Goal: Task Accomplishment & Management: Use online tool/utility

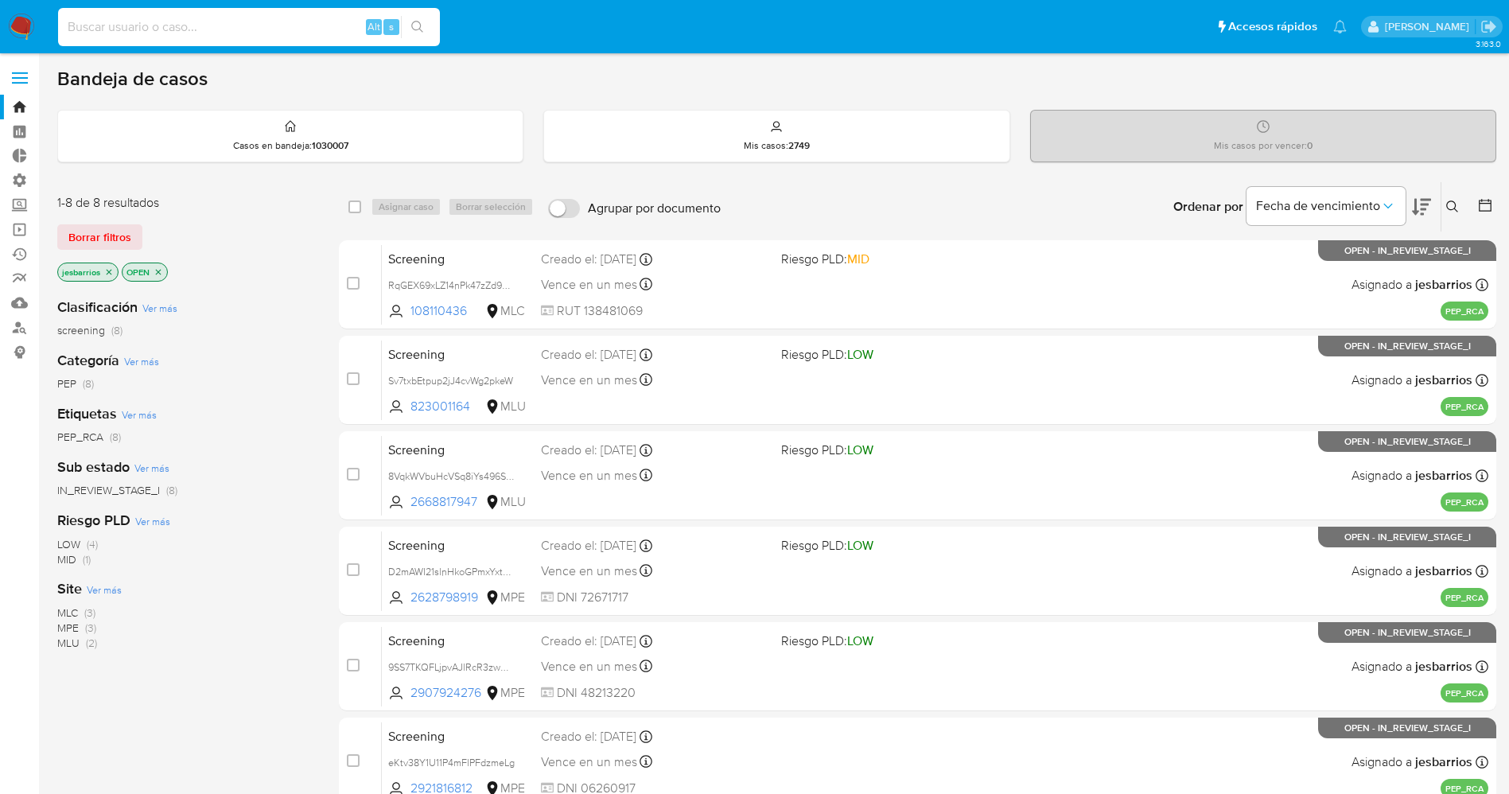
click at [220, 21] on input at bounding box center [249, 27] width 382 height 21
paste input "2918706041"
type input "2918706041"
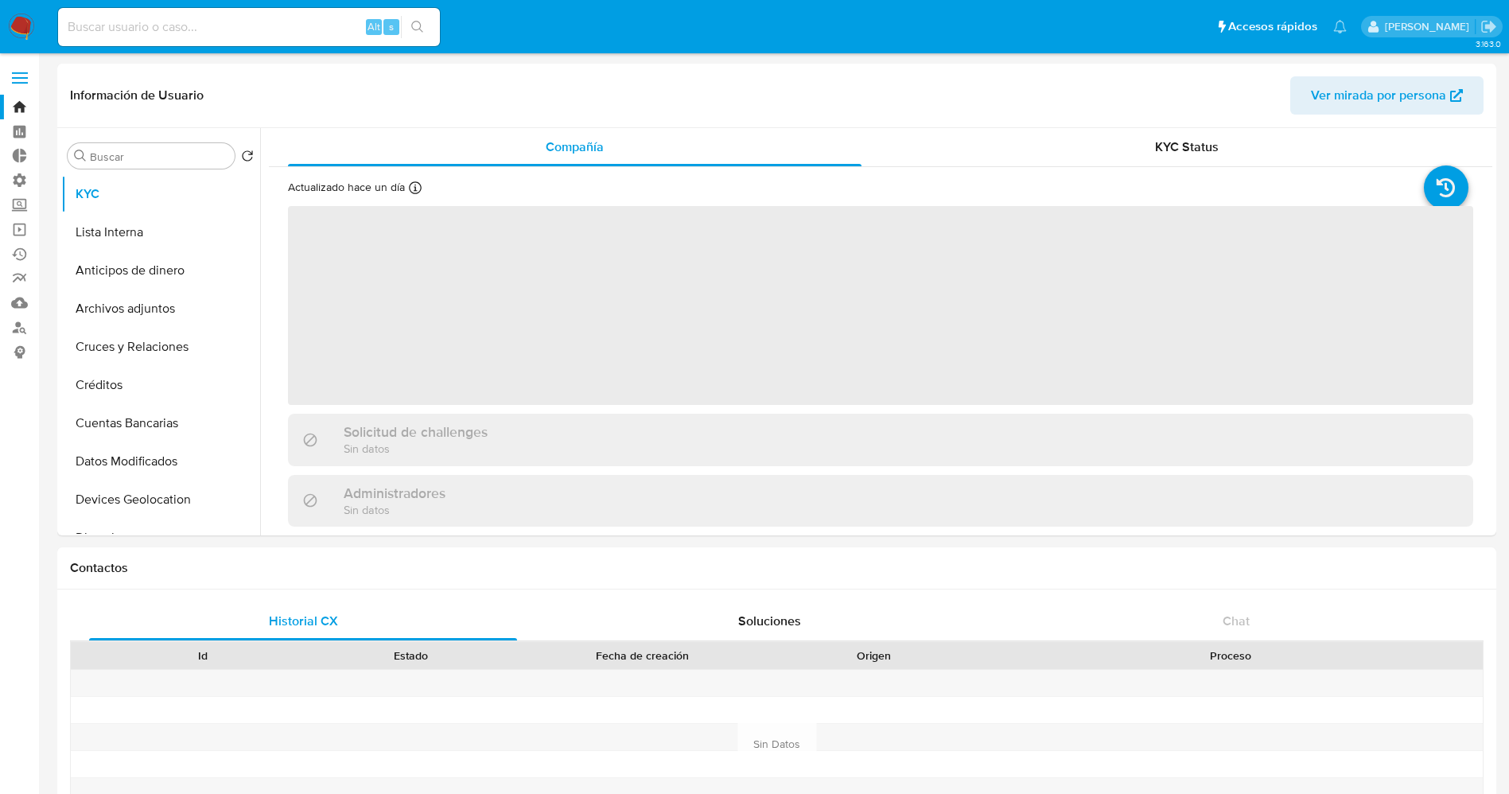
select select "10"
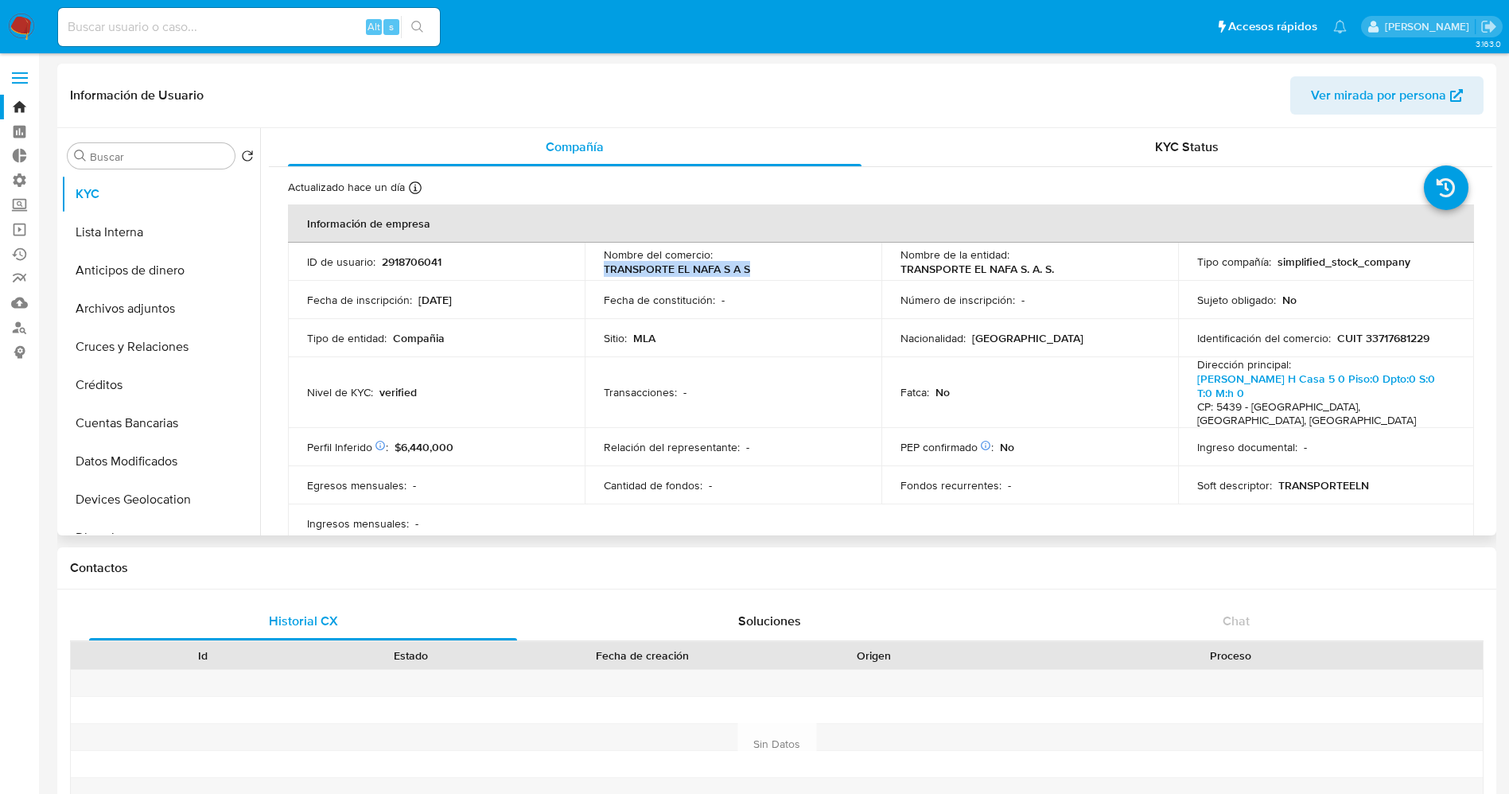
drag, startPoint x: 604, startPoint y: 269, endPoint x: 751, endPoint y: 275, distance: 147.3
click at [751, 275] on div "Nombre del comercio : TRANSPORTE EL NAFA S A S" at bounding box center [733, 261] width 259 height 29
copy p "TRANSPORTE EL NAFA S A S"
drag, startPoint x: 1360, startPoint y: 338, endPoint x: 1431, endPoint y: 338, distance: 70.8
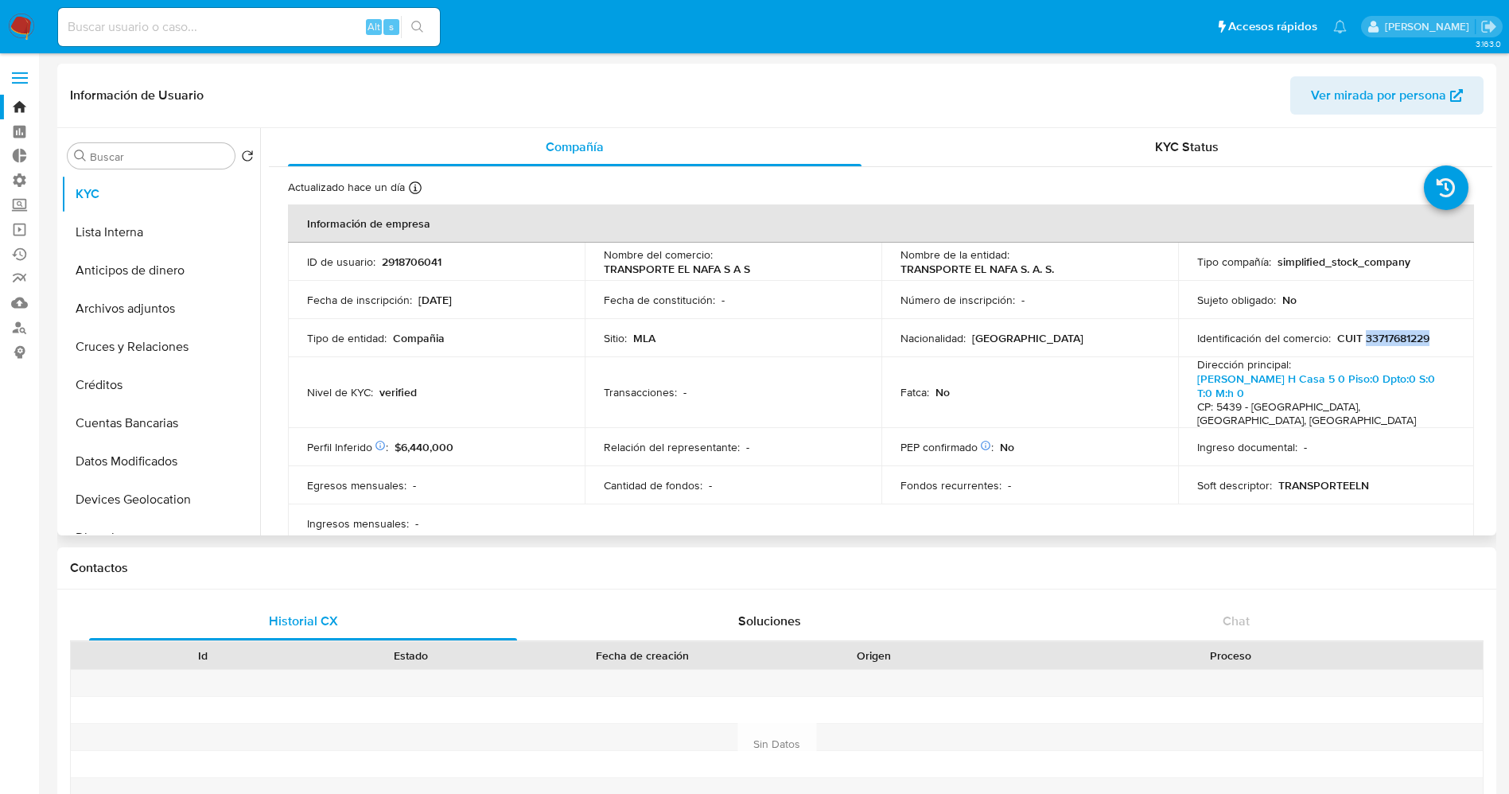
click at [1431, 338] on div "Identificación del comercio : CUIT 33717681229" at bounding box center [1326, 338] width 259 height 14
copy p "33717681229"
drag, startPoint x: 1186, startPoint y: 378, endPoint x: 1426, endPoint y: 410, distance: 241.6
click at [1426, 410] on td "Dirección principal : Humberto Boero Mza H Casa 5 0 Piso:0 Dpto:0 S:0 T:0 M:h 0…" at bounding box center [1326, 392] width 297 height 71
copy p "Humberto Boero Mza H Casa 5 0 Piso:0 Dpto:0 S:0 T:0 M:h 0 CP: 5439 - San Martin…"
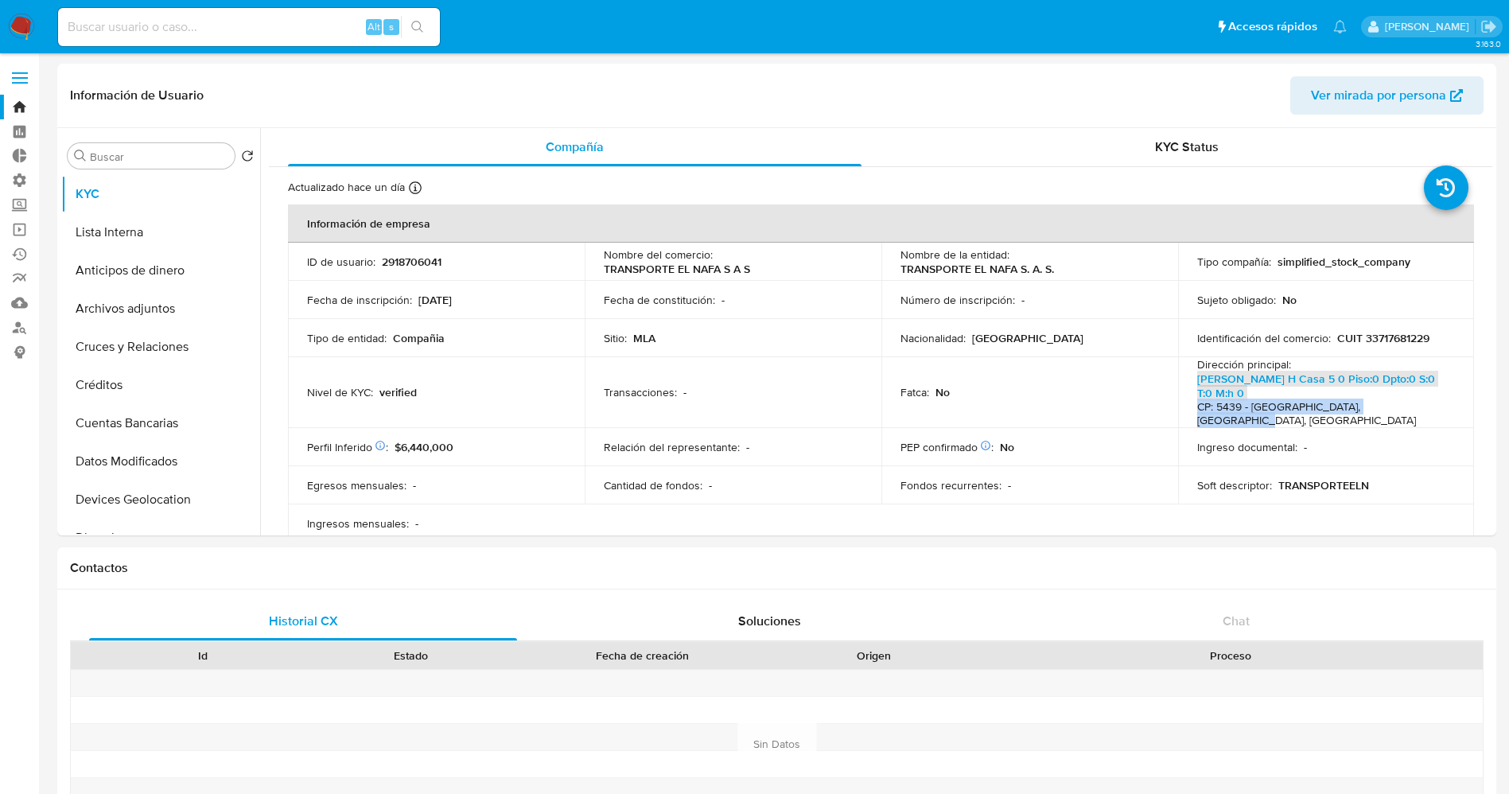
click at [21, 29] on img at bounding box center [21, 27] width 27 height 27
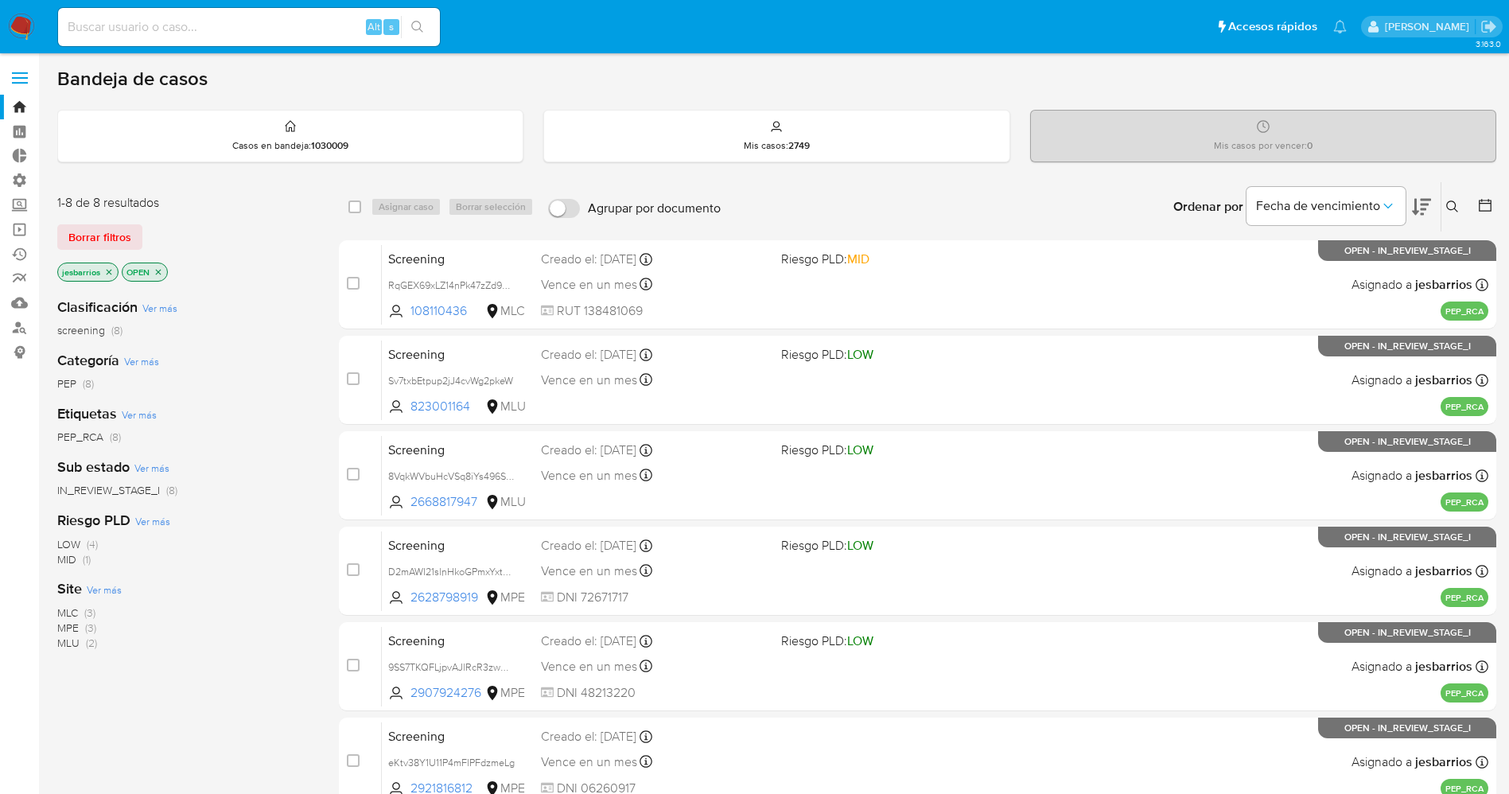
click at [109, 273] on icon "close-filter" at bounding box center [109, 272] width 10 height 10
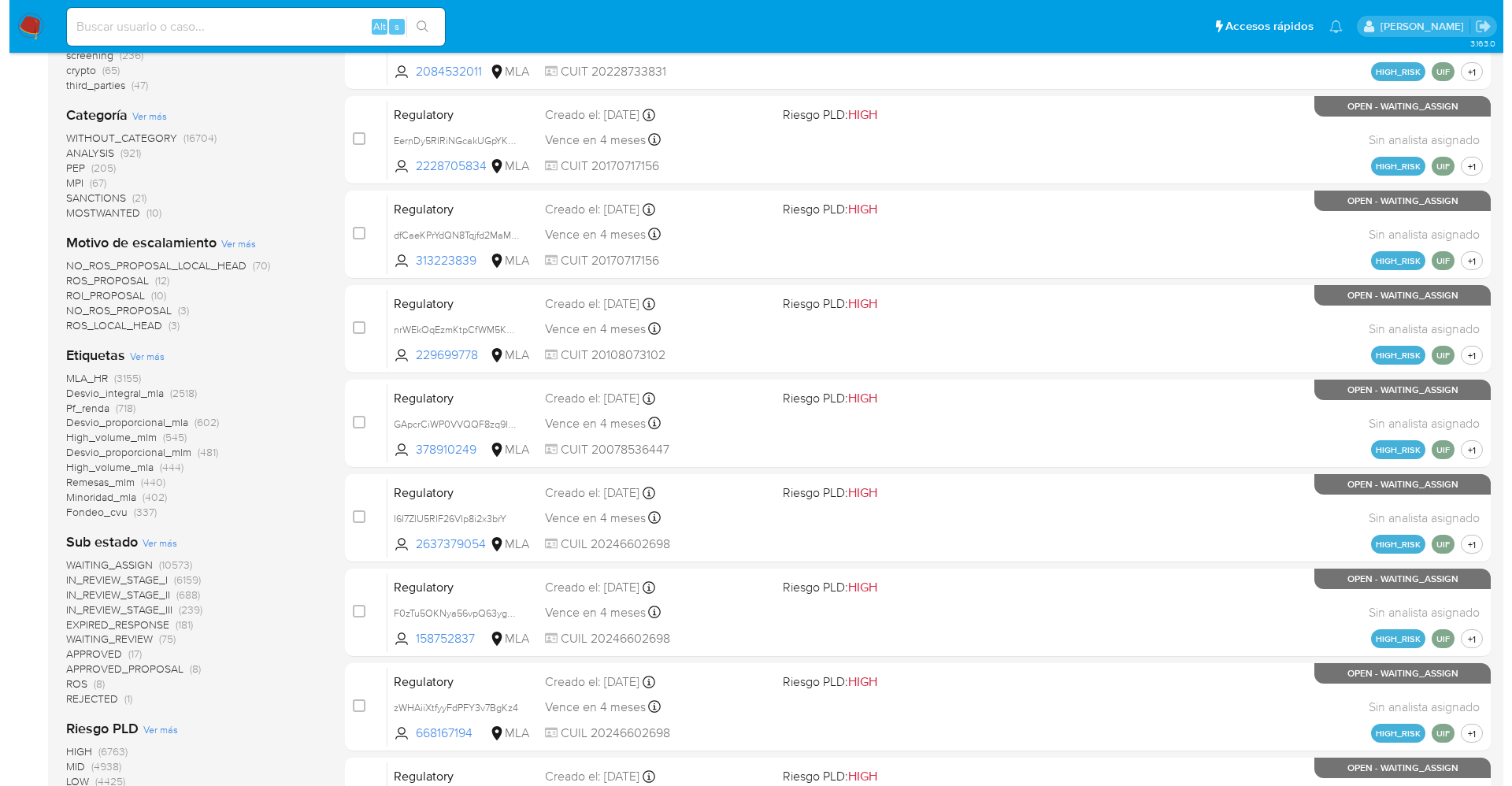
scroll to position [354, 0]
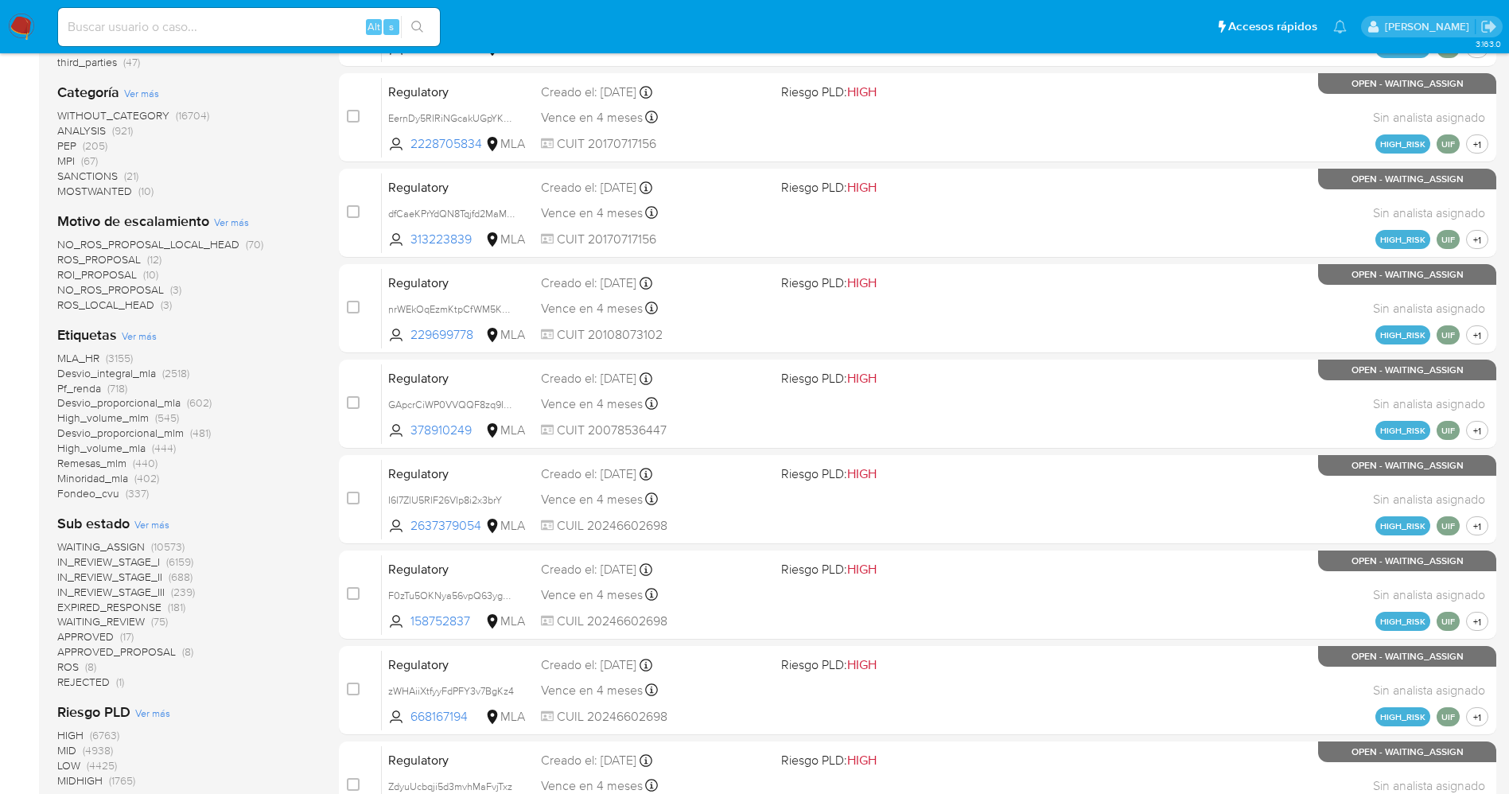
click at [127, 333] on span "Ver más" at bounding box center [139, 336] width 35 height 14
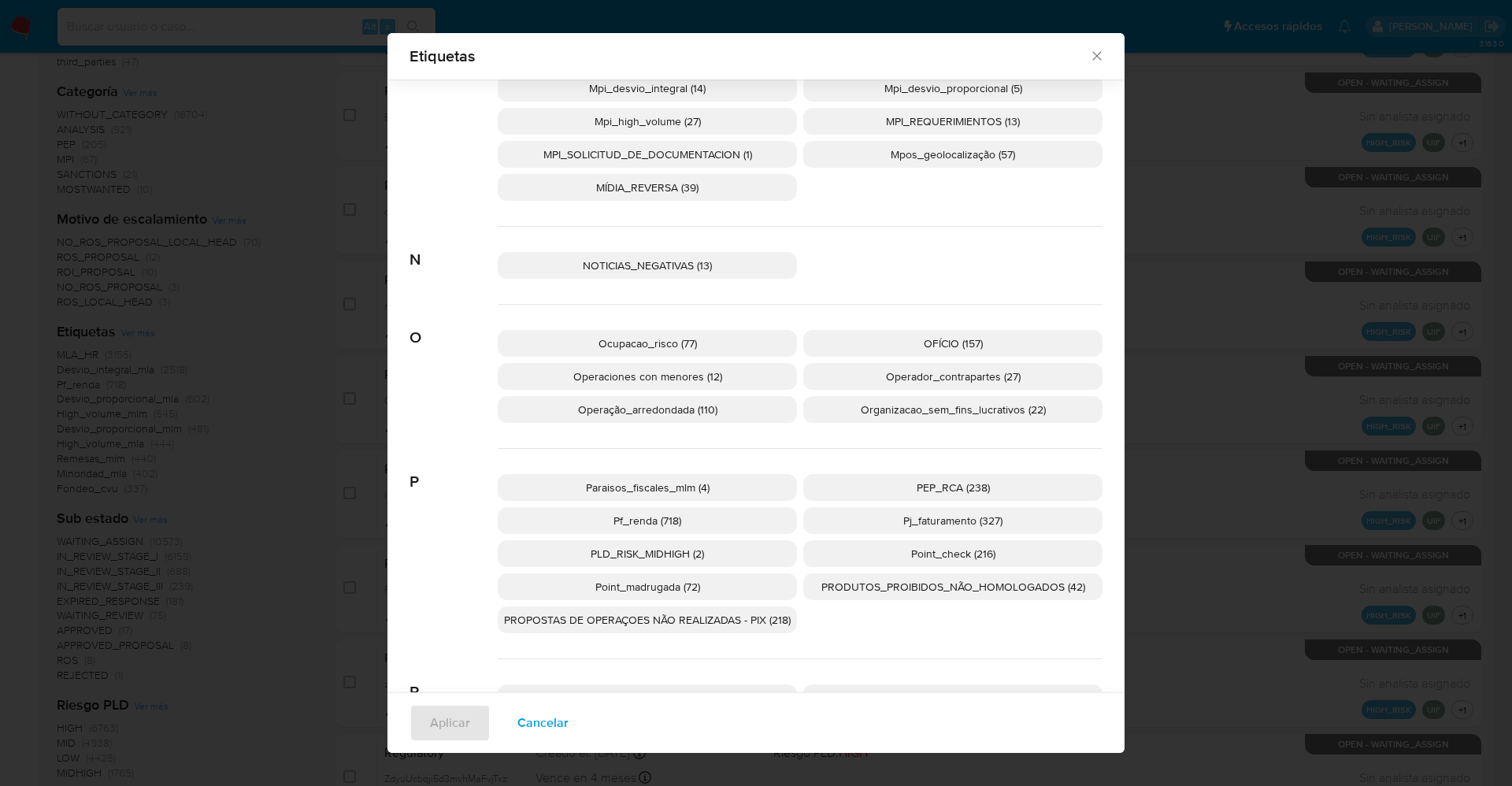
scroll to position [2469, 0]
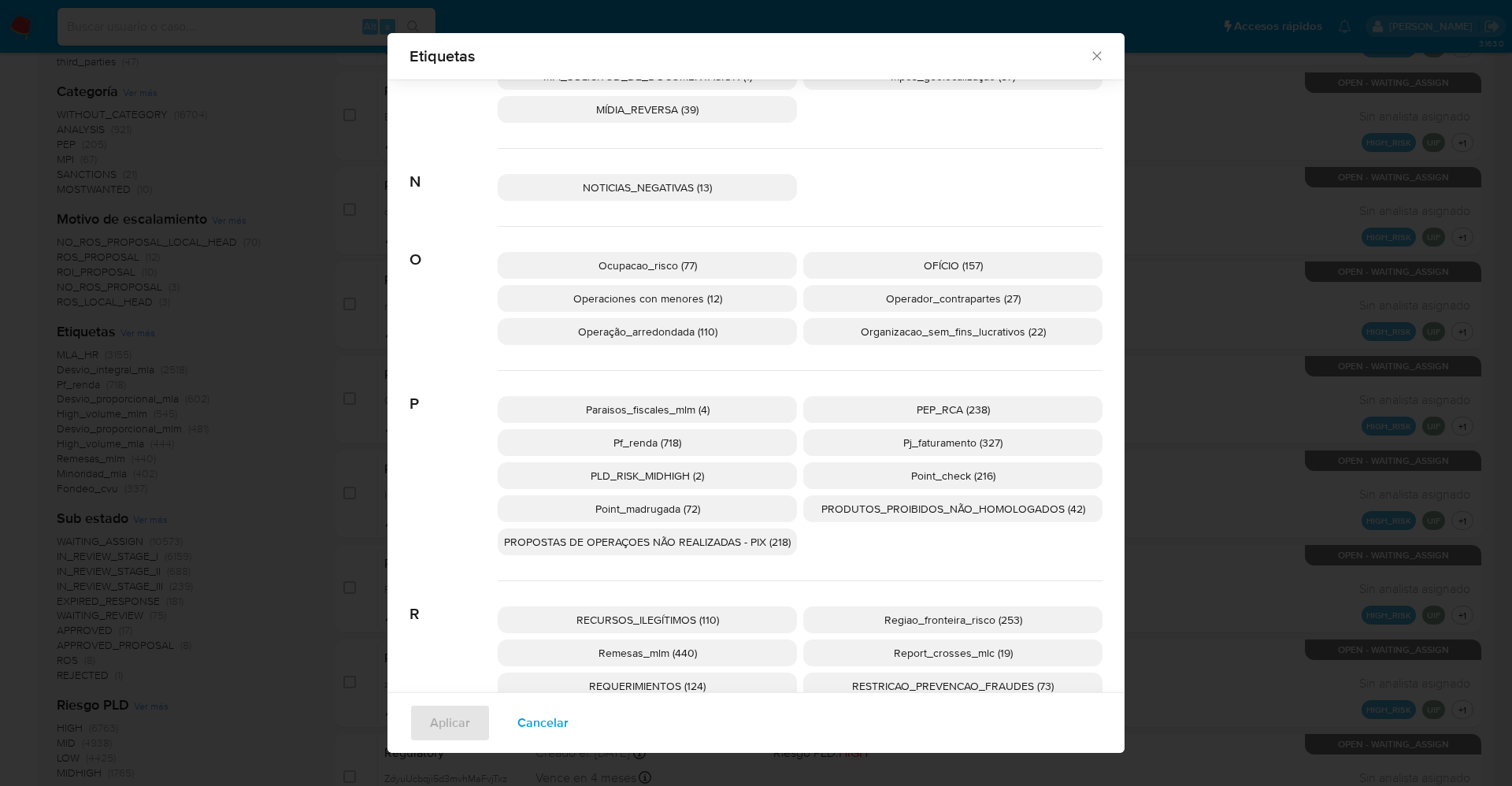
click at [880, 405] on p "PEP_RCA (238)" at bounding box center [953, 409] width 299 height 27
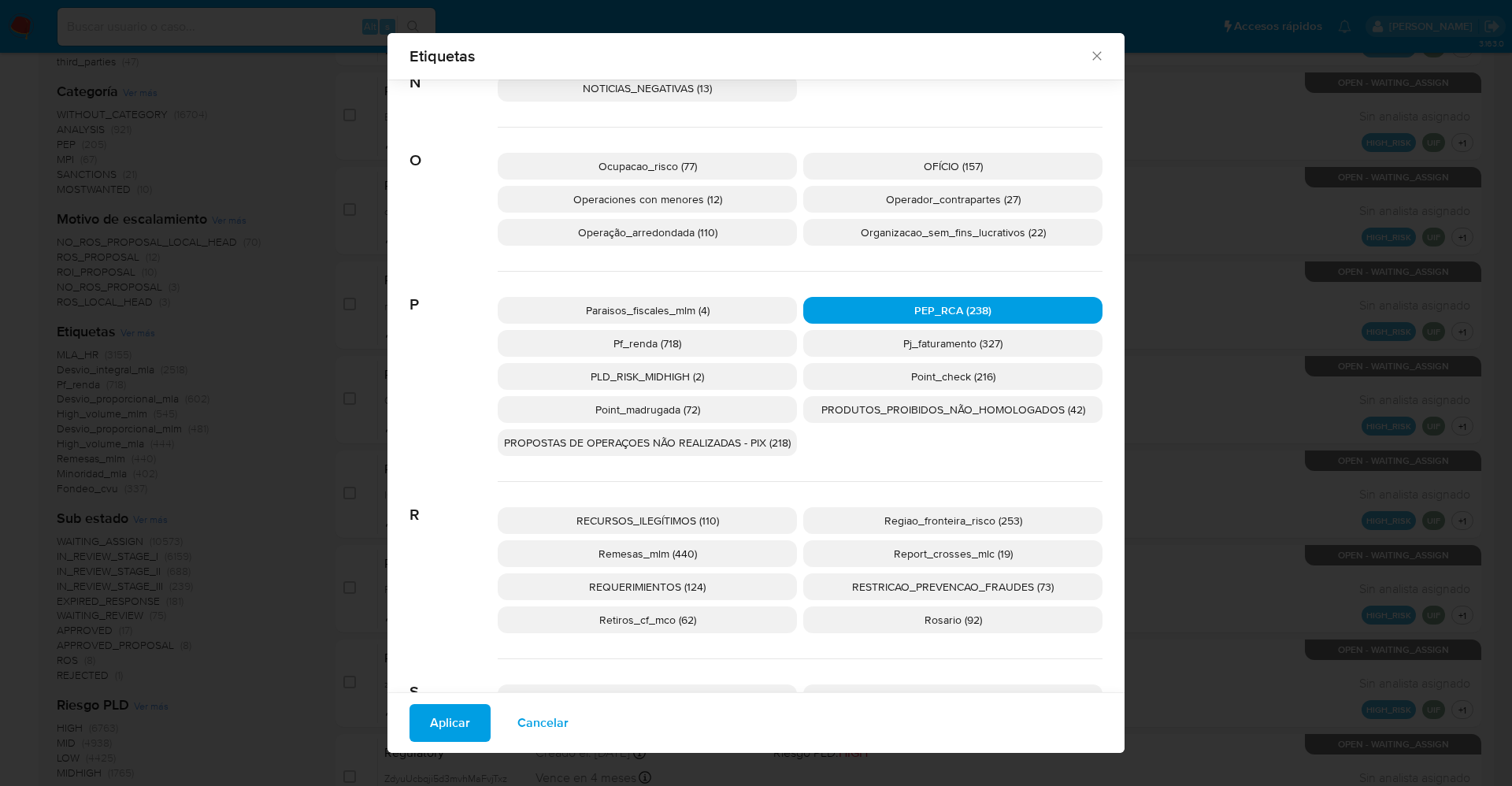
scroll to position [2823, 0]
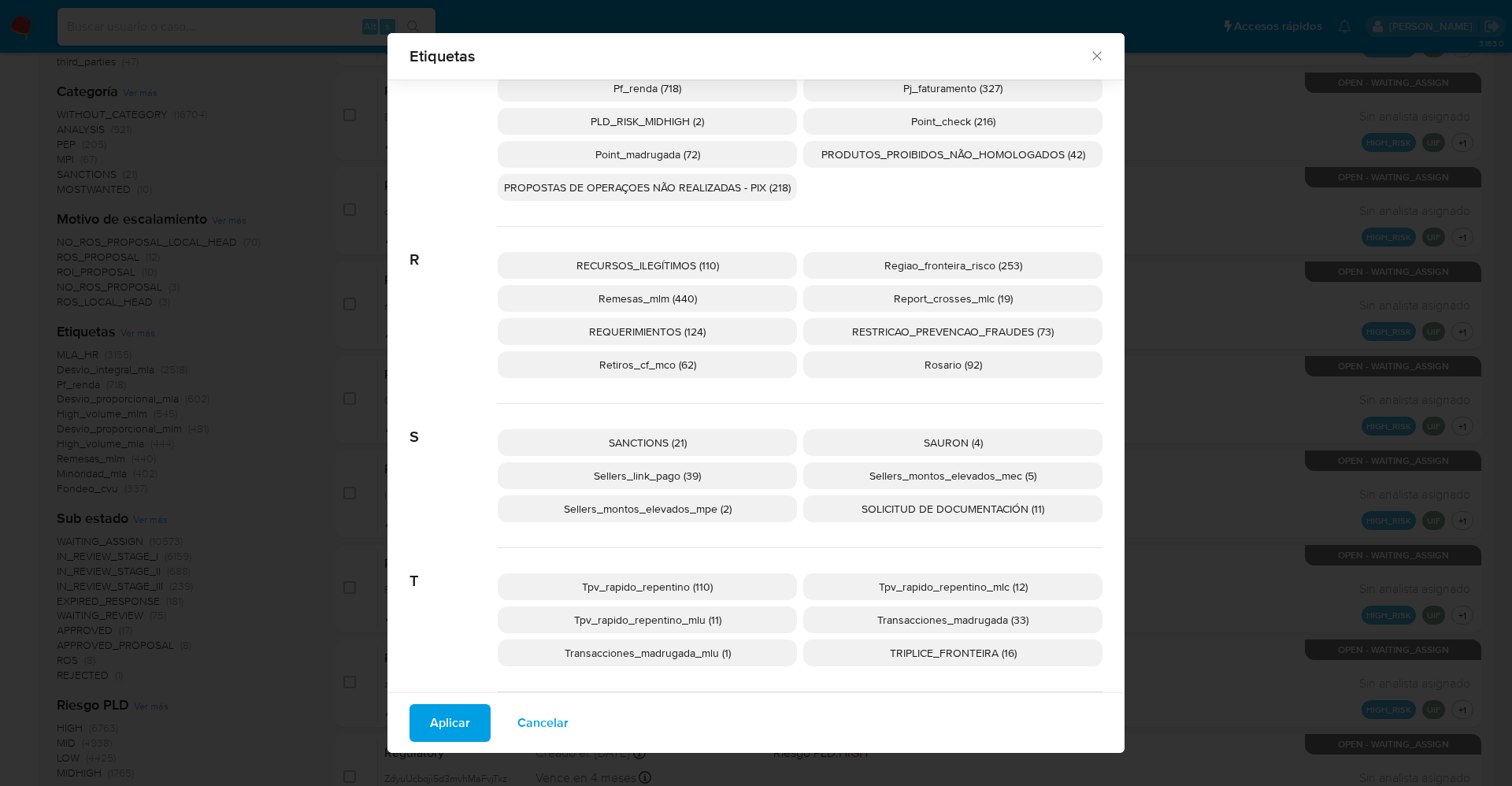
click at [645, 442] on span "SANCTIONS (21)" at bounding box center [647, 442] width 78 height 16
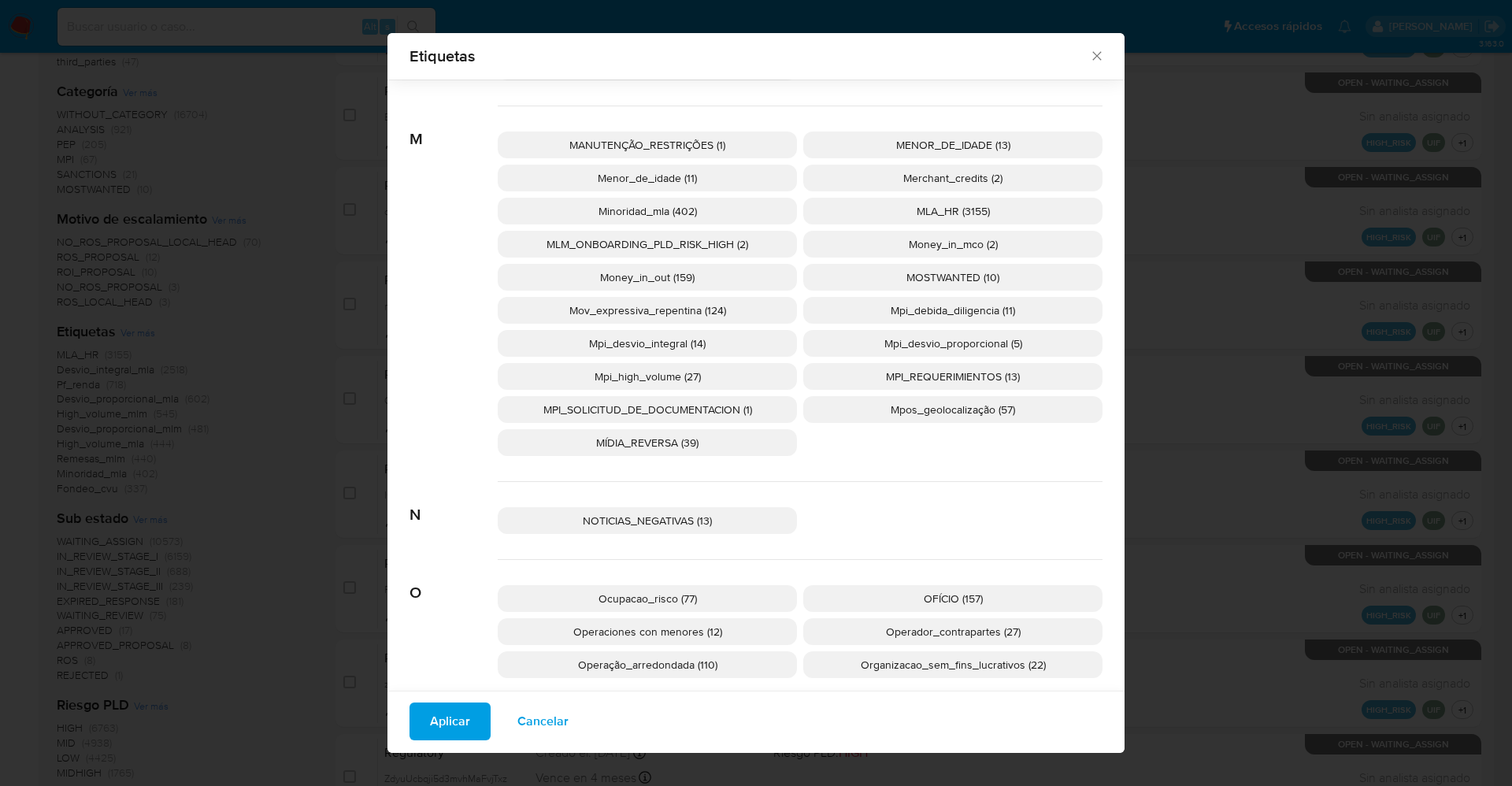
scroll to position [2100, 0]
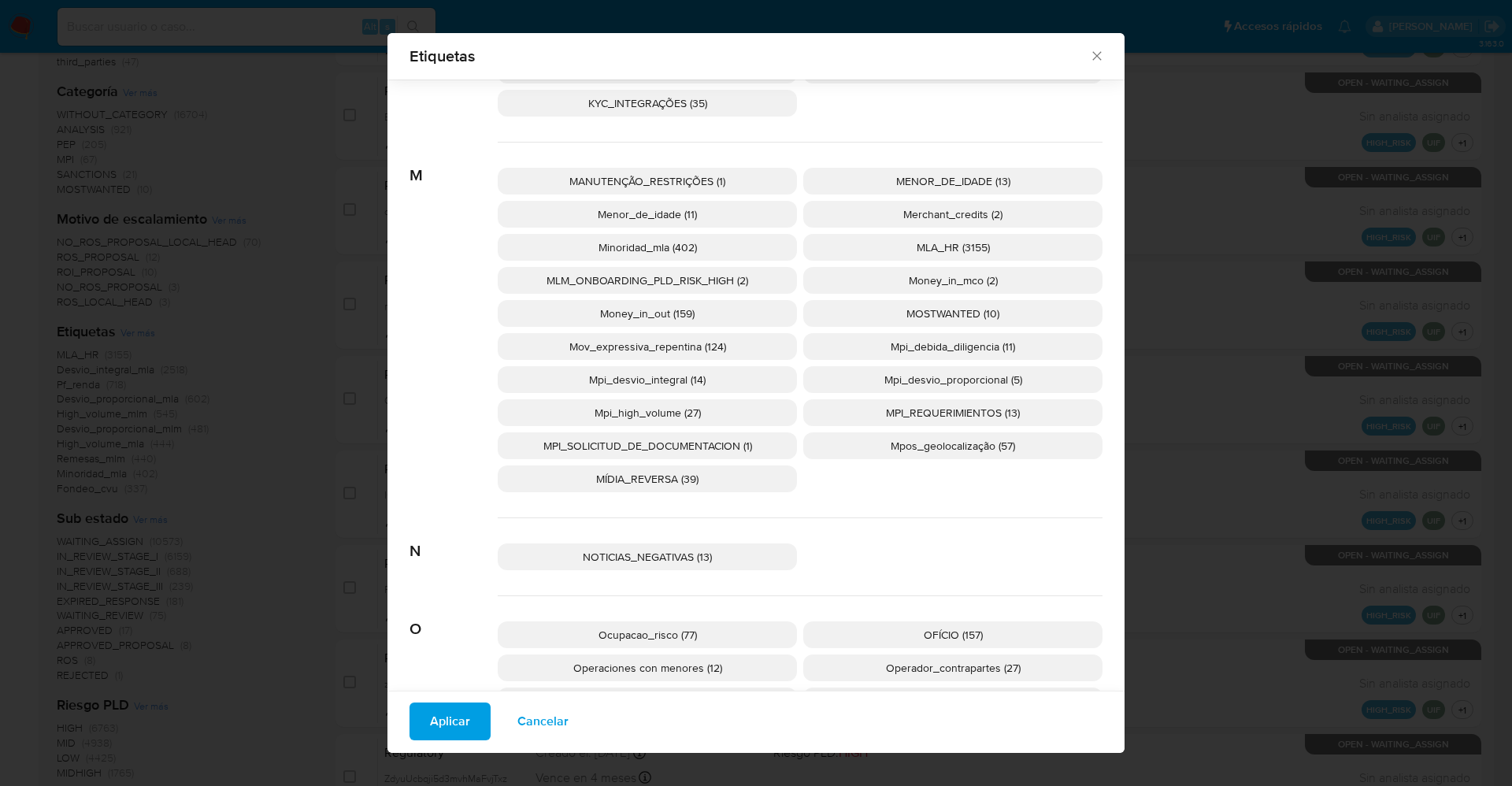
click at [940, 314] on span "MOSTWANTED (10)" at bounding box center [953, 314] width 93 height 16
click at [445, 718] on span "Aplicar" at bounding box center [449, 721] width 41 height 35
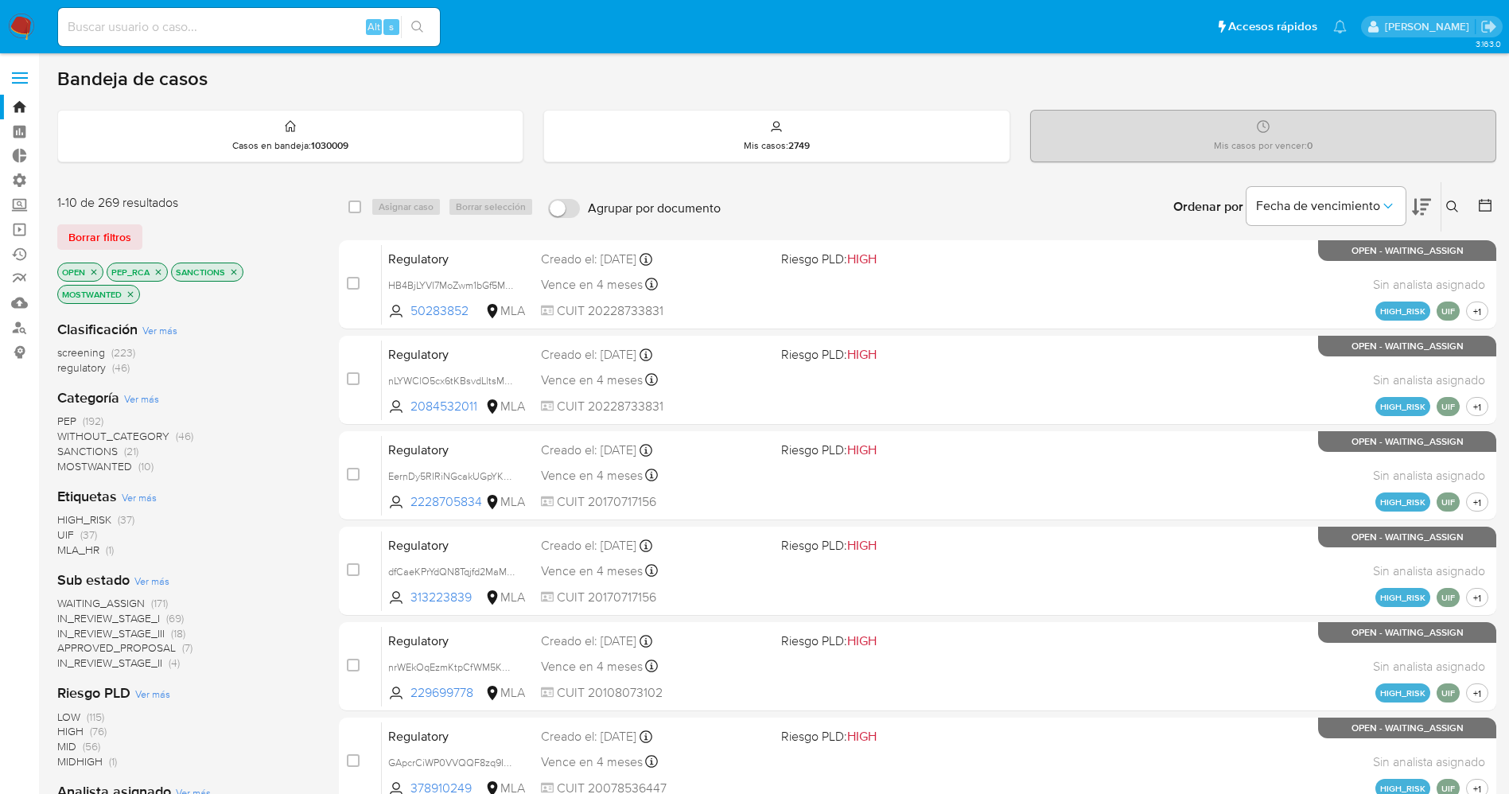
click at [110, 597] on span "WAITING_ASSIGN" at bounding box center [101, 603] width 88 height 16
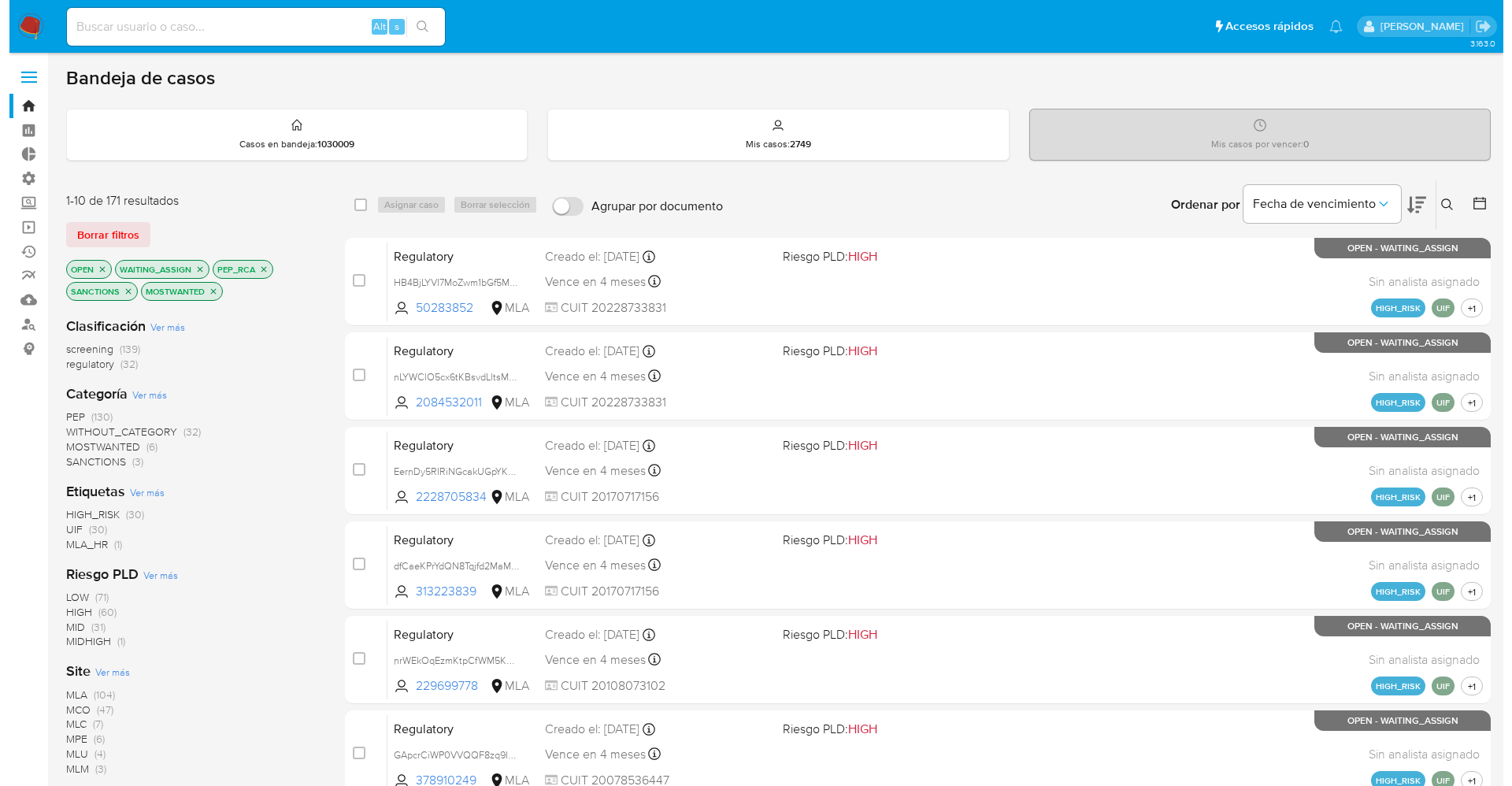
scroll to position [118, 0]
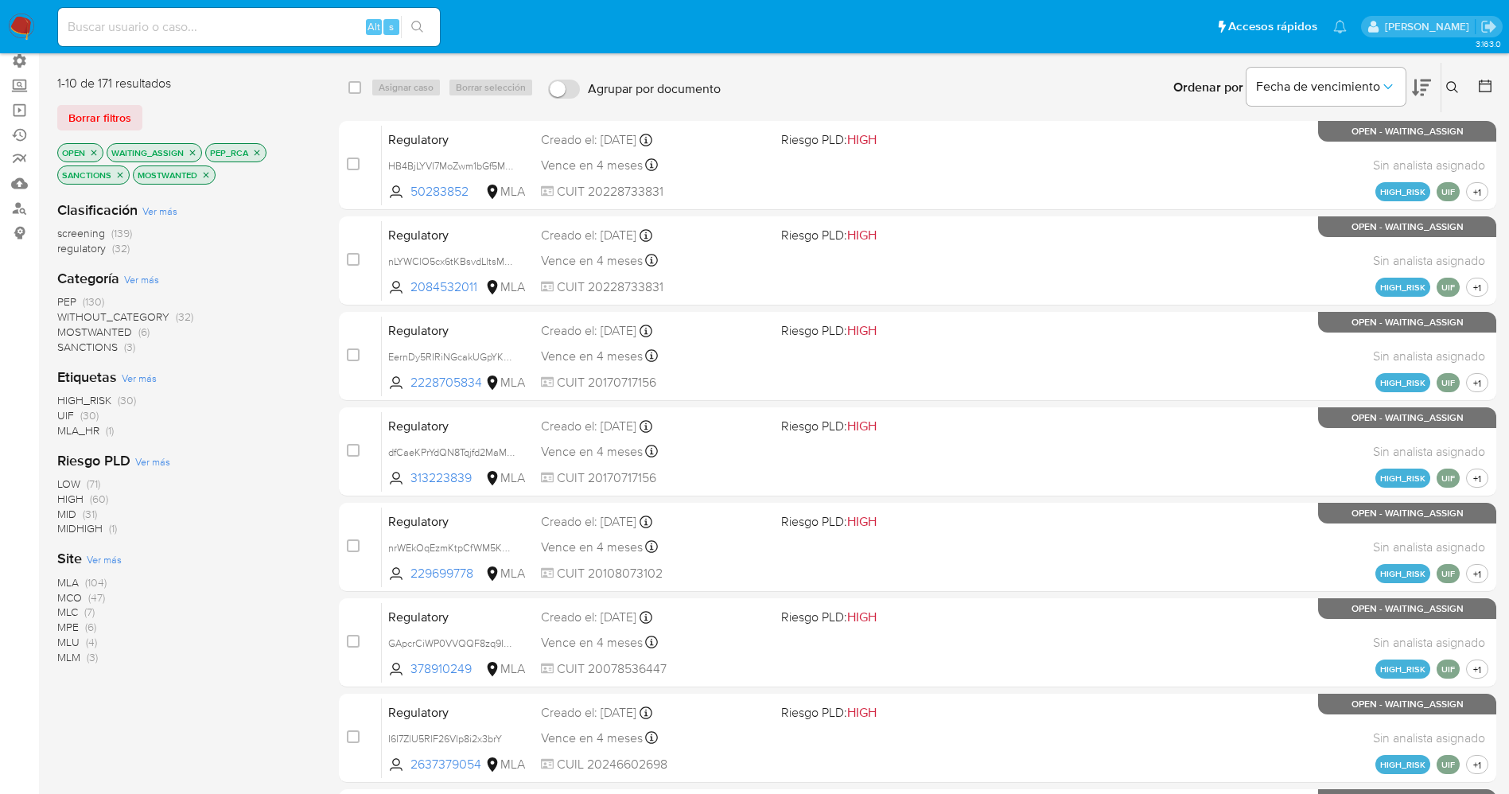
click at [111, 558] on span "Ver más" at bounding box center [104, 559] width 35 height 14
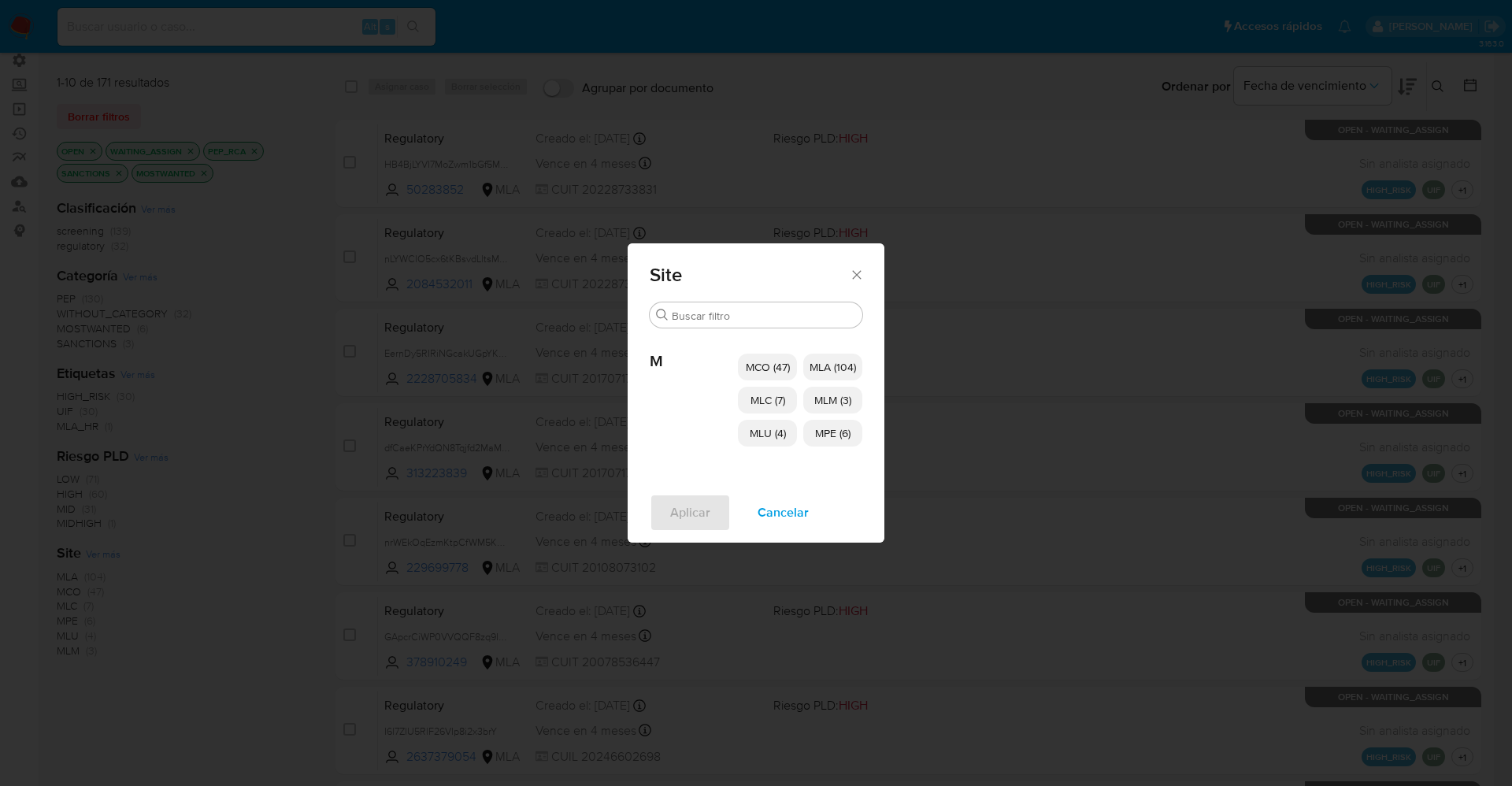
click at [780, 360] on span "MCO (47)" at bounding box center [768, 367] width 45 height 16
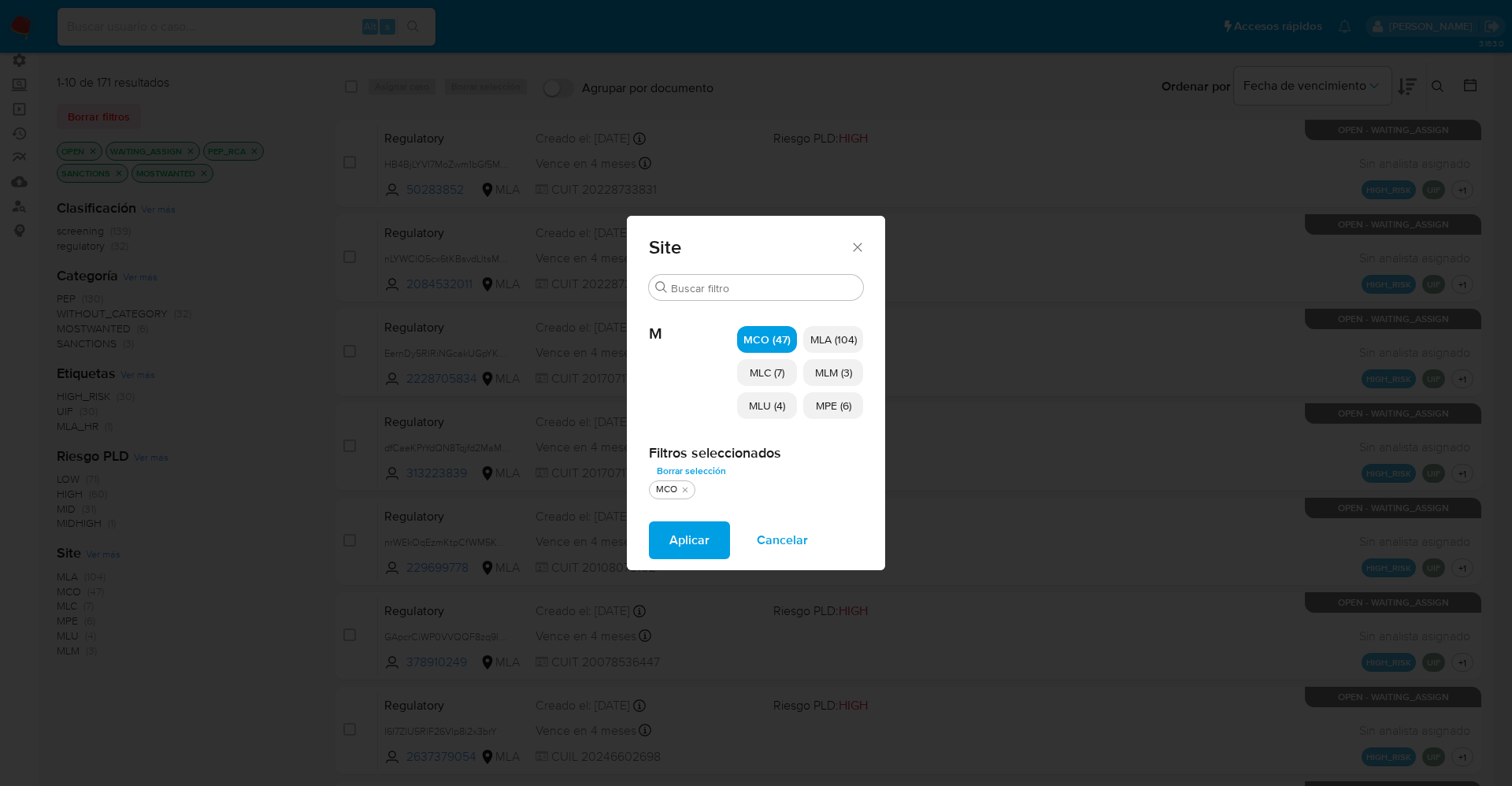
drag, startPoint x: 781, startPoint y: 374, endPoint x: 777, endPoint y: 395, distance: 21.4
click at [781, 375] on span "MLC (7)" at bounding box center [766, 372] width 35 height 16
click at [775, 401] on span "MLU (4)" at bounding box center [767, 406] width 37 height 16
drag, startPoint x: 821, startPoint y: 404, endPoint x: 821, endPoint y: 391, distance: 13.0
click at [822, 403] on span "MPE (6)" at bounding box center [833, 406] width 36 height 16
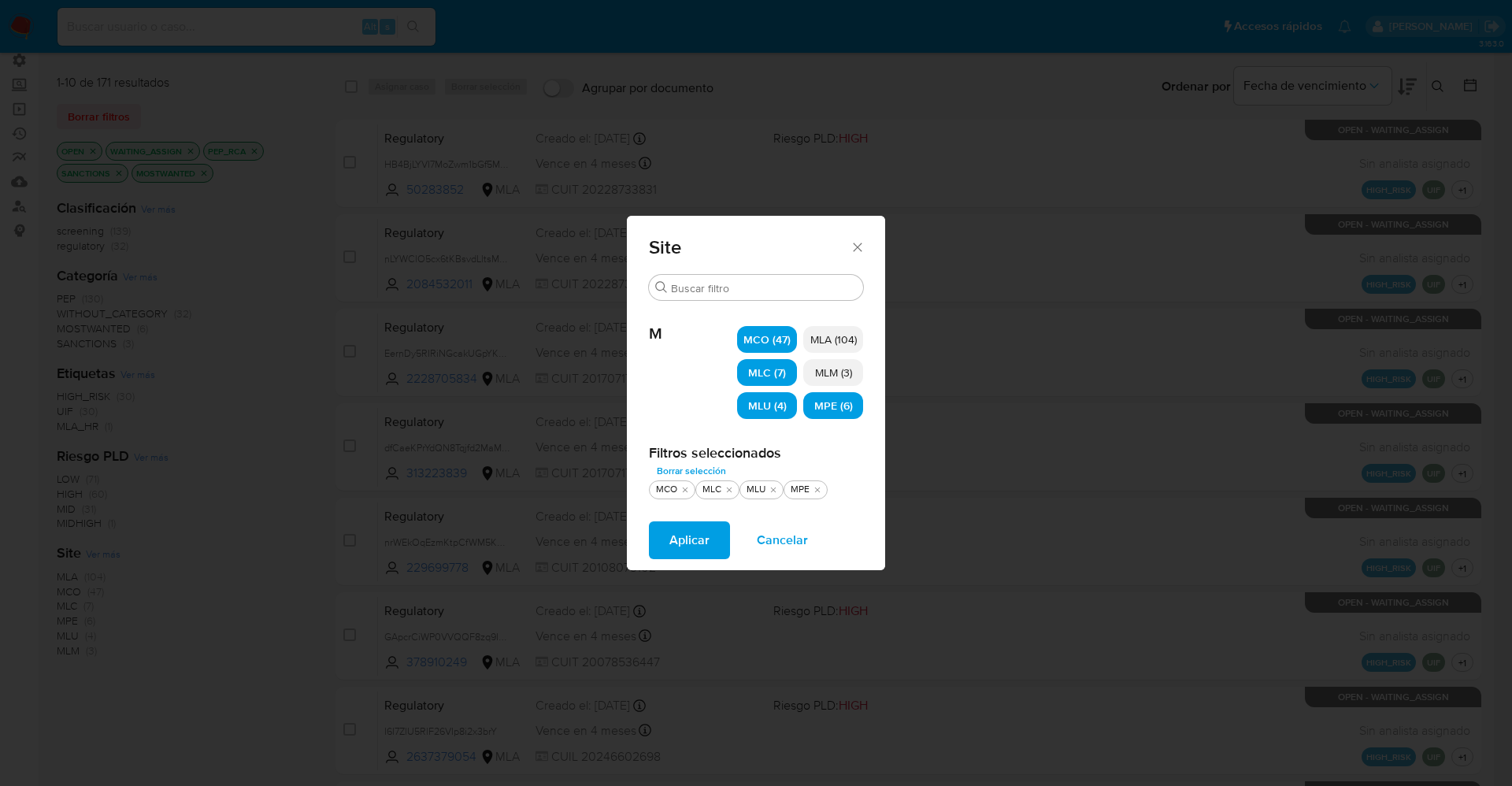
click at [821, 369] on span "MLM (3)" at bounding box center [833, 372] width 37 height 16
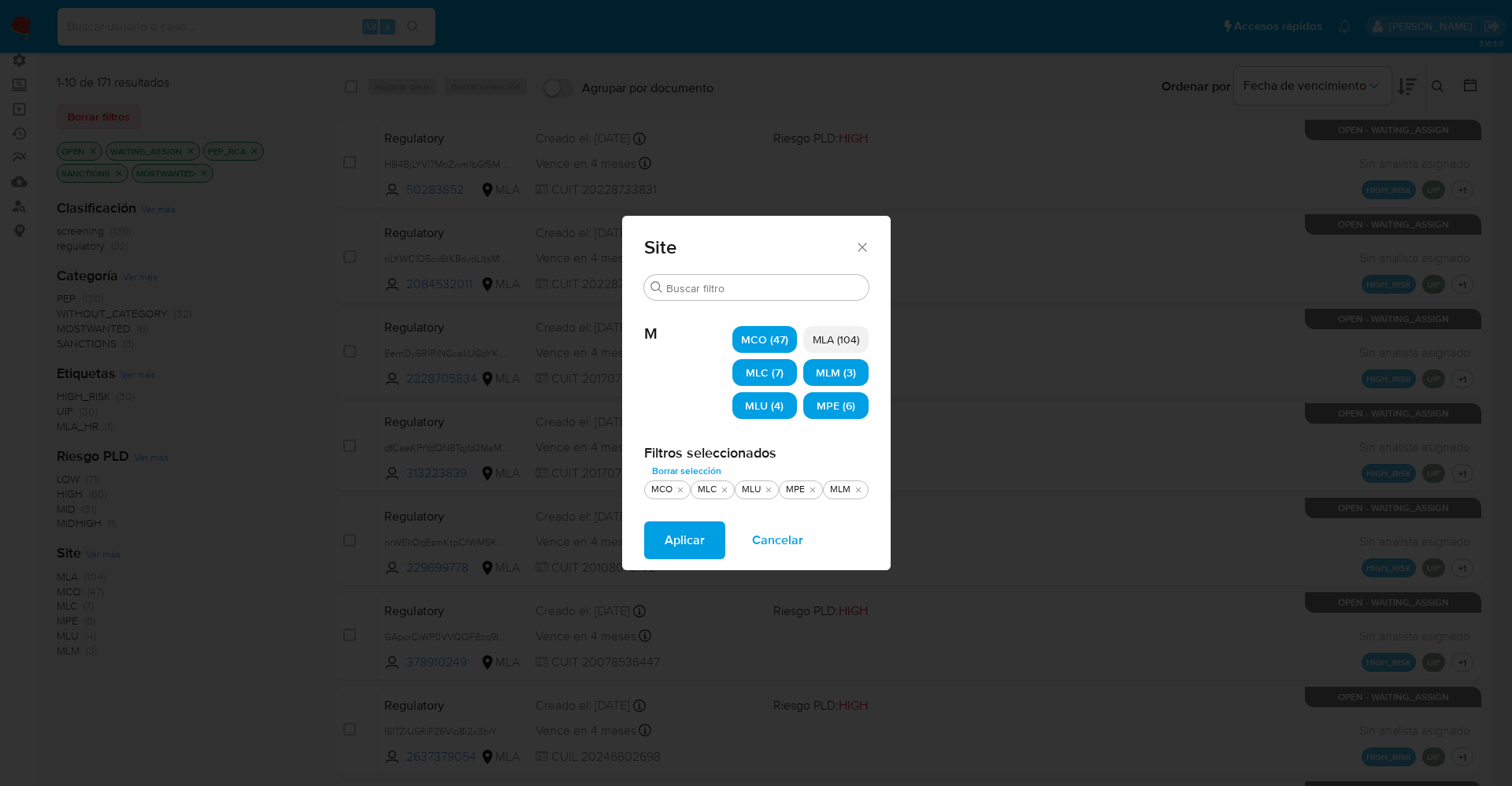
click at [684, 541] on span "Aplicar" at bounding box center [685, 540] width 41 height 35
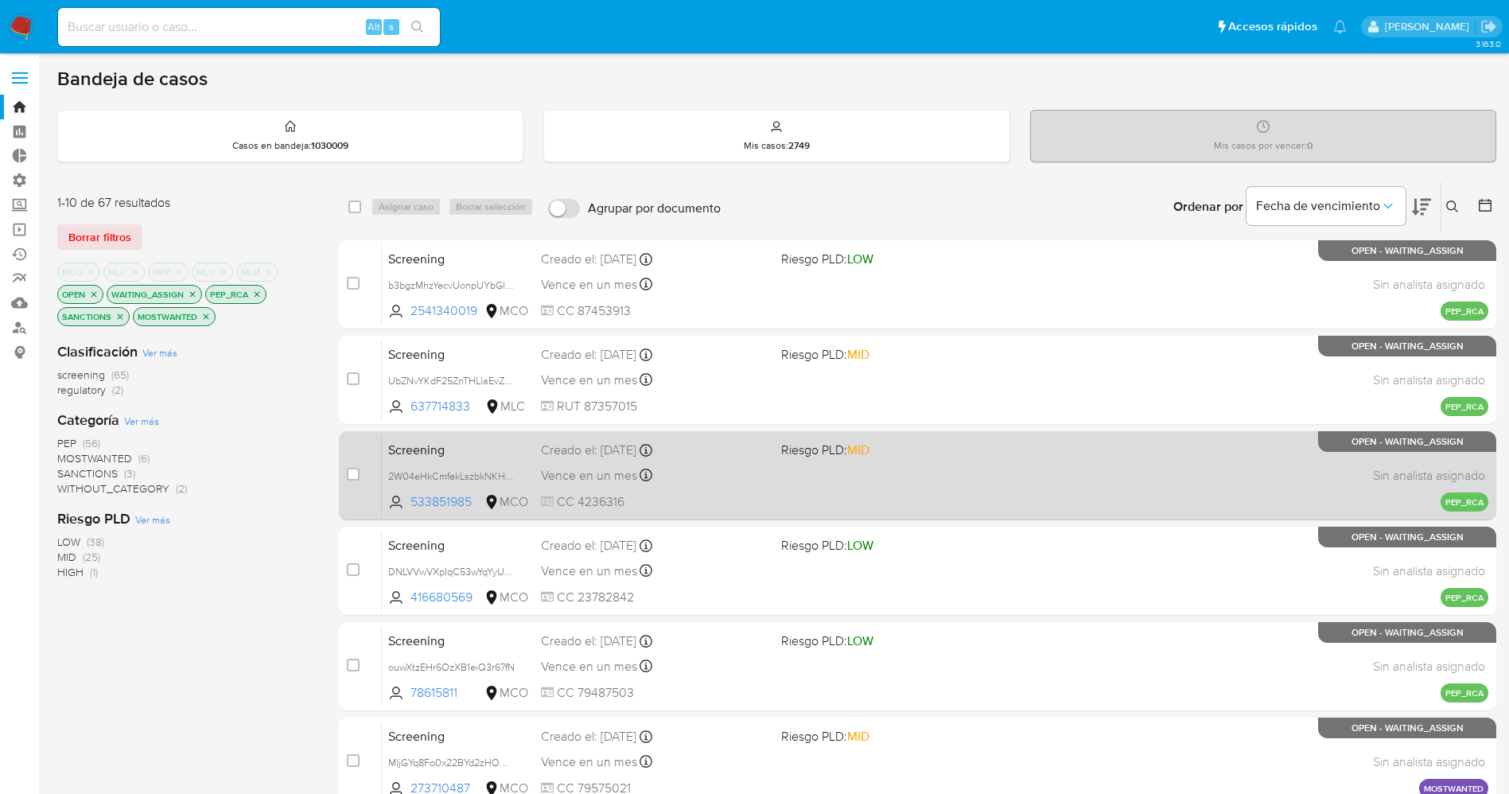
scroll to position [520, 0]
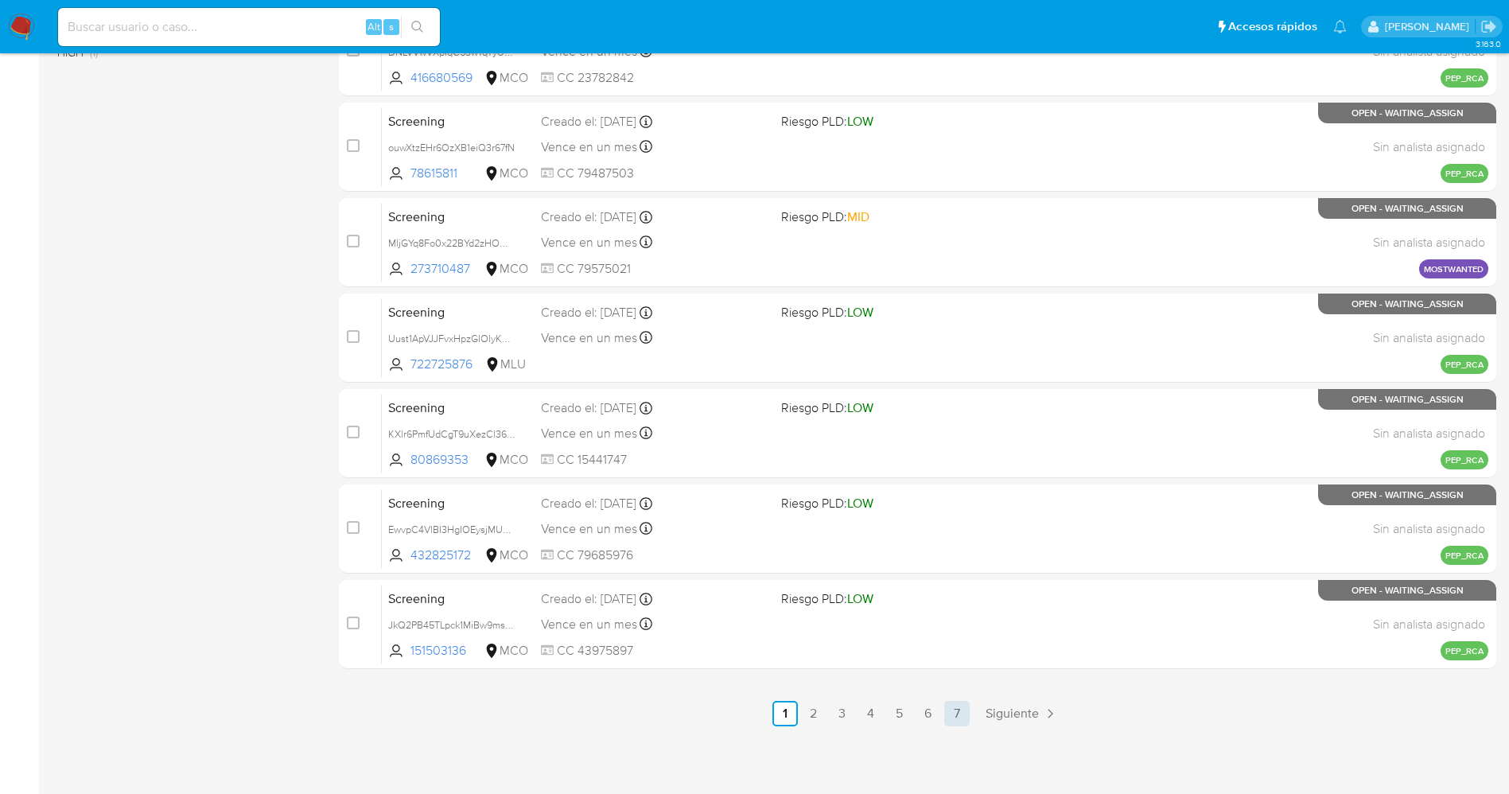
click at [954, 711] on link "7" at bounding box center [956, 713] width 25 height 25
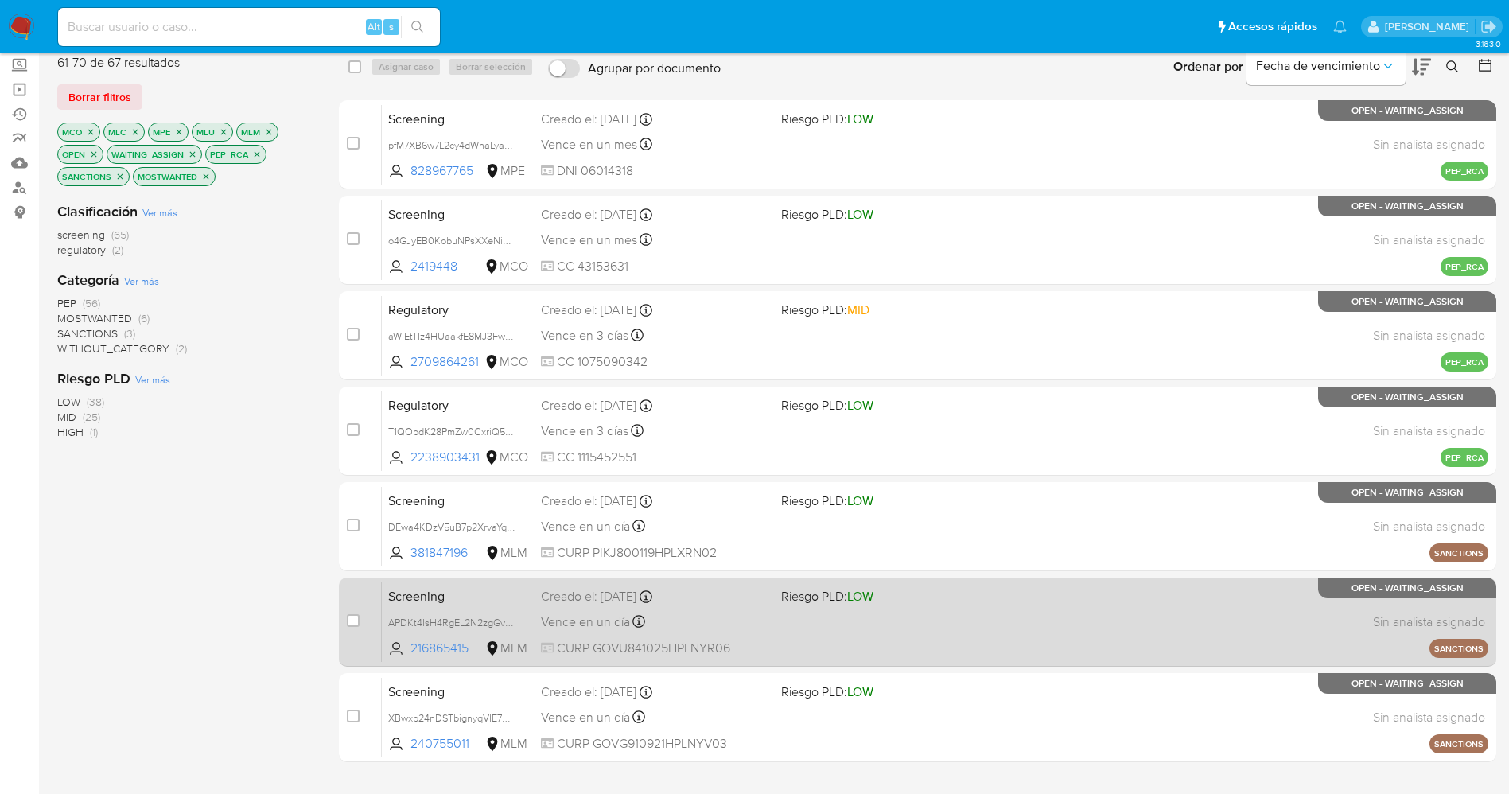
scroll to position [114, 0]
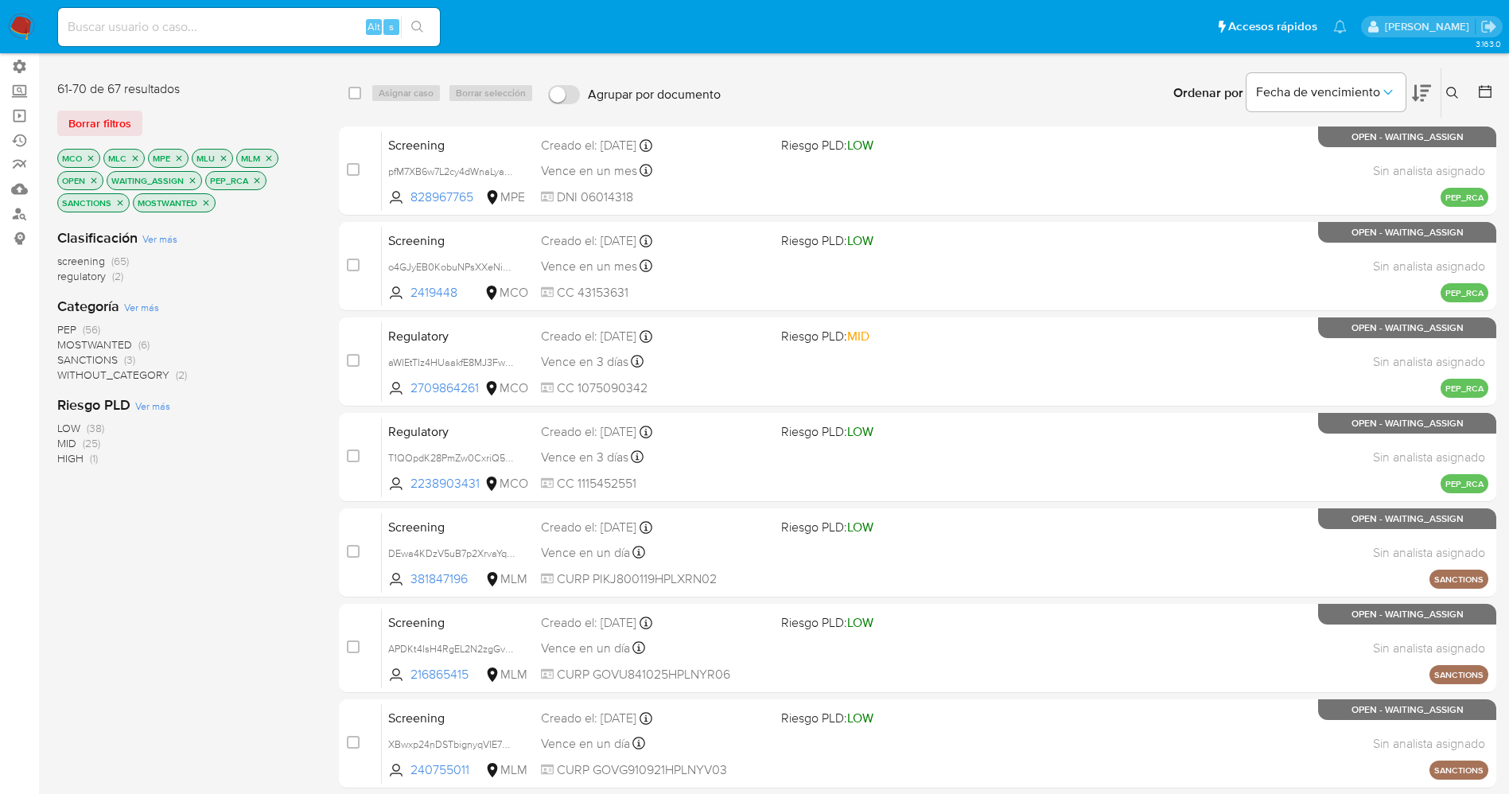
click at [21, 29] on img at bounding box center [21, 27] width 27 height 27
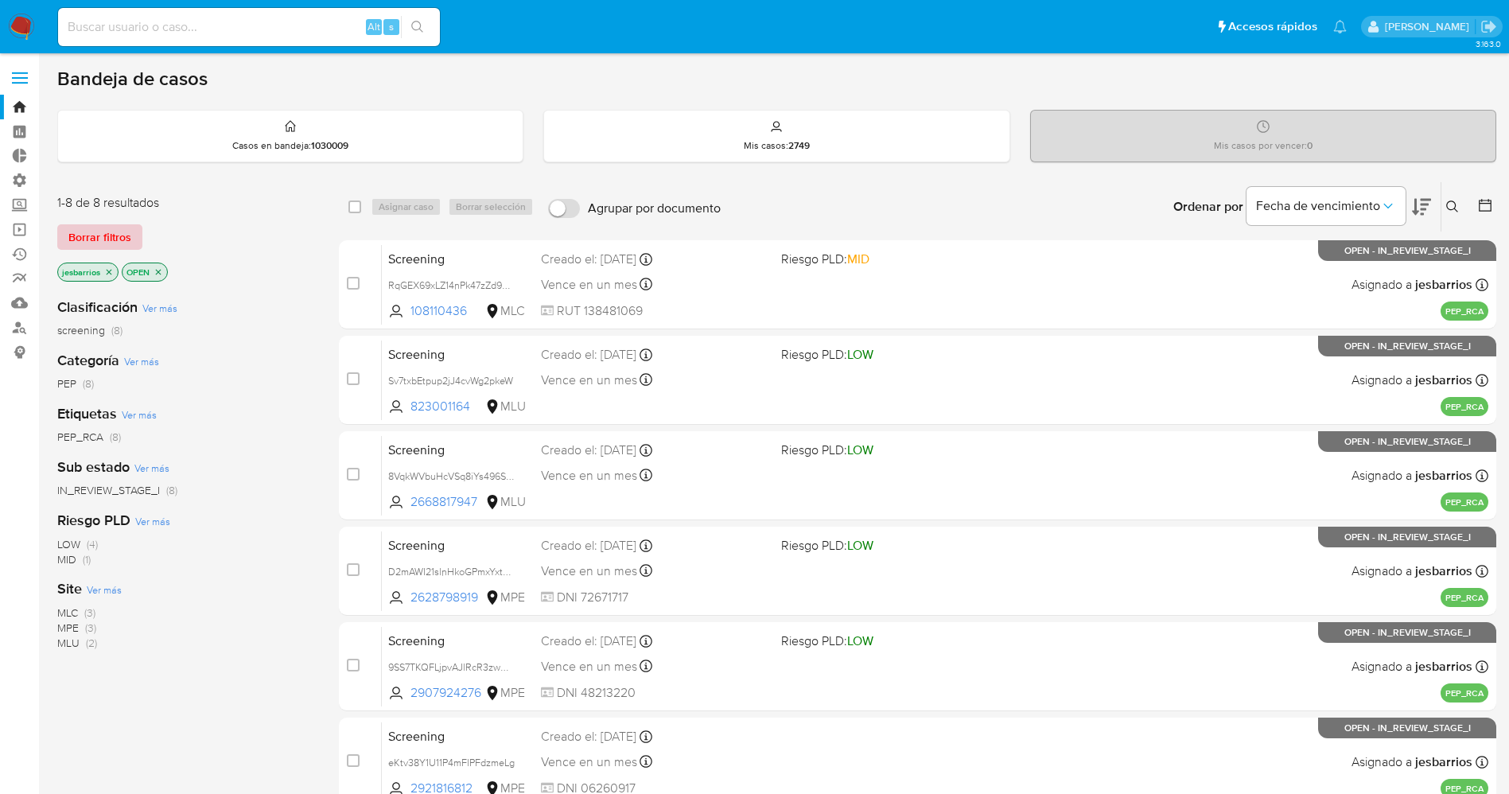
click at [123, 237] on span "Borrar filtros" at bounding box center [99, 237] width 63 height 22
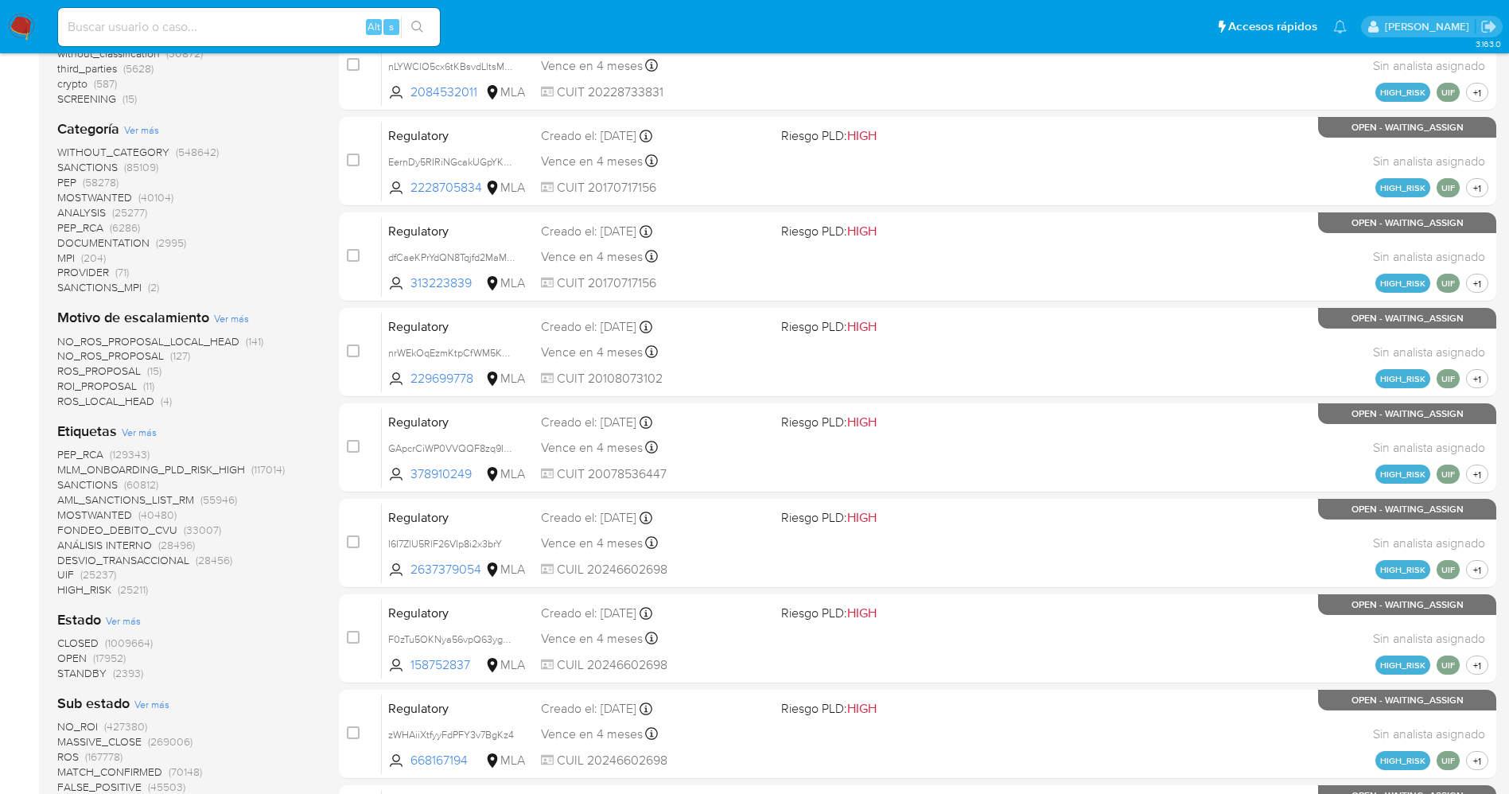
scroll to position [477, 0]
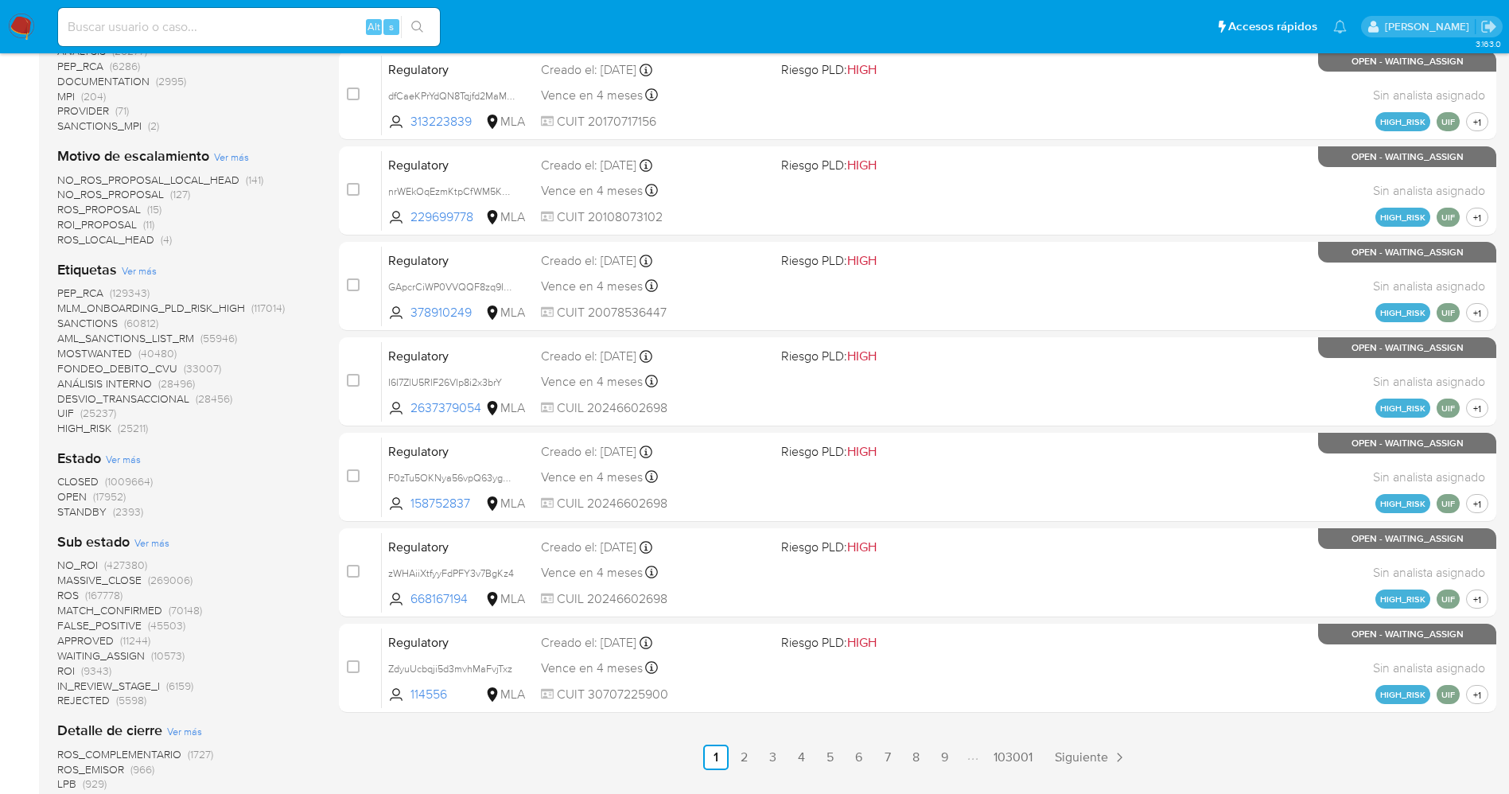
click at [80, 512] on span "STANDBY" at bounding box center [81, 512] width 49 height 16
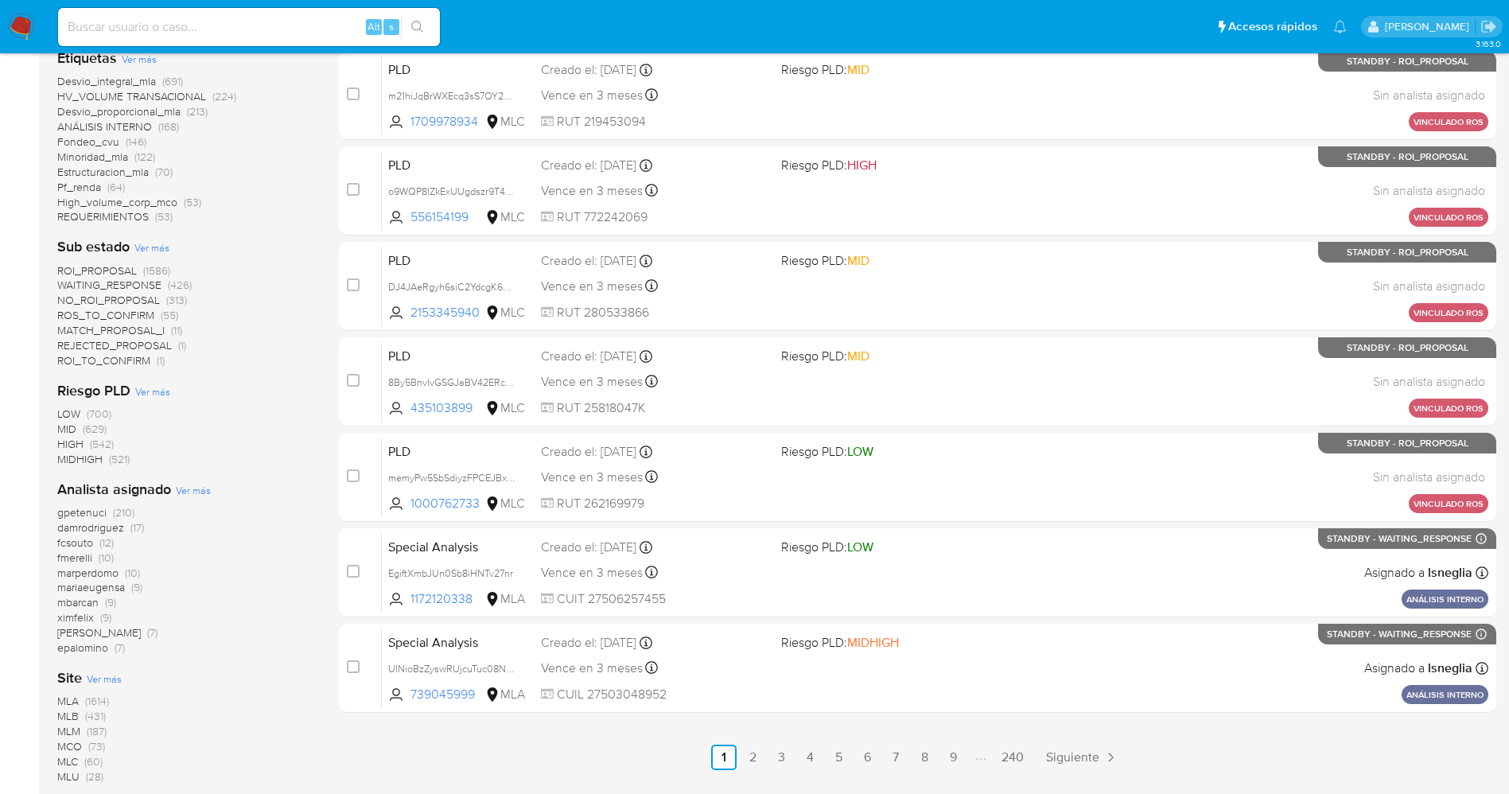
click at [16, 30] on img at bounding box center [21, 27] width 27 height 27
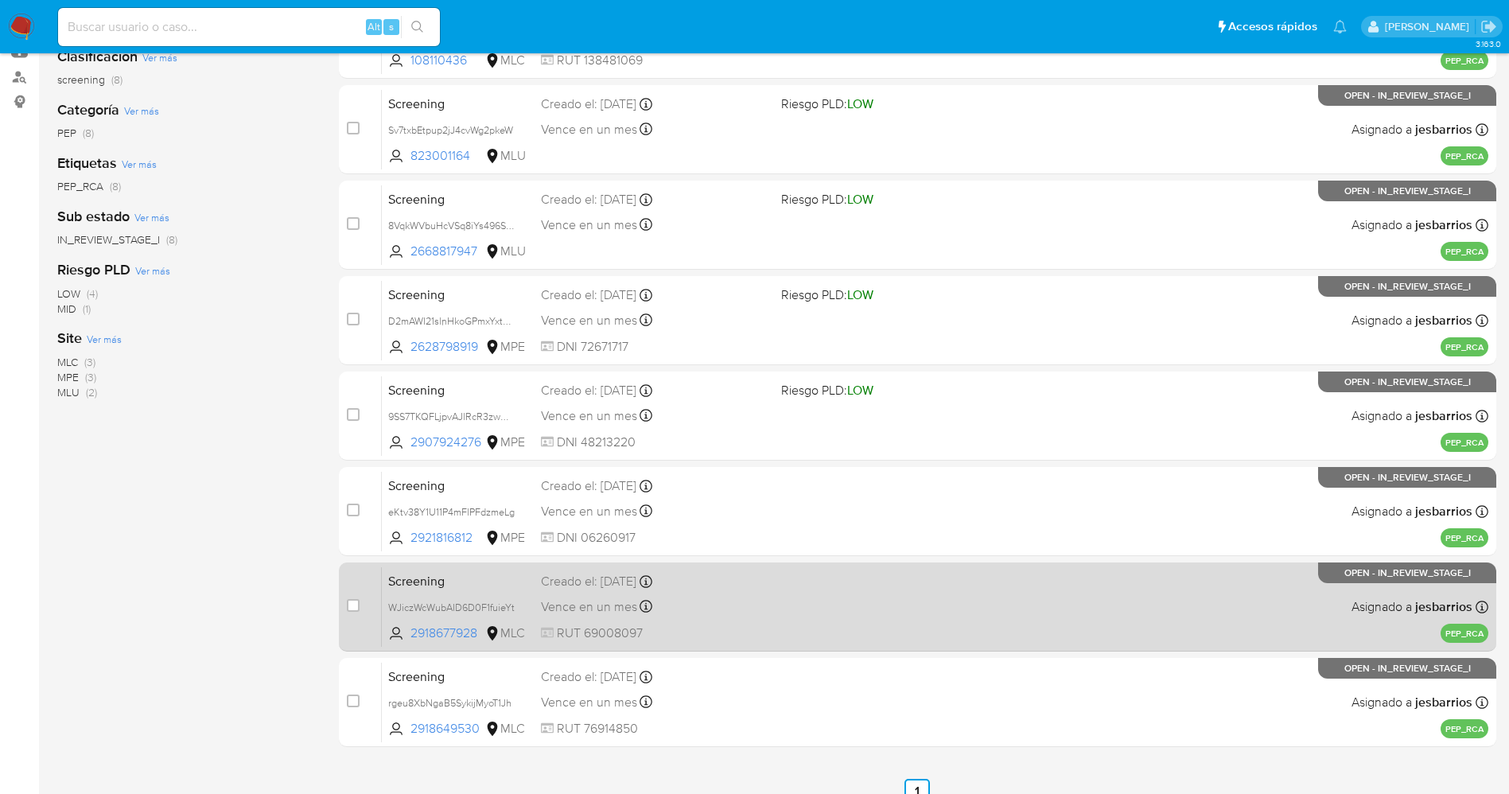
scroll to position [329, 0]
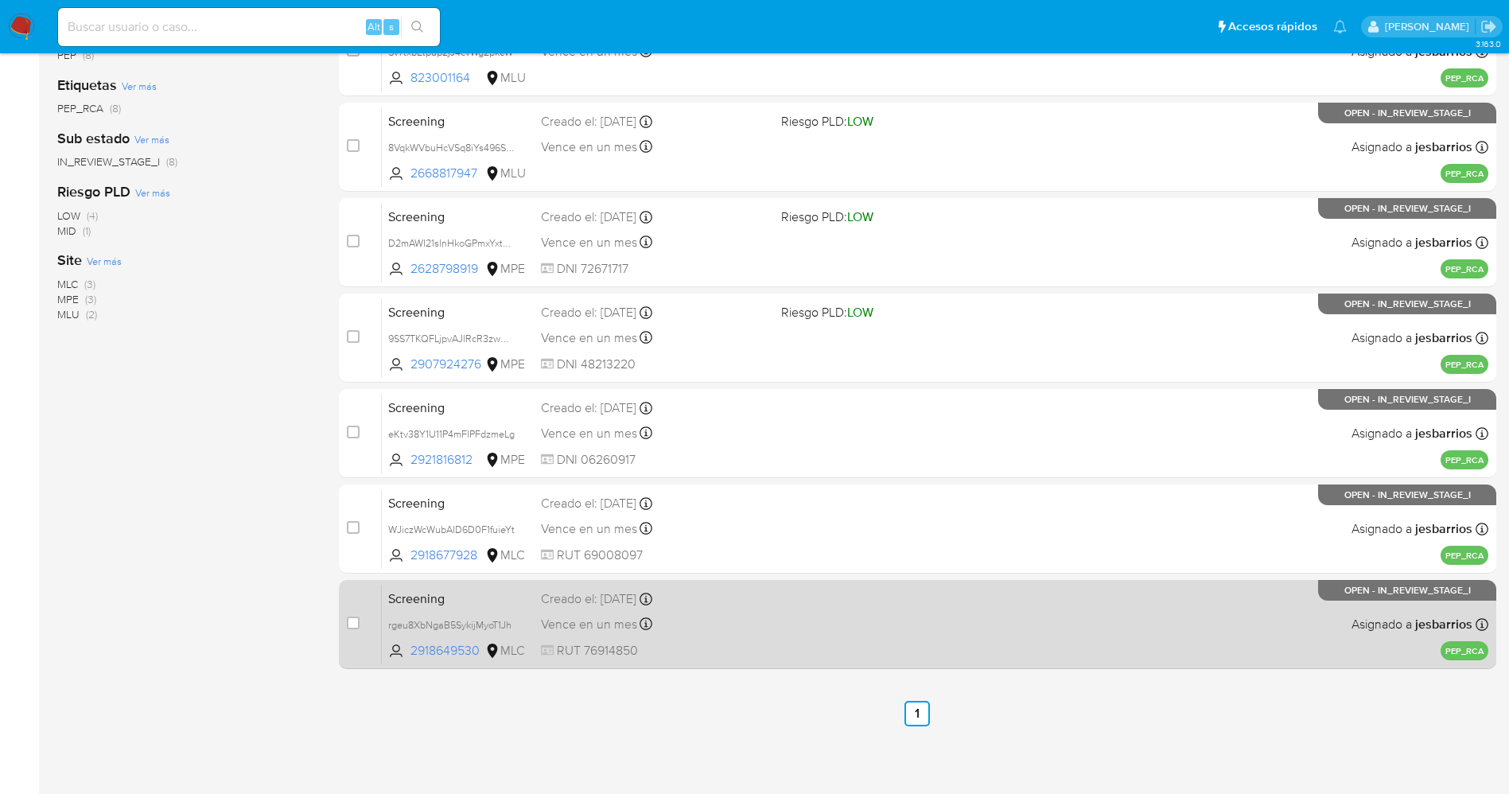
click at [854, 611] on div "Screening rgeu8XbNgaB5SykijMyoT1Jh 2918649530 MLC Creado el: 10/10/2025 Creado …" at bounding box center [935, 624] width 1107 height 80
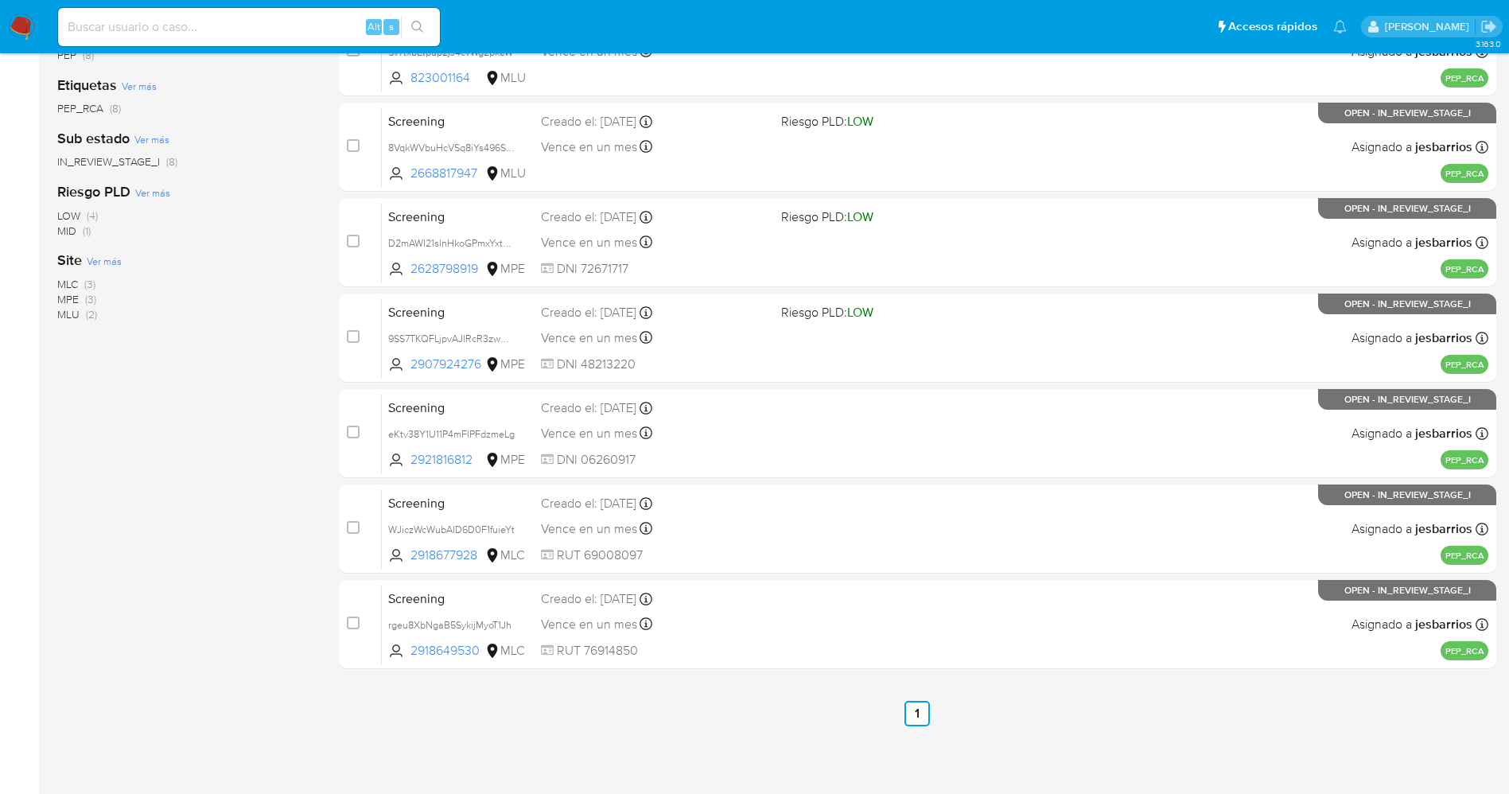
click at [22, 8] on nav "Pausado Ver notificaciones Alt s Accesos rápidos Presiona las siguientes teclas…" at bounding box center [754, 26] width 1509 height 53
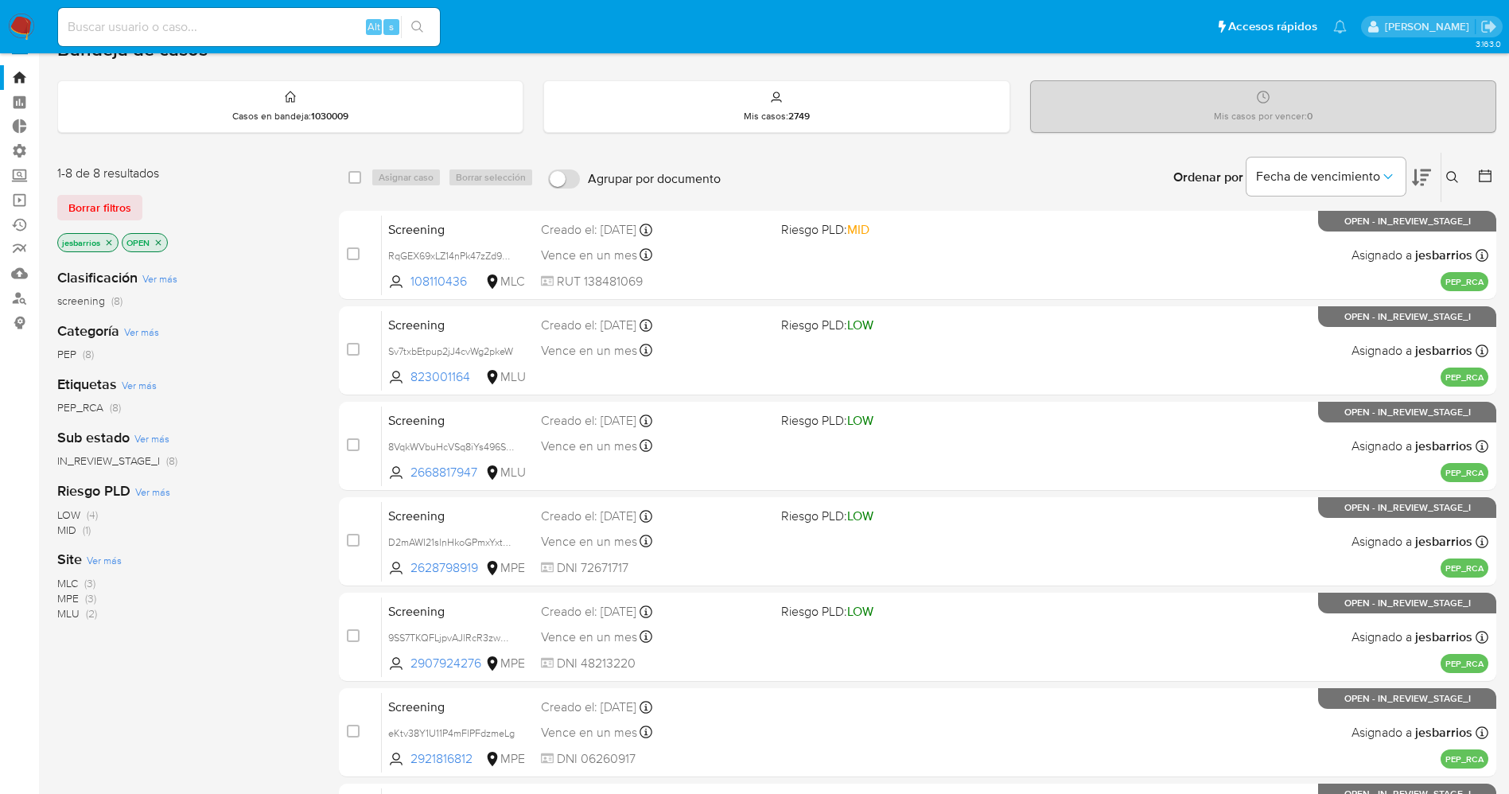
scroll to position [0, 0]
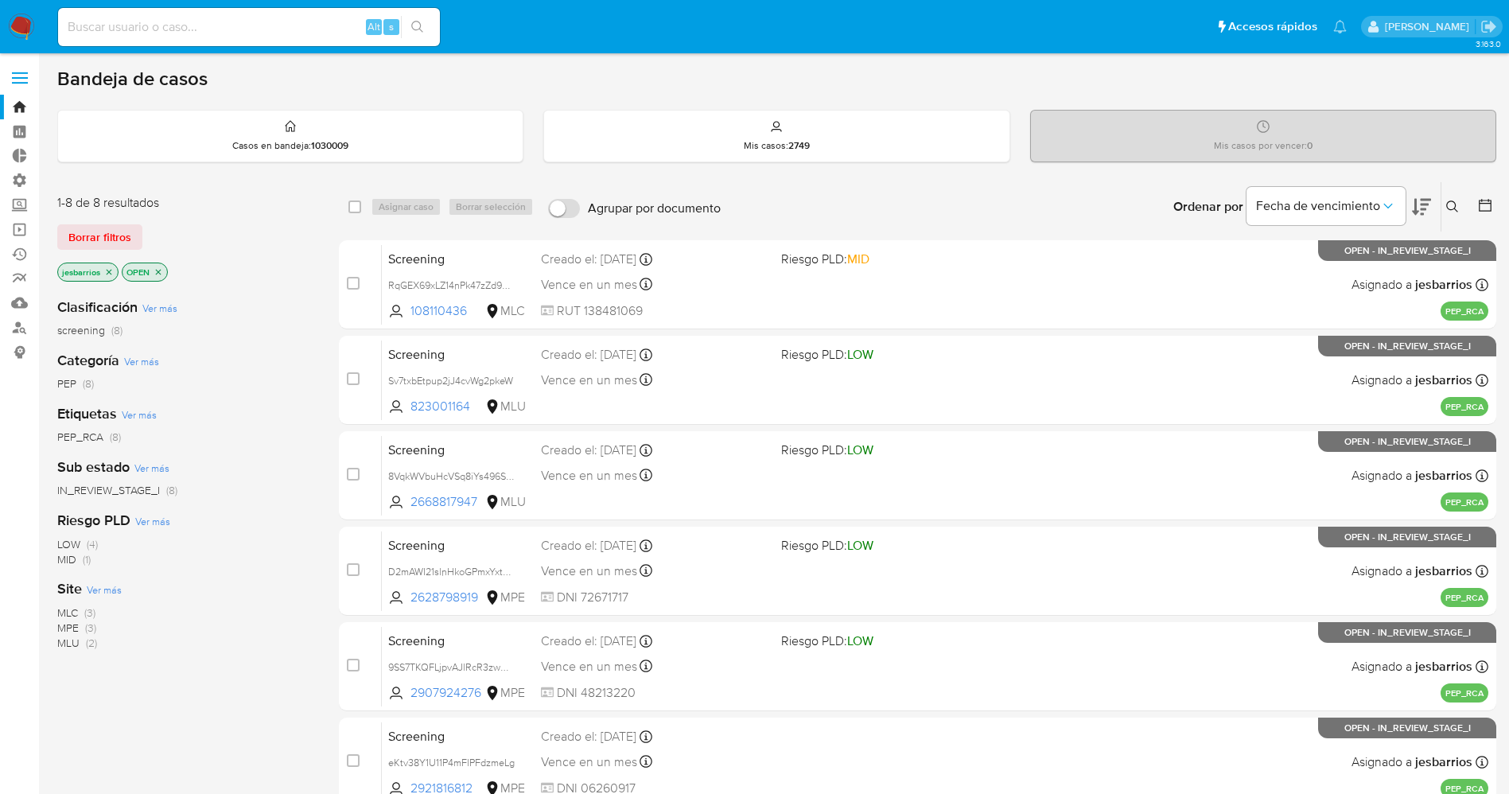
click at [16, 21] on img at bounding box center [21, 27] width 27 height 27
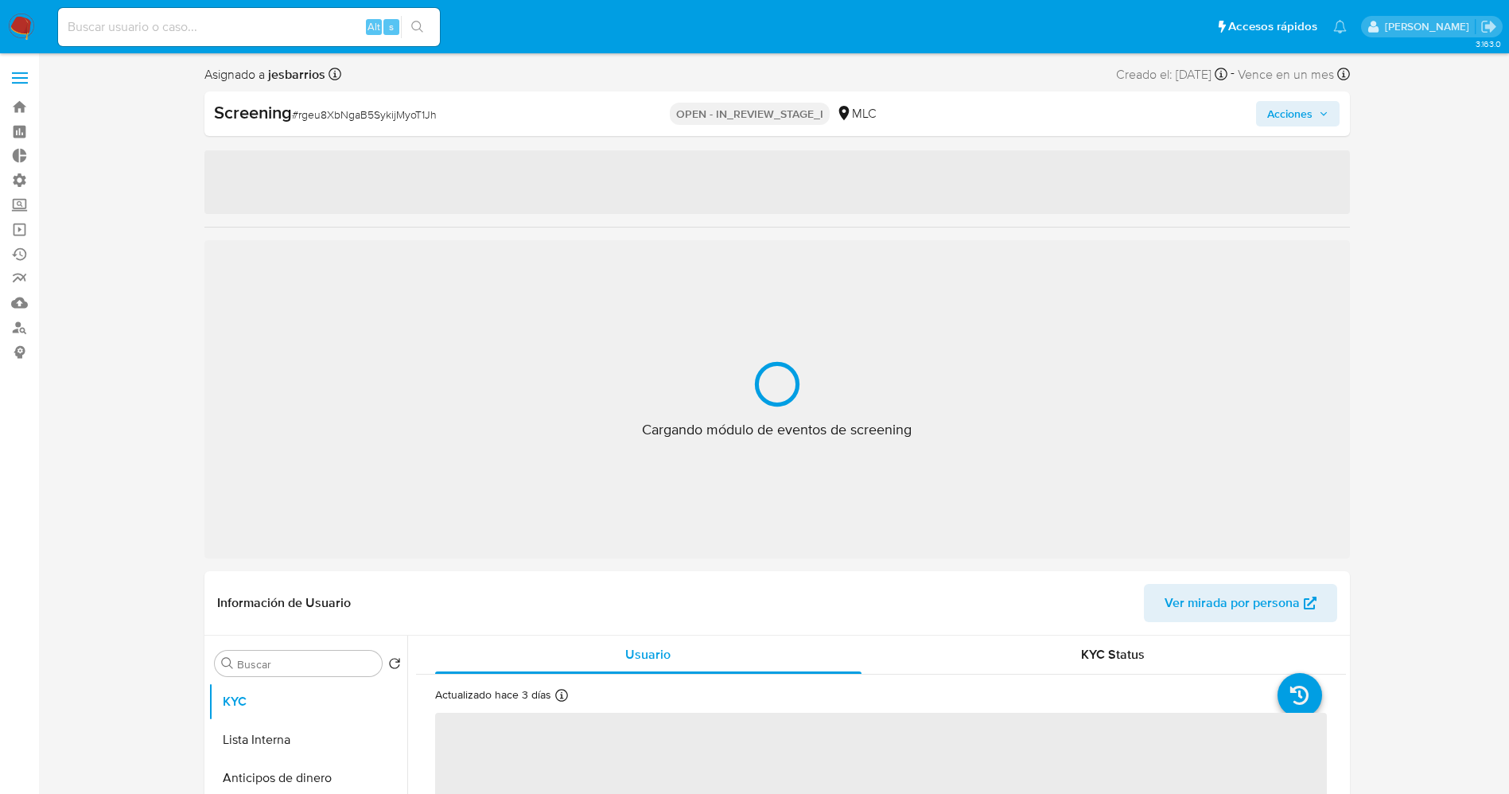
select select "10"
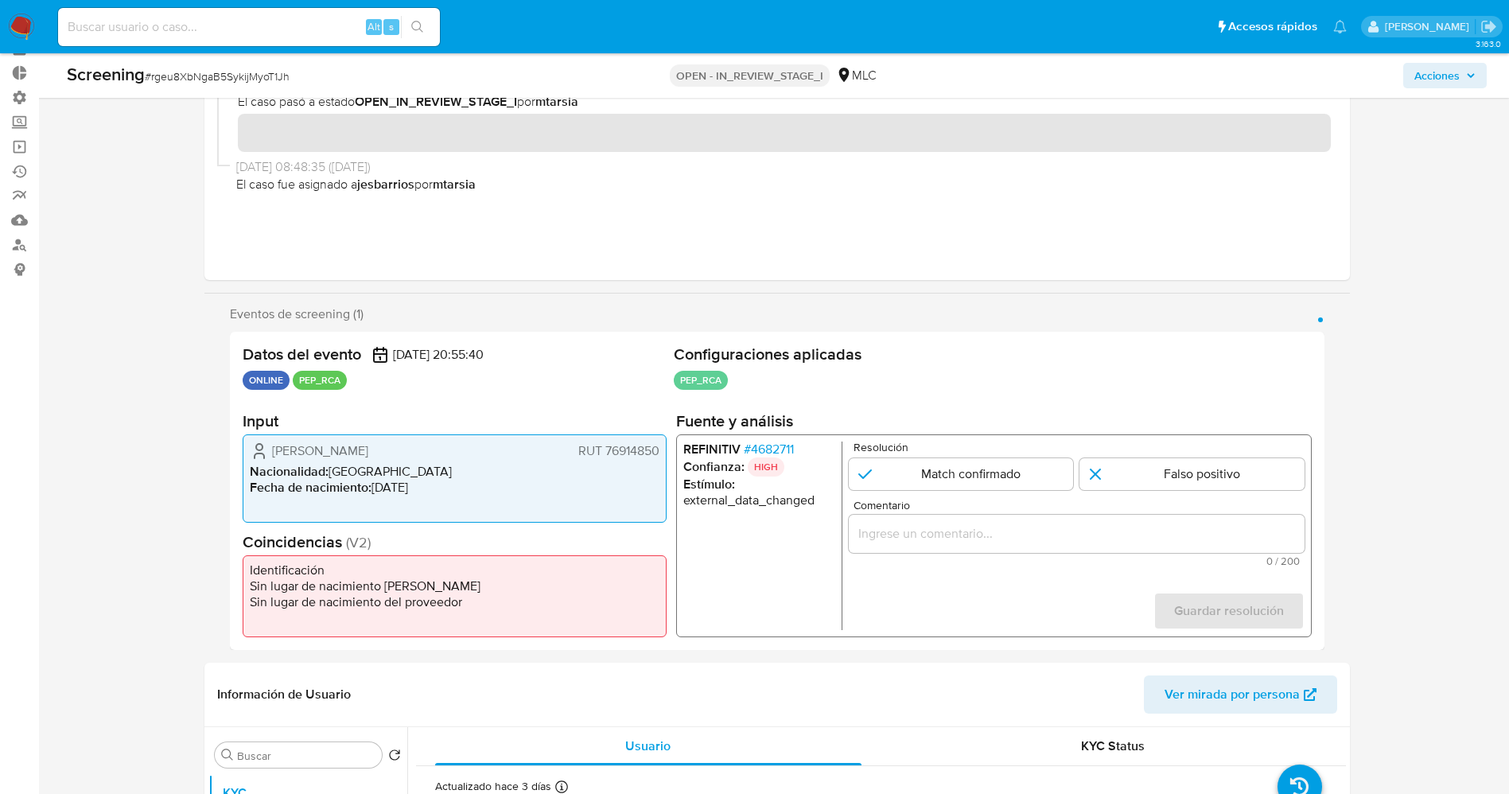
scroll to position [119, 0]
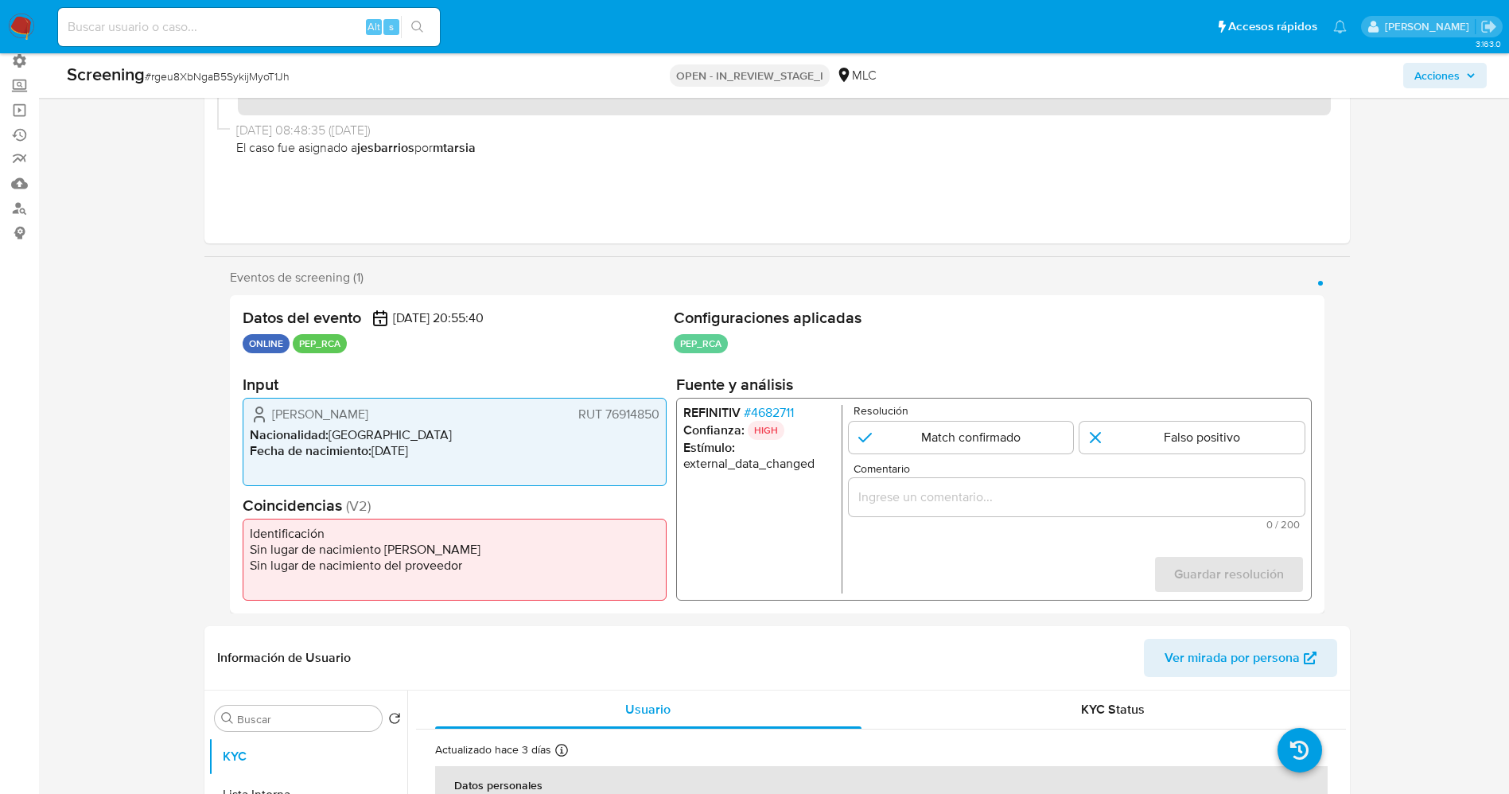
click at [767, 413] on span "# 4682711" at bounding box center [768, 413] width 50 height 16
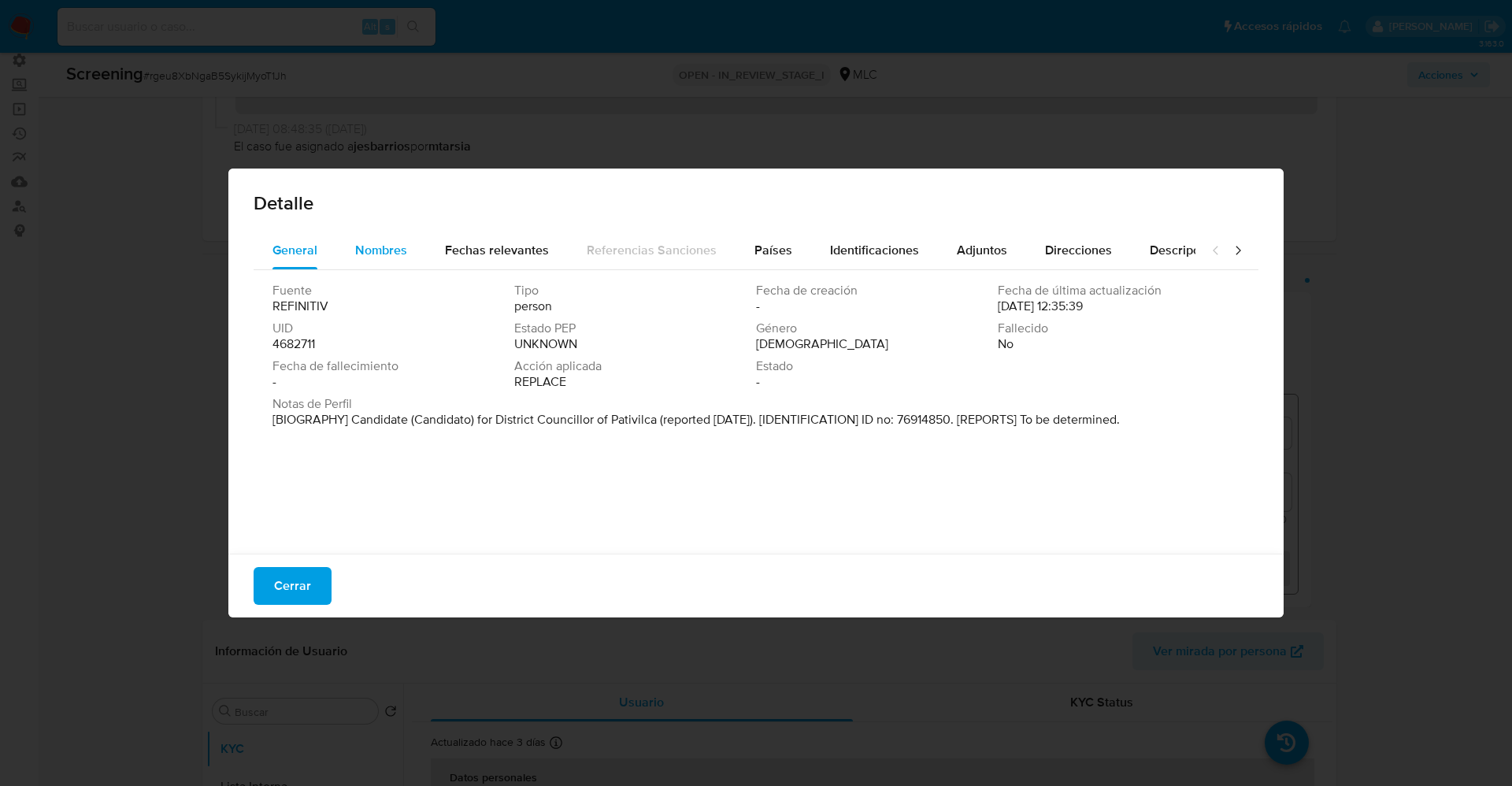
click at [350, 260] on button "Nombres" at bounding box center [381, 250] width 90 height 38
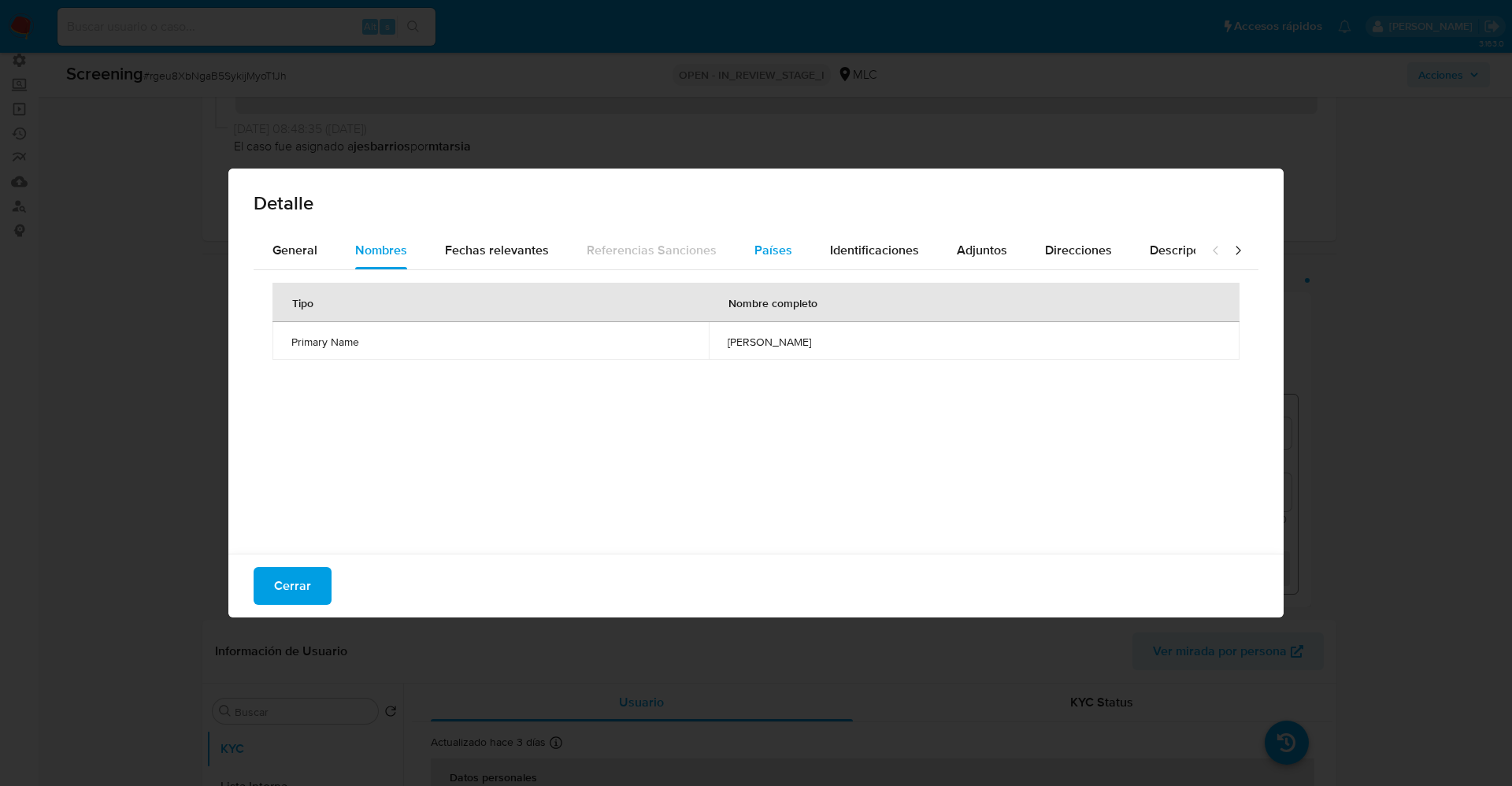
click at [760, 259] on div "Países" at bounding box center [773, 250] width 38 height 38
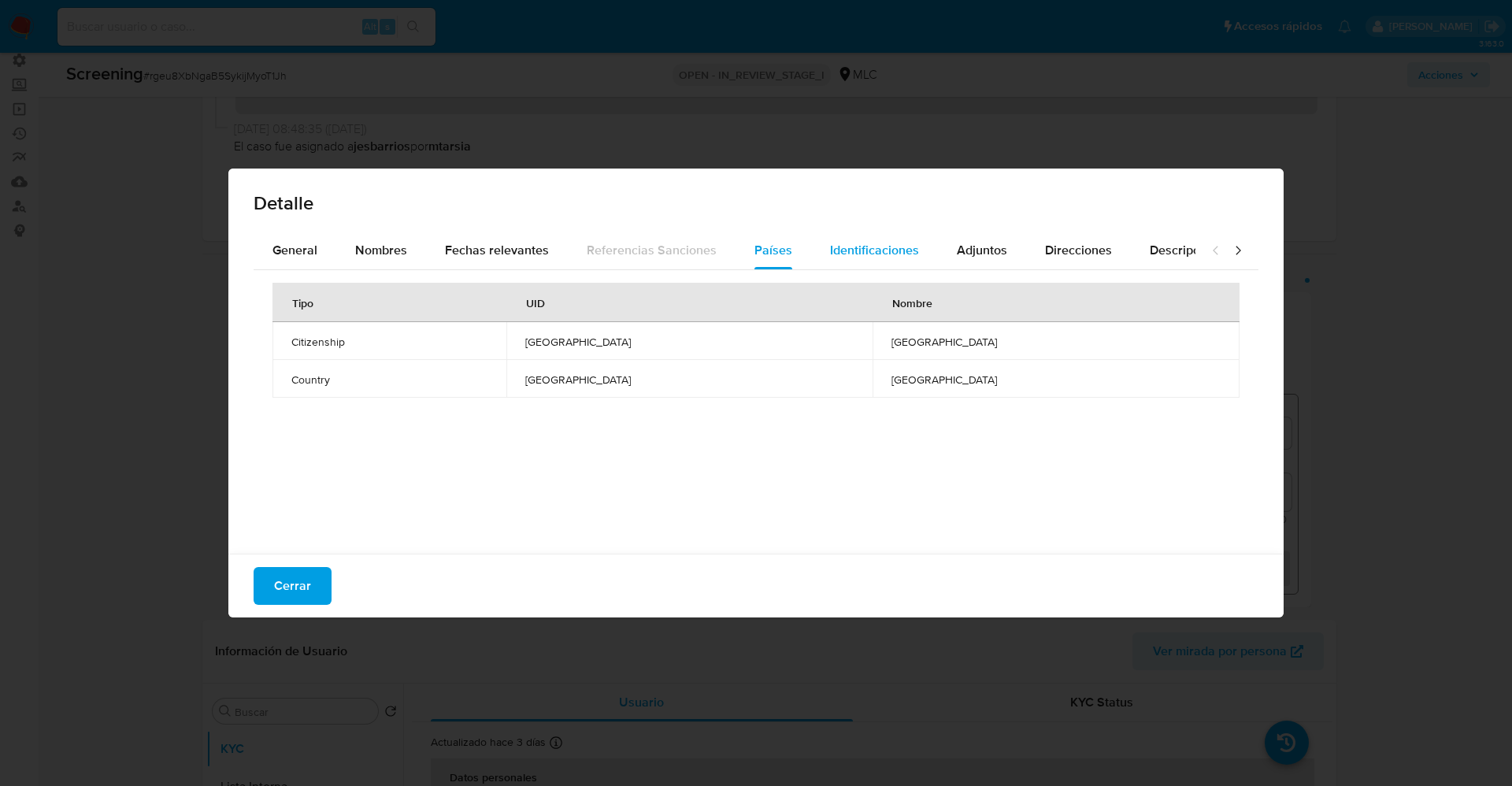
click at [843, 252] on span "Identificaciones" at bounding box center [875, 249] width 89 height 18
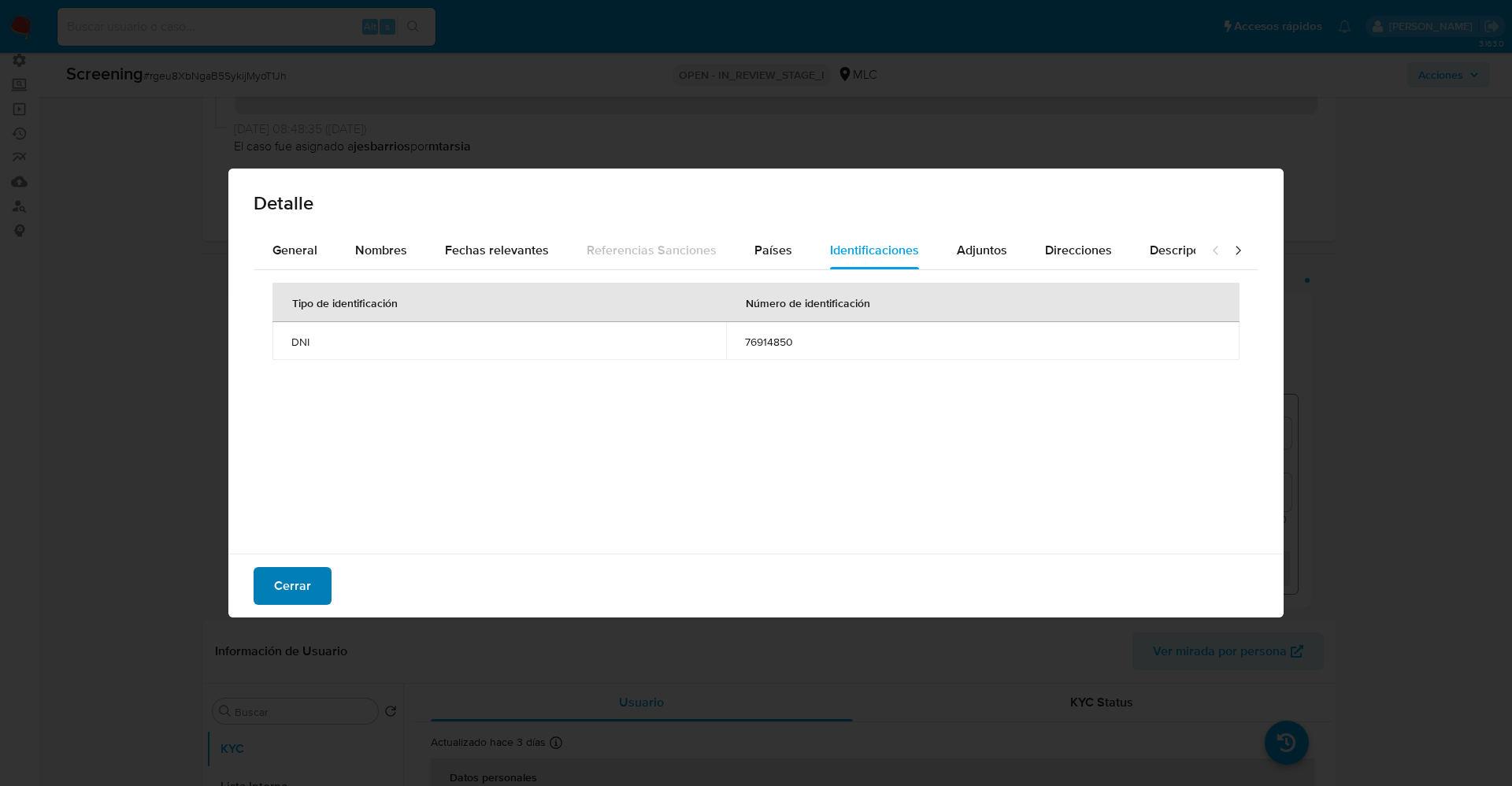
click at [266, 598] on button "Cerrar" at bounding box center [292, 586] width 78 height 38
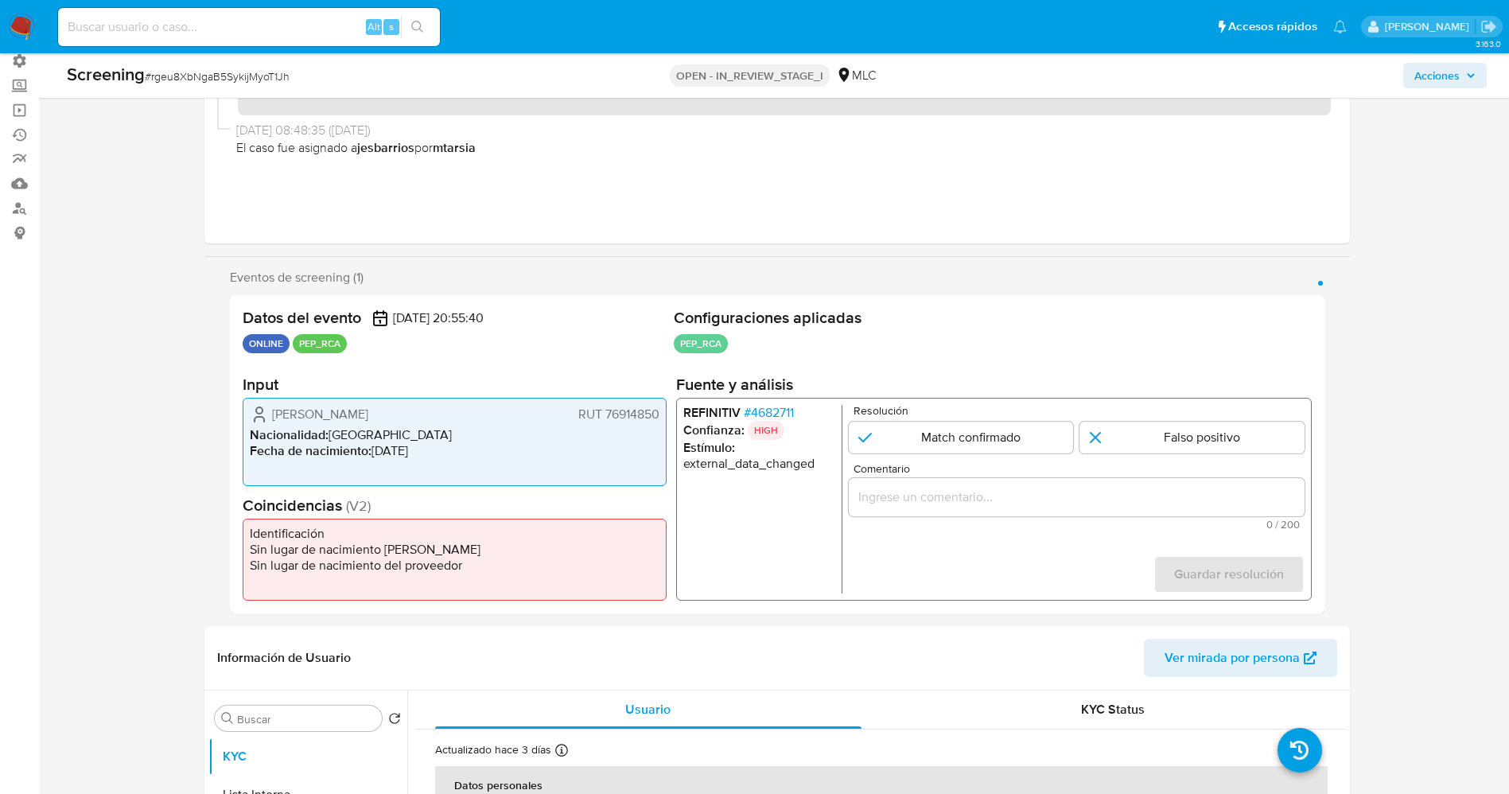
drag, startPoint x: 271, startPoint y: 416, endPoint x: 663, endPoint y: 425, distance: 391.6
click at [665, 425] on div "Guillermo Germán Fernández López RUT 76914850 Nacionalidad : Chile Fecha de nac…" at bounding box center [455, 442] width 424 height 88
click at [792, 413] on span "# 4682711" at bounding box center [768, 413] width 50 height 16
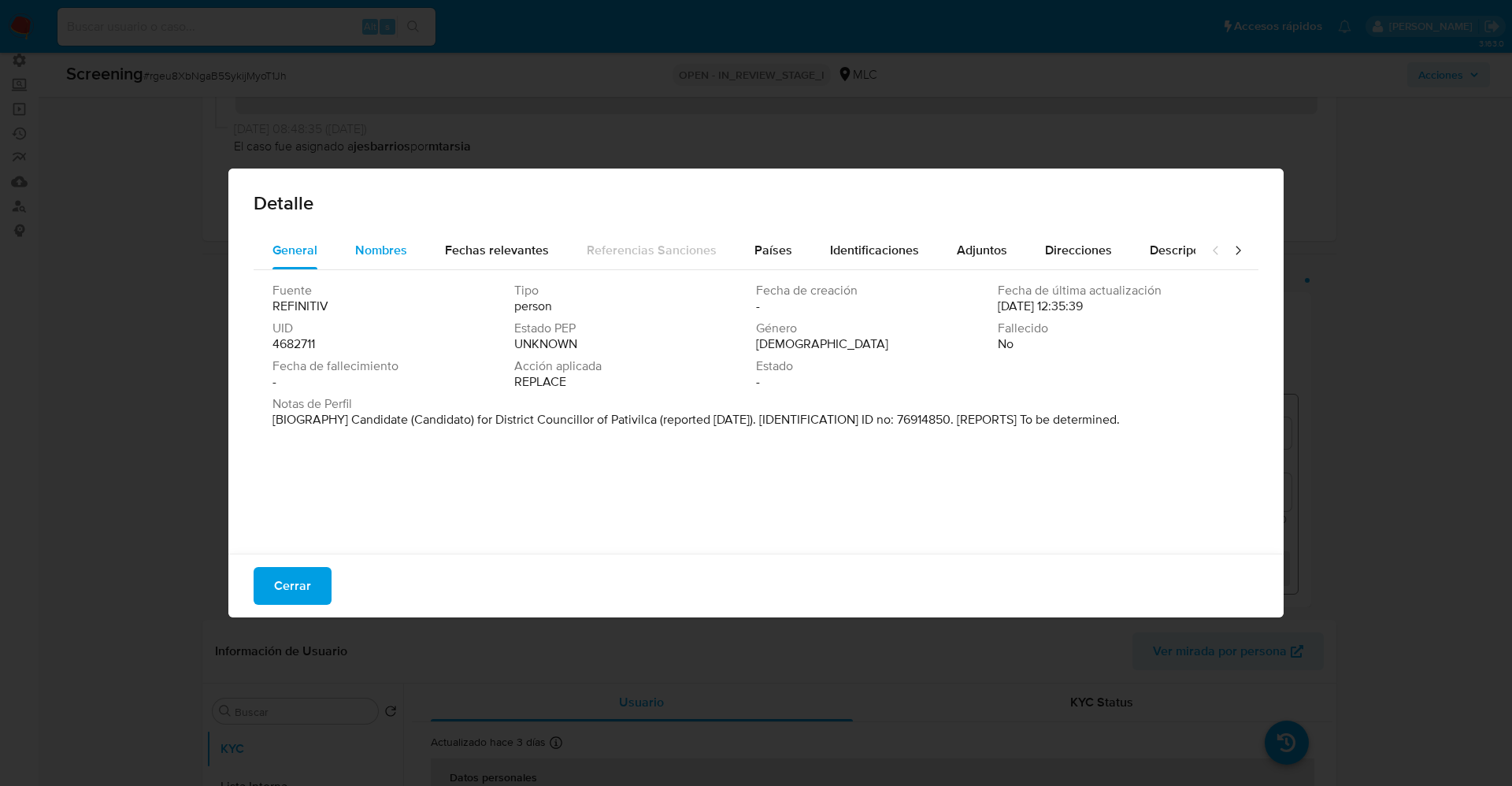
click at [390, 248] on span "Nombres" at bounding box center [381, 249] width 52 height 18
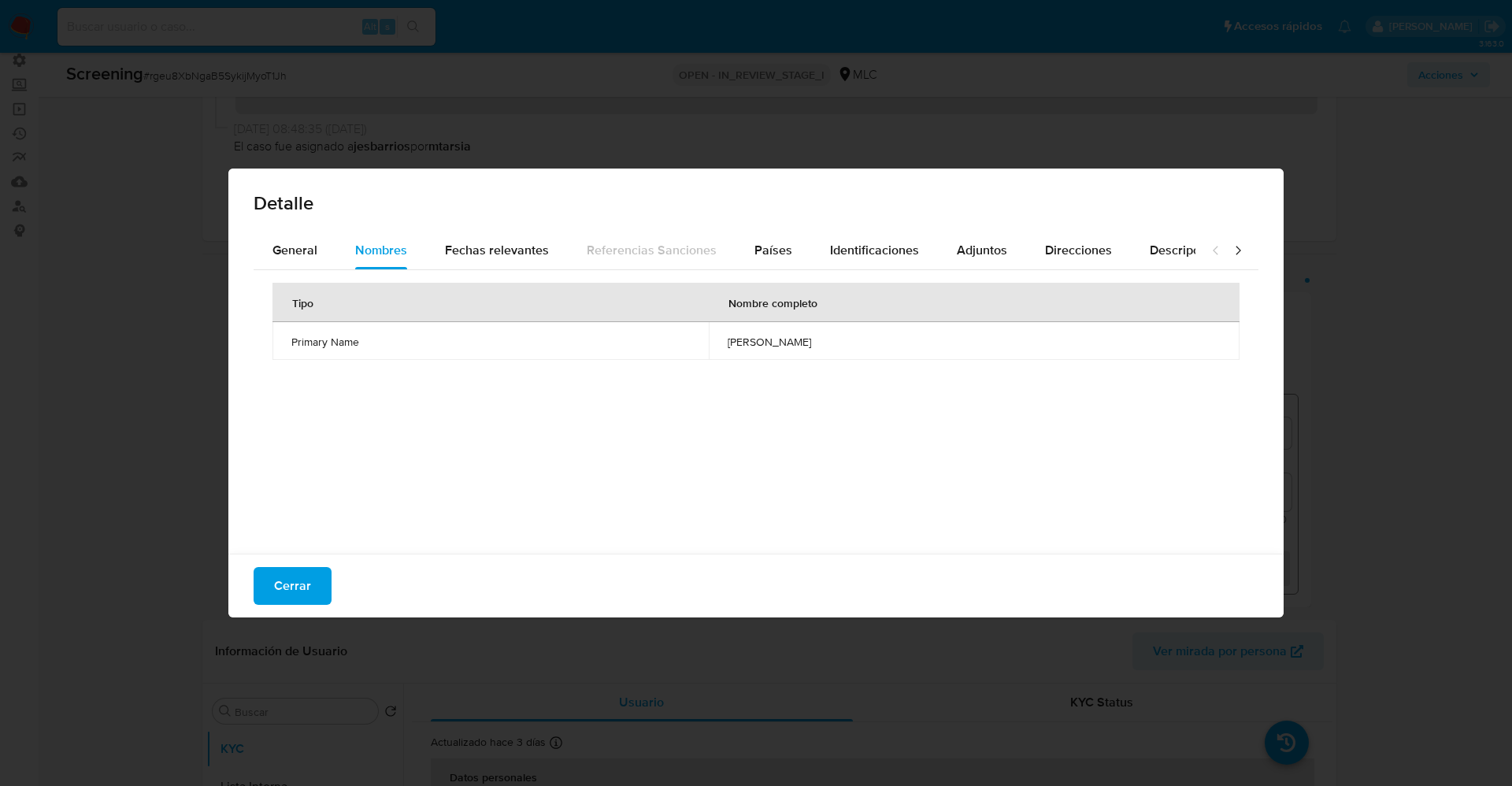
drag, startPoint x: 740, startPoint y: 344, endPoint x: 798, endPoint y: 346, distance: 58.0
click at [798, 346] on td "wendy maryori ayala luna" at bounding box center [974, 341] width 530 height 38
click at [765, 233] on div "Países" at bounding box center [773, 250] width 38 height 38
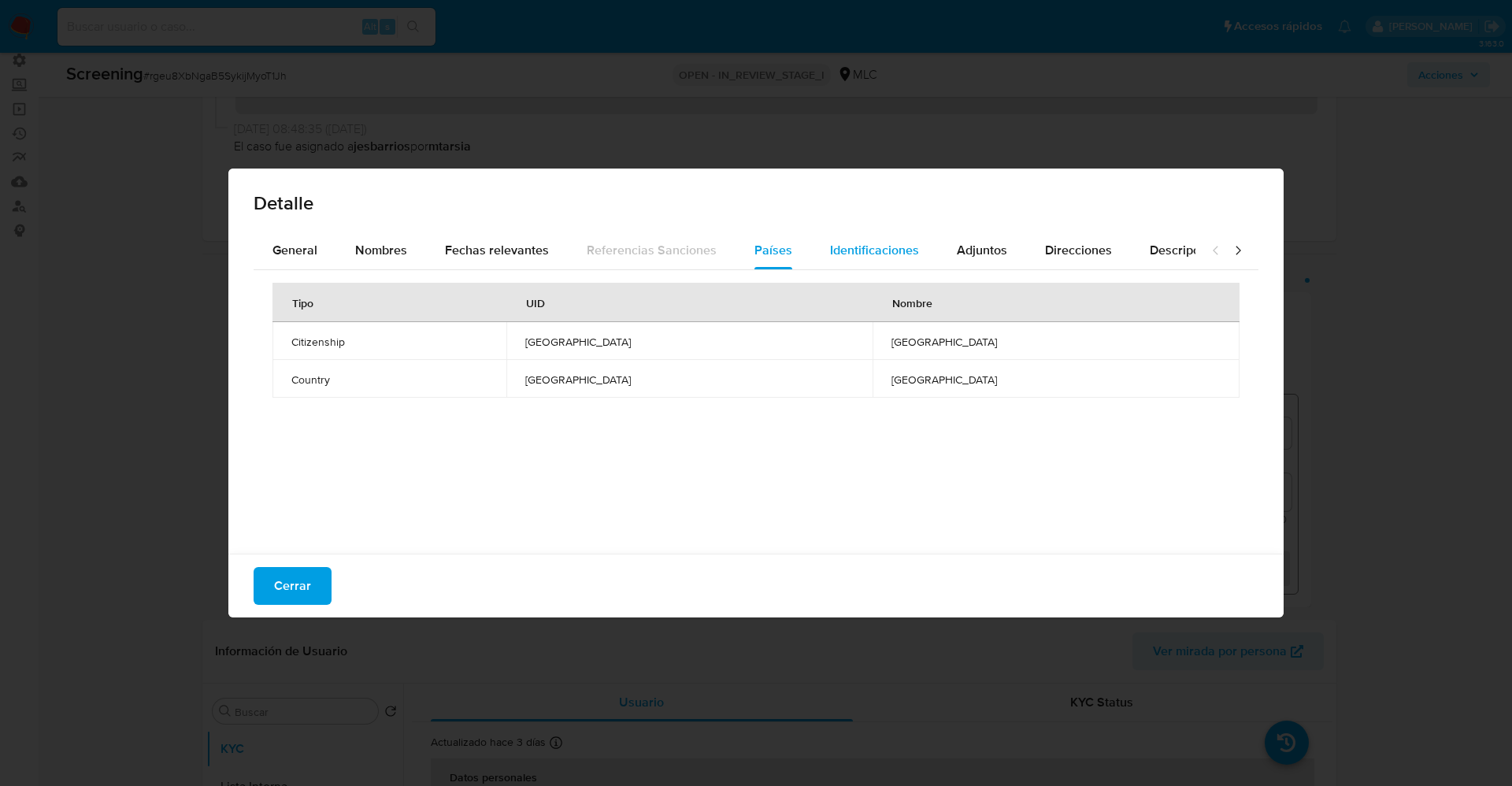
click at [859, 246] on span "Identificaciones" at bounding box center [875, 249] width 89 height 18
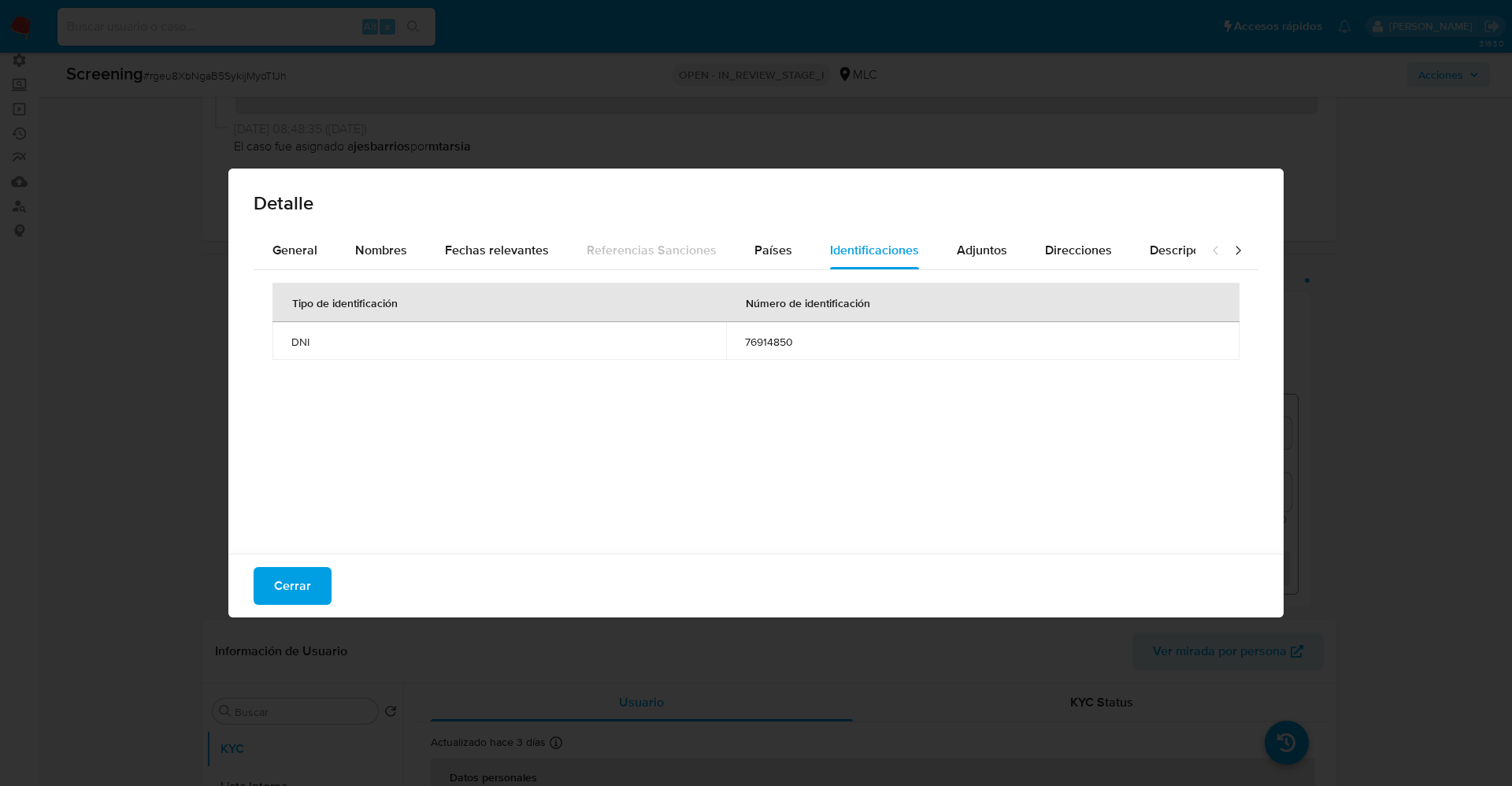
drag, startPoint x: 315, startPoint y: 594, endPoint x: 733, endPoint y: 465, distance: 437.5
click at [320, 593] on button "Cerrar" at bounding box center [292, 586] width 78 height 38
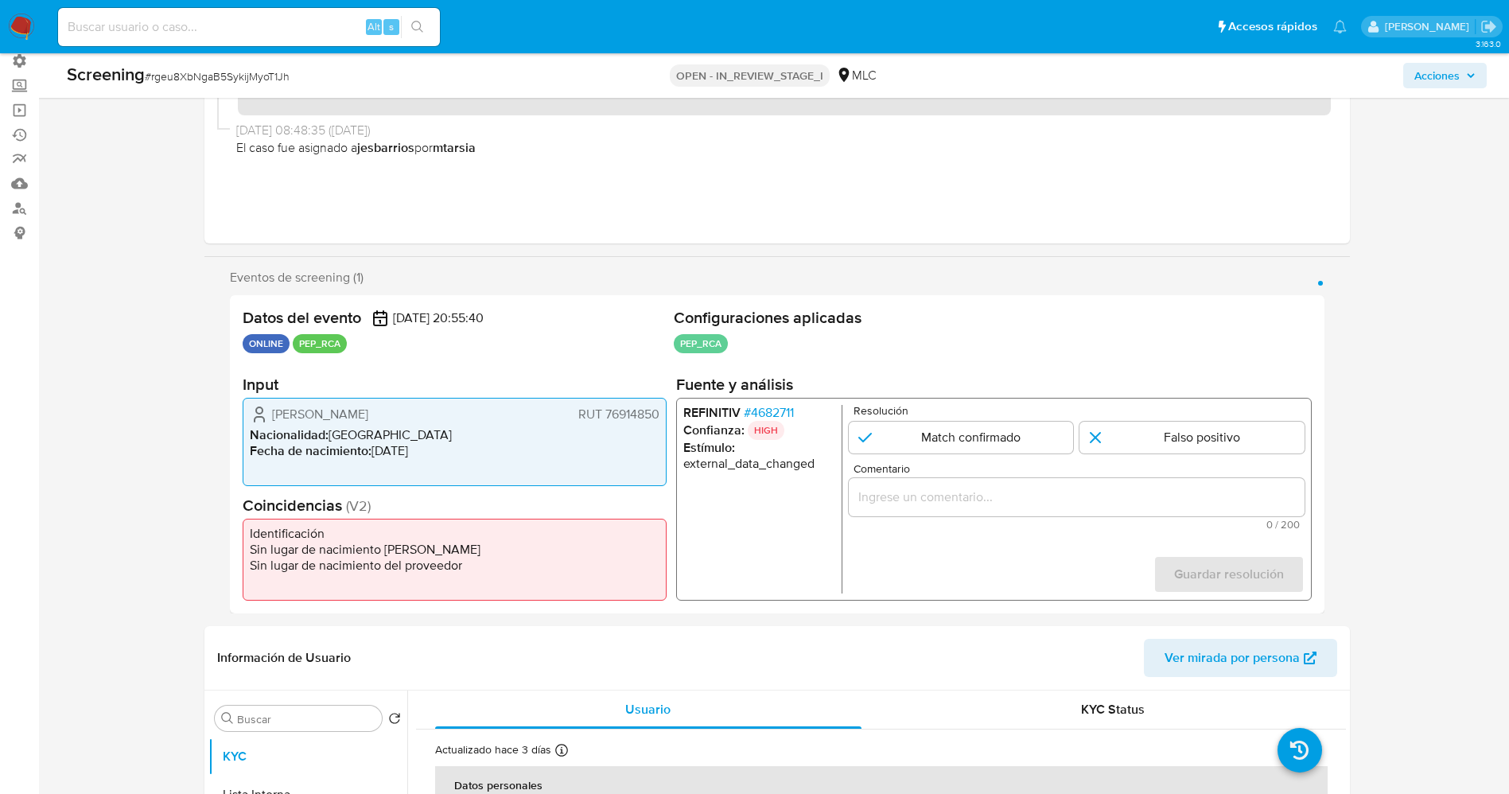
drag, startPoint x: 1182, startPoint y: 439, endPoint x: 1158, endPoint y: 497, distance: 62.8
click at [1179, 453] on input "1 de 1" at bounding box center [1192, 438] width 225 height 32
radio input "true"
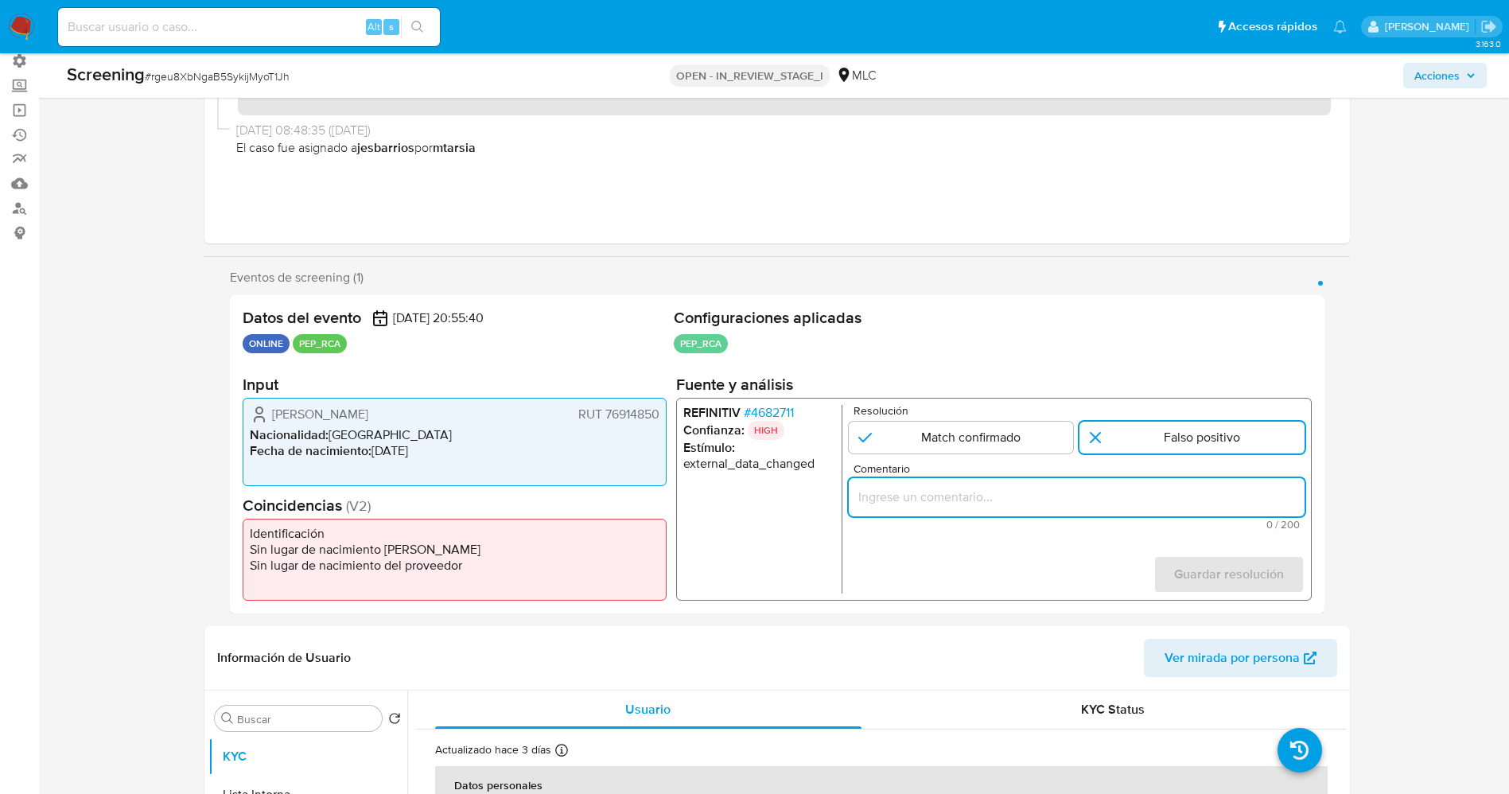
drag, startPoint x: 1147, startPoint y: 507, endPoint x: 1143, endPoint y: 492, distance: 15.6
click at [1143, 501] on input "Comentario" at bounding box center [1076, 497] width 456 height 21
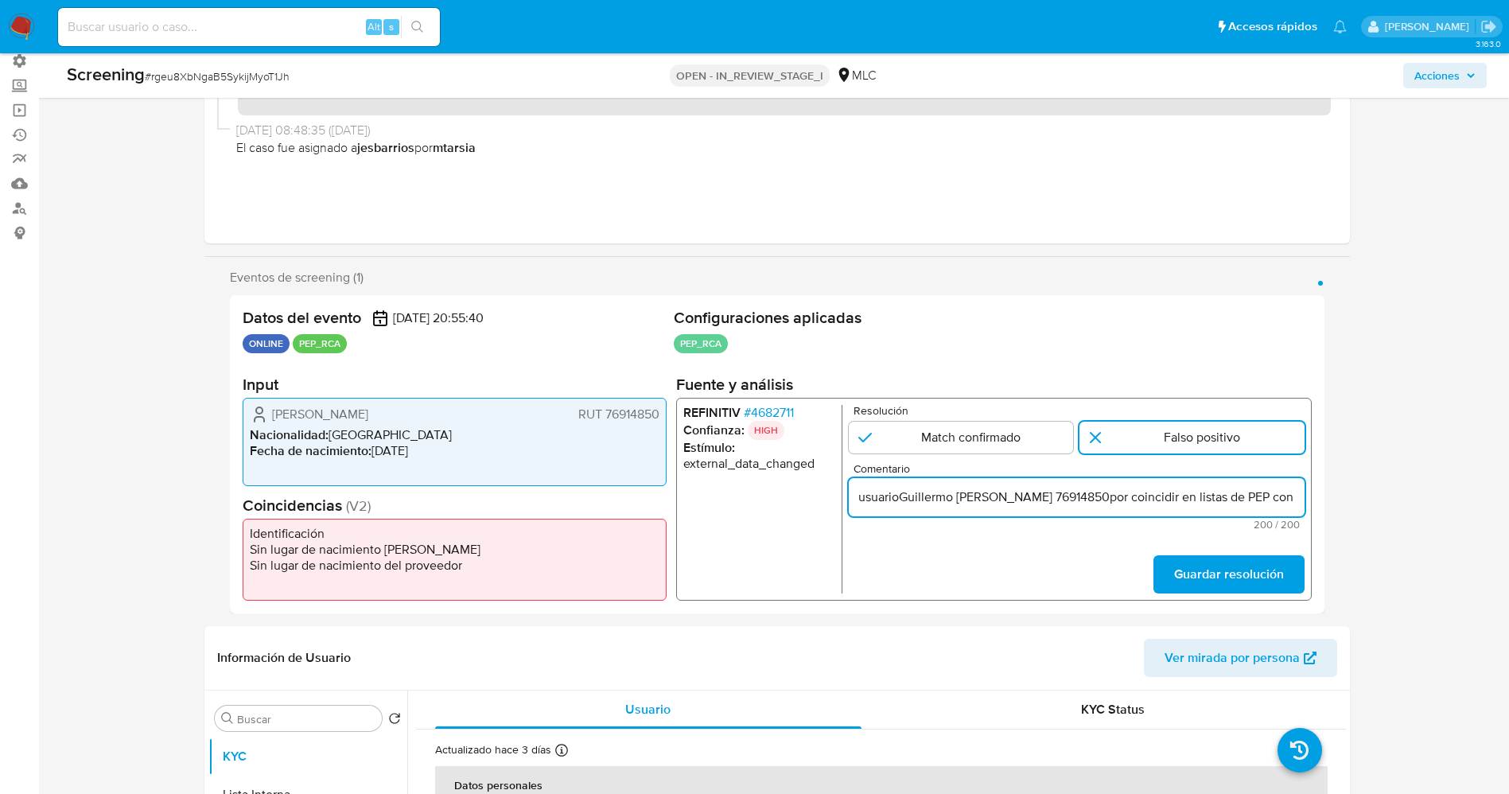
scroll to position [0, 713]
drag, startPoint x: 1095, startPoint y: 500, endPoint x: 1209, endPoint y: 500, distance: 113.8
click at [1209, 500] on input "usuarioGuillermo Germán Fernández López RUT 76914850por coincidir en listas de …" at bounding box center [1076, 497] width 456 height 21
type input "usuarioGuillermo Germán Fernández López RUT 76914850por coincidir en listas de …"
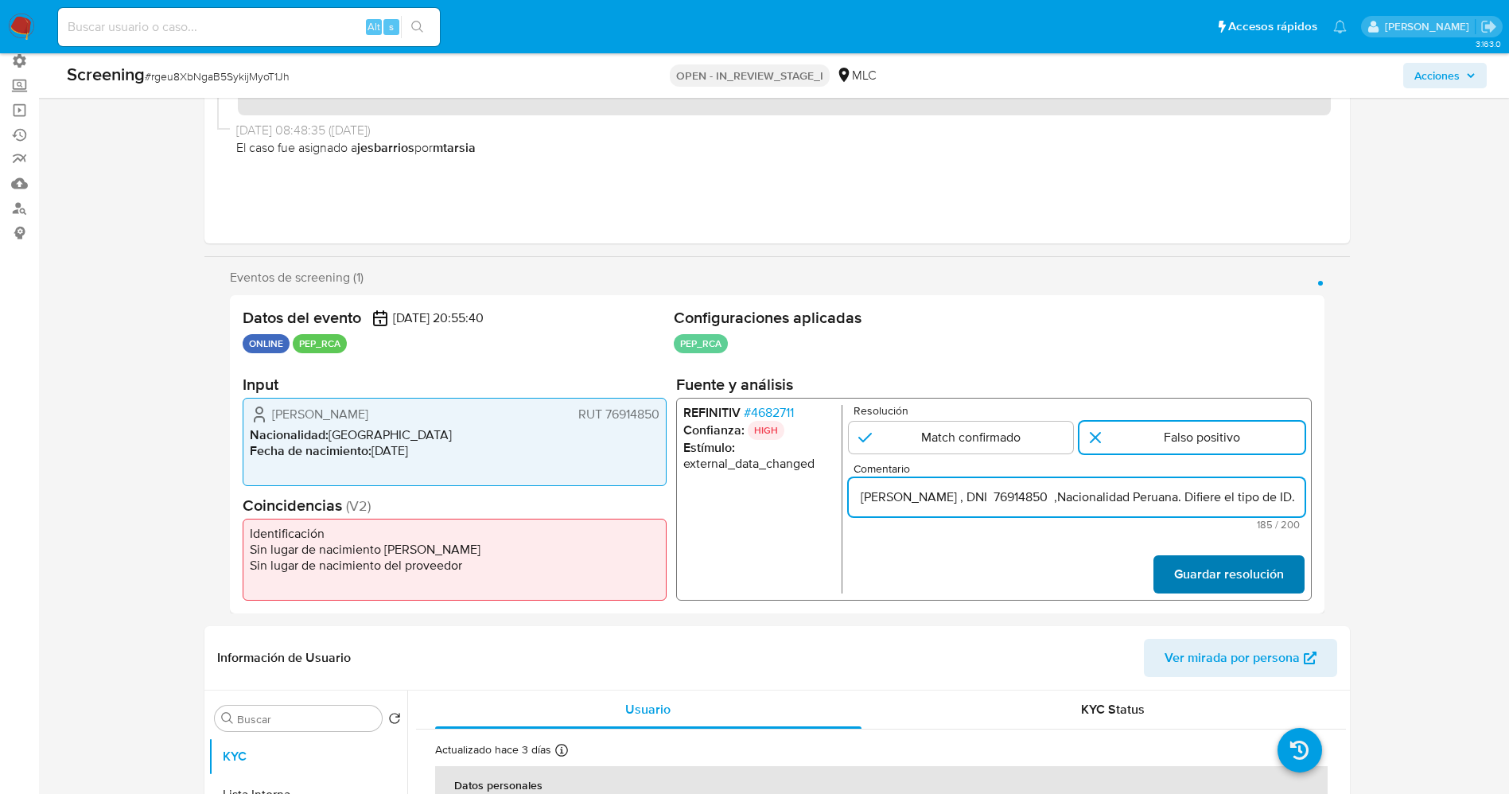
click at [1271, 557] on span "Guardar resolución" at bounding box center [1229, 574] width 110 height 35
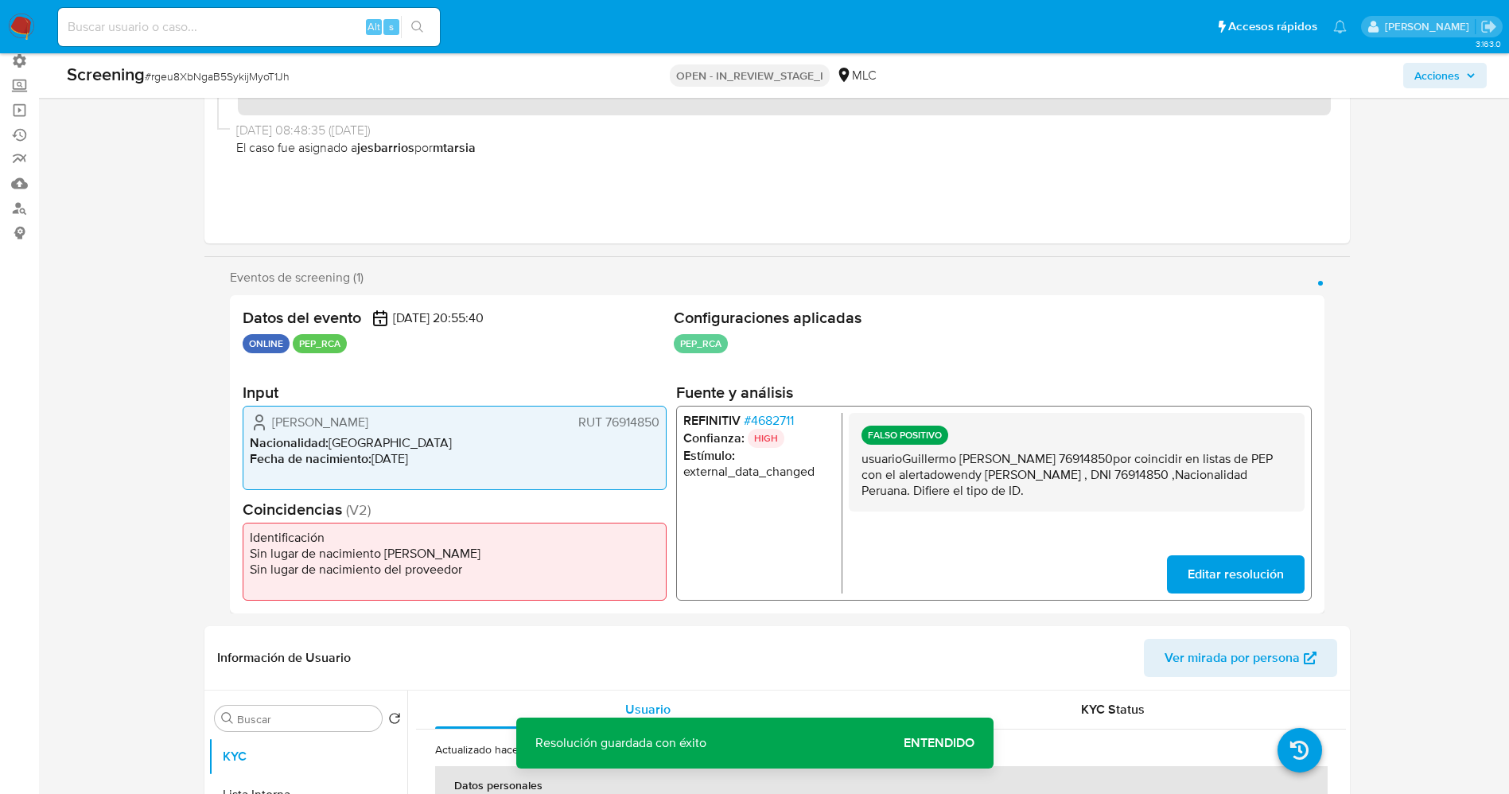
drag, startPoint x: 867, startPoint y: 458, endPoint x: 1111, endPoint y: 496, distance: 246.5
click at [1111, 496] on div "FALSO POSITIVO usuarioGuillermo Germán Fernández López RUT 76914850por coincidi…" at bounding box center [1076, 462] width 456 height 99
drag, startPoint x: 1051, startPoint y: 481, endPoint x: 901, endPoint y: 464, distance: 151.3
click at [920, 468] on p "usuarioGuillermo Germán Fernández López RUT 76914850por coincidir en listas de …" at bounding box center [1076, 475] width 430 height 48
click at [872, 460] on p "usuarioGuillermo Germán Fernández López RUT 76914850por coincidir en listas de …" at bounding box center [1076, 475] width 430 height 48
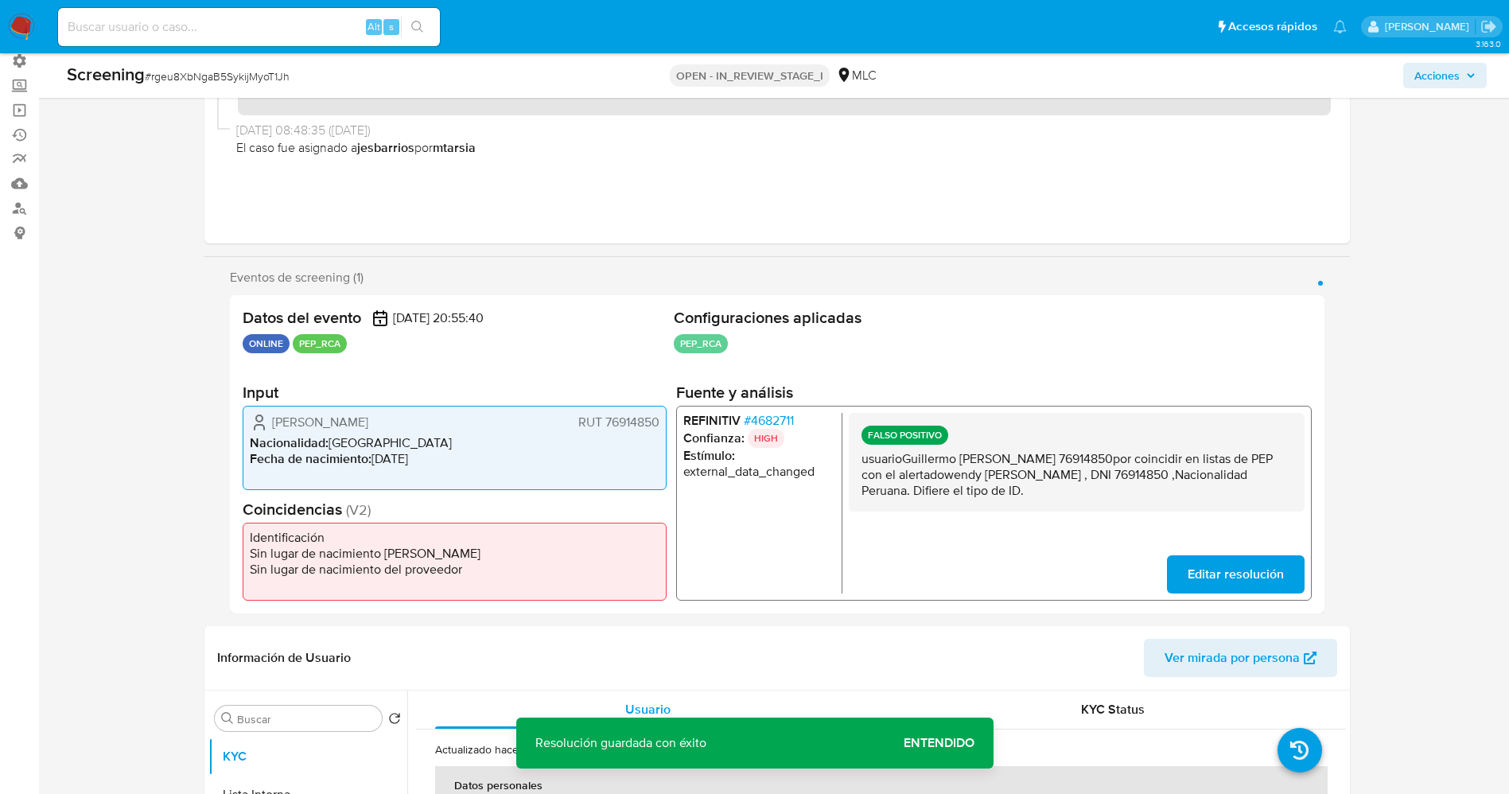
drag, startPoint x: 856, startPoint y: 454, endPoint x: 1112, endPoint y: 490, distance: 258.7
click at [1128, 493] on div "FALSO POSITIVO usuarioGuillermo Germán Fernández López RUT 76914850por coincidi…" at bounding box center [1076, 462] width 456 height 99
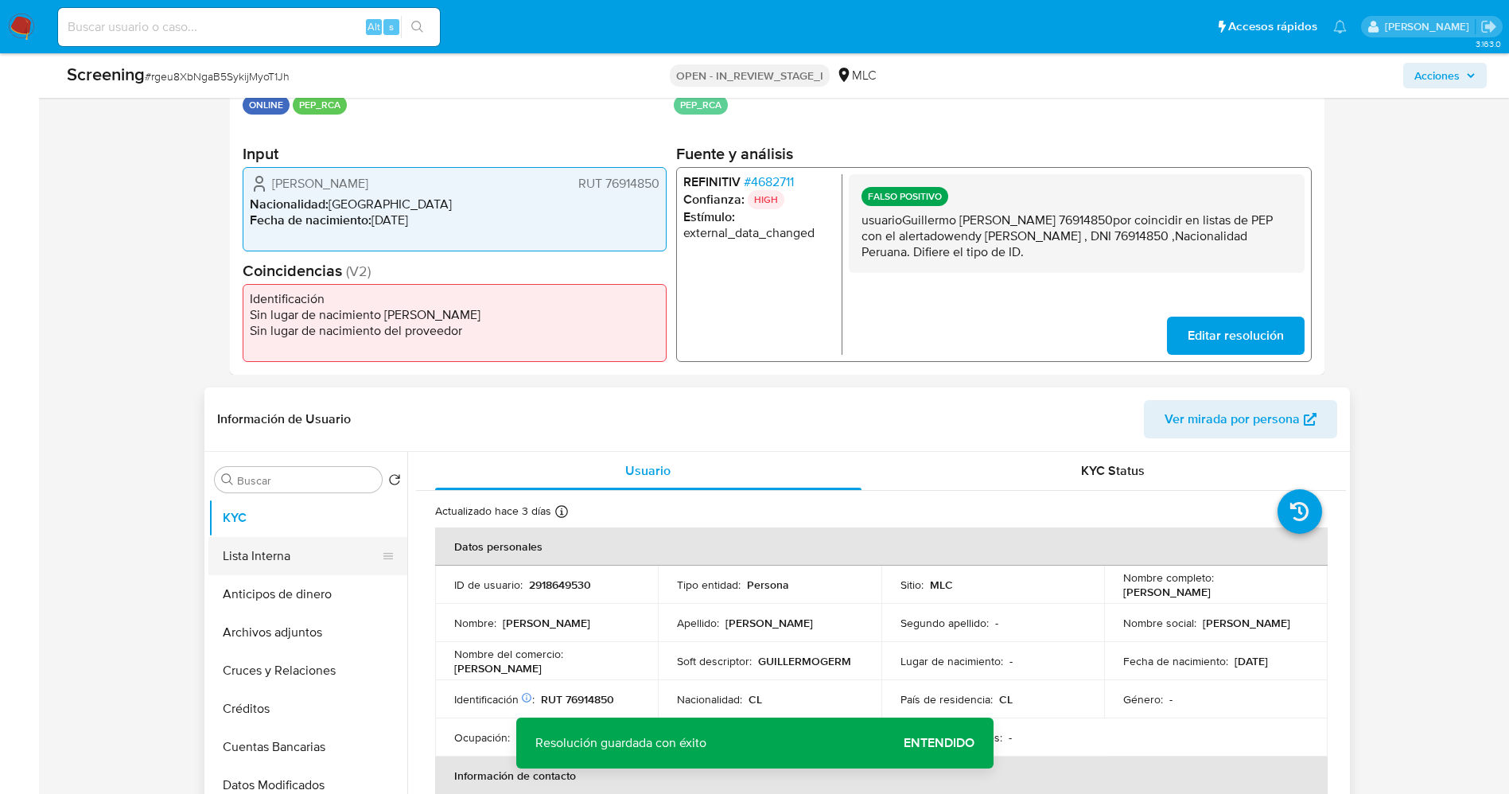
click at [288, 549] on button "Lista Interna" at bounding box center [301, 556] width 186 height 38
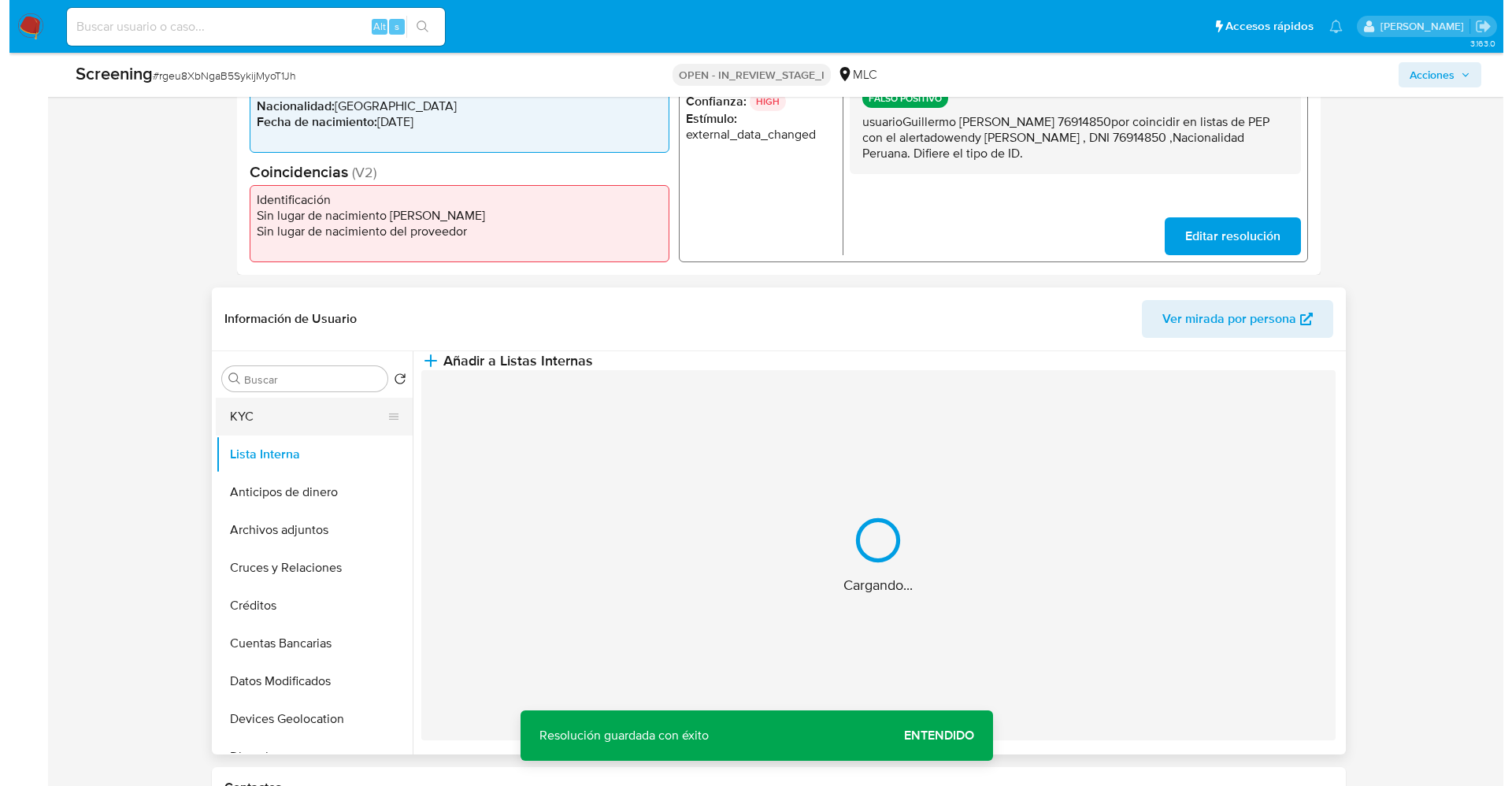
scroll to position [472, 0]
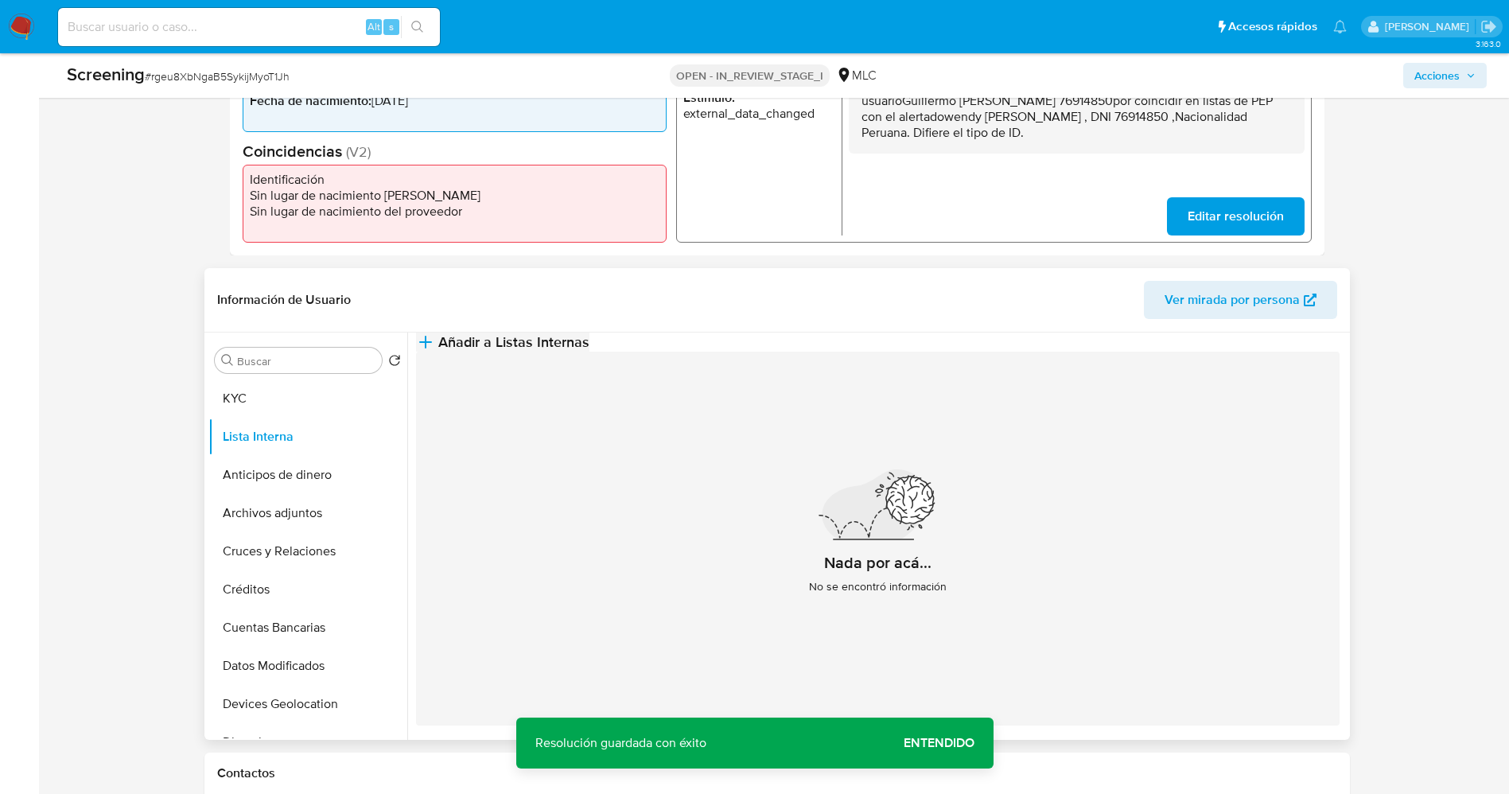
click at [435, 352] on icon "button" at bounding box center [425, 342] width 19 height 19
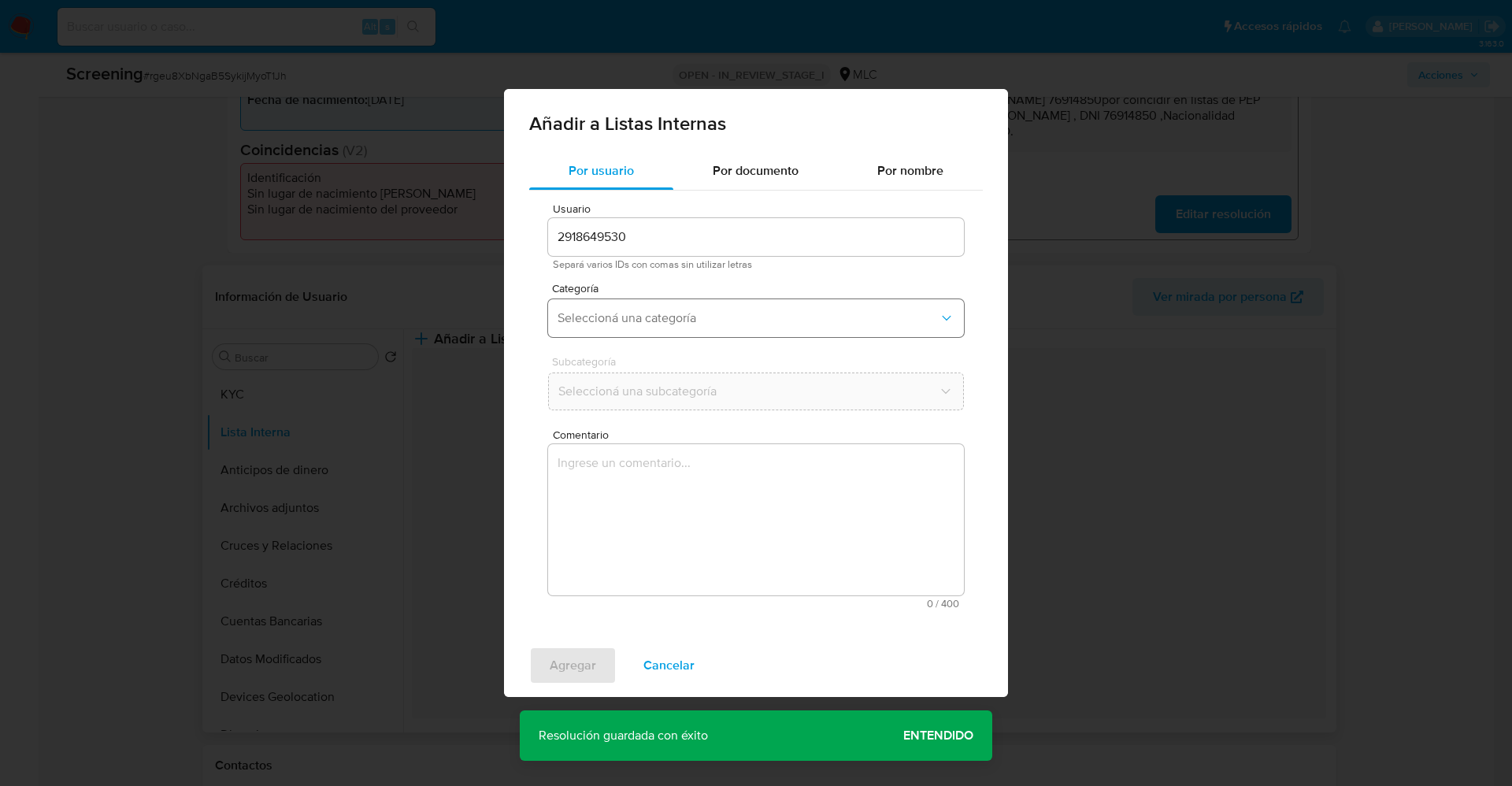
click at [693, 319] on span "Seleccioná una categoría" at bounding box center [747, 318] width 381 height 16
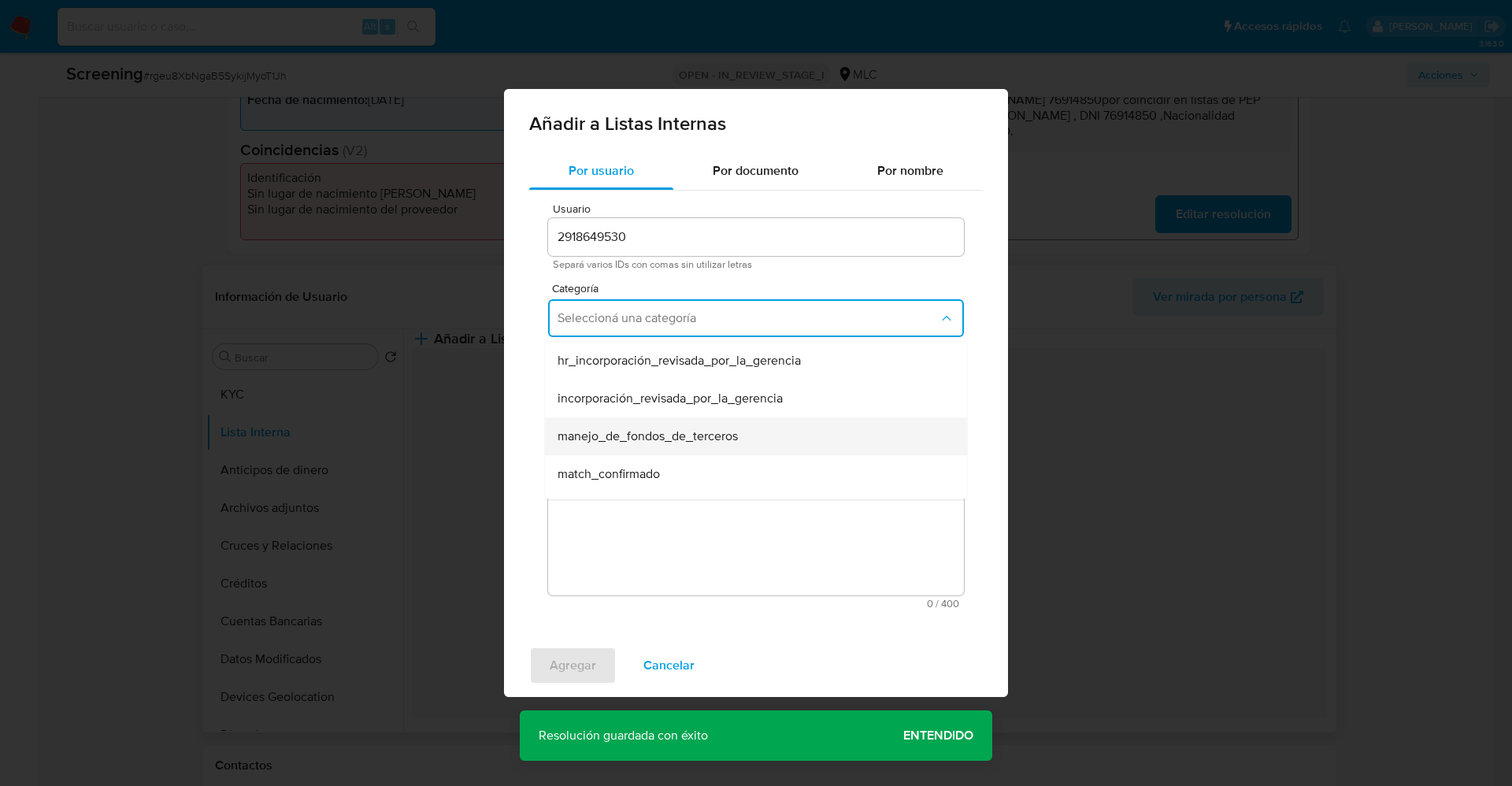
scroll to position [118, 0]
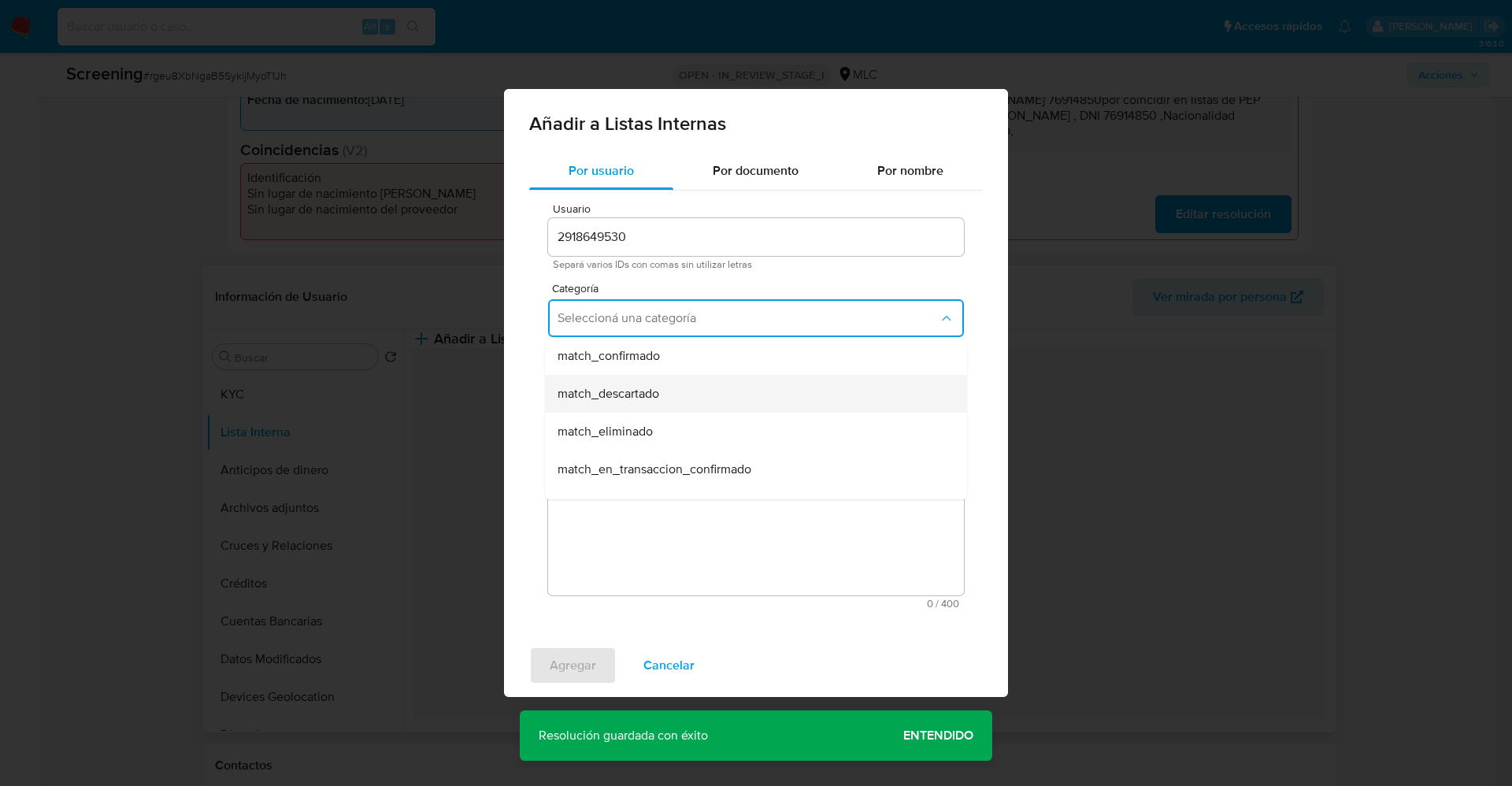
click at [667, 399] on div "match_descartado" at bounding box center [750, 394] width 387 height 38
click at [668, 391] on span "Seleccioná una subcategoría" at bounding box center [747, 391] width 381 height 16
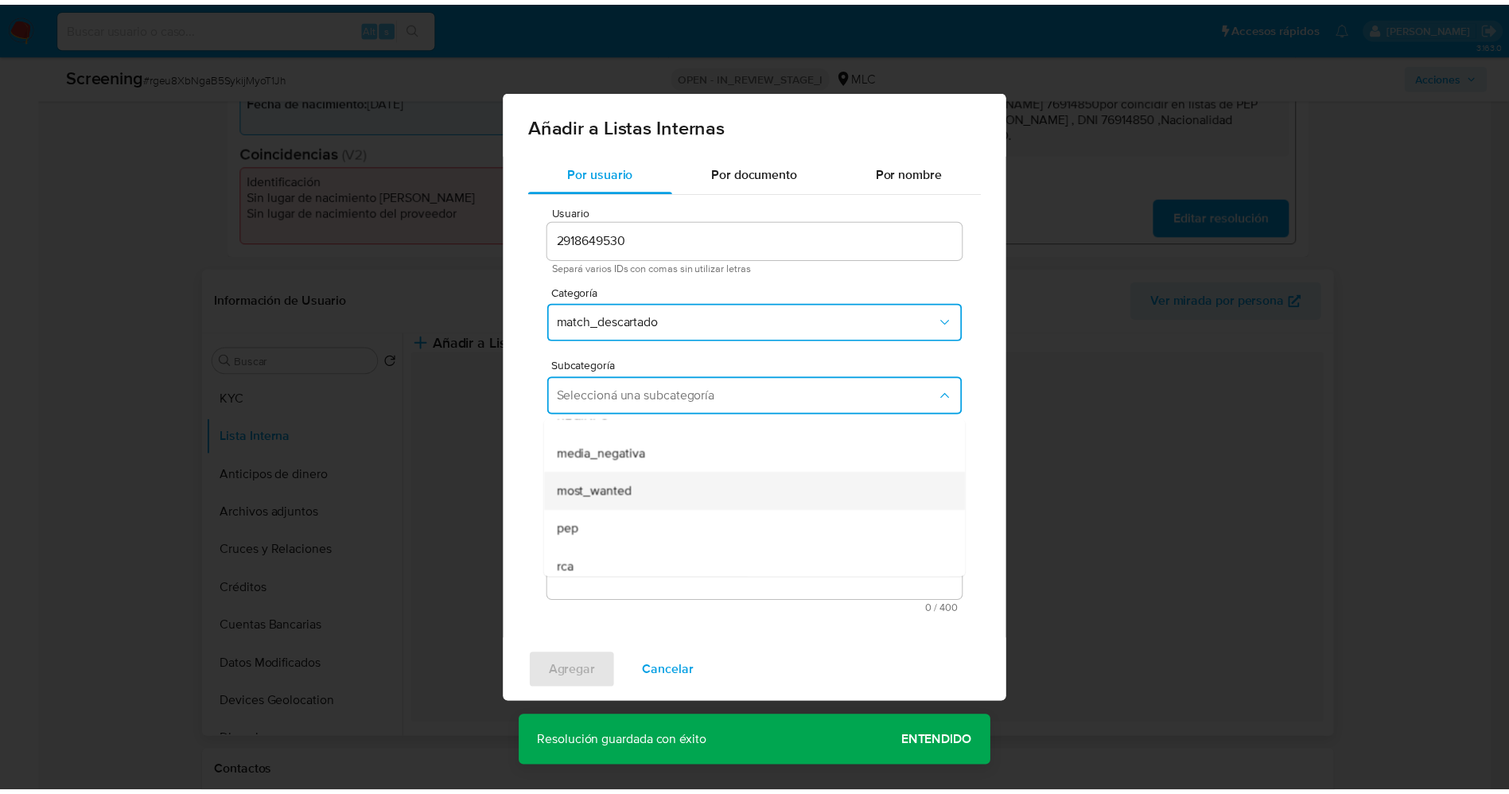
scroll to position [108, 0]
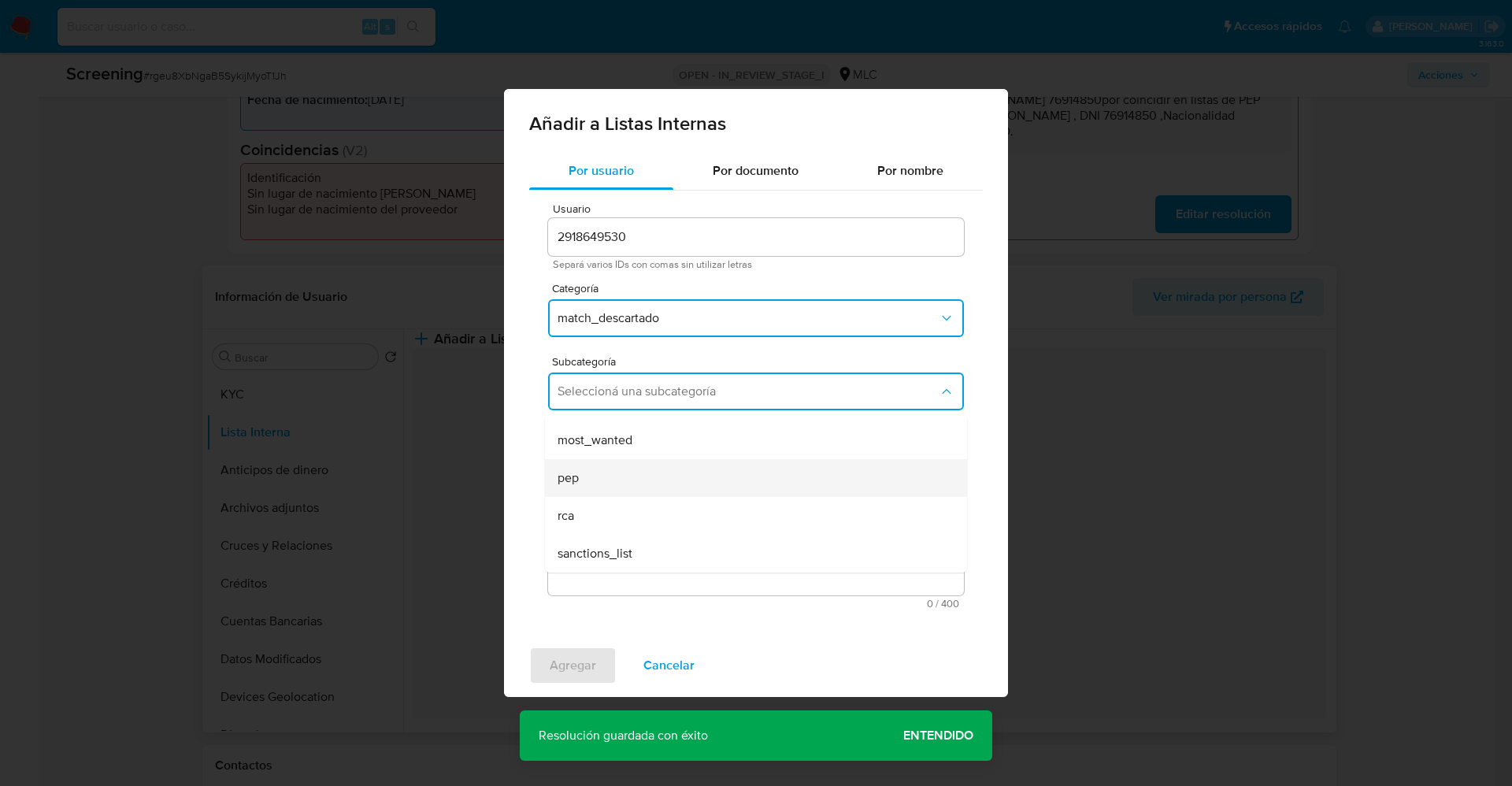
click at [617, 460] on div "pep" at bounding box center [750, 478] width 387 height 38
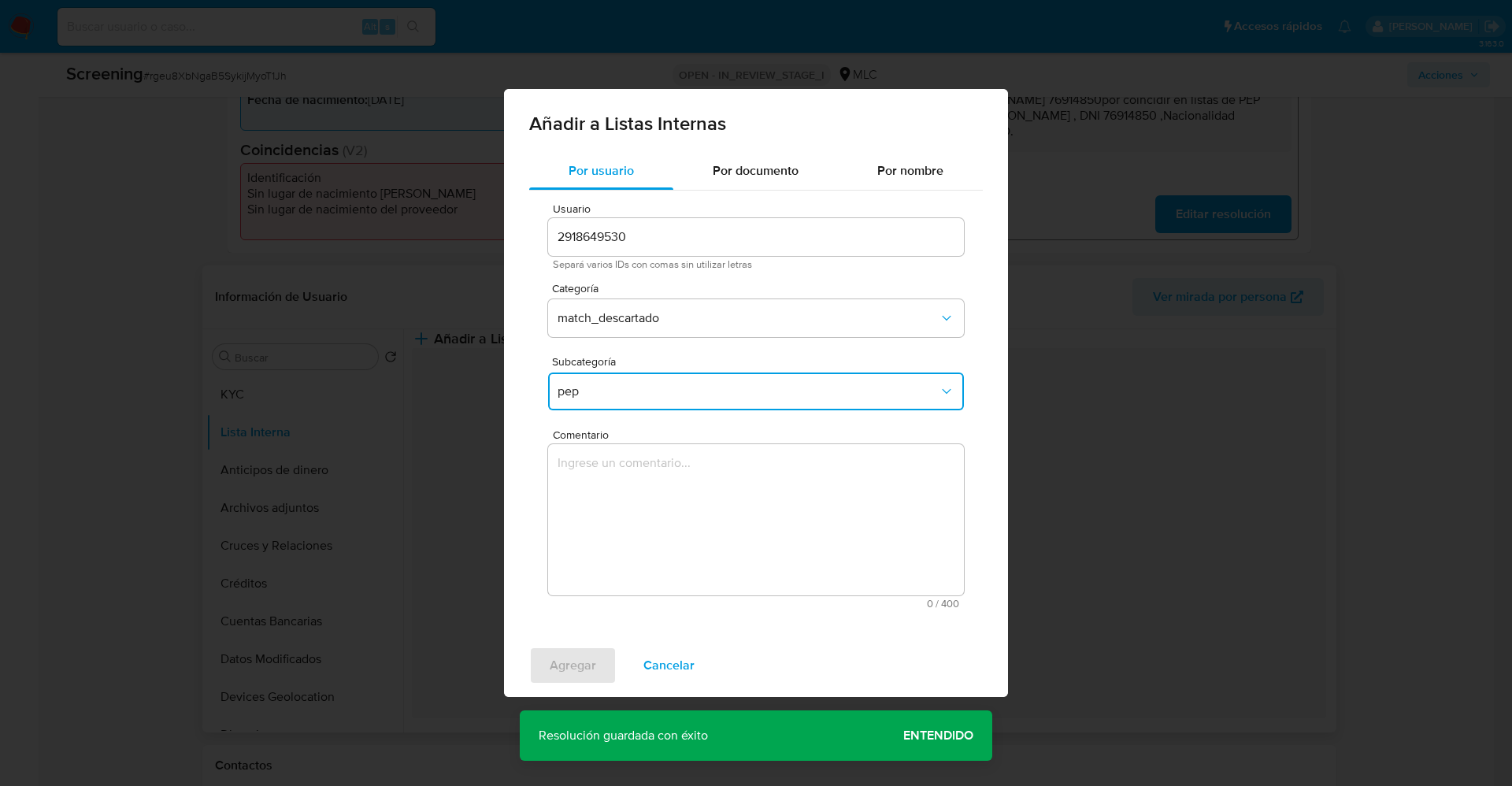
click at [617, 460] on textarea "Comentario" at bounding box center [756, 520] width 416 height 151
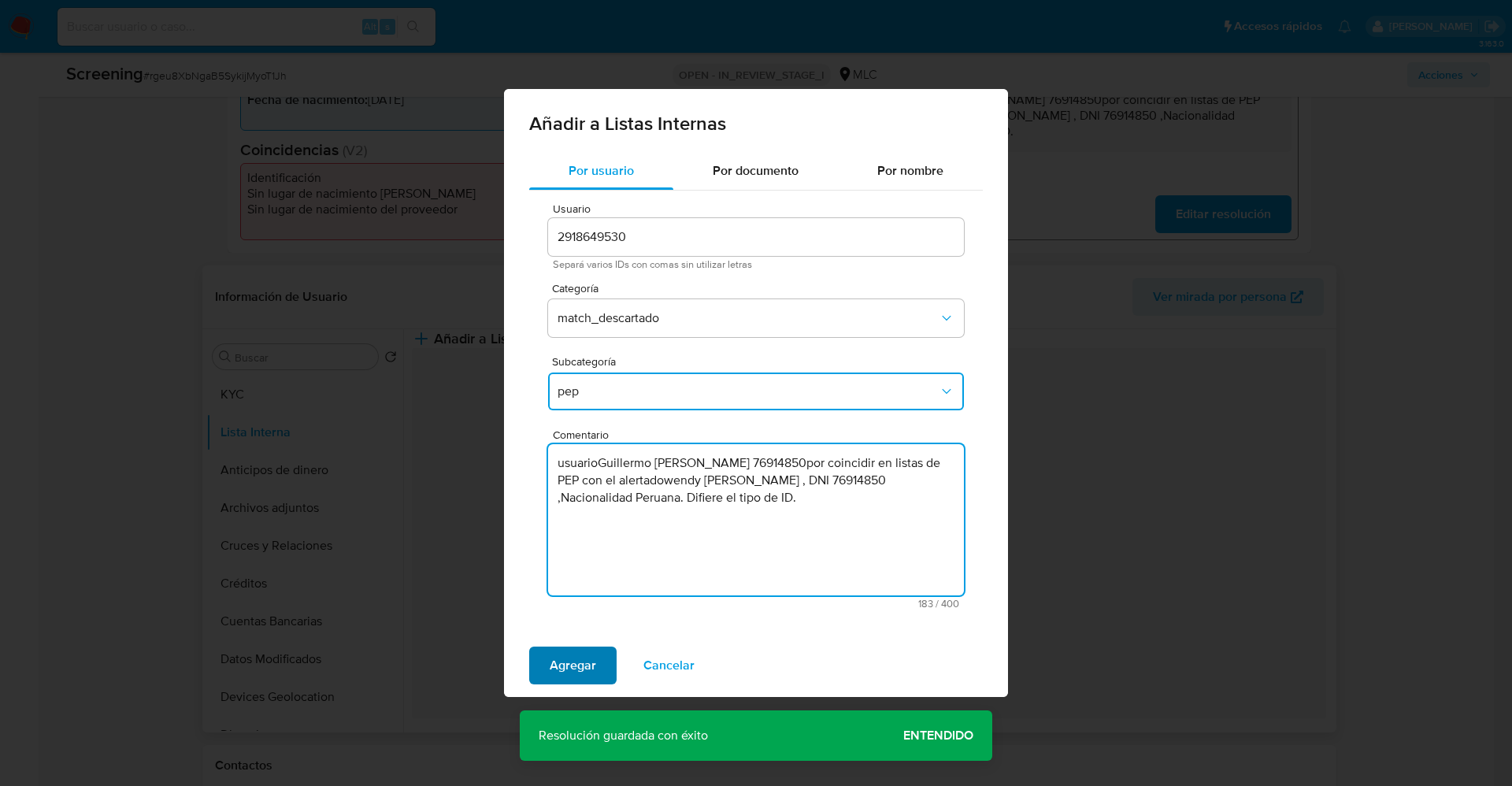
type textarea "usuarioGuillermo Germán Fernández López RUT 76914850por coincidir en listas de …"
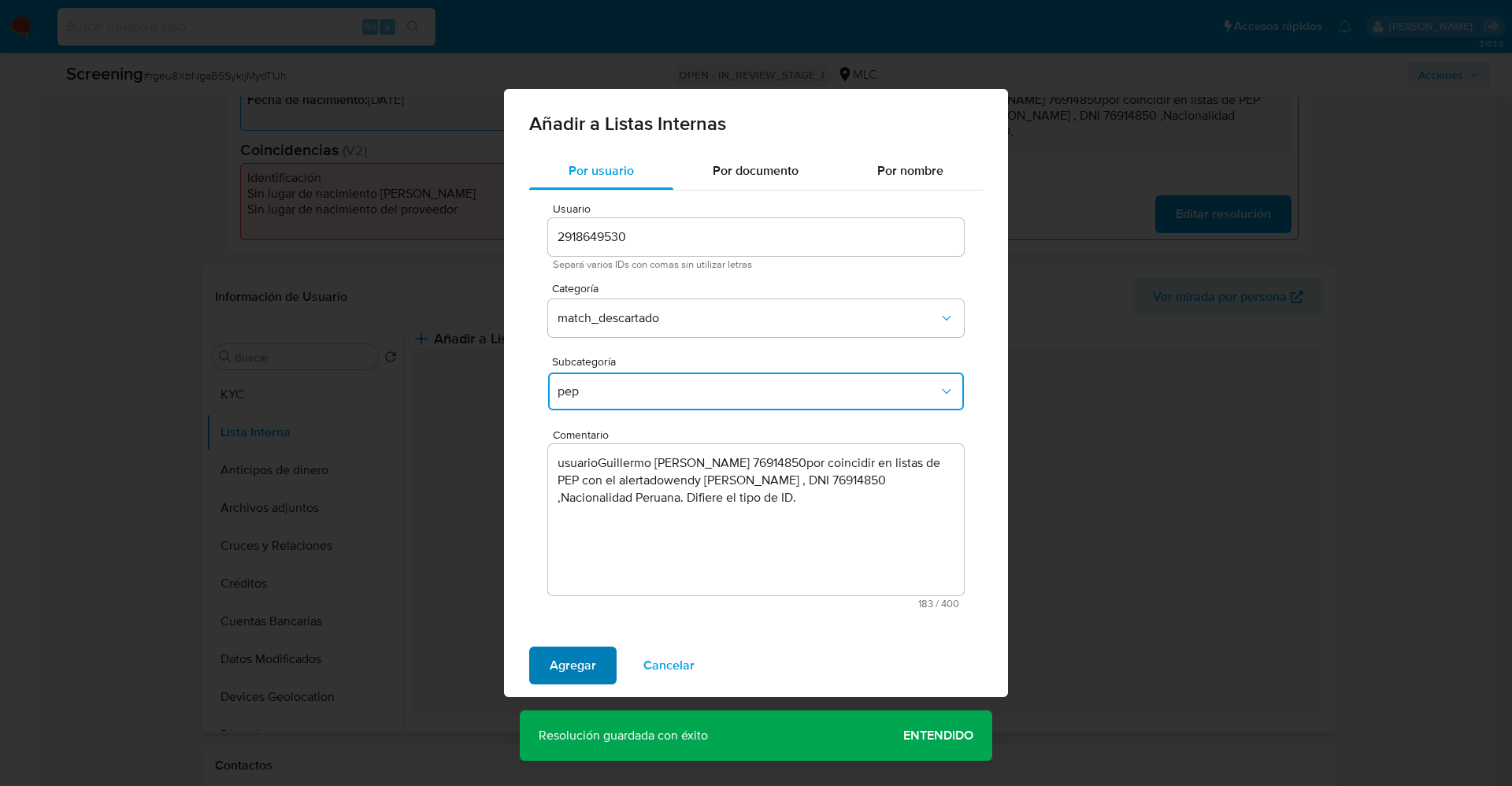
click at [589, 657] on span "Agregar" at bounding box center [572, 665] width 47 height 35
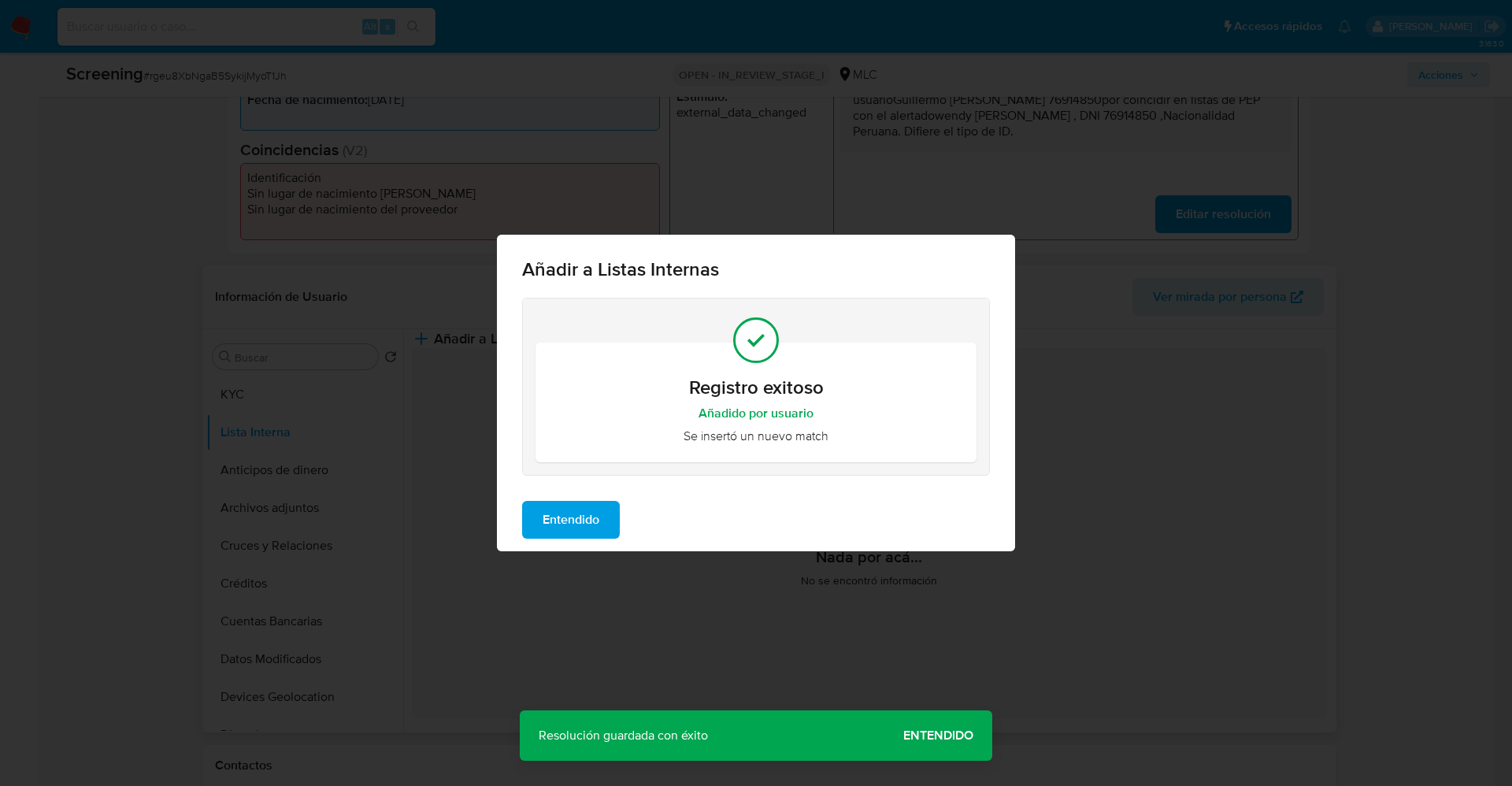
click at [582, 503] on span "Entendido" at bounding box center [570, 520] width 56 height 35
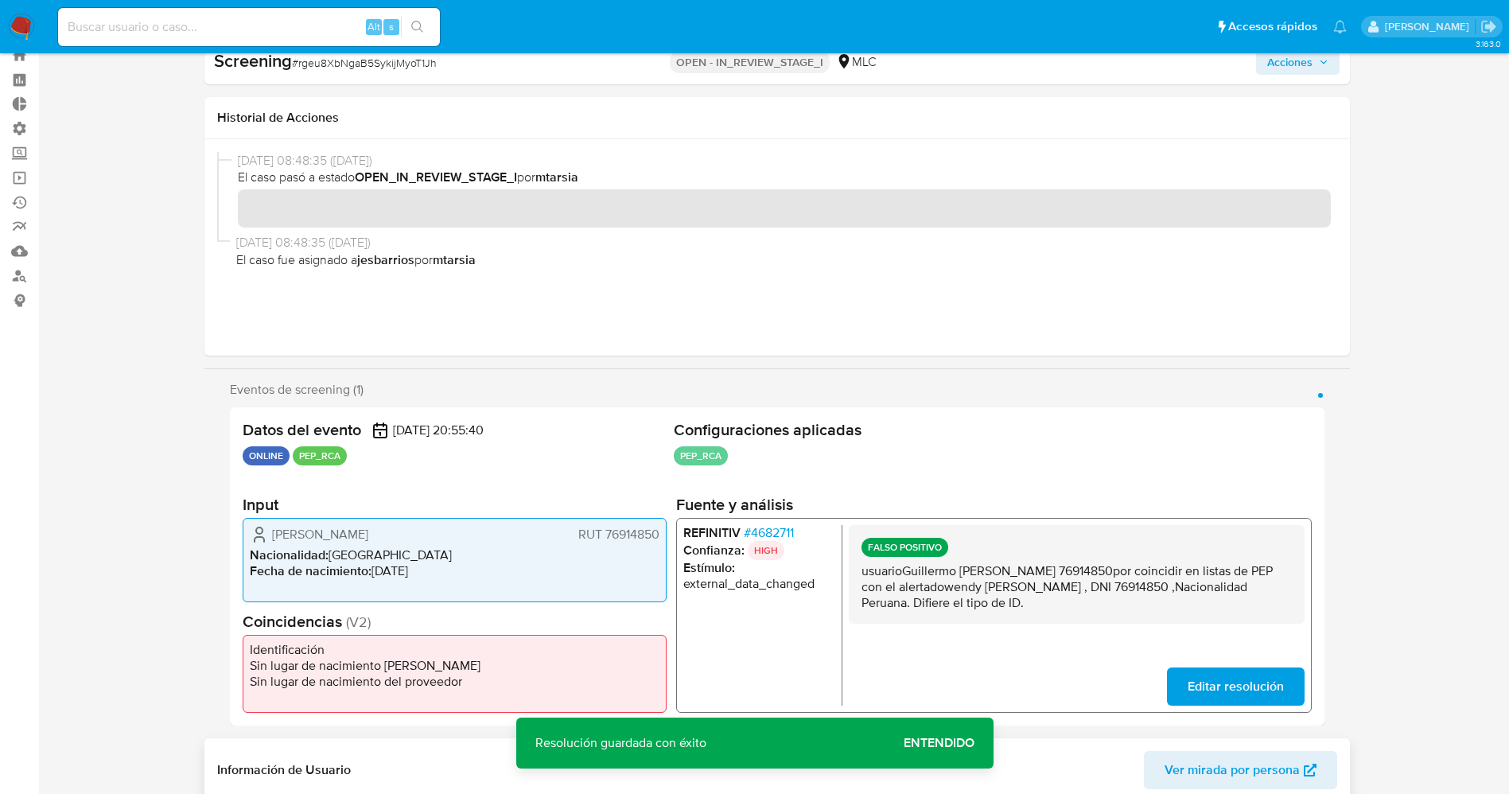
scroll to position [0, 0]
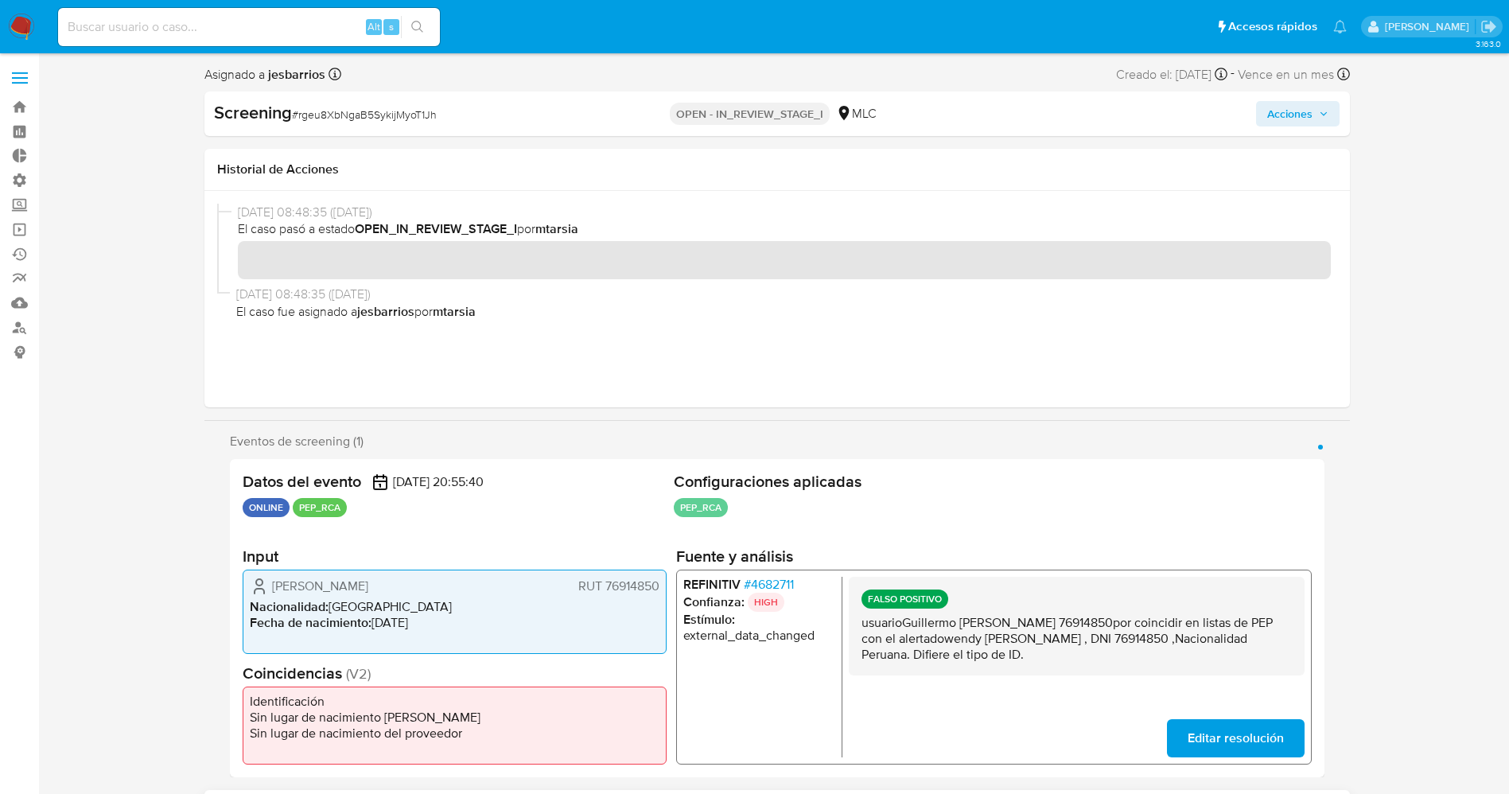
drag, startPoint x: 1279, startPoint y: 110, endPoint x: 1270, endPoint y: 120, distance: 13.5
click at [1273, 116] on span "Acciones" at bounding box center [1290, 113] width 45 height 25
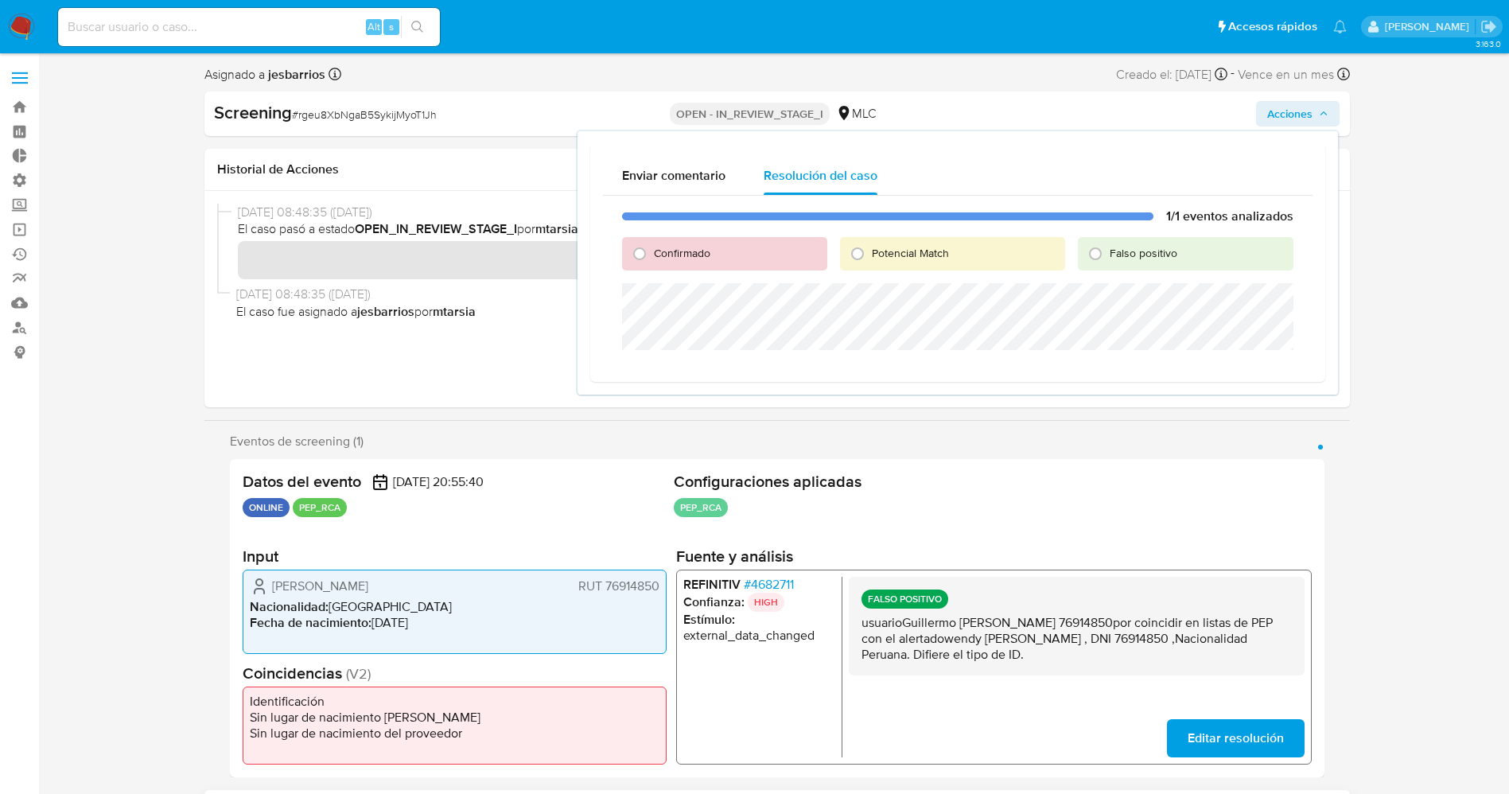
click at [1118, 241] on div "Falso positivo" at bounding box center [1186, 253] width 216 height 33
click at [1120, 249] on span "Falso positivo" at bounding box center [1144, 253] width 68 height 16
click at [1108, 249] on input "Falso positivo" at bounding box center [1095, 253] width 25 height 25
radio input "true"
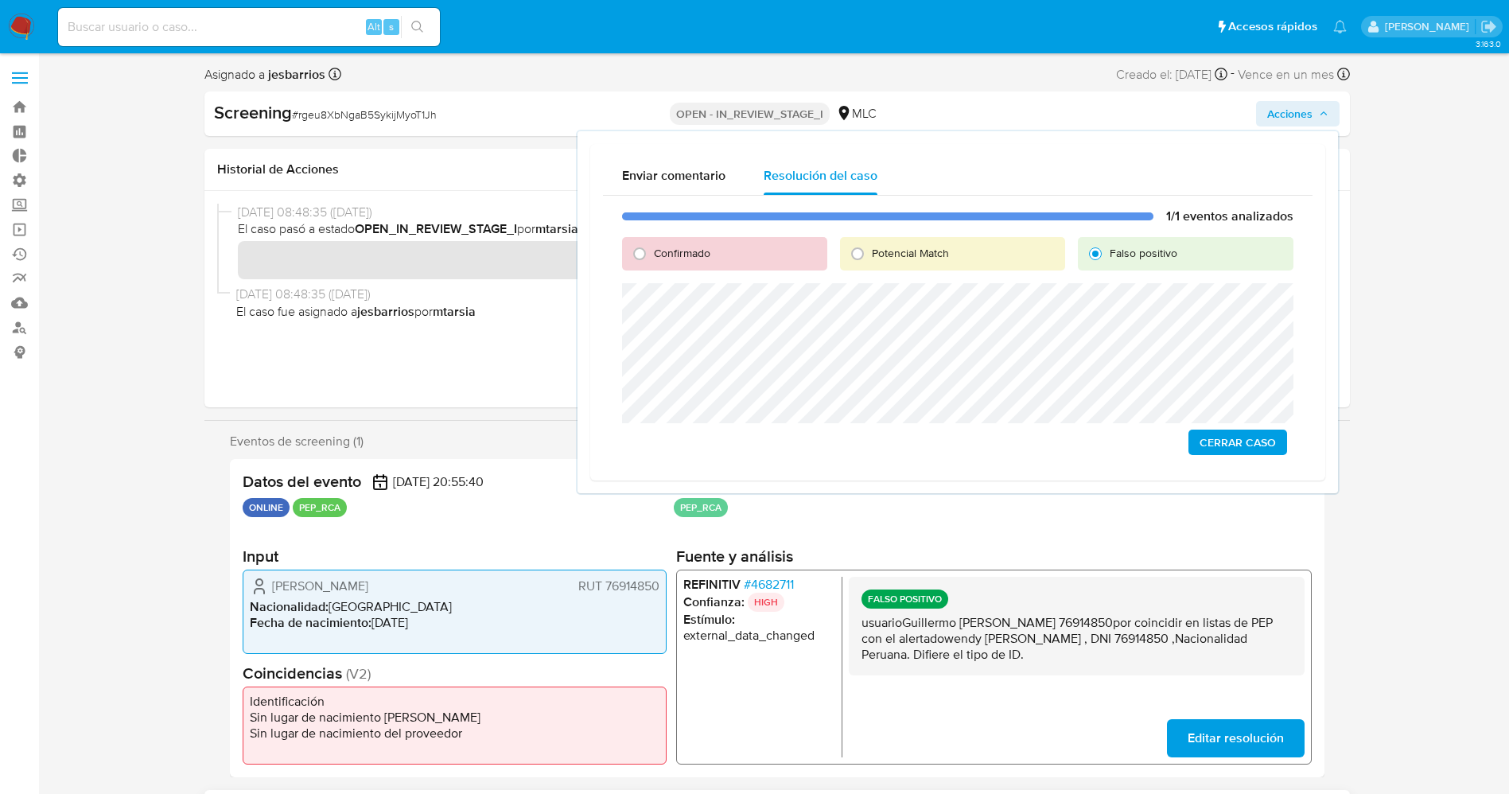
click at [1220, 440] on span "Cerrar Caso" at bounding box center [1238, 442] width 76 height 22
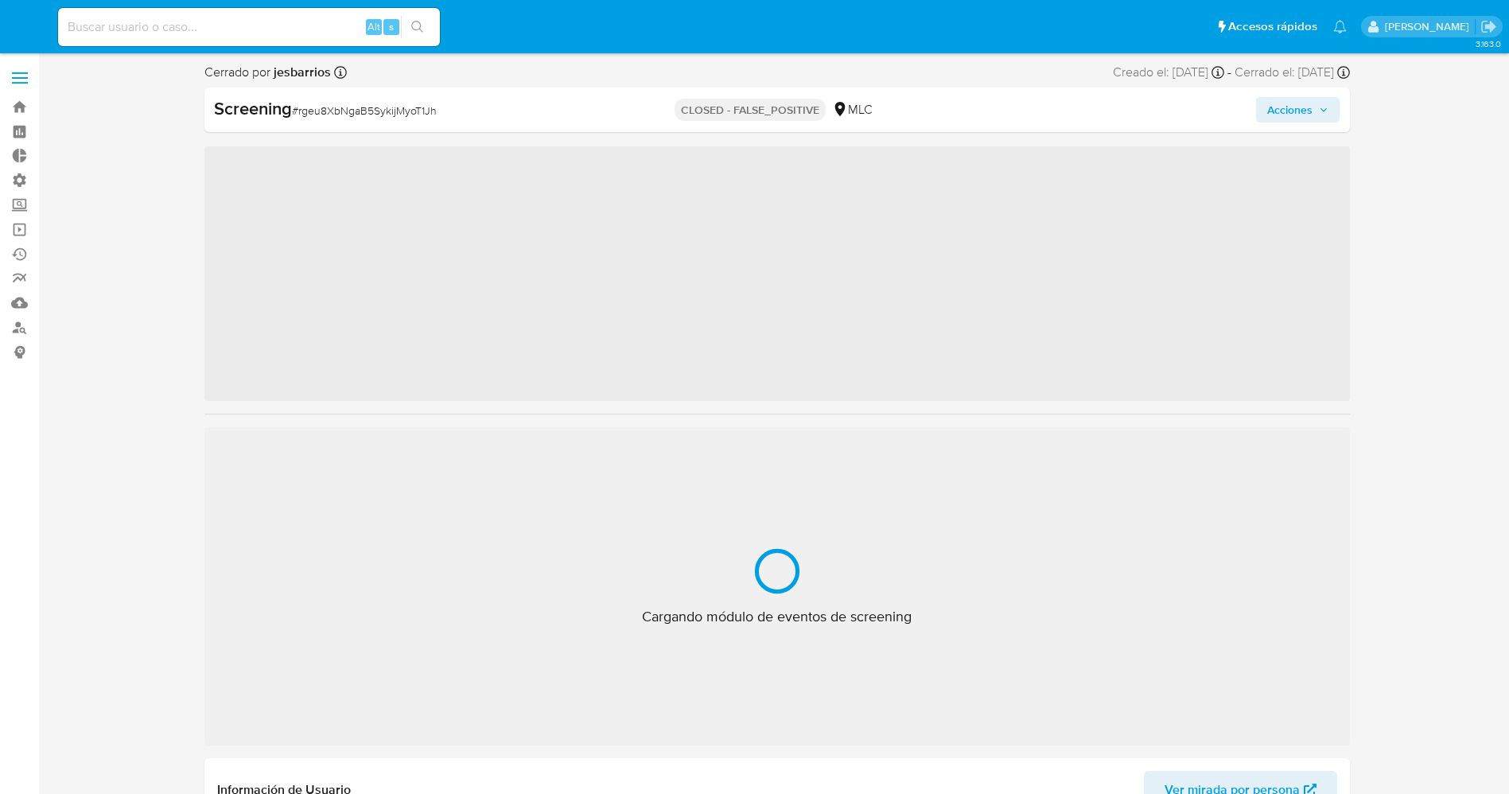
select select "10"
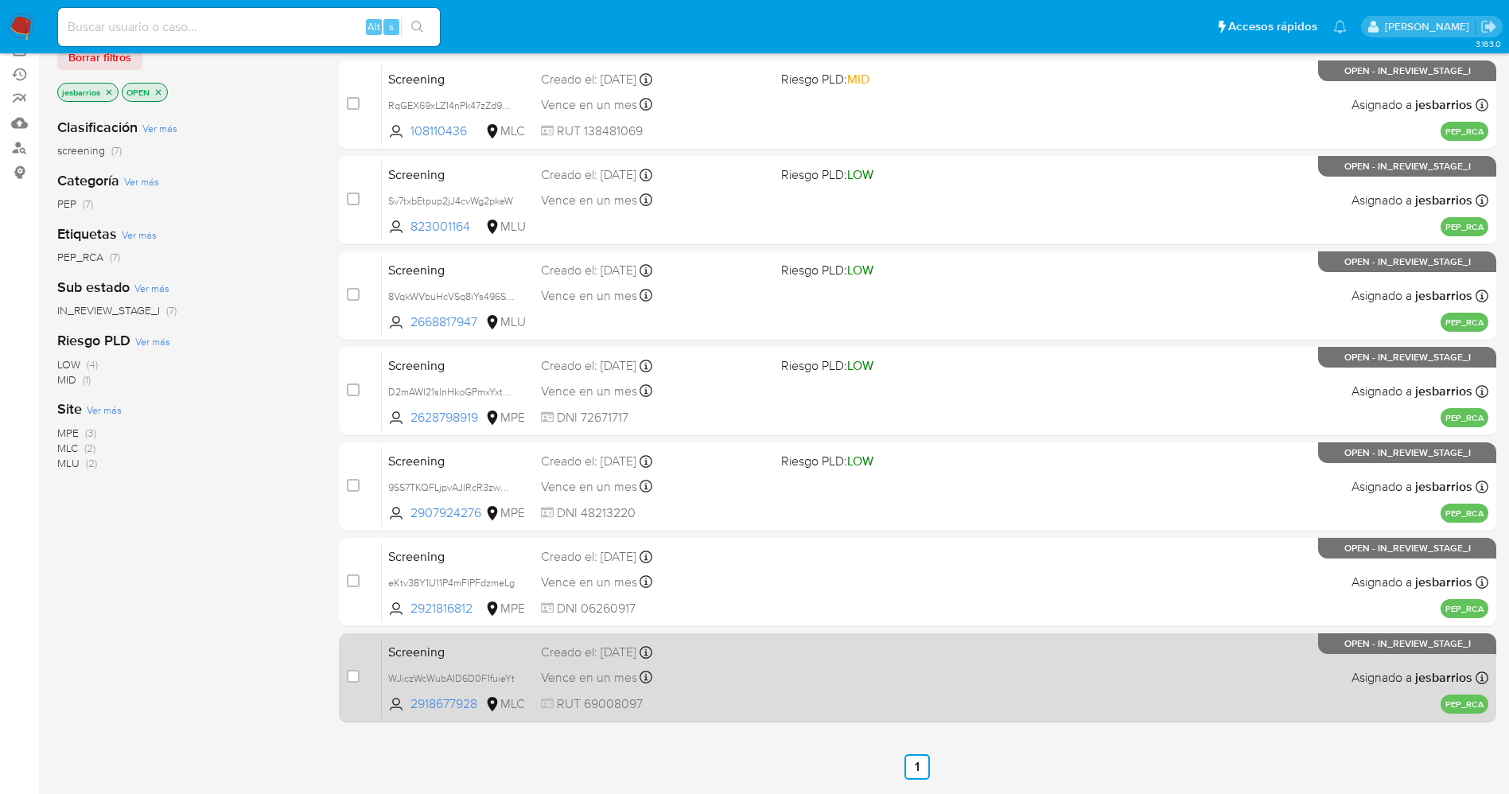
scroll to position [233, 0]
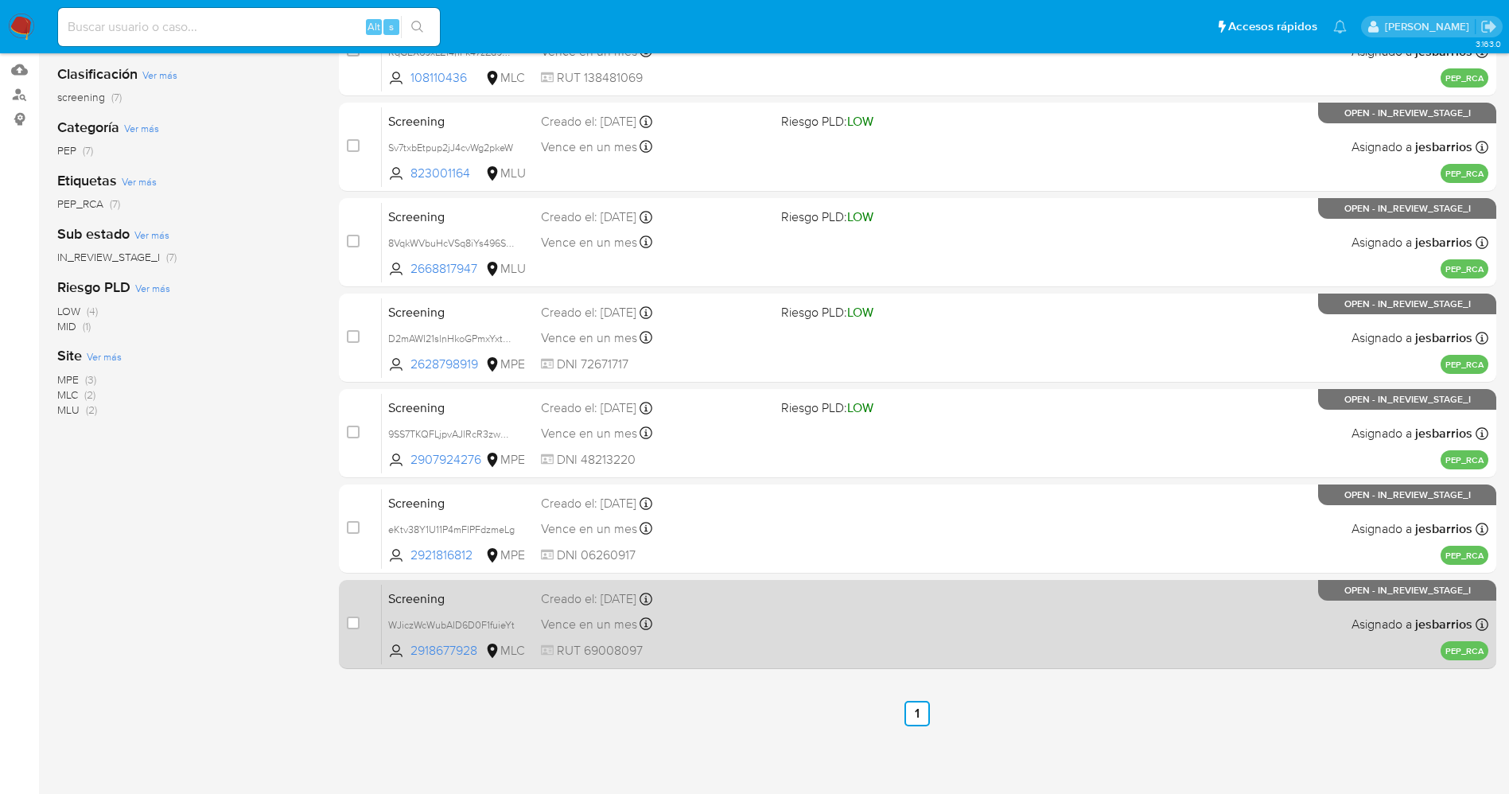
click at [783, 647] on div "Screening WJiczWcWubAID6D0F1fuieYt 2918677928 MLC Creado el: [DATE] Creado el: …" at bounding box center [935, 624] width 1107 height 80
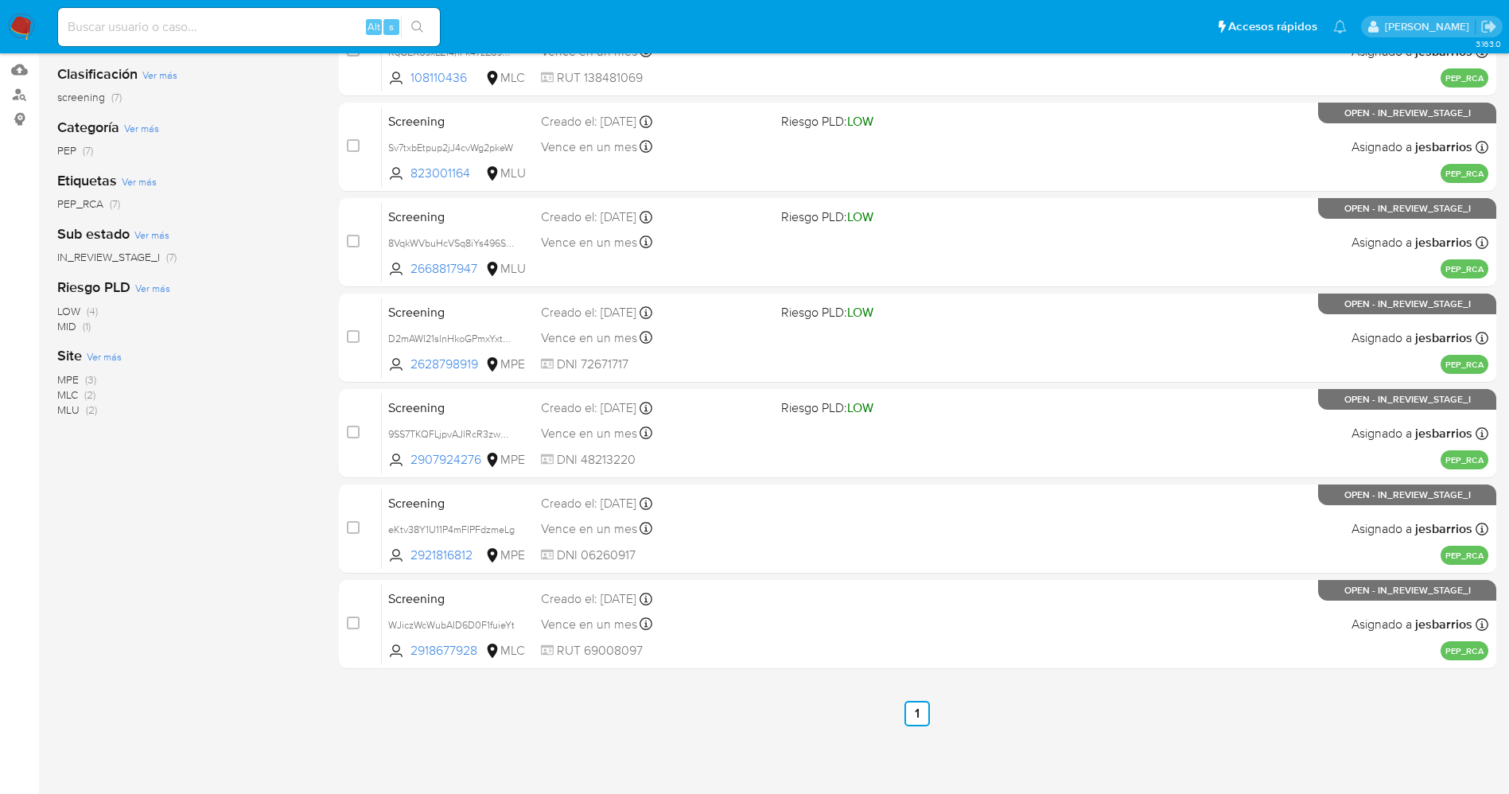
click at [19, 25] on img at bounding box center [21, 27] width 27 height 27
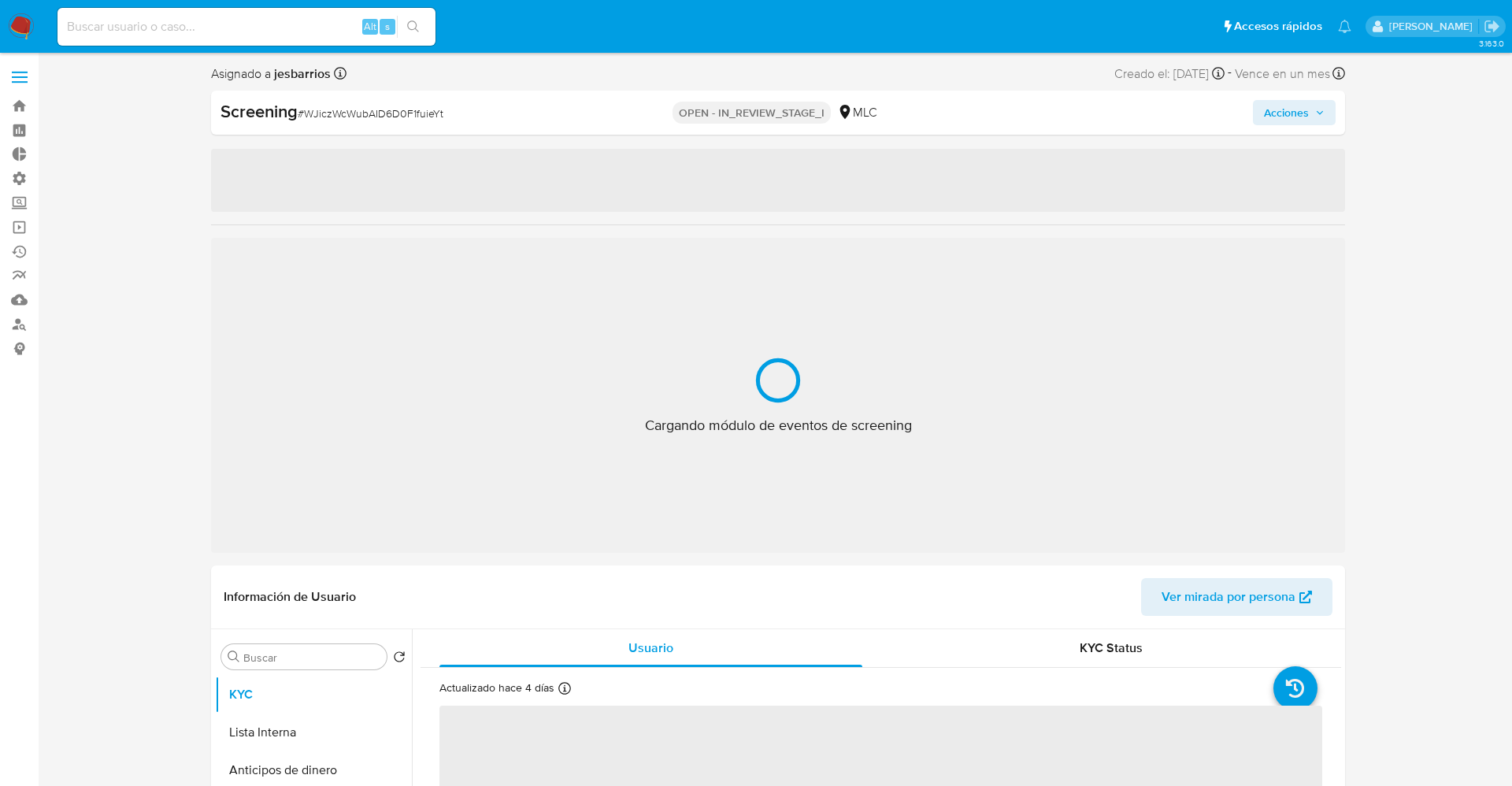
select select "10"
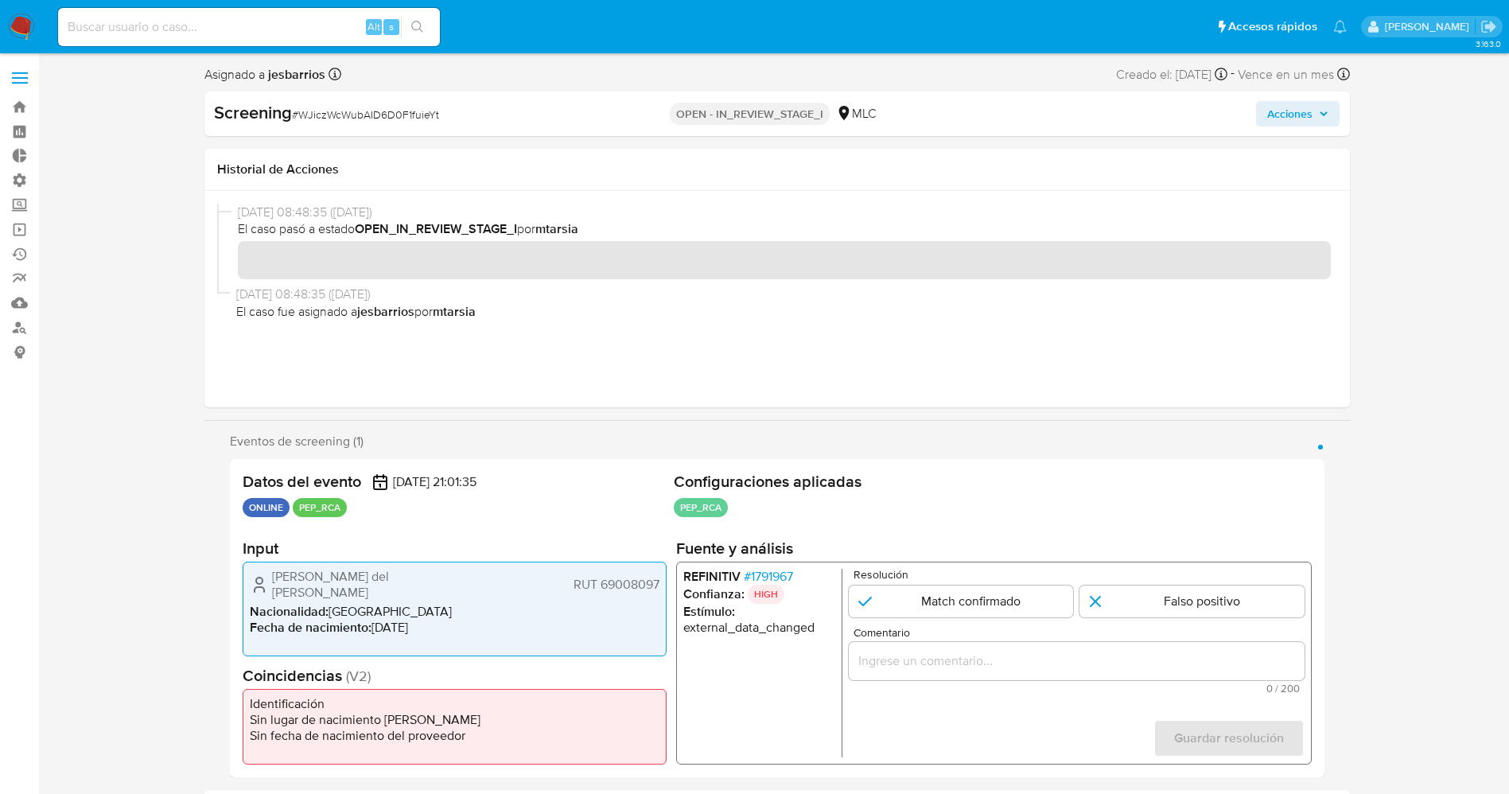
drag, startPoint x: 271, startPoint y: 570, endPoint x: 461, endPoint y: 590, distance: 191.3
click at [461, 590] on div "[PERSON_NAME] del [PERSON_NAME] RUT 69008097" at bounding box center [455, 585] width 410 height 32
click at [773, 577] on span "# 1791967" at bounding box center [767, 577] width 49 height 16
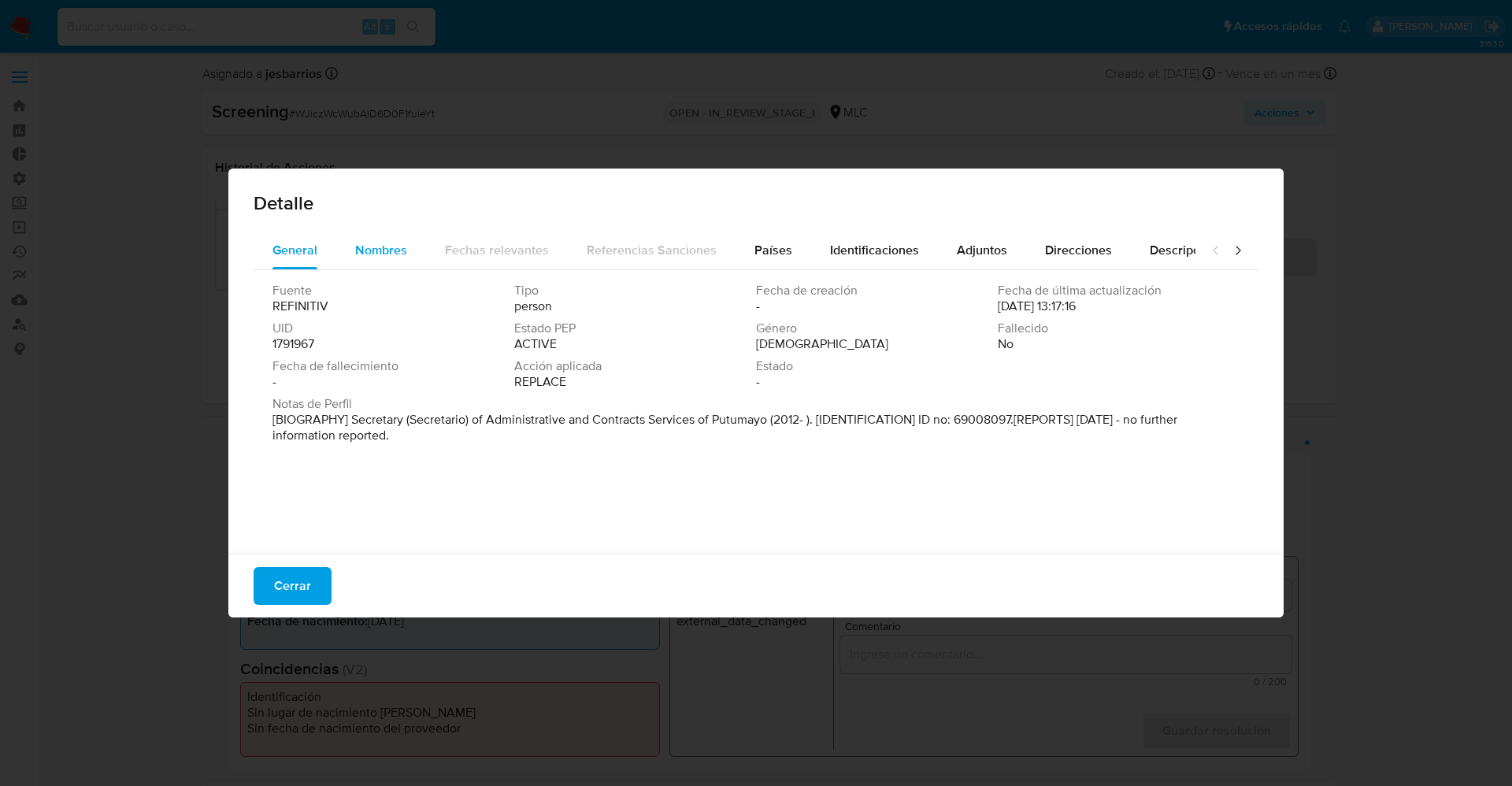
click at [376, 237] on div "Nombres" at bounding box center [381, 250] width 52 height 38
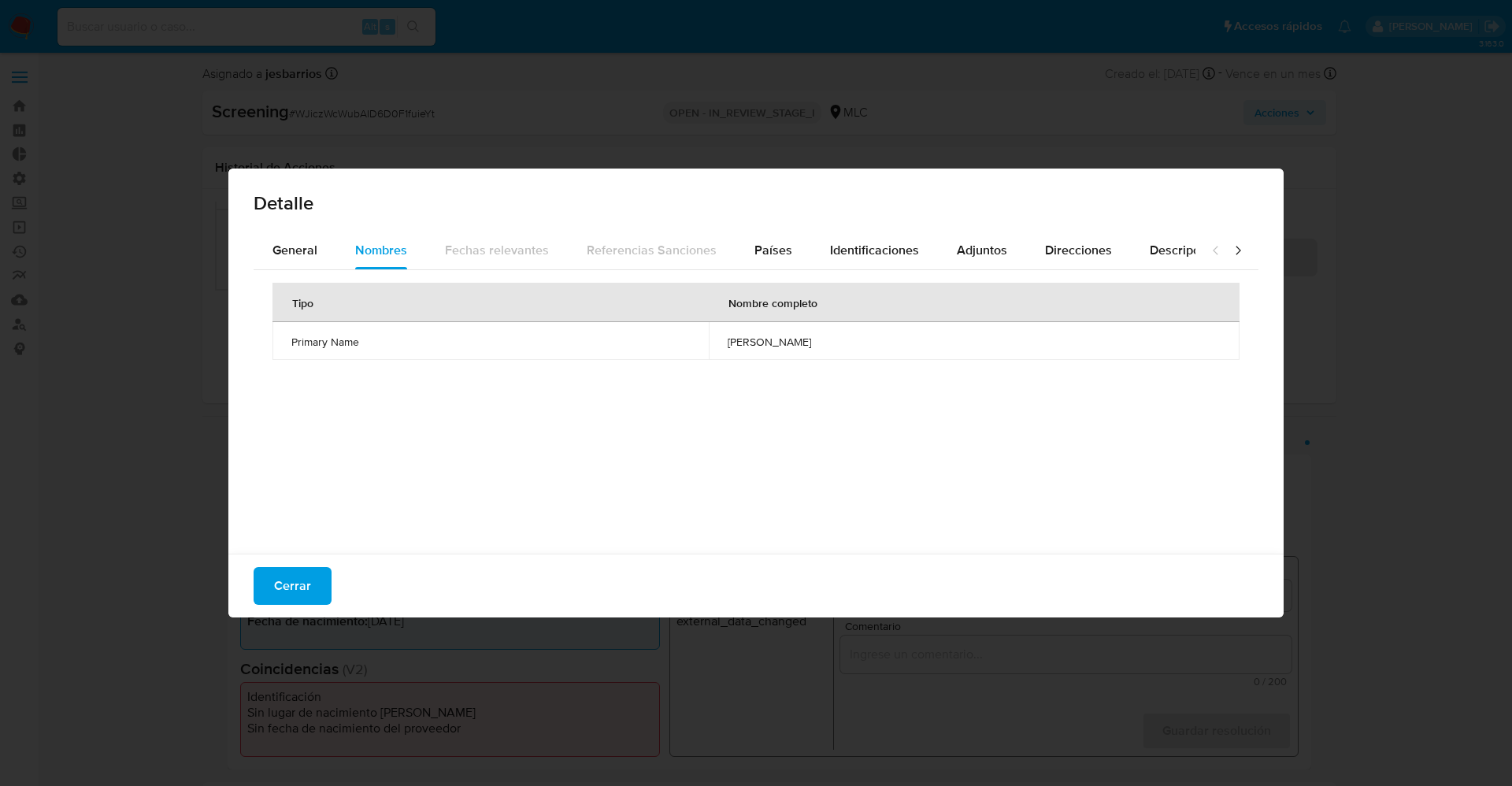
click at [307, 561] on div "Cerrar" at bounding box center [756, 585] width 1055 height 63
click at [306, 568] on span "Cerrar" at bounding box center [292, 585] width 37 height 35
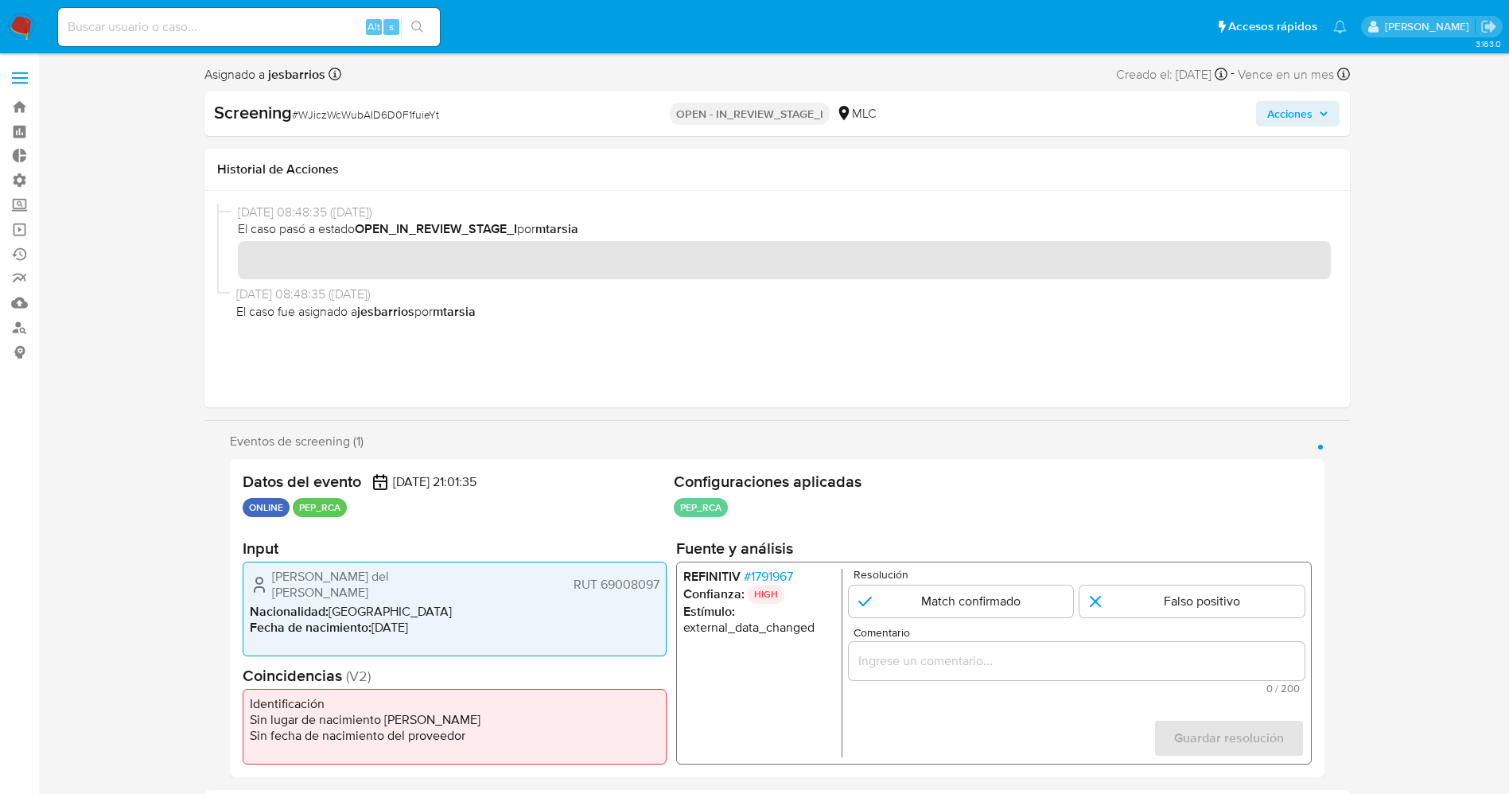
click at [778, 575] on span "# 1791967" at bounding box center [767, 577] width 49 height 16
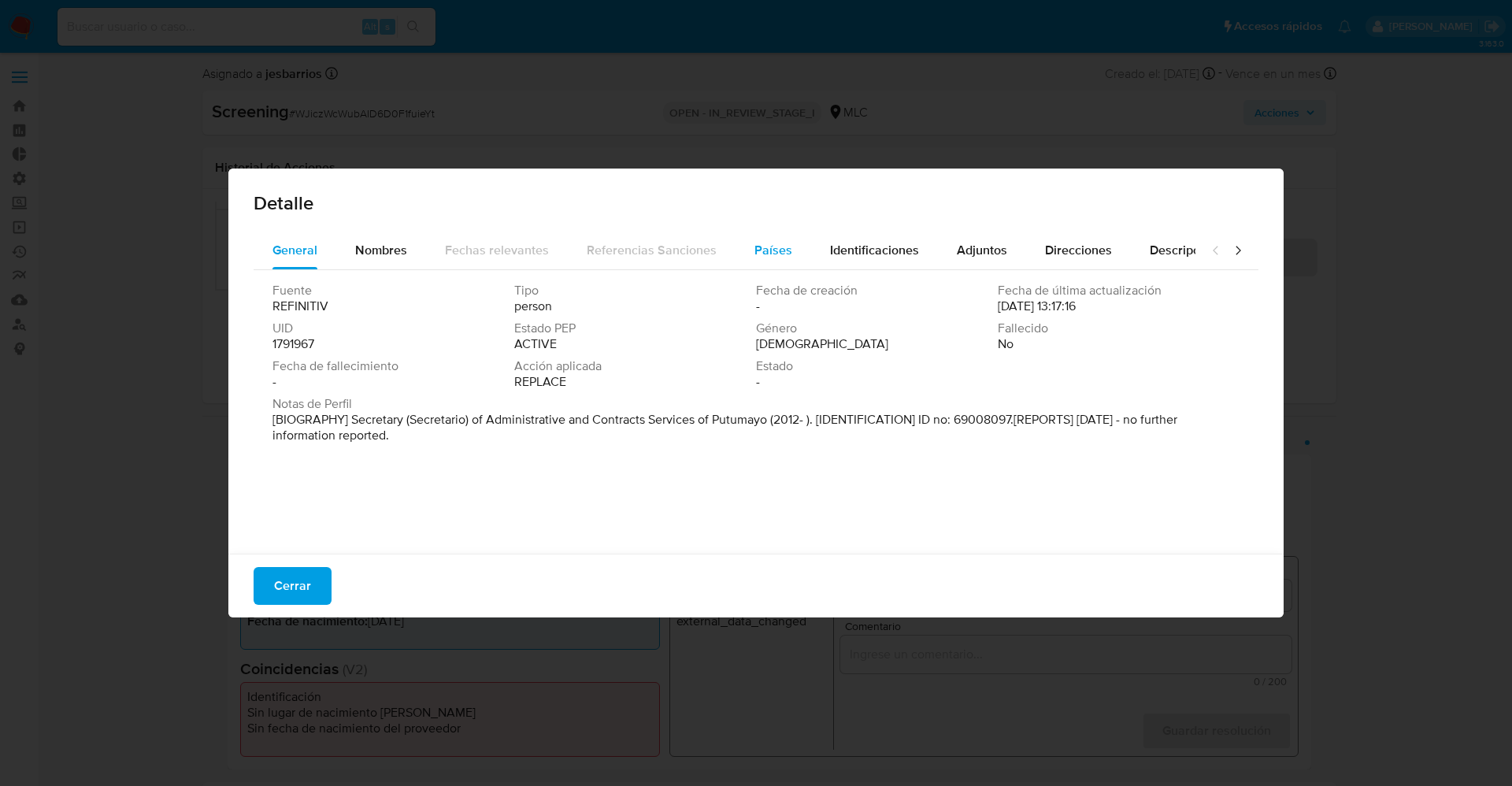
click at [746, 250] on button "Países" at bounding box center [773, 250] width 75 height 38
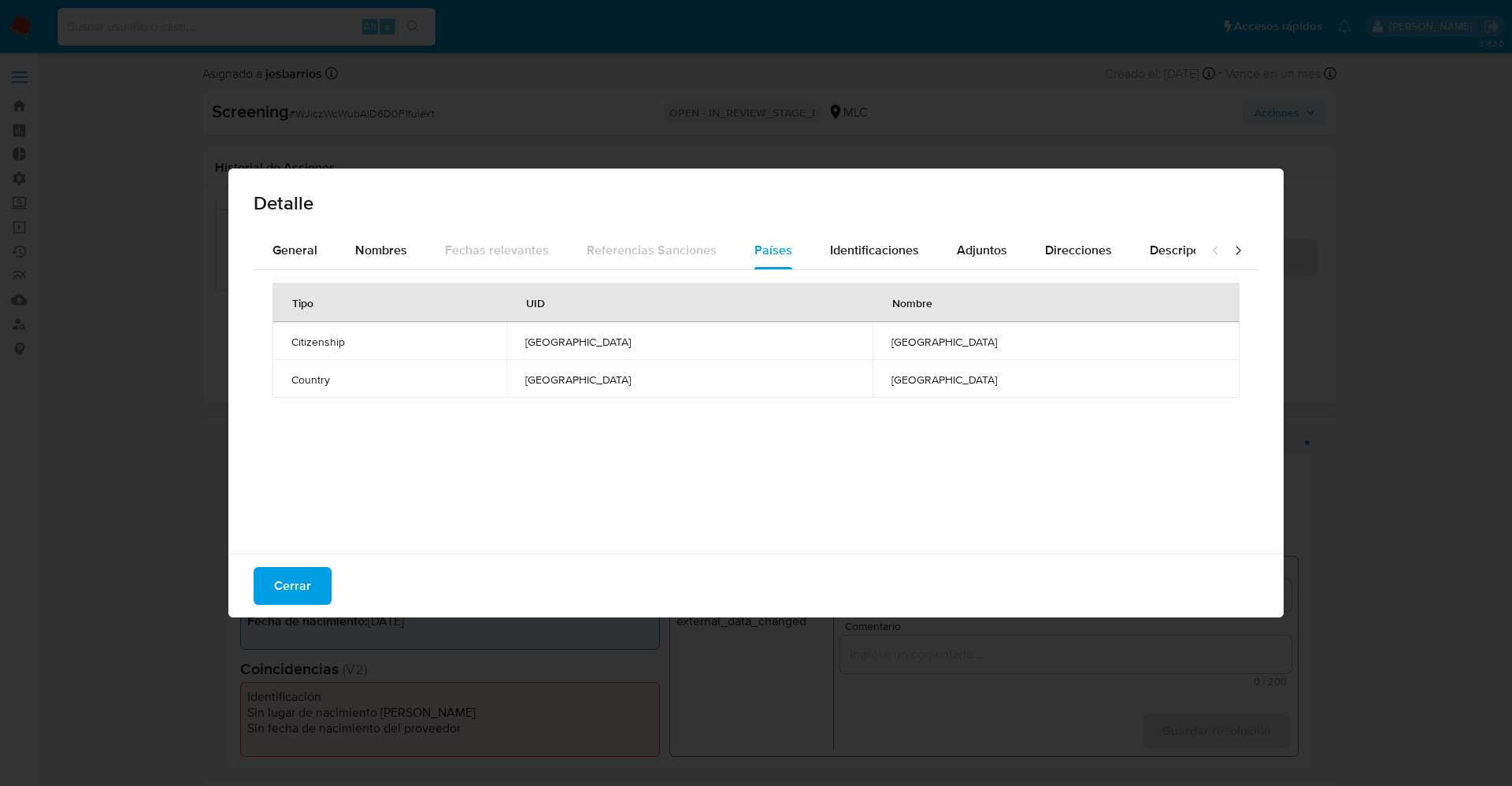
click at [311, 565] on div "Cerrar" at bounding box center [756, 585] width 1055 height 63
click at [309, 571] on span "Cerrar" at bounding box center [292, 585] width 37 height 35
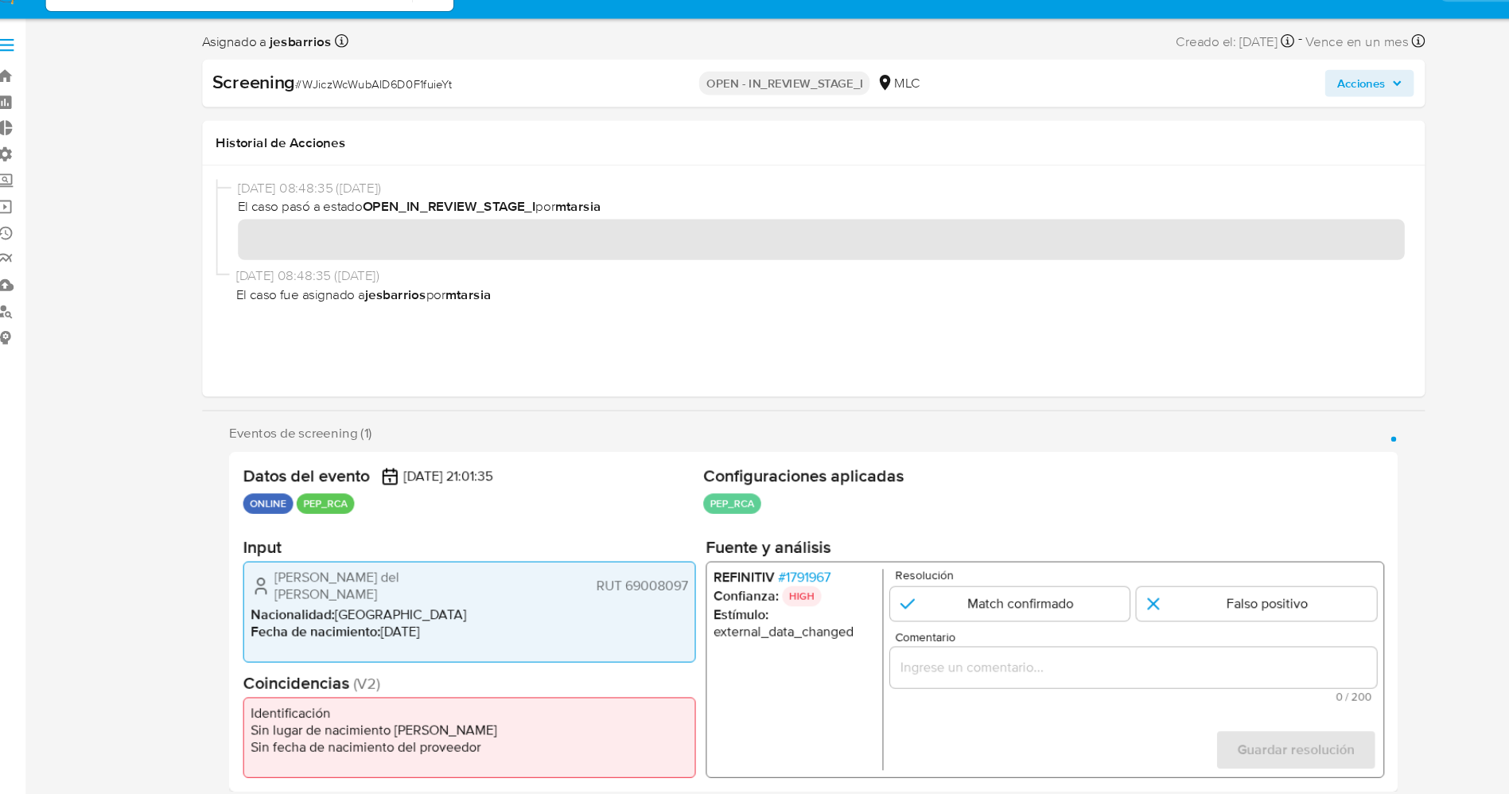
drag, startPoint x: 271, startPoint y: 575, endPoint x: 660, endPoint y: 585, distance: 388.4
click at [660, 585] on div "Rosa del Carmen Maldonado Riveros RUT 69008097 Nacionalidad : Chile Fecha de na…" at bounding box center [455, 609] width 424 height 95
click at [776, 573] on span "# 1791967" at bounding box center [767, 577] width 49 height 16
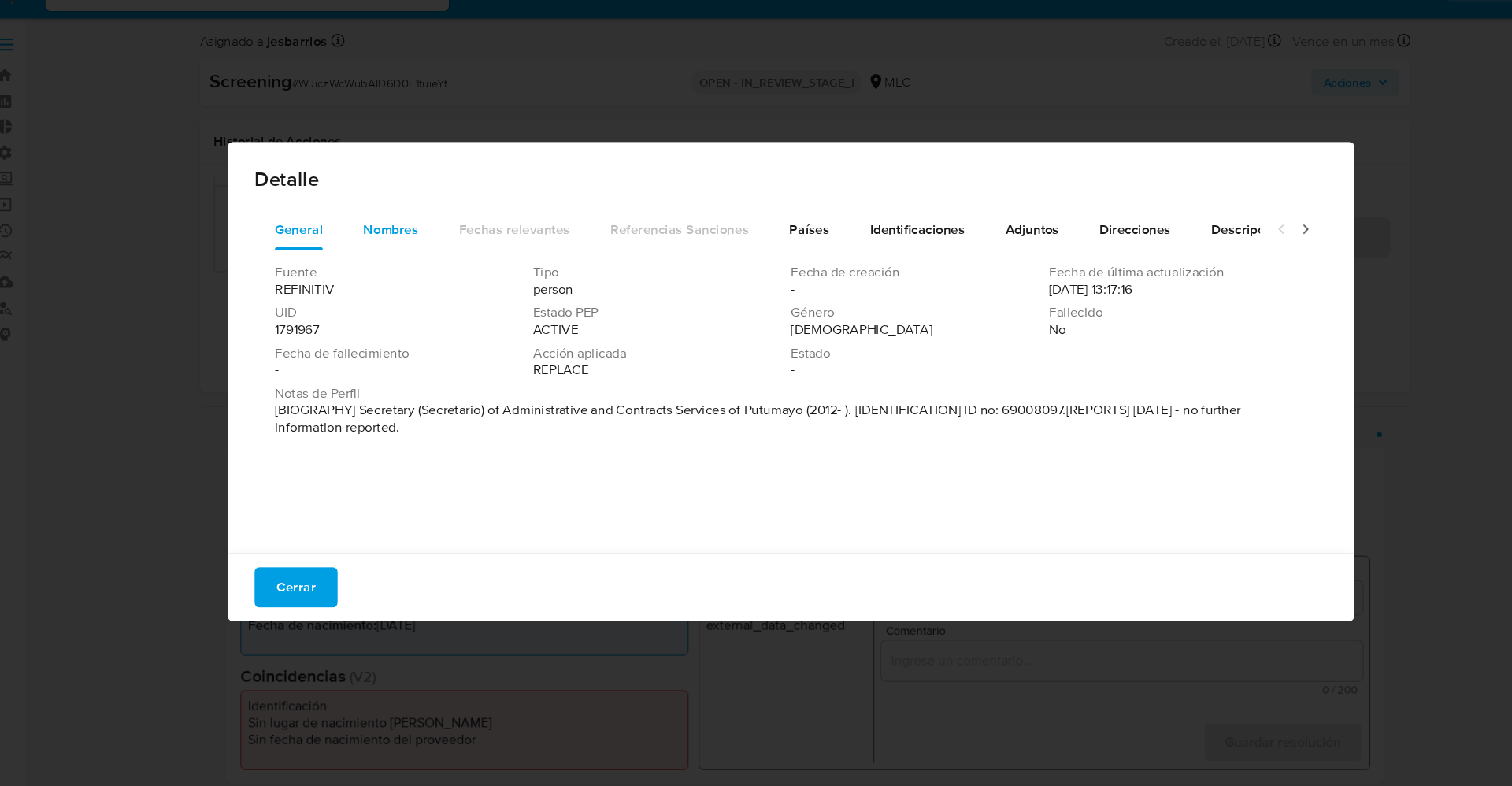
click at [380, 251] on span "Nombres" at bounding box center [381, 249] width 52 height 18
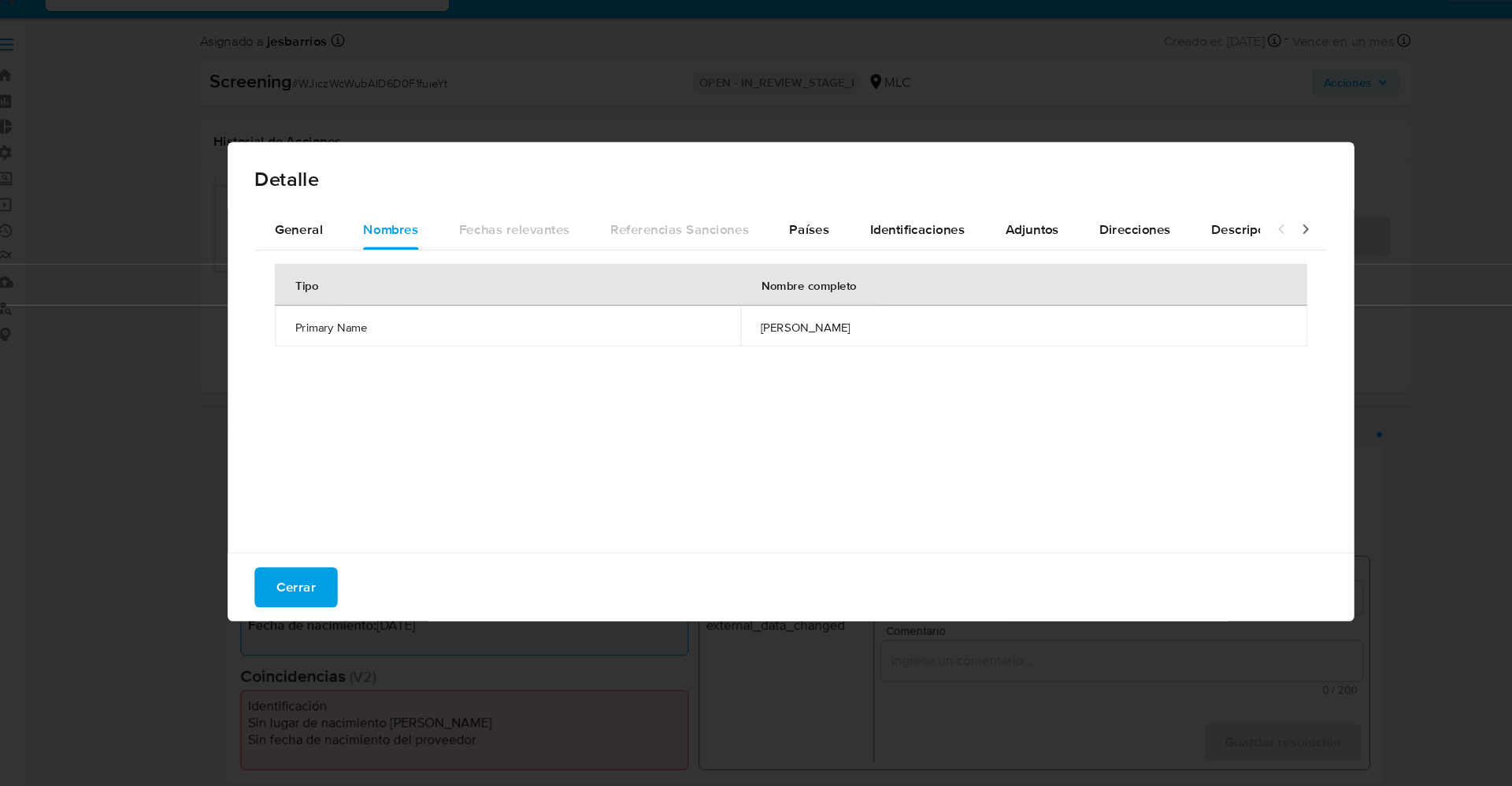
drag, startPoint x: 842, startPoint y: 337, endPoint x: 743, endPoint y: 341, distance: 99.1
click at [852, 340] on td "silvana lorena burgos" at bounding box center [974, 341] width 530 height 38
click at [881, 250] on span "Identificaciones" at bounding box center [875, 249] width 89 height 18
drag, startPoint x: 729, startPoint y: 333, endPoint x: 777, endPoint y: 338, distance: 48.3
click at [801, 333] on td "69008097" at bounding box center [983, 341] width 514 height 38
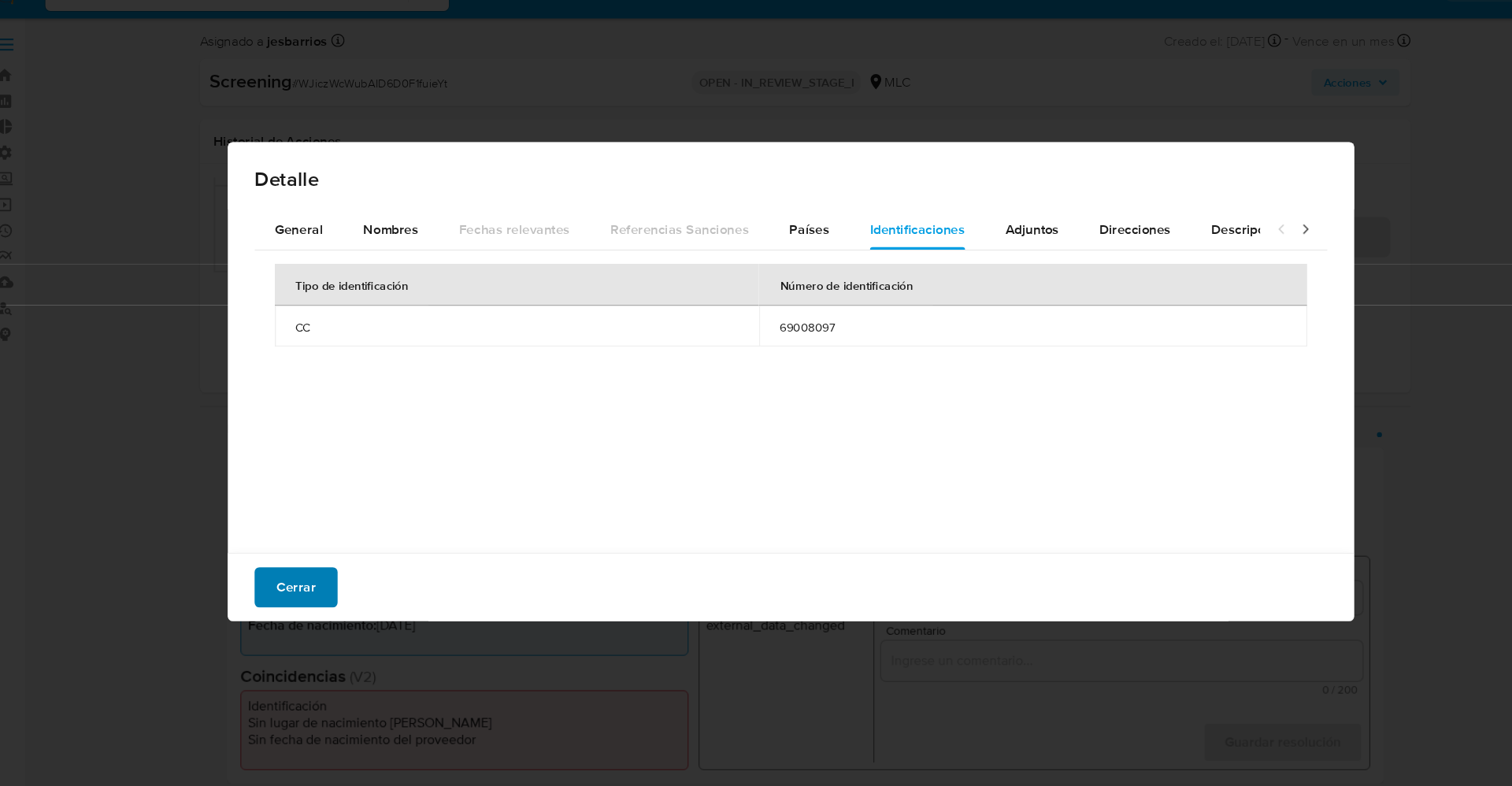
click at [318, 597] on button "Cerrar" at bounding box center [292, 586] width 78 height 38
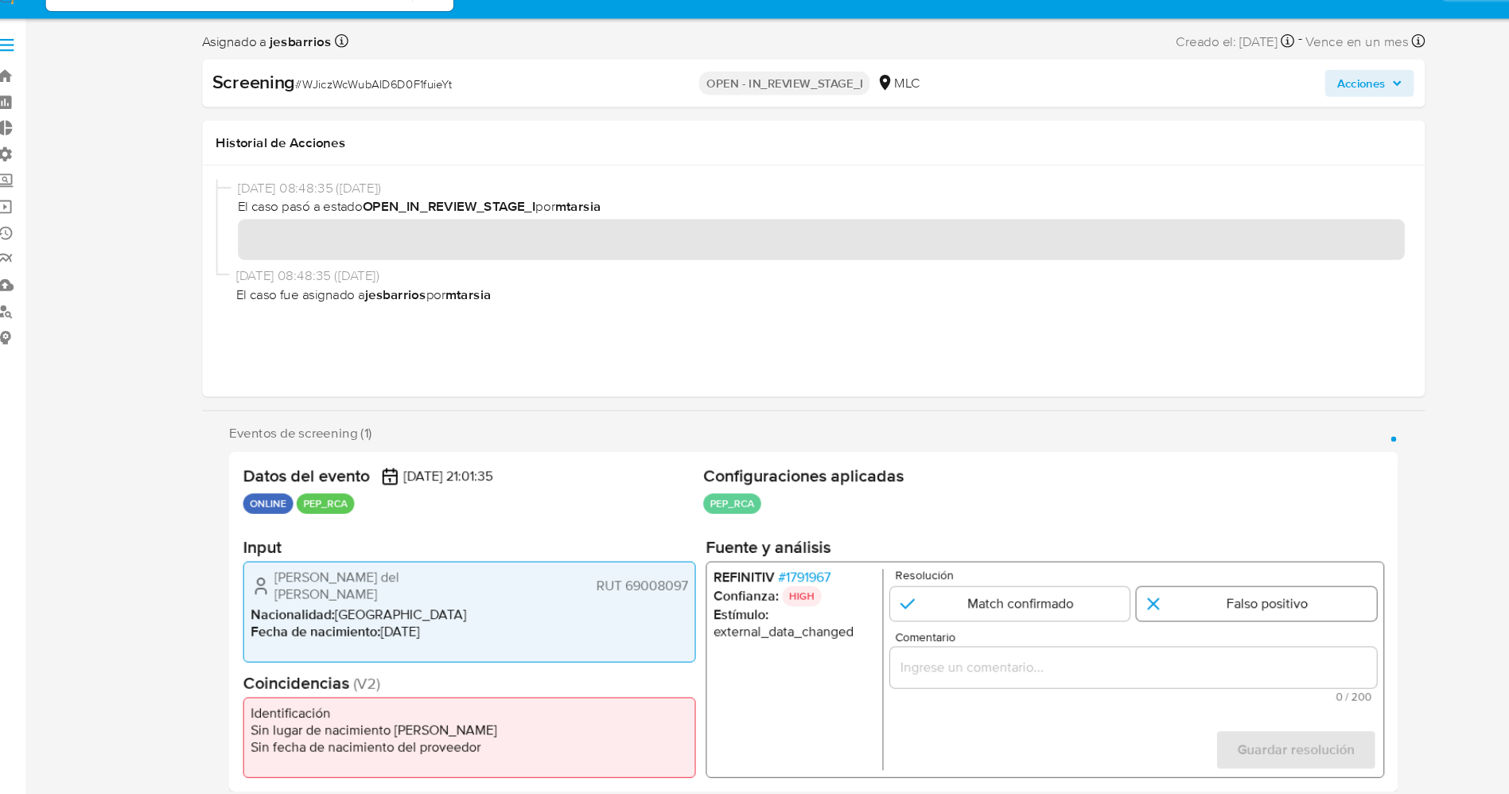
drag, startPoint x: 1166, startPoint y: 602, endPoint x: 1162, endPoint y: 609, distance: 8.6
click at [1166, 603] on input "1 de 1" at bounding box center [1192, 602] width 225 height 32
radio input "true"
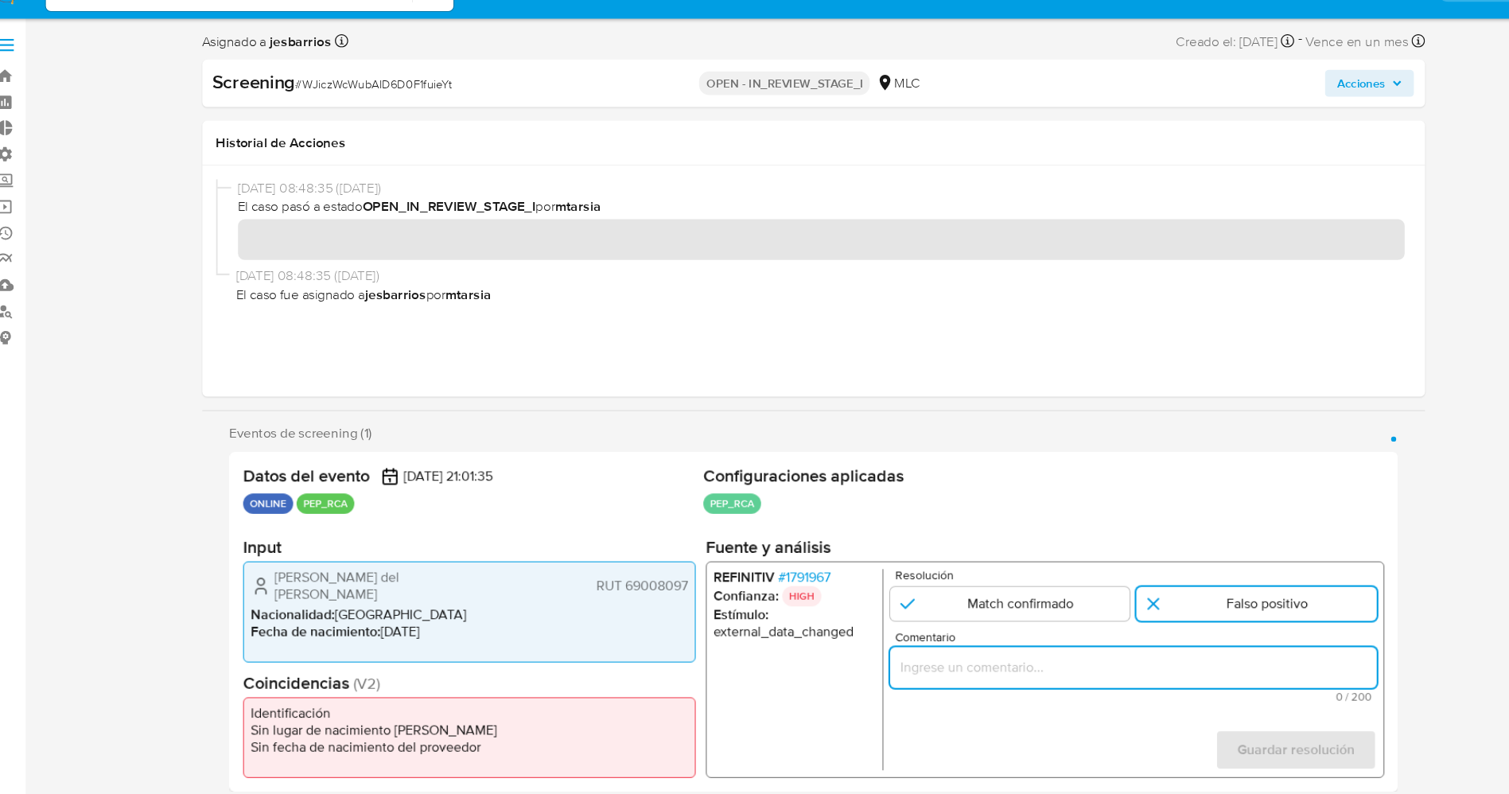
click at [1121, 655] on input "Comentario" at bounding box center [1076, 661] width 456 height 21
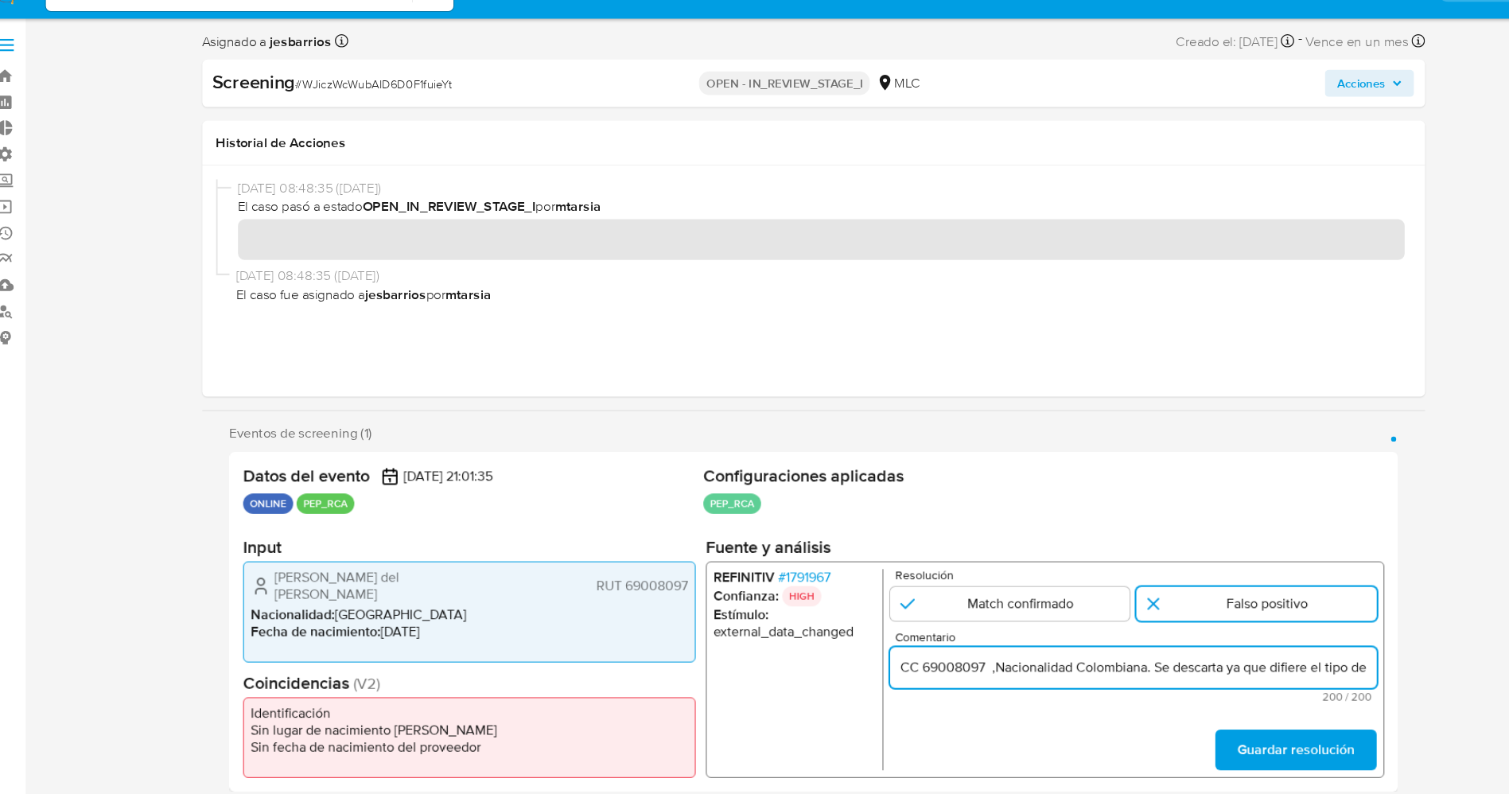
drag, startPoint x: 1099, startPoint y: 660, endPoint x: 1336, endPoint y: 659, distance: 237.1
click at [1336, 659] on div "Eventos de screening (1) Página 1 Datos del evento 10/10/2025 21:01:35 ONLINE P…" at bounding box center [777, 606] width 1146 height 344
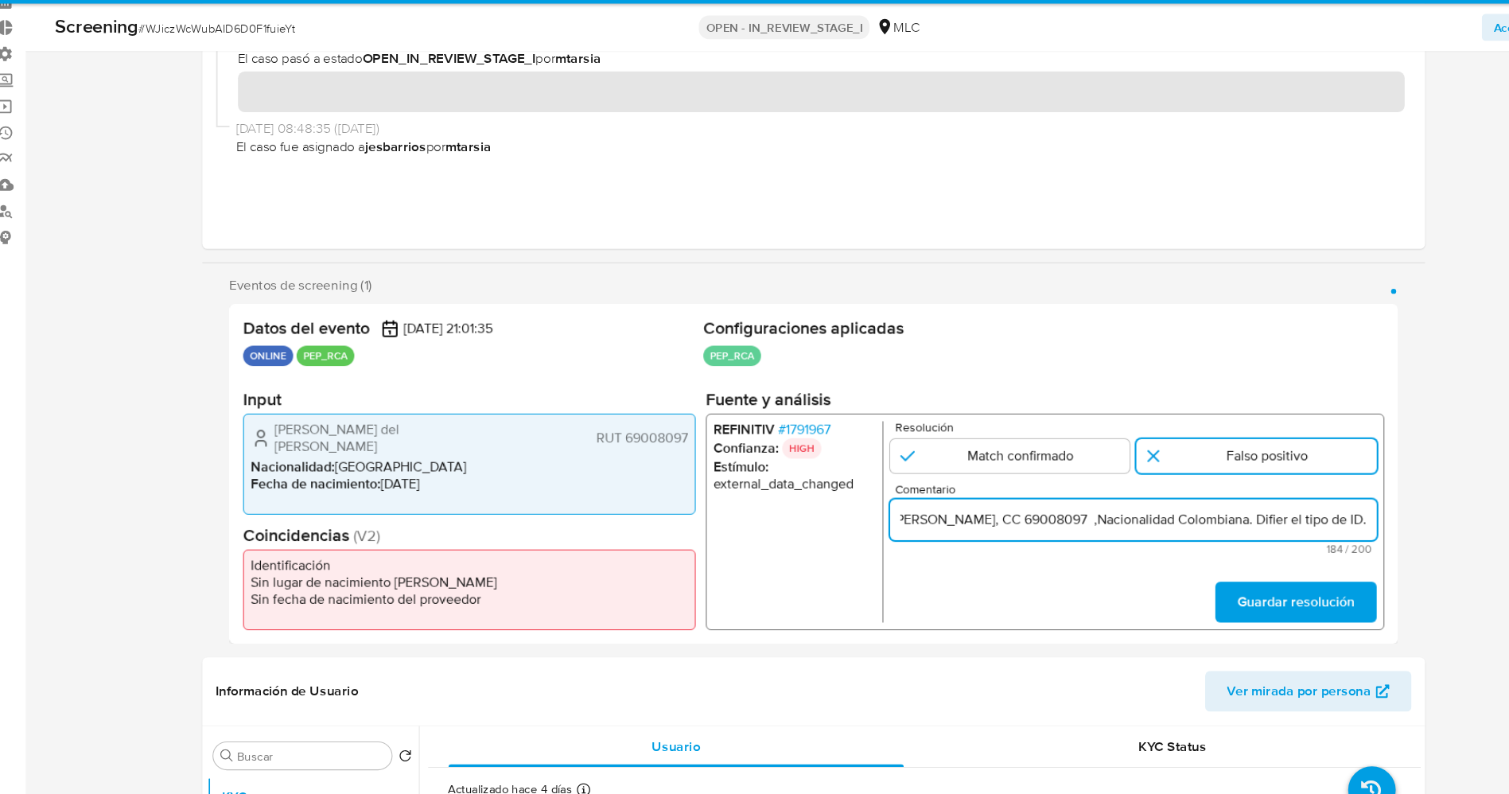
scroll to position [210, 0]
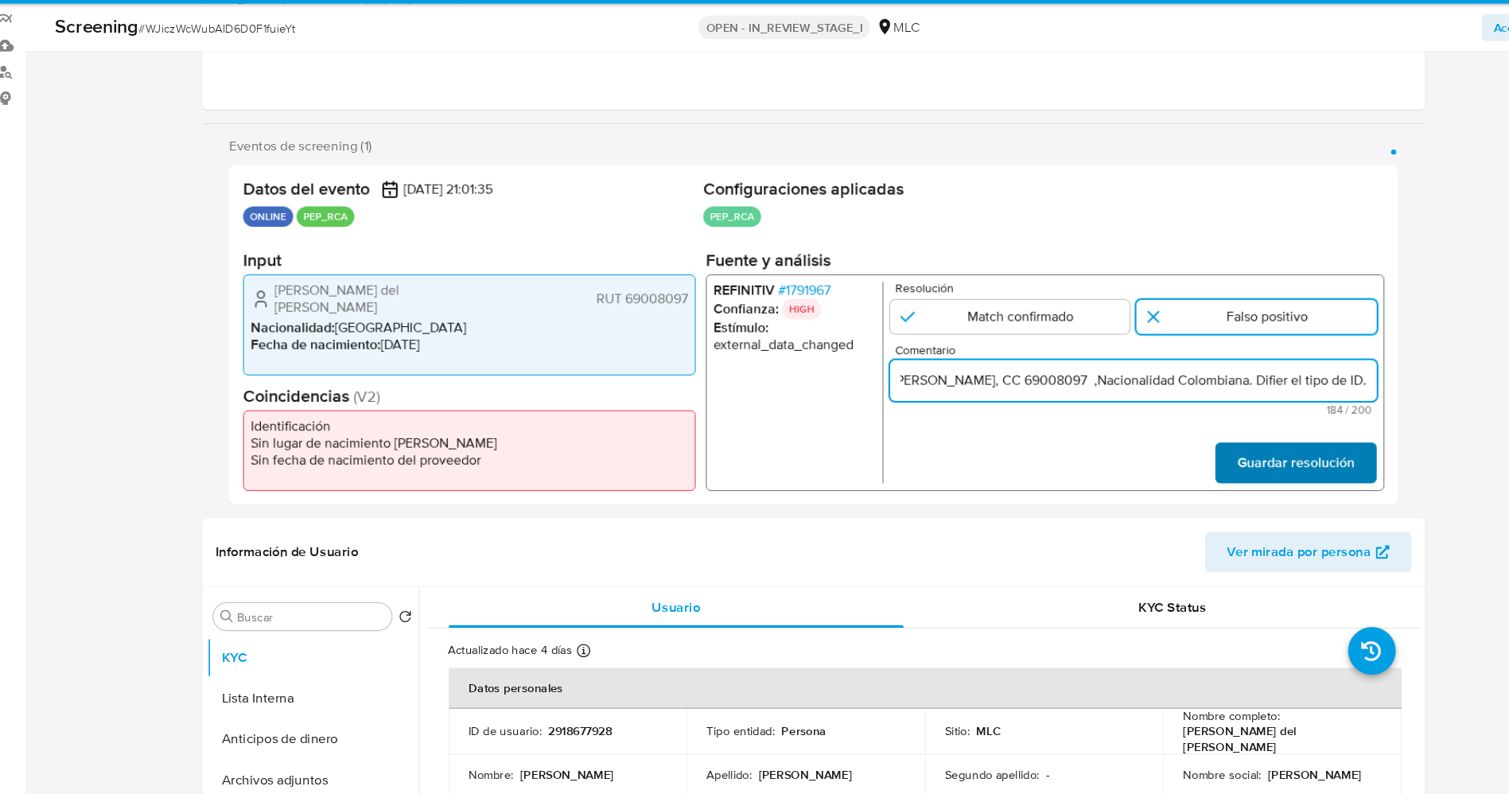
type input "suario Rosa del Carmen Maldonado Riveros RUT 69008097 por coincidir en listas d…"
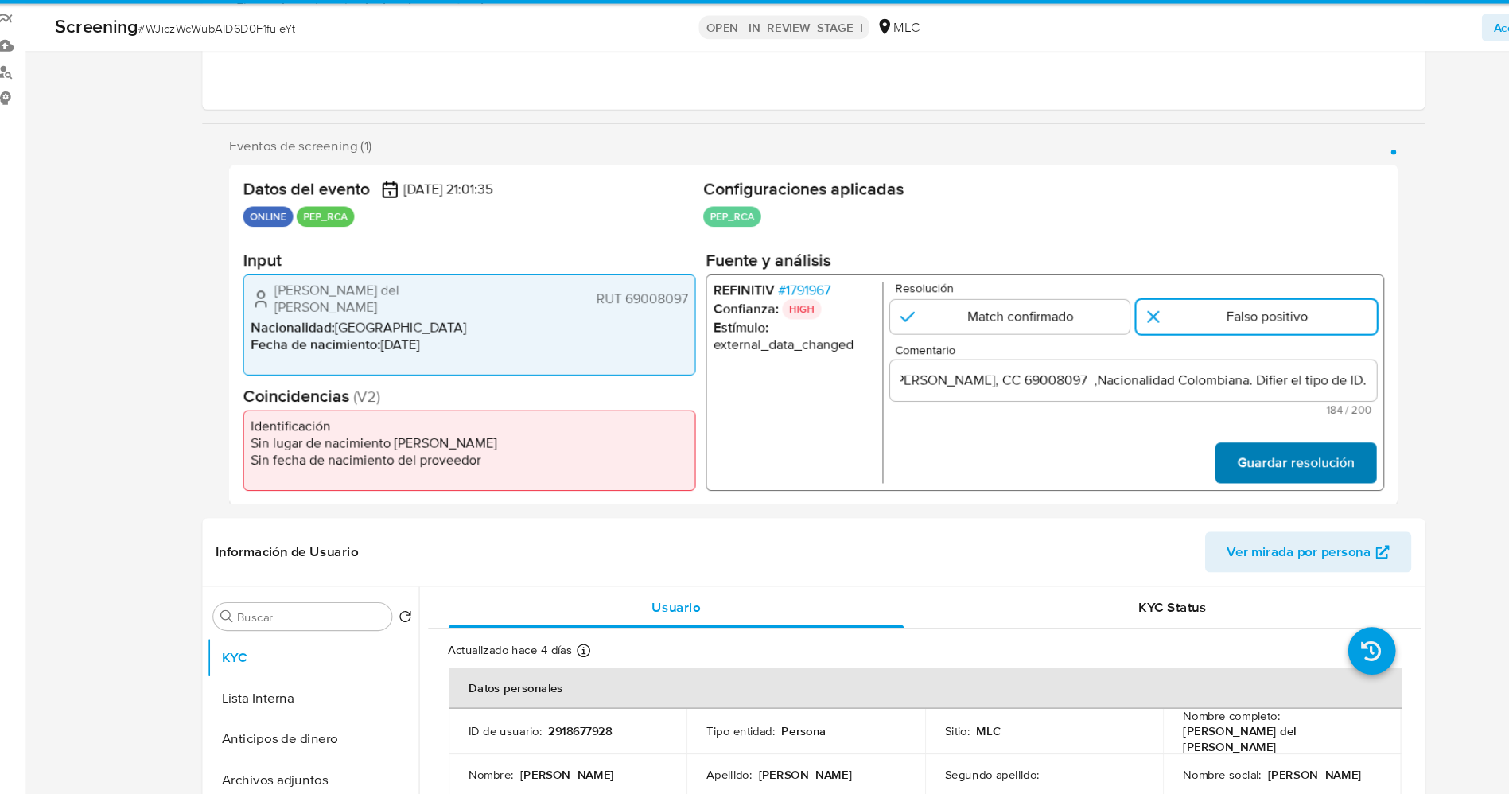
scroll to position [0, 0]
click at [1291, 489] on button "Guardar resolución" at bounding box center [1228, 484] width 151 height 38
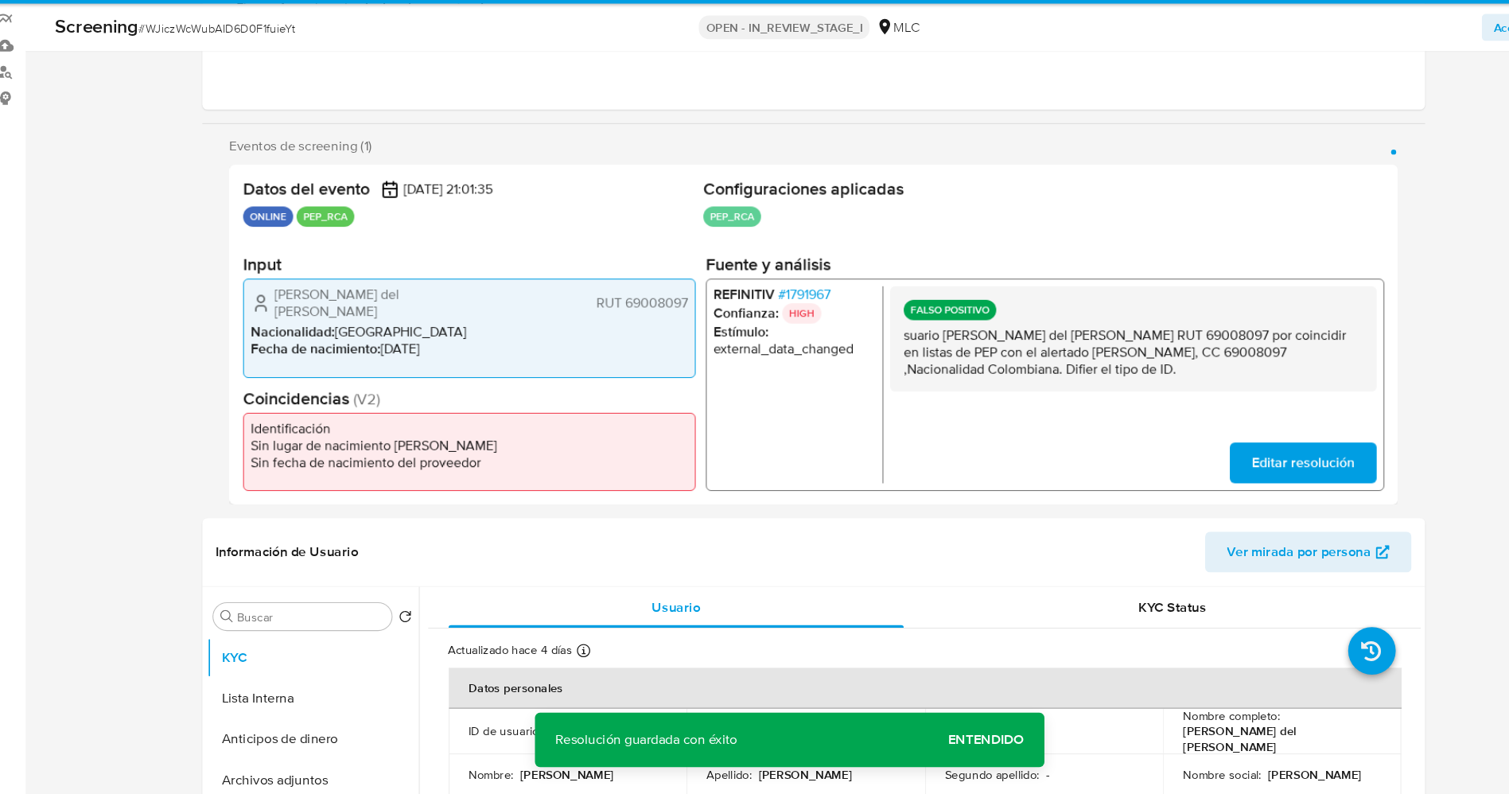
click at [1246, 477] on span "Editar resolución" at bounding box center [1235, 483] width 96 height 35
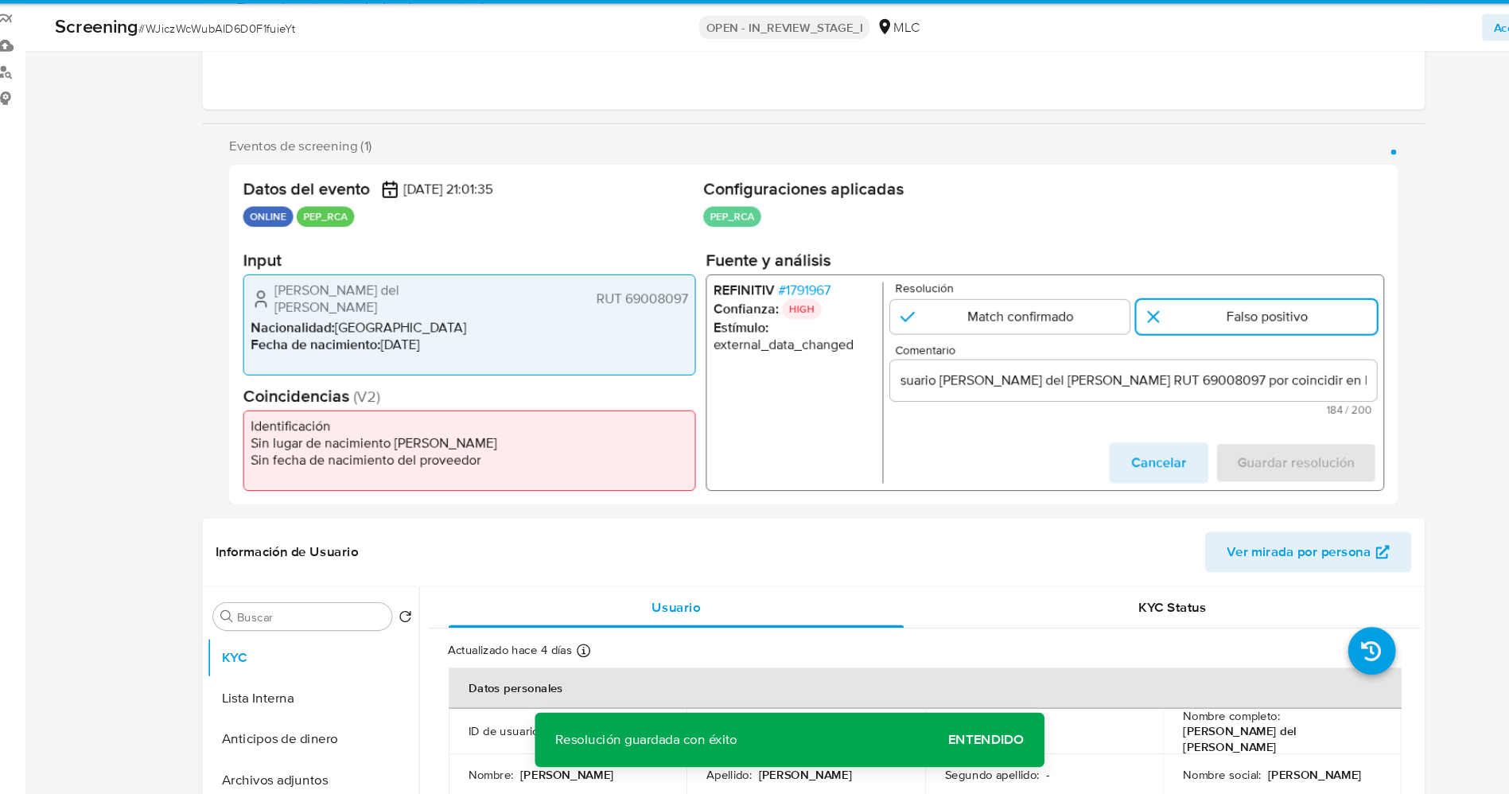
click at [862, 406] on input "suario Rosa del Carmen Maldonado Riveros RUT 69008097 por coincidir en listas d…" at bounding box center [1076, 406] width 456 height 21
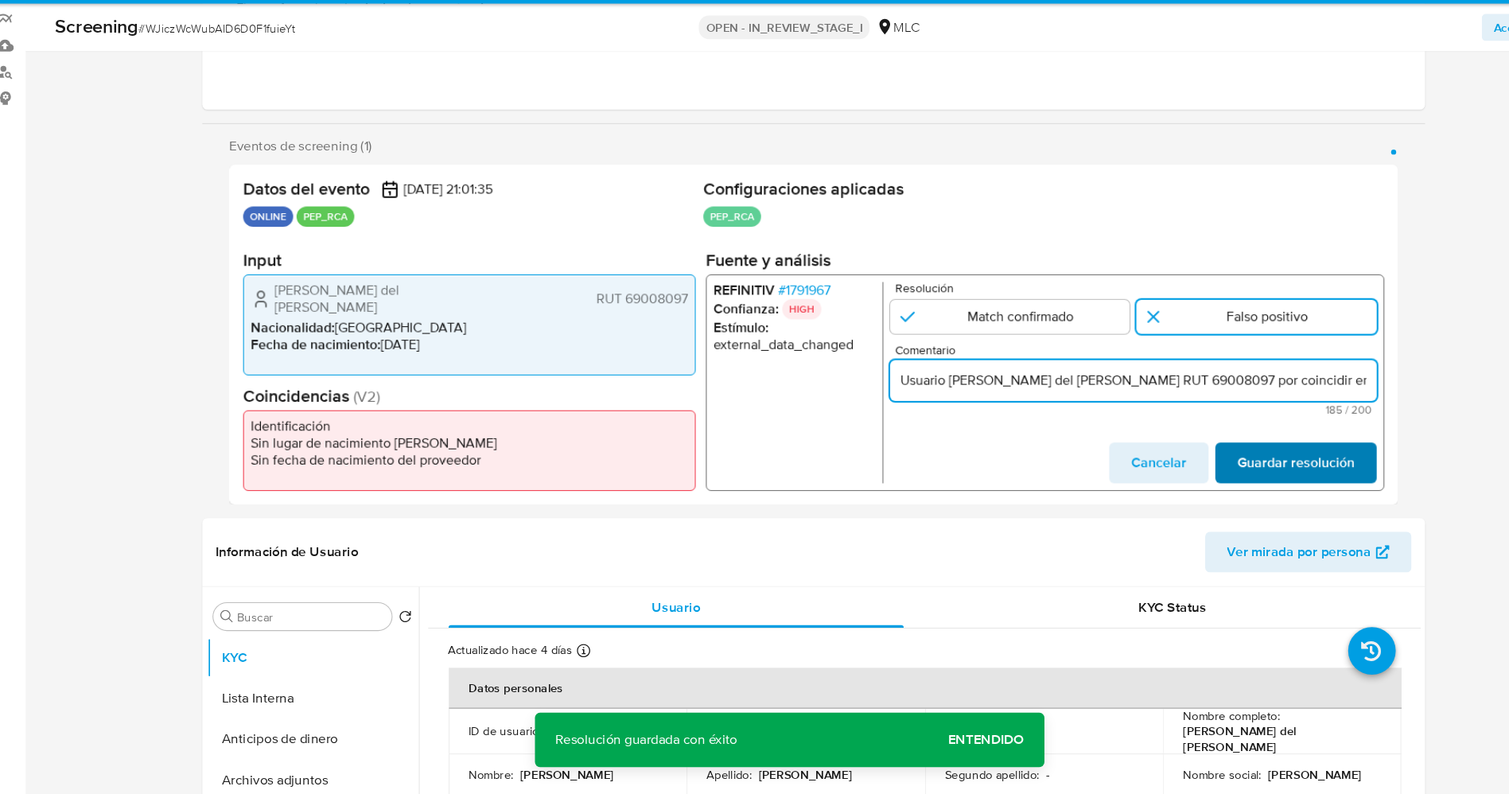
type input "Usuario Rosa del Carmen Maldonado Riveros RUT 69008097 por coincidir en listas …"
click at [1249, 482] on span "Guardar resolución" at bounding box center [1229, 483] width 110 height 35
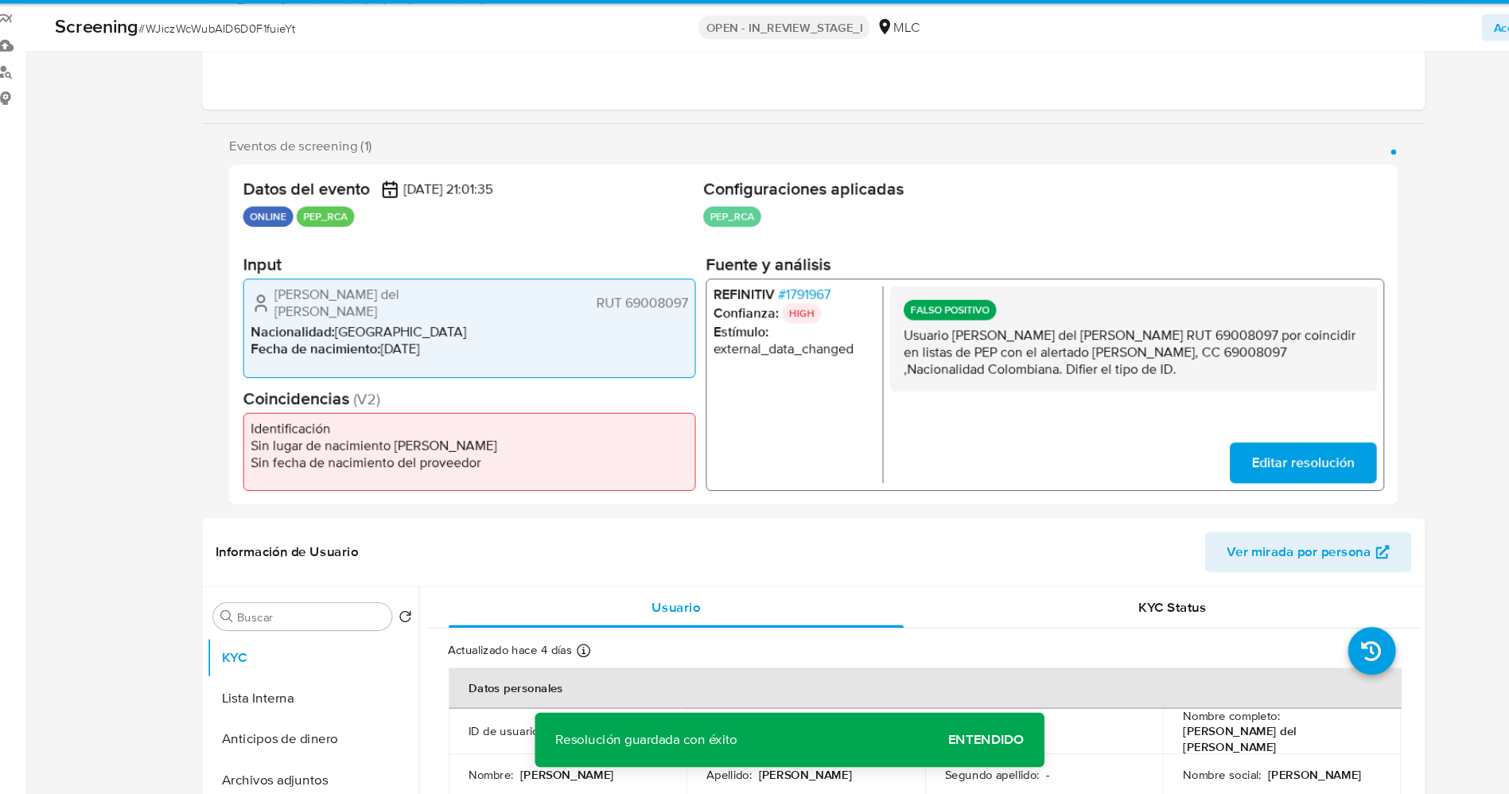
drag, startPoint x: 863, startPoint y: 366, endPoint x: 1124, endPoint y: 400, distance: 263.2
click at [1124, 400] on p "Usuario Rosa del Carmen Maldonado Riveros RUT 69008097 por coincidir en listas …" at bounding box center [1076, 380] width 430 height 48
click at [310, 691] on button "Lista Interna" at bounding box center [301, 704] width 186 height 38
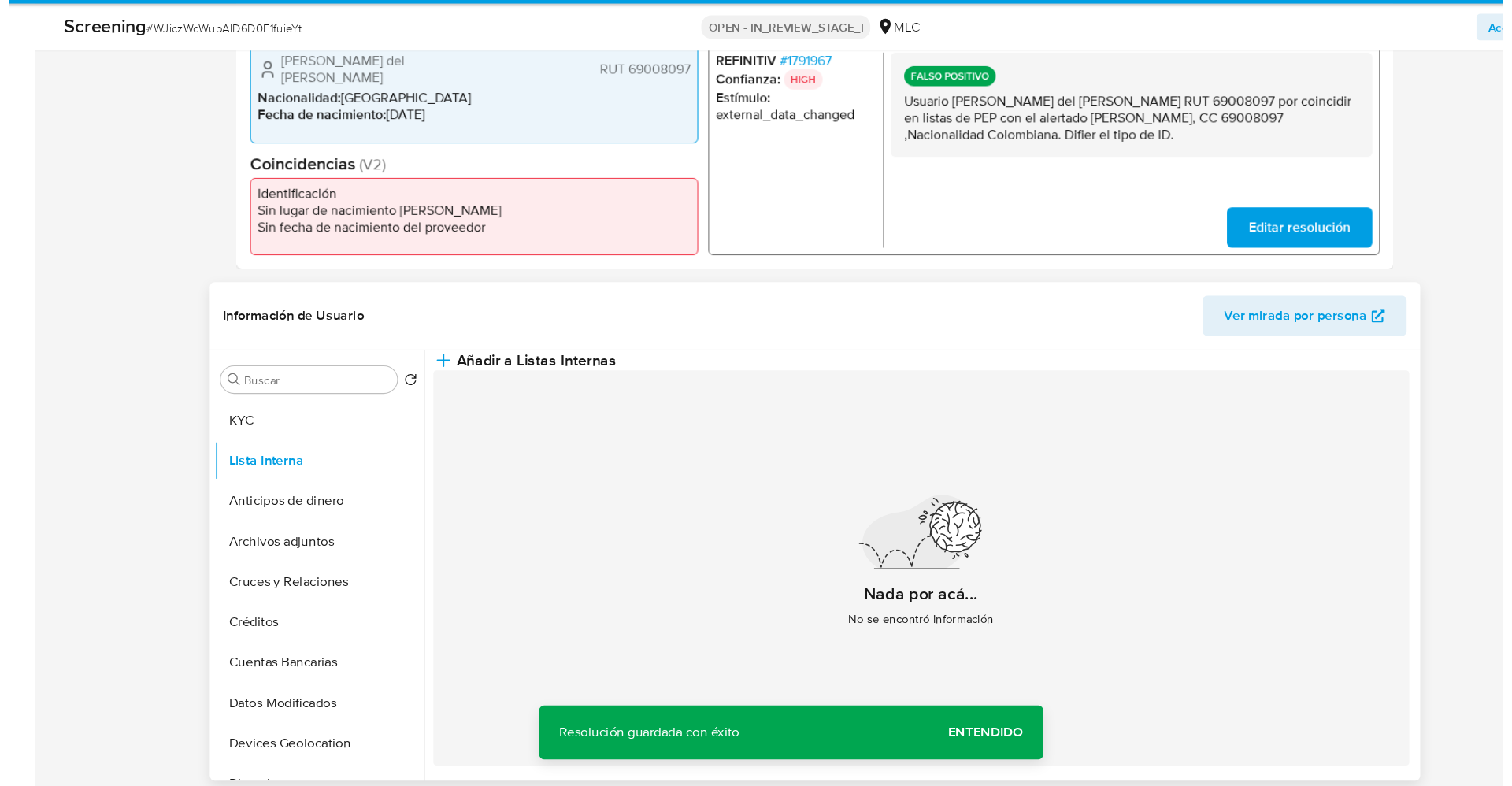
scroll to position [429, 0]
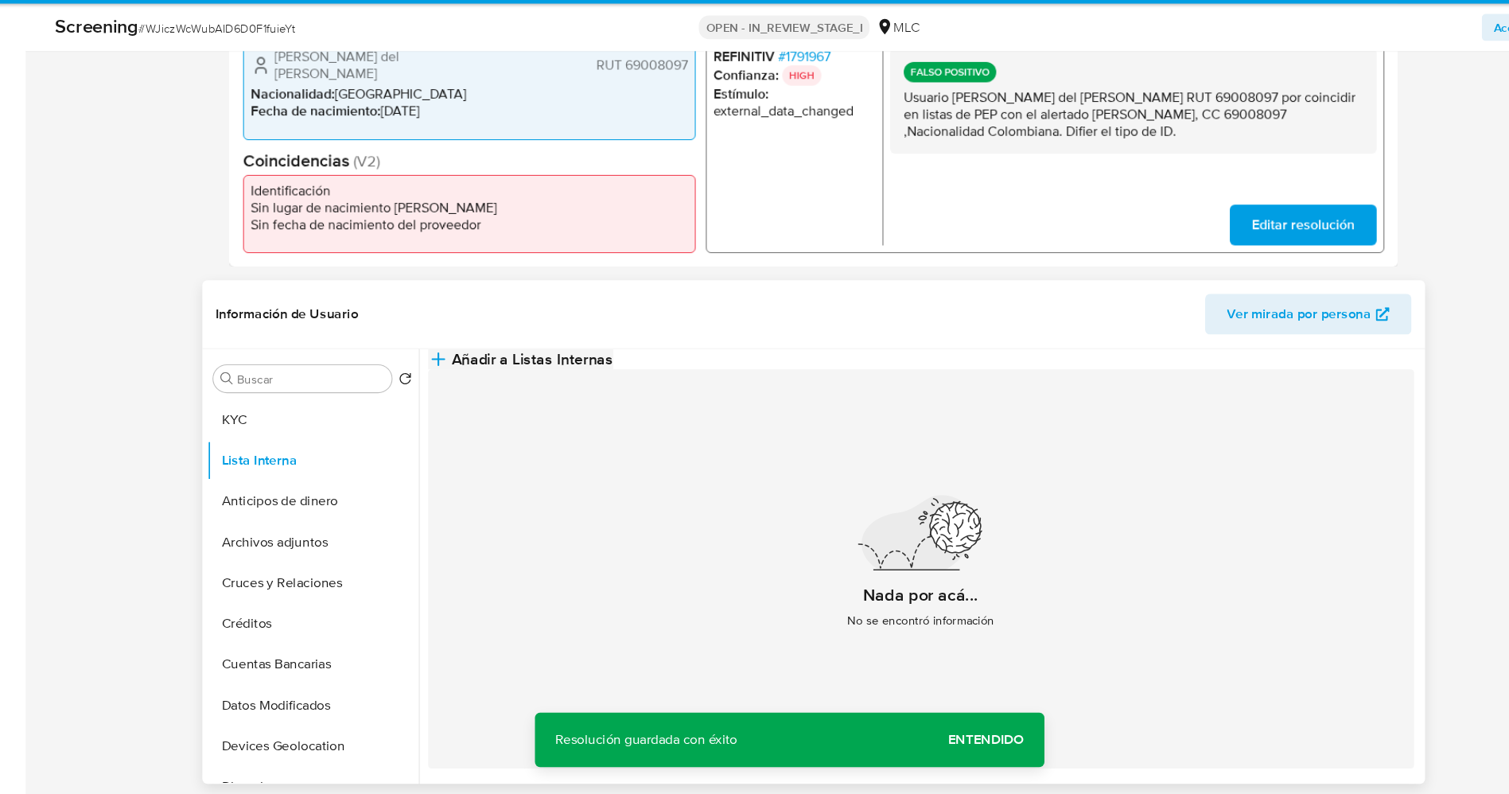
click at [435, 393] on icon "button" at bounding box center [425, 386] width 19 height 19
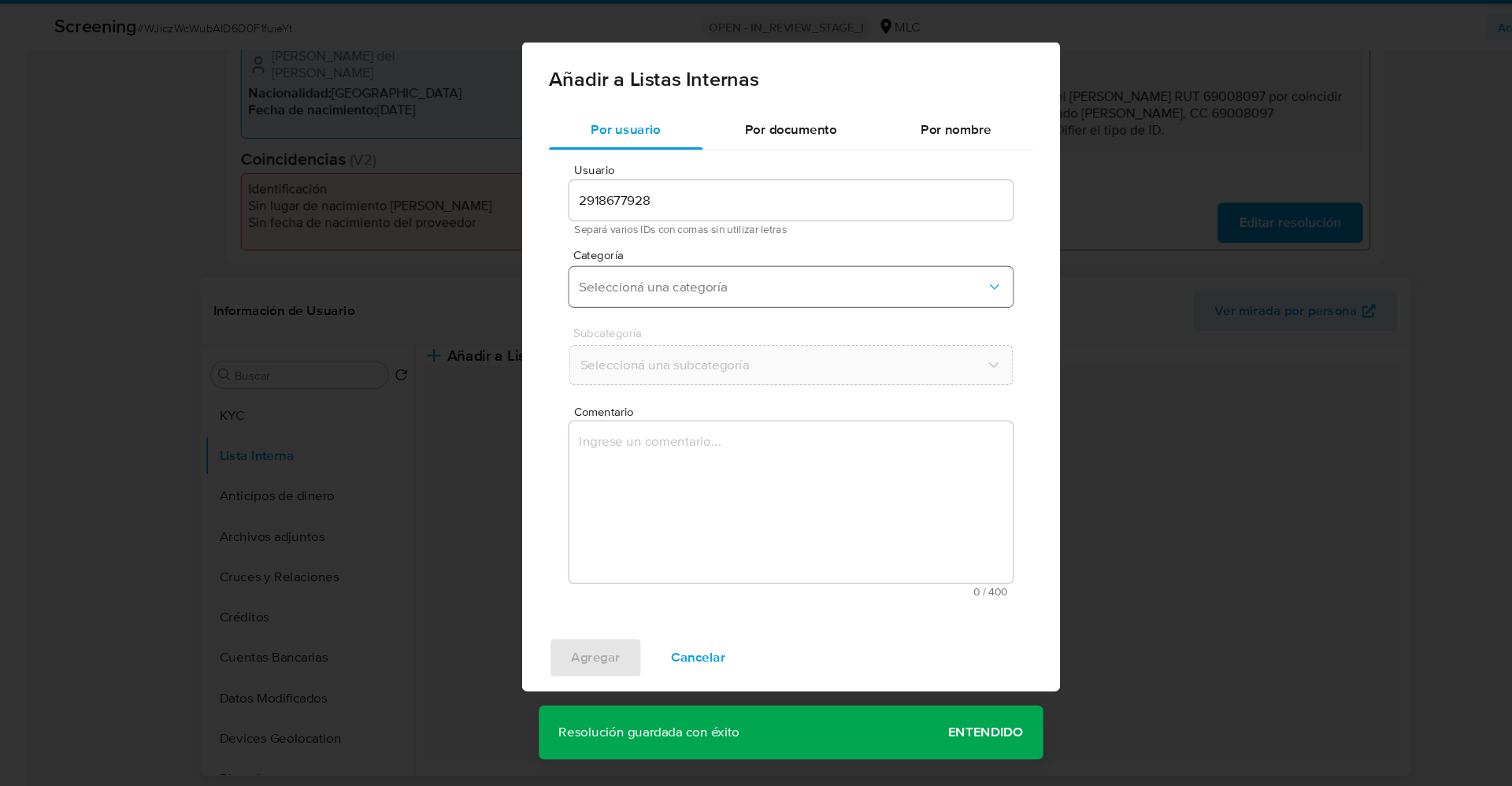
click at [683, 326] on span "Seleccioná una categoría" at bounding box center [747, 318] width 381 height 16
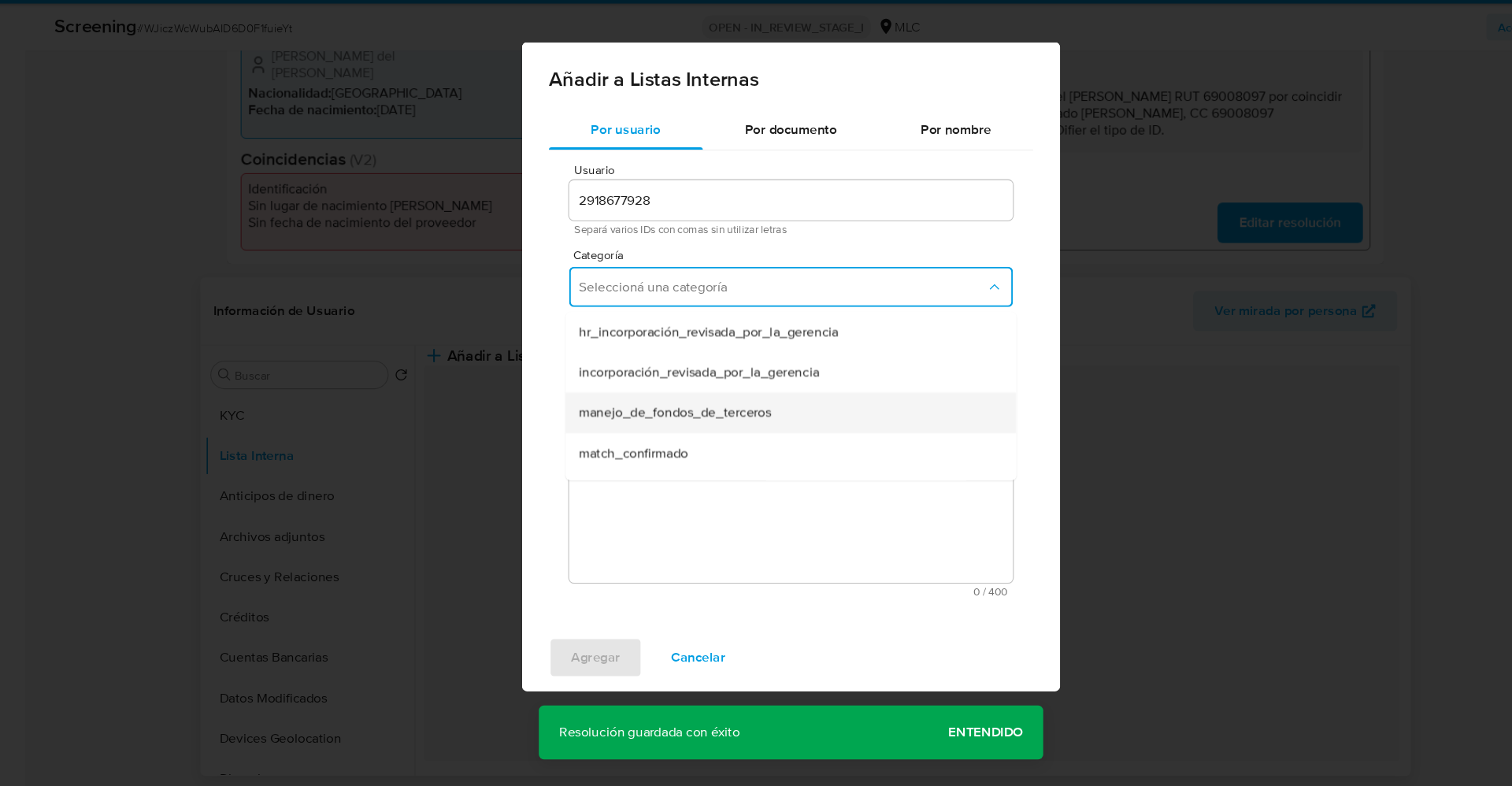
scroll to position [111, 0]
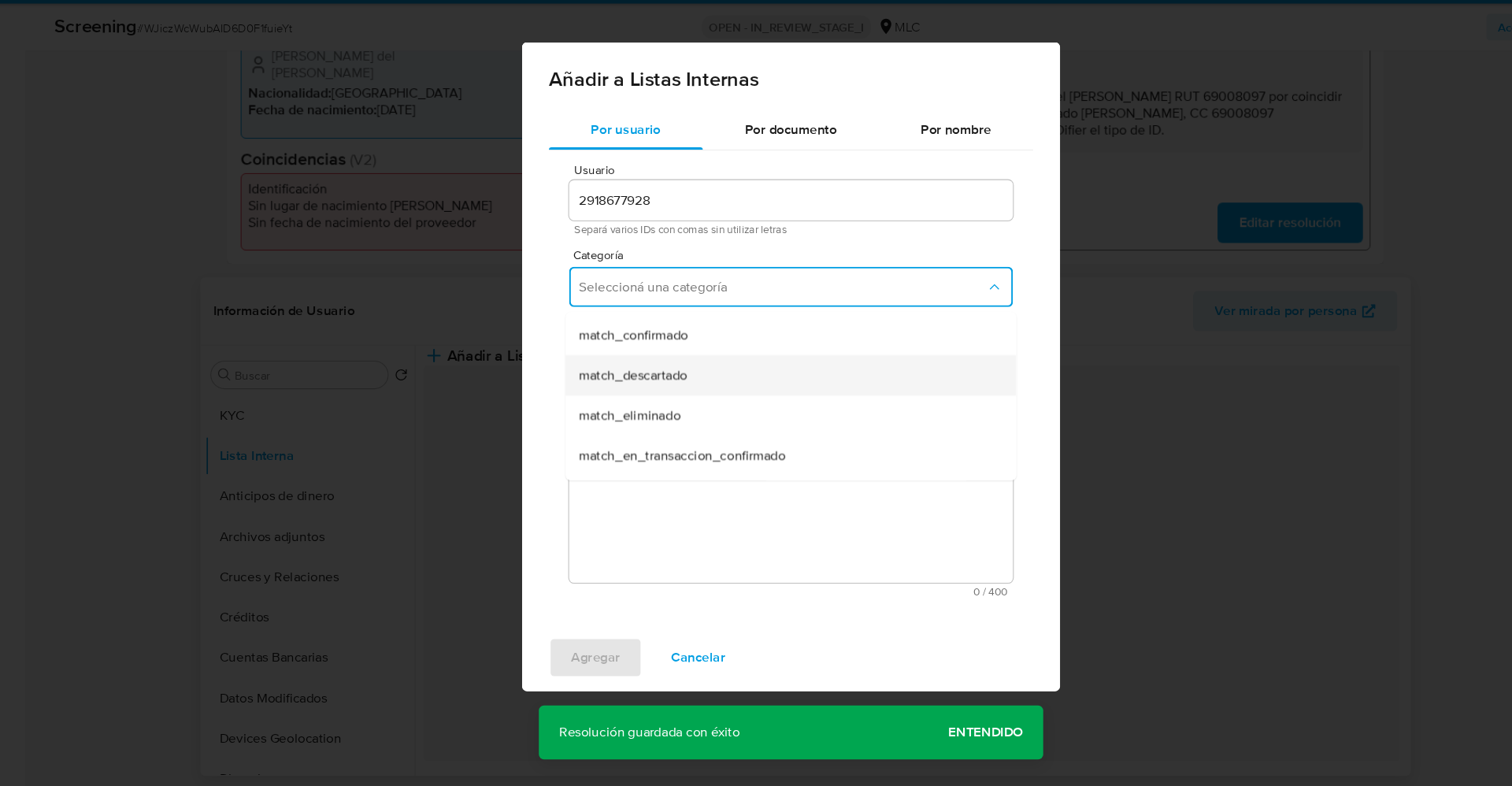
click at [641, 405] on span "match_descartado" at bounding box center [608, 401] width 102 height 16
click at [641, 405] on button "Seleccioná una subcategoría" at bounding box center [756, 391] width 416 height 38
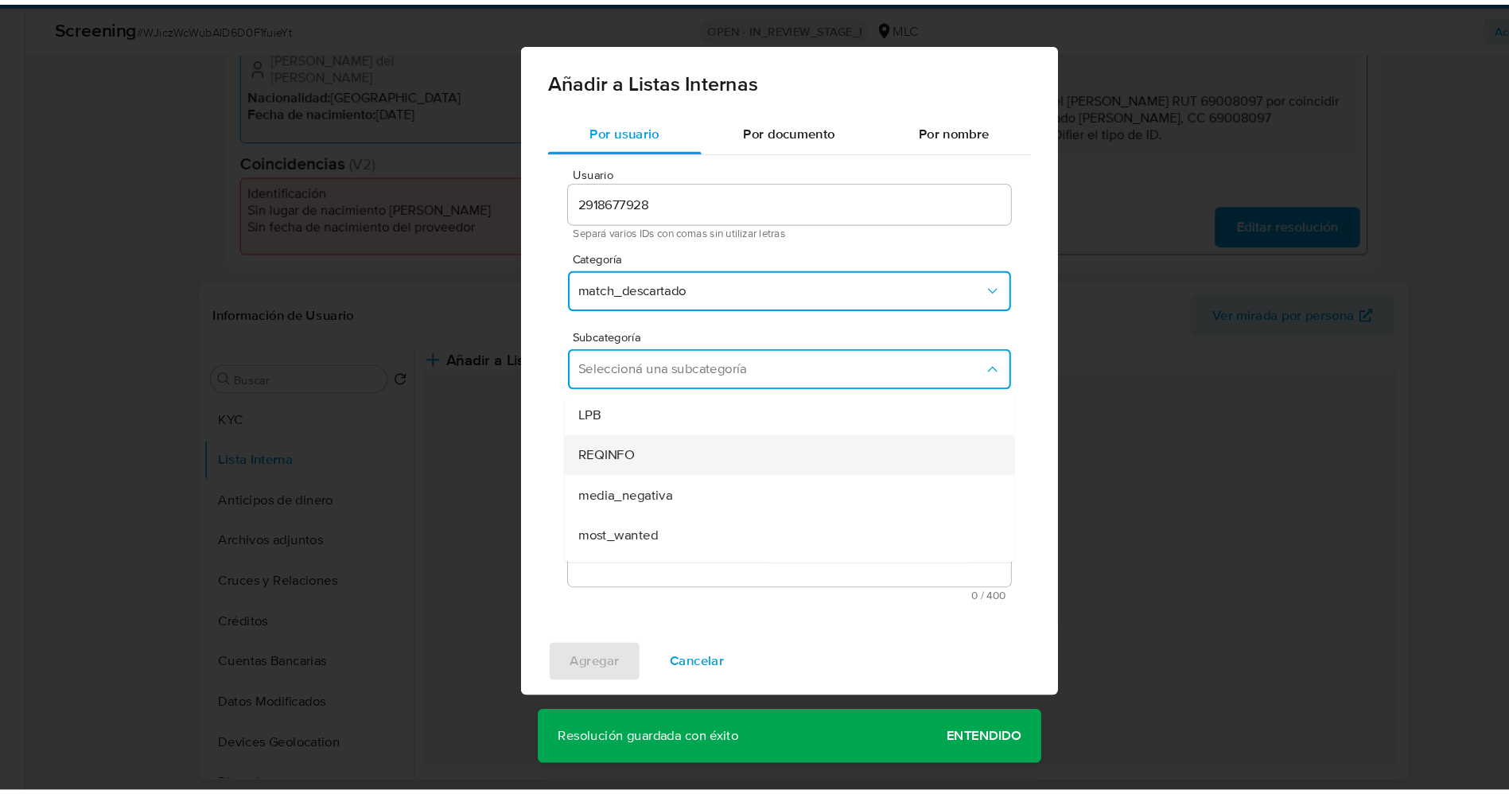
scroll to position [108, 0]
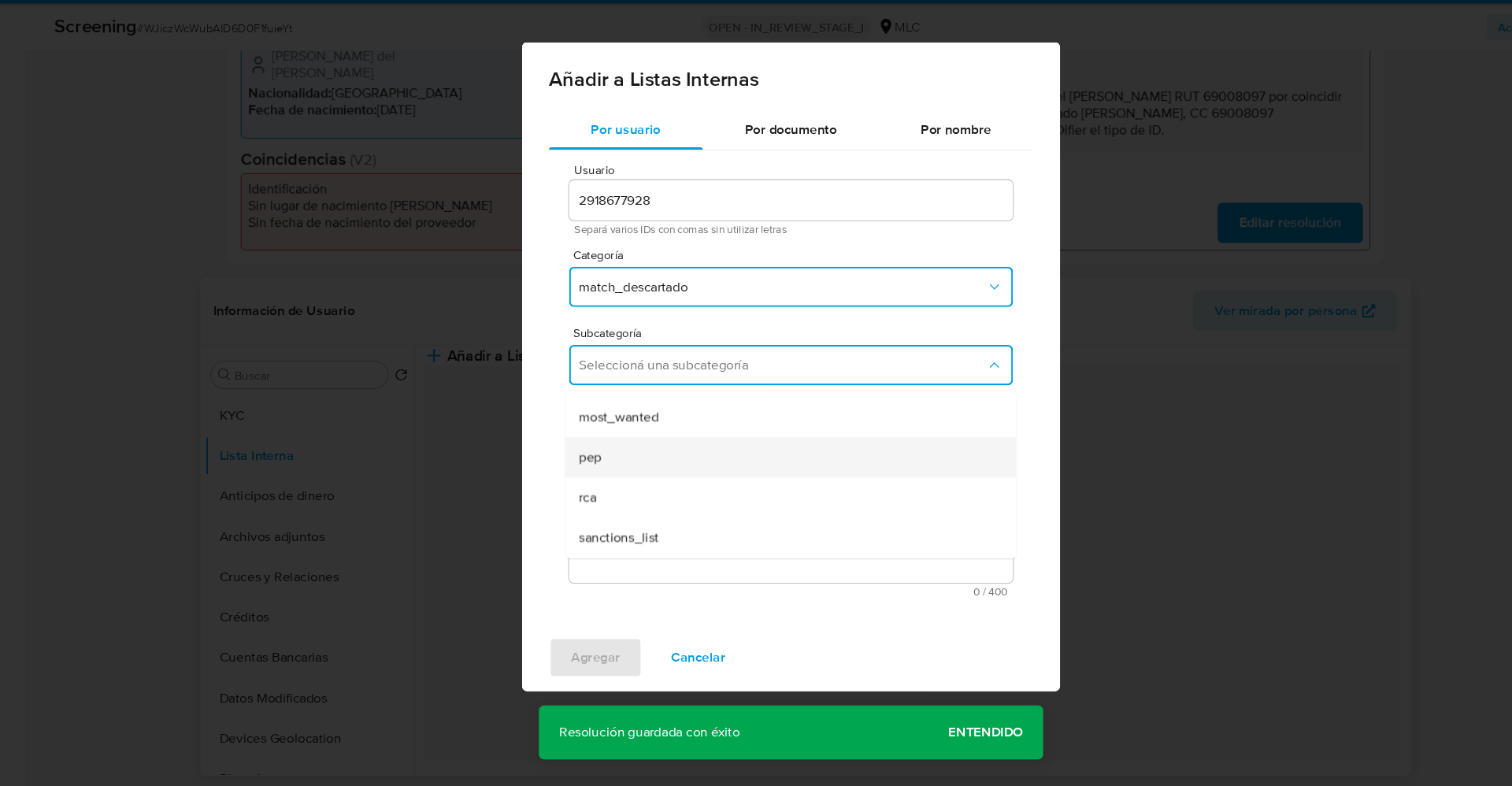
click at [599, 480] on div "pep" at bounding box center [750, 478] width 387 height 38
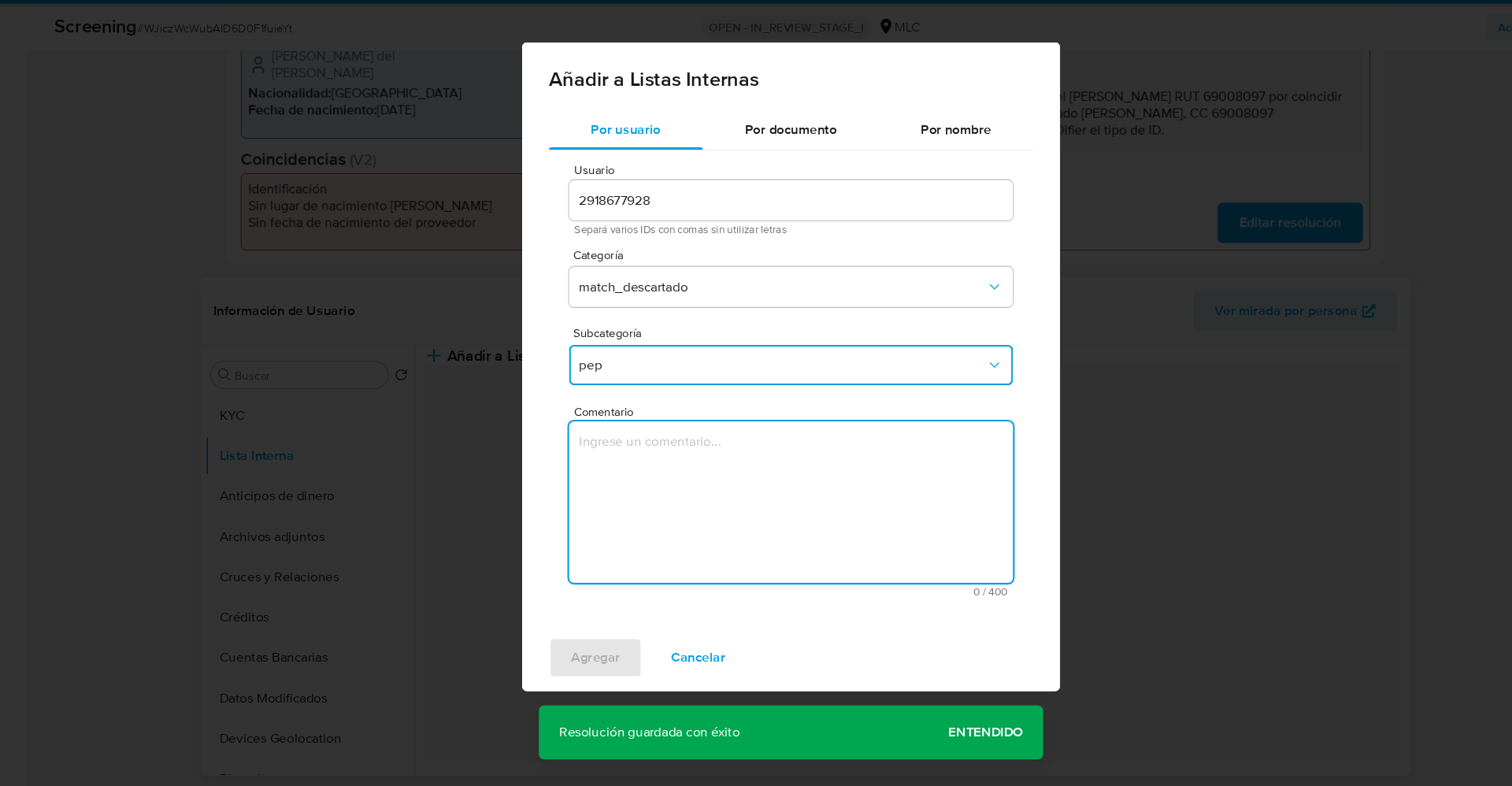
click at [630, 499] on textarea "Comentario" at bounding box center [756, 520] width 416 height 151
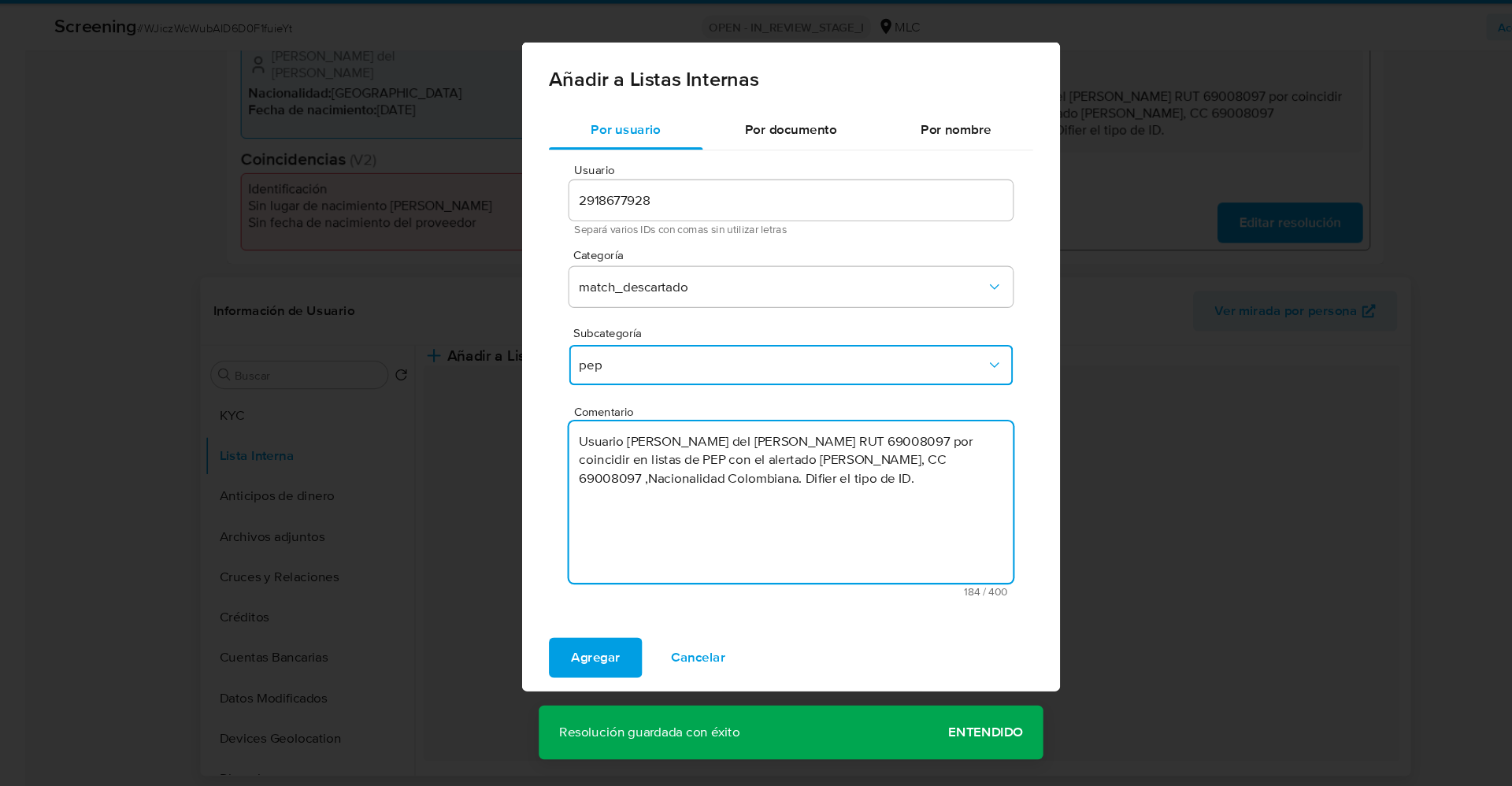
type textarea "Usuario Rosa del Carmen Maldonado Riveros RUT 69008097 por coincidir en listas …"
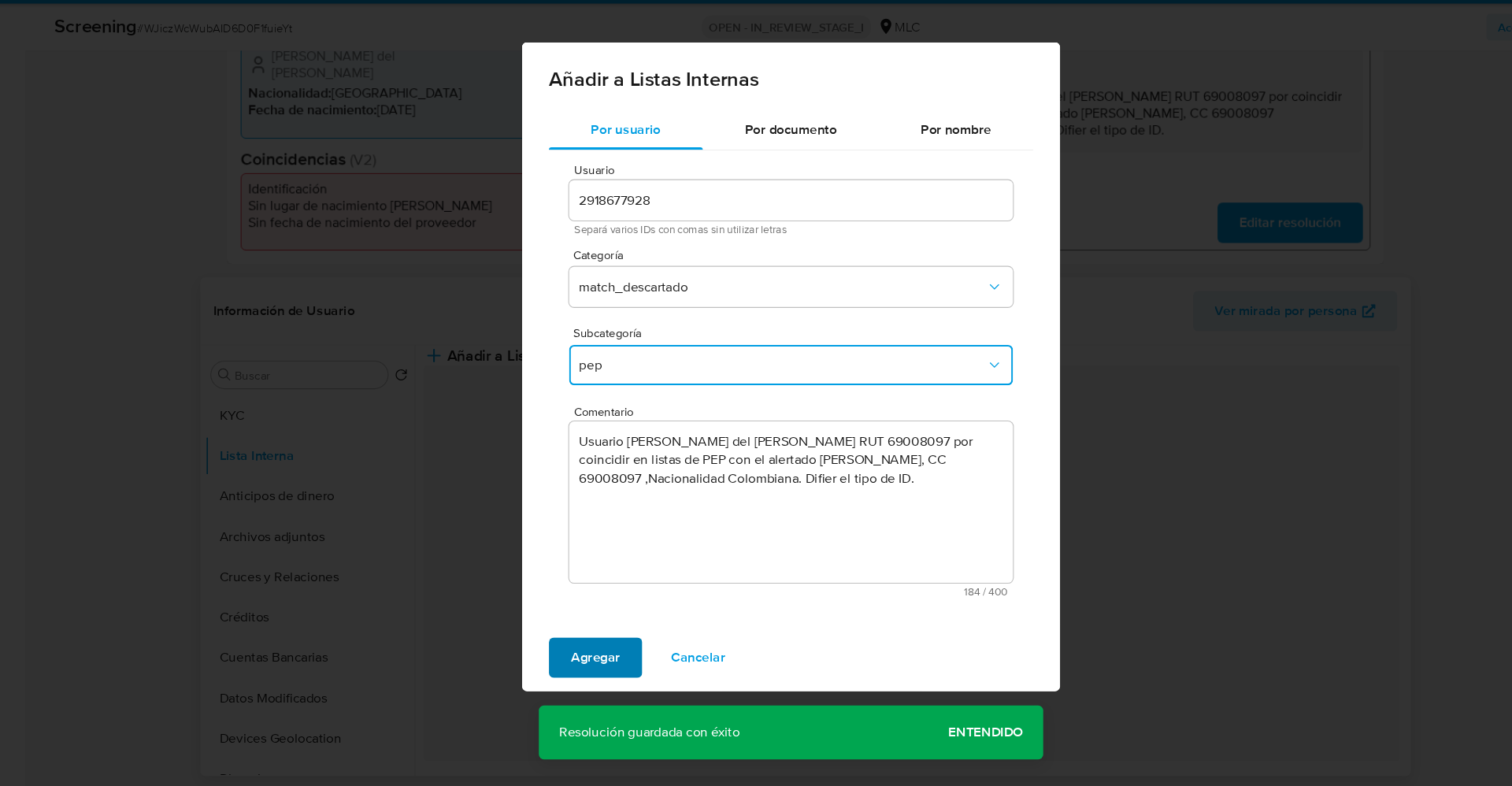
drag, startPoint x: 588, startPoint y: 644, endPoint x: 592, endPoint y: 657, distance: 13.6
click at [588, 647] on div "Agregar Cancelar" at bounding box center [755, 666] width 504 height 63
click at [592, 657] on span "Agregar" at bounding box center [572, 665] width 47 height 35
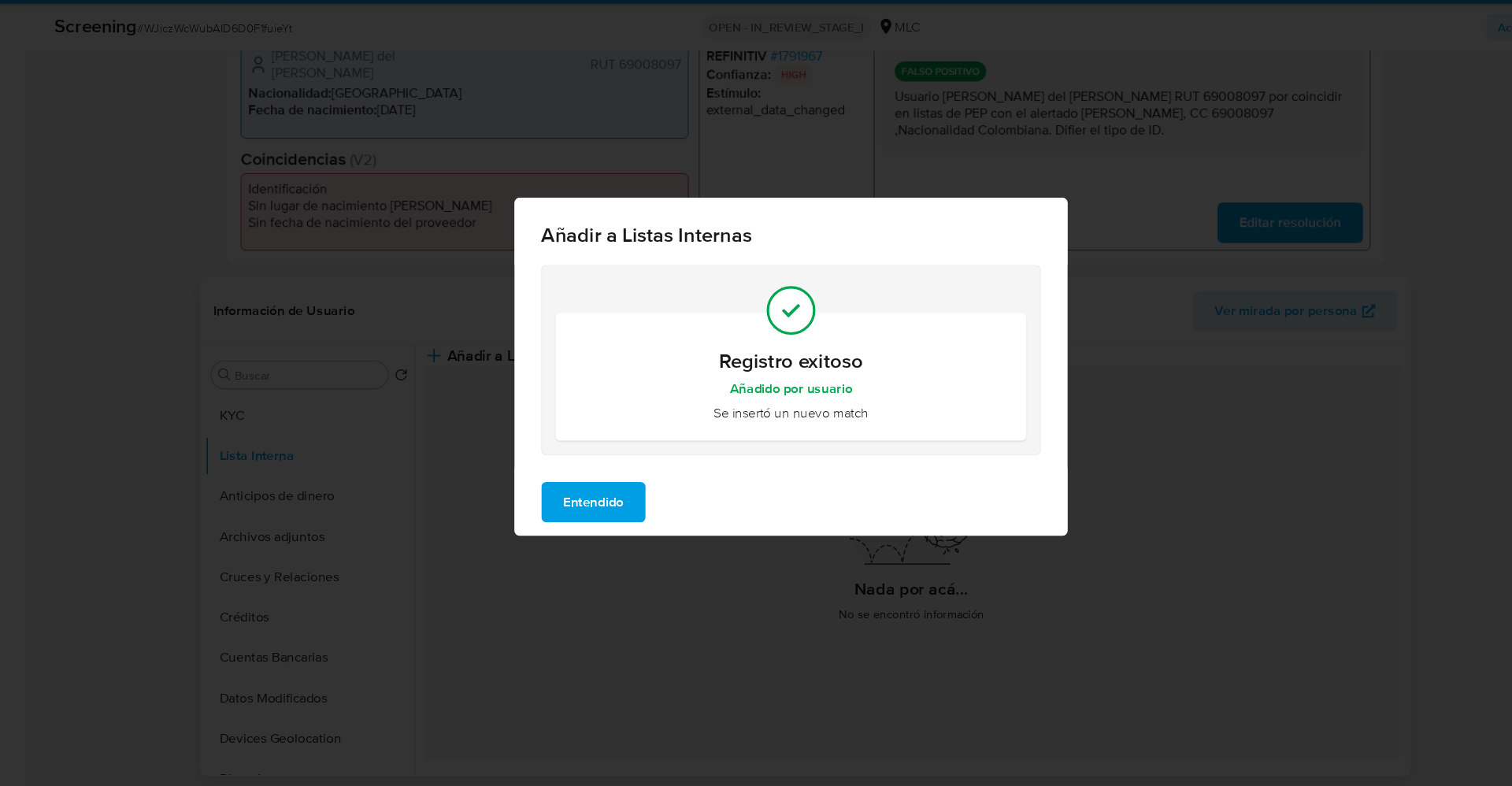
click at [557, 515] on span "Entendido" at bounding box center [570, 520] width 56 height 35
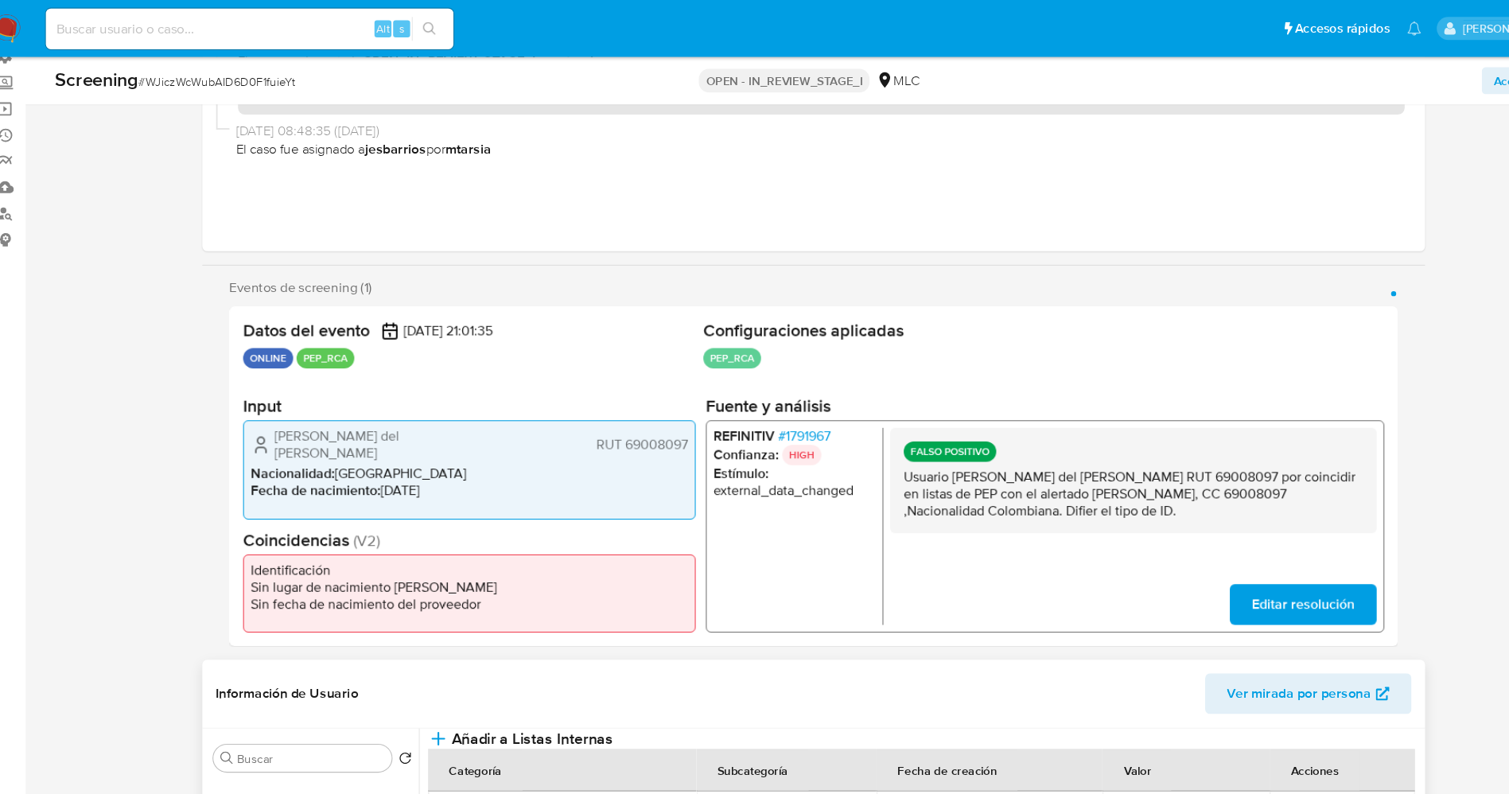
scroll to position [0, 0]
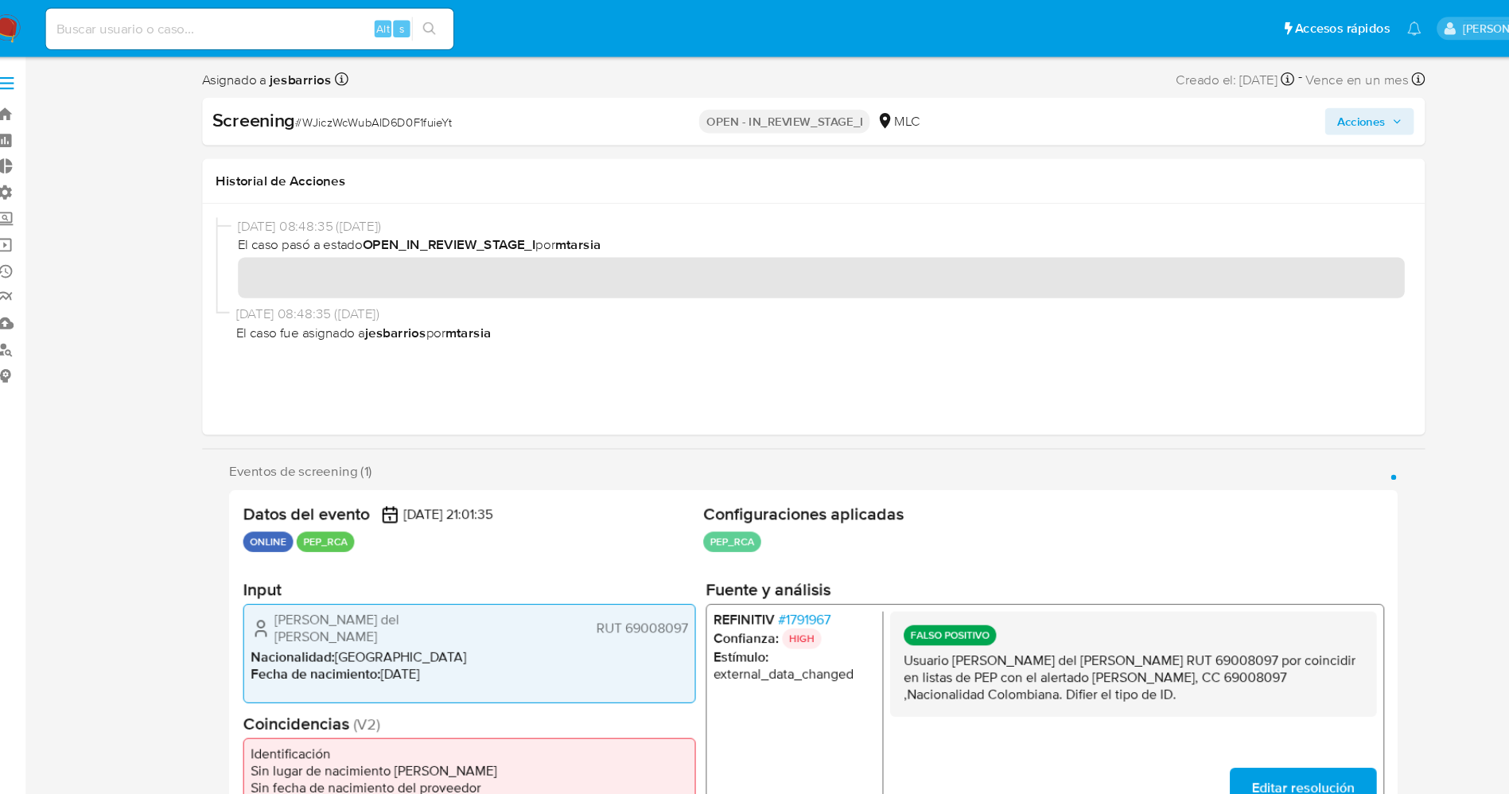
click at [1322, 109] on icon "button" at bounding box center [1324, 114] width 10 height 10
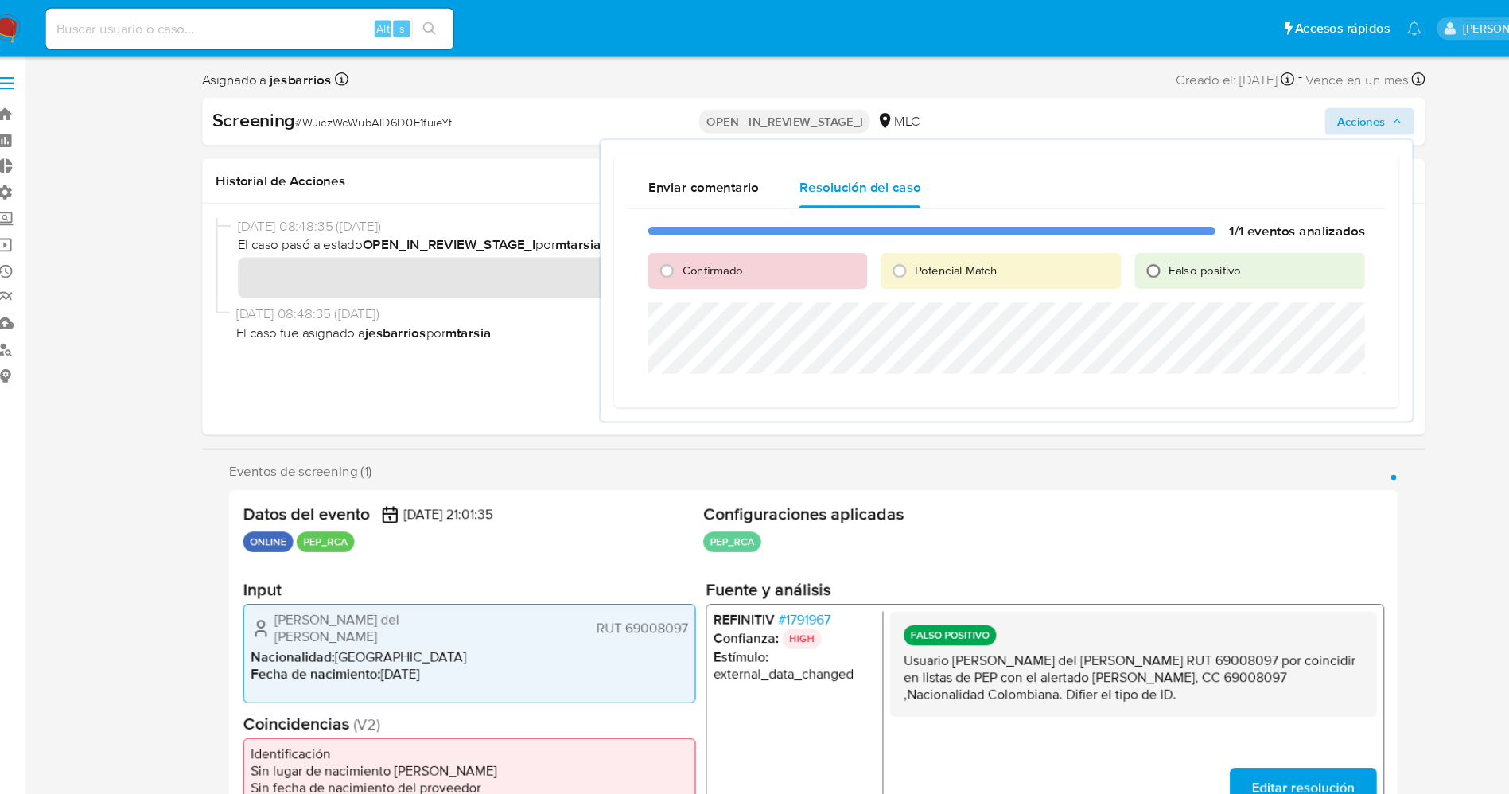
click at [1103, 258] on input "Falso positivo" at bounding box center [1095, 253] width 25 height 25
radio input "true"
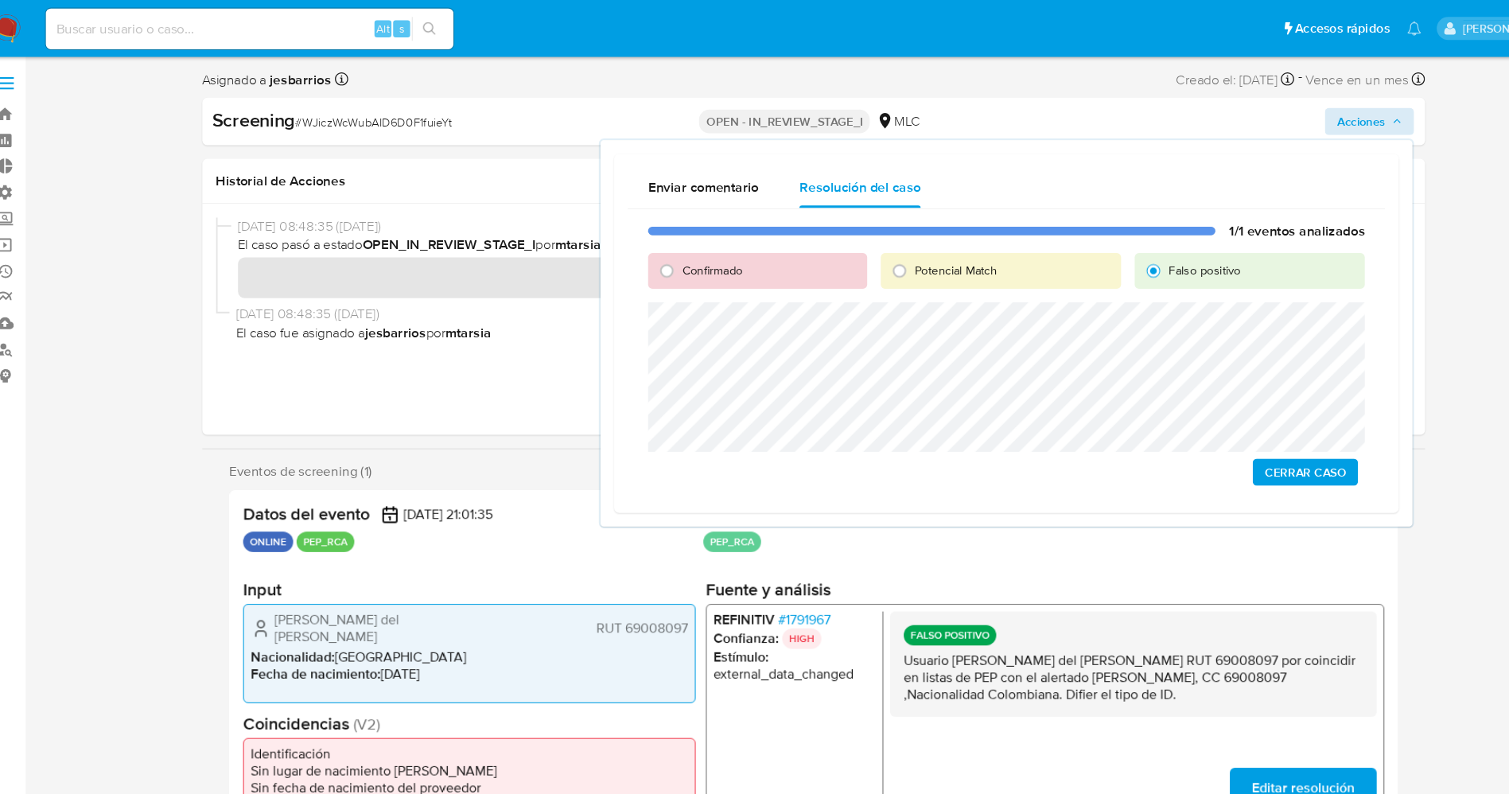
click at [1265, 439] on span "Cerrar Caso" at bounding box center [1238, 442] width 76 height 22
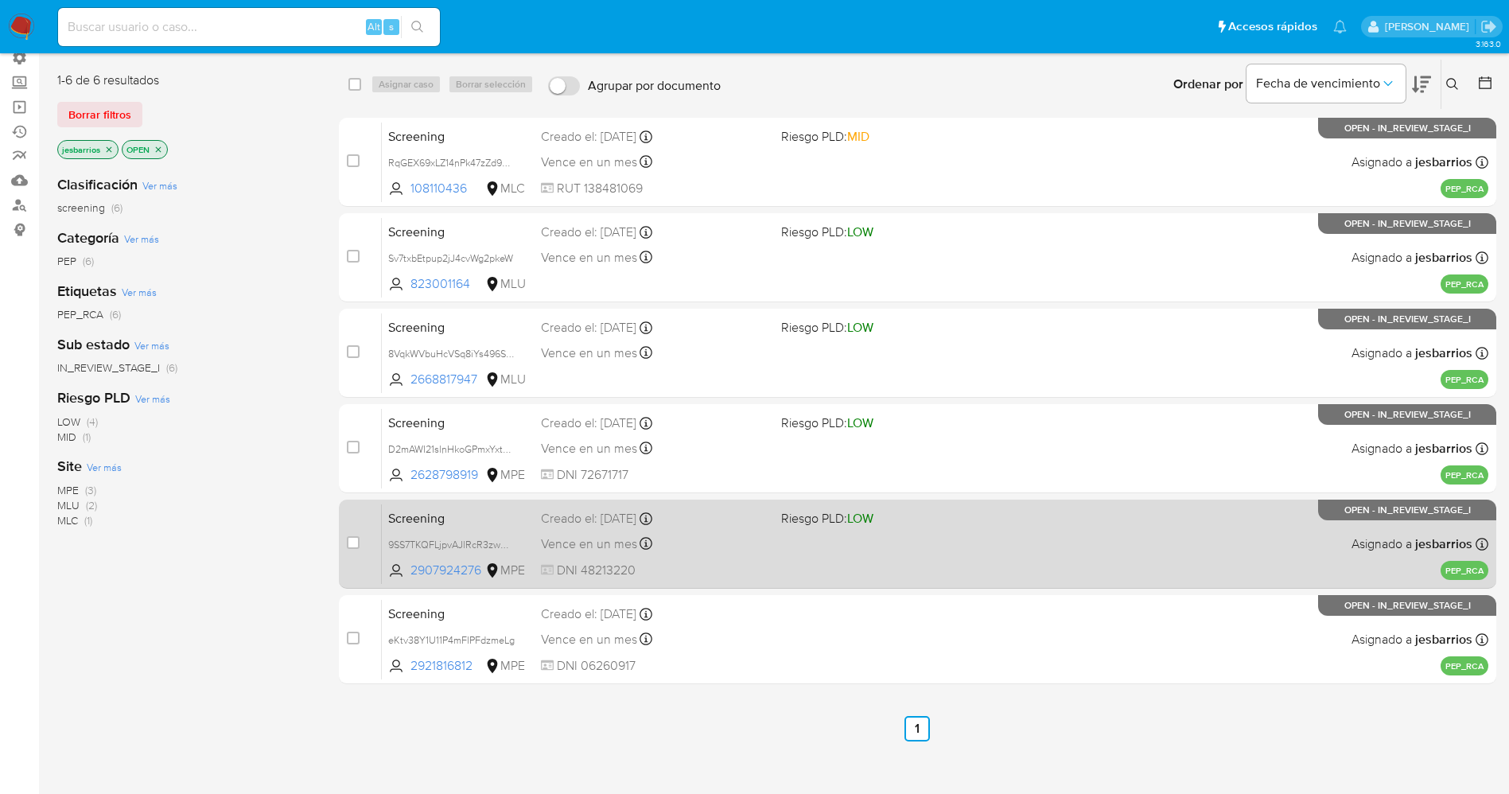
scroll to position [175, 0]
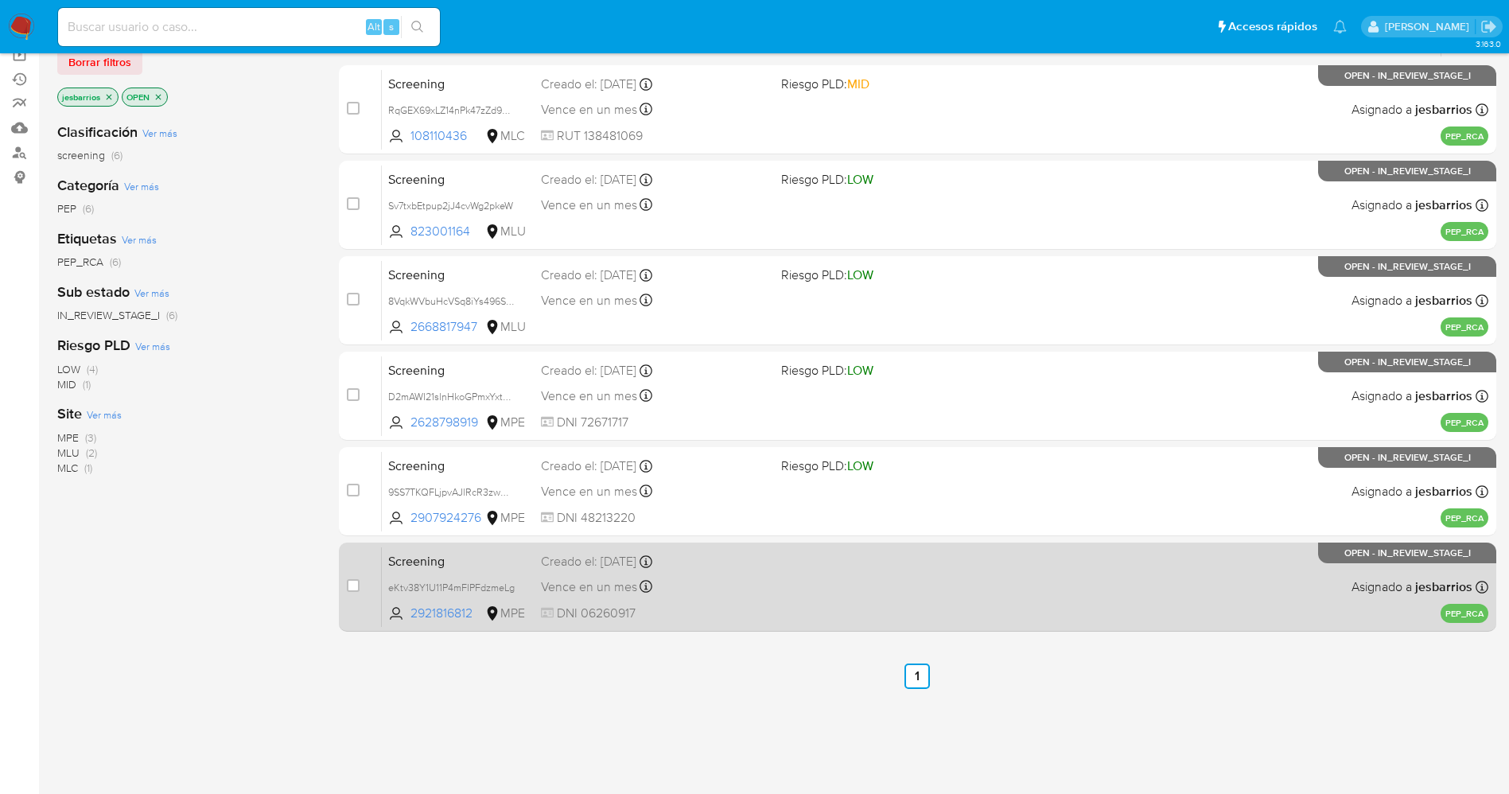
click at [817, 589] on div "Screening eKtv38Y1U11P4mFlPFdzmeLg 2921816812 MPE Creado el: [DATE] Creado el: …" at bounding box center [935, 587] width 1107 height 80
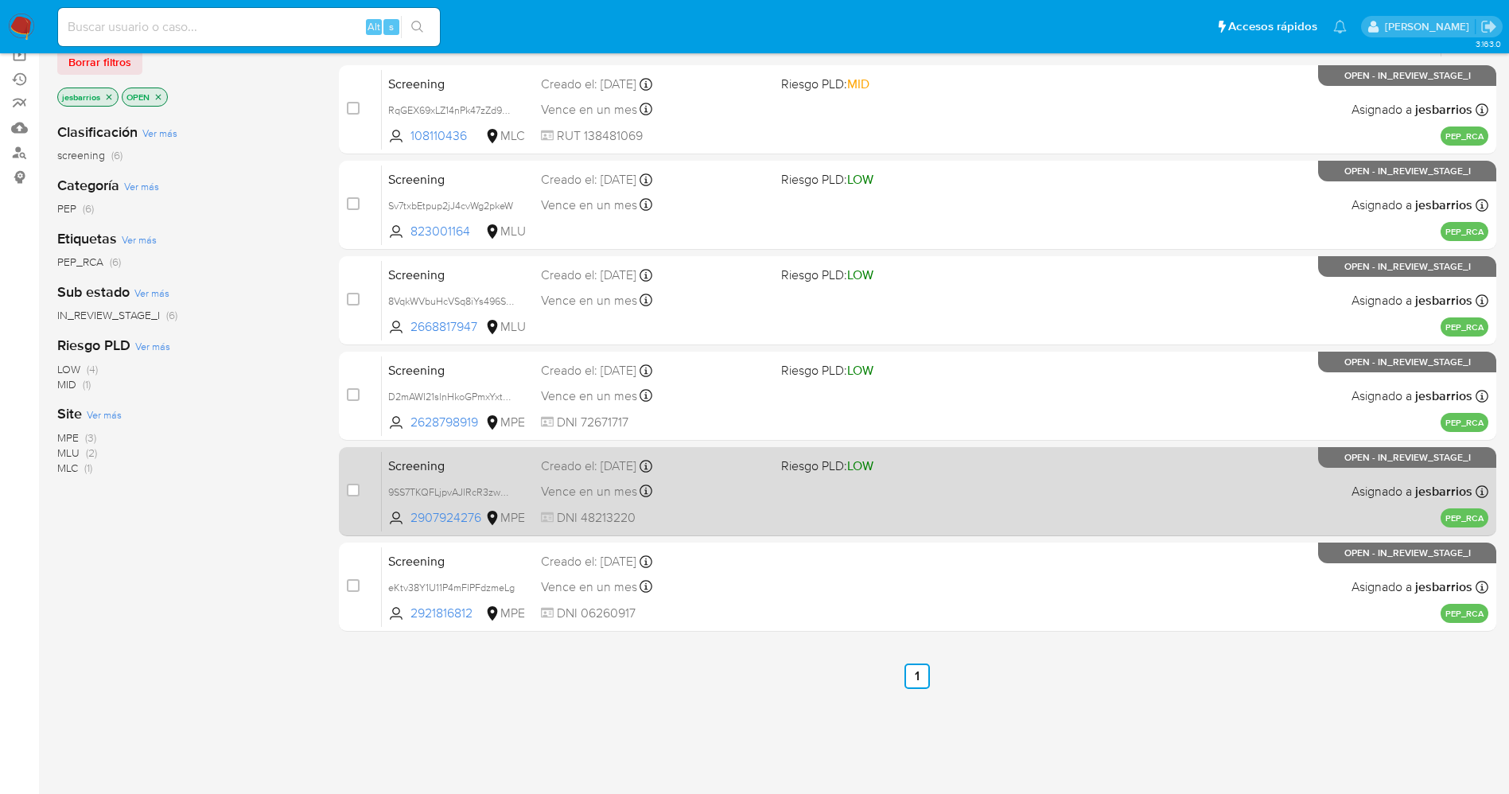
click at [757, 489] on div "Vence en un mes Vence el [DATE] 15:02:05" at bounding box center [655, 491] width 228 height 21
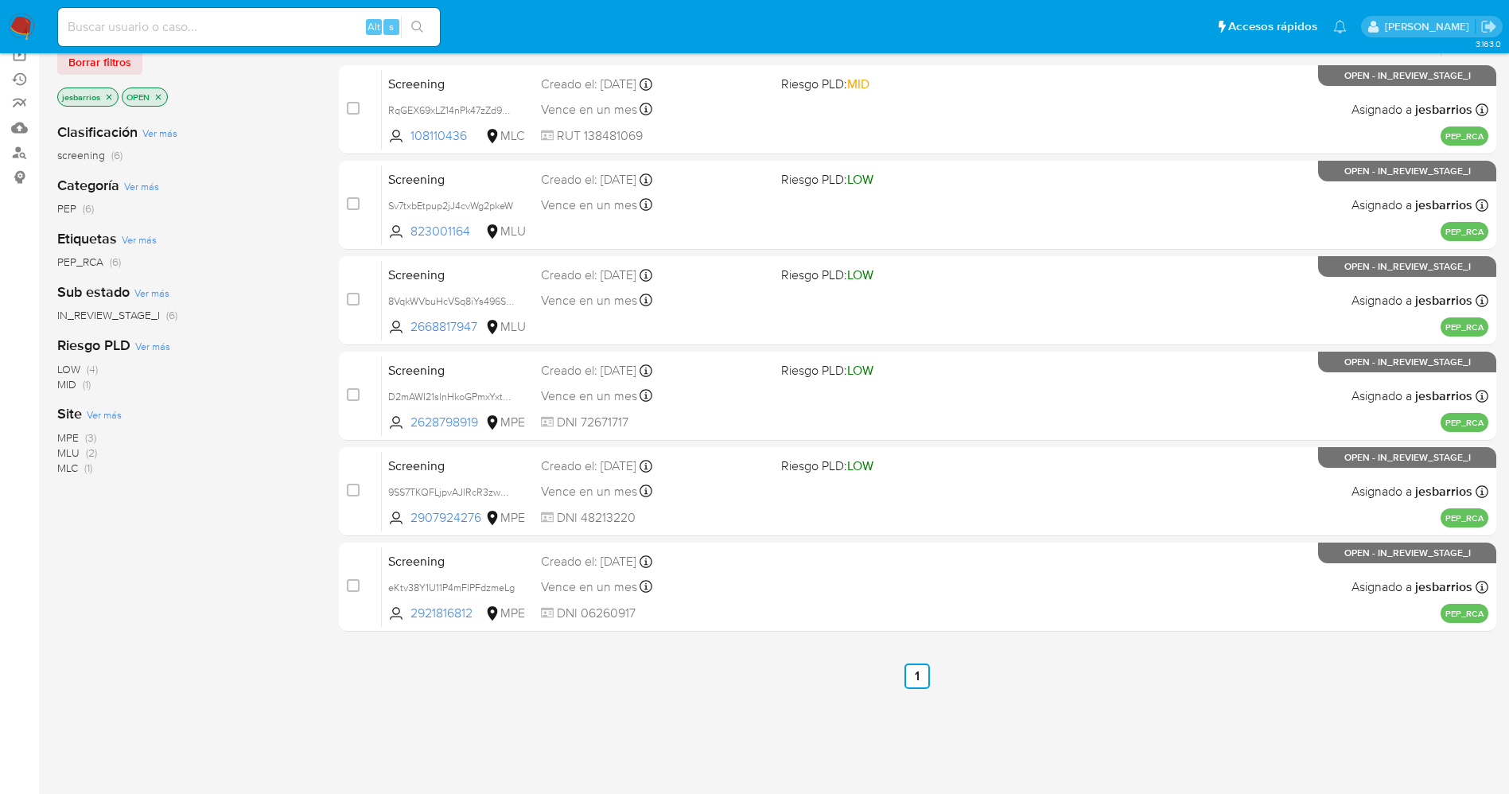
click at [12, 25] on img at bounding box center [21, 27] width 27 height 27
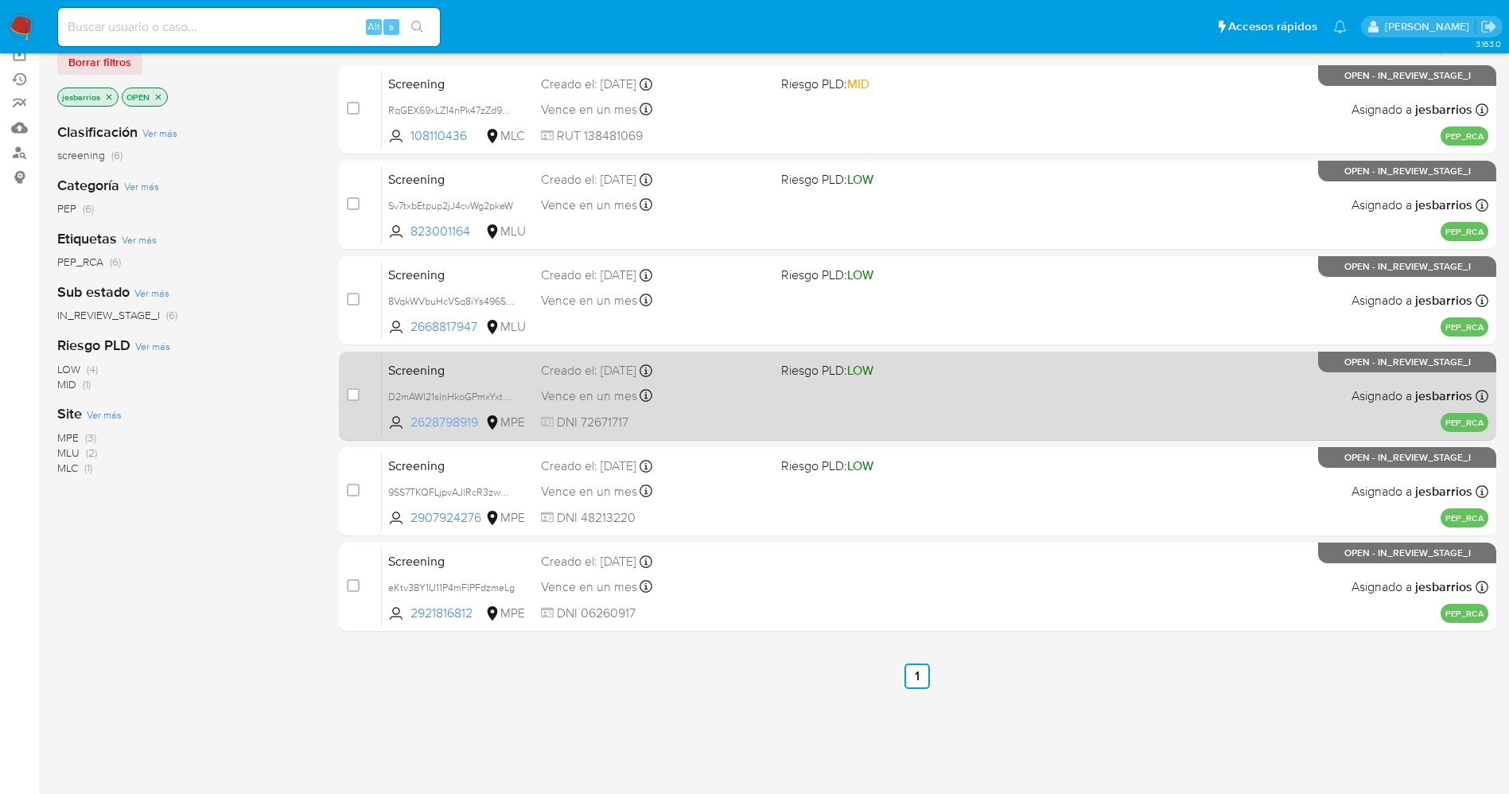
scroll to position [70, 0]
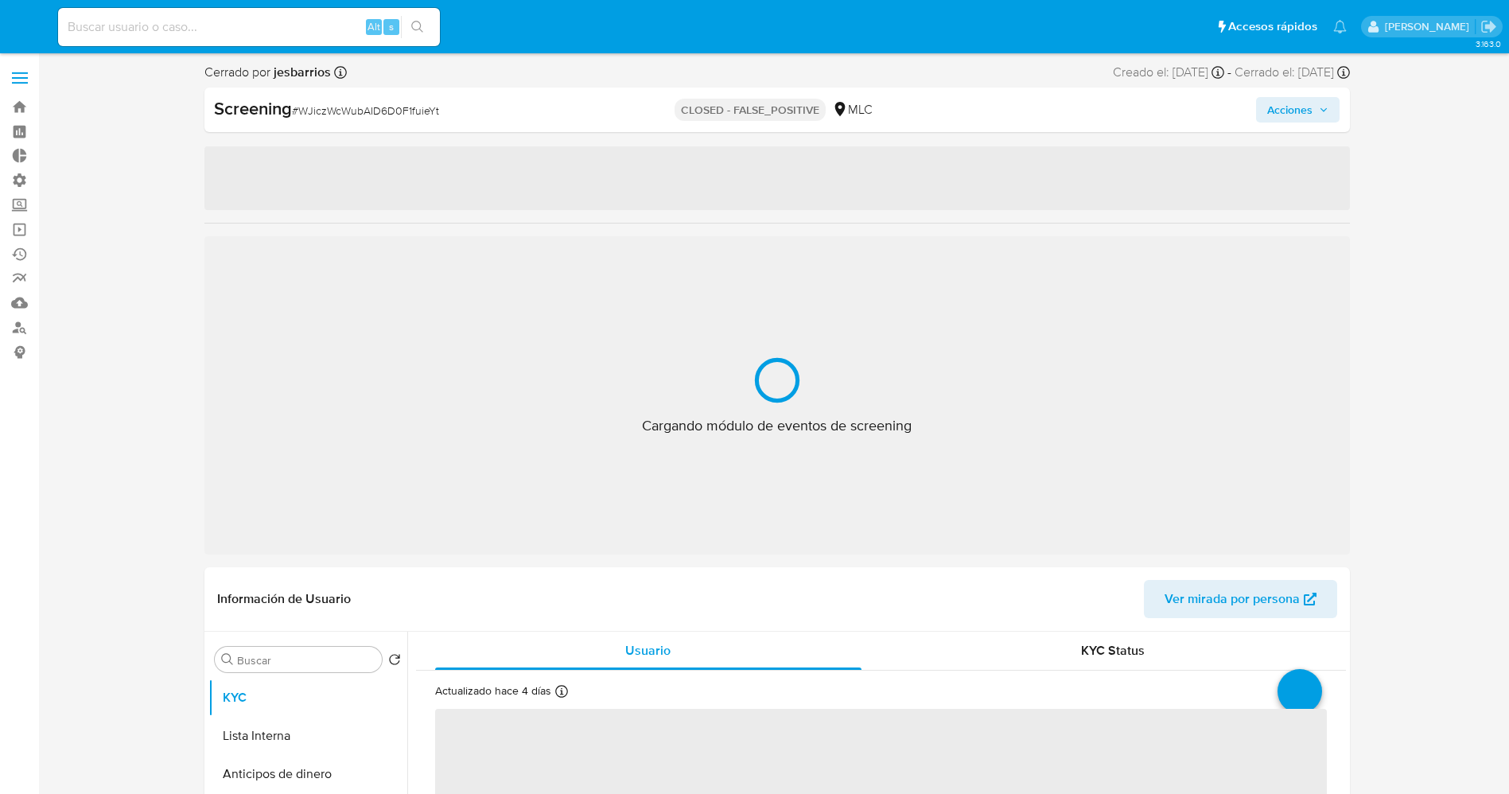
select select "10"
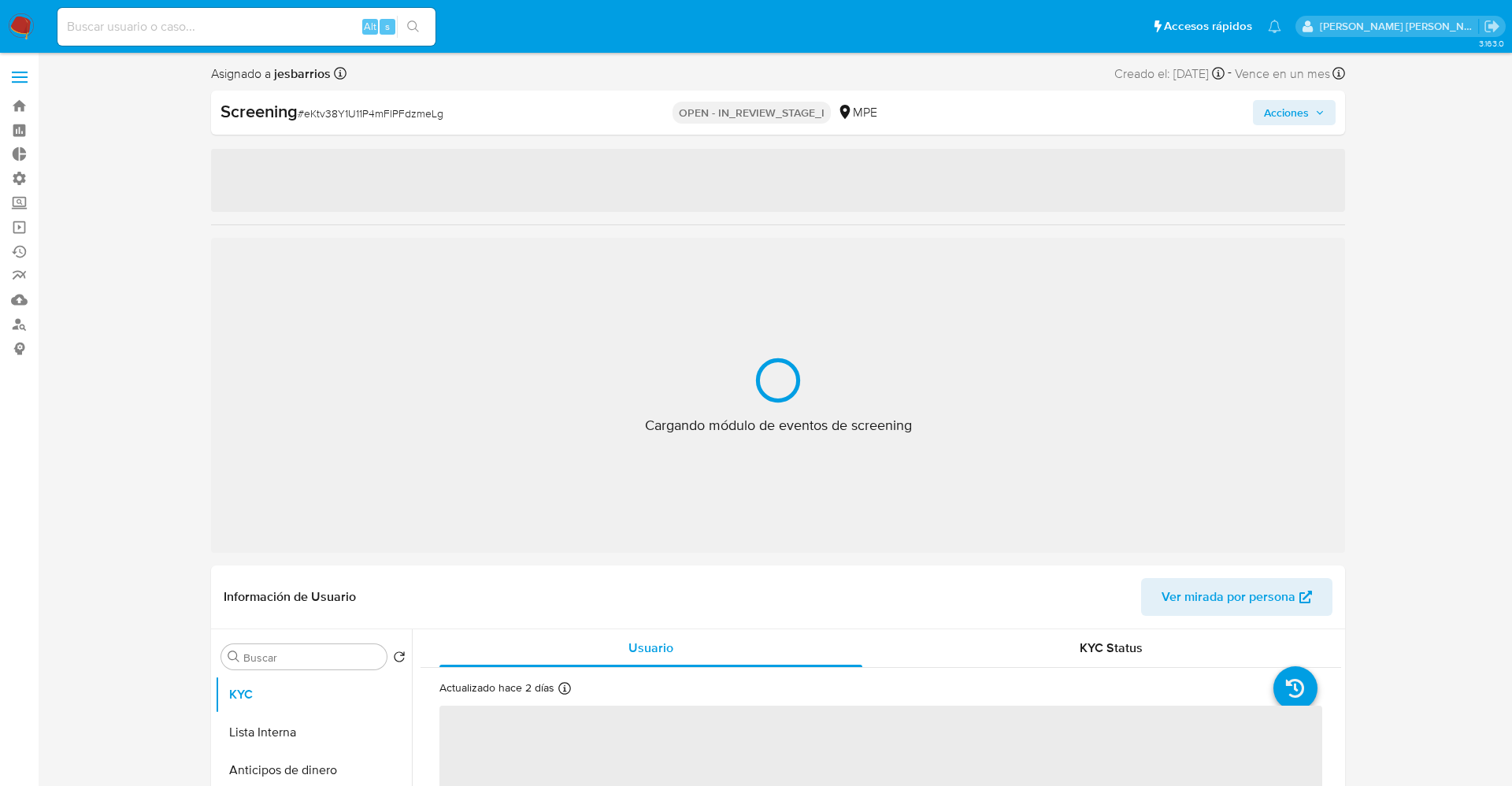
select select "10"
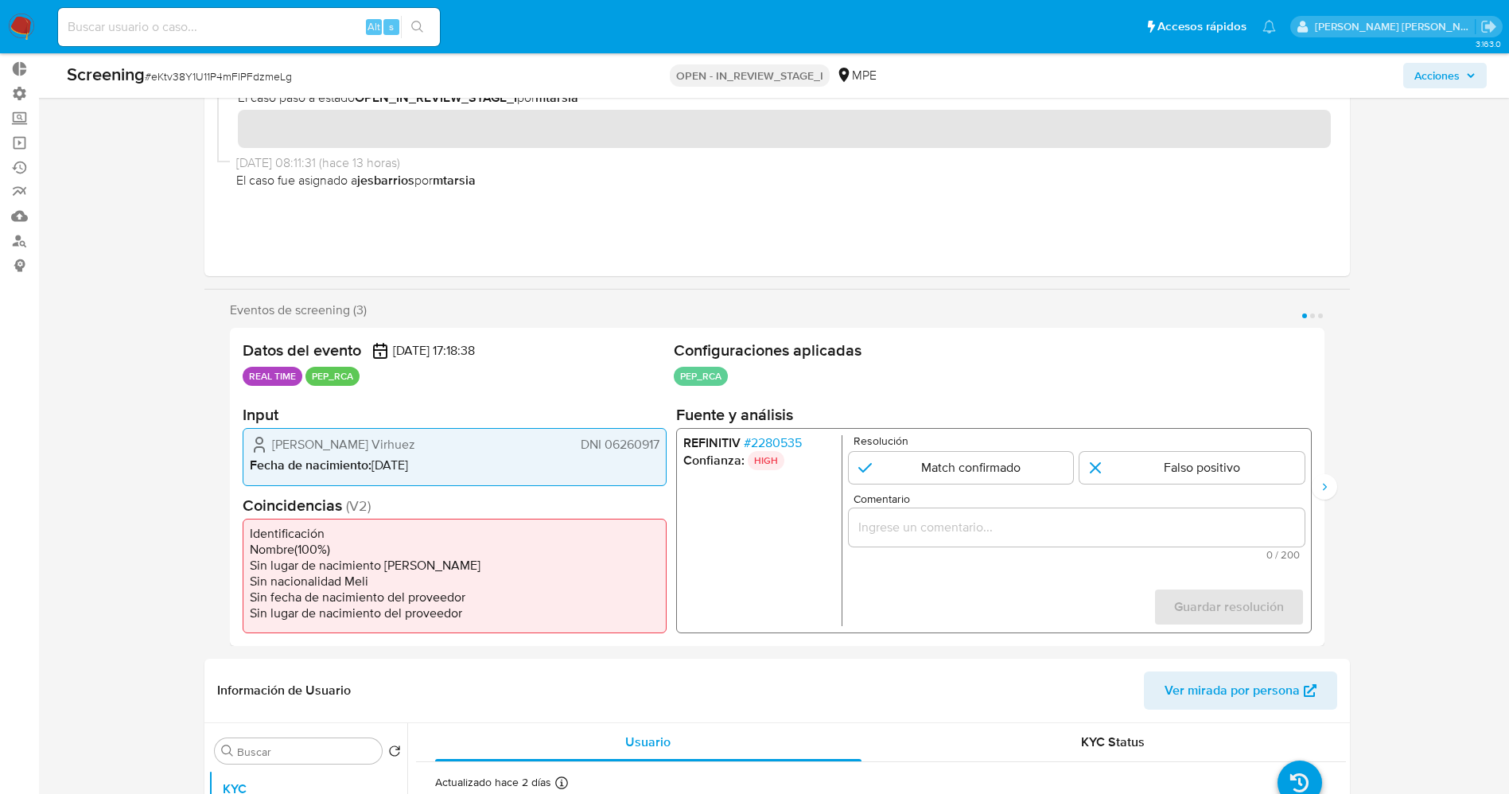
scroll to position [119, 0]
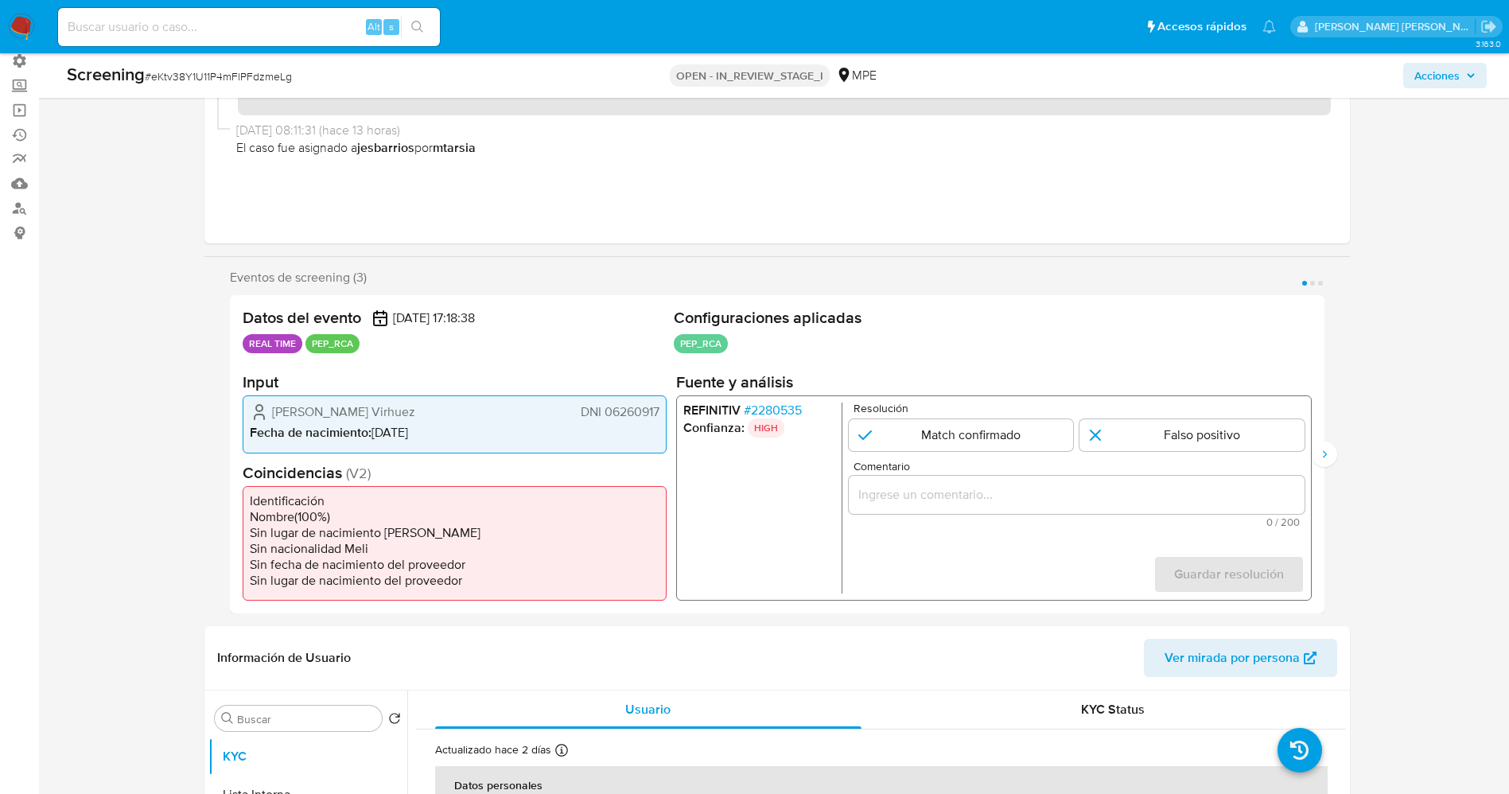
click at [788, 411] on span "# 2280535" at bounding box center [772, 411] width 58 height 16
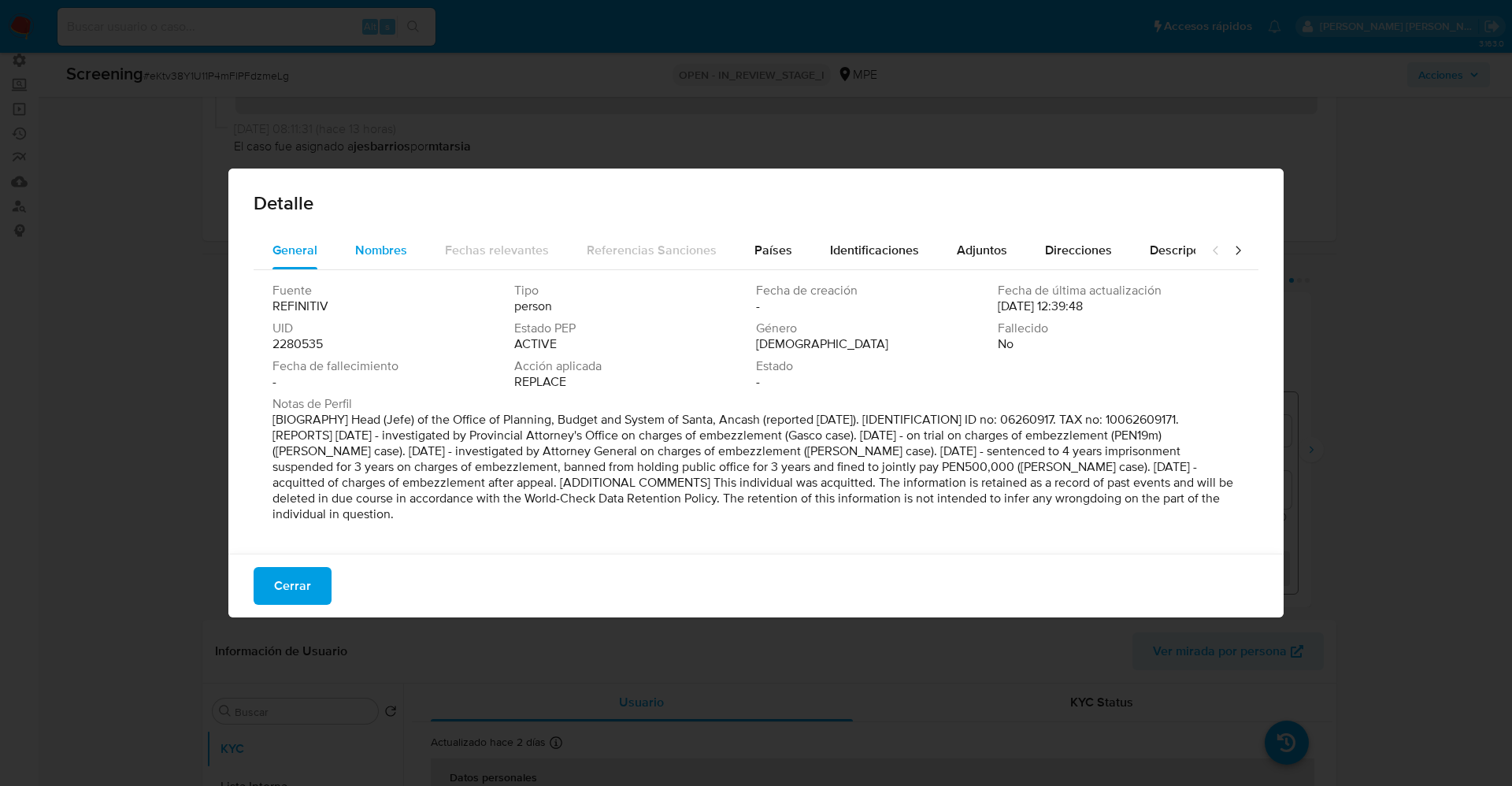
click at [364, 268] on div "General Nombres Fechas relevantes Referencias Sanciones Países Identificaciones…" at bounding box center [755, 388] width 1004 height 314
click at [368, 253] on span "Nombres" at bounding box center [381, 249] width 52 height 18
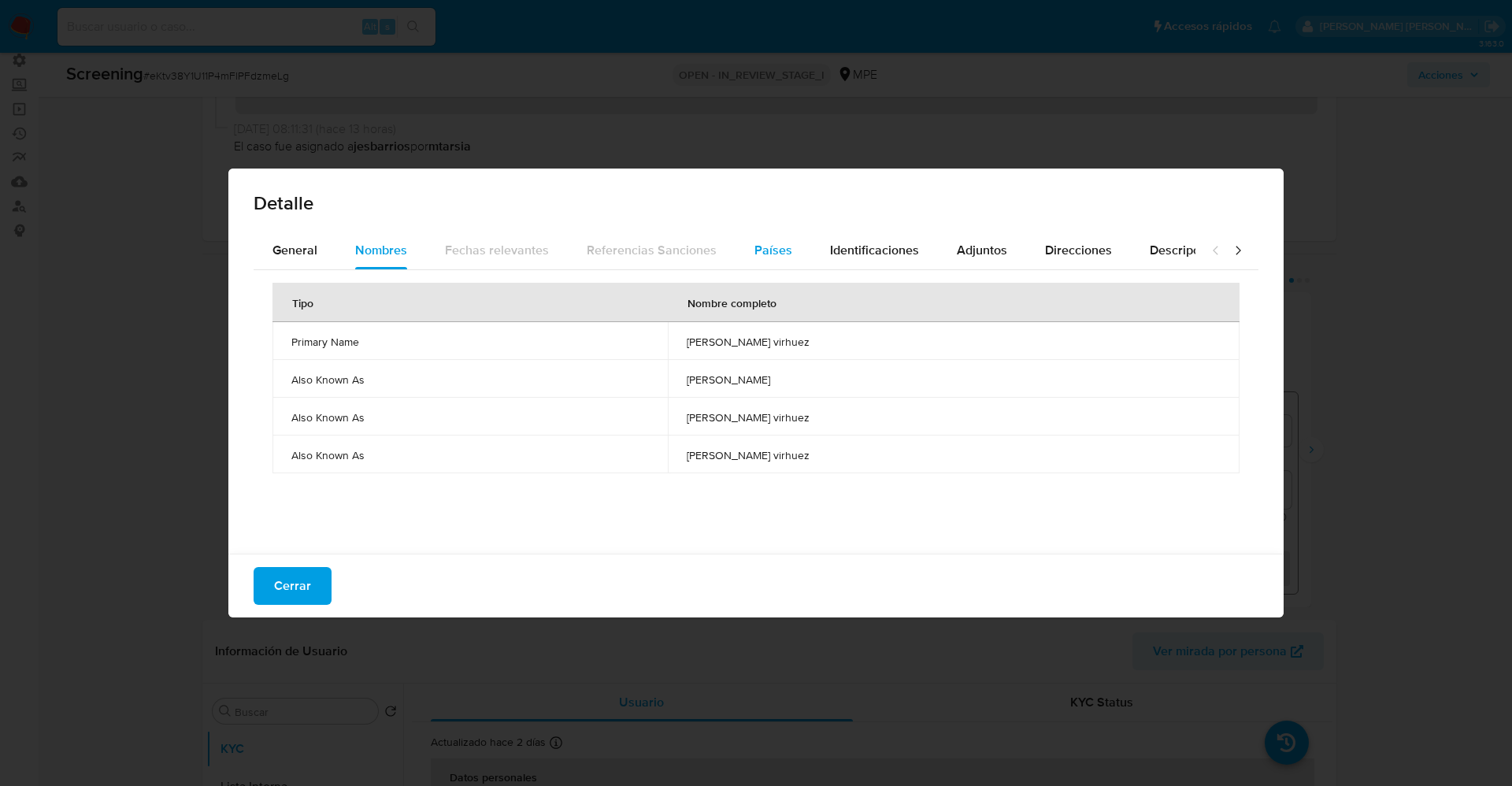
click at [771, 244] on span "Países" at bounding box center [773, 249] width 38 height 18
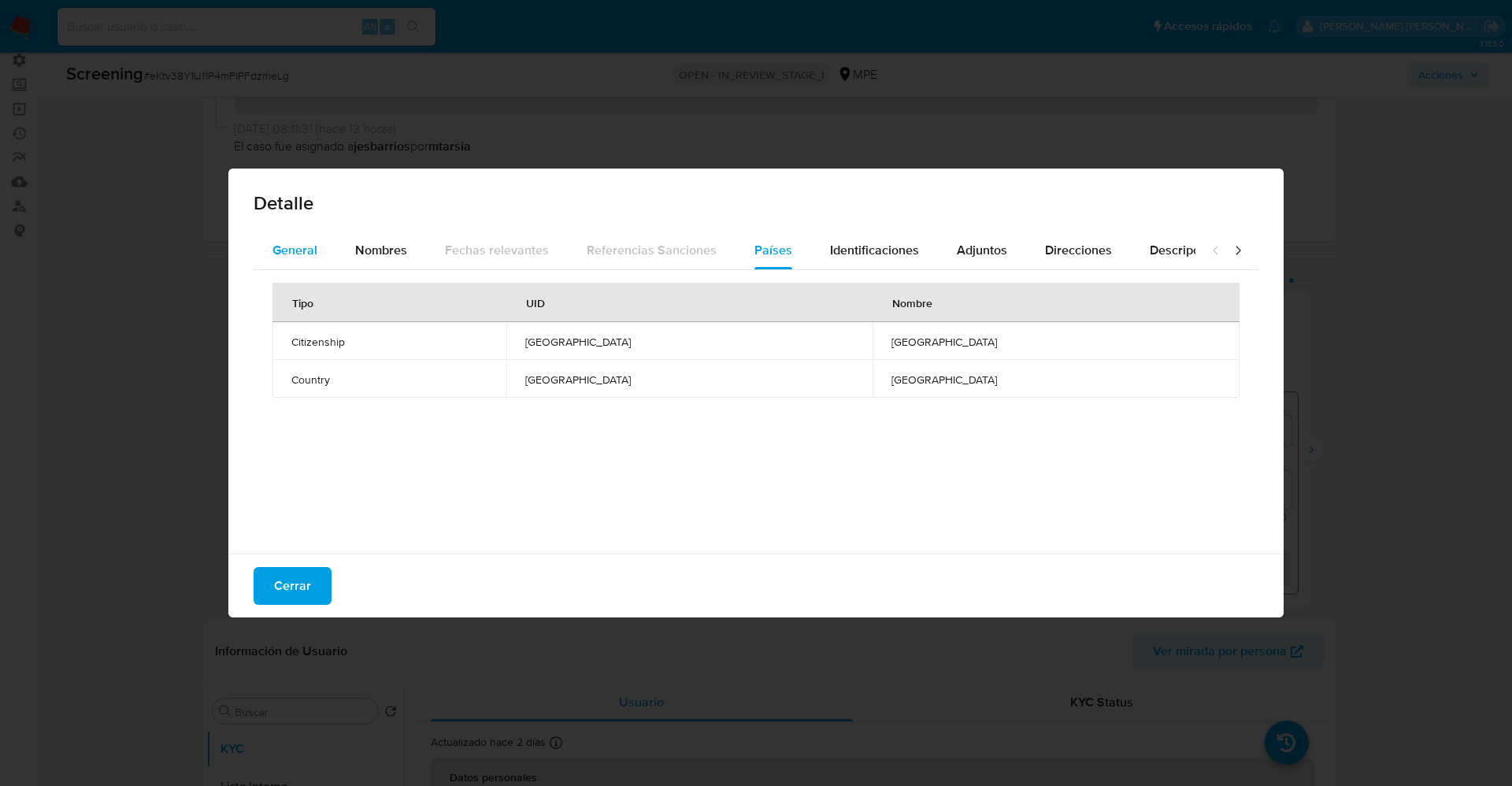
click at [305, 252] on span "General" at bounding box center [294, 249] width 45 height 18
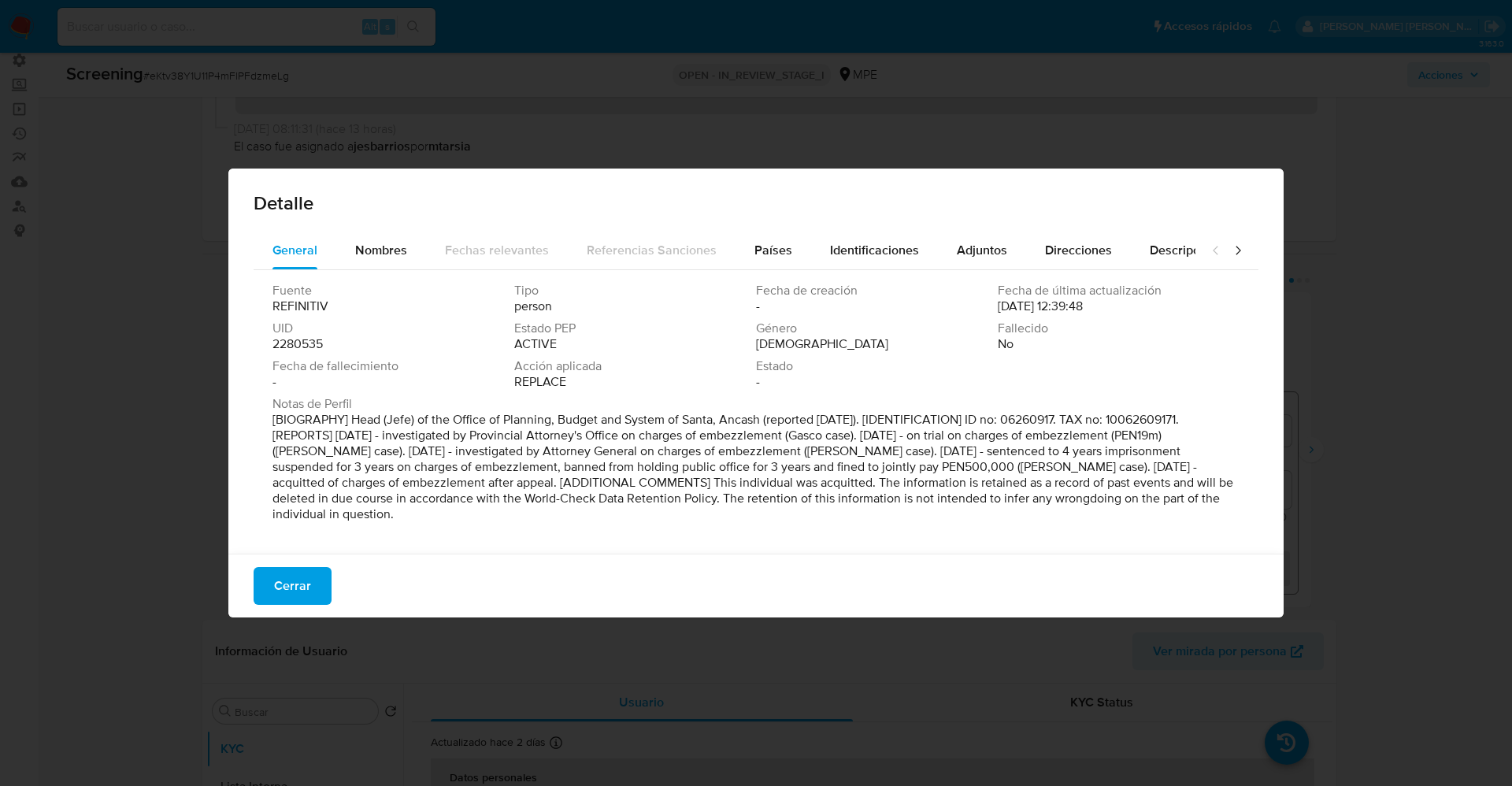
drag, startPoint x: 341, startPoint y: 423, endPoint x: 876, endPoint y: 504, distance: 541.1
click at [927, 552] on div "General Nombres Fechas relevantes Referencias Sanciones Países Identificaciones…" at bounding box center [756, 395] width 1055 height 327
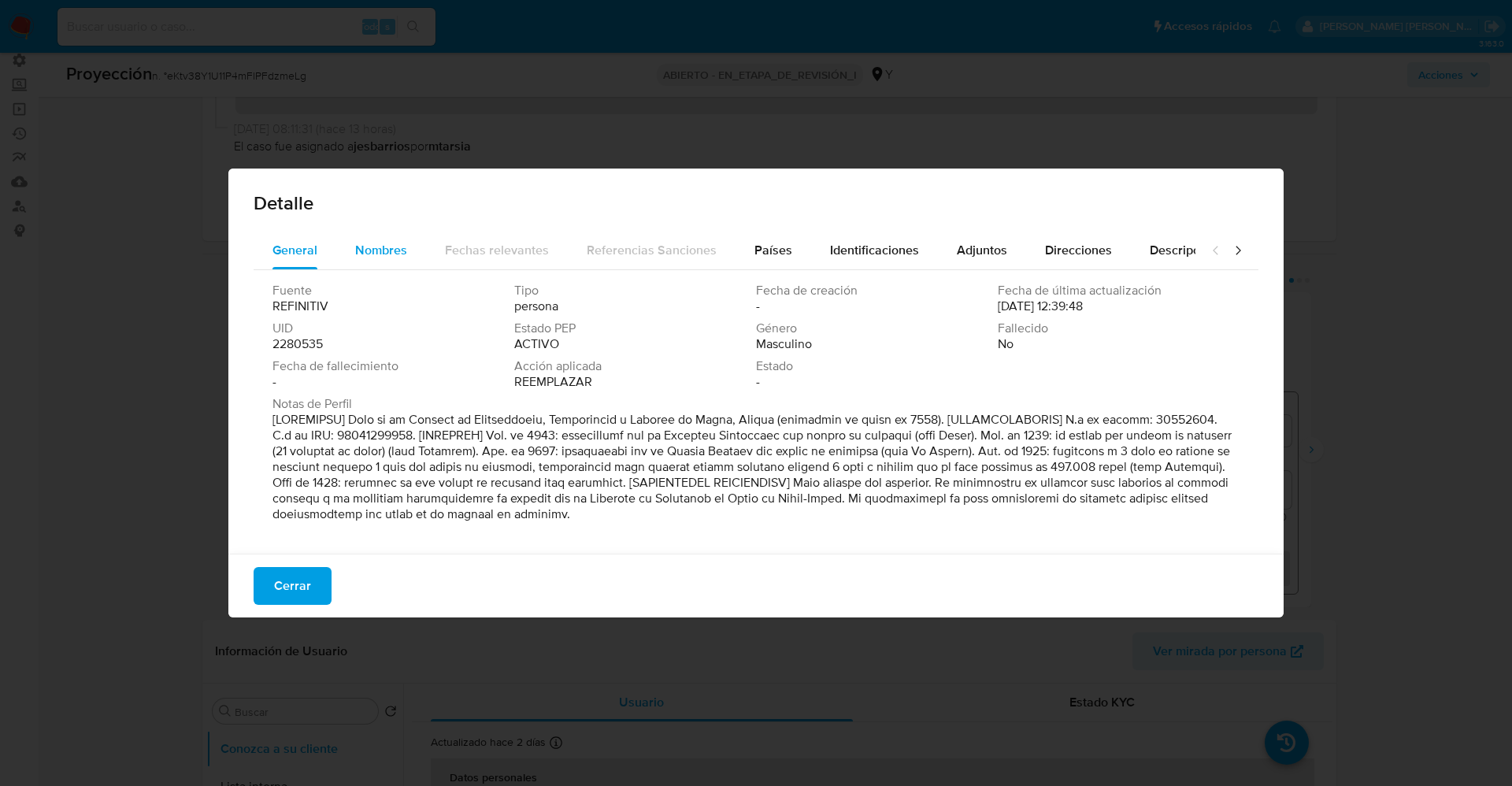
click at [379, 246] on span "Nombres" at bounding box center [381, 249] width 52 height 18
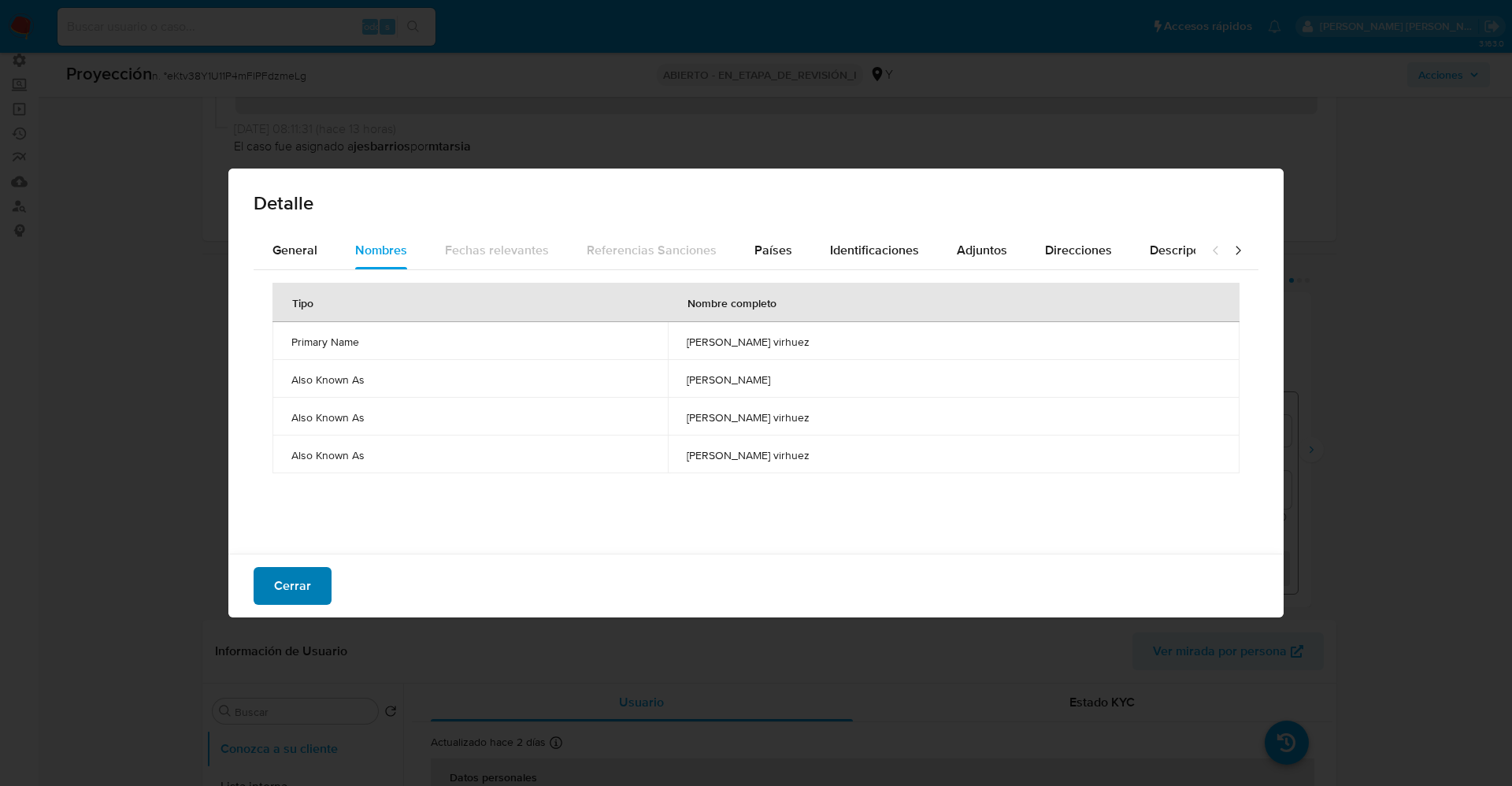
click at [270, 580] on button "Cerrar" at bounding box center [292, 586] width 78 height 38
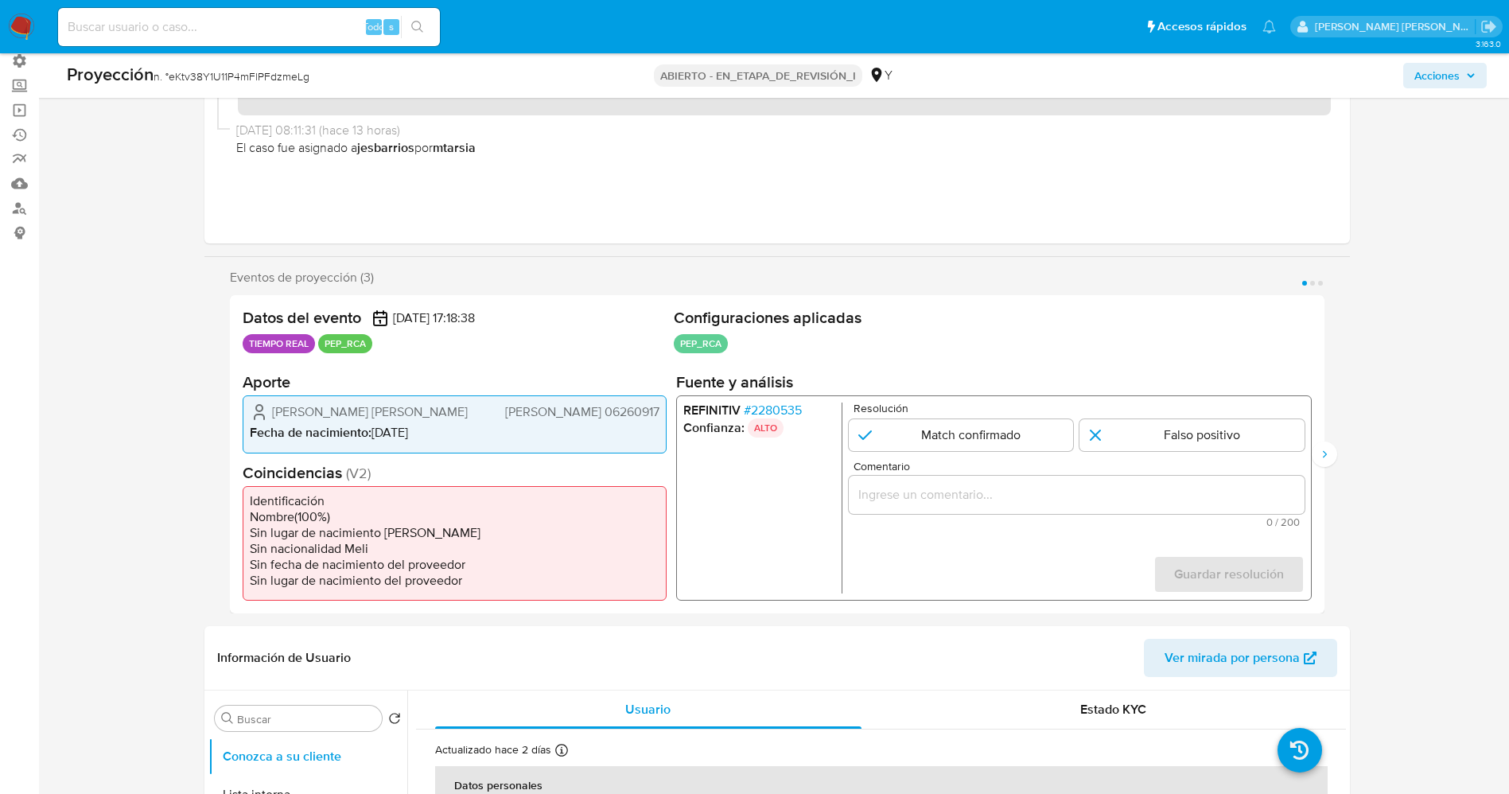
drag, startPoint x: 266, startPoint y: 410, endPoint x: 466, endPoint y: 415, distance: 200.6
click at [468, 416] on div "[PERSON_NAME] [PERSON_NAME] 06260917" at bounding box center [455, 412] width 410 height 19
click at [786, 411] on font "2280535" at bounding box center [775, 410] width 51 height 18
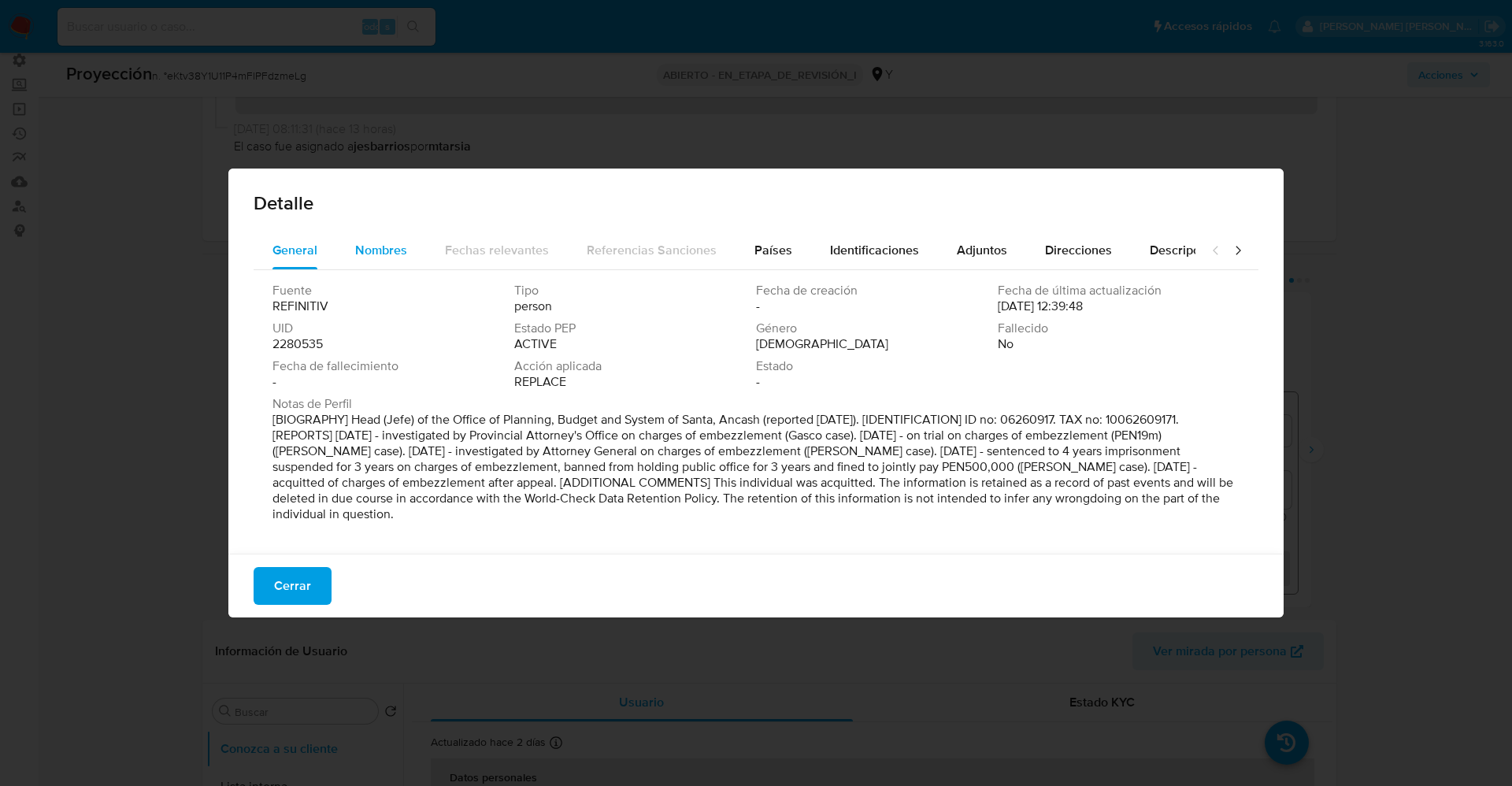
click at [368, 248] on span "Nombres" at bounding box center [381, 249] width 52 height 18
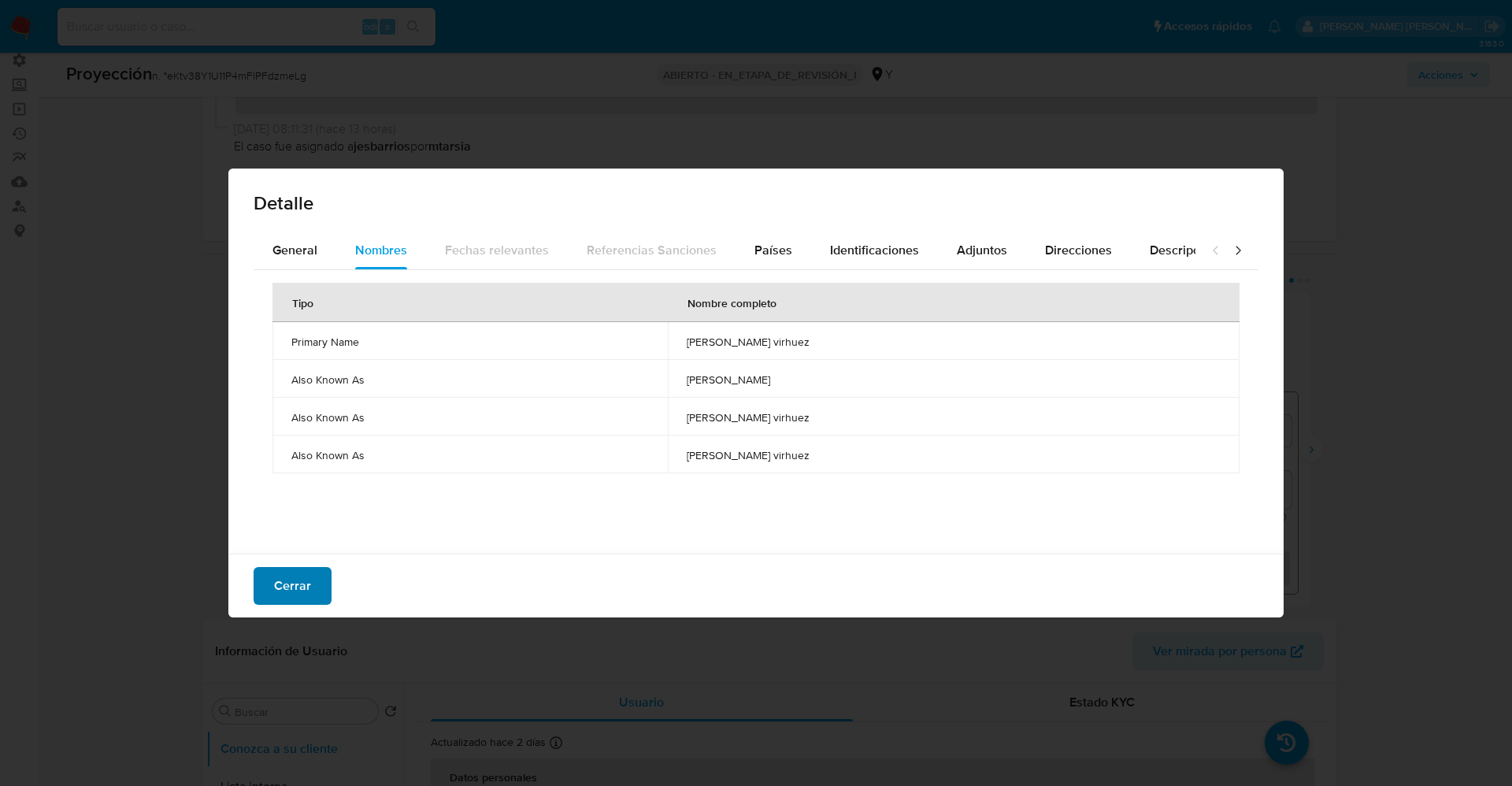
click at [280, 594] on font "Cerrar" at bounding box center [292, 586] width 37 height 38
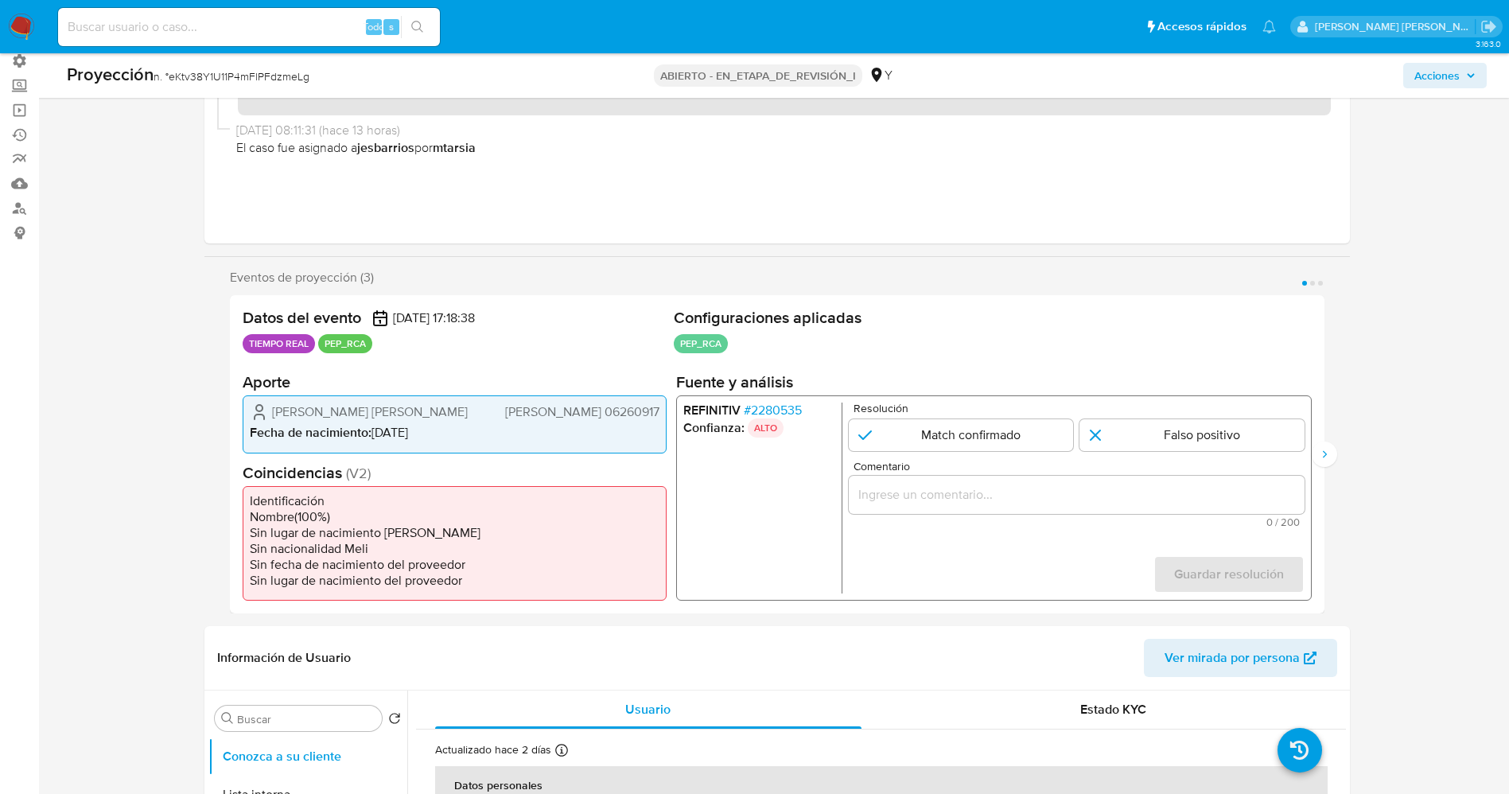
drag, startPoint x: 410, startPoint y: 407, endPoint x: 830, endPoint y: 1, distance: 584.6
click at [659, 357] on div "Datos del evento 10/12/2025 17:18:38 TIEMPO REAL PEP_RCA Configuraciones aplica…" at bounding box center [777, 454] width 1095 height 318
drag, startPoint x: 324, startPoint y: 426, endPoint x: 310, endPoint y: 426, distance: 14.3
click at [321, 426] on span "Fecha de nacimiento :" at bounding box center [311, 432] width 122 height 18
drag, startPoint x: 273, startPoint y: 419, endPoint x: 656, endPoint y: 413, distance: 383.6
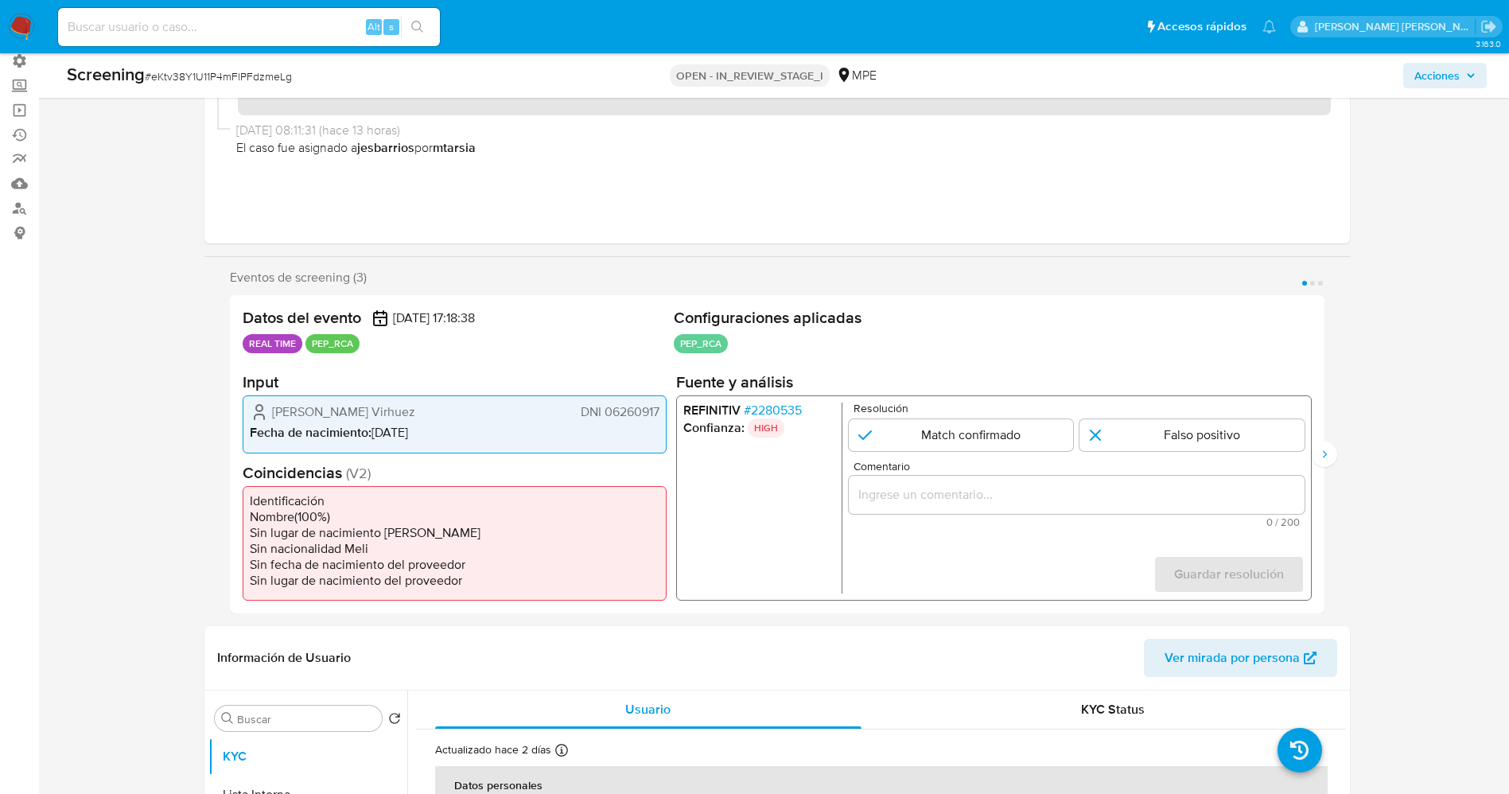
click at [656, 413] on div "Elmer Martin Llontop Virhuez DNI 06260917" at bounding box center [455, 412] width 410 height 19
click at [785, 408] on span "# 2280535" at bounding box center [772, 411] width 58 height 16
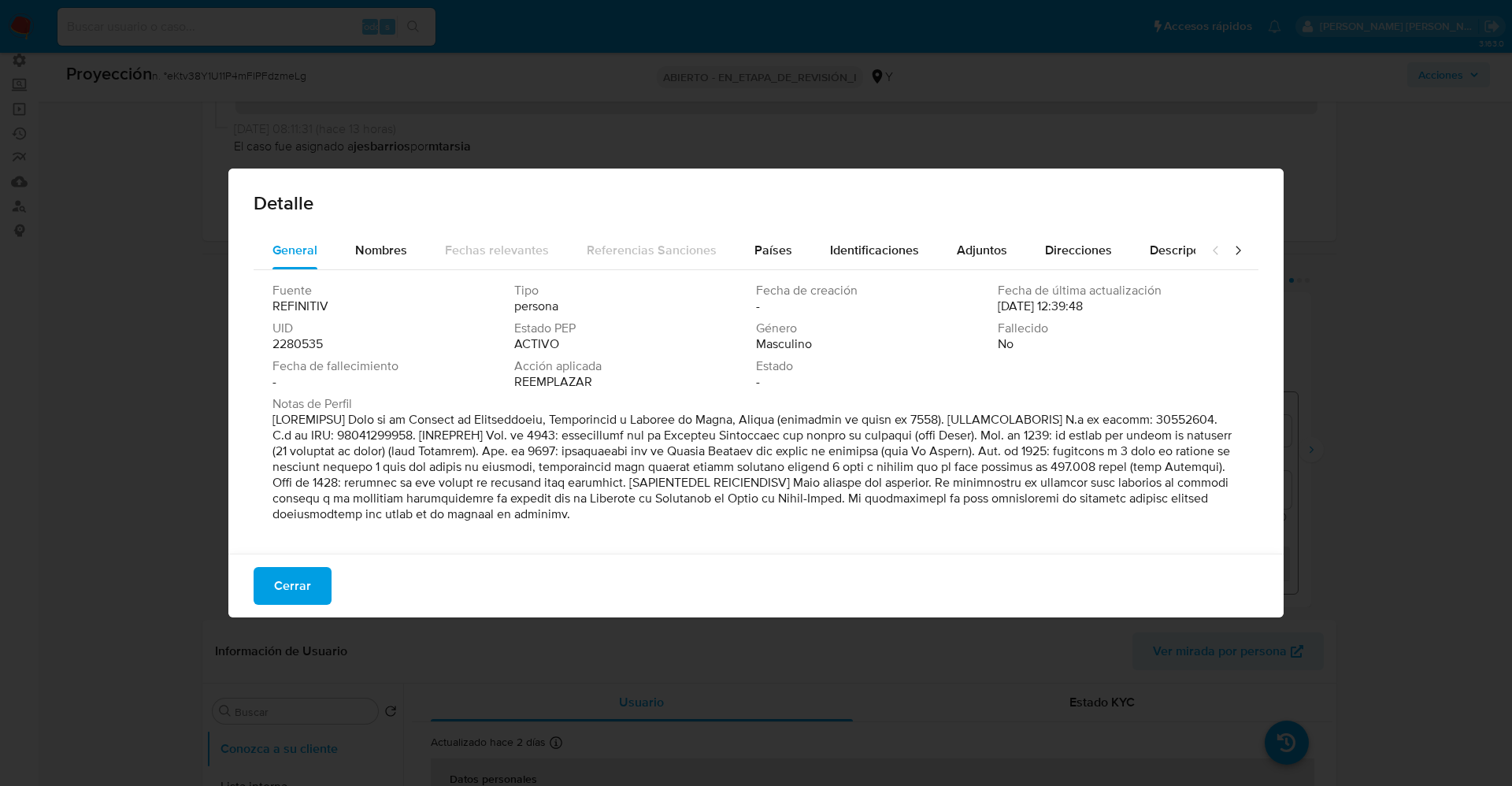
drag, startPoint x: 399, startPoint y: 415, endPoint x: 672, endPoint y: 424, distance: 273.1
click at [697, 424] on font at bounding box center [751, 467] width 959 height 113
drag, startPoint x: 367, startPoint y: 418, endPoint x: 355, endPoint y: 417, distance: 12.0
click at [363, 417] on font at bounding box center [751, 467] width 959 height 113
drag, startPoint x: 345, startPoint y: 418, endPoint x: 769, endPoint y: 422, distance: 424.0
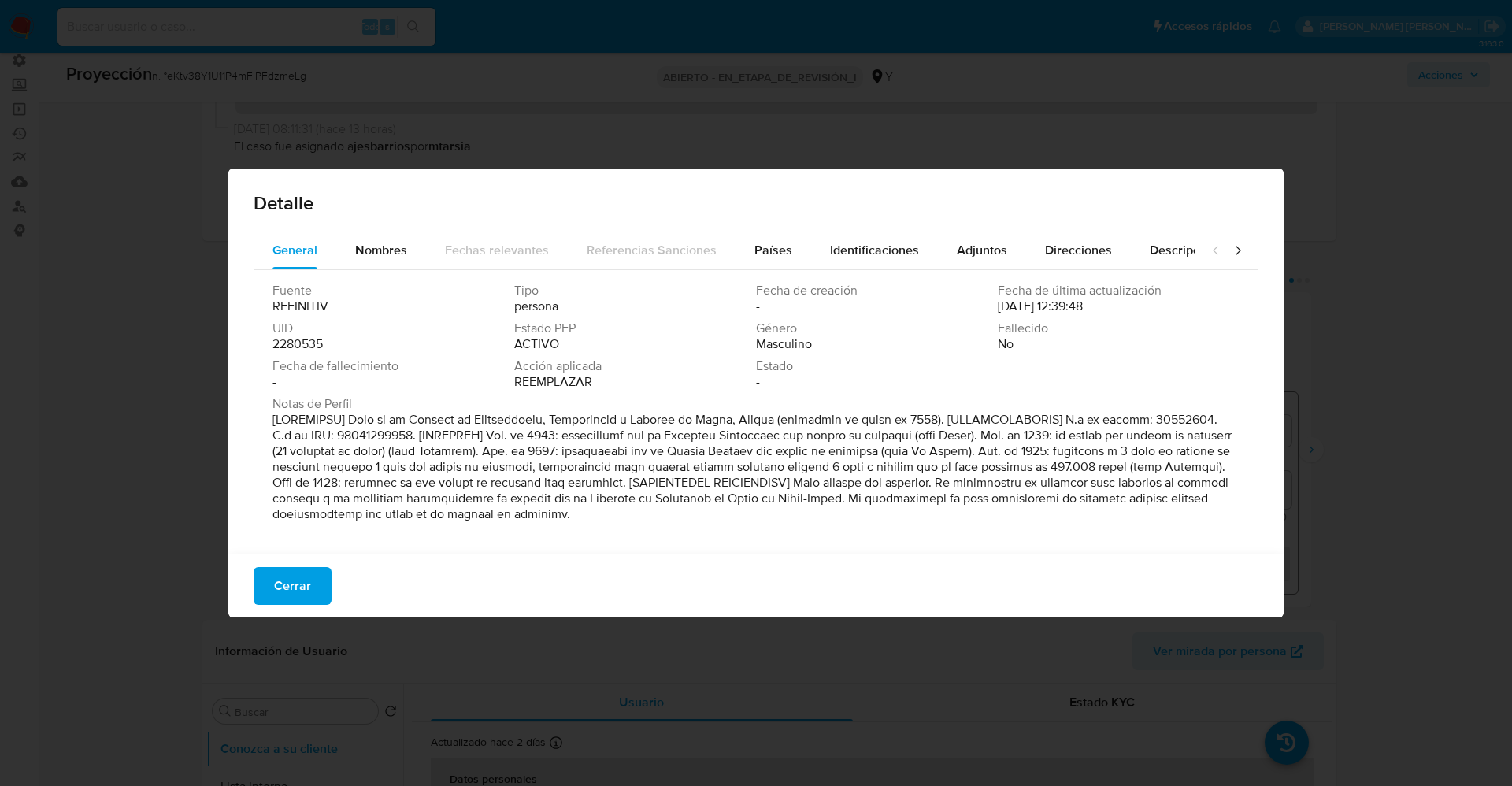
click at [769, 422] on font at bounding box center [751, 467] width 959 height 113
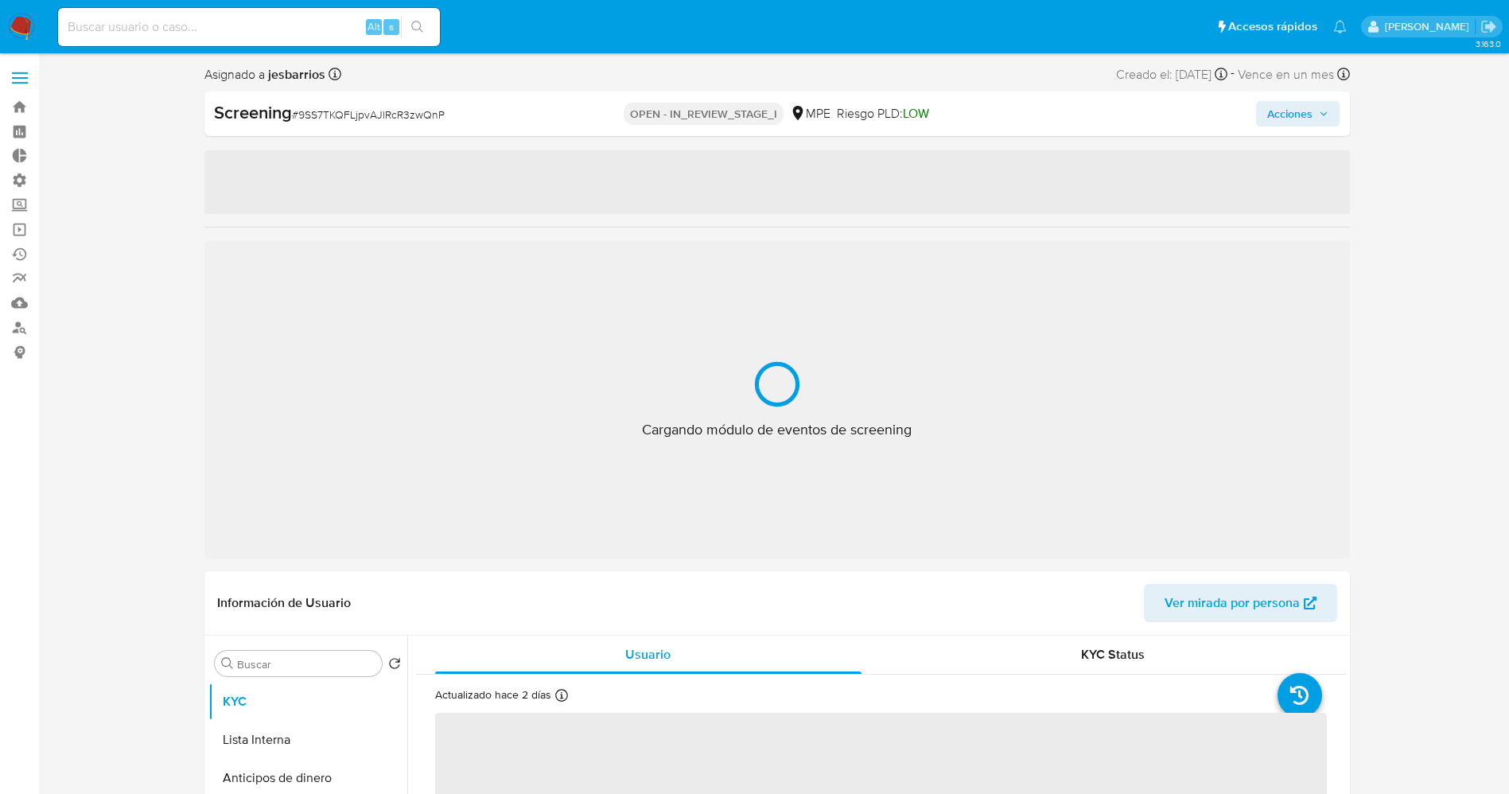
select select "10"
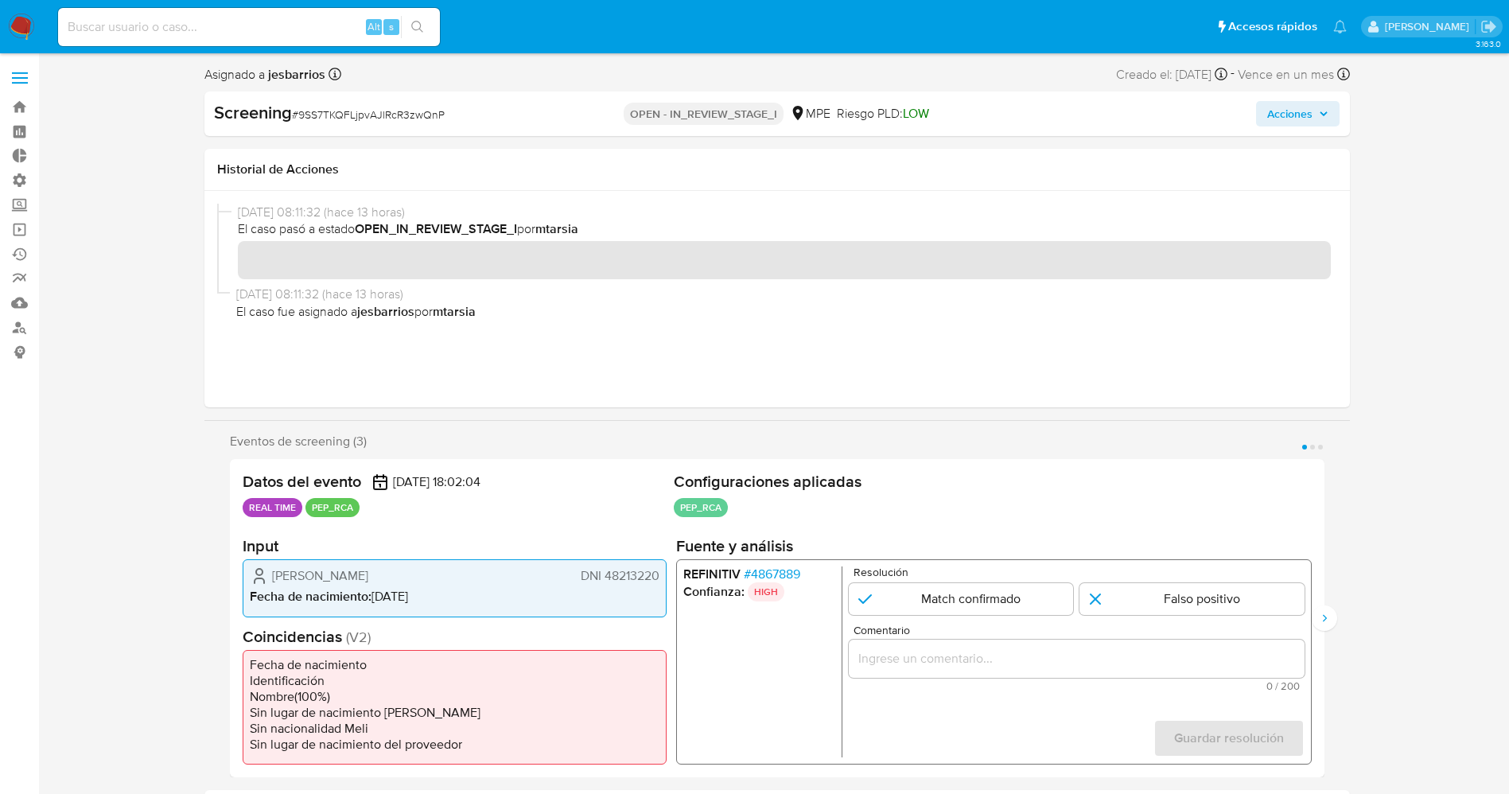
click at [762, 574] on span "# 4867889" at bounding box center [771, 575] width 56 height 16
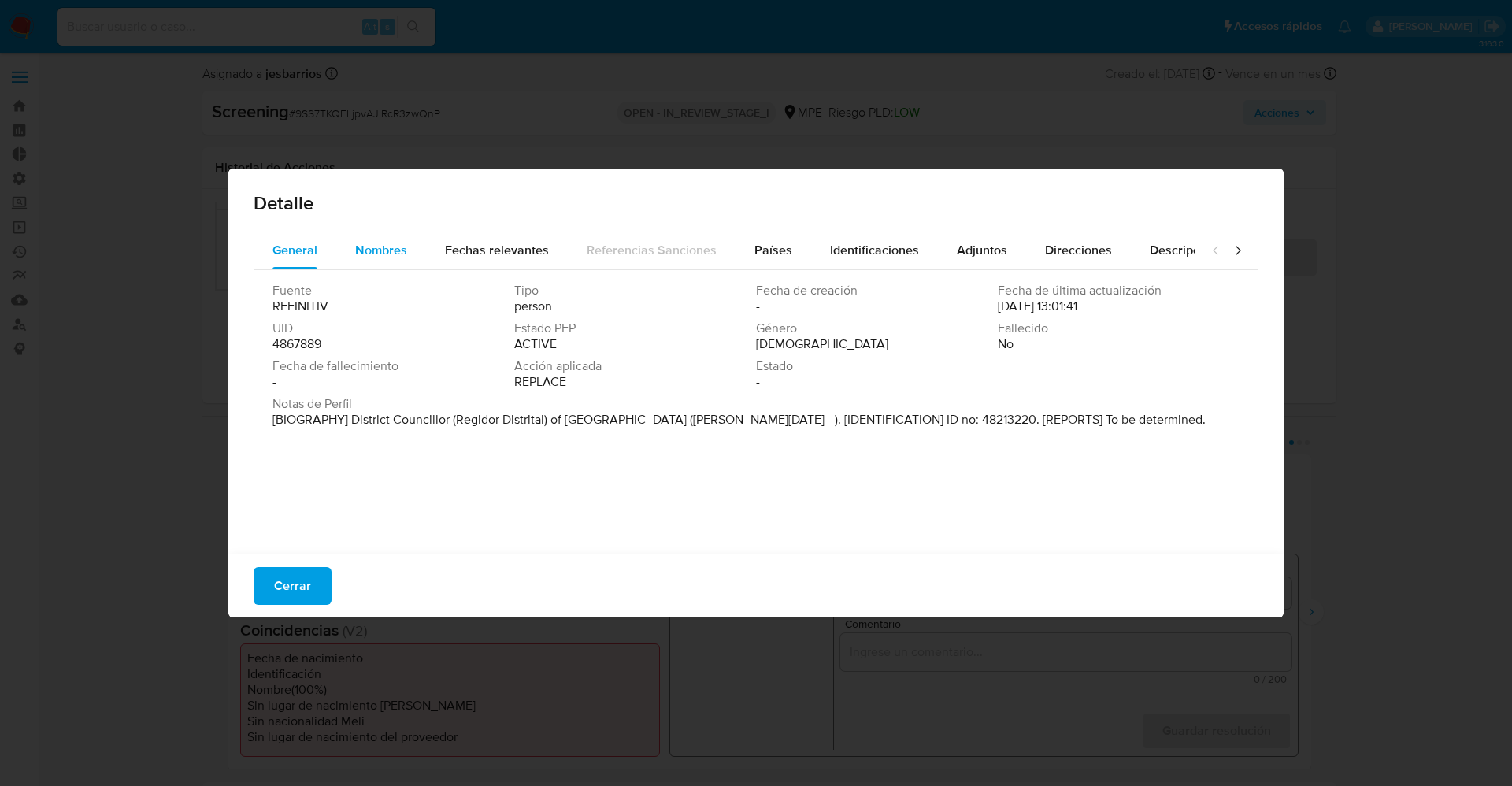
click at [371, 261] on div "Nombres" at bounding box center [381, 250] width 52 height 38
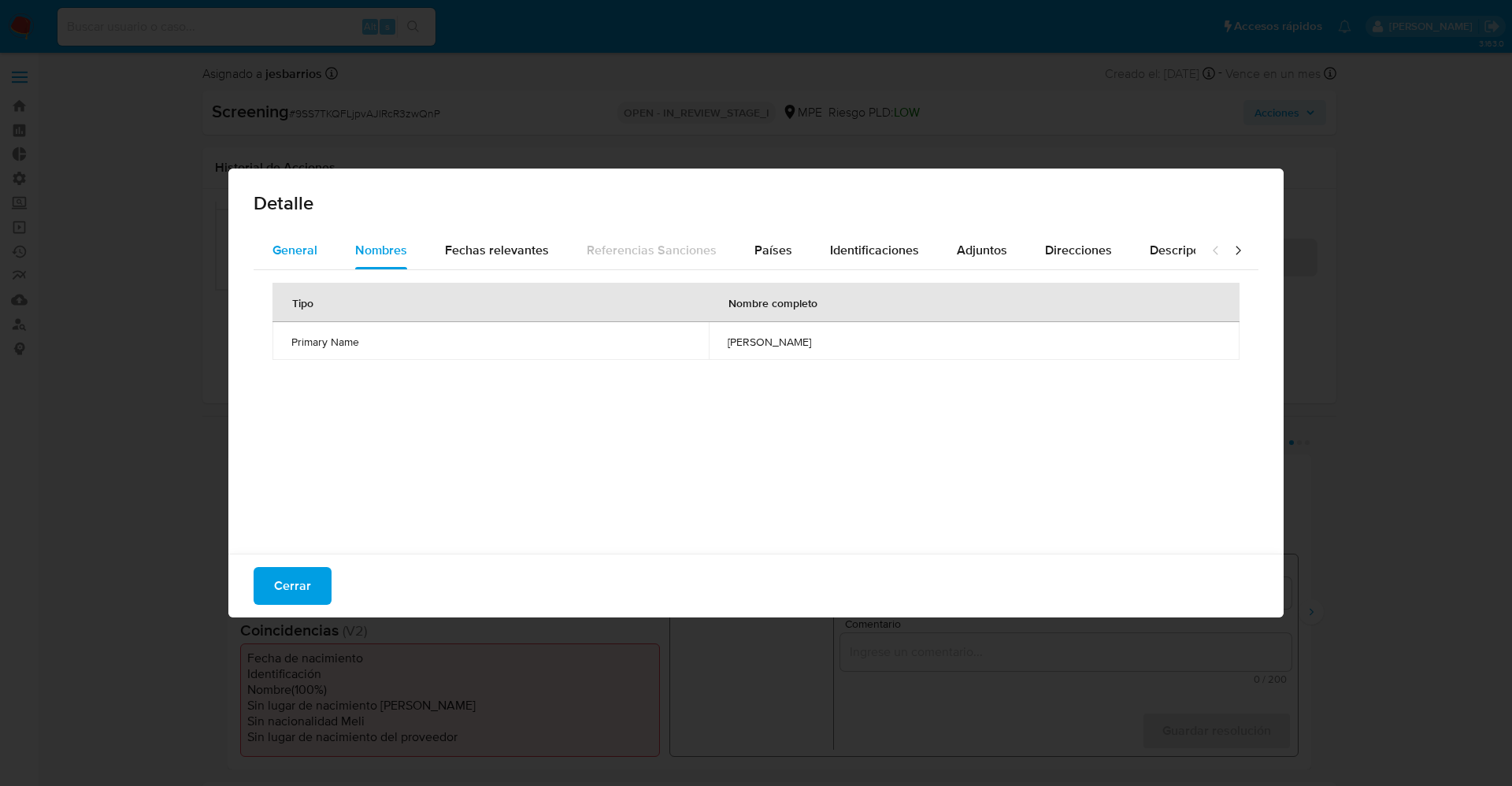
click at [319, 255] on button "General" at bounding box center [295, 250] width 83 height 38
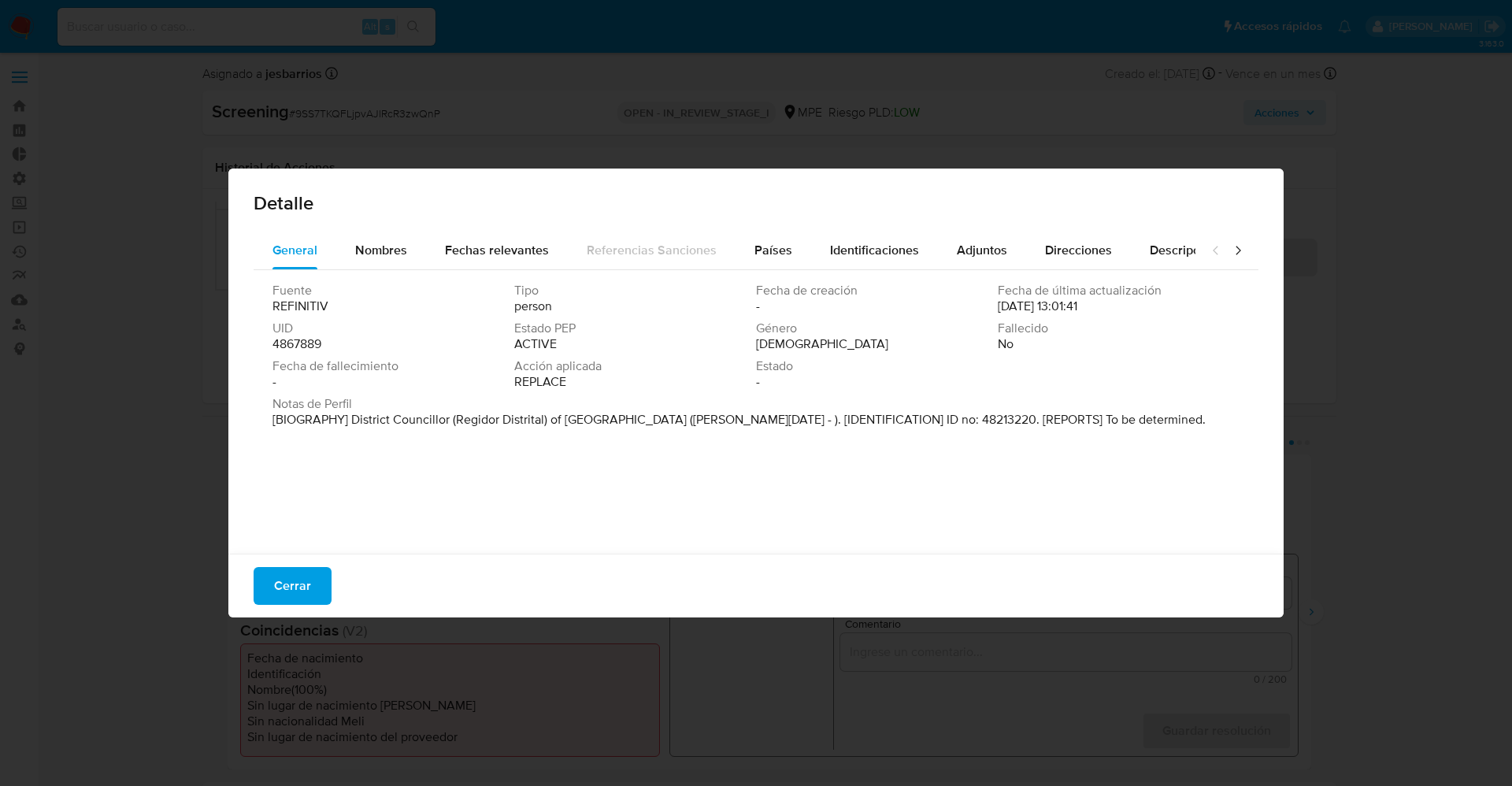
drag, startPoint x: 349, startPoint y: 412, endPoint x: 618, endPoint y: 426, distance: 269.4
click at [784, 437] on div "Fuente REFINITIV Tipo person Fecha de creación - Fecha de última actualización …" at bounding box center [755, 408] width 1004 height 275
drag, startPoint x: 603, startPoint y: 410, endPoint x: 515, endPoint y: 423, distance: 89.0
click at [515, 427] on p "[BIOGRAPHY] District Councillor (Regidor Distrital) of [GEOGRAPHIC_DATA] ([PERS…" at bounding box center [738, 420] width 933 height 16
click at [493, 416] on p "[BIOGRAPHY] District Councillor (Regidor Distrital) of [GEOGRAPHIC_DATA] ([PERS…" at bounding box center [738, 420] width 933 height 16
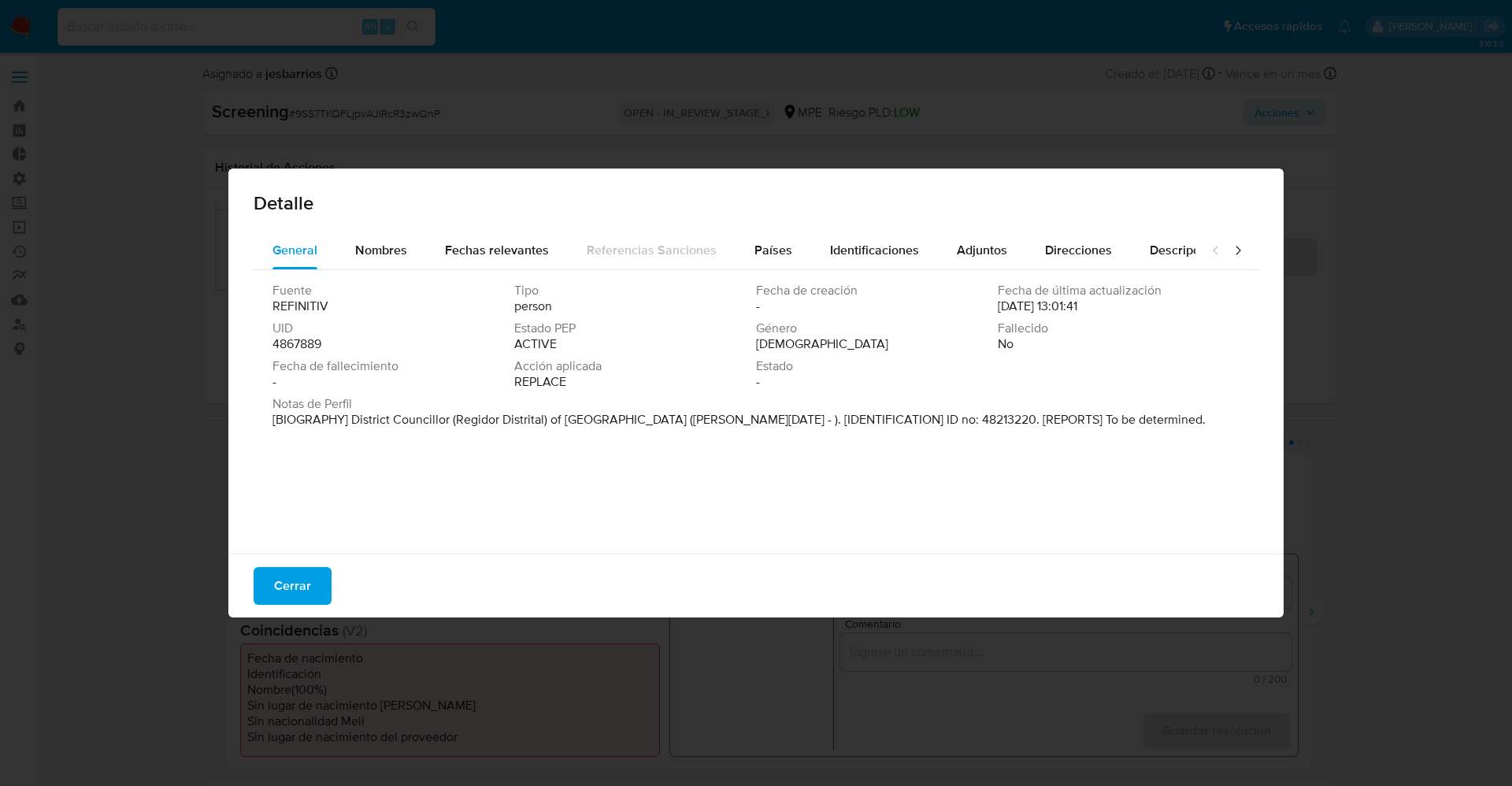
click at [493, 416] on p "[BIOGRAPHY] District Councillor (Regidor Distrital) of [GEOGRAPHIC_DATA] ([PERS…" at bounding box center [738, 420] width 933 height 16
click at [398, 422] on p "[BIOGRAPHY] District Councillor (Regidor Distrital) of [GEOGRAPHIC_DATA] ([PERS…" at bounding box center [738, 420] width 933 height 16
click at [391, 246] on span "Nombres" at bounding box center [381, 249] width 52 height 18
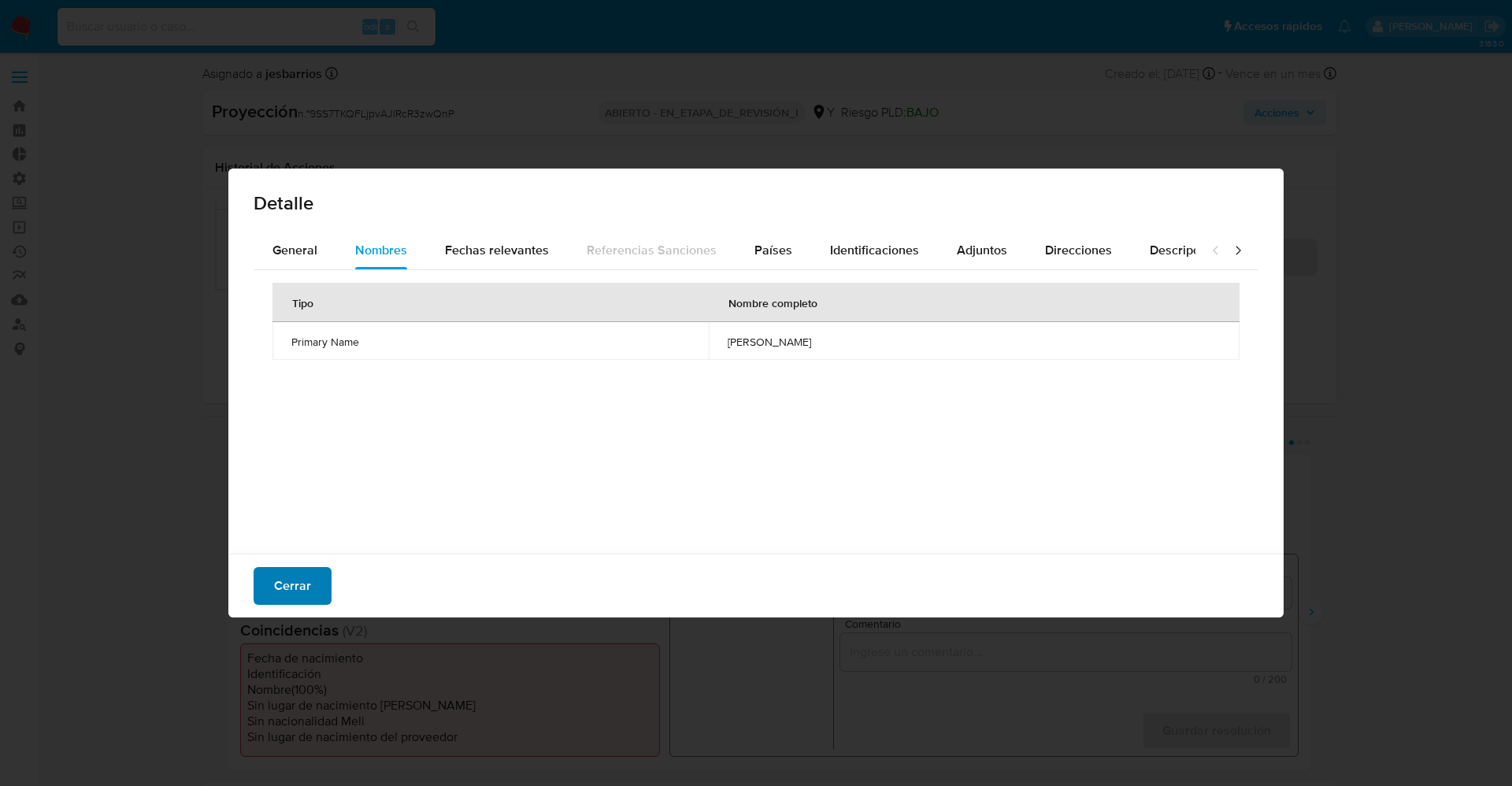
click at [287, 571] on span "Cerrar" at bounding box center [292, 585] width 37 height 35
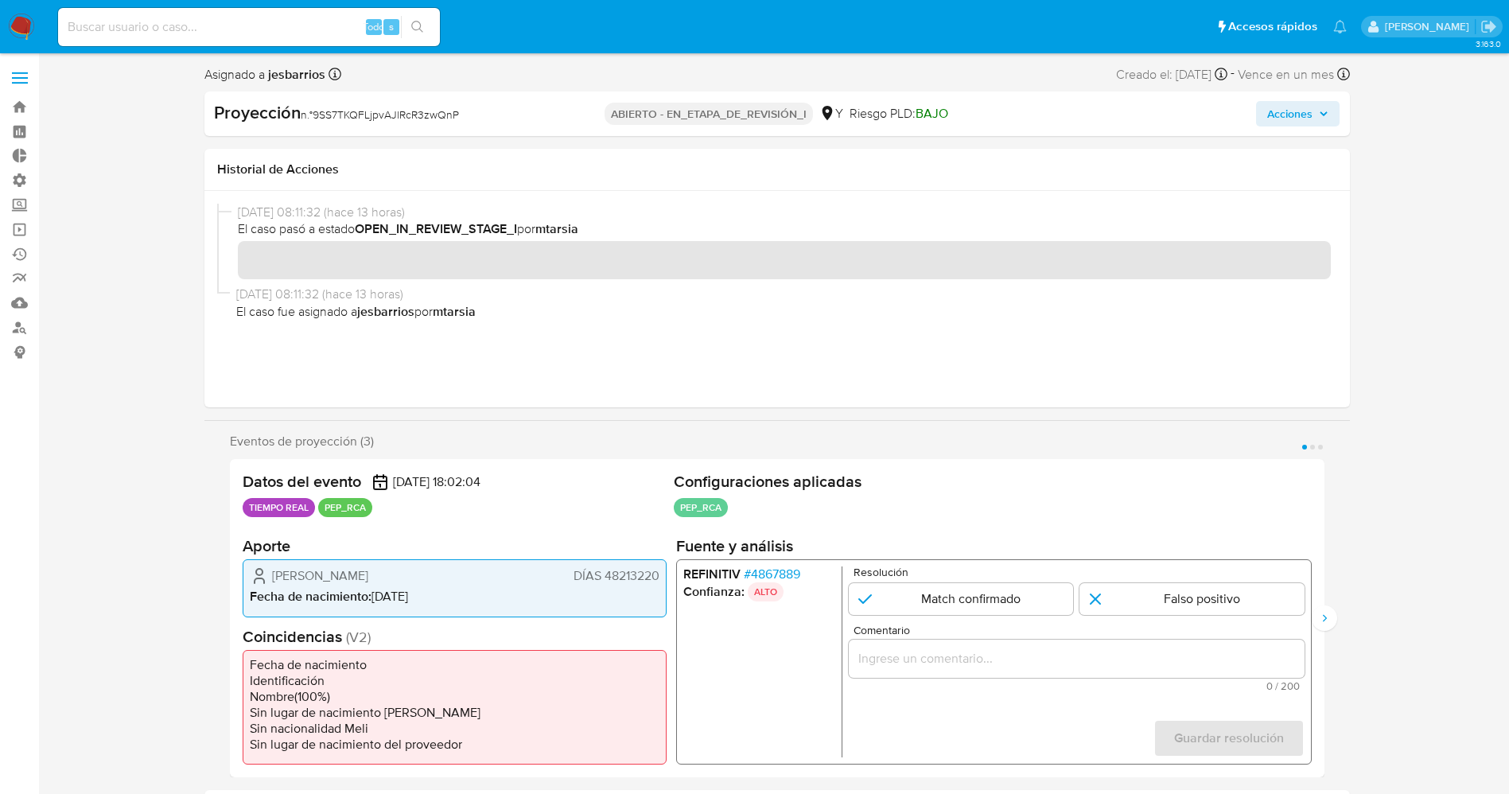
drag, startPoint x: 266, startPoint y: 569, endPoint x: 462, endPoint y: 582, distance: 196.9
click at [462, 582] on div "Diego Alfonso Chumbiray Loayza DÍAS 48213220" at bounding box center [455, 576] width 410 height 19
click at [368, 577] on span "Diego Alfonso Chumbiray Loayza" at bounding box center [320, 576] width 96 height 16
drag, startPoint x: 271, startPoint y: 573, endPoint x: 449, endPoint y: 573, distance: 178.2
click at [478, 573] on div "Diego Alfonso Chumbiray Loayza DÍAS 48213220" at bounding box center [455, 576] width 410 height 19
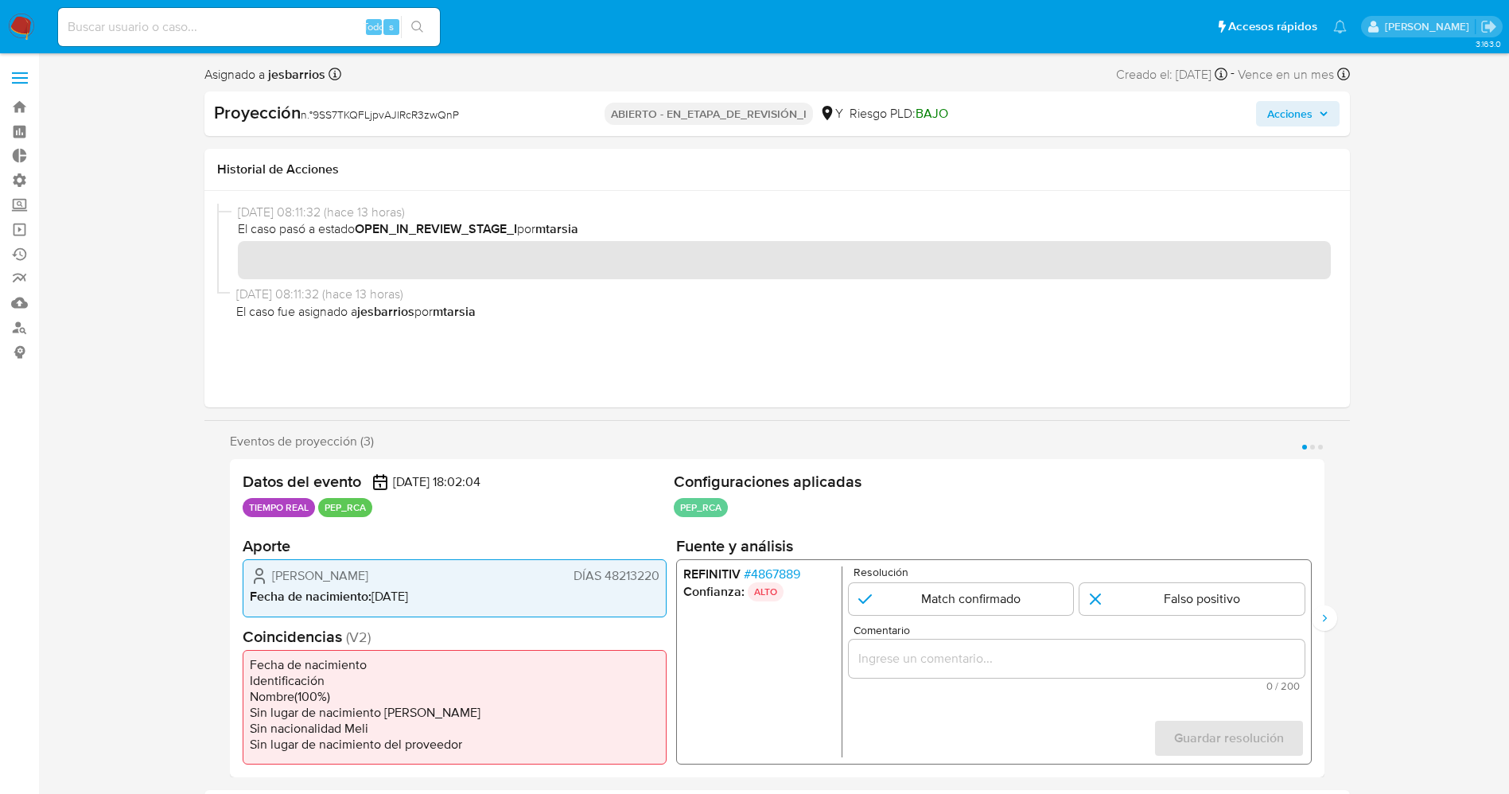
click at [282, 576] on span "Diego Alfonso Chumbiray Loayza" at bounding box center [320, 576] width 96 height 16
drag, startPoint x: 273, startPoint y: 576, endPoint x: 618, endPoint y: 574, distance: 345.3
click at [618, 574] on div "Diego Alfonso Chumbiray Loayza DÍAS 48213220" at bounding box center [455, 576] width 410 height 19
click at [389, 561] on div "Diego Alfonso Chumbiray Loayza DNI 48213220 Fecha de nacimiento : 07/04/1993" at bounding box center [455, 587] width 424 height 57
drag, startPoint x: 483, startPoint y: 575, endPoint x: 659, endPoint y: 572, distance: 175.9
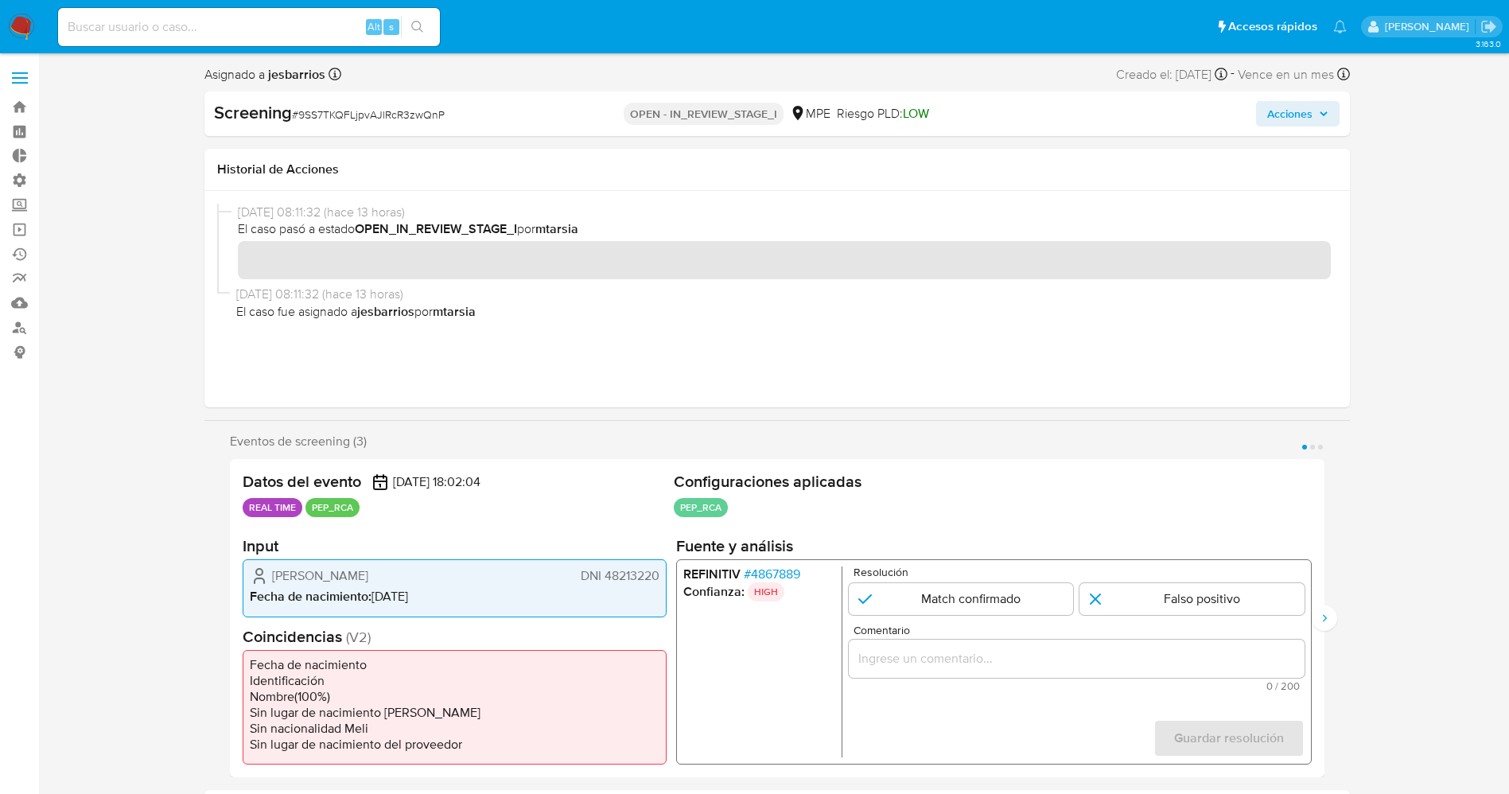
click at [659, 572] on div "Diego Alfonso Chumbiray Loayza DNI 48213220" at bounding box center [455, 576] width 410 height 19
click at [767, 573] on span "# 4867889" at bounding box center [771, 575] width 56 height 16
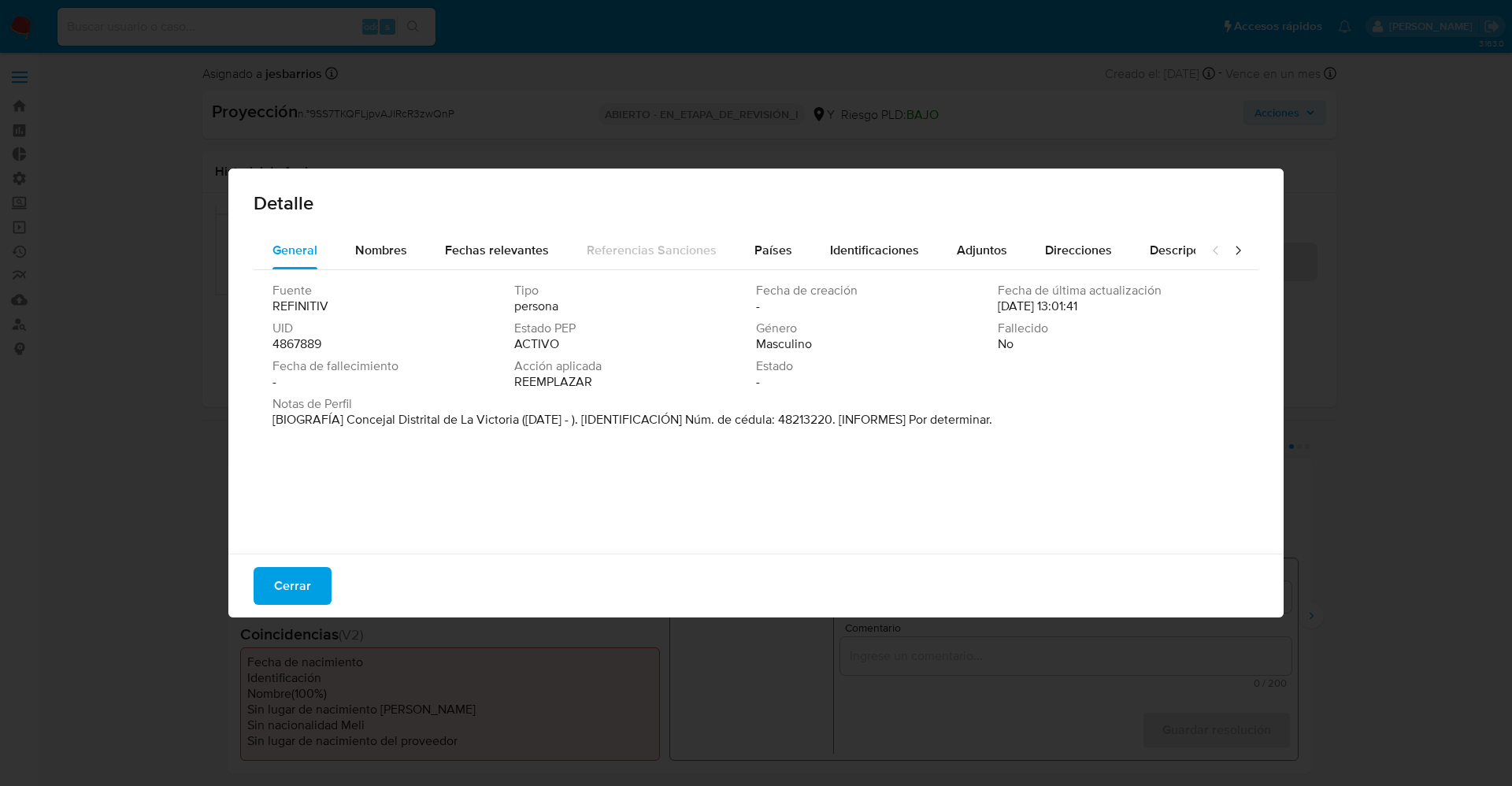
click at [450, 368] on span "Fecha de fallecimiento" at bounding box center [391, 366] width 238 height 16
drag, startPoint x: 345, startPoint y: 414, endPoint x: 516, endPoint y: 417, distance: 171.0
click at [516, 417] on font "[BIOGRAFÍA] Concejal Distrital de La Victoria (Ene 2019 - ). [IDENTIFICACIÓN] N…" at bounding box center [631, 420] width 719 height 18
click at [300, 578] on font "Cerrar" at bounding box center [292, 586] width 37 height 38
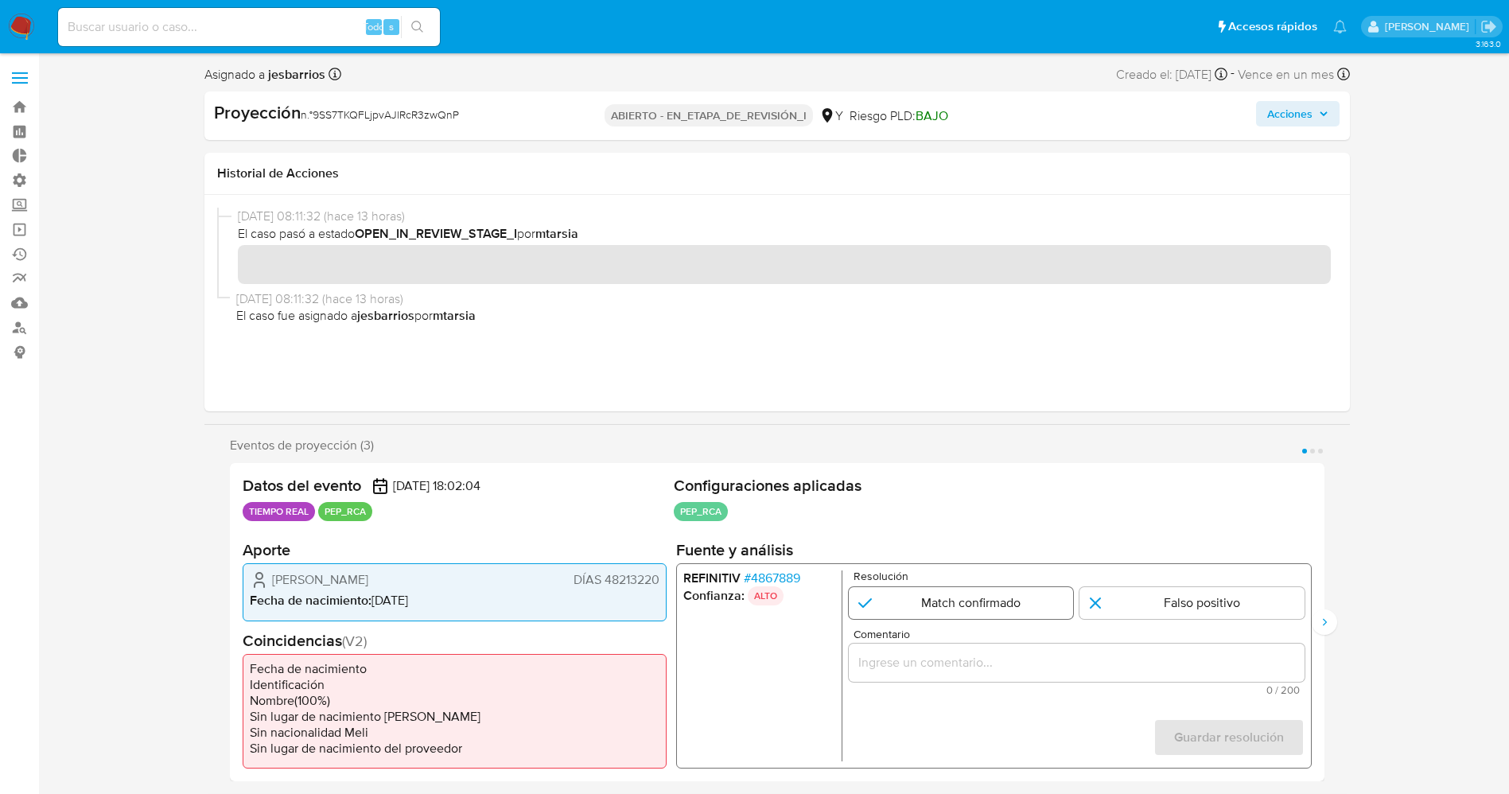
click at [909, 599] on input "1 de 3" at bounding box center [960, 603] width 225 height 32
radio input "true"
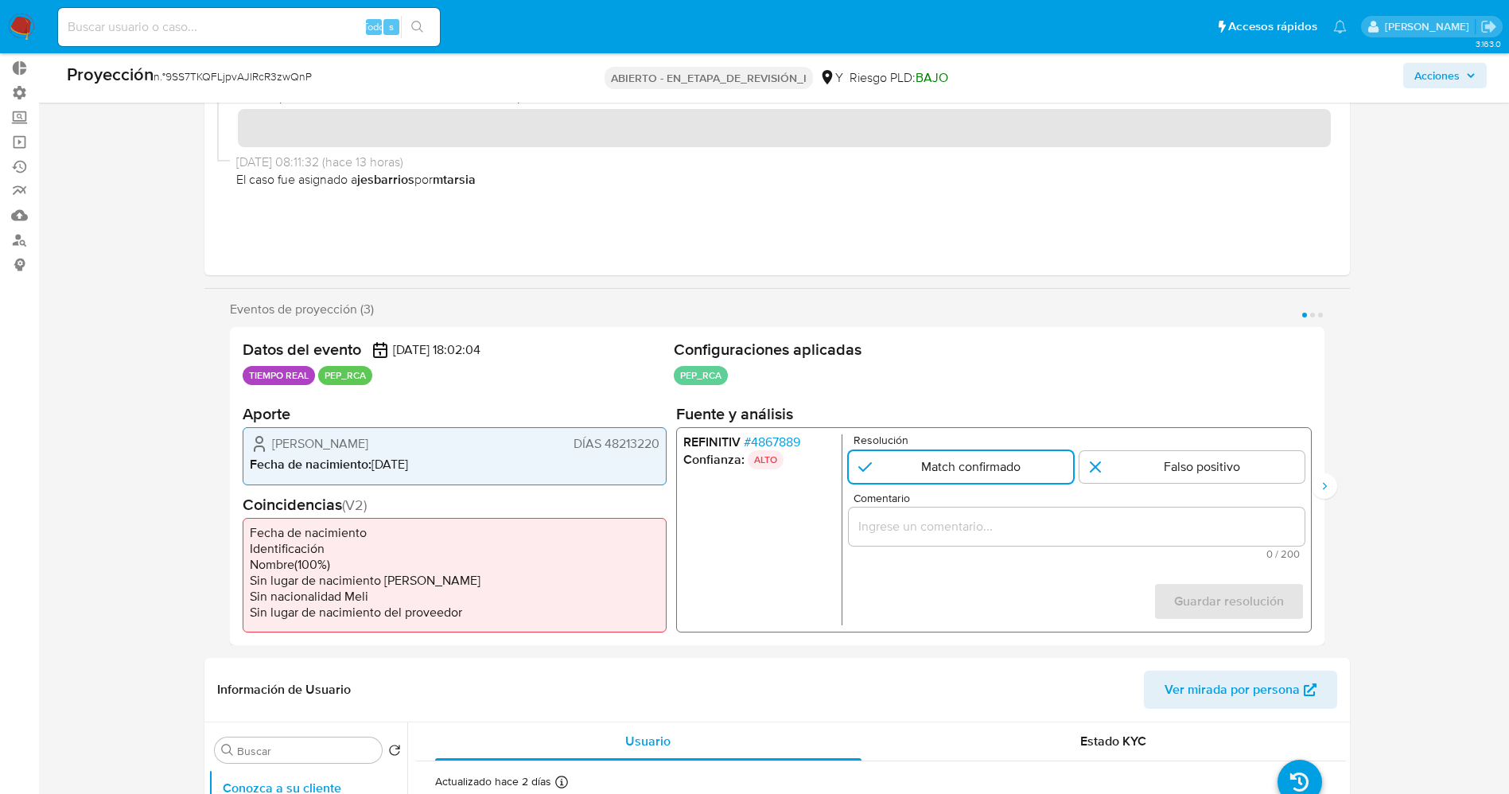
scroll to position [119, 0]
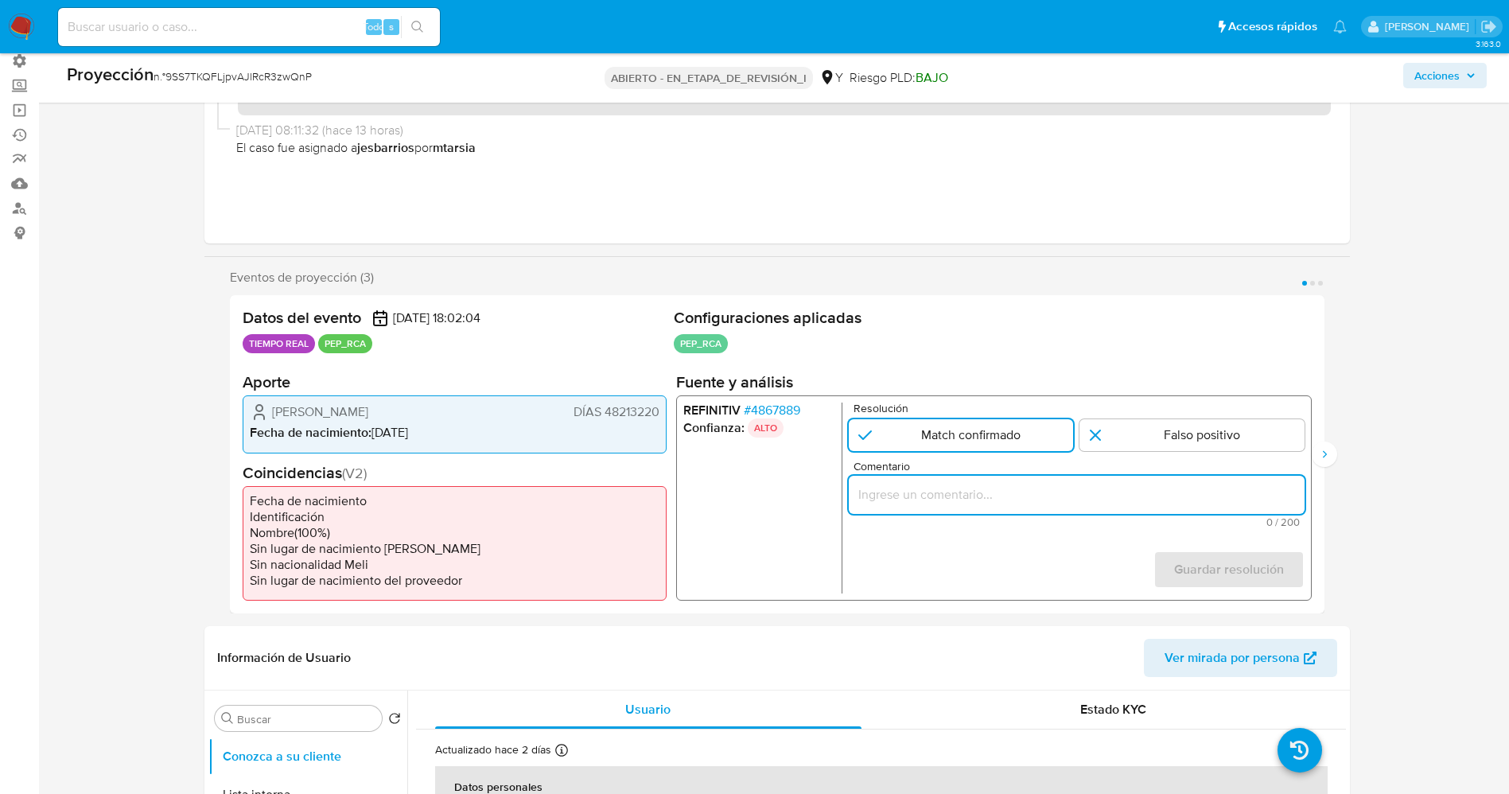
click at [947, 494] on input "Comentario" at bounding box center [1076, 495] width 456 height 21
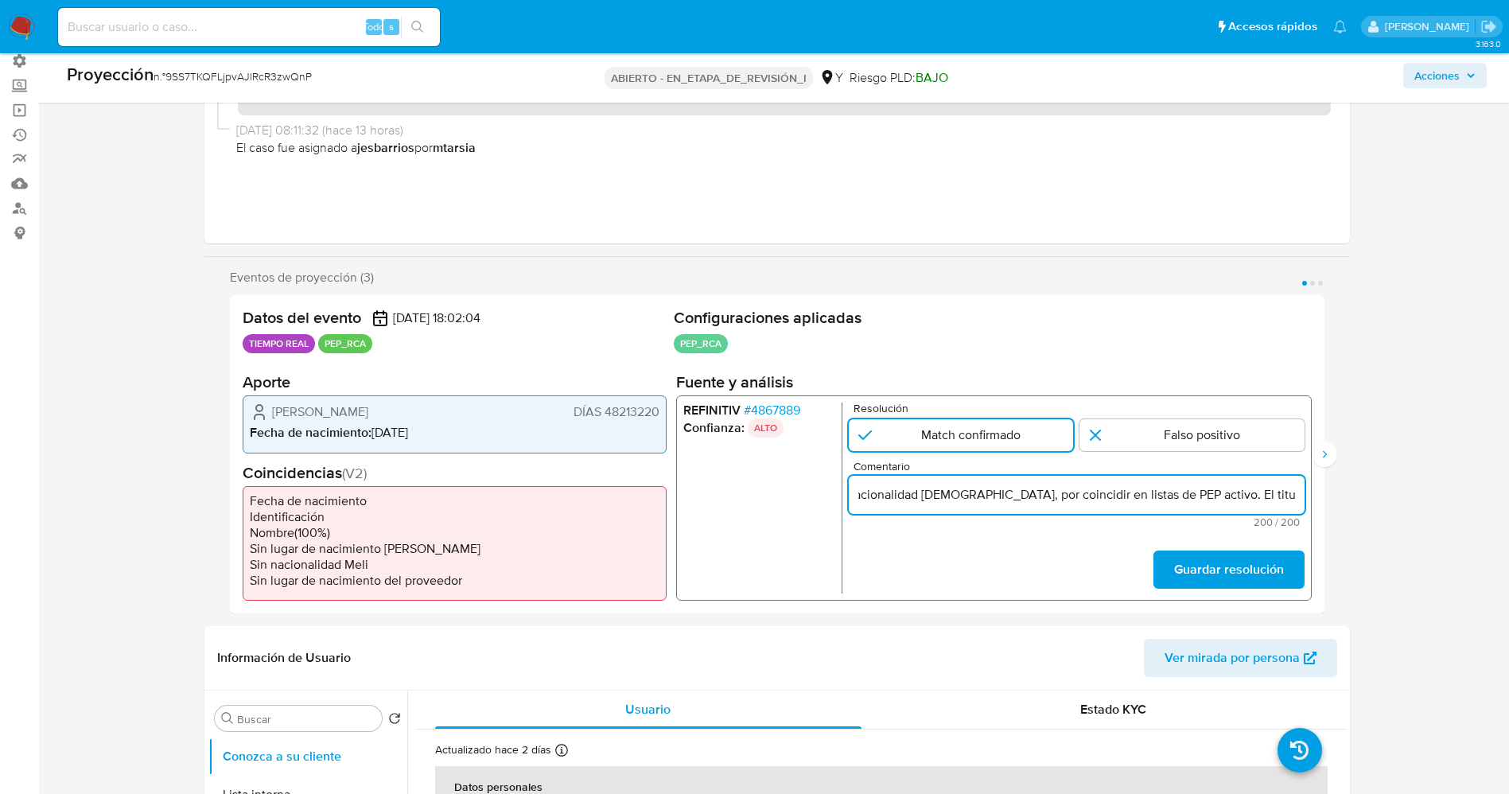
scroll to position [0, 172]
drag, startPoint x: 937, startPoint y: 497, endPoint x: 1125, endPoint y: 490, distance: 187.9
click at [1125, 490] on input "usuario Diego Alfonso Chumbiray Loayza DNI 48213220,nacionalidad Peruana, por c…" at bounding box center [1076, 495] width 456 height 21
type input "usuario Diego Alfonso Chumbiray Loayza DNI 48213220,nacionalidad Peruana,se des…"
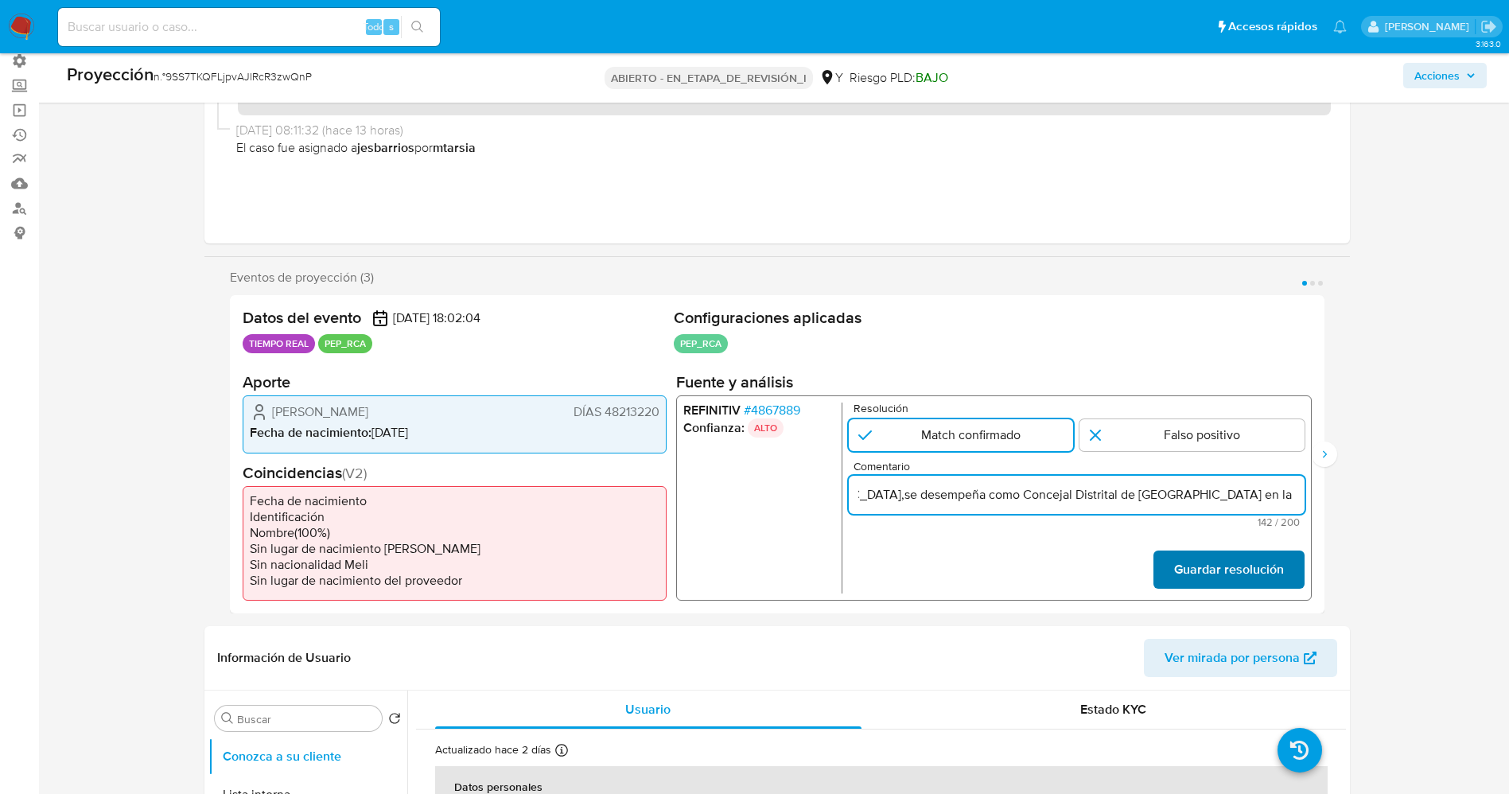
click at [1268, 571] on font "Guardar resolución" at bounding box center [1229, 570] width 110 height 38
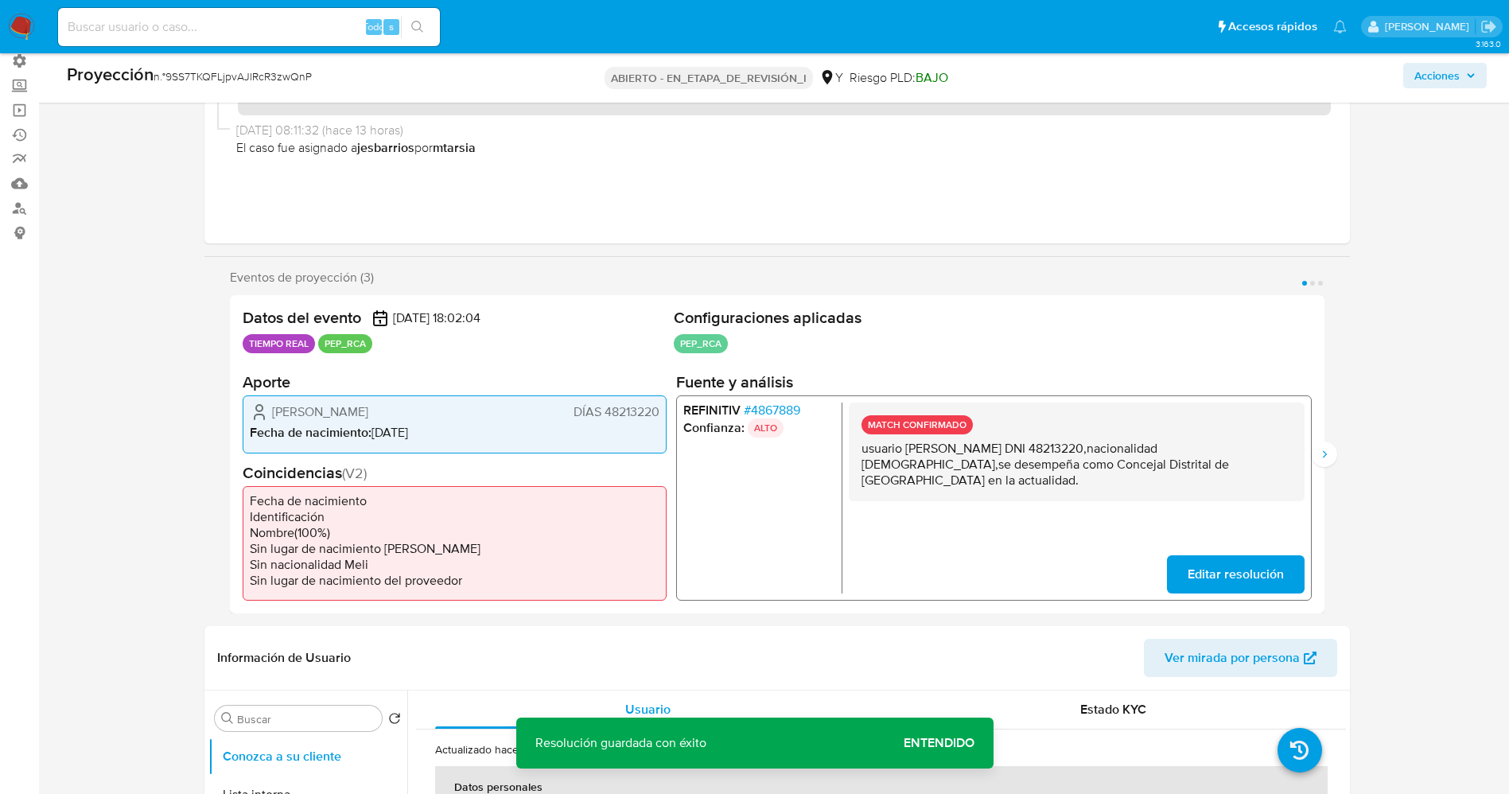
drag, startPoint x: 859, startPoint y: 445, endPoint x: 915, endPoint y: 472, distance: 61.9
click at [940, 483] on div "MATCH CONFIRMADO usuario Diego Alfonso Chumbiray Loayza DNI 48213220,nacionalid…" at bounding box center [1076, 452] width 456 height 99
click at [1320, 458] on icon "Siguiente" at bounding box center [1324, 454] width 13 height 13
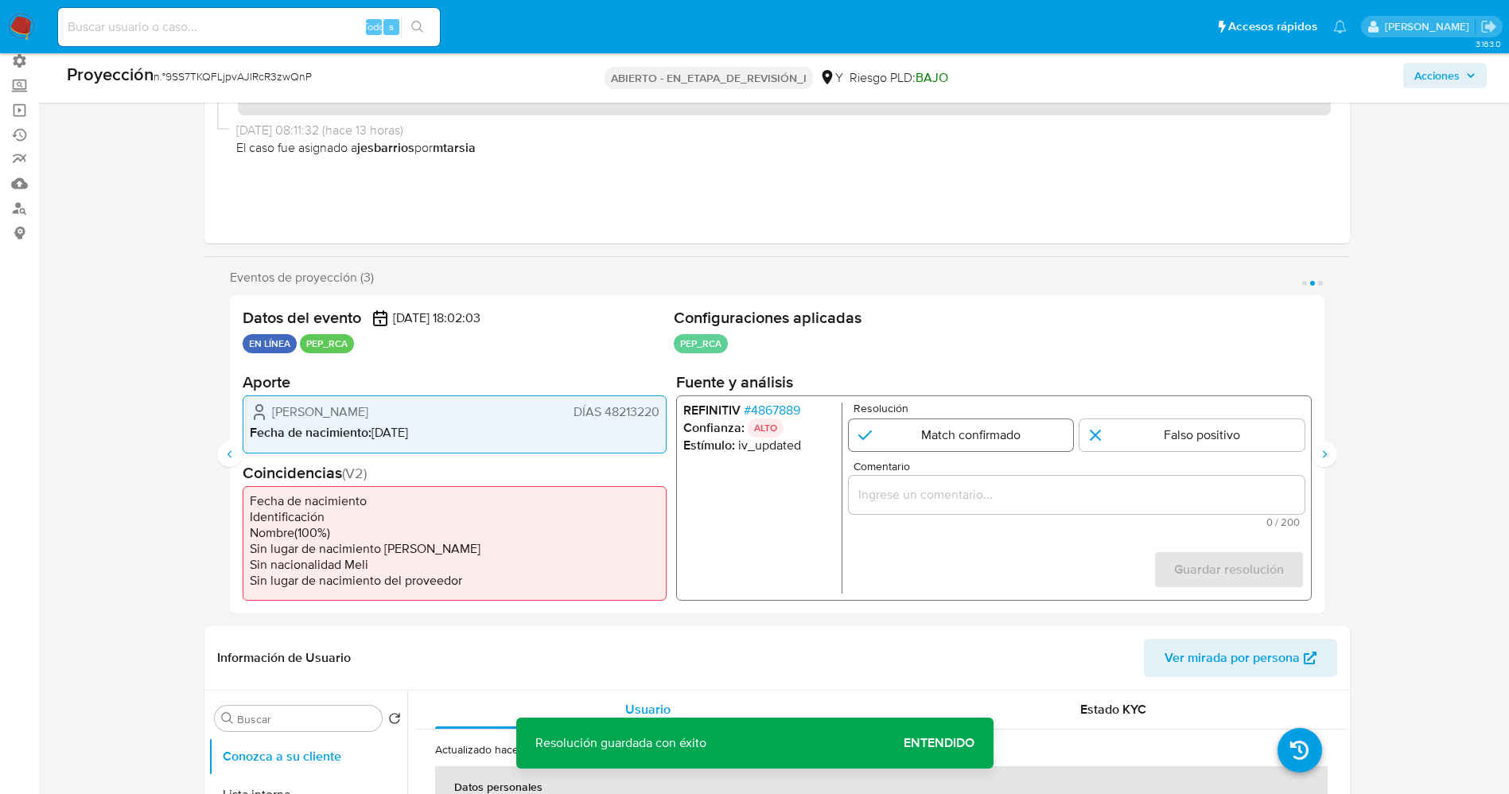
click at [931, 438] on input "2 de 3" at bounding box center [960, 435] width 225 height 32
radio input "true"
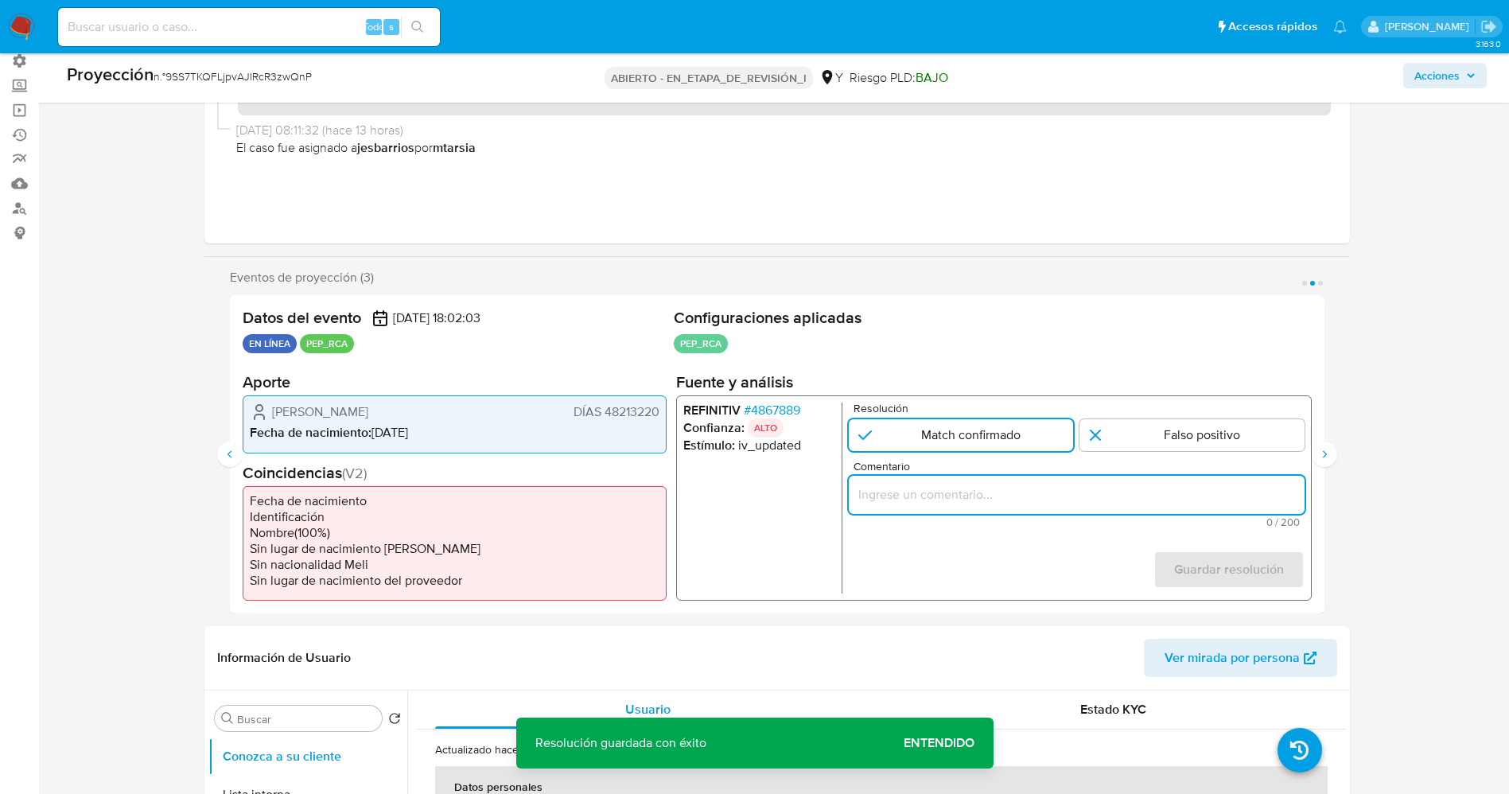
click at [944, 498] on input "Comentario" at bounding box center [1076, 495] width 456 height 21
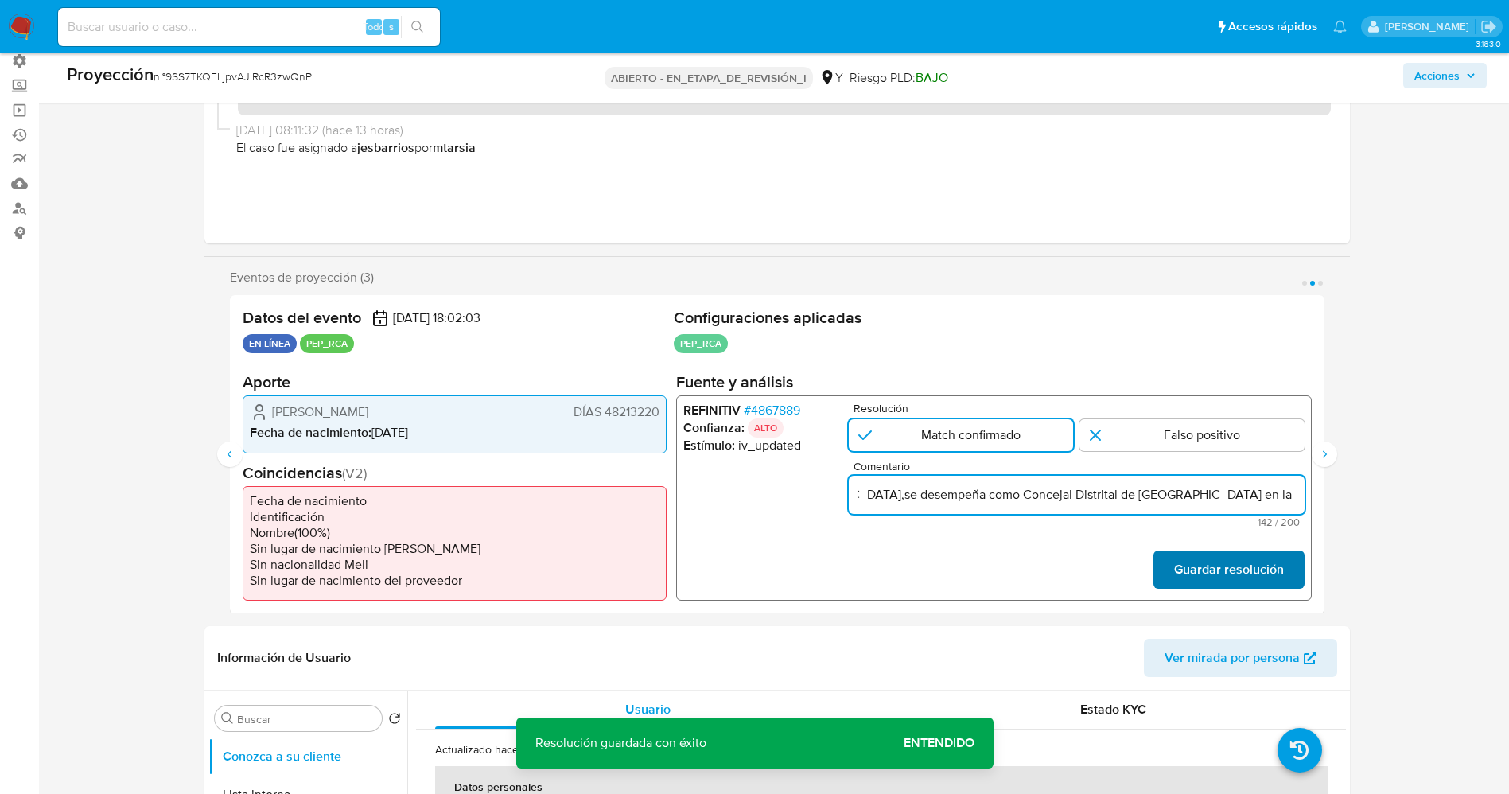
type input "usuario Diego Alfonso Chumbiray Loayza DNI 48213220,nacionalidad Peruana,se des…"
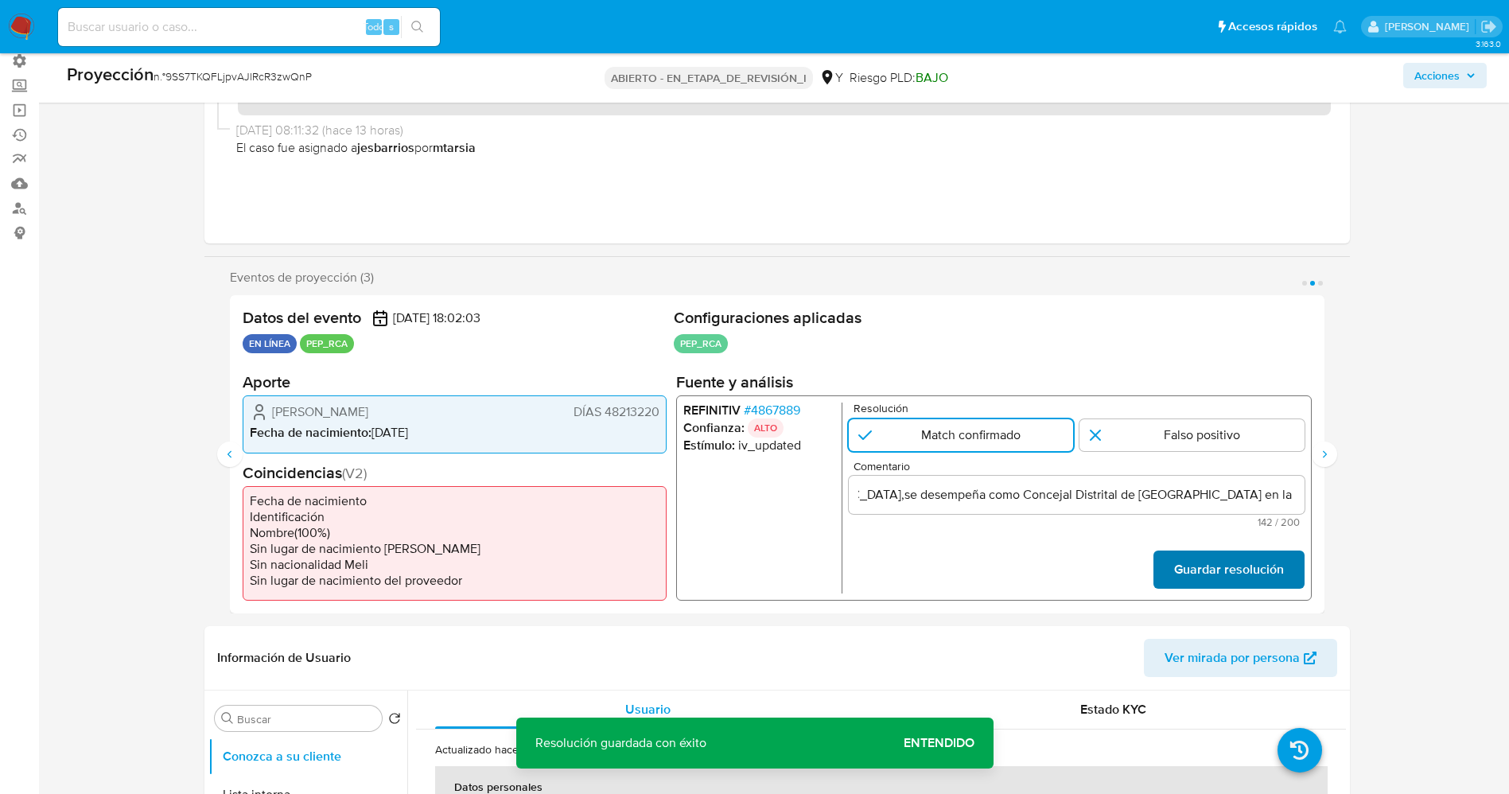
scroll to position [0, 0]
click at [1176, 563] on font "Guardar resolución" at bounding box center [1229, 570] width 110 height 38
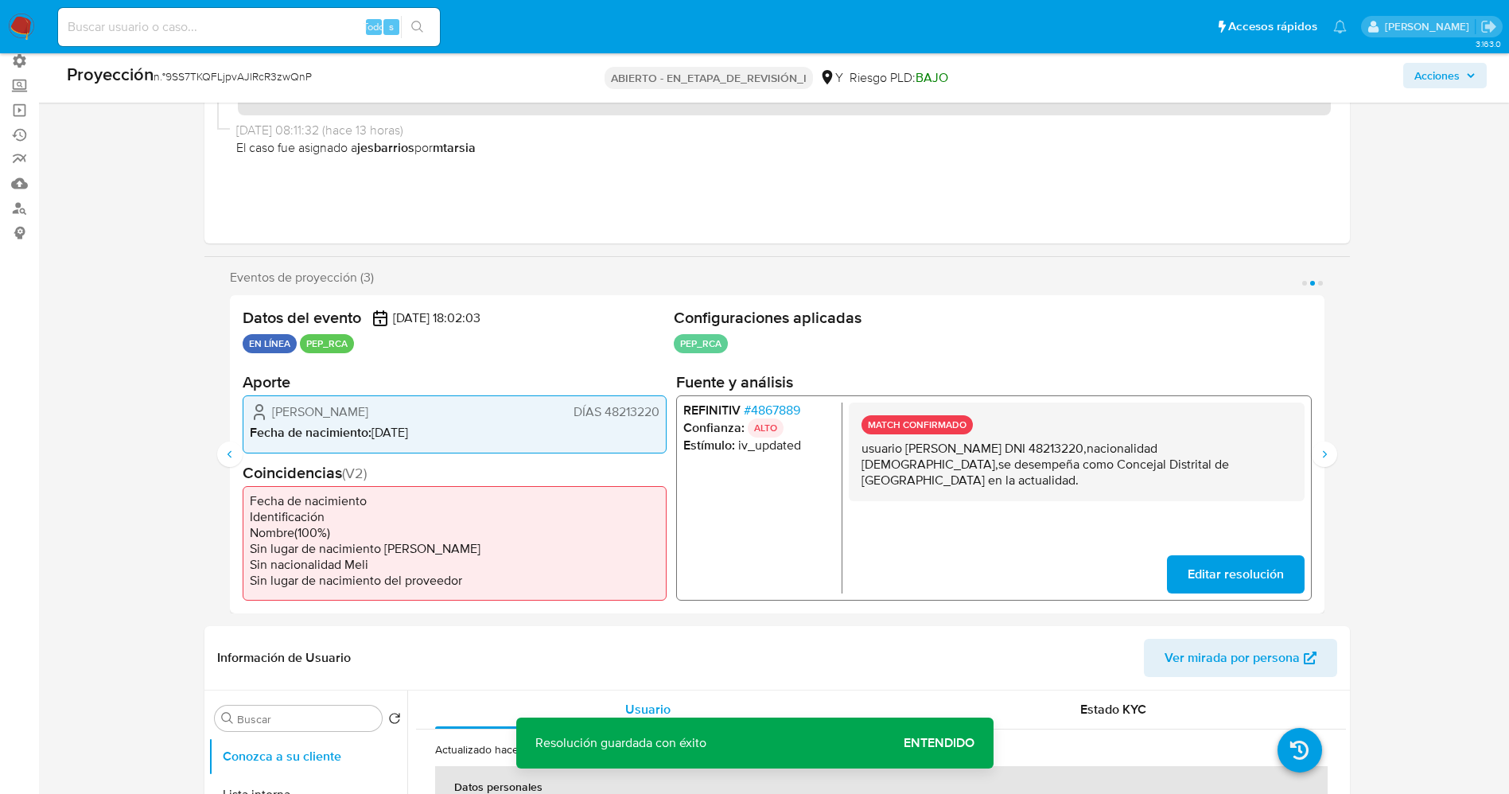
drag, startPoint x: 922, startPoint y: 461, endPoint x: 935, endPoint y: 481, distance: 24.3
click at [943, 487] on div "MATCH CONFIRMADO usuario Diego Alfonso Chumbiray Loayza DNI 48213220,nacionalid…" at bounding box center [1076, 452] width 456 height 99
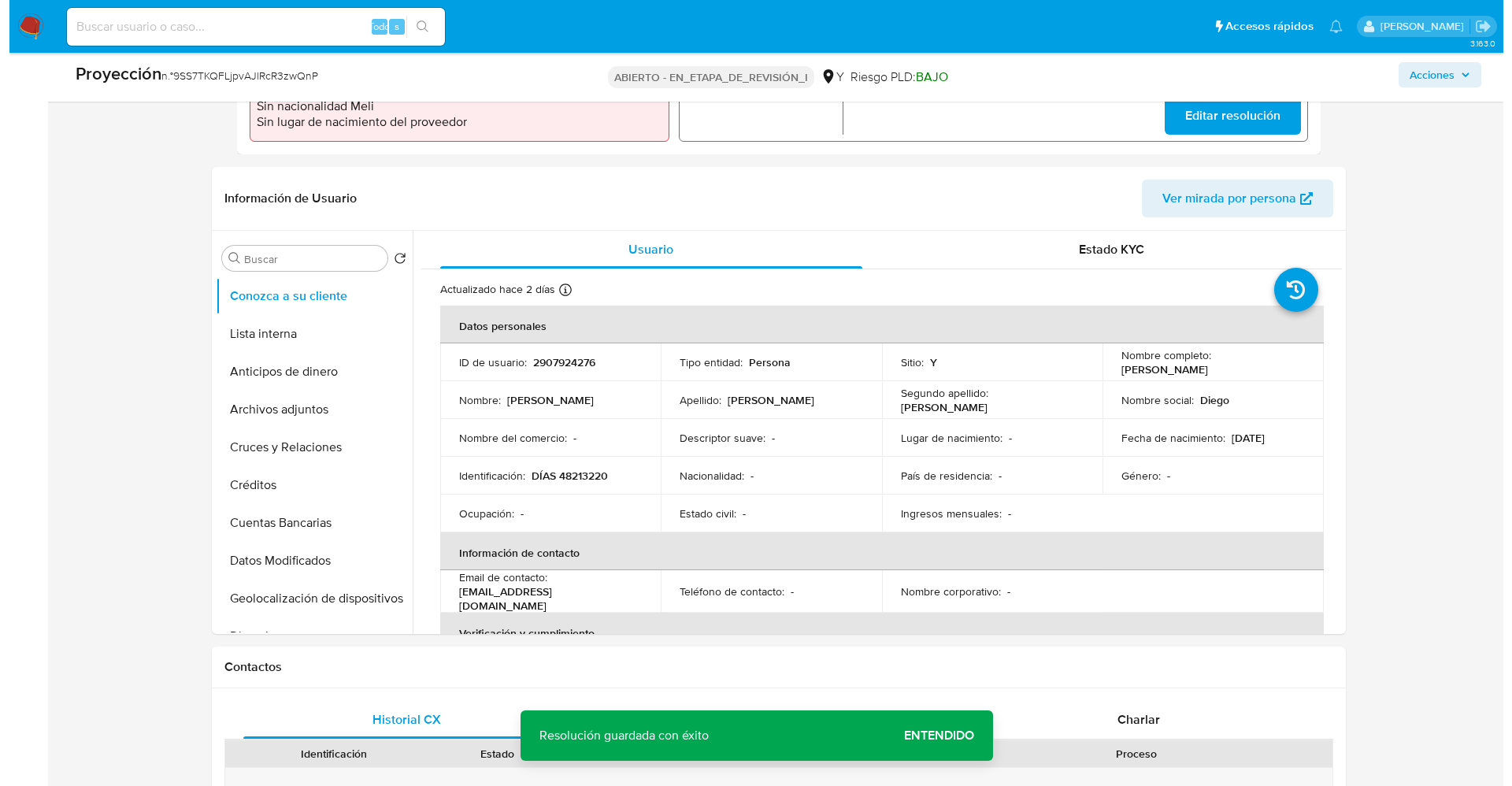
scroll to position [591, 0]
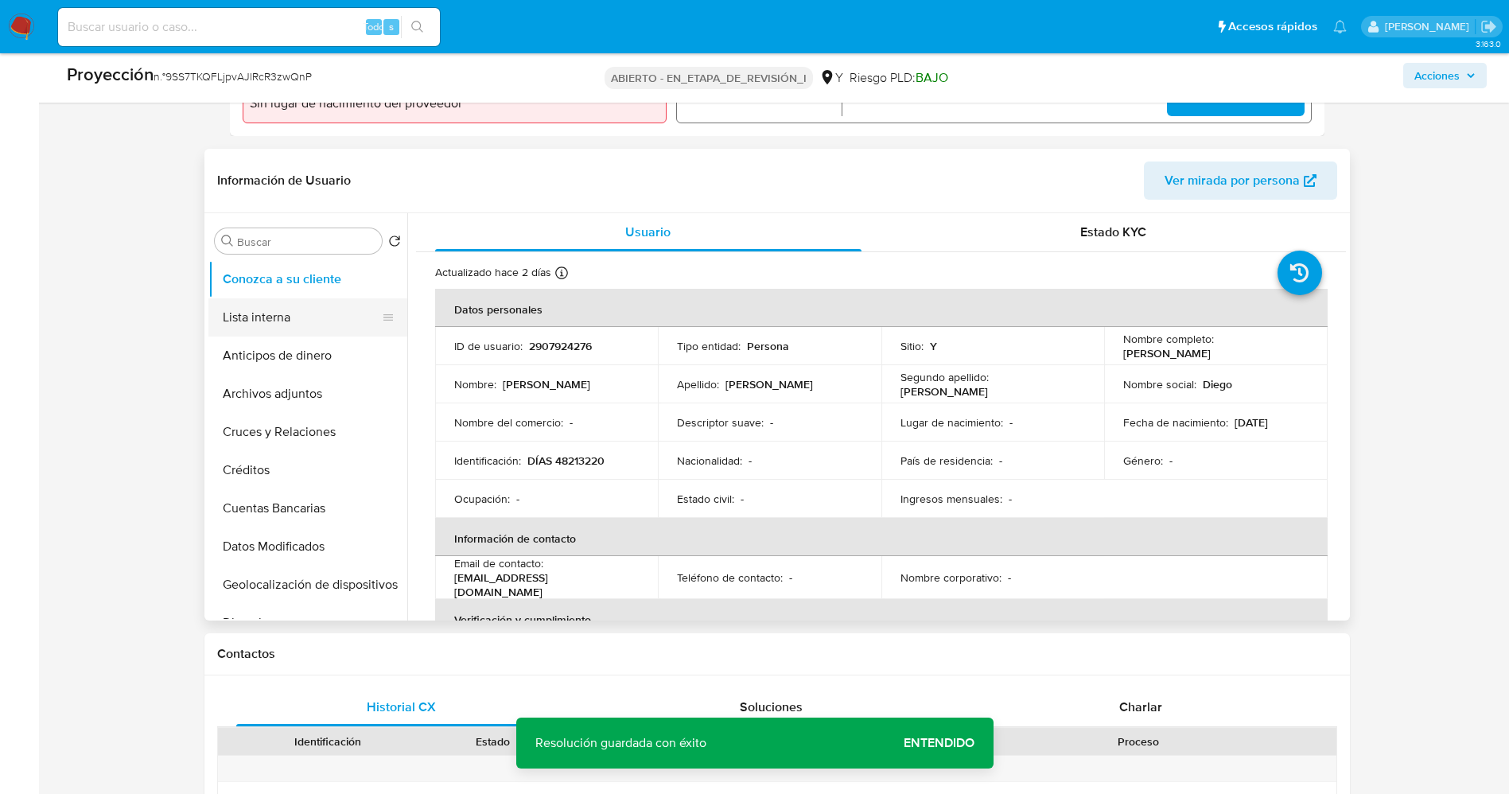
click at [275, 318] on button "Lista interna" at bounding box center [301, 317] width 186 height 38
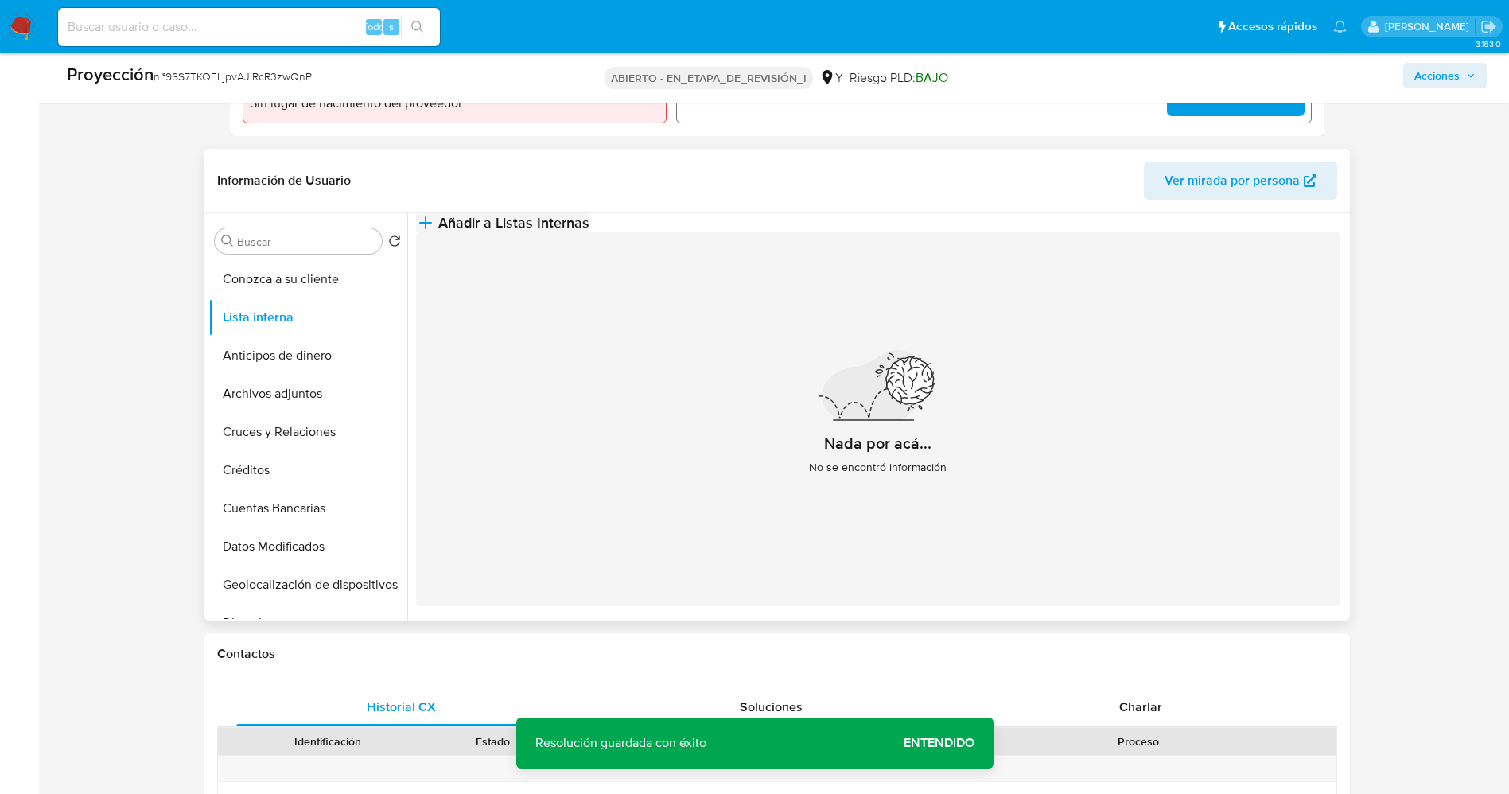
click at [590, 232] on span "Añadir a Listas Internas" at bounding box center [513, 223] width 151 height 18
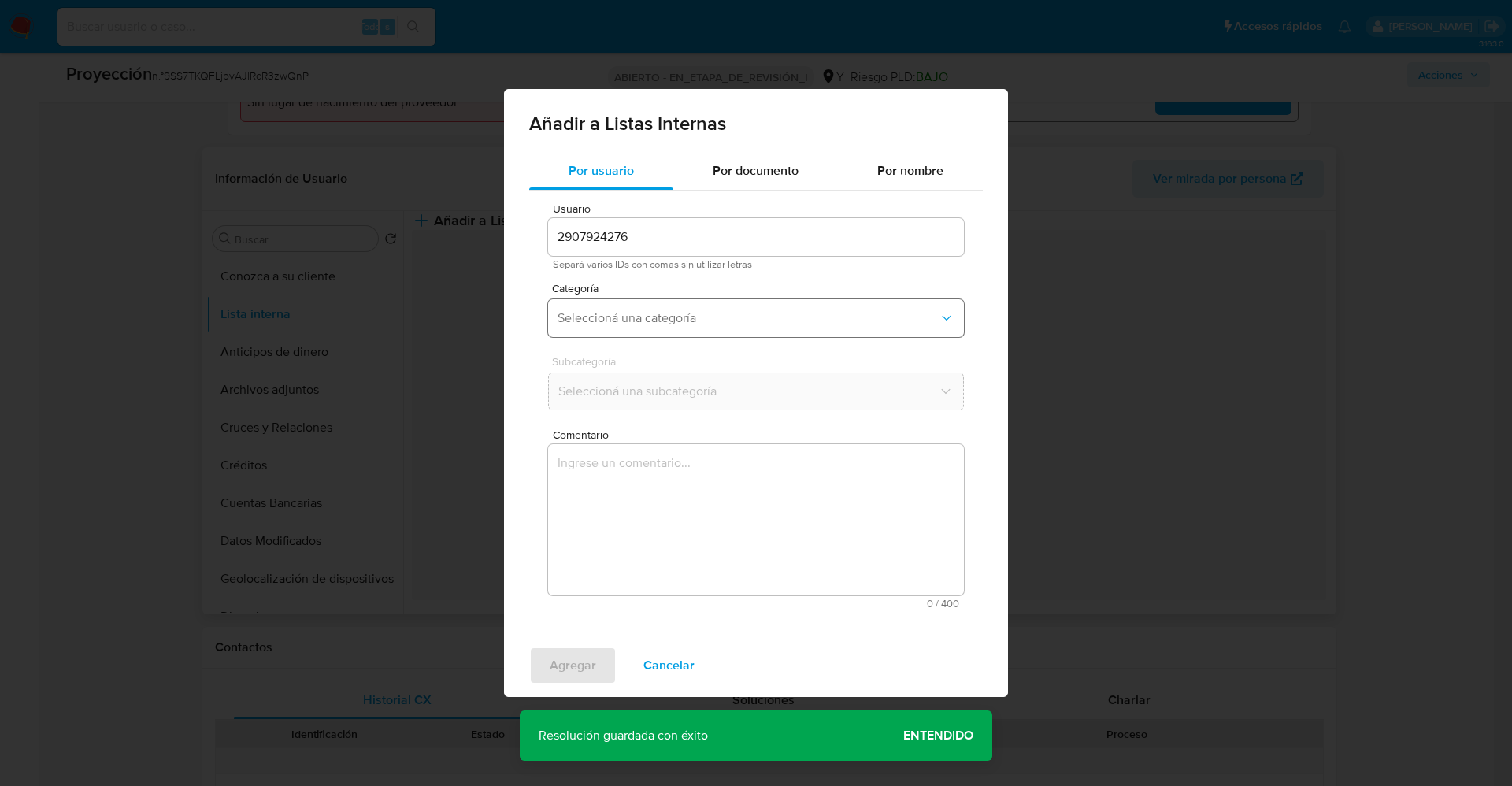
click at [713, 322] on span "Seleccioná una categoría" at bounding box center [747, 318] width 381 height 16
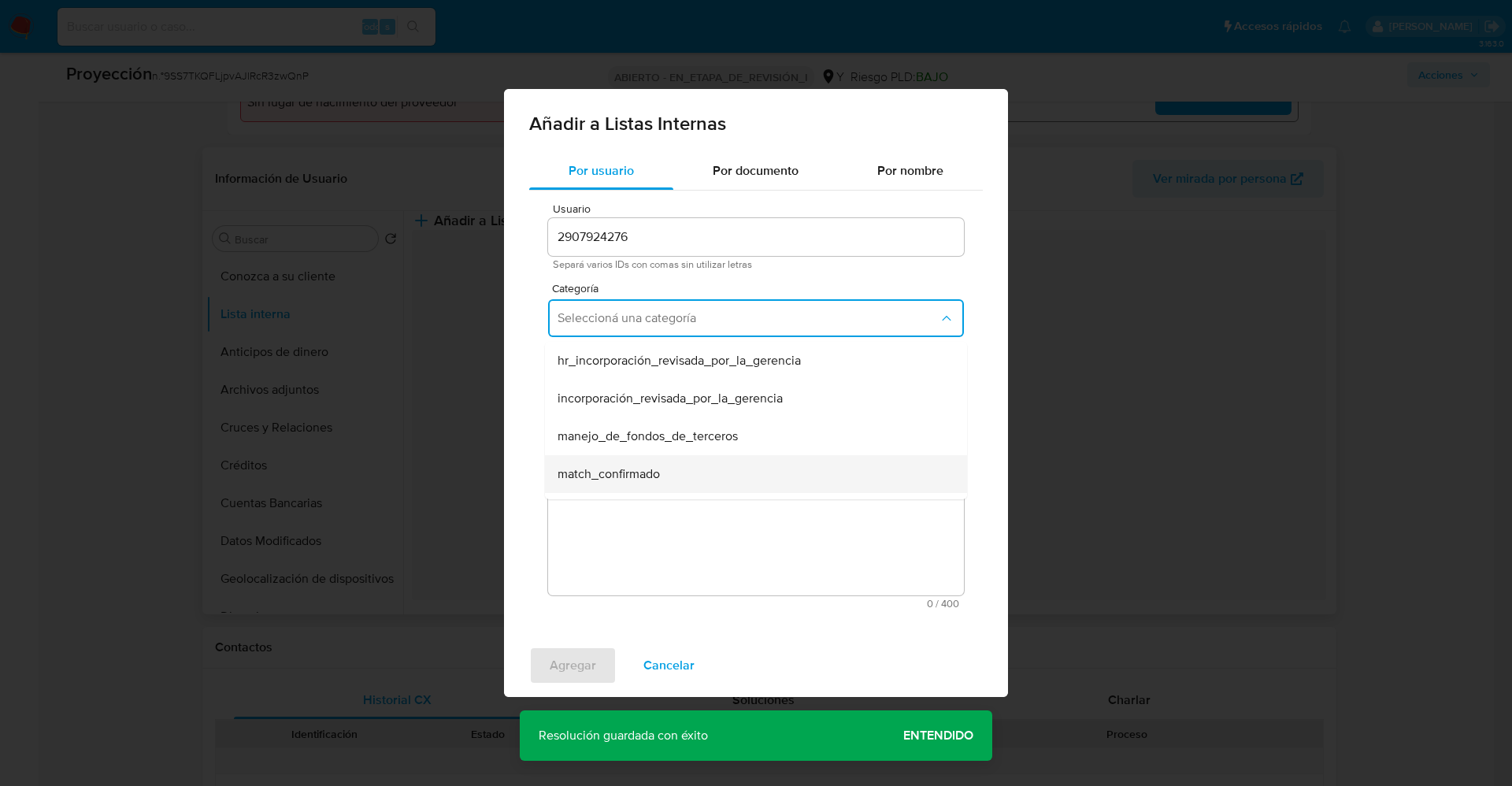
click at [661, 469] on div "match_confirmado" at bounding box center [750, 474] width 387 height 38
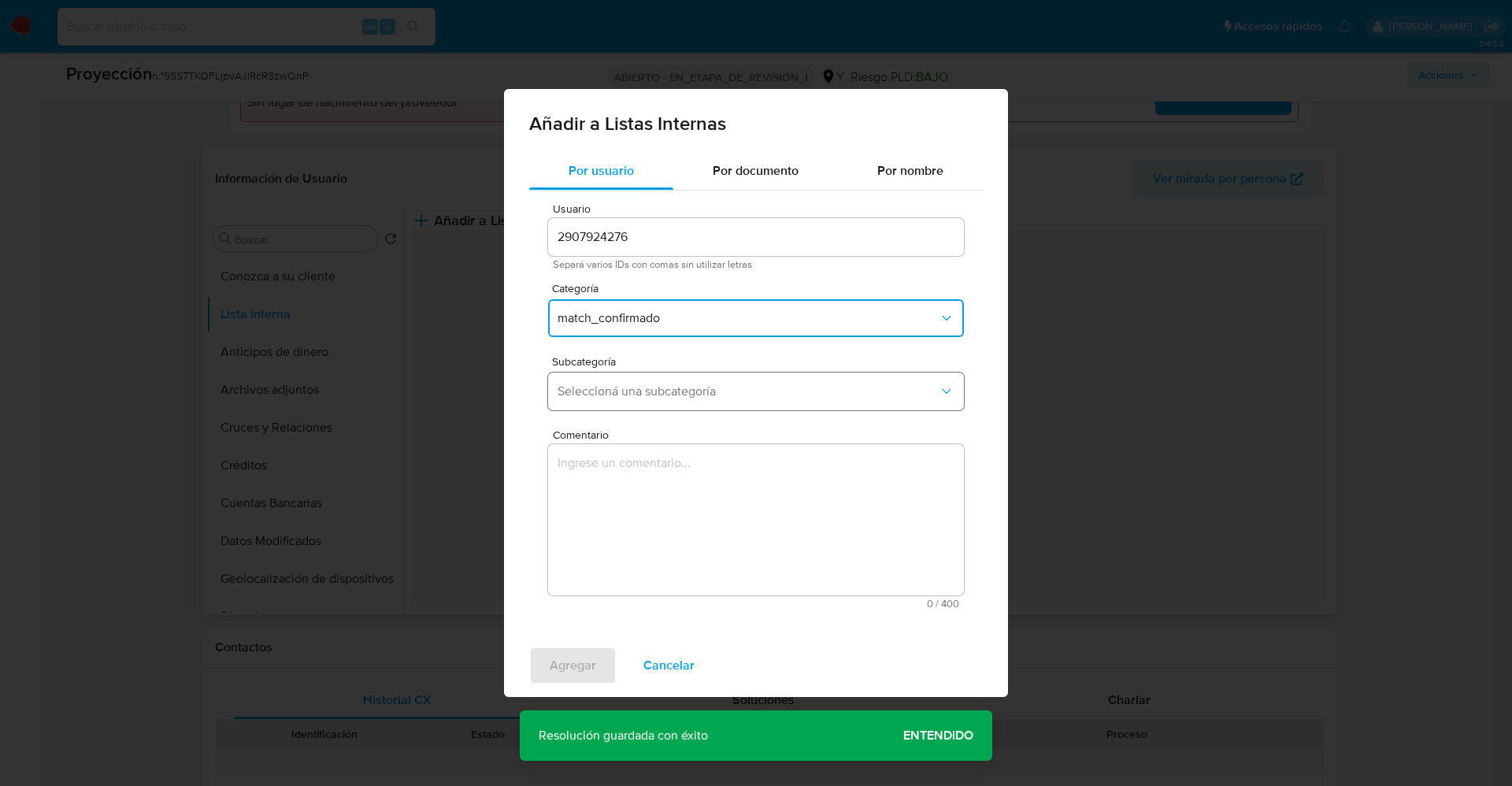
click at [680, 394] on span "Seleccioná una subcategoría" at bounding box center [747, 391] width 381 height 16
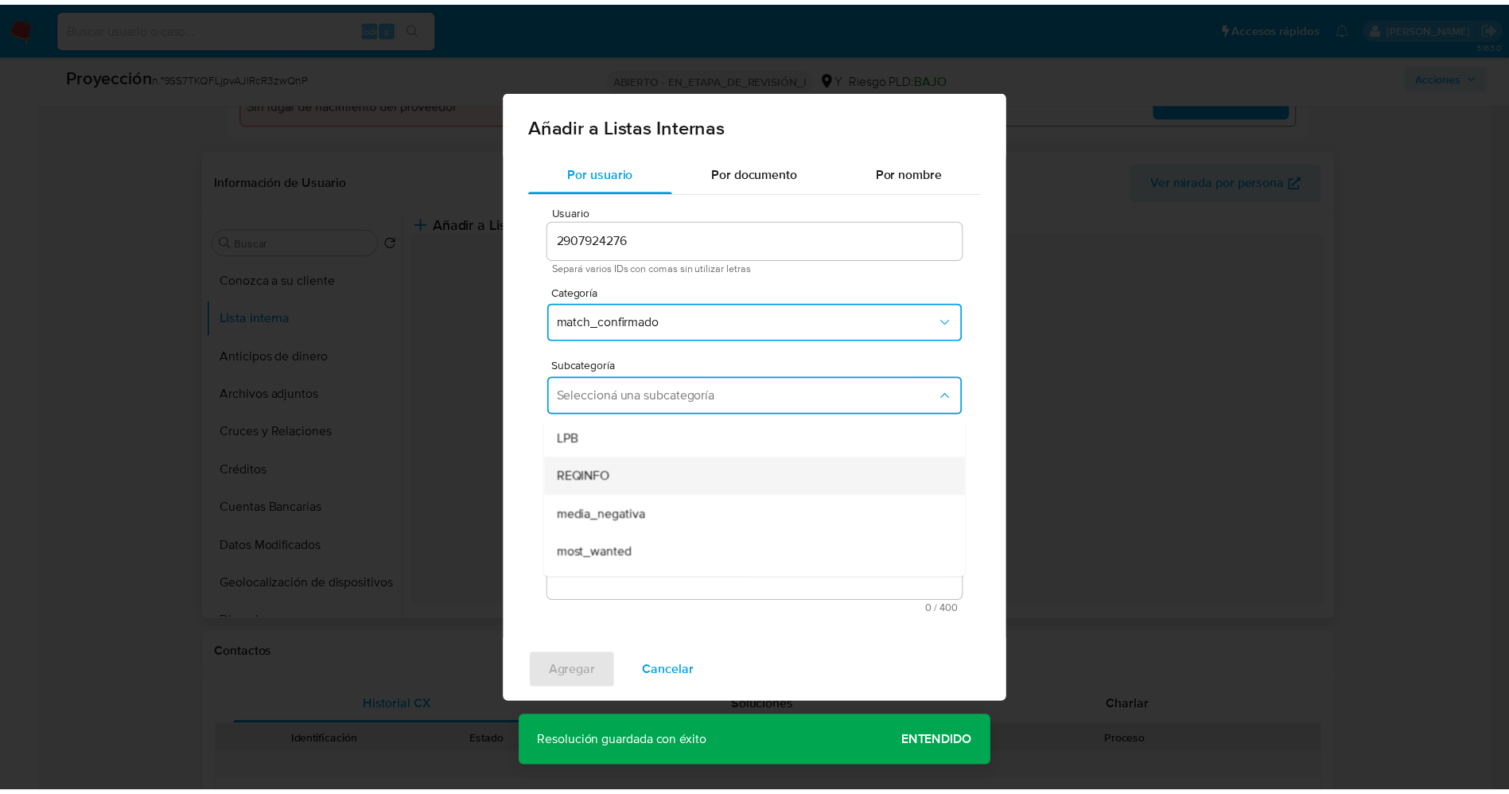
scroll to position [108, 0]
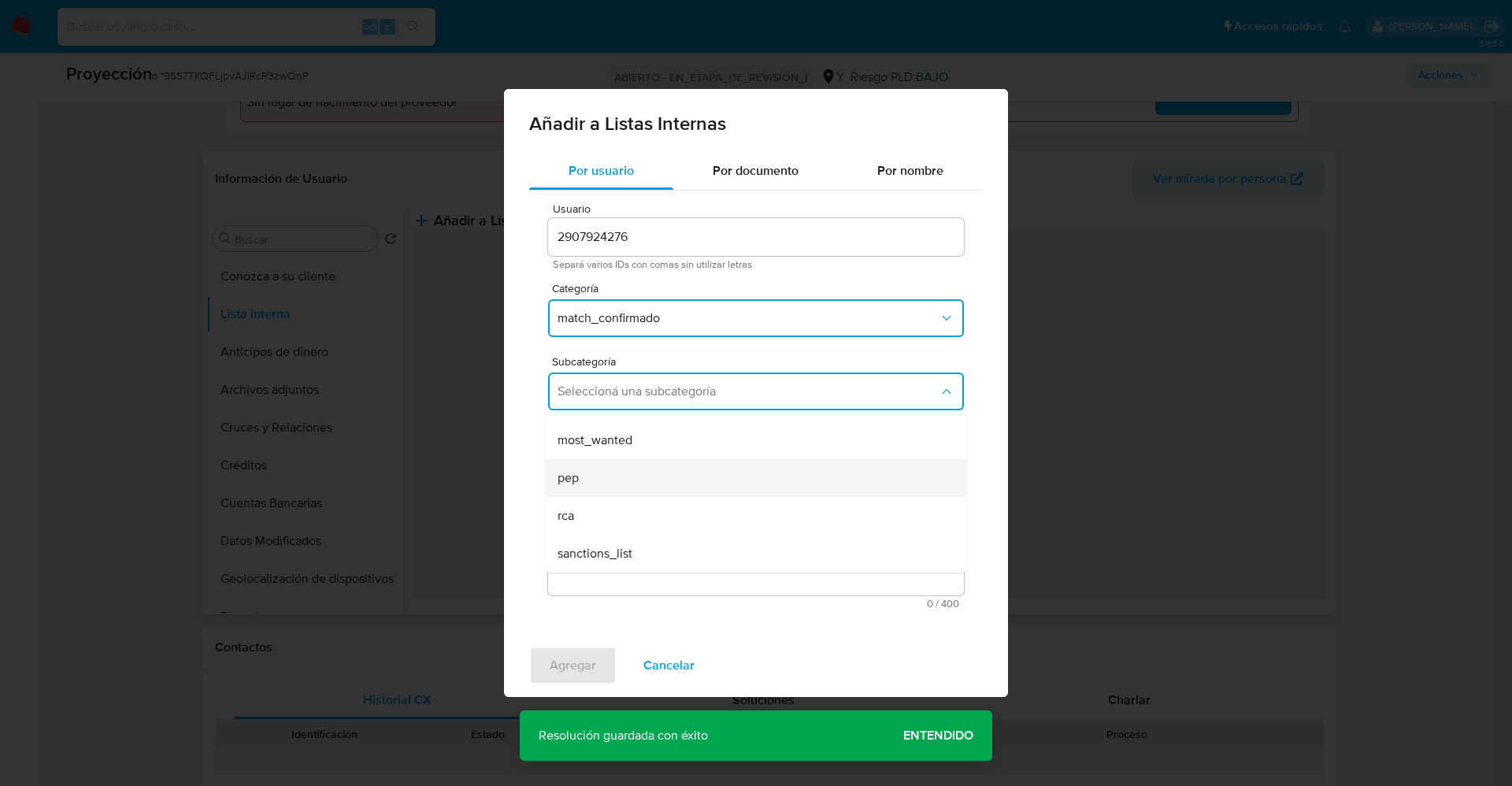
click at [642, 485] on div "pep" at bounding box center [750, 478] width 387 height 38
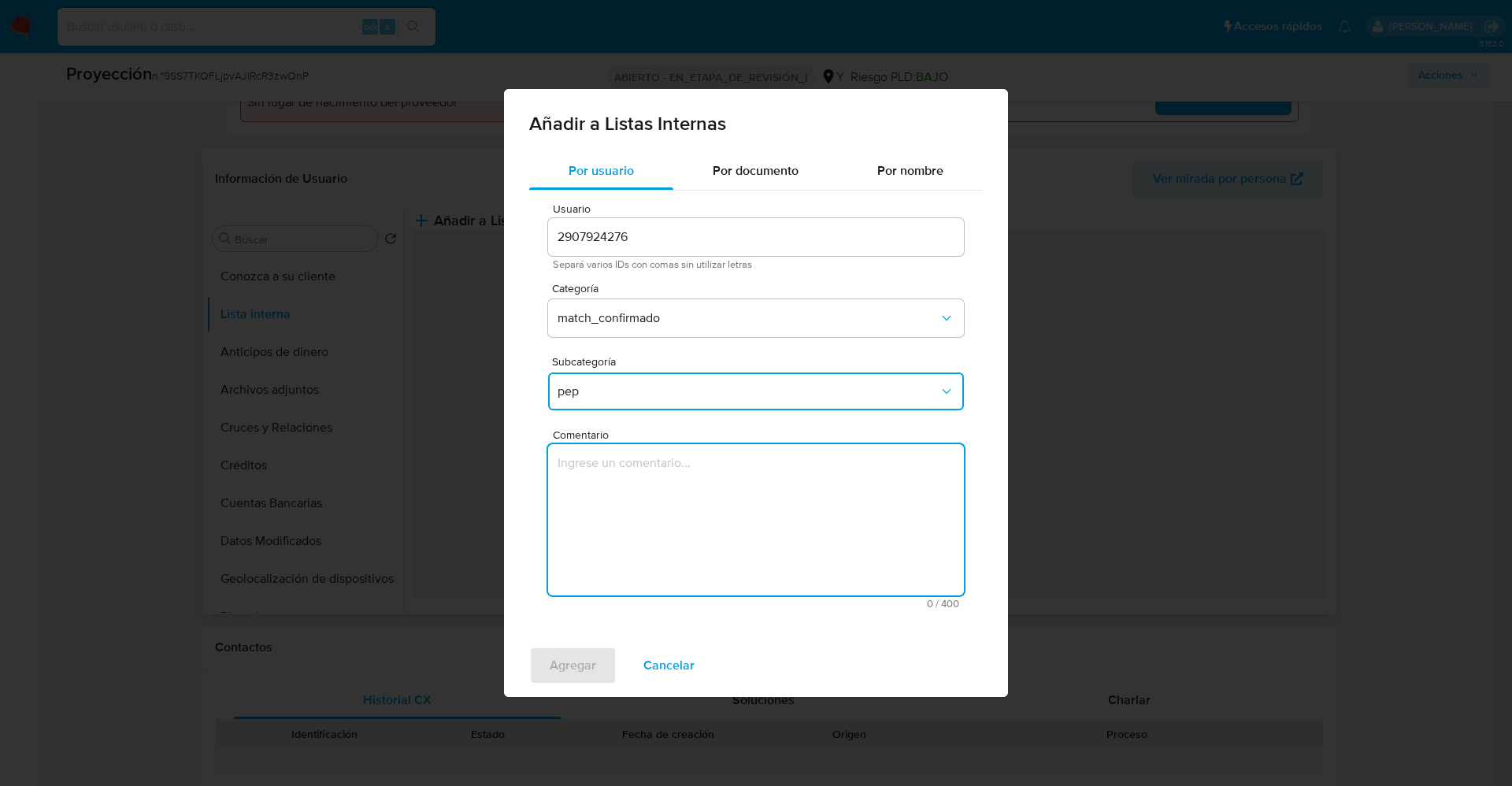
click at [642, 485] on textarea "Comentario" at bounding box center [756, 520] width 416 height 151
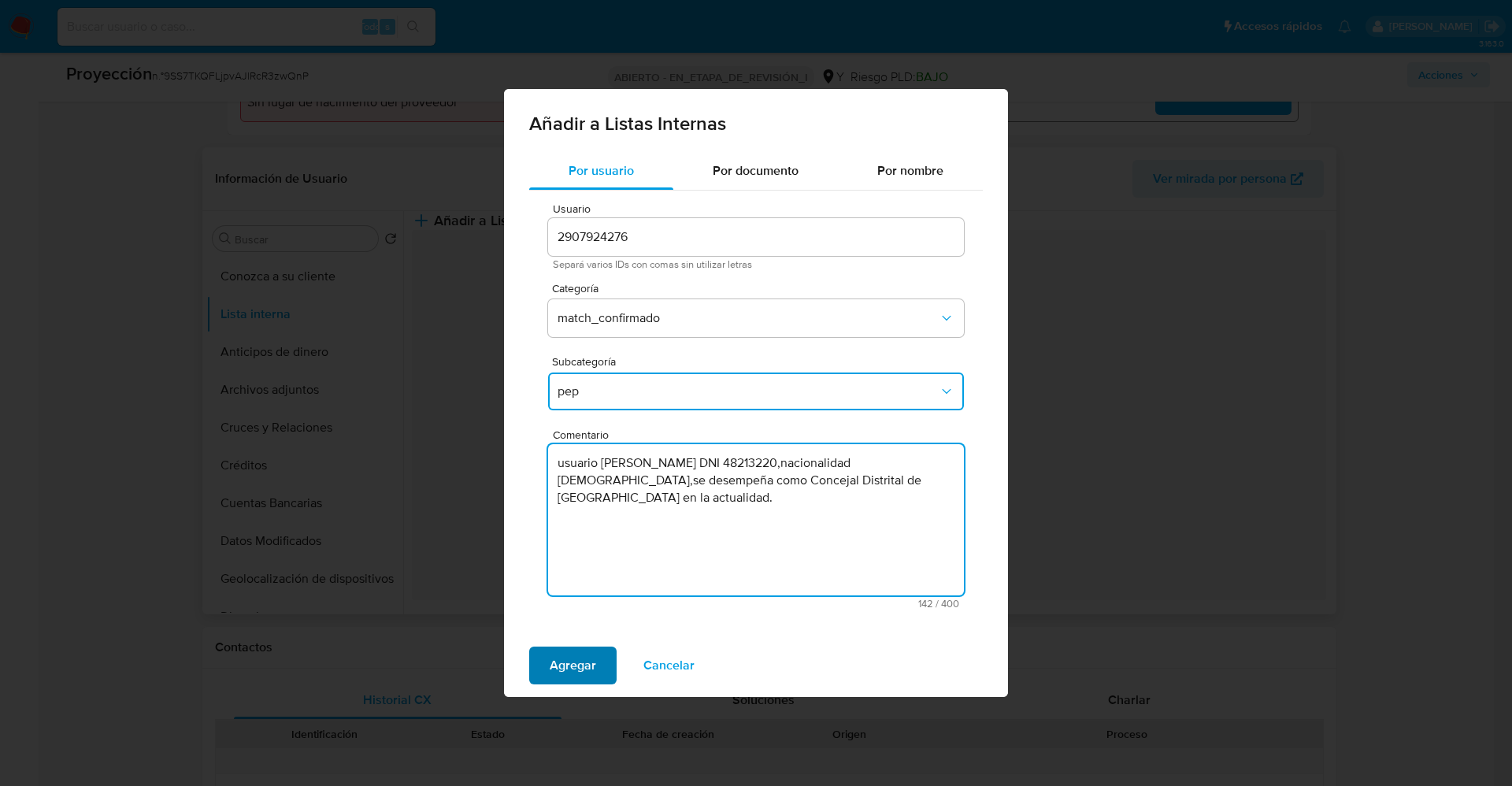
type textarea "usuario Diego Alfonso Chumbiray Loayza DNI 48213220,nacionalidad Peruana,se des…"
click at [582, 665] on span "Agregar" at bounding box center [572, 665] width 47 height 35
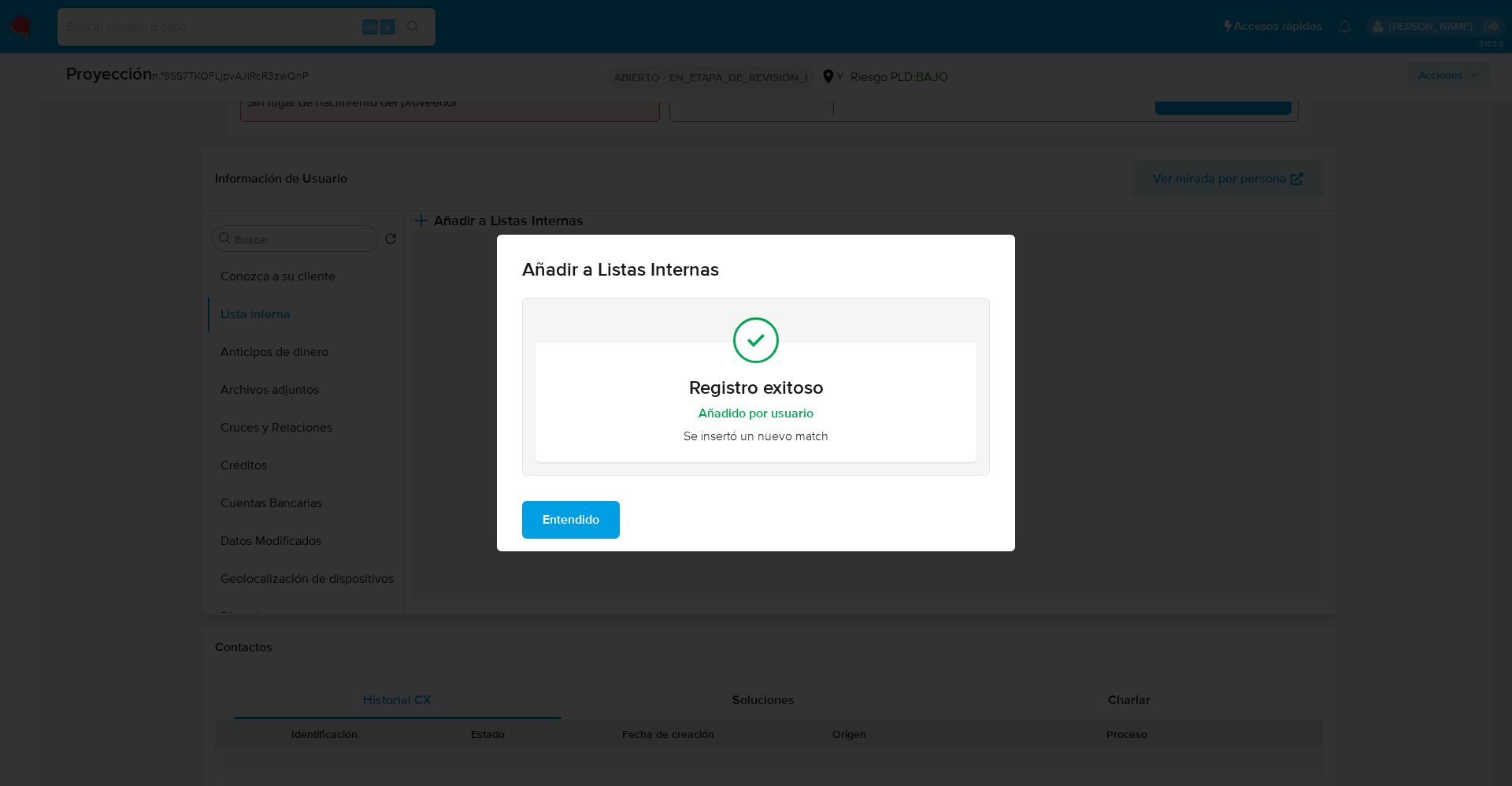
click at [611, 520] on button "Entendido" at bounding box center [571, 520] width 98 height 38
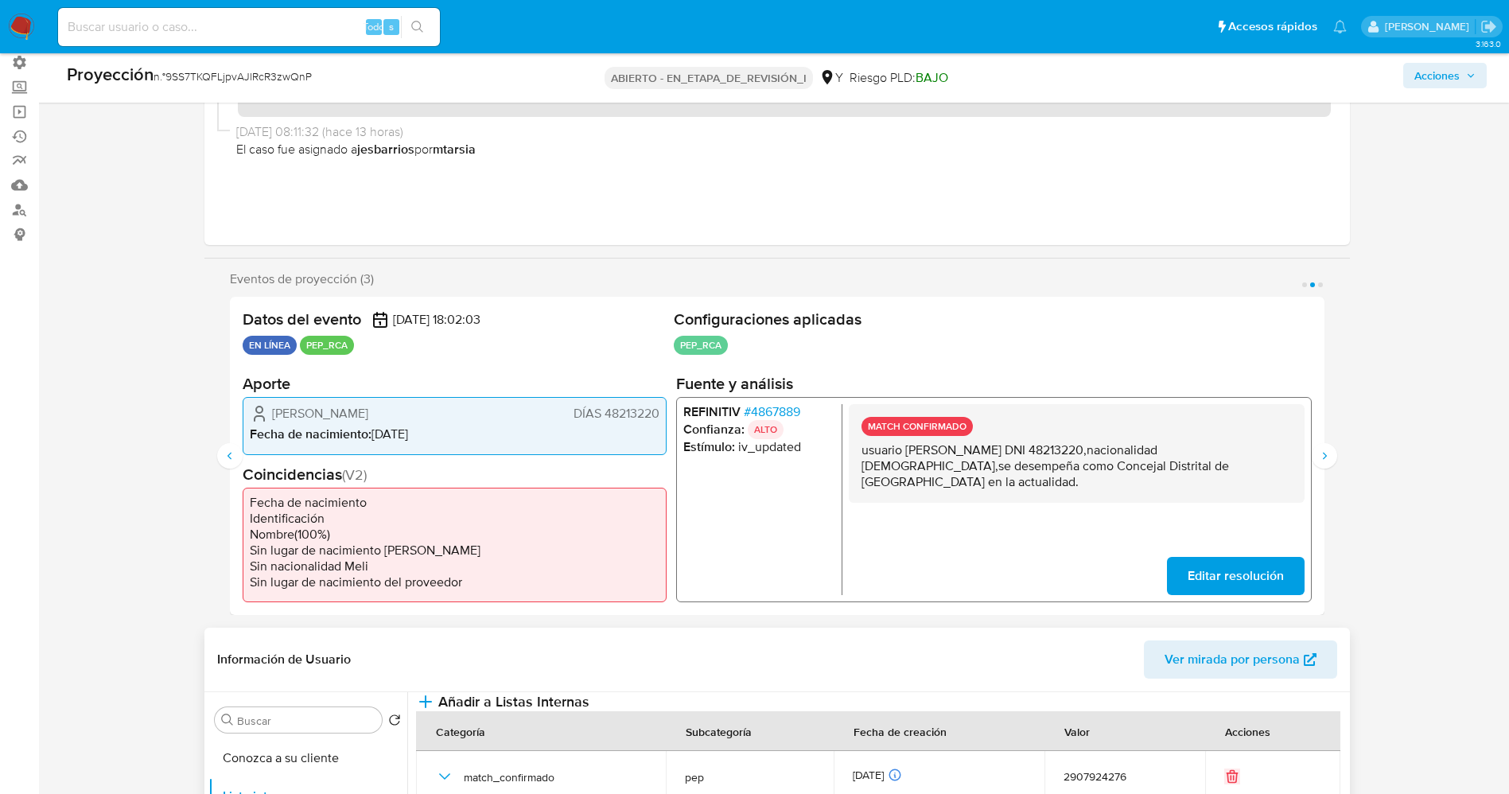
scroll to position [0, 0]
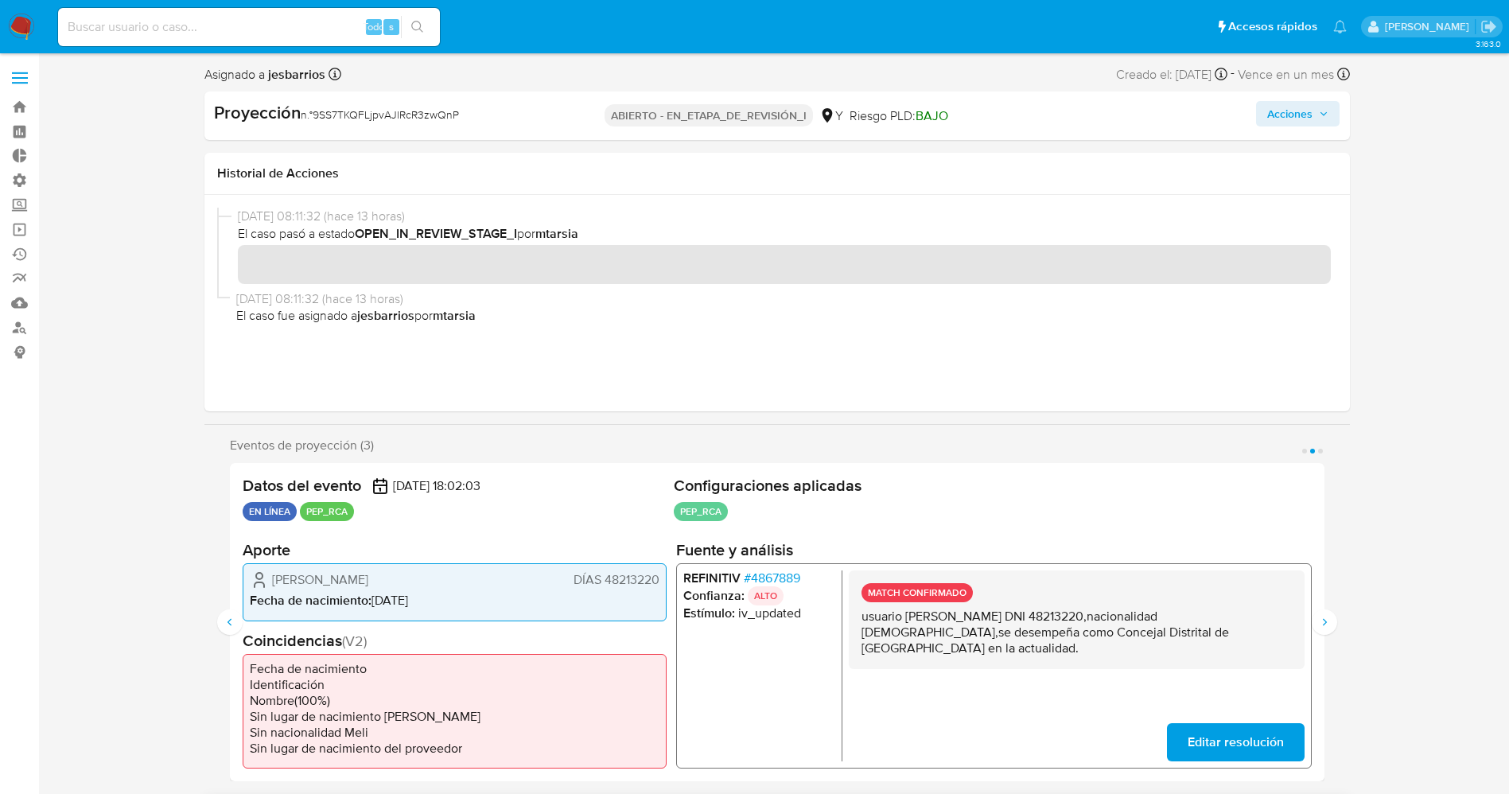
click at [1334, 121] on button "Acciones" at bounding box center [1298, 113] width 84 height 25
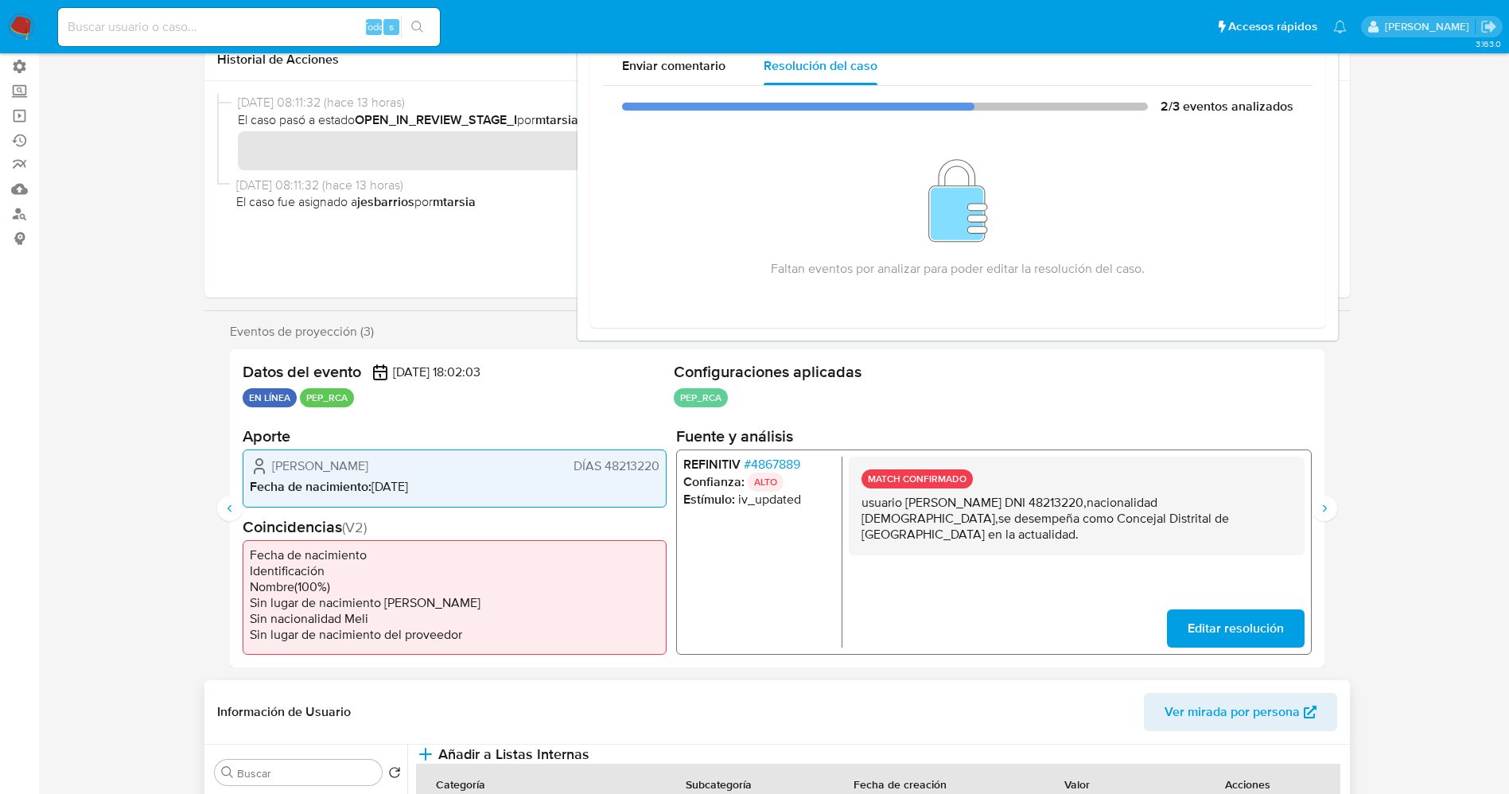
scroll to position [239, 0]
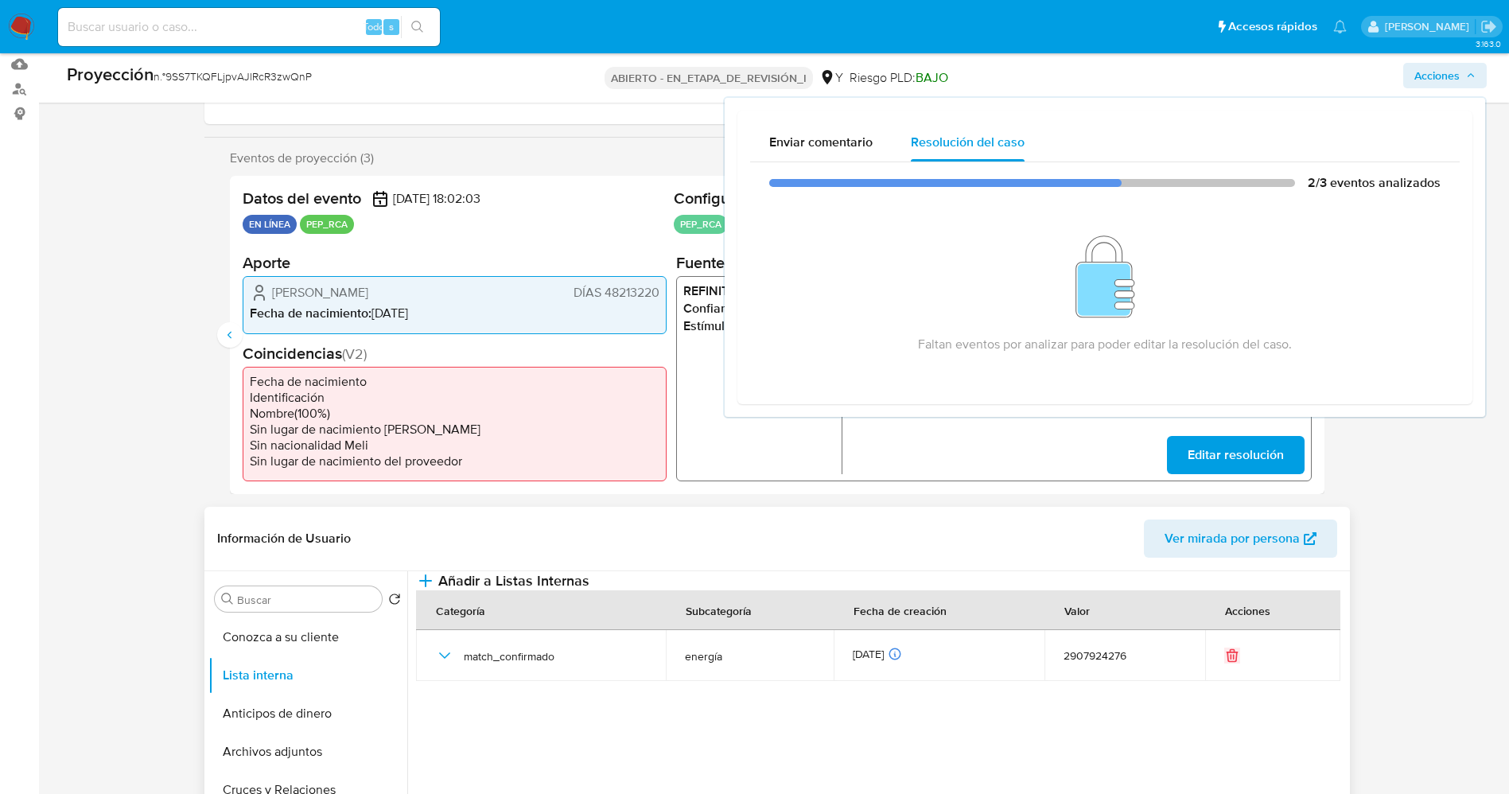
click at [983, 493] on div "Datos del evento 12/10/2025 18:02:03 EN LÍNEA PEP_RCA Configuraciones aplicadas…" at bounding box center [777, 335] width 1095 height 318
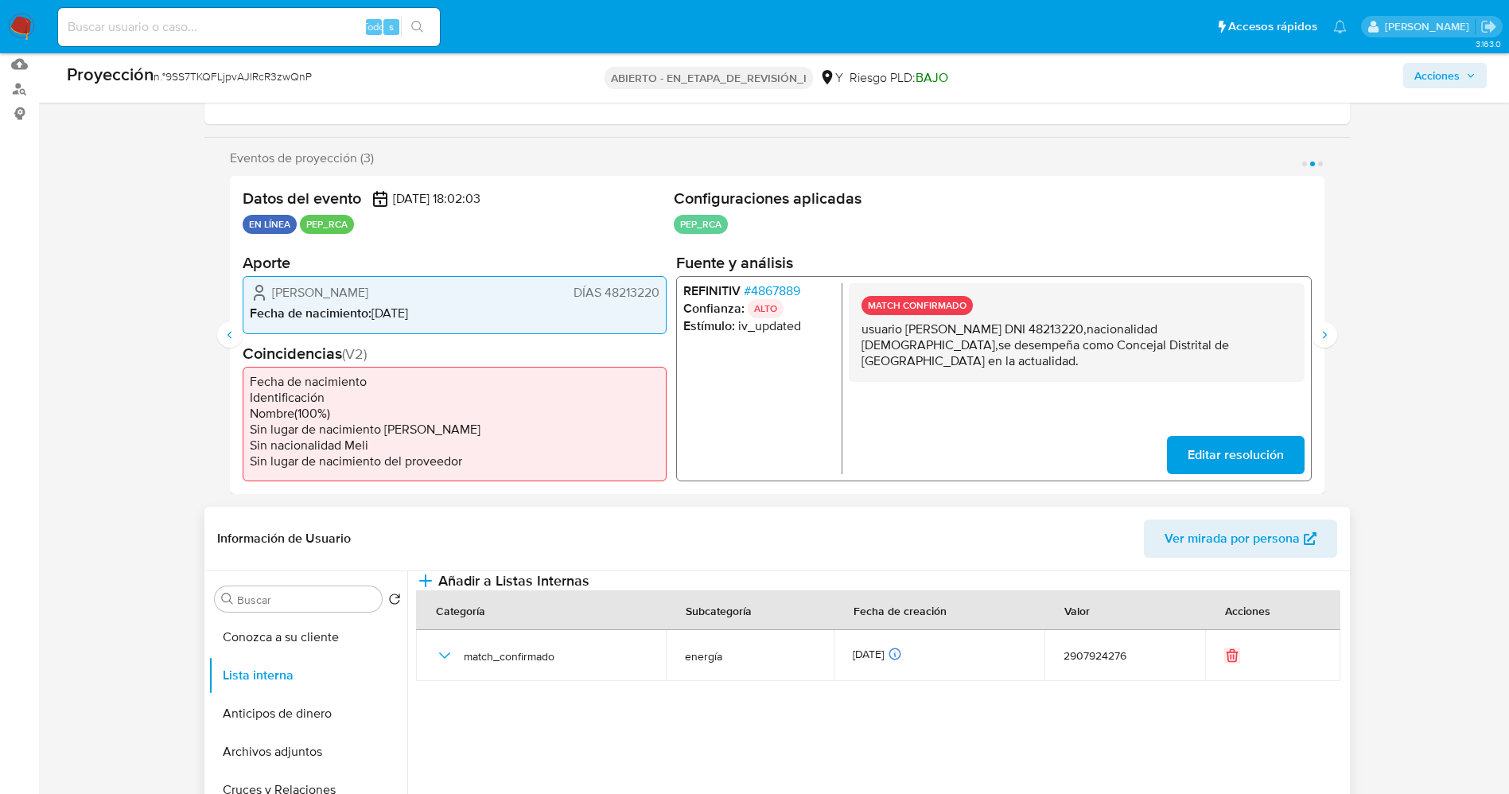
click at [940, 357] on div "MATCH CONFIRMADO usuario Diego Alfonso Chumbiray Loayza DNI 48213220,nacionalid…" at bounding box center [1076, 332] width 456 height 99
click at [1322, 338] on icon "Siguiente" at bounding box center [1324, 335] width 13 height 13
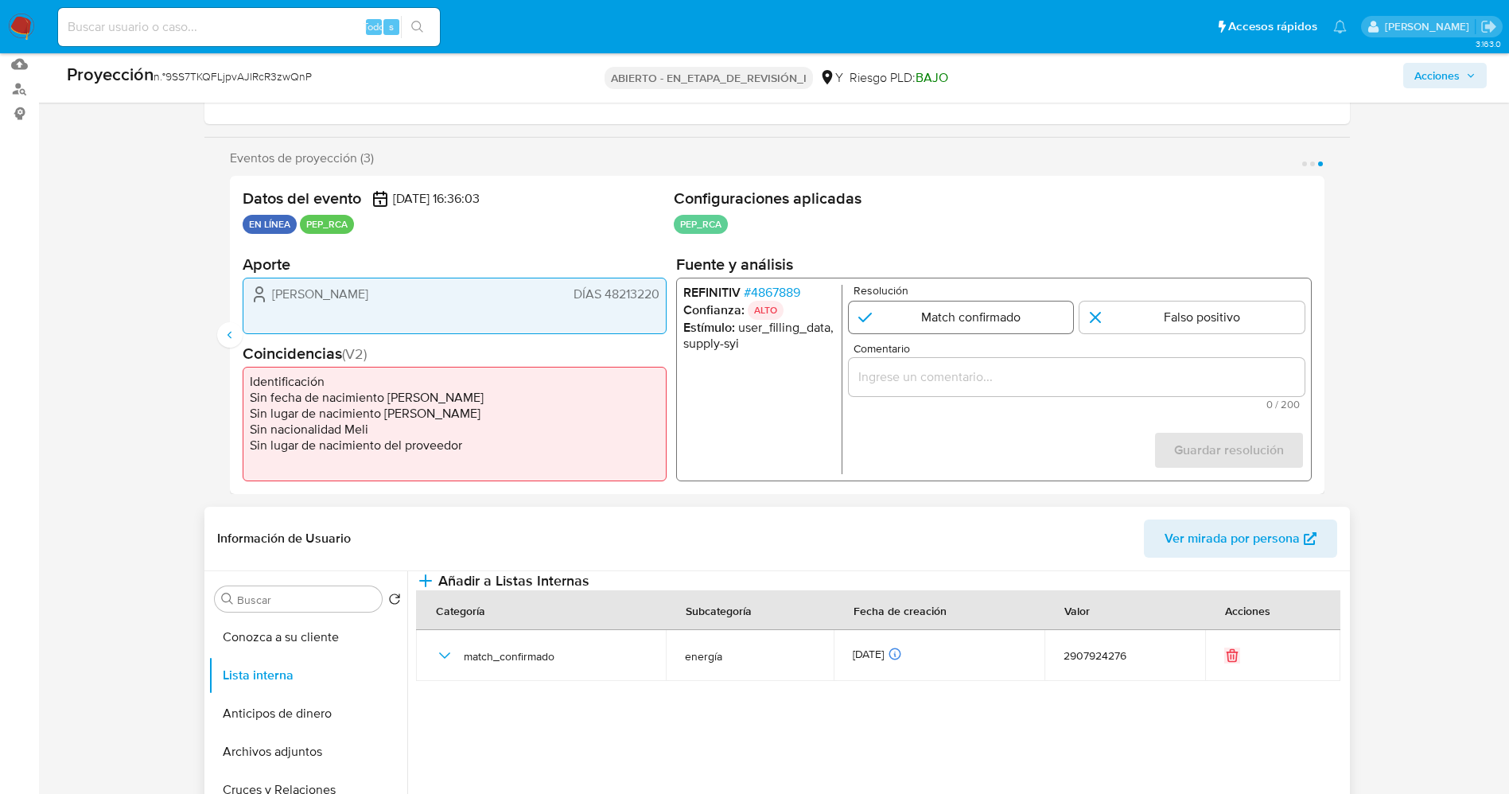
click at [971, 304] on input "3 de 3" at bounding box center [960, 317] width 225 height 32
radio input "true"
click at [976, 371] on input "Comentario" at bounding box center [1076, 376] width 456 height 21
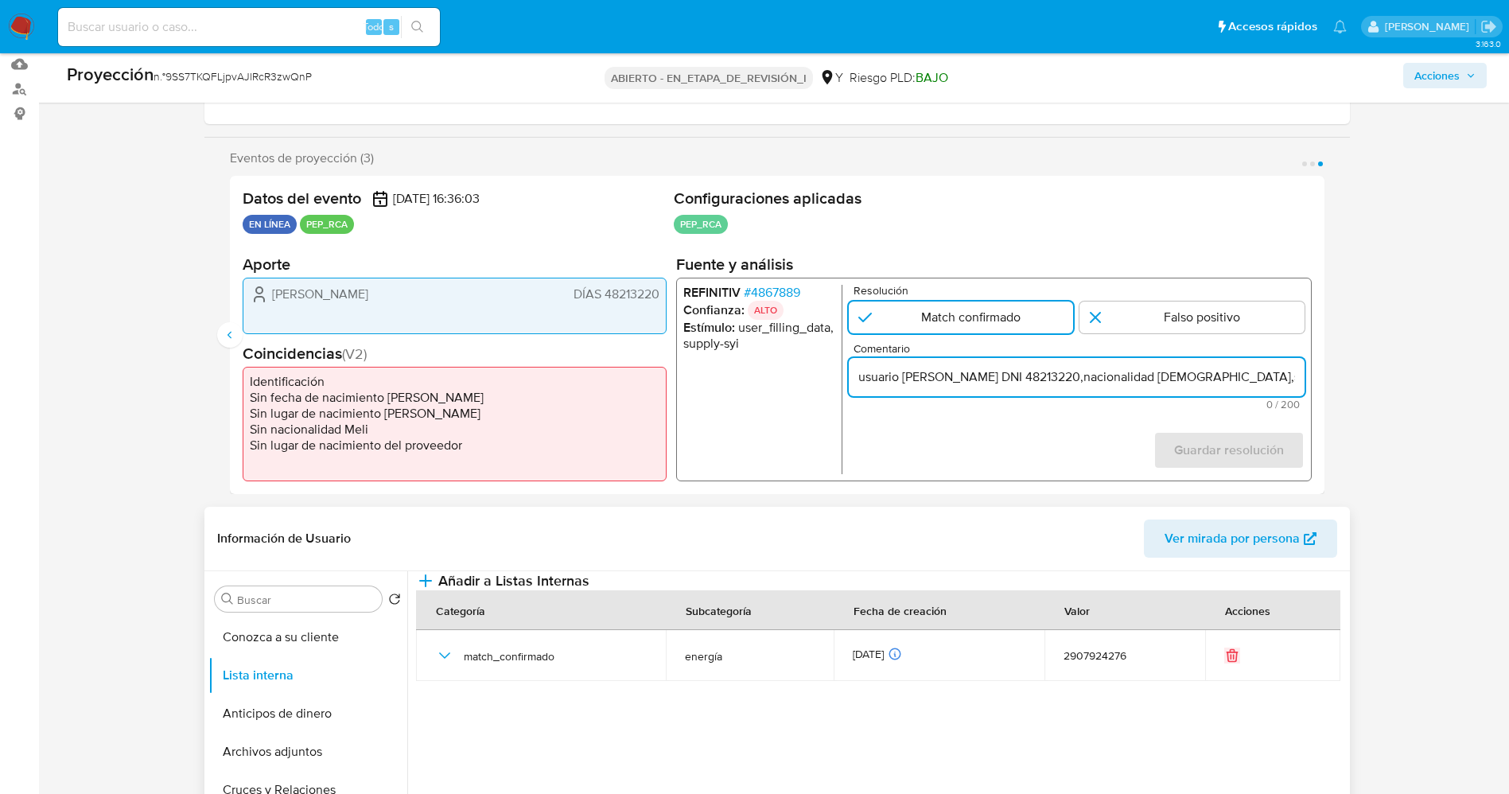
scroll to position [0, 390]
type input "usuario Diego Alfonso Chumbiray Loayza DNI 48213220,nacionalidad Peruana,se des…"
click at [1191, 436] on font "Guardar resolución" at bounding box center [1229, 450] width 110 height 38
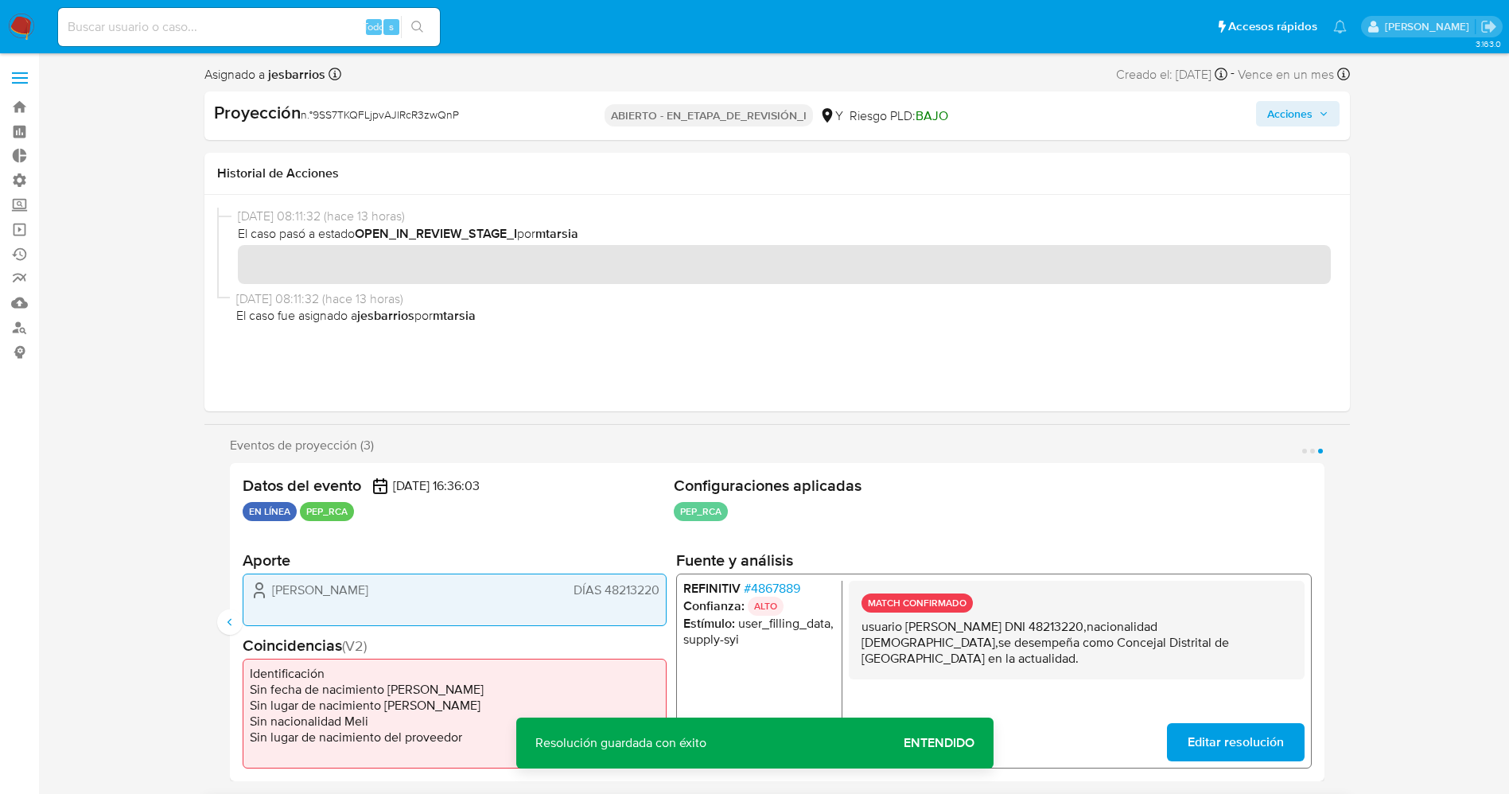
click at [1307, 117] on font "Acciones" at bounding box center [1290, 113] width 45 height 25
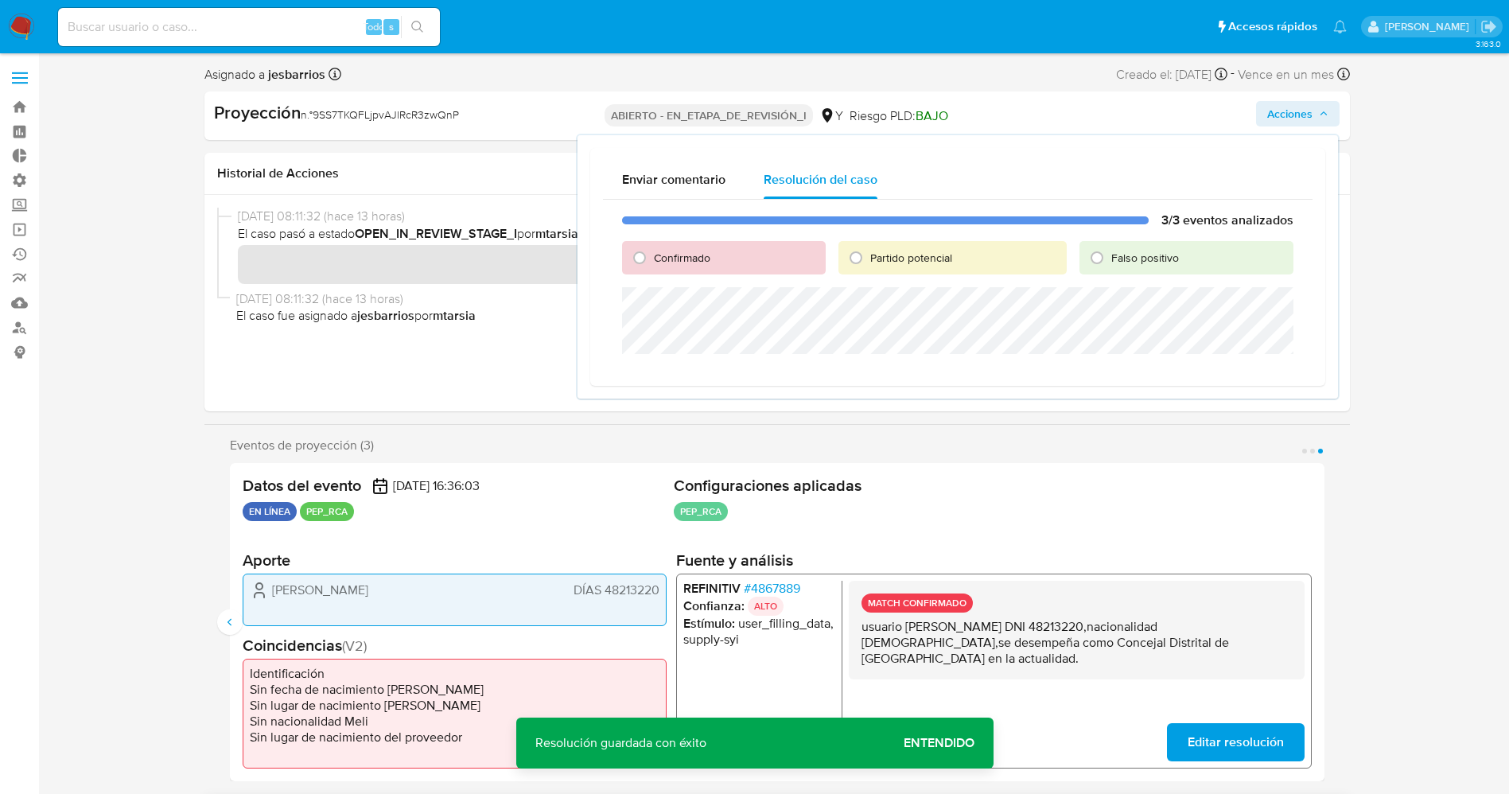
click at [710, 257] on span "Confirmado" at bounding box center [682, 258] width 56 height 16
click at [652, 257] on input "Confirmado" at bounding box center [639, 257] width 25 height 25
radio input "true"
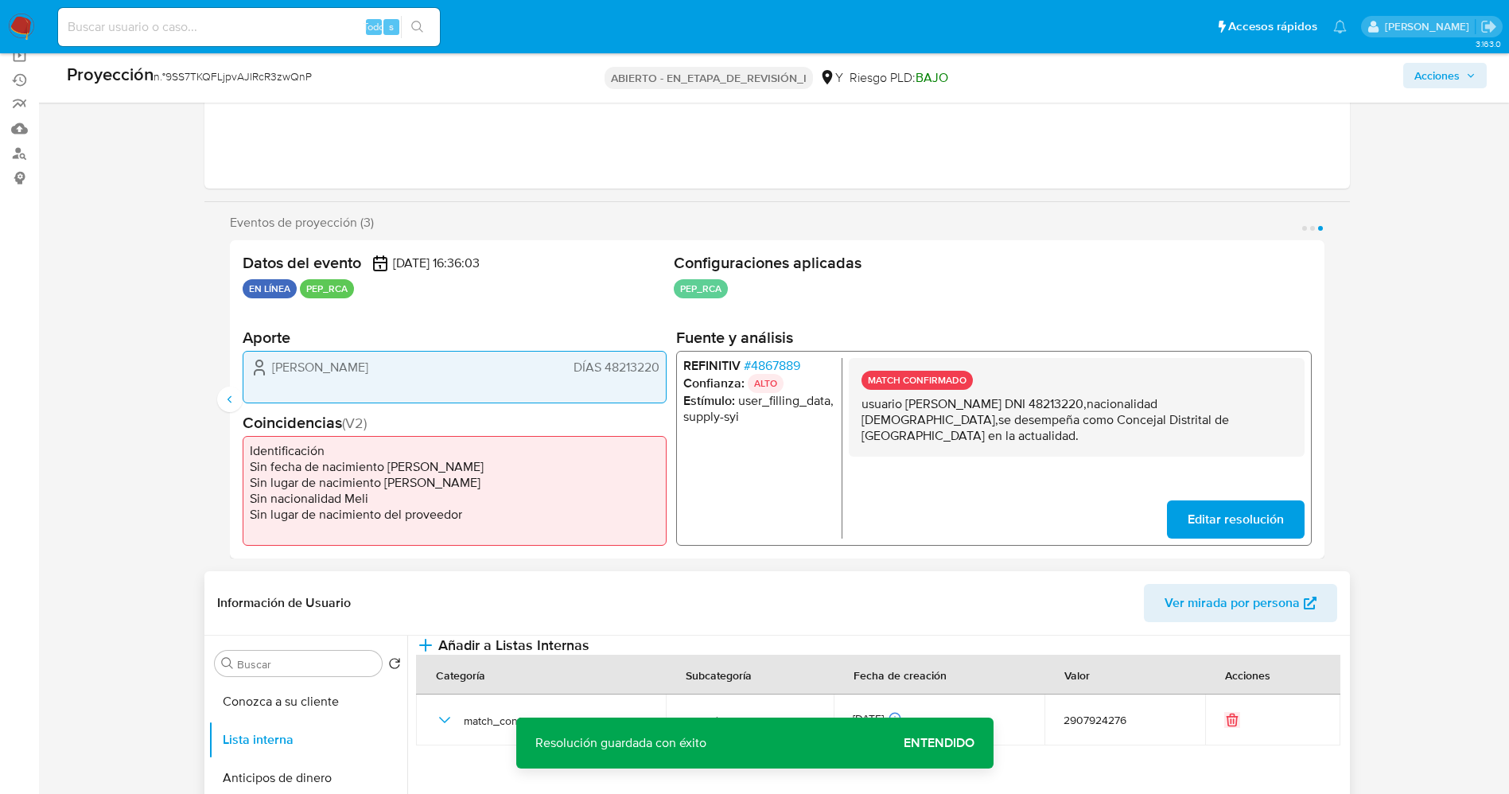
scroll to position [358, 0]
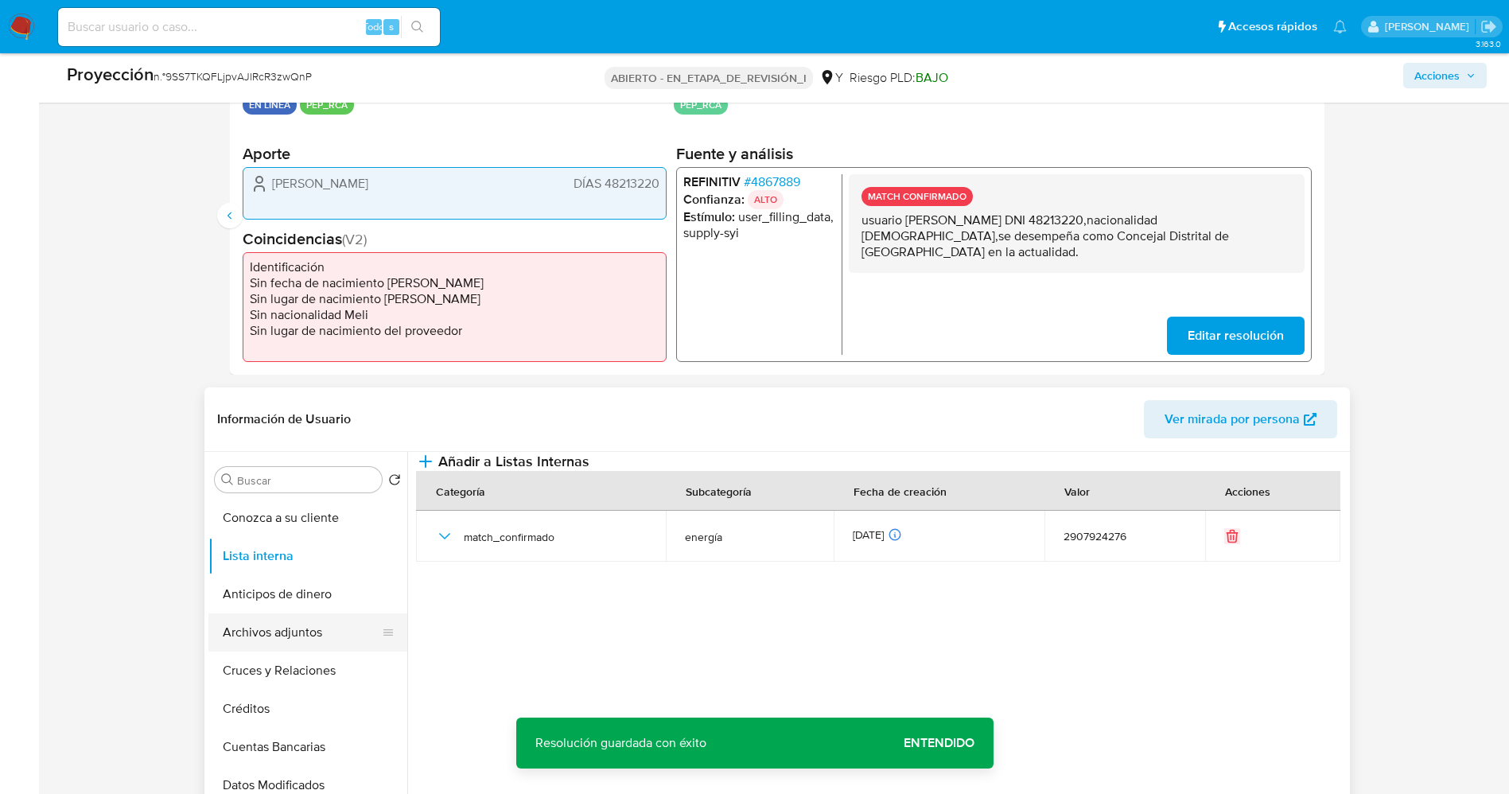
click at [276, 627] on button "Archivos adjuntos" at bounding box center [301, 632] width 186 height 38
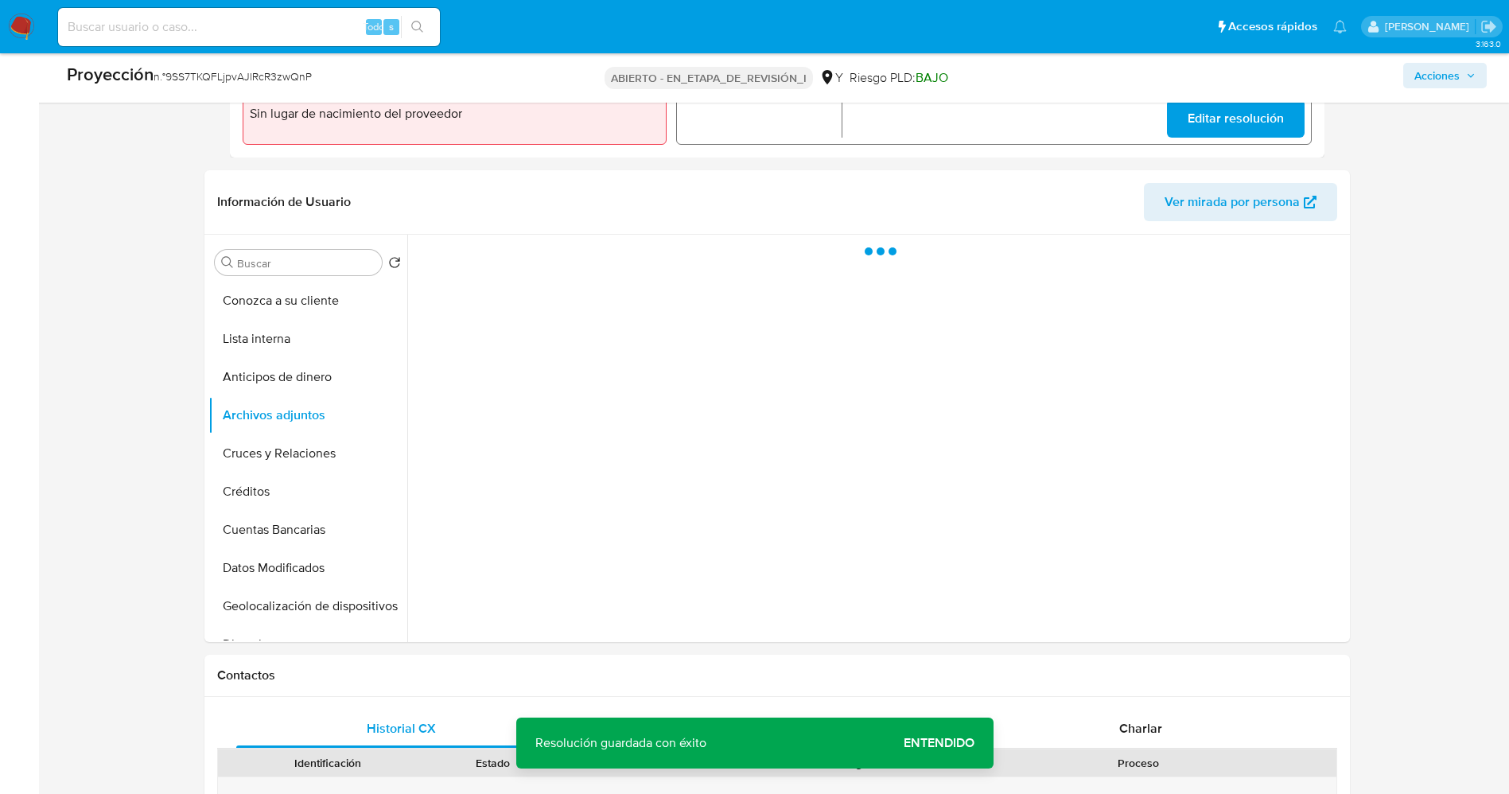
scroll to position [597, 0]
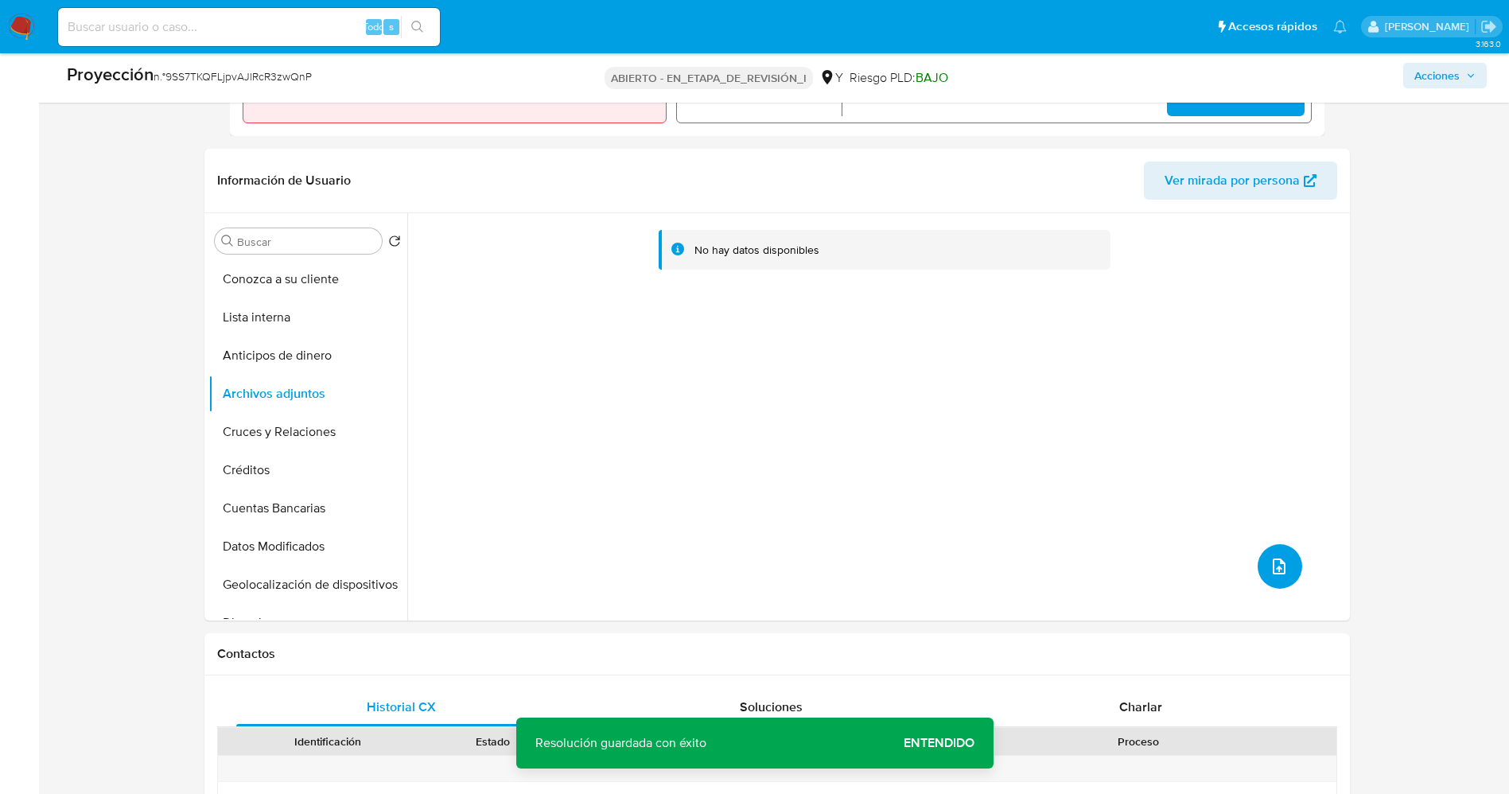
click at [1279, 553] on button "subir archivo" at bounding box center [1280, 566] width 45 height 45
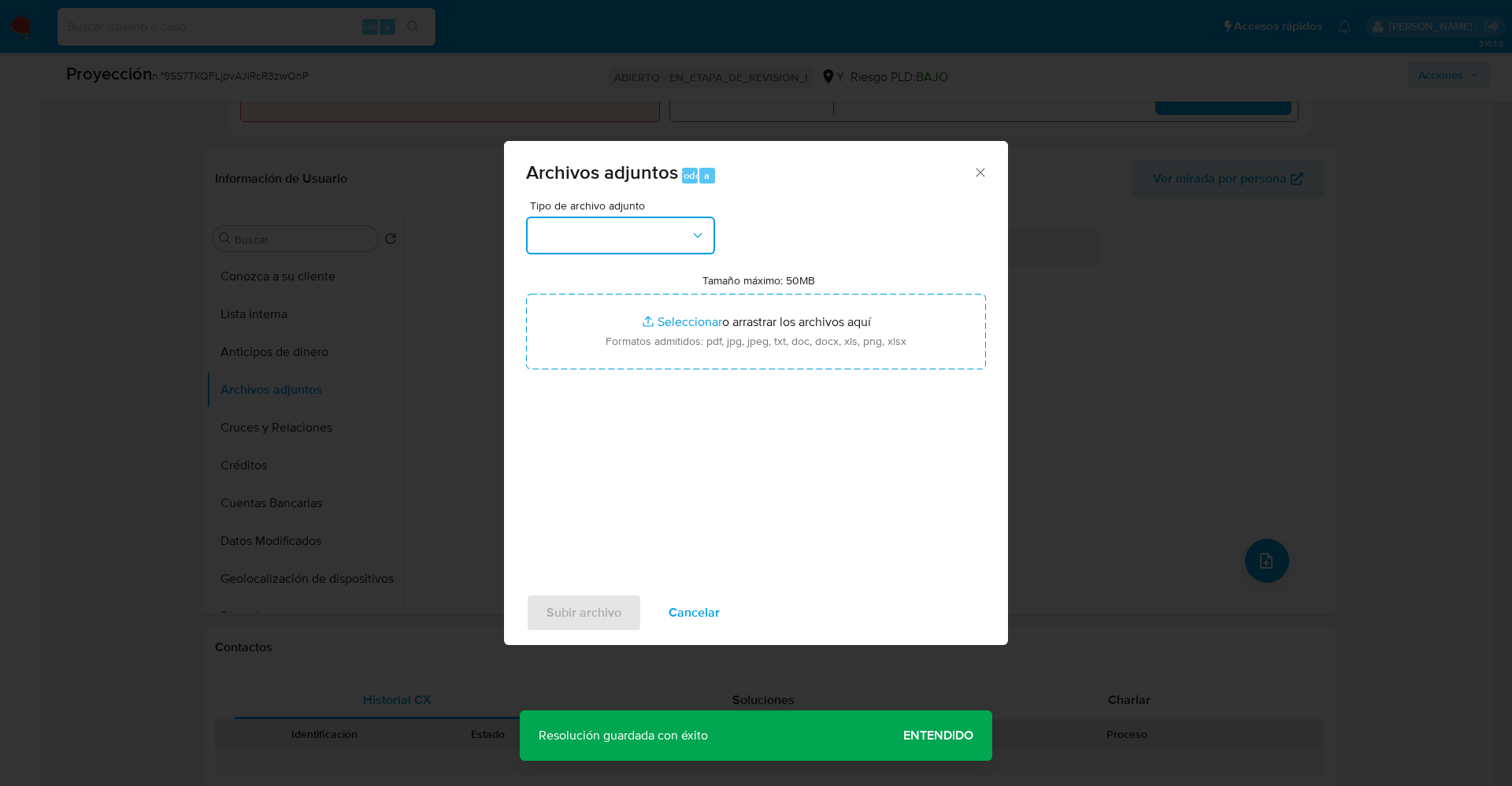
click at [672, 247] on button "button" at bounding box center [620, 236] width 189 height 38
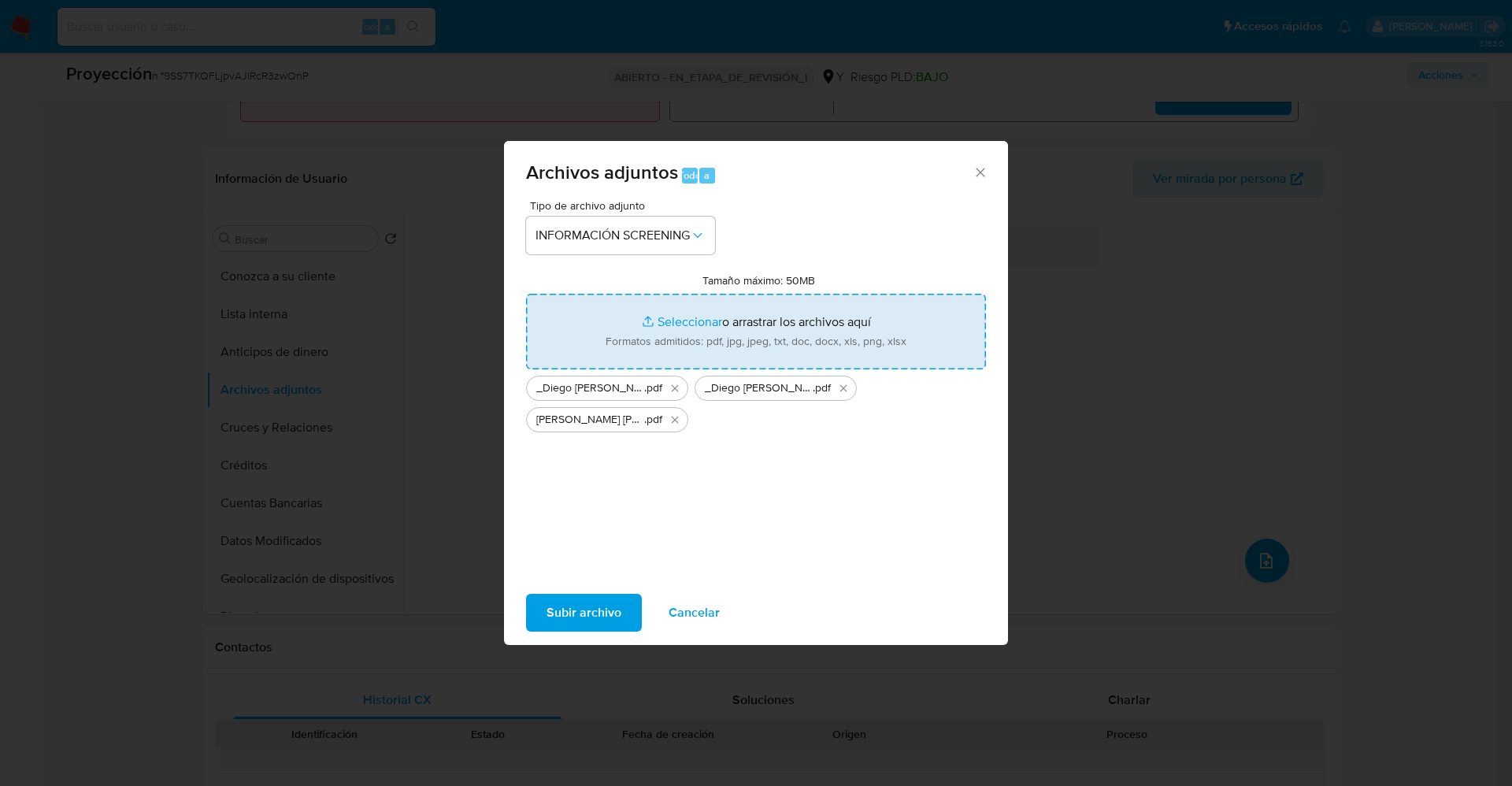
click at [584, 609] on span "Subir archivo" at bounding box center [584, 613] width 75 height 35
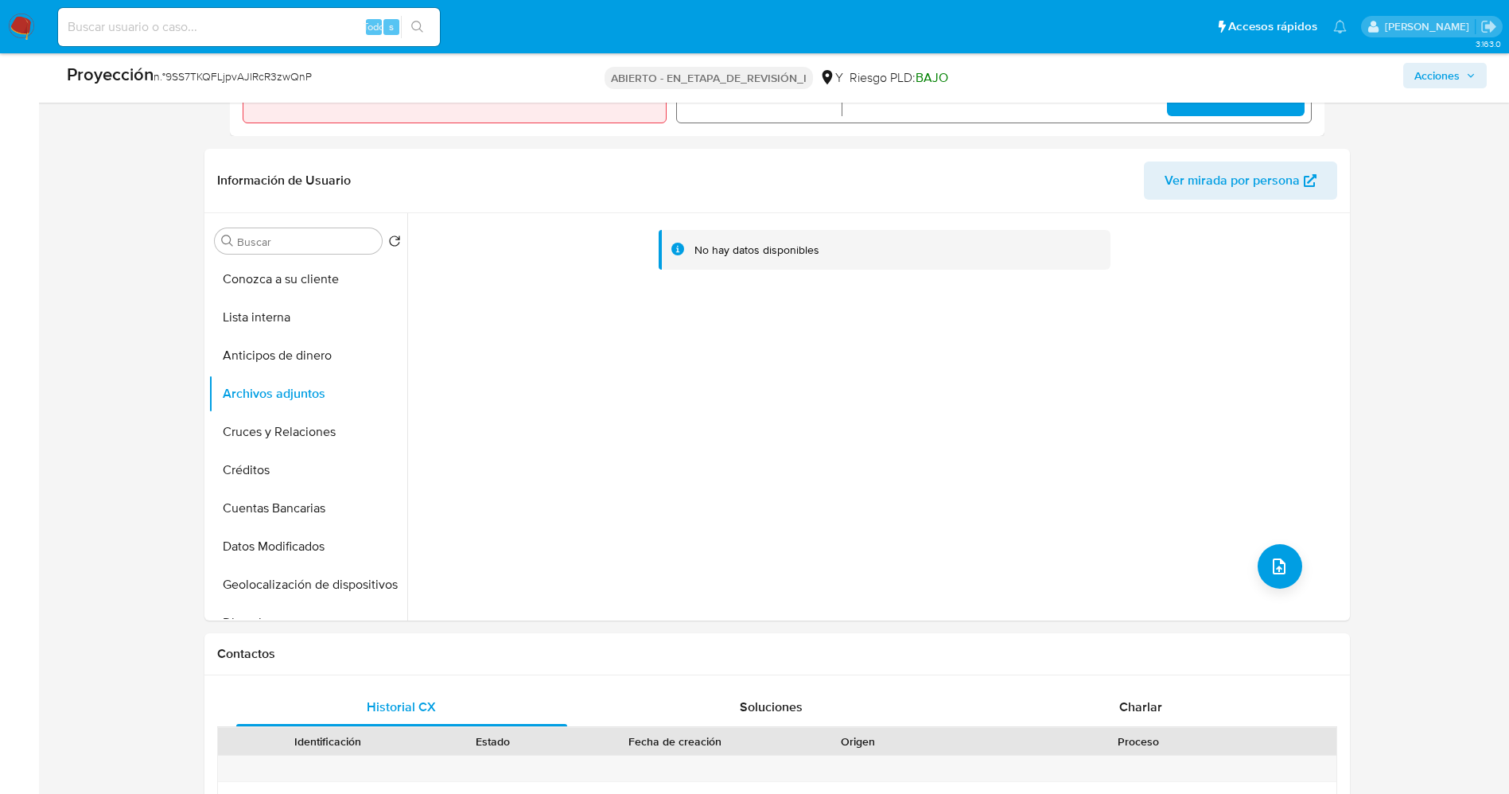
click at [239, 317] on button "Lista interna" at bounding box center [307, 317] width 199 height 38
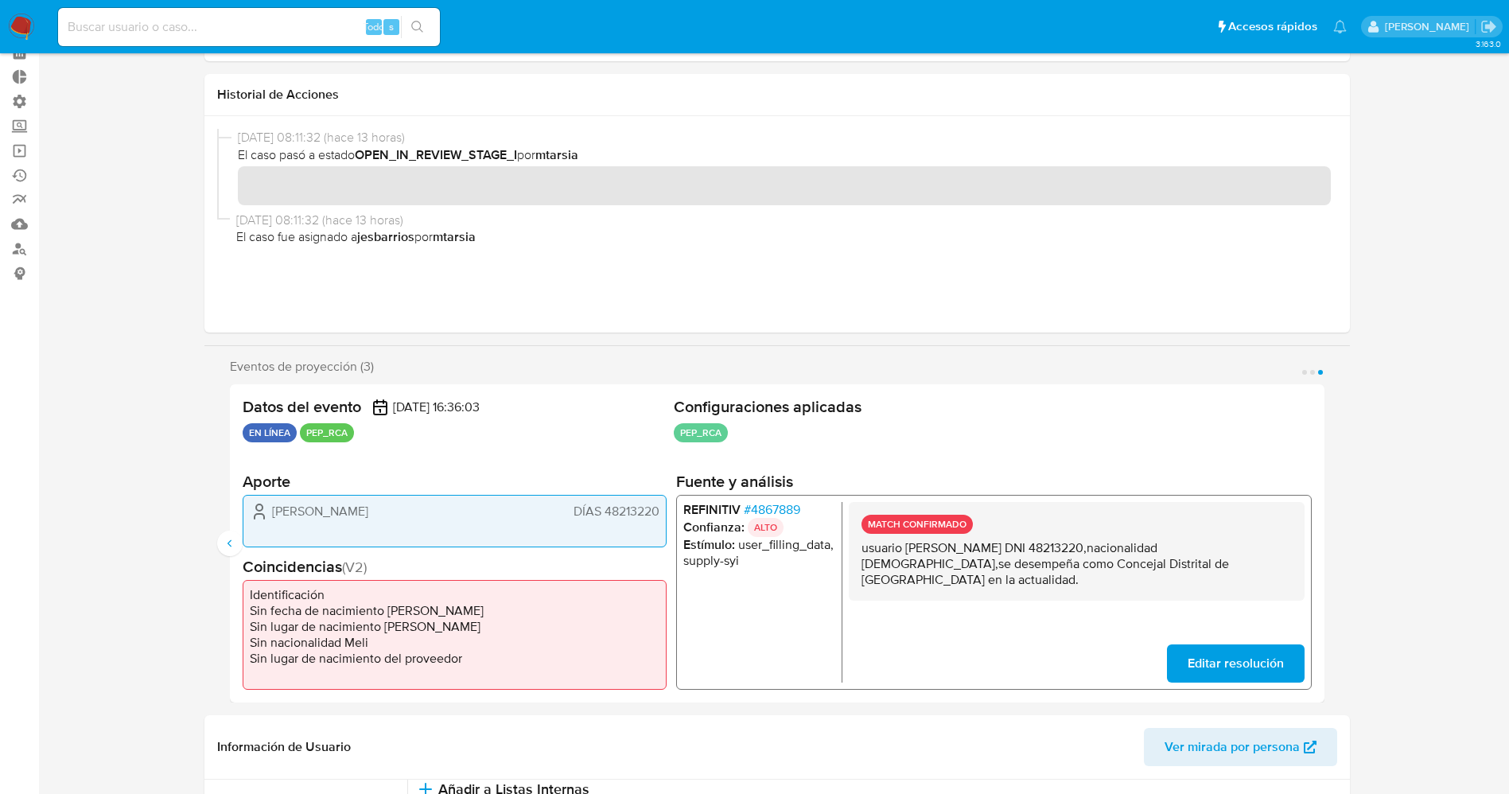
scroll to position [0, 0]
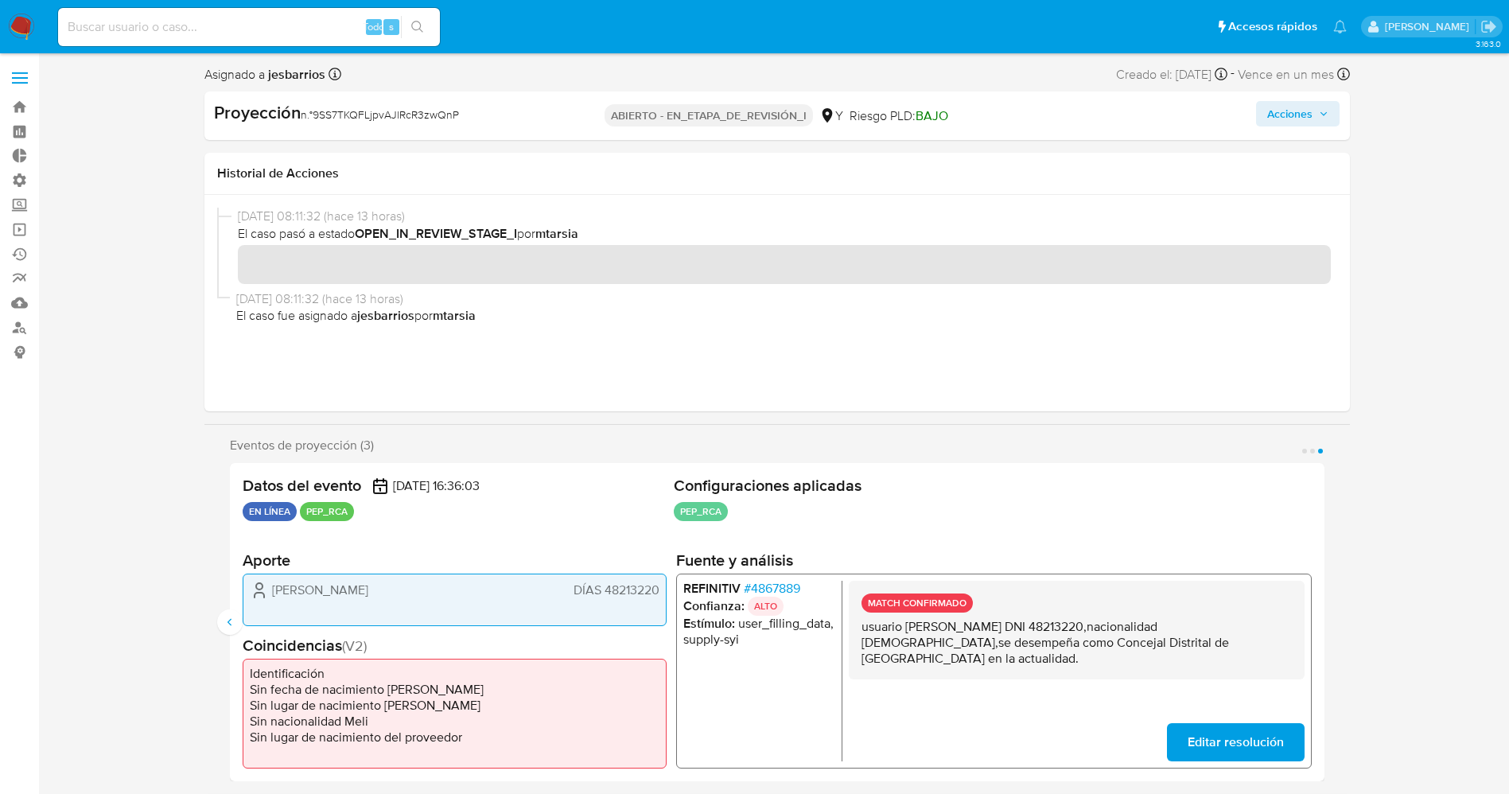
click at [1314, 115] on span "Acciones" at bounding box center [1298, 114] width 61 height 22
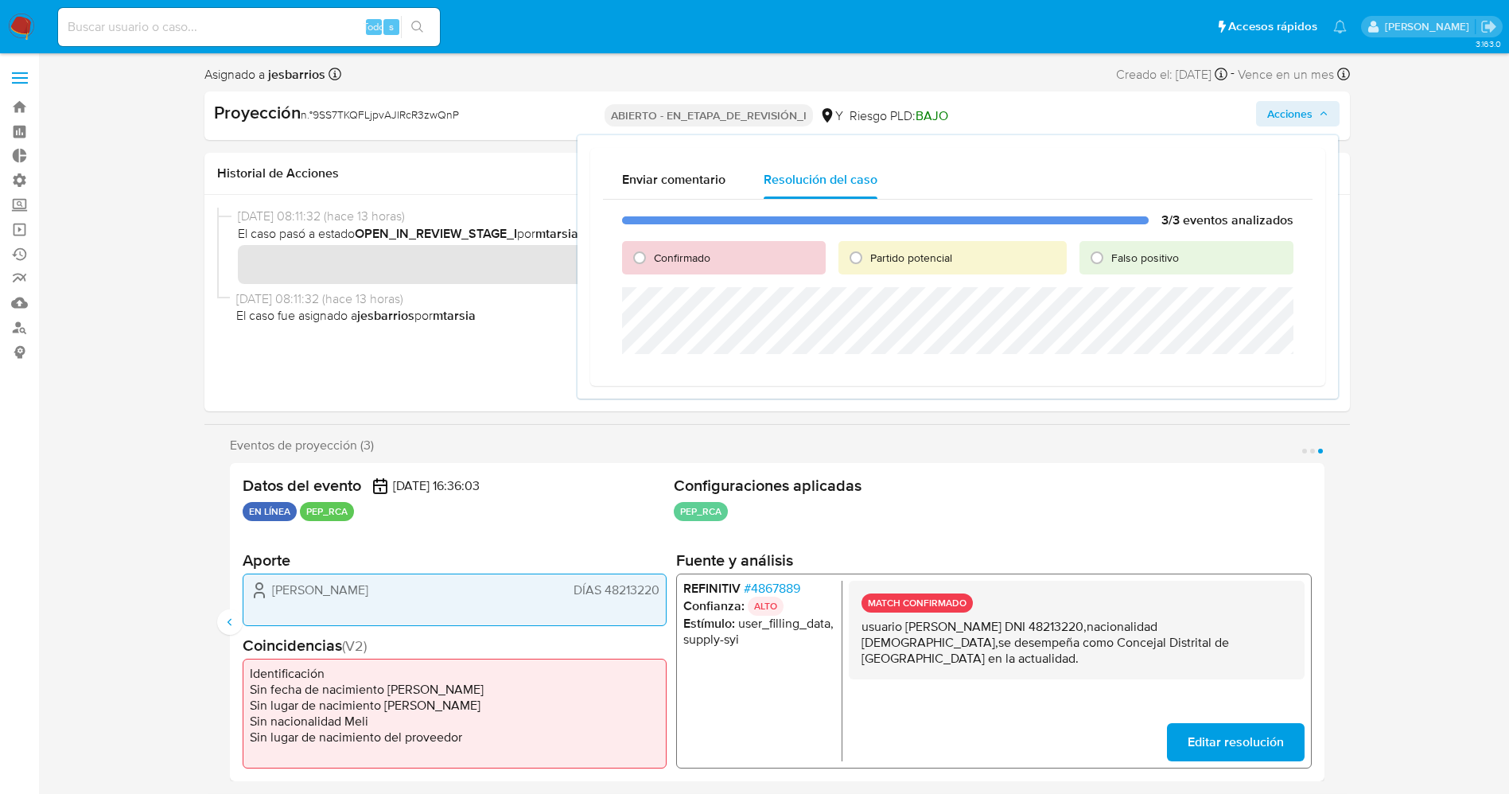
click at [672, 257] on font "Confirmado" at bounding box center [682, 258] width 56 height 16
click at [652, 257] on input "Confirmado" at bounding box center [639, 257] width 25 height 25
radio input "true"
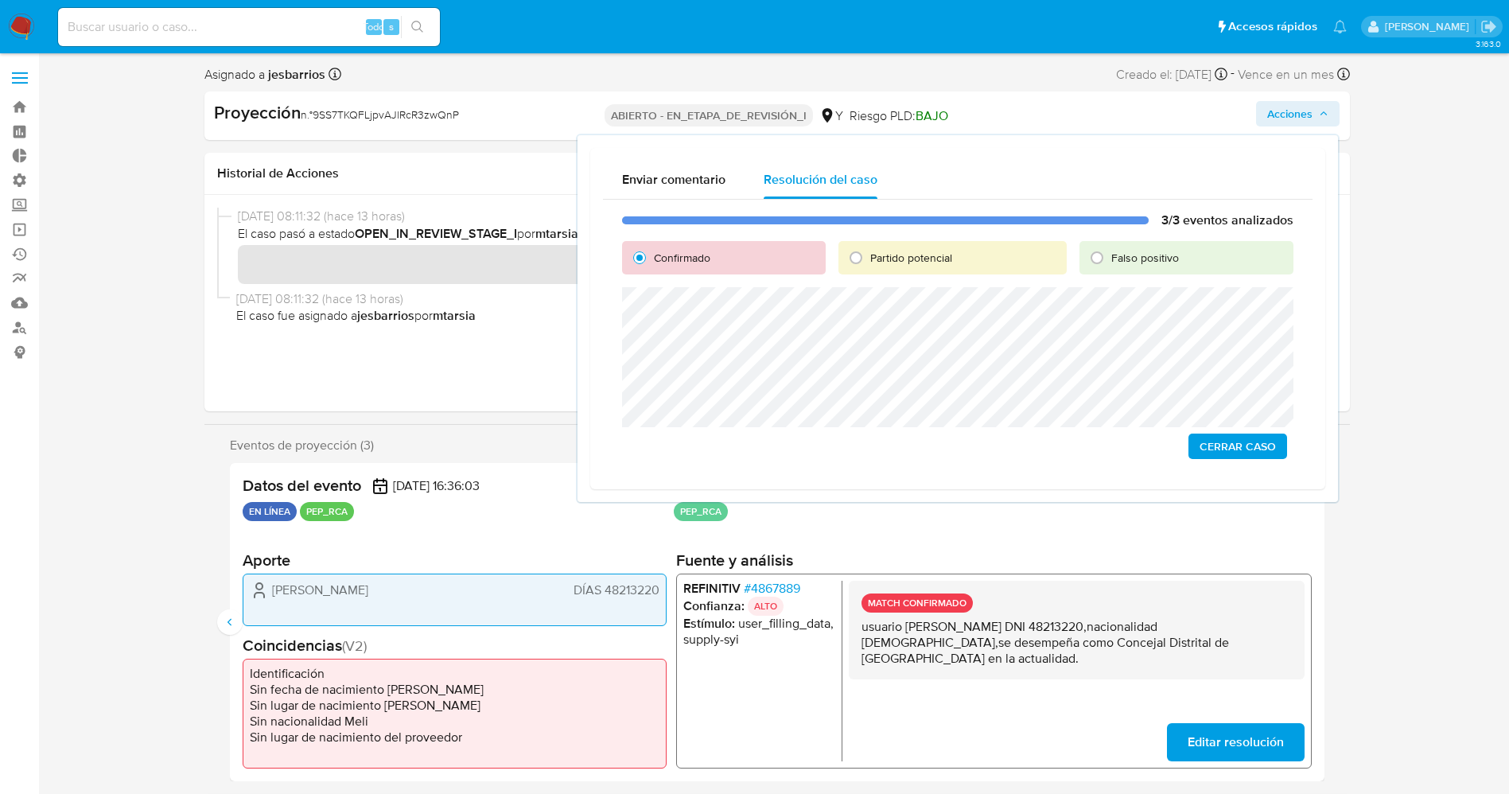
click at [1221, 437] on font "Cerrar Caso" at bounding box center [1238, 446] width 76 height 25
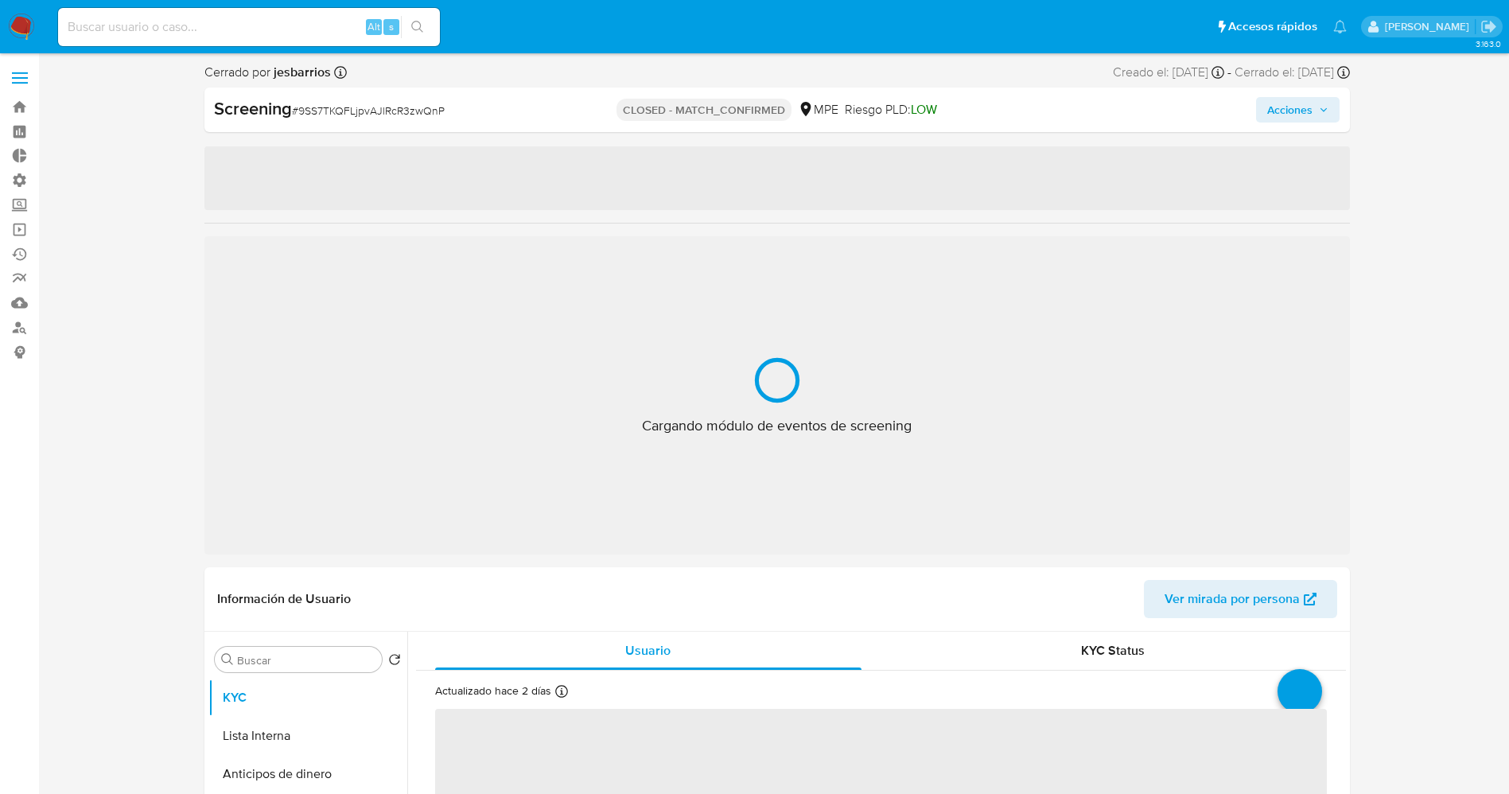
select select "10"
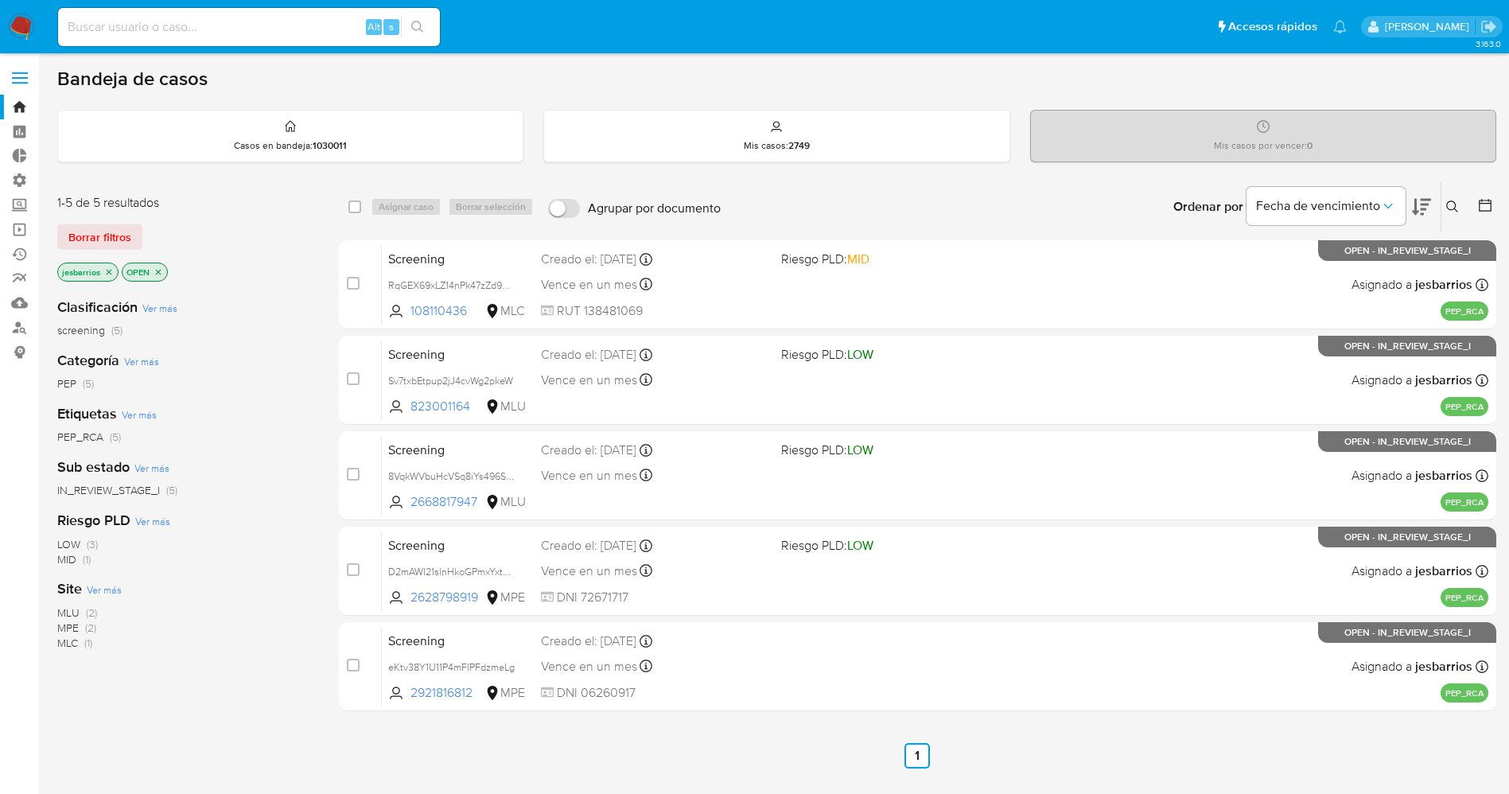
click at [421, 423] on div "case-item-checkbox No es posible asignar el caso Screening Sv7txbEtpup2jJ4cvWg2…" at bounding box center [918, 380] width 1158 height 89
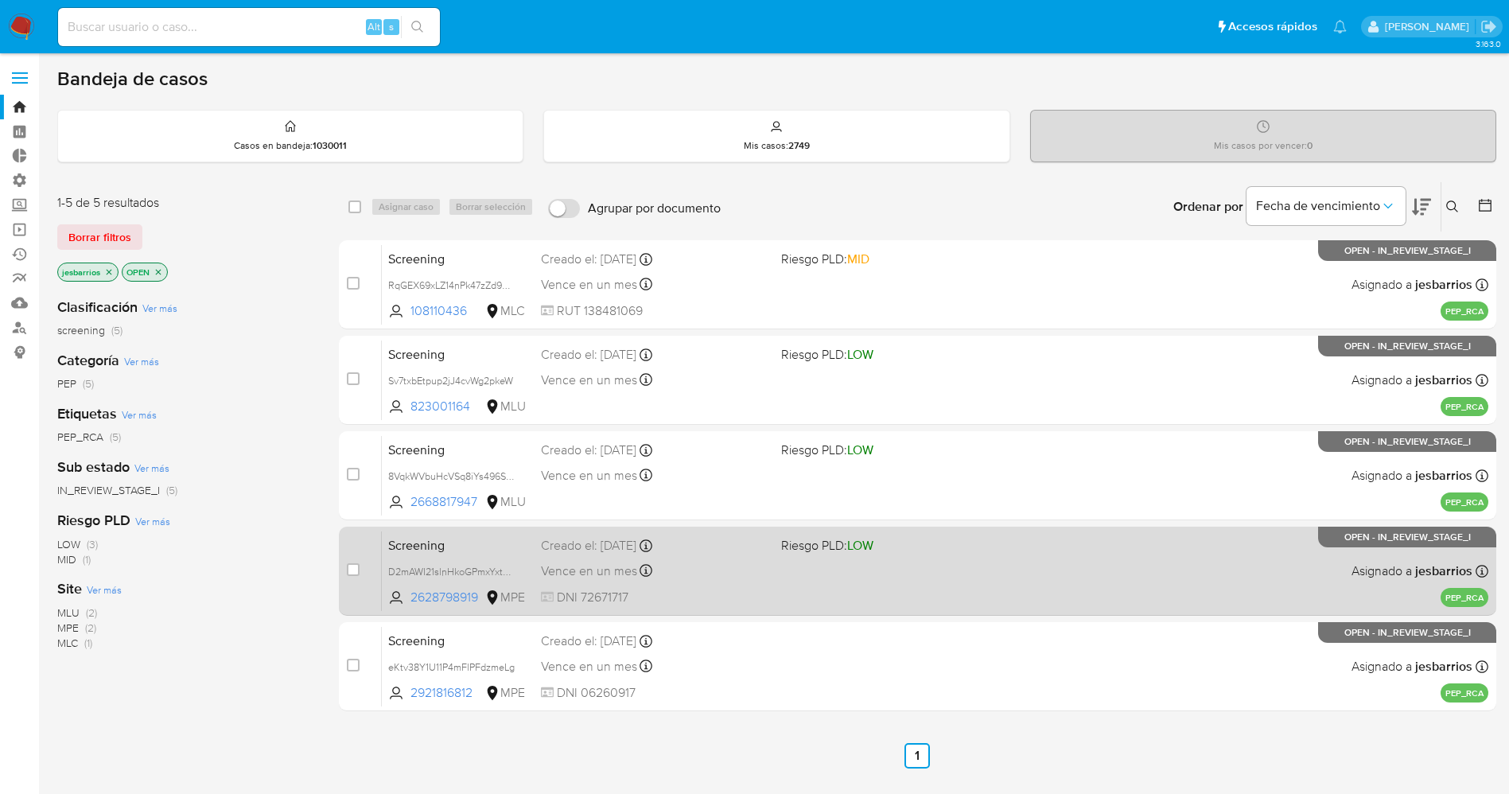
click at [730, 574] on div "Vence en un mes Vence el [DATE] 15:34:43" at bounding box center [655, 570] width 228 height 21
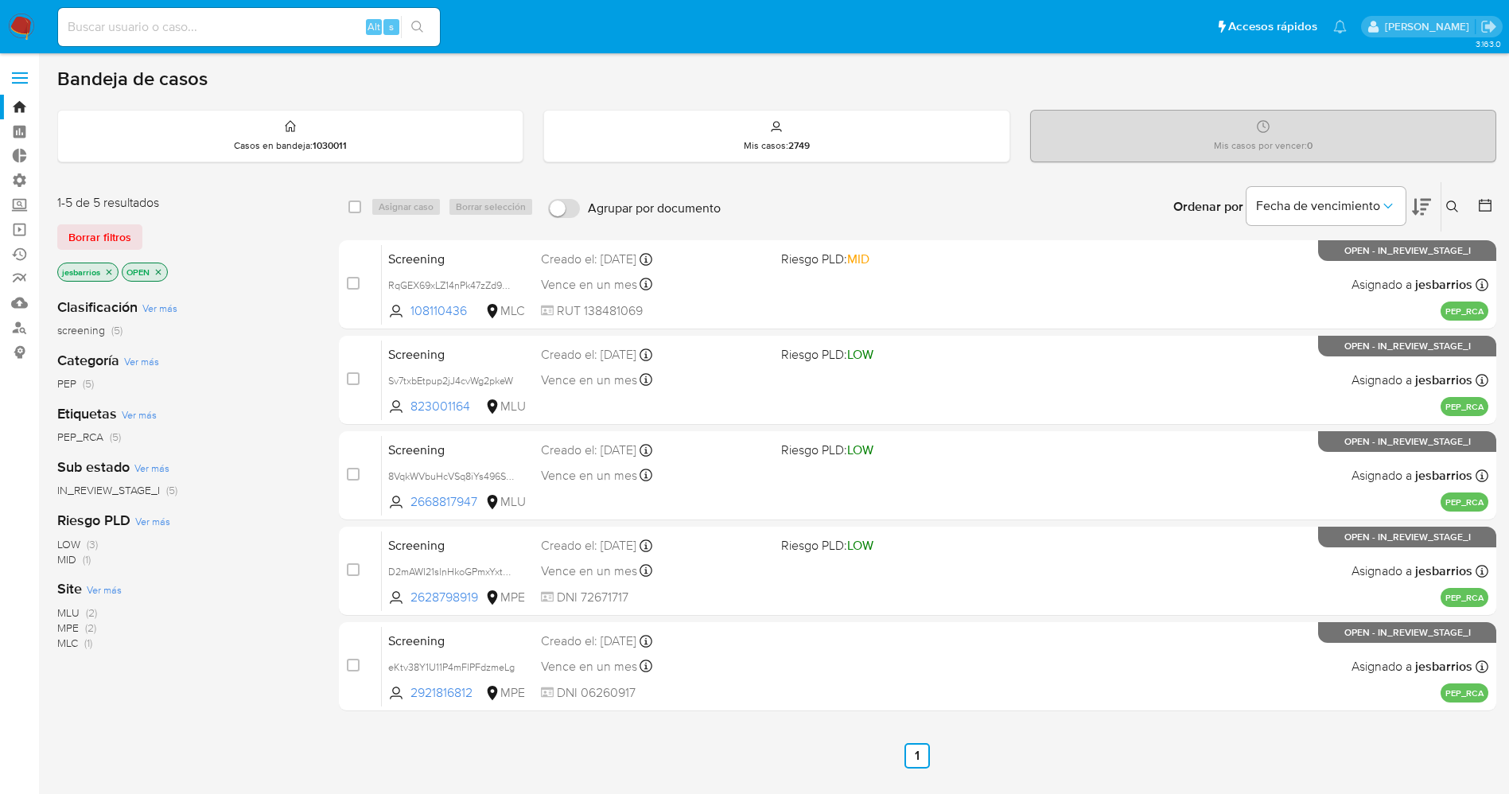
click at [29, 18] on img at bounding box center [21, 27] width 27 height 27
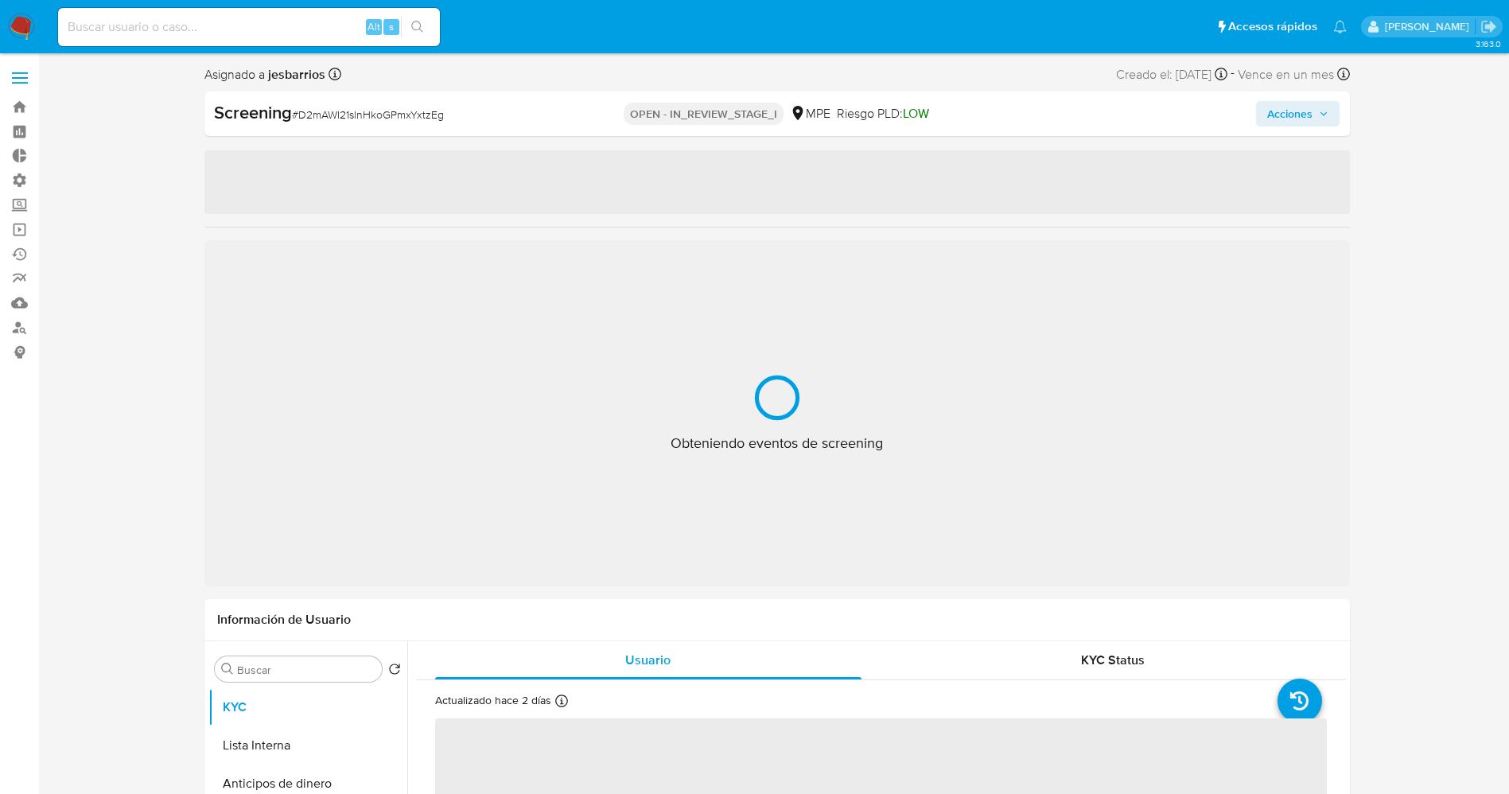
select select "10"
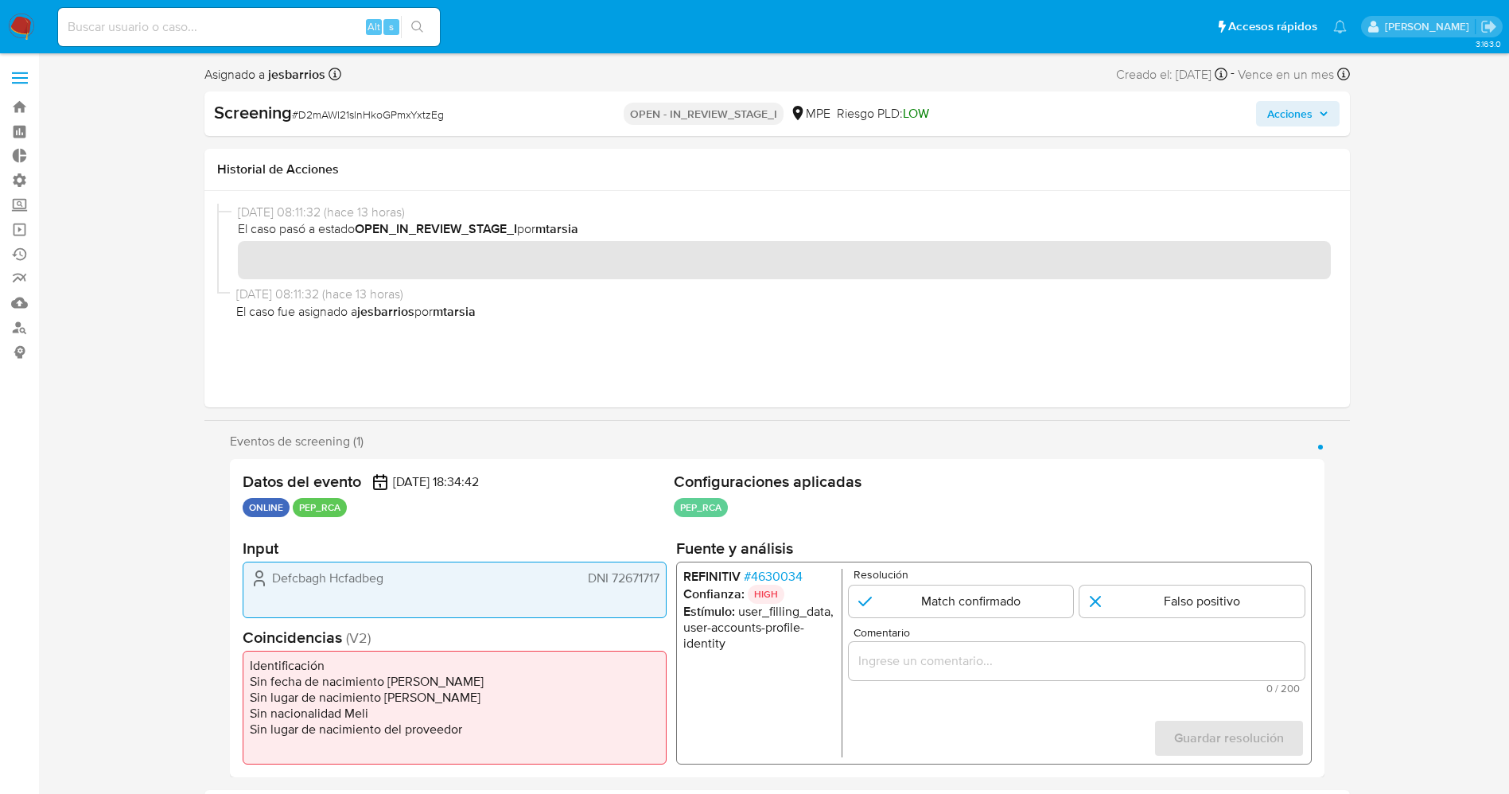
click at [761, 576] on span "# 4630034" at bounding box center [772, 577] width 59 height 16
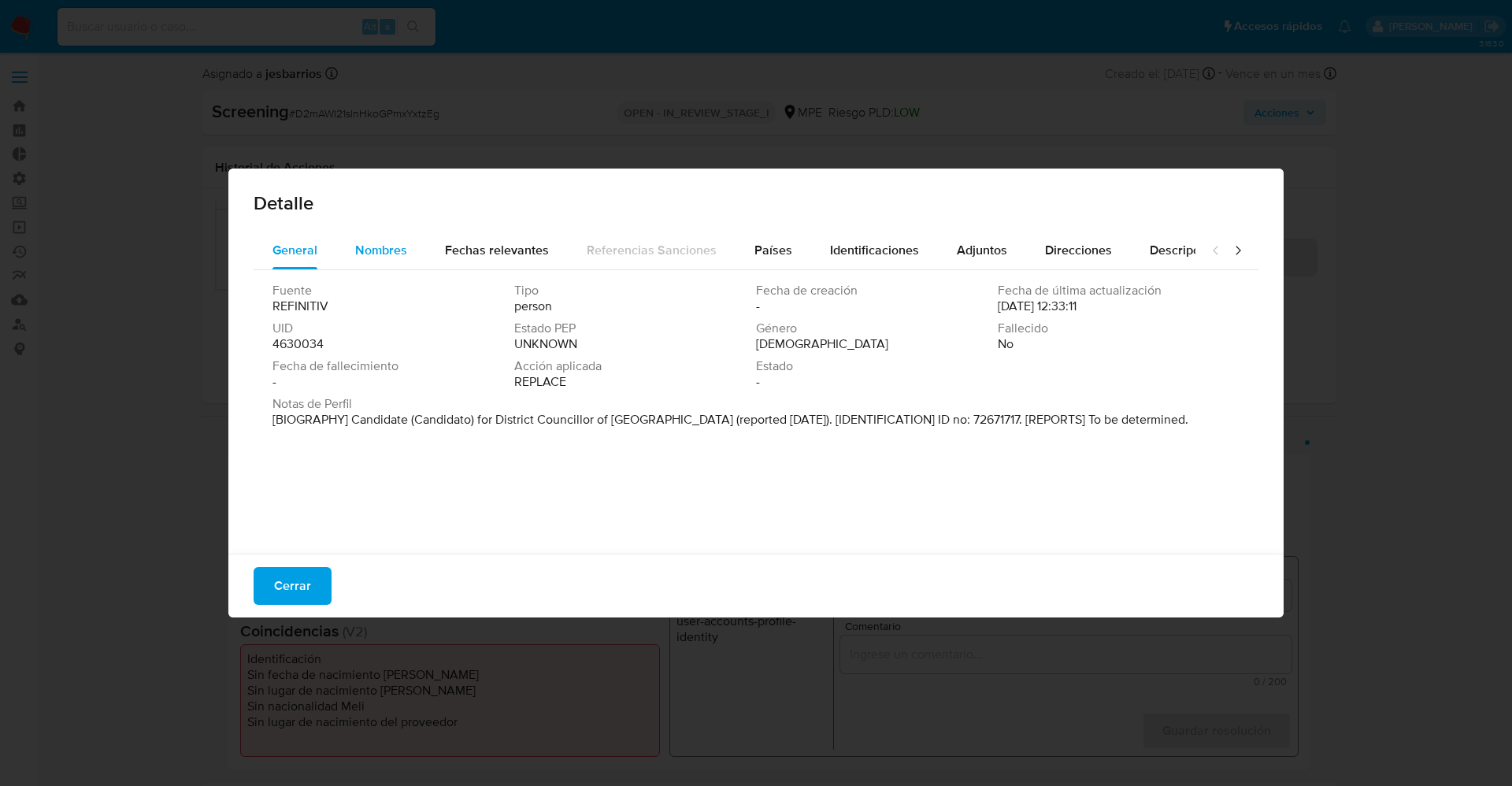
click at [382, 234] on div "Nombres" at bounding box center [381, 250] width 52 height 38
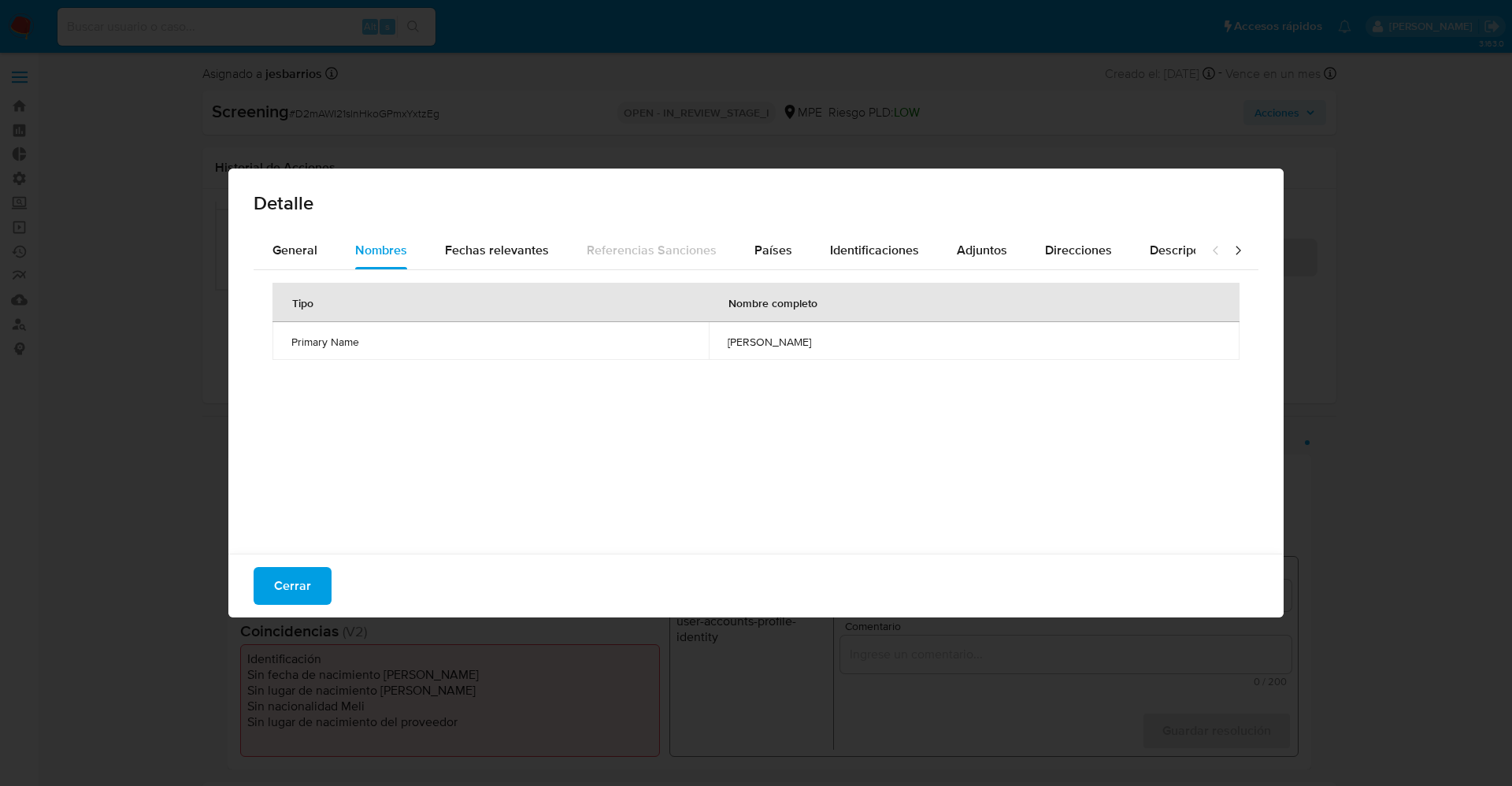
click at [333, 232] on div "General Nombres Fechas relevantes Referencias Sanciones Países Identificaciones…" at bounding box center [724, 250] width 942 height 38
click at [792, 248] on button "Países" at bounding box center [773, 250] width 75 height 38
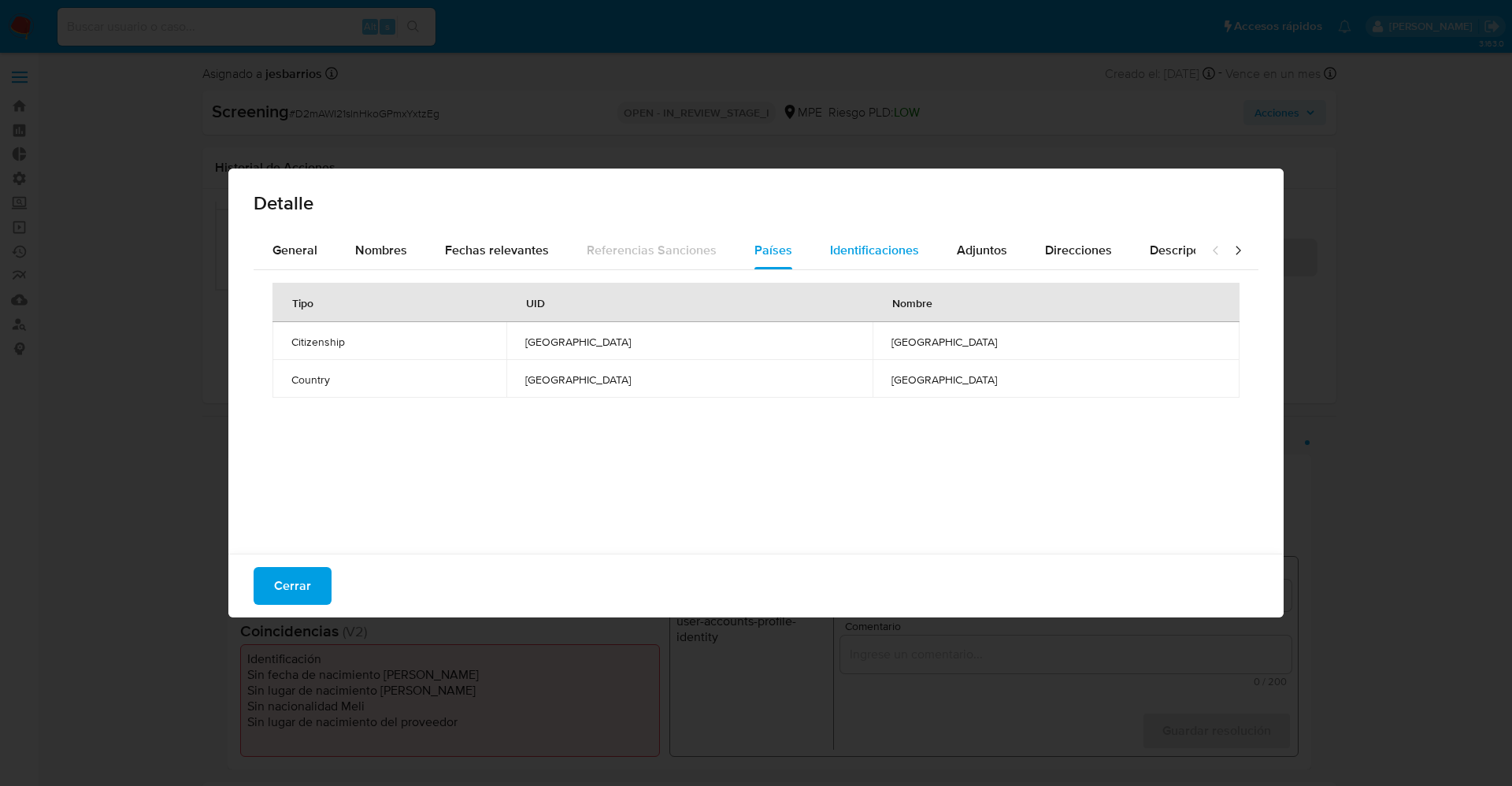
click at [859, 248] on span "Identificaciones" at bounding box center [875, 249] width 89 height 18
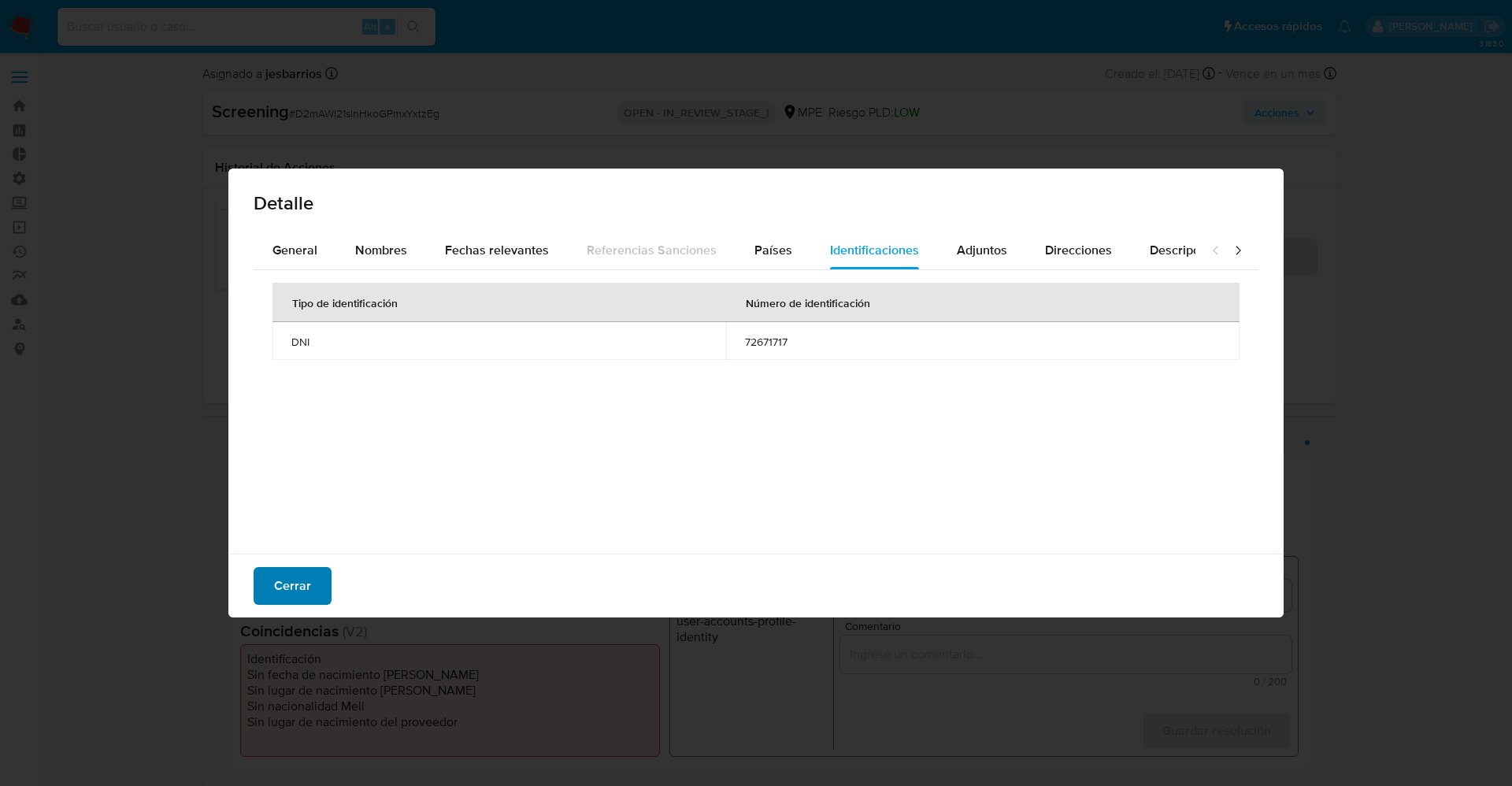
click at [293, 592] on span "Cerrar" at bounding box center [292, 585] width 37 height 35
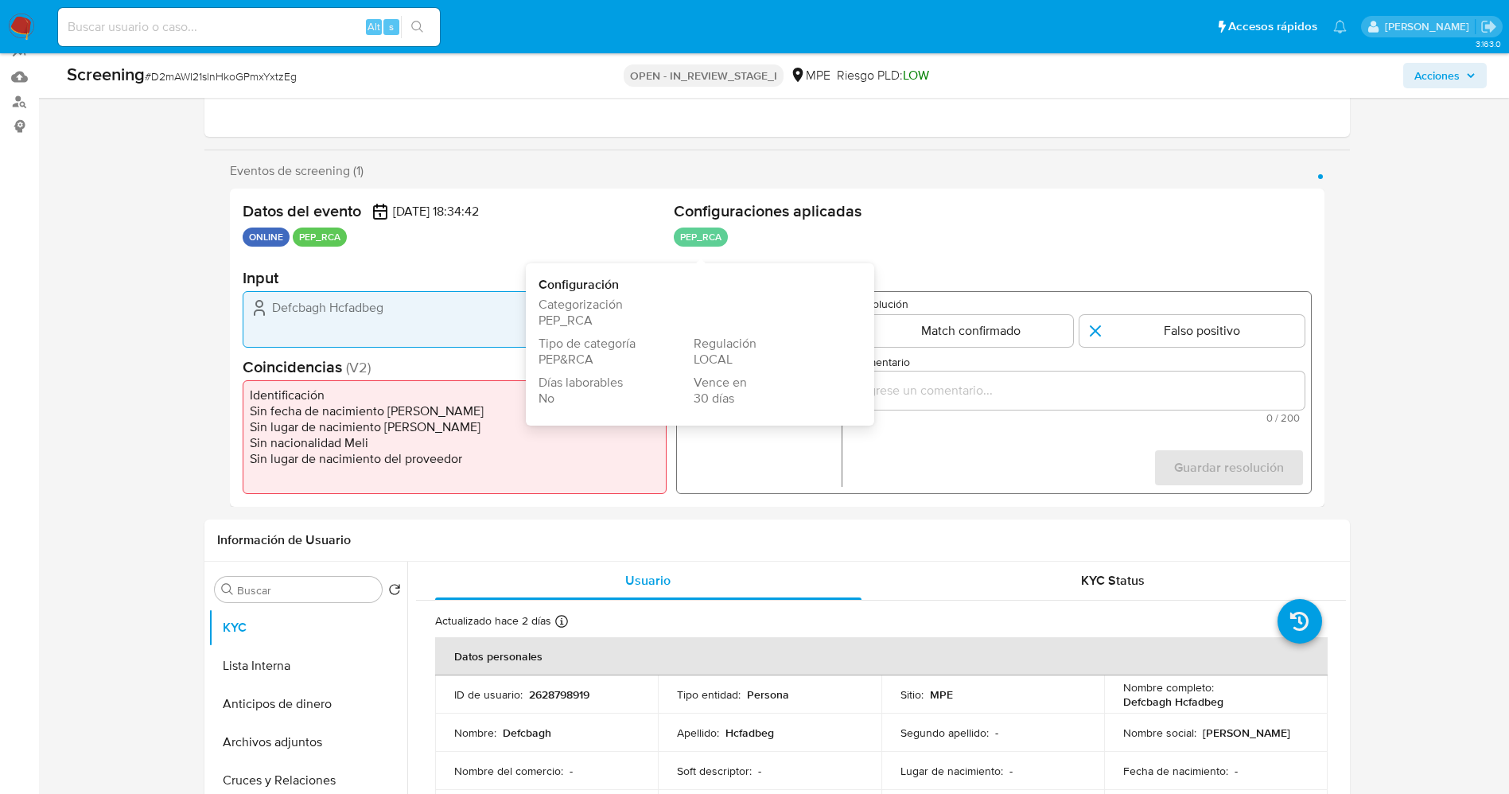
scroll to position [119, 0]
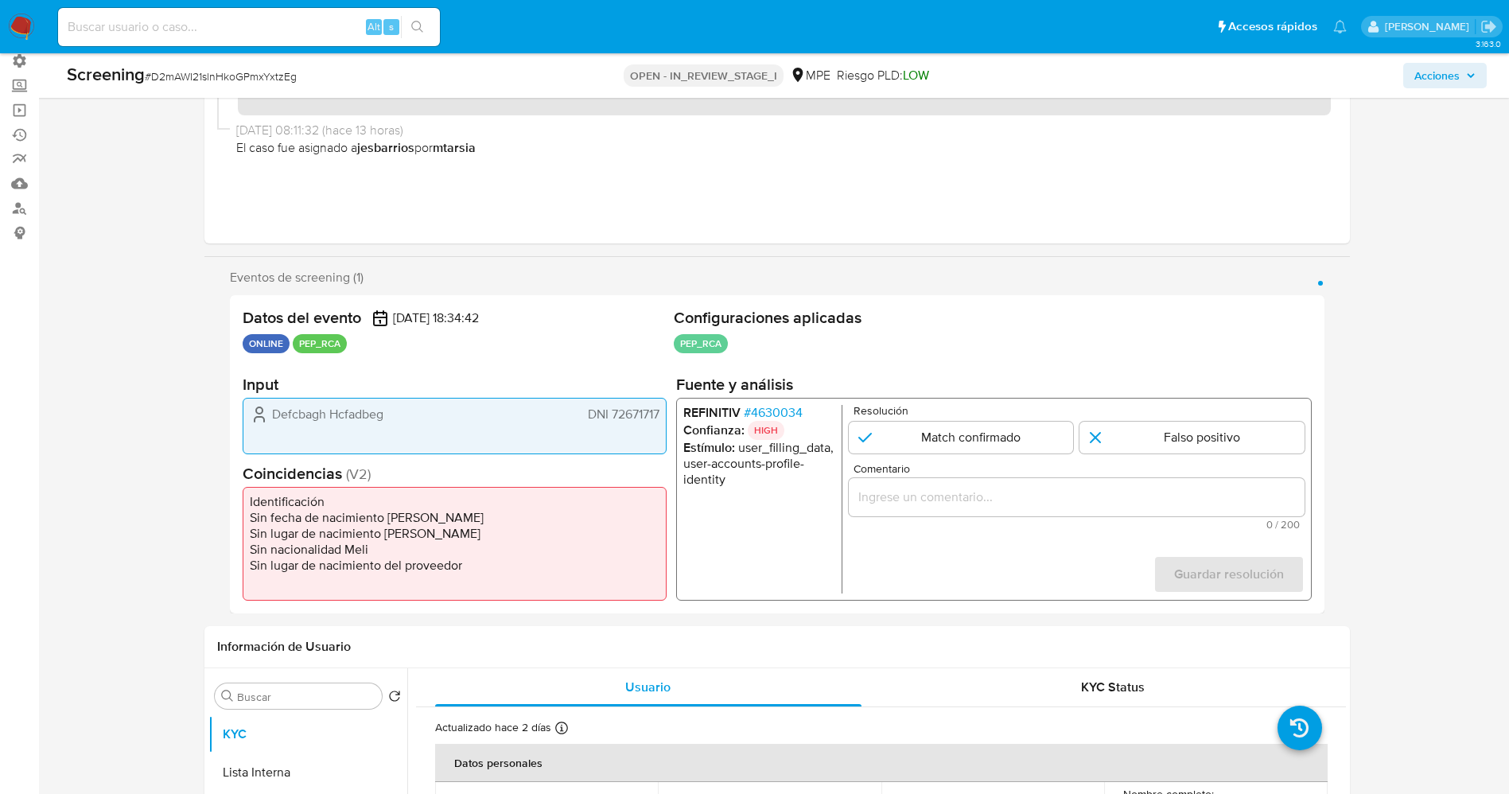
click at [773, 415] on span "# 4630034" at bounding box center [772, 413] width 59 height 16
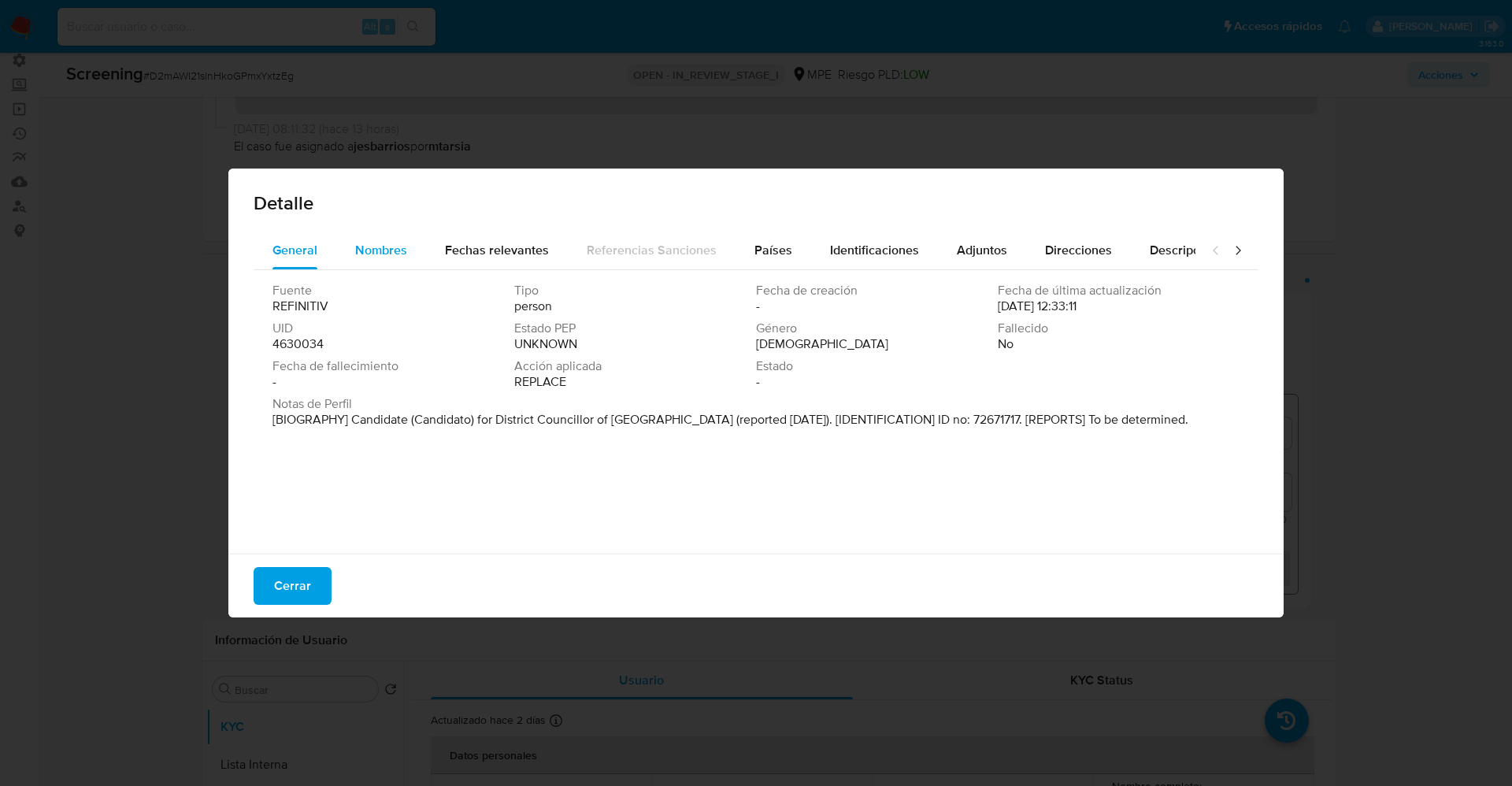
click at [380, 236] on div "Nombres" at bounding box center [381, 250] width 52 height 38
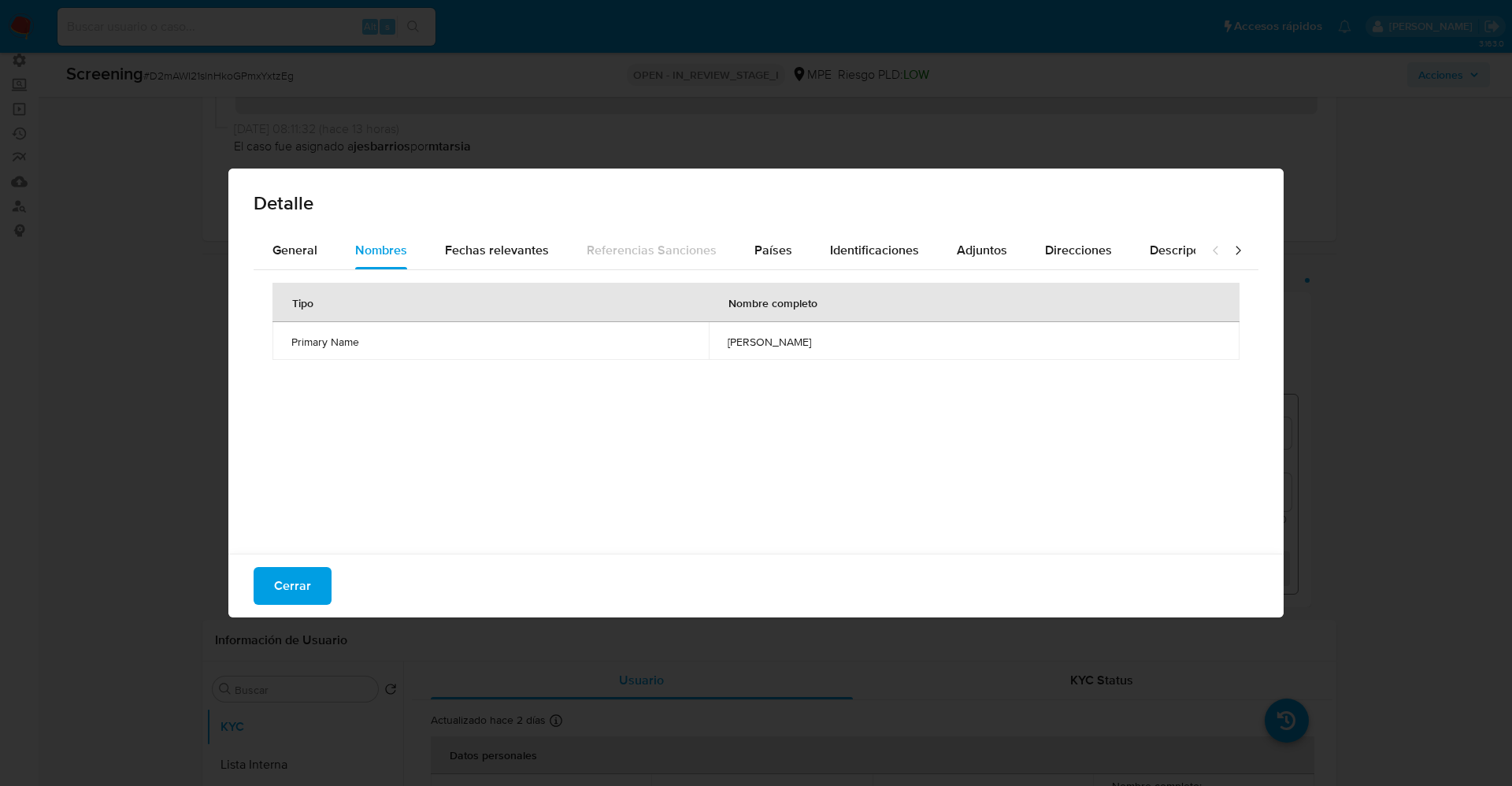
drag, startPoint x: 620, startPoint y: 342, endPoint x: 734, endPoint y: 340, distance: 114.0
click at [801, 342] on span "maria alessandra mogollon vinces" at bounding box center [974, 342] width 493 height 14
click at [287, 591] on span "Cerrar" at bounding box center [292, 585] width 37 height 35
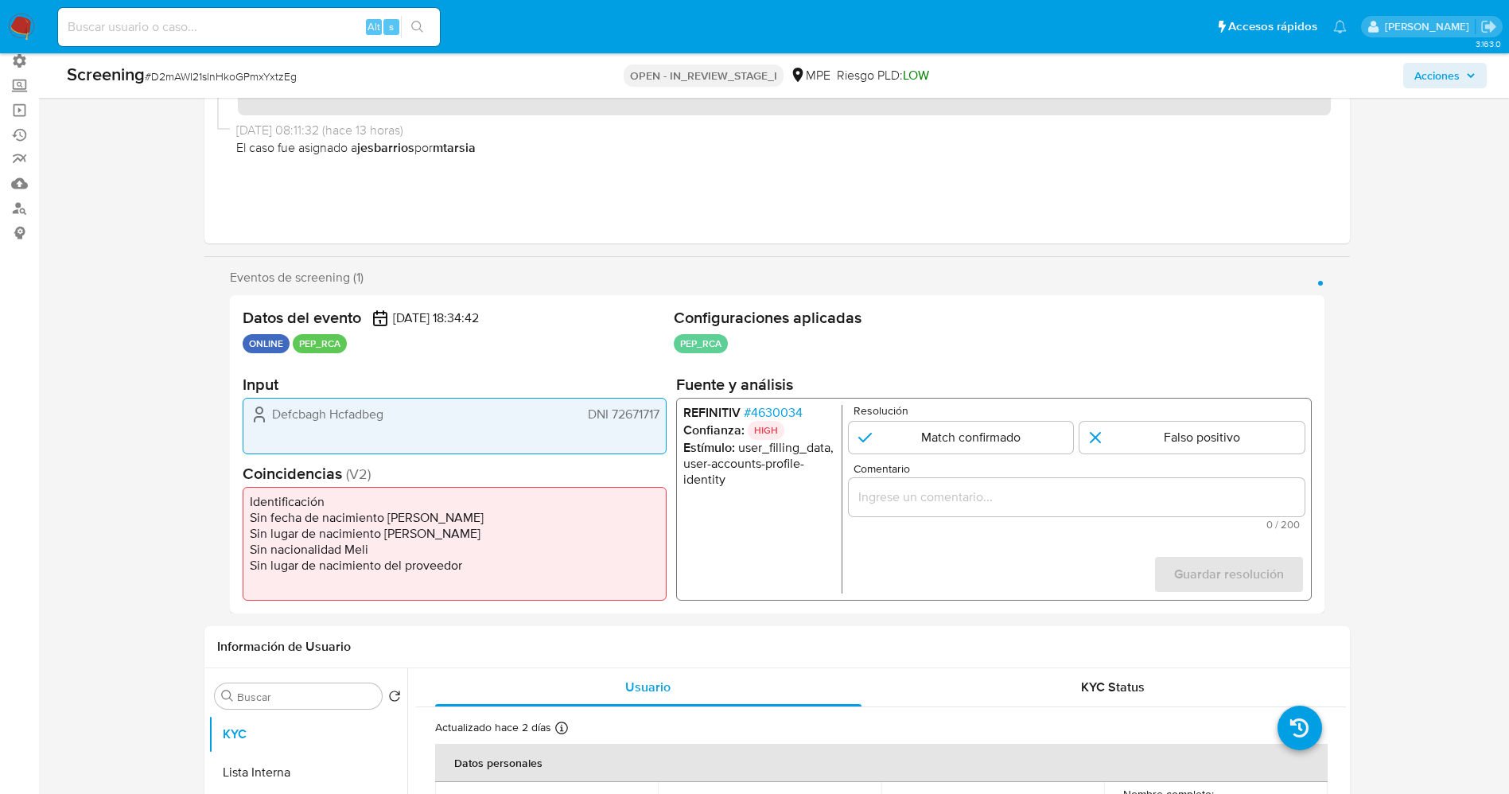
drag, startPoint x: 263, startPoint y: 407, endPoint x: 658, endPoint y: 404, distance: 394.7
click at [666, 405] on div "Defcbagh Hcfadbeg DNI 72671717" at bounding box center [455, 426] width 424 height 56
click at [785, 405] on span "# 4630034" at bounding box center [772, 413] width 59 height 16
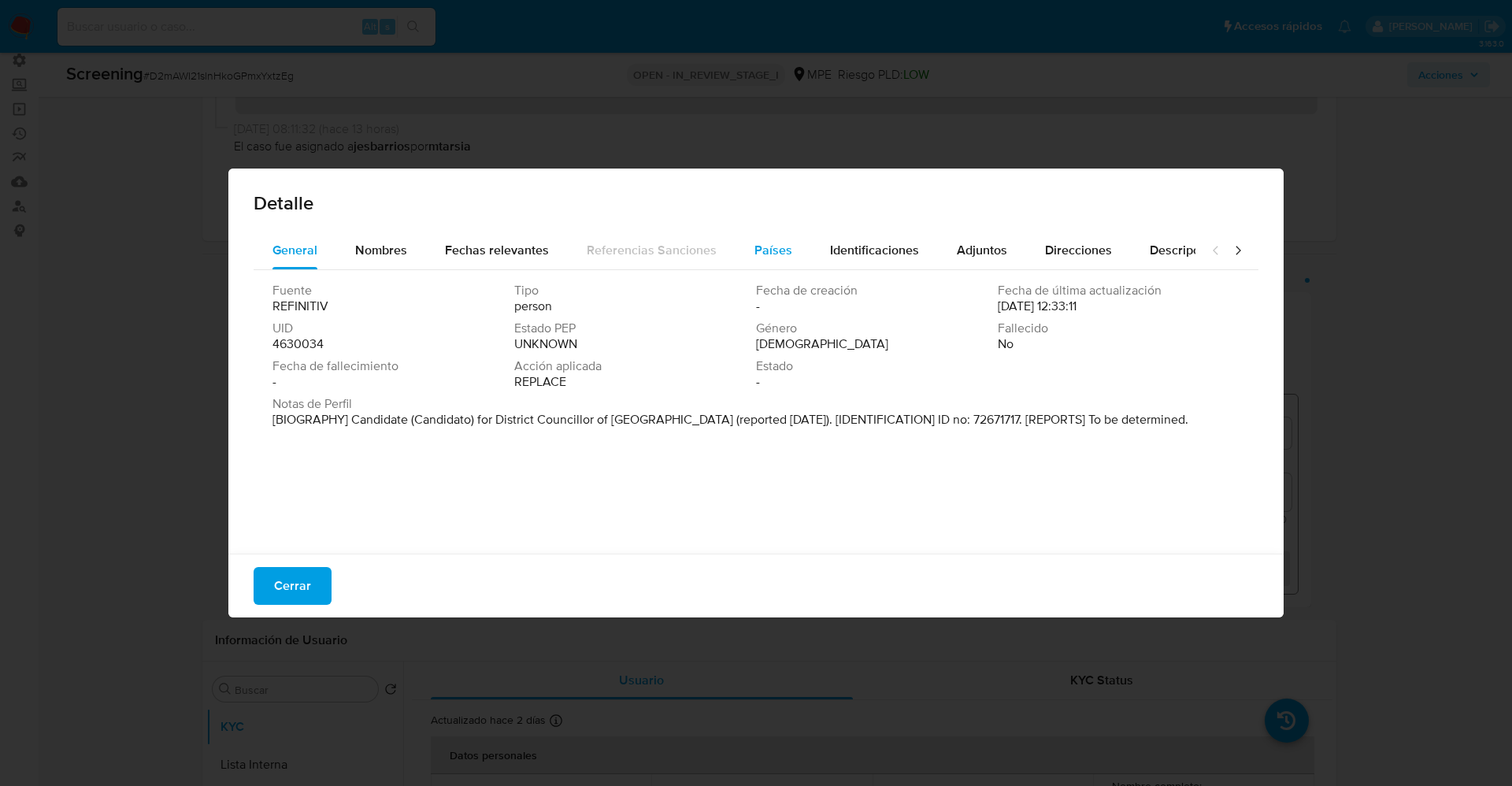
click at [773, 239] on div "Países" at bounding box center [773, 250] width 38 height 38
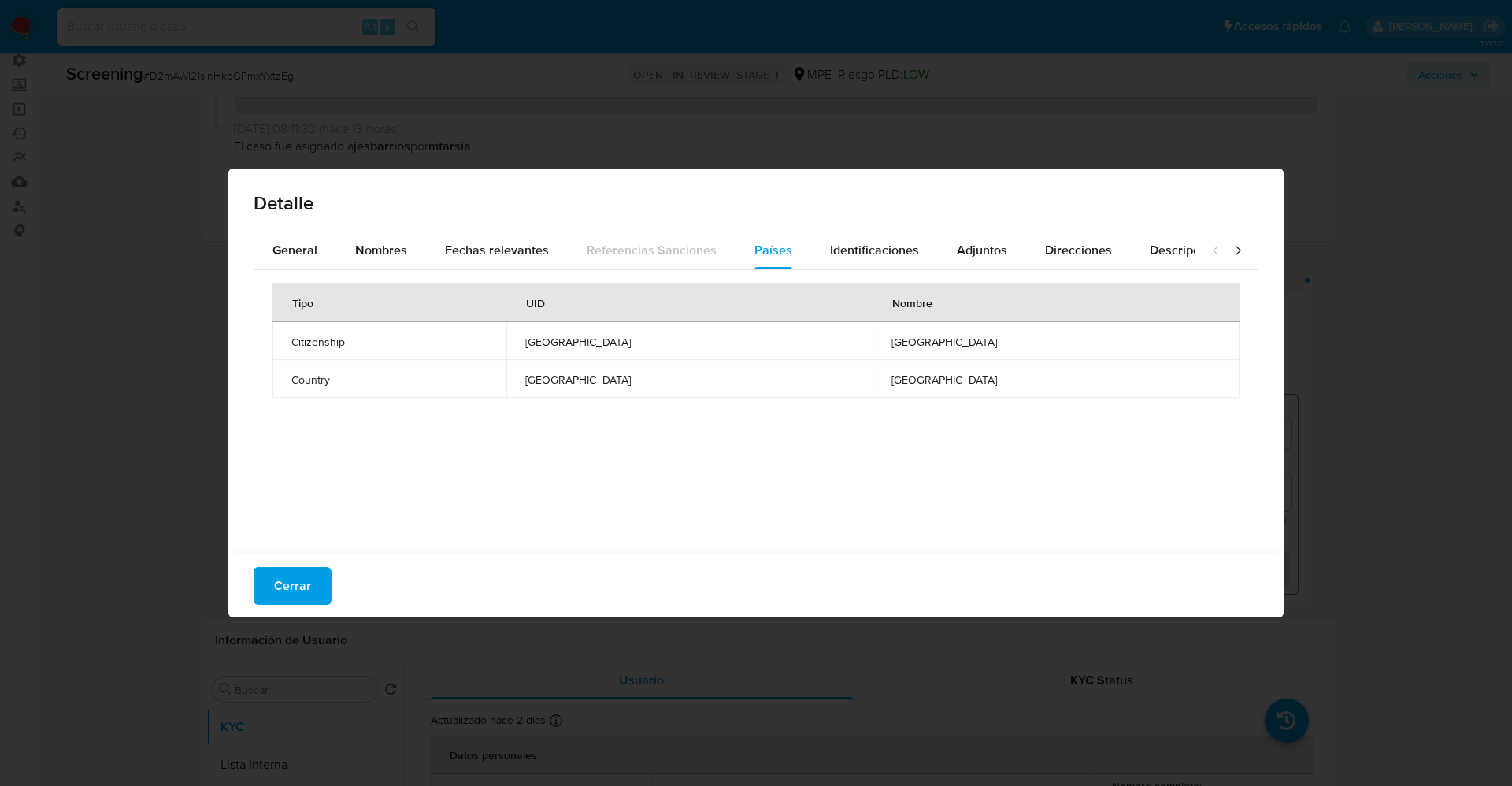
click at [311, 561] on div "Cerrar" at bounding box center [756, 585] width 1055 height 63
click at [311, 570] on button "Cerrar" at bounding box center [292, 586] width 78 height 38
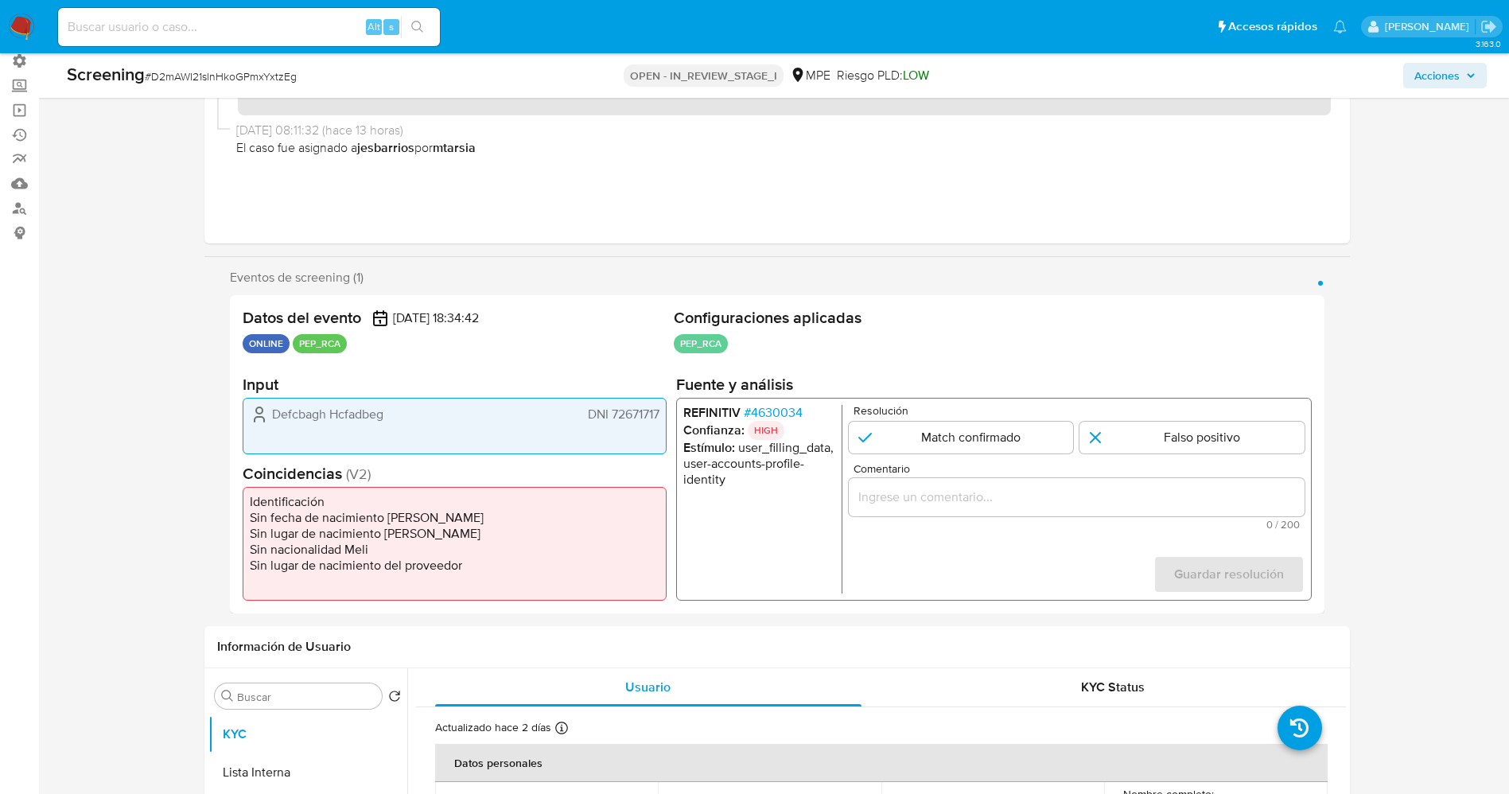
click at [796, 409] on span "# 4630034" at bounding box center [772, 413] width 59 height 16
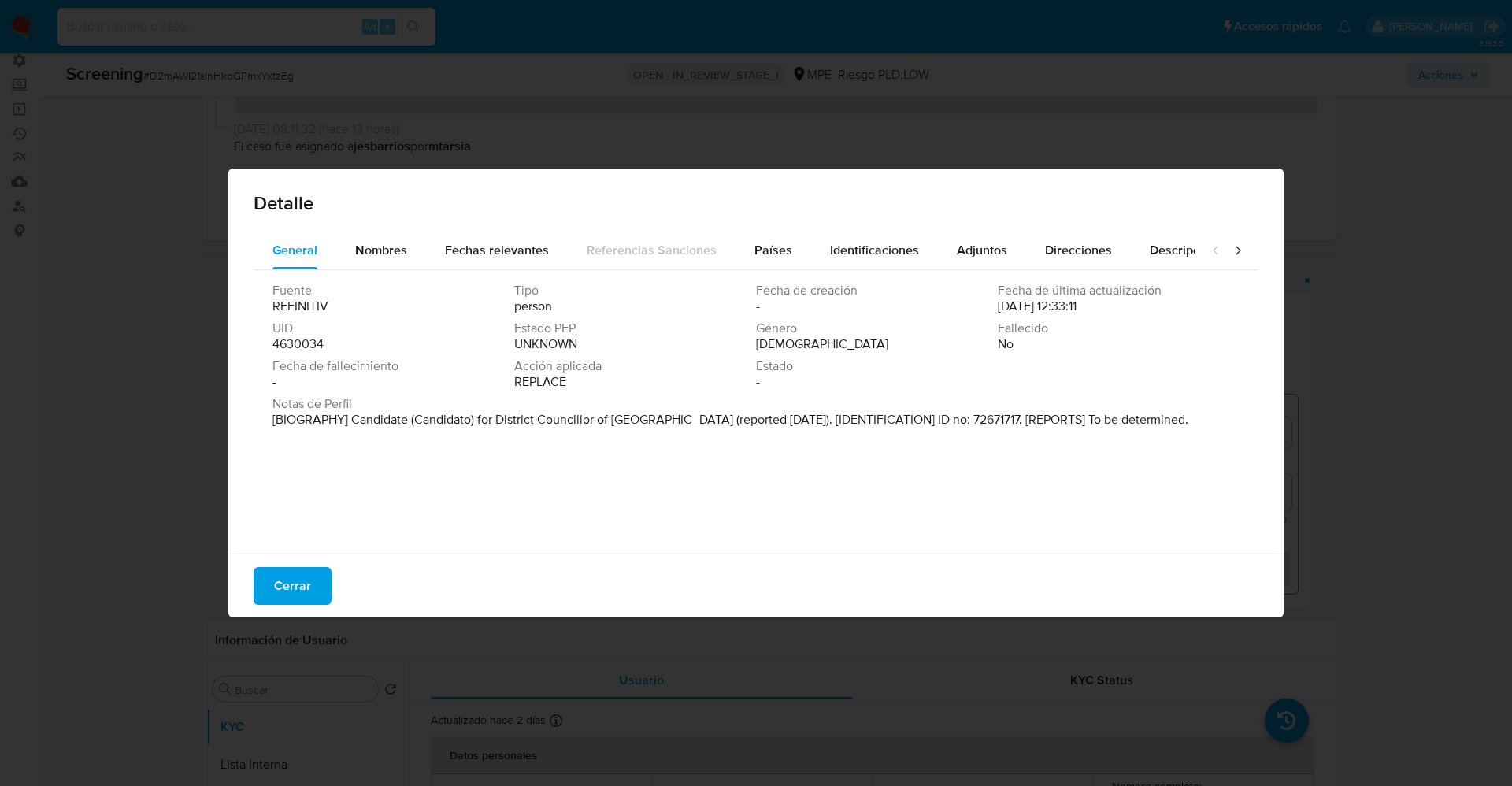
click at [287, 576] on span "Cerrar" at bounding box center [292, 585] width 37 height 35
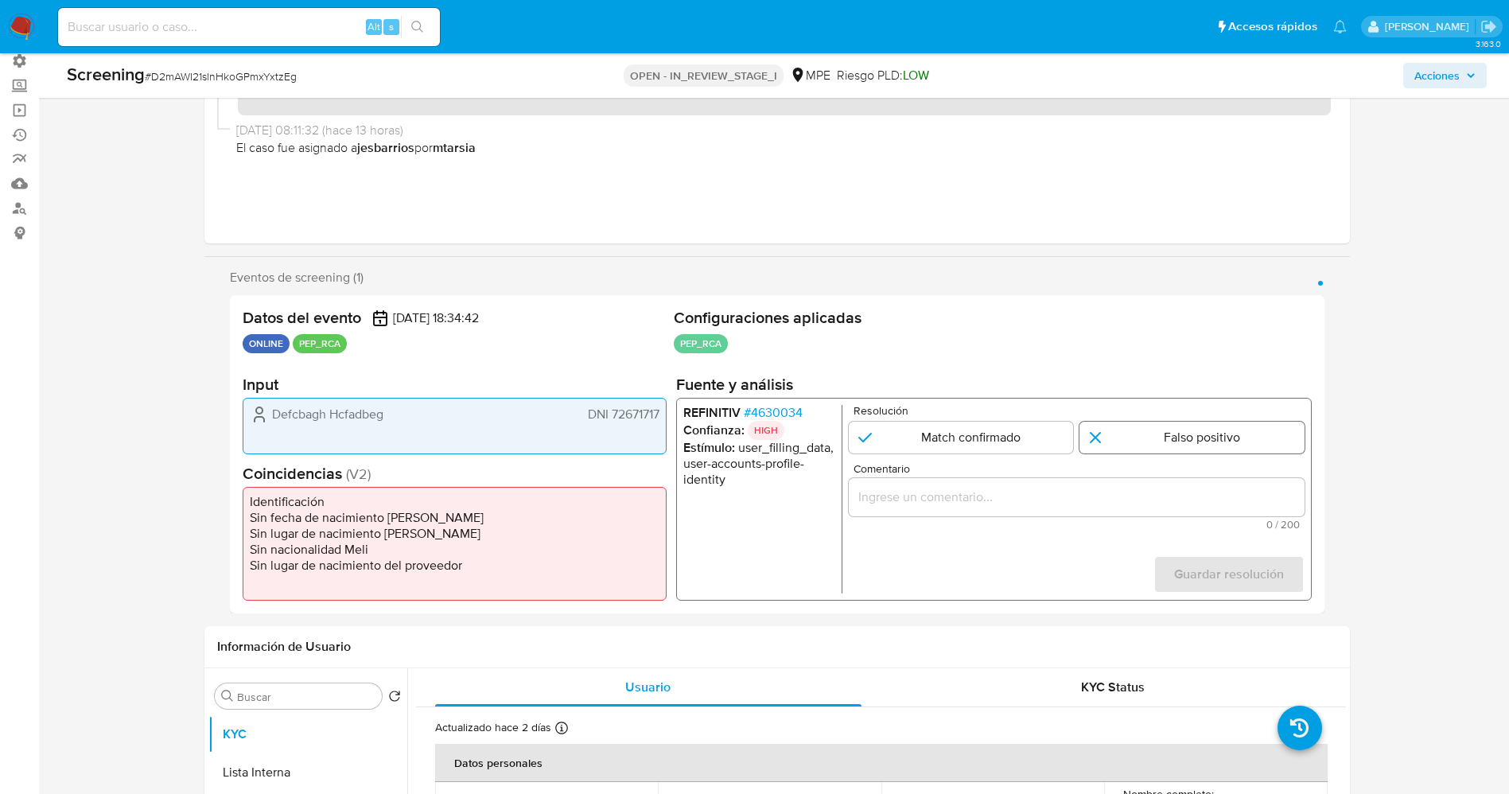
drag, startPoint x: 1134, startPoint y: 434, endPoint x: 1093, endPoint y: 483, distance: 63.3
click at [1132, 440] on input "1 de 1" at bounding box center [1192, 438] width 225 height 32
radio input "true"
click at [1093, 485] on div "1 de 1" at bounding box center [1076, 497] width 456 height 38
click at [1097, 493] on input "Comentario" at bounding box center [1076, 497] width 456 height 21
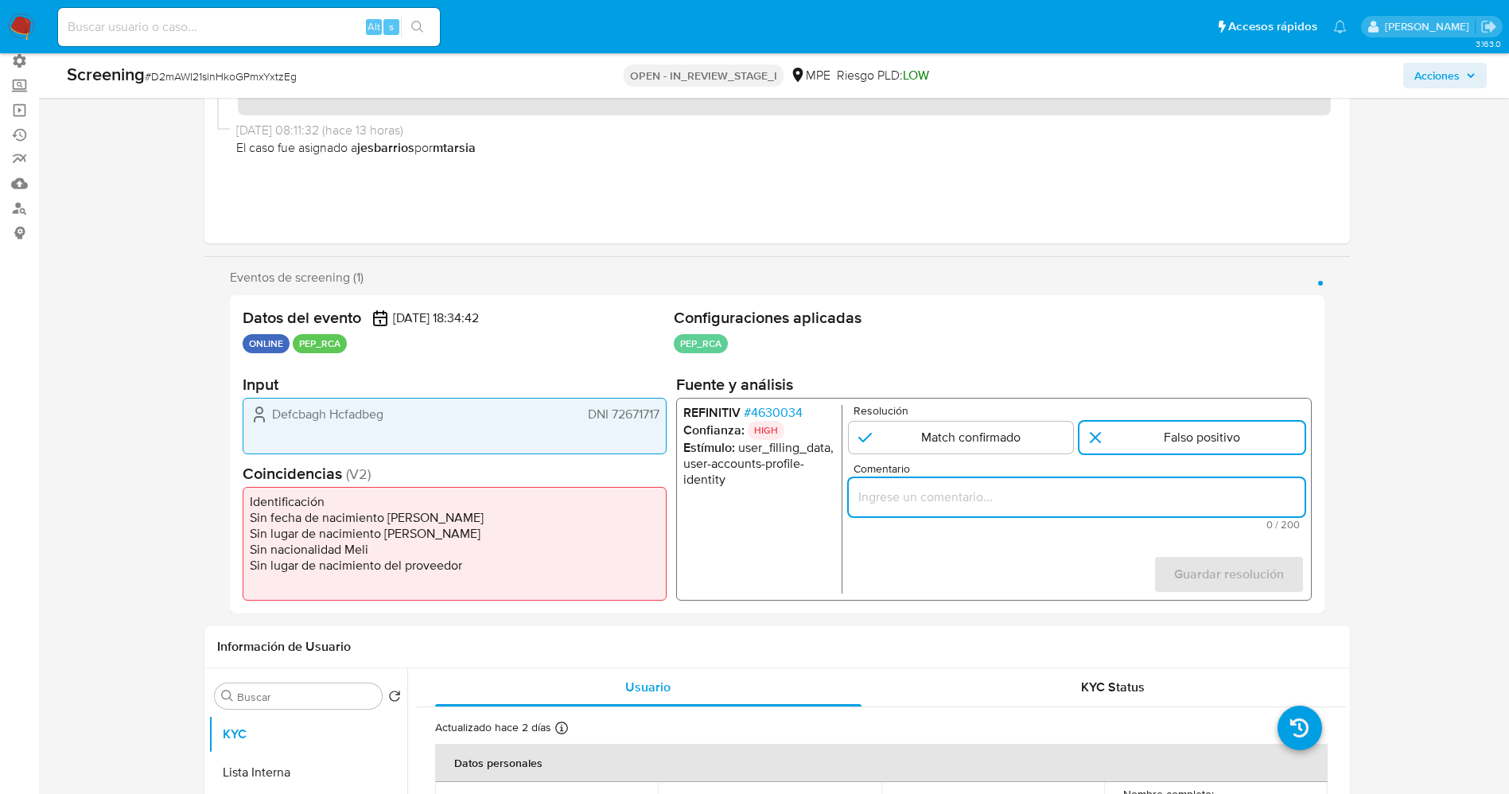
paste input "suario “Defcbagh Hcfadbeg DNI 72671717 por coincidir en listas de PEP ya que se…"
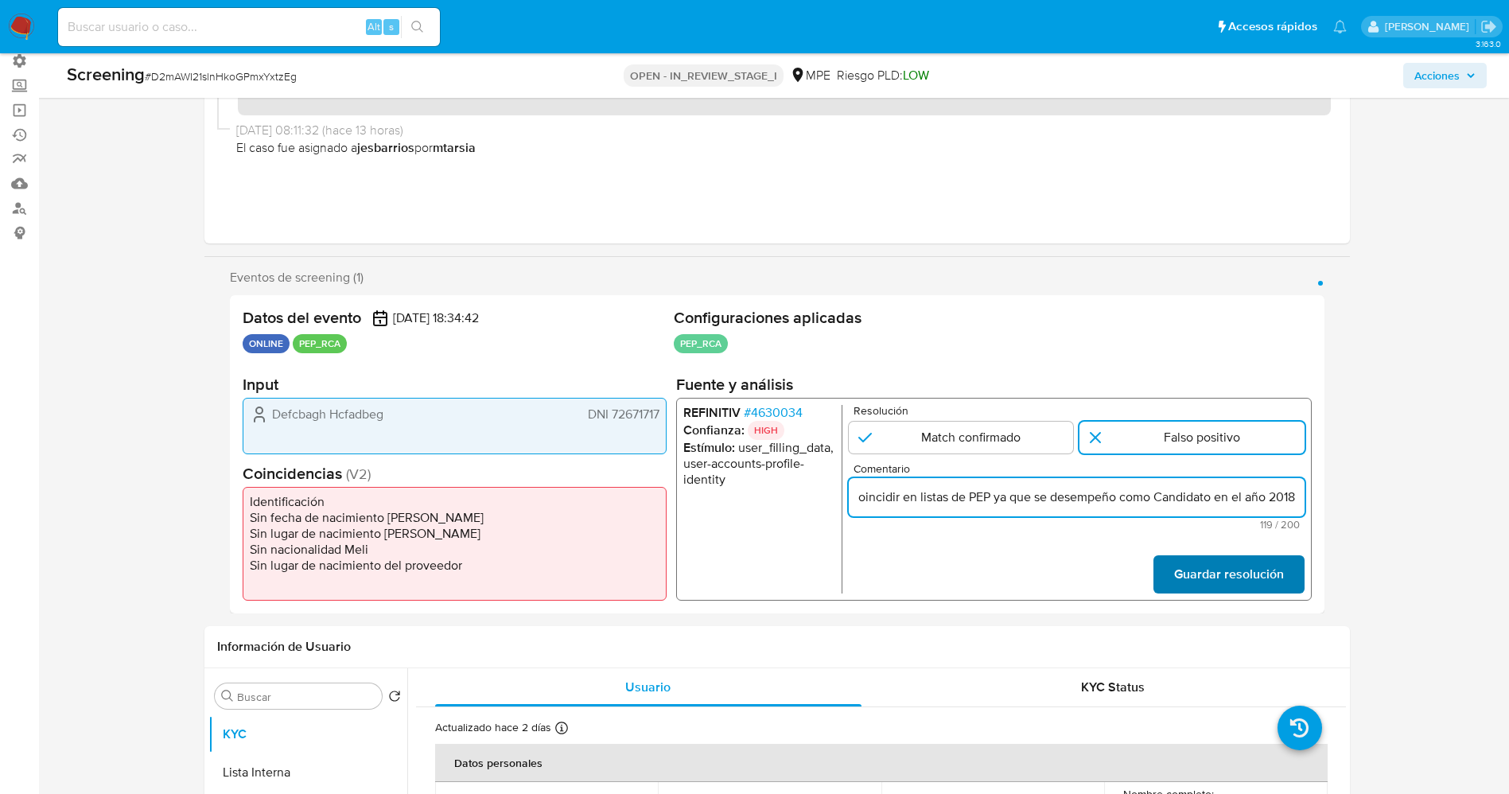
type input "suario “Defcbagh Hcfadbeg DNI 72671717 por coincidir en listas de PEP ya que se…"
click at [1215, 569] on span "Guardar resolución" at bounding box center [1229, 574] width 110 height 35
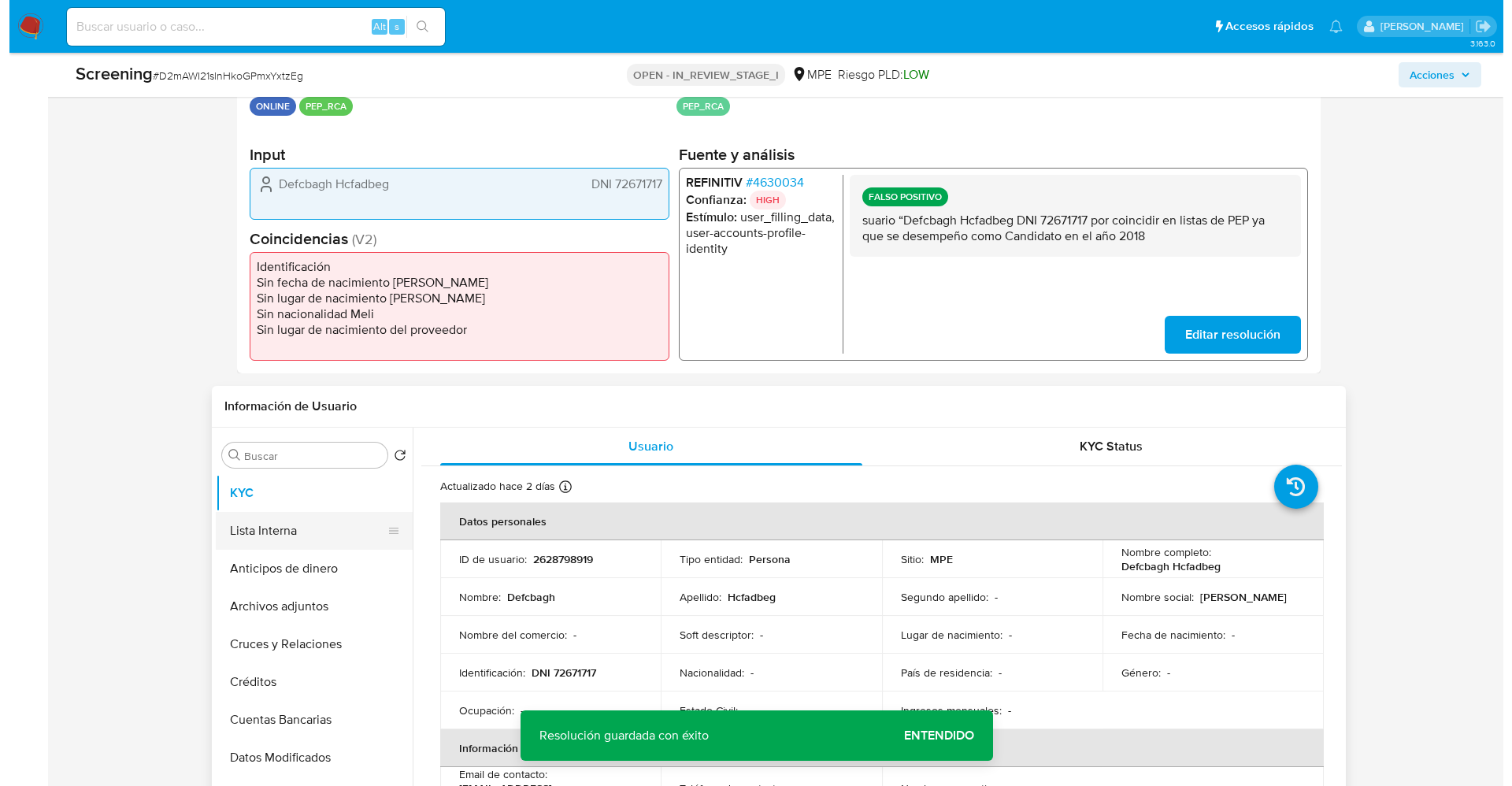
scroll to position [354, 0]
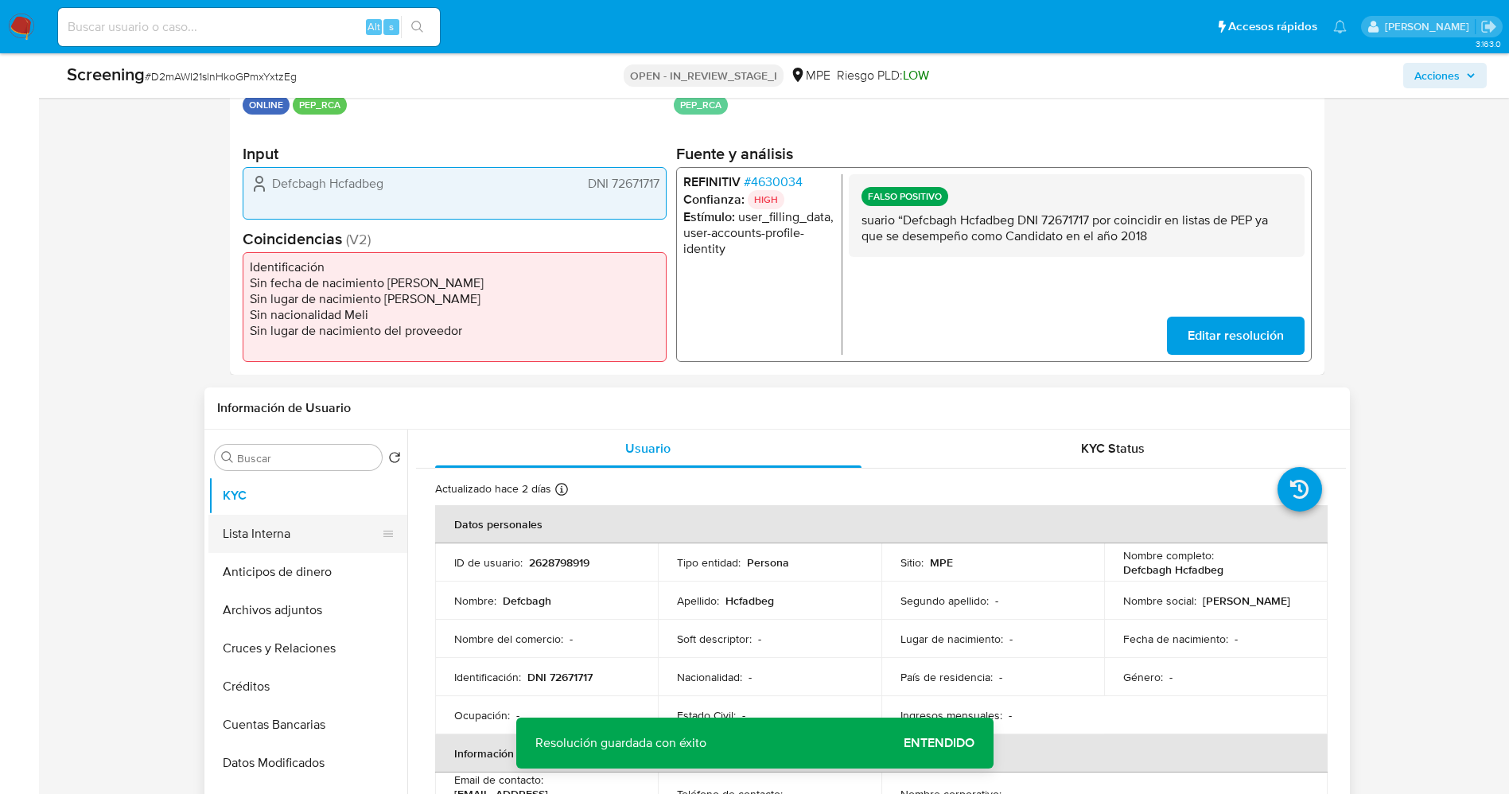
click at [288, 538] on button "Lista Interna" at bounding box center [301, 534] width 186 height 38
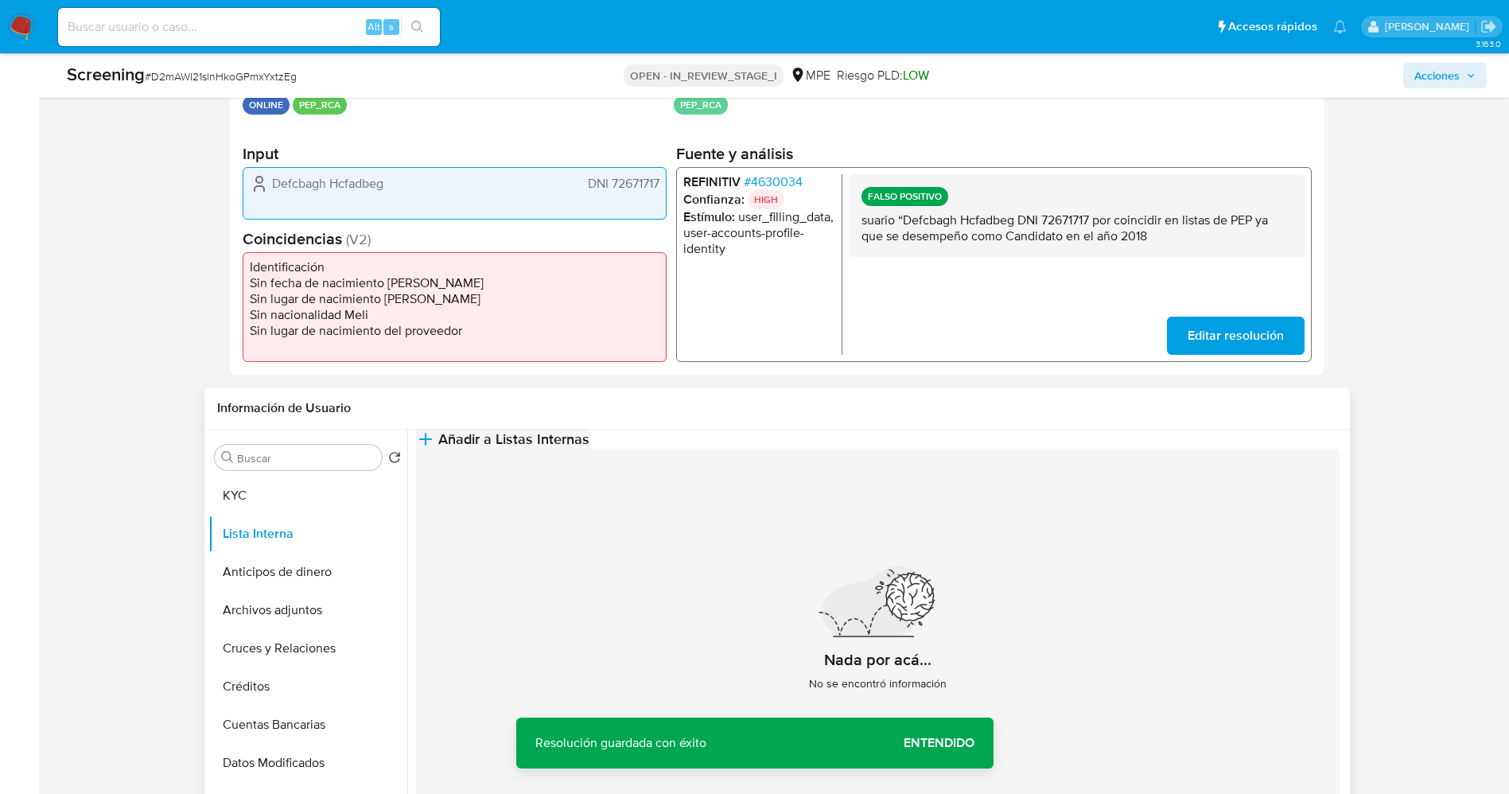
click at [590, 448] on span "Añadir a Listas Internas" at bounding box center [513, 439] width 151 height 18
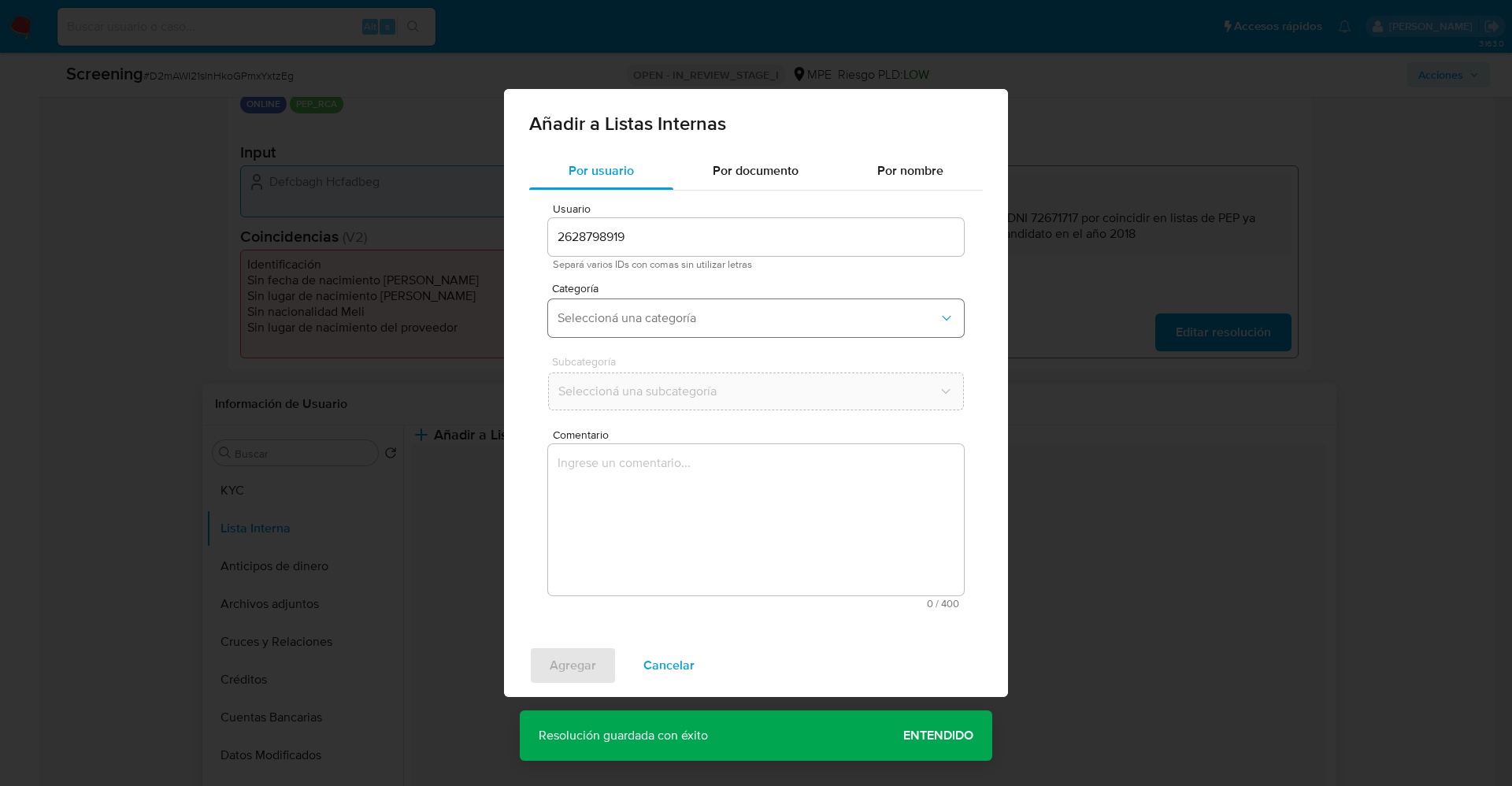
click at [756, 326] on button "Seleccioná una categoría" at bounding box center [756, 318] width 416 height 38
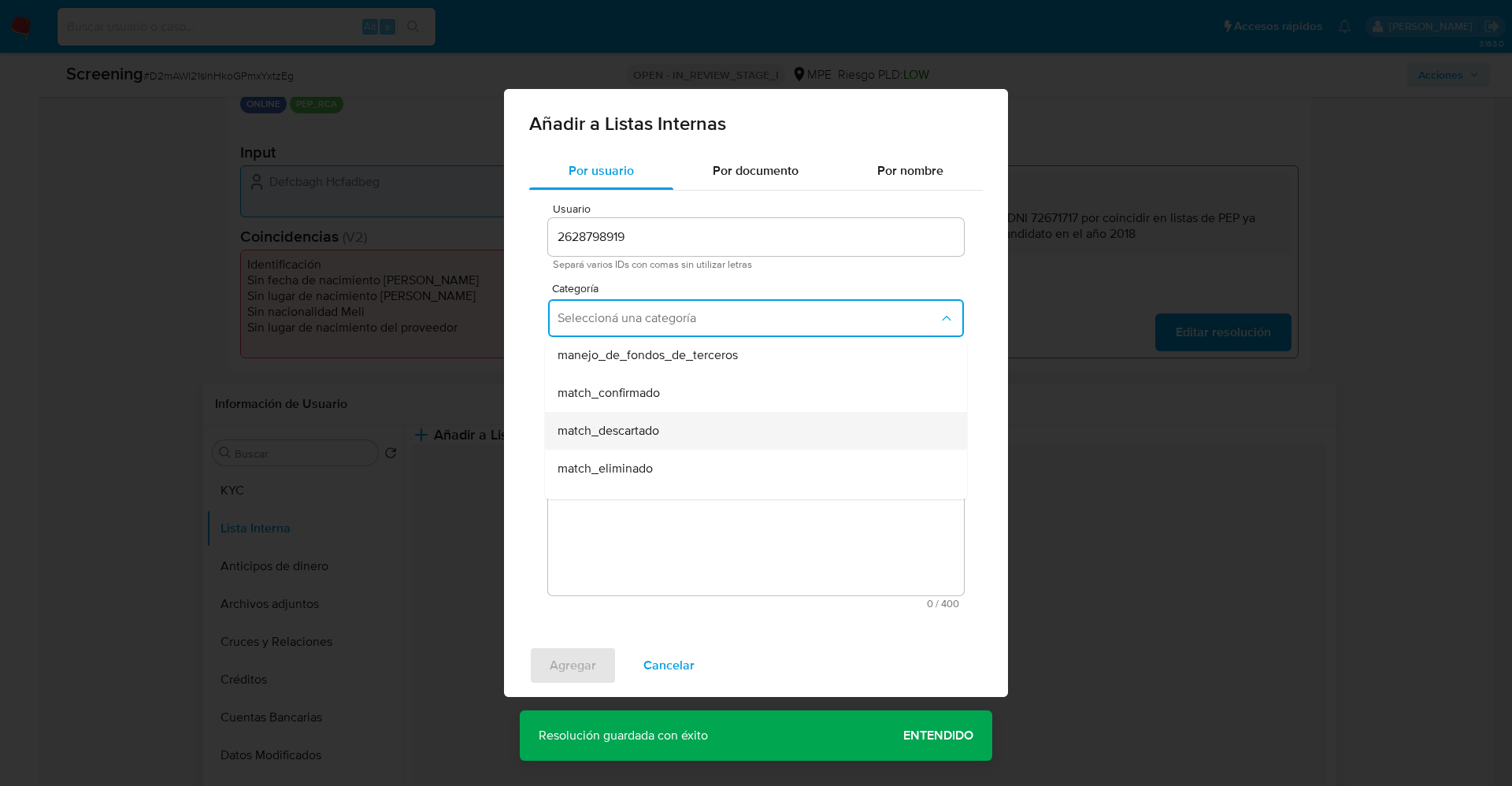
scroll to position [118, 0]
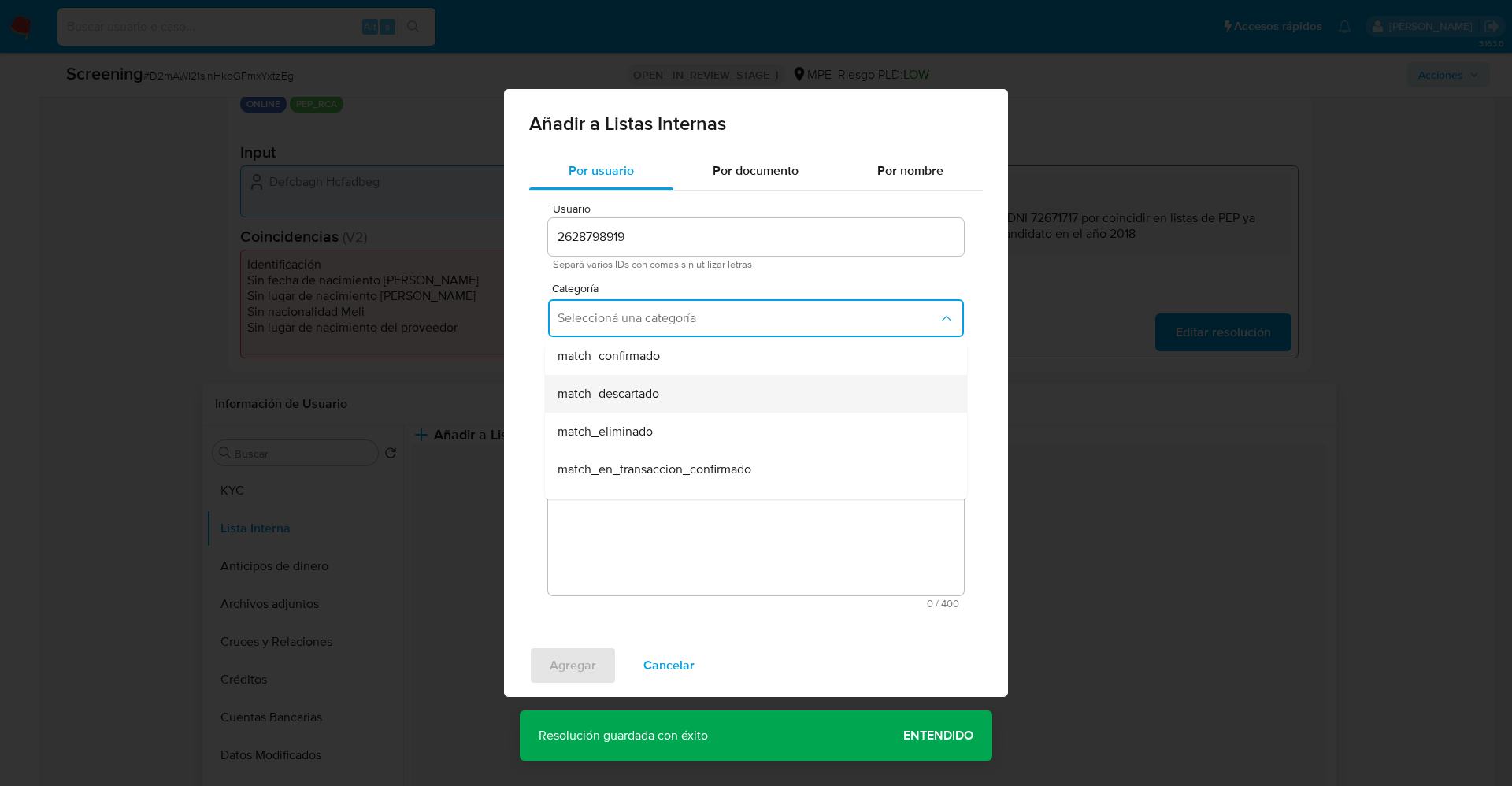
click at [703, 391] on div "match_descartado" at bounding box center [750, 394] width 387 height 38
click at [702, 391] on span "Seleccioná una subcategoría" at bounding box center [747, 391] width 381 height 16
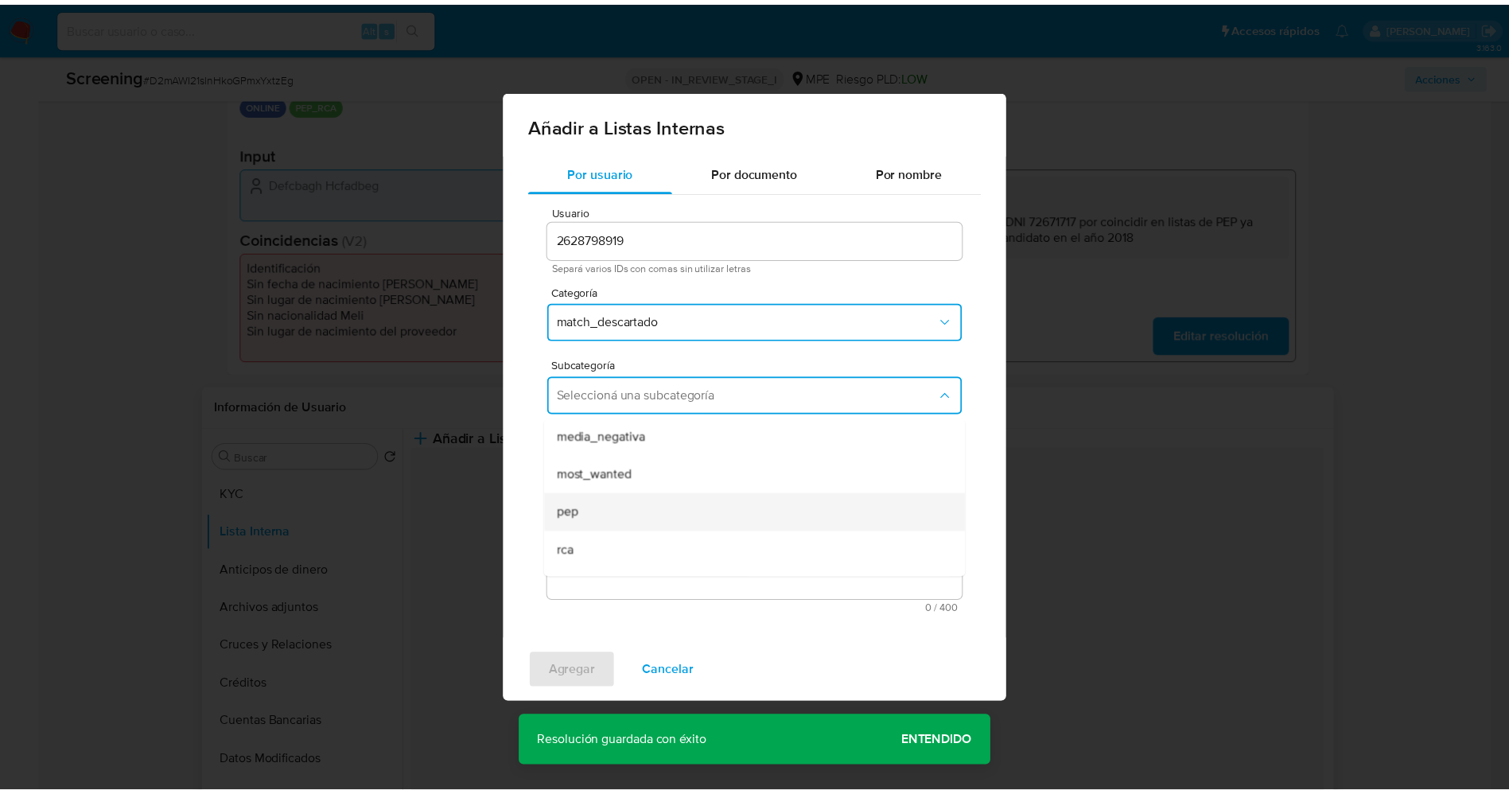
scroll to position [108, 0]
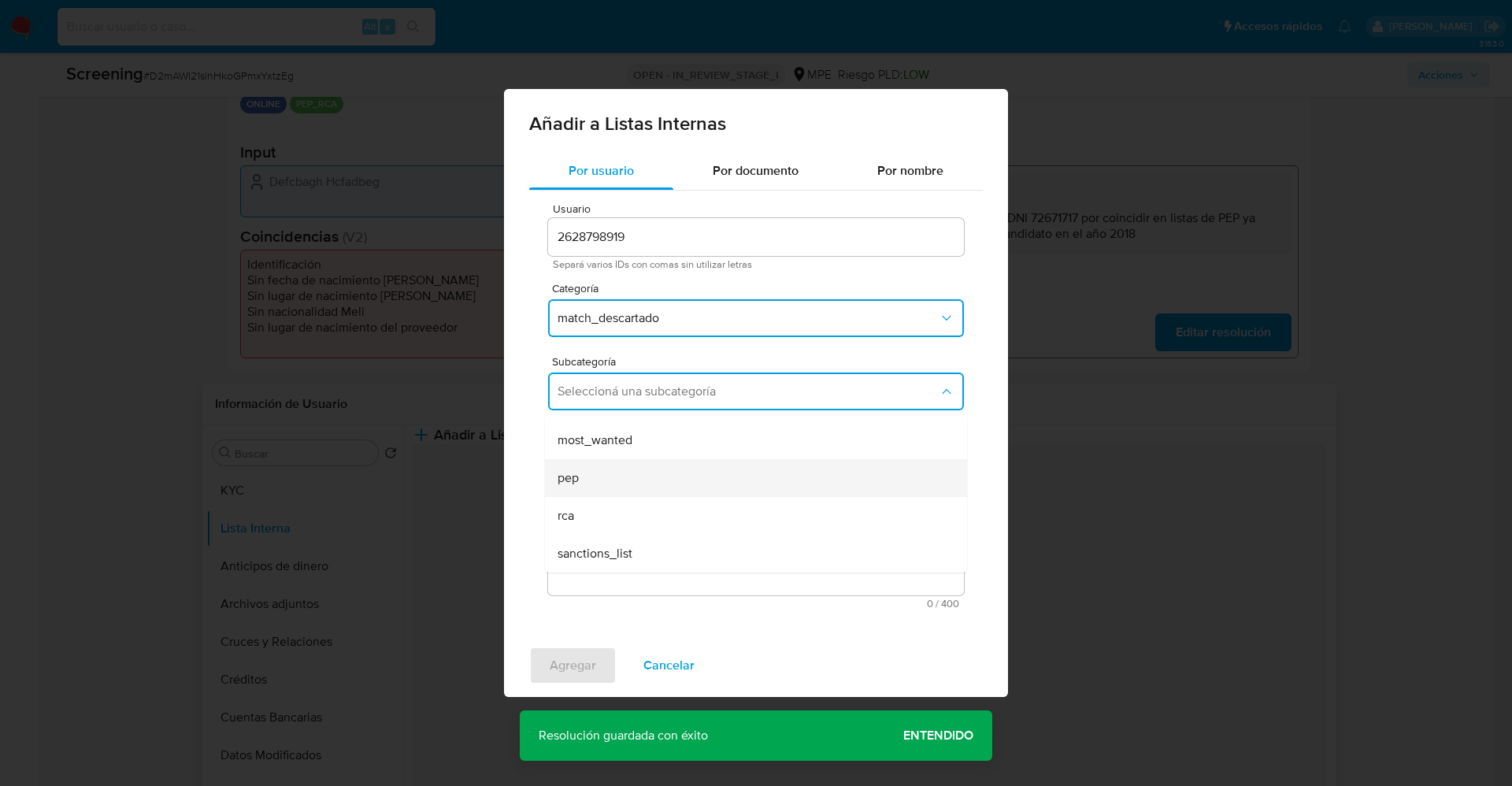
click at [618, 468] on div "pep" at bounding box center [750, 478] width 387 height 38
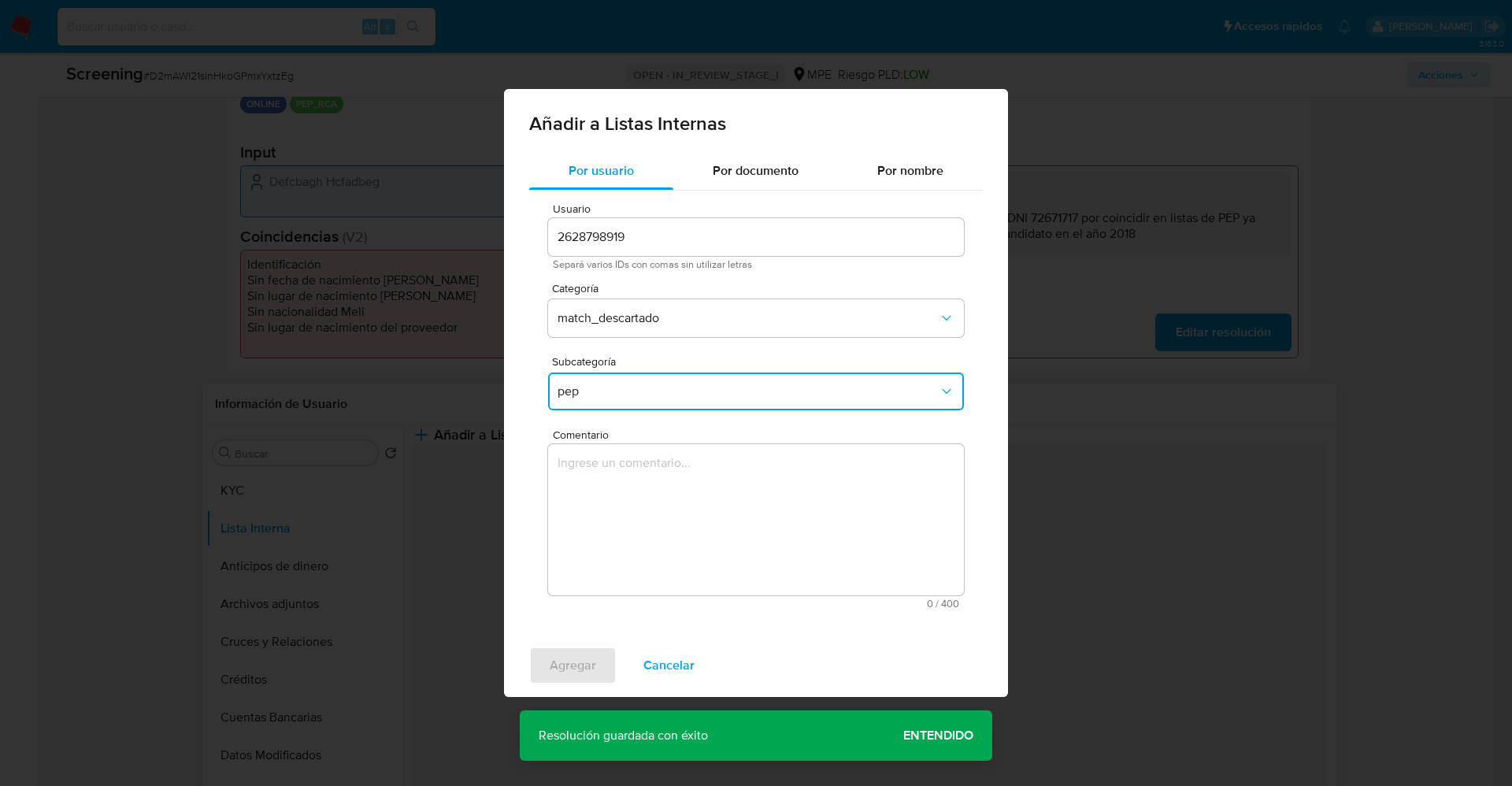
click at [618, 468] on textarea "Comentario" at bounding box center [756, 520] width 416 height 151
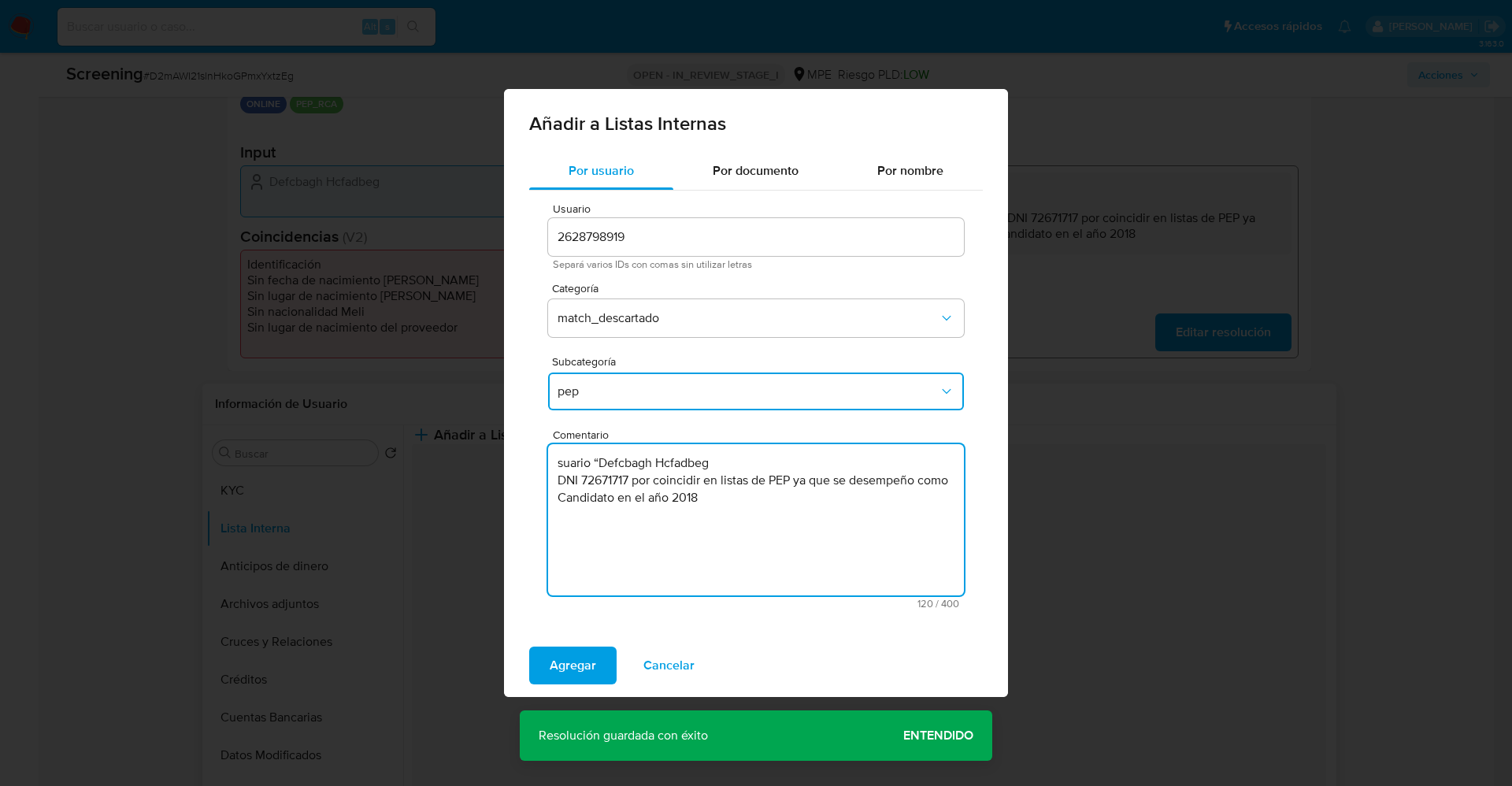
click at [552, 464] on textarea "suario “Defcbagh Hcfadbeg DNI 72671717 por coincidir en listas de PEP ya que se…" at bounding box center [756, 520] width 416 height 151
type textarea "Usuario “Defcbagh Hcfadbeg DNI 72671717 por coincidir en listas de PEP ya que s…"
click at [566, 669] on span "Agregar" at bounding box center [572, 665] width 47 height 35
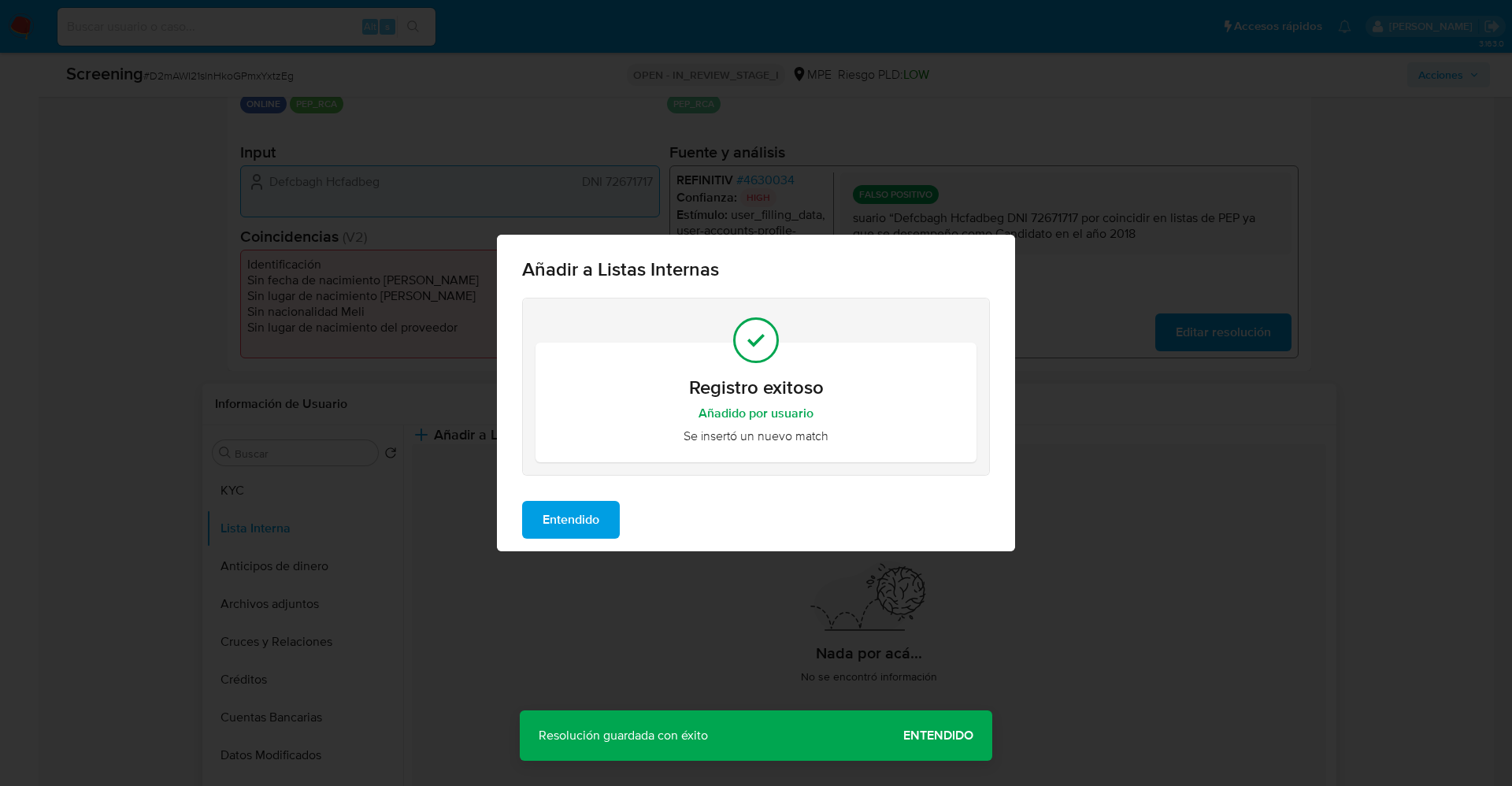
click at [577, 522] on span "Entendido" at bounding box center [570, 520] width 56 height 35
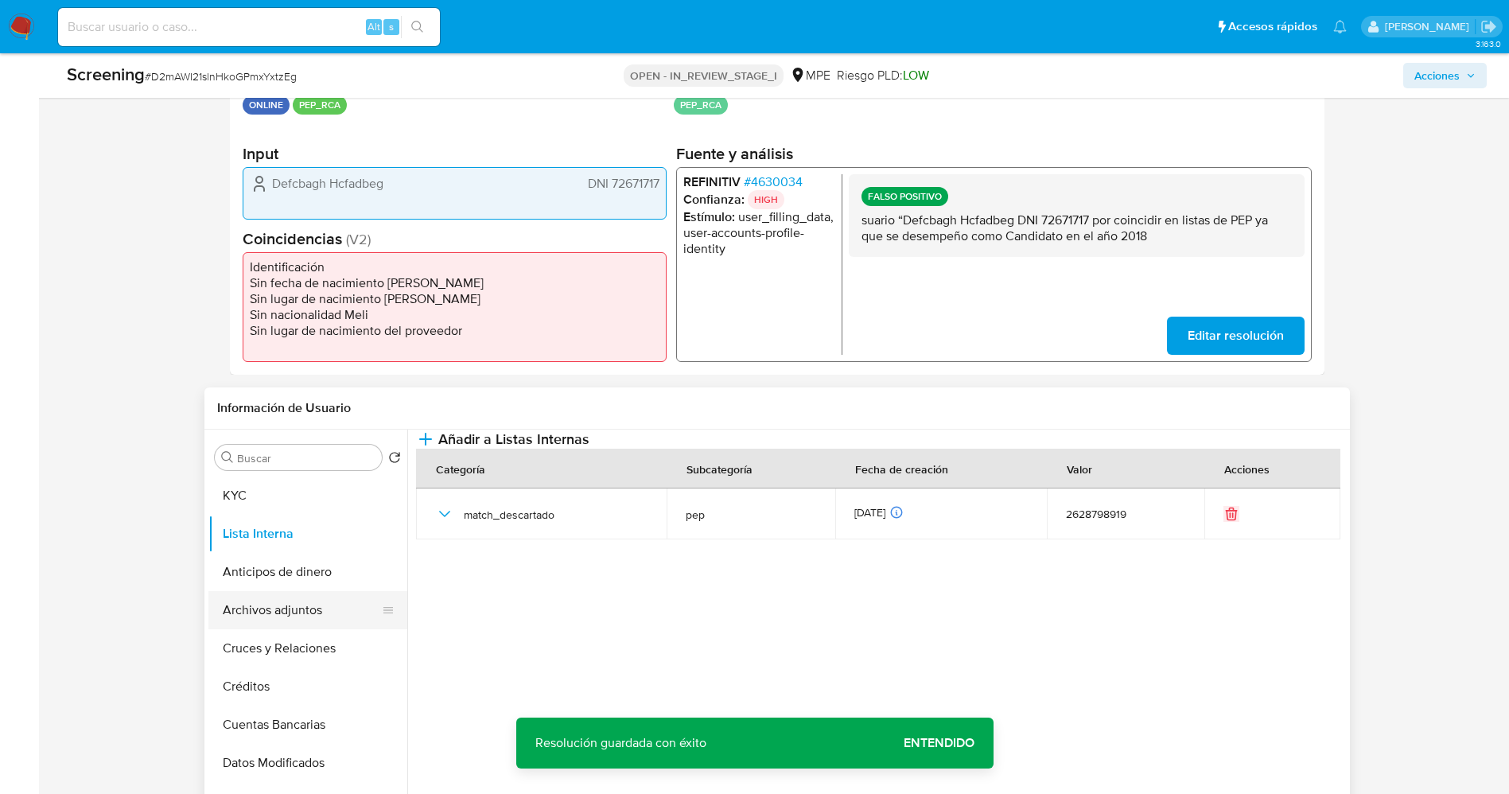
click at [275, 605] on button "Archivos adjuntos" at bounding box center [301, 610] width 186 height 38
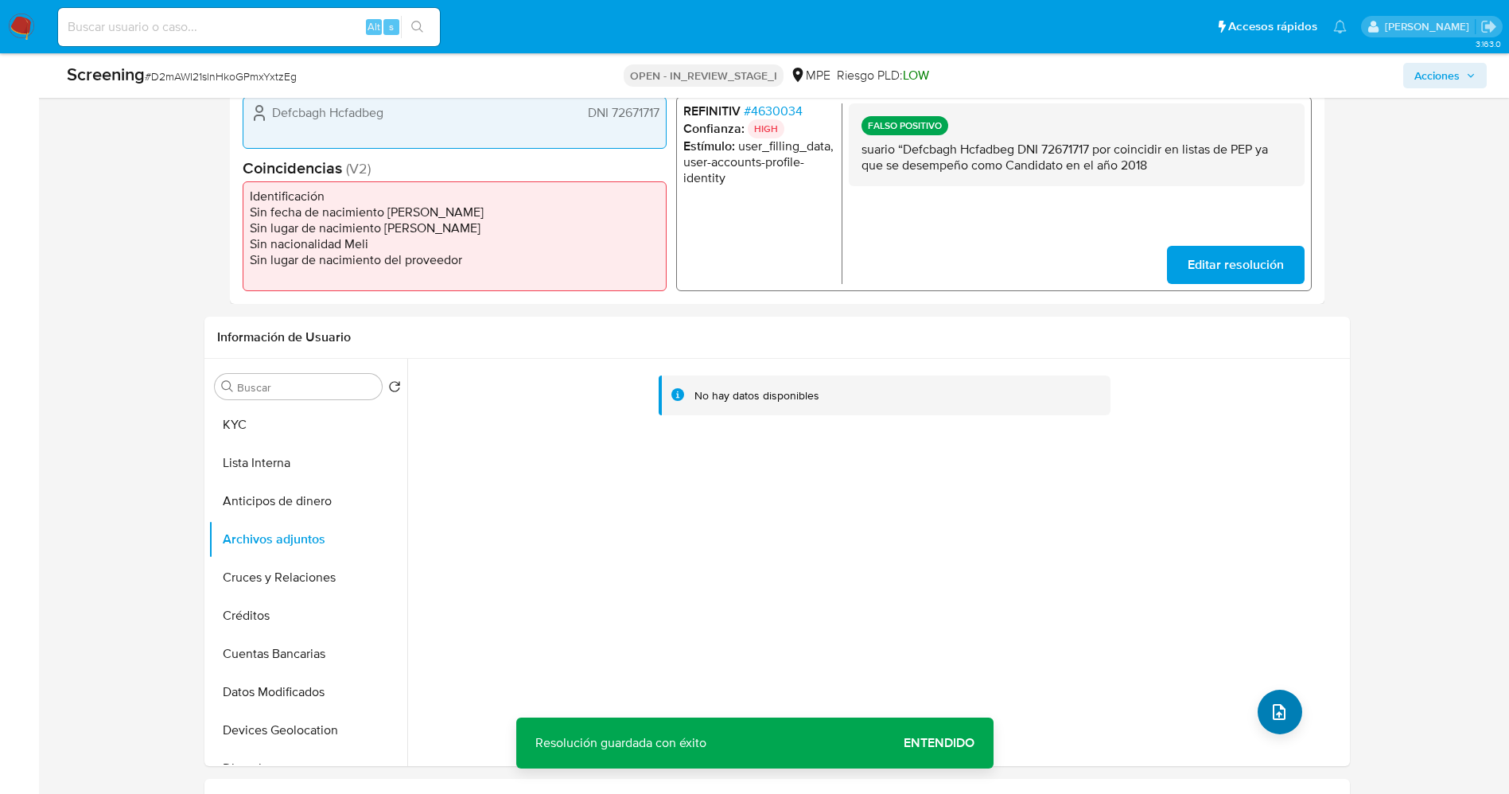
scroll to position [477, 0]
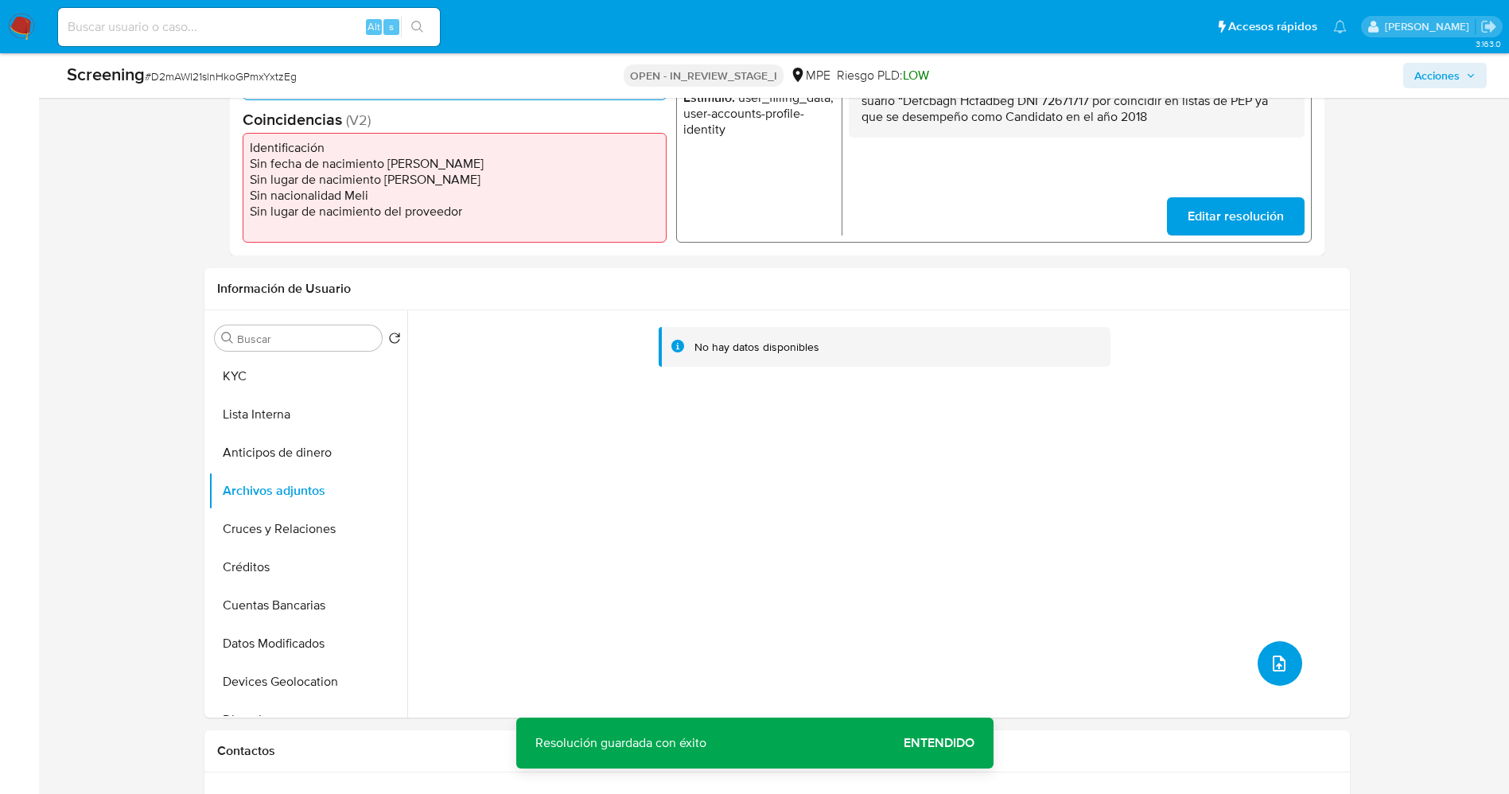
click at [1286, 658] on button "upload-file" at bounding box center [1280, 663] width 45 height 45
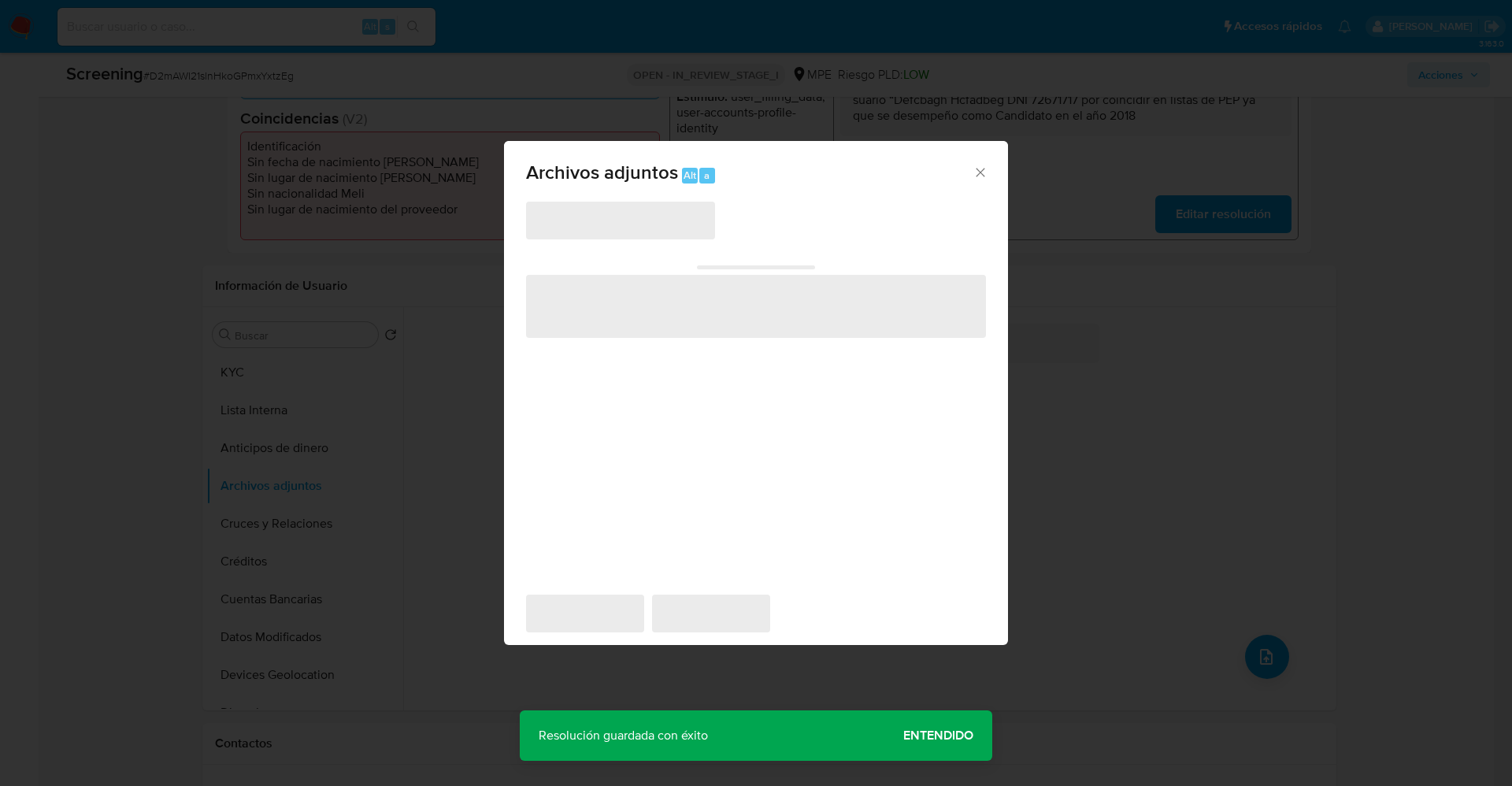
click at [664, 241] on div "‌ ‌ ‌ ‌ ‌" at bounding box center [756, 389] width 460 height 378
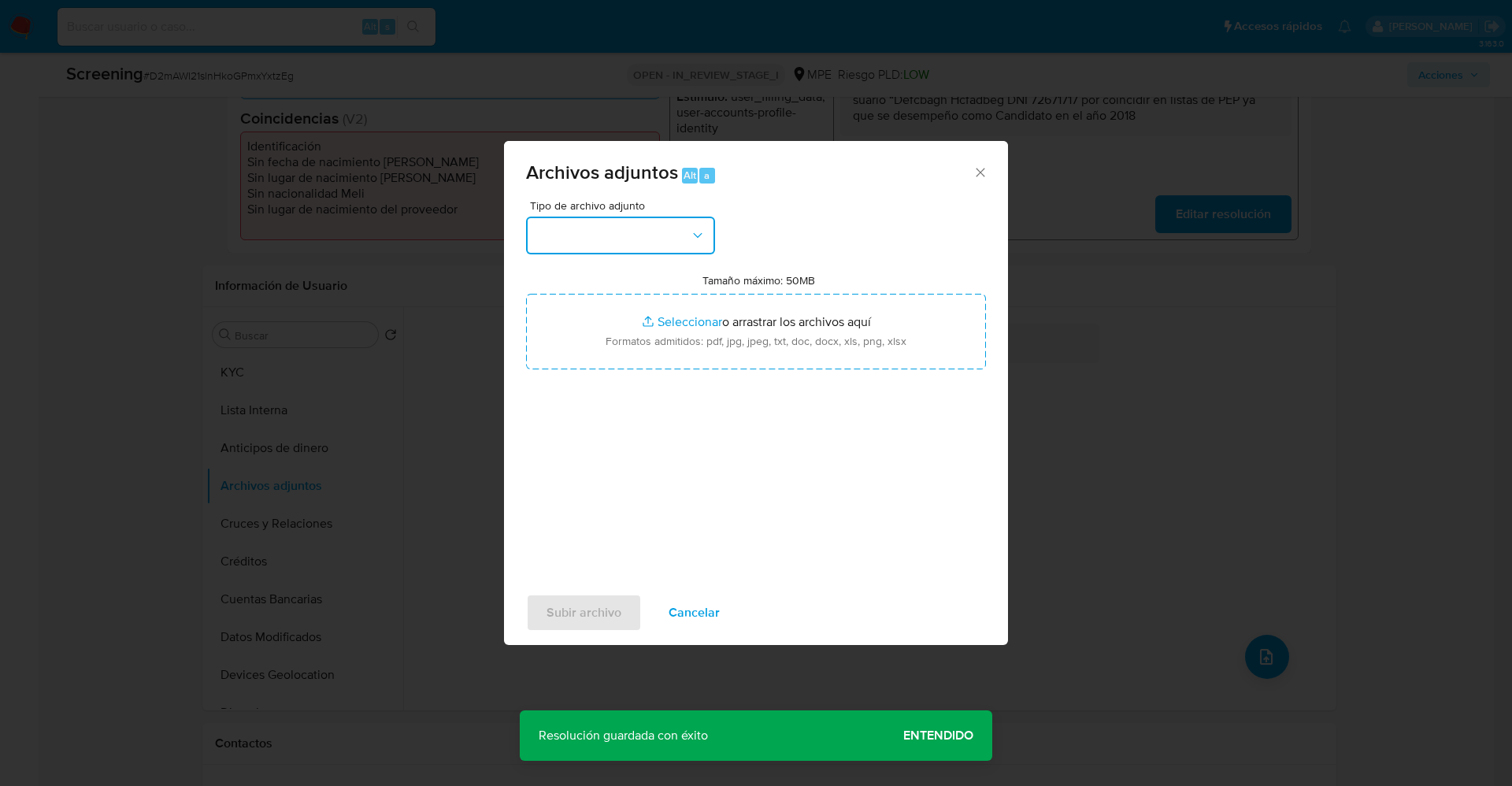
click at [657, 234] on button "button" at bounding box center [620, 236] width 189 height 38
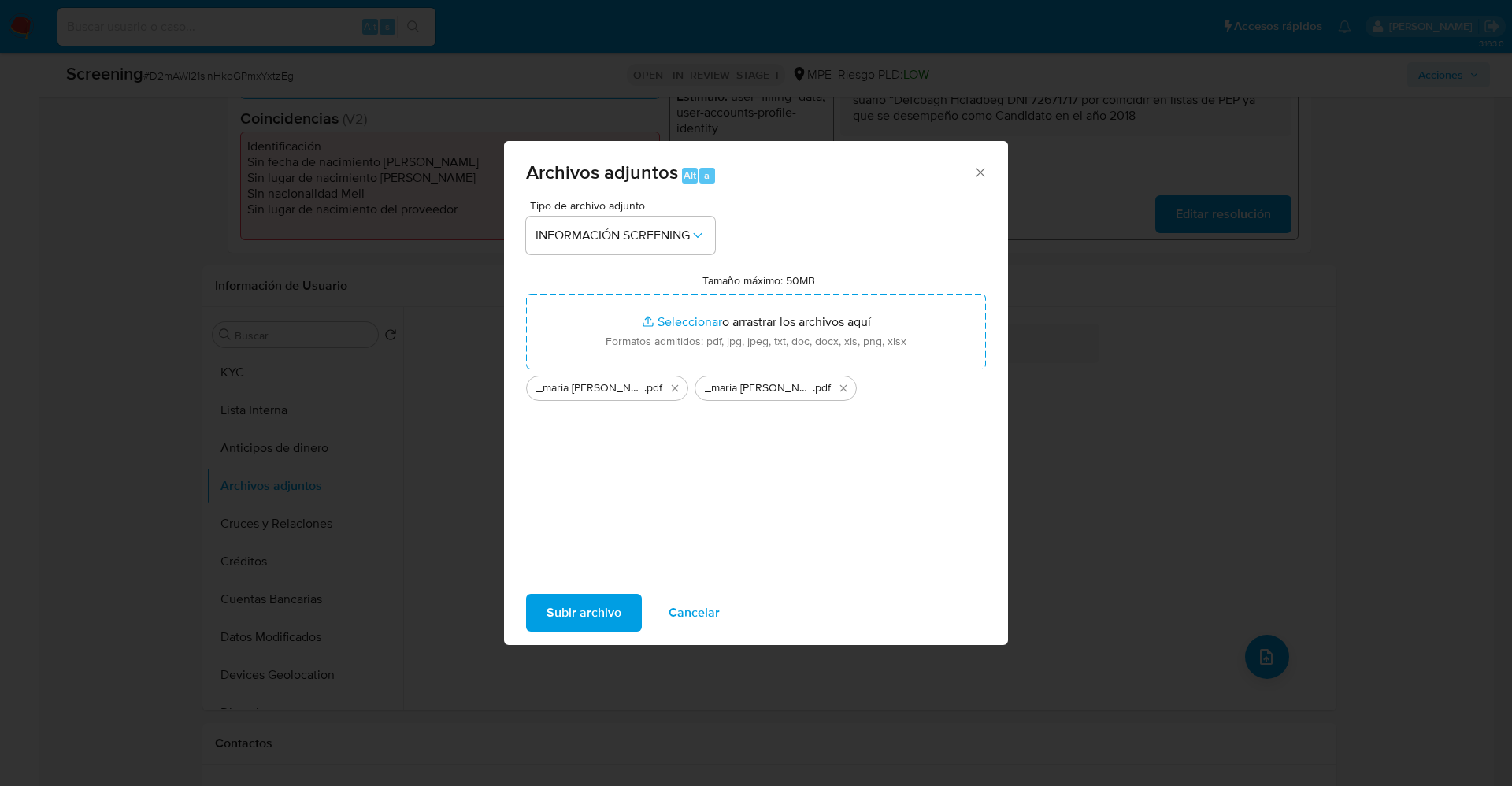
click at [565, 605] on span "Subir archivo" at bounding box center [584, 613] width 75 height 35
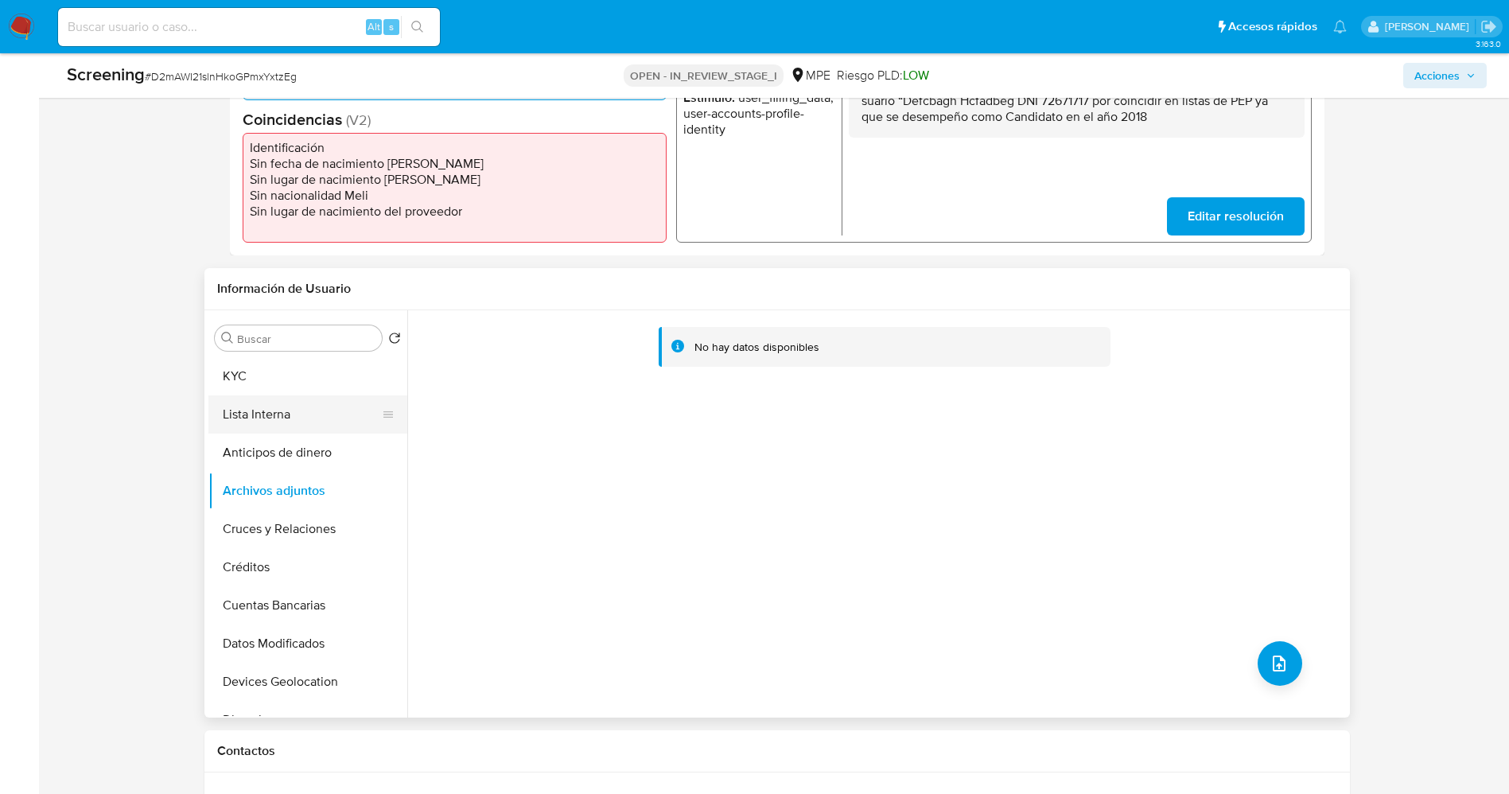
click at [302, 412] on button "Lista Interna" at bounding box center [301, 414] width 186 height 38
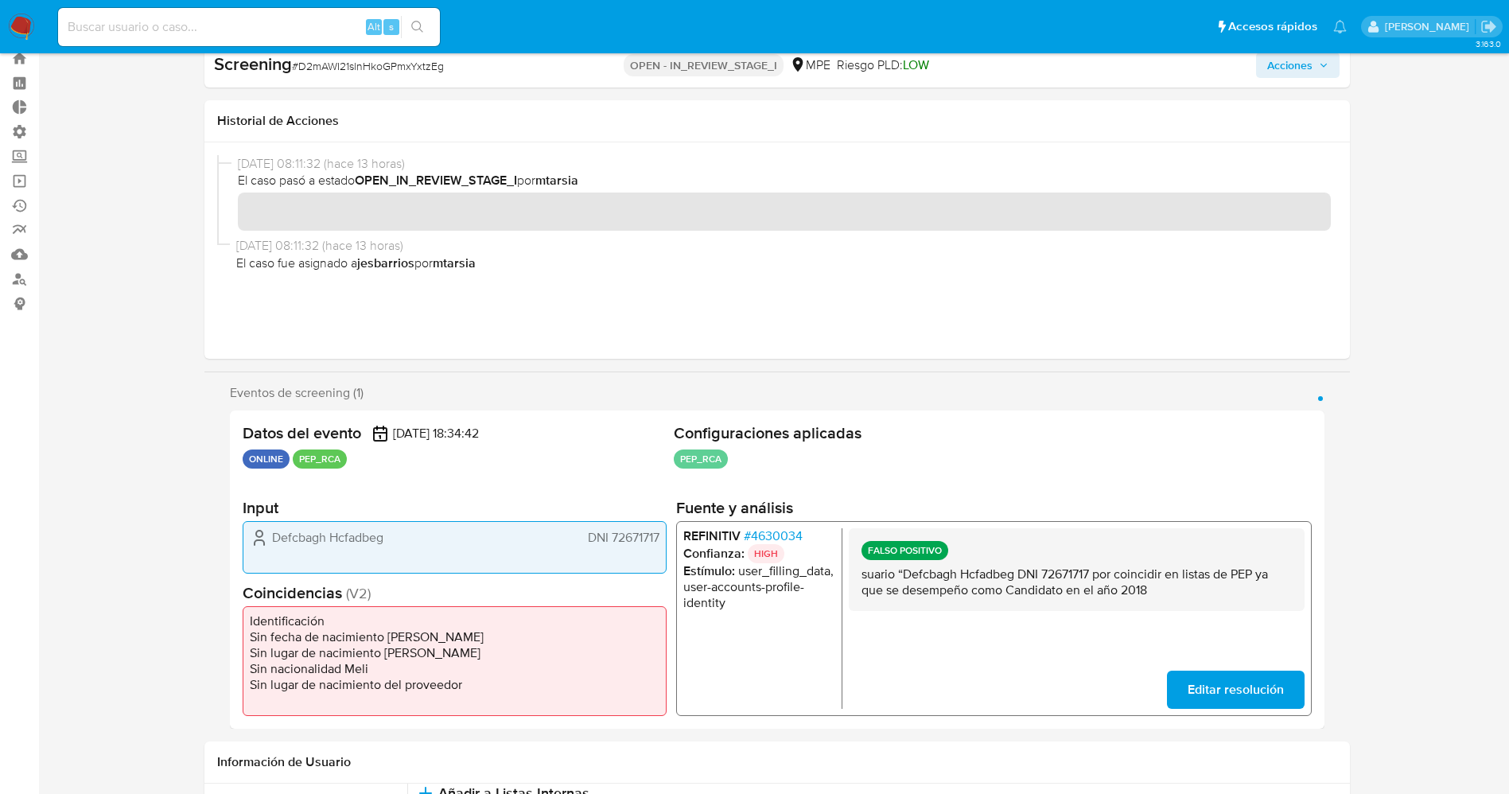
scroll to position [0, 0]
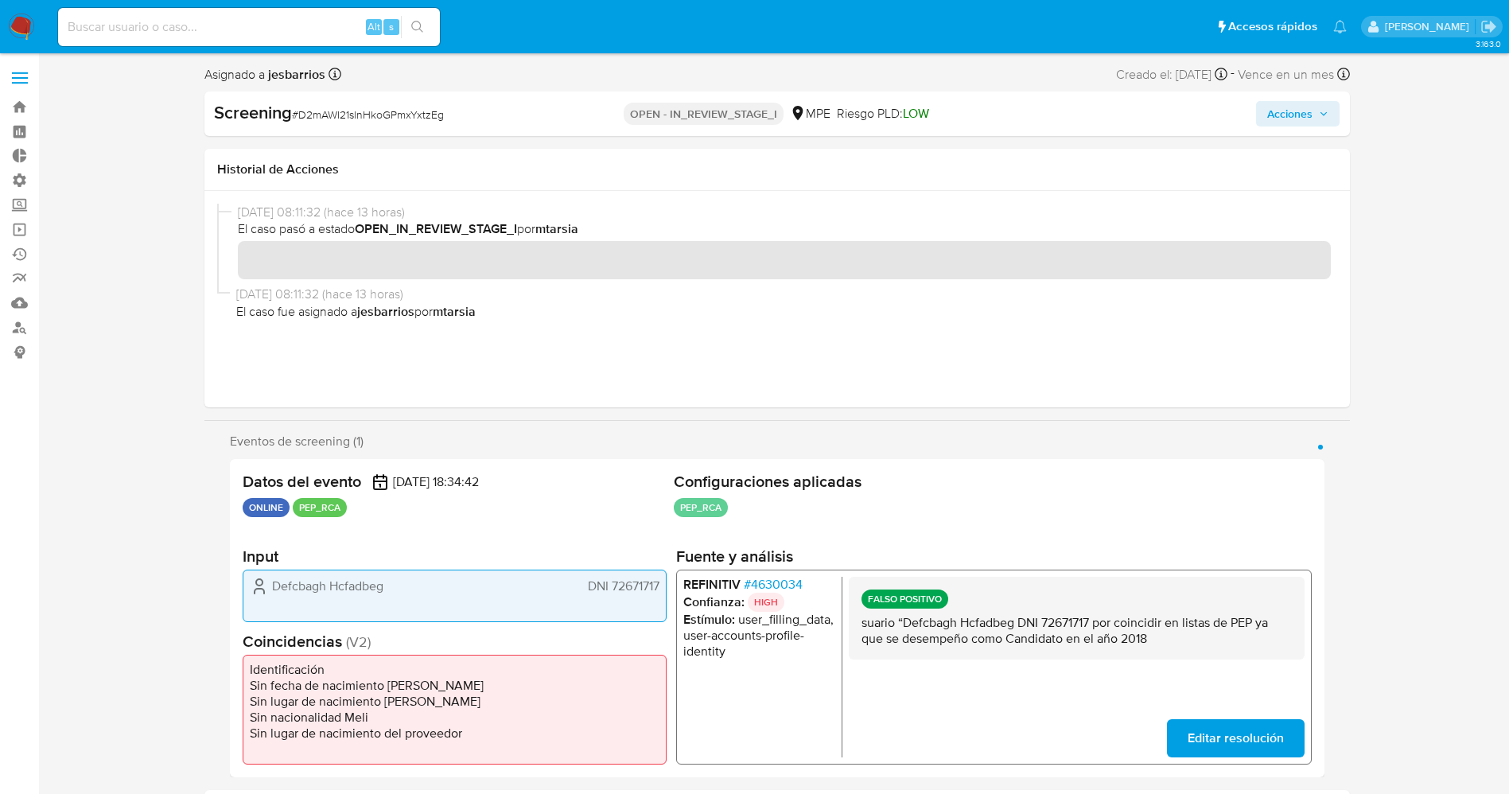
click at [1295, 119] on span "Acciones" at bounding box center [1290, 113] width 45 height 25
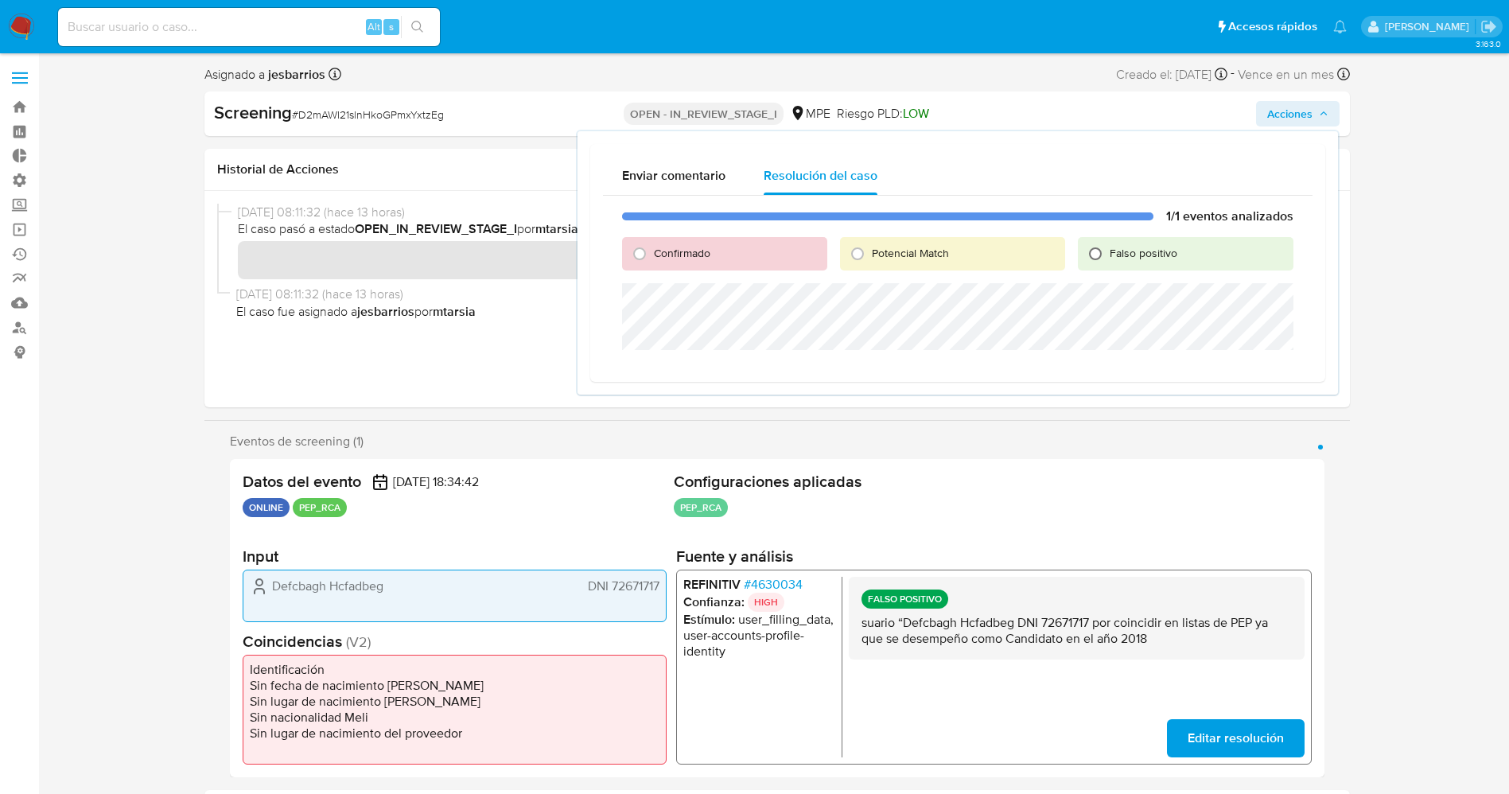
click at [1108, 251] on input "Falso positivo" at bounding box center [1095, 253] width 25 height 25
radio input "true"
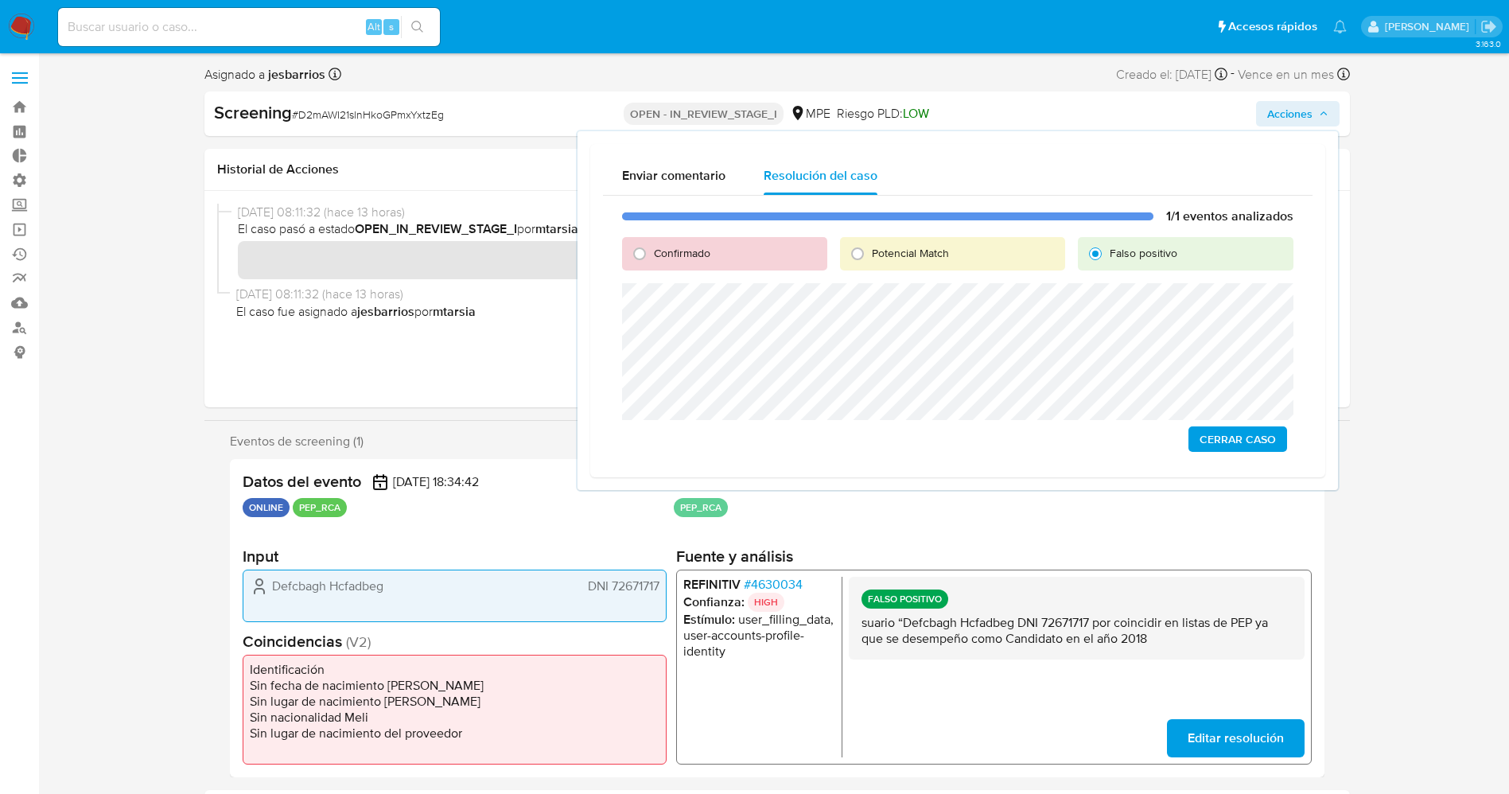
click at [1218, 446] on span "Cerrar Caso" at bounding box center [1238, 439] width 76 height 22
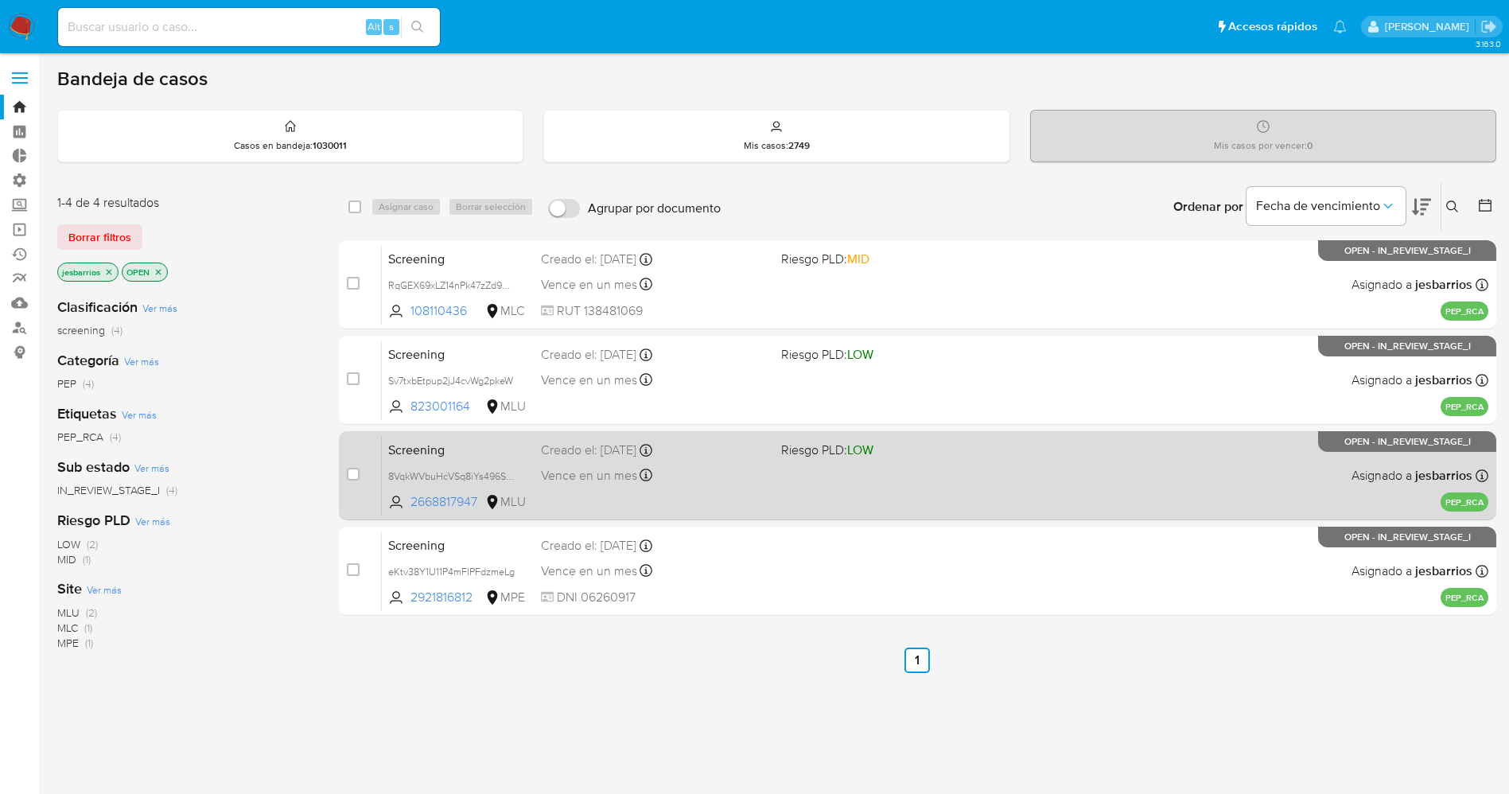
click at [860, 474] on span at bounding box center [895, 474] width 228 height 3
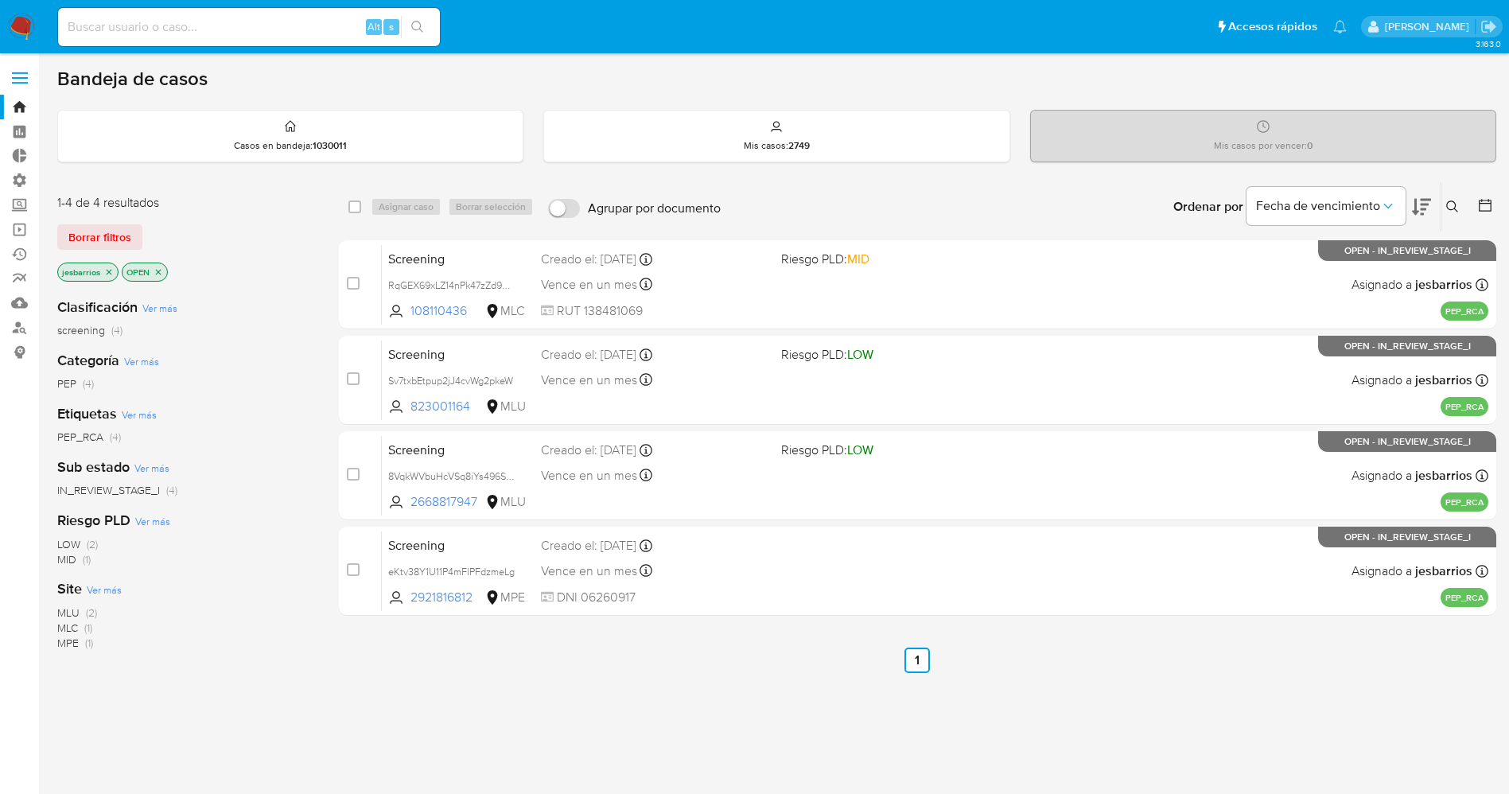
click at [25, 21] on img at bounding box center [21, 27] width 27 height 27
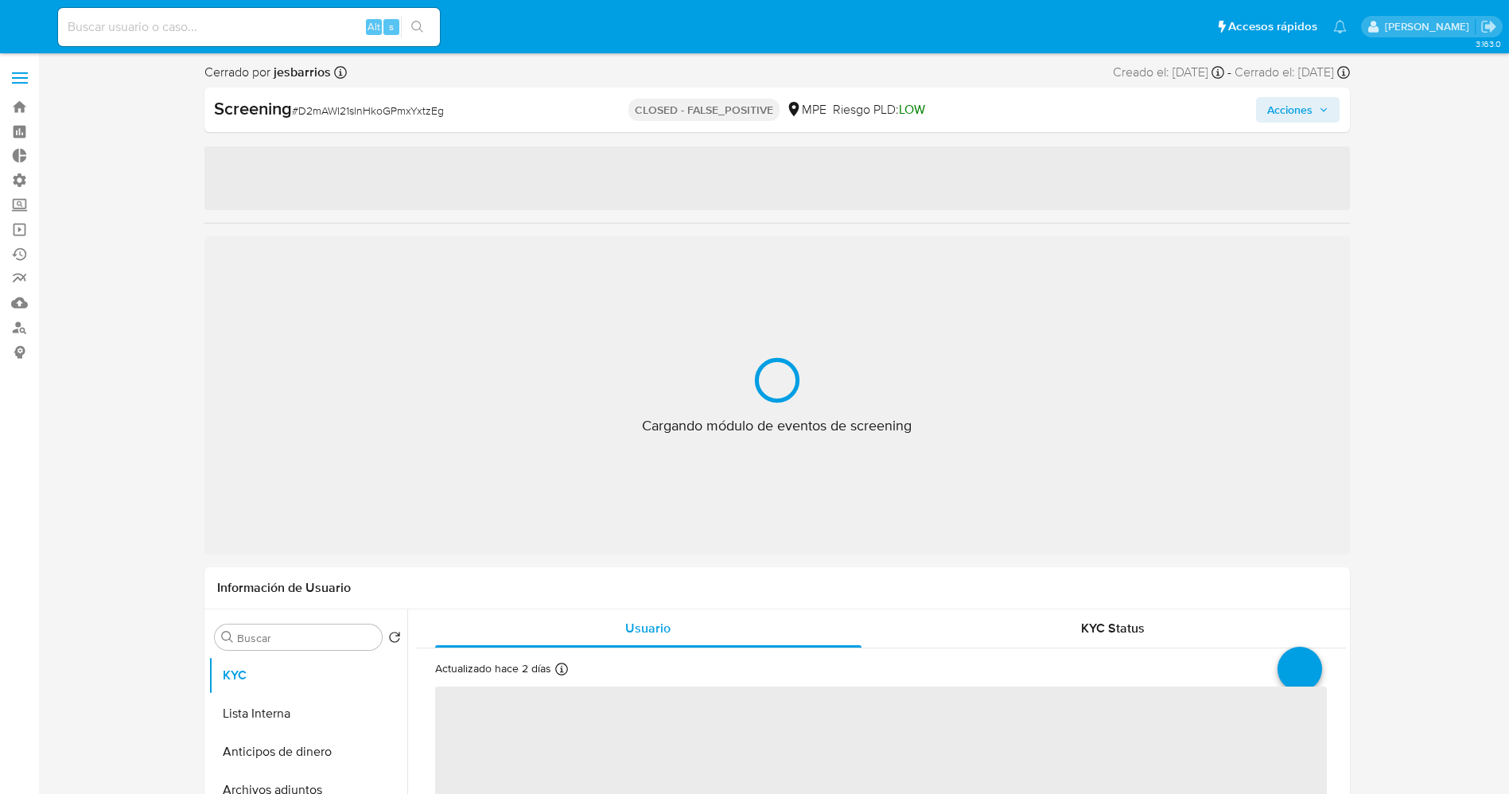
select select "10"
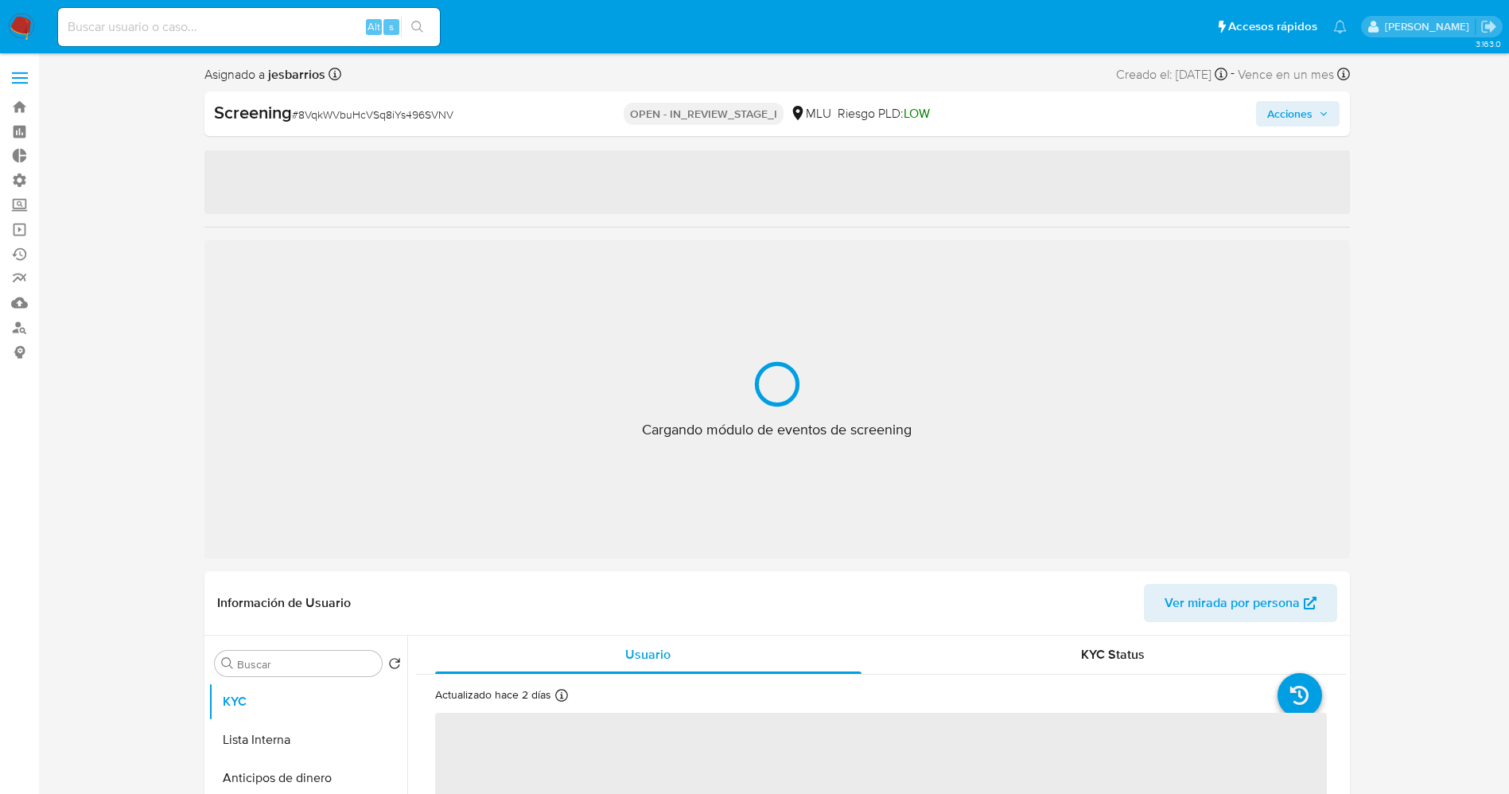
select select "10"
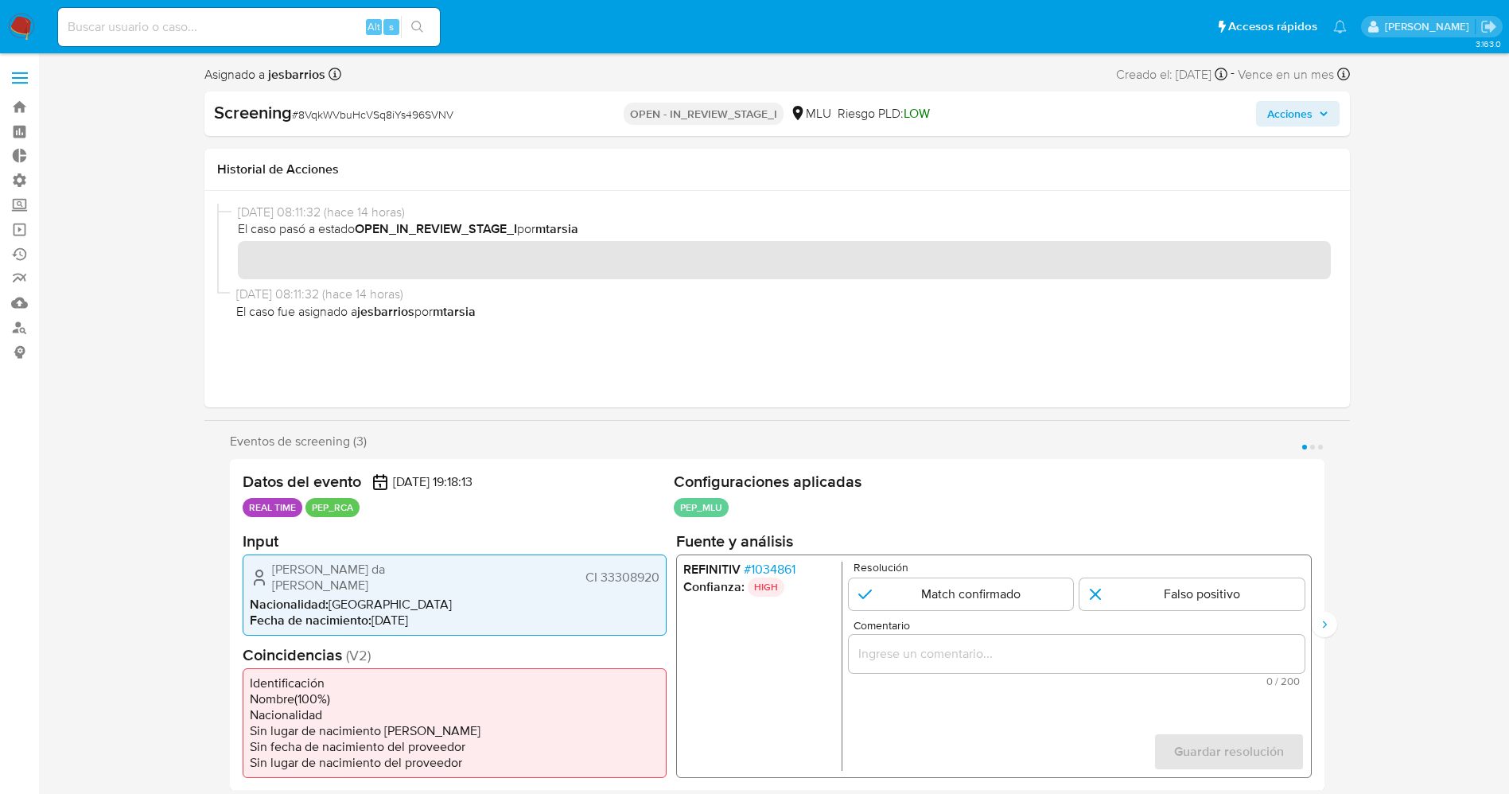
drag, startPoint x: 600, startPoint y: 574, endPoint x: 660, endPoint y: 572, distance: 60.5
click at [660, 572] on div "[PERSON_NAME] da [PERSON_NAME] CI 33308920 Nacionalidad : [DEMOGRAPHIC_DATA] Fe…" at bounding box center [455, 594] width 424 height 81
click at [781, 565] on span "# 1034861" at bounding box center [769, 569] width 52 height 16
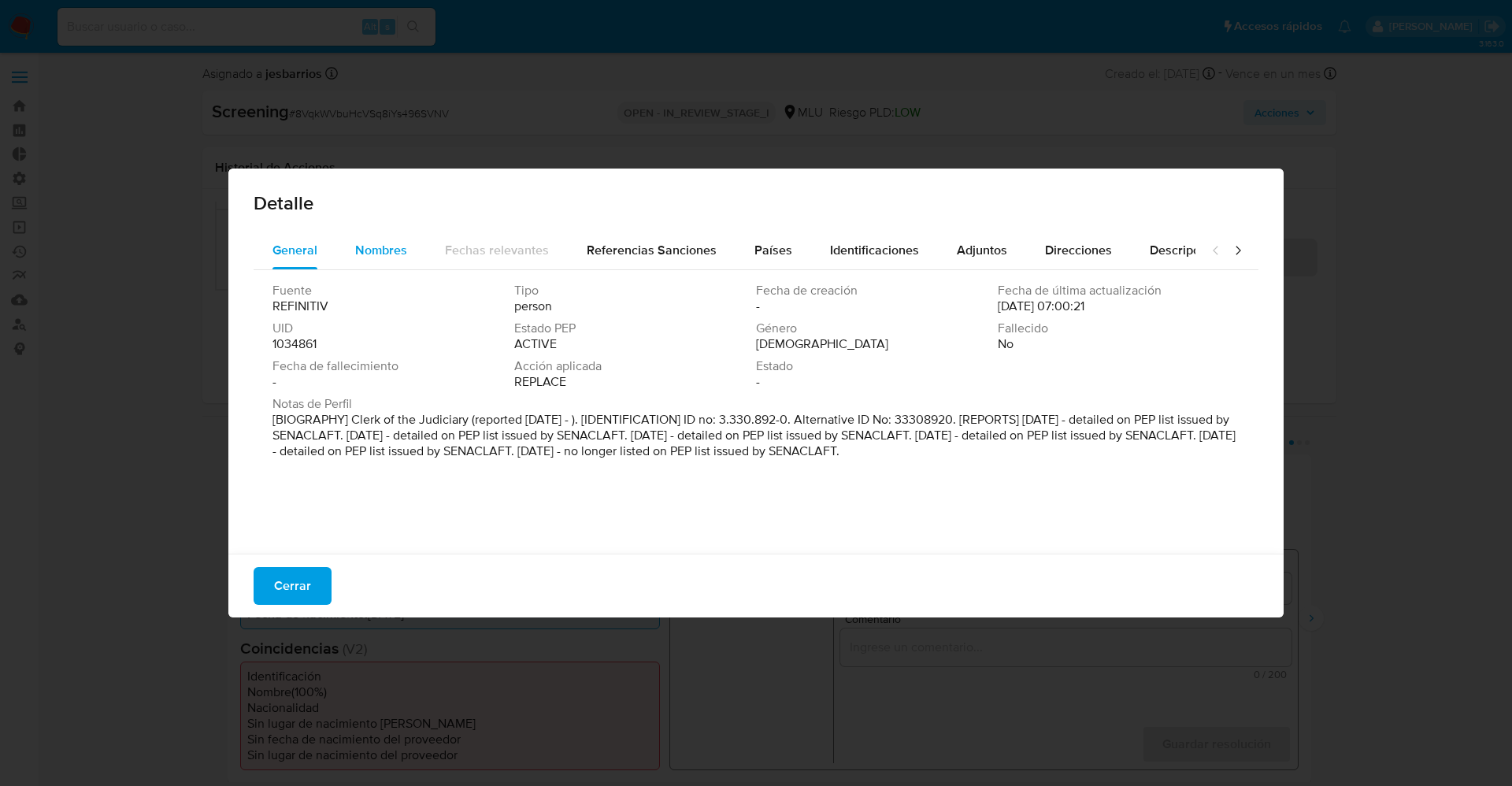
click at [381, 255] on span "Nombres" at bounding box center [381, 249] width 52 height 18
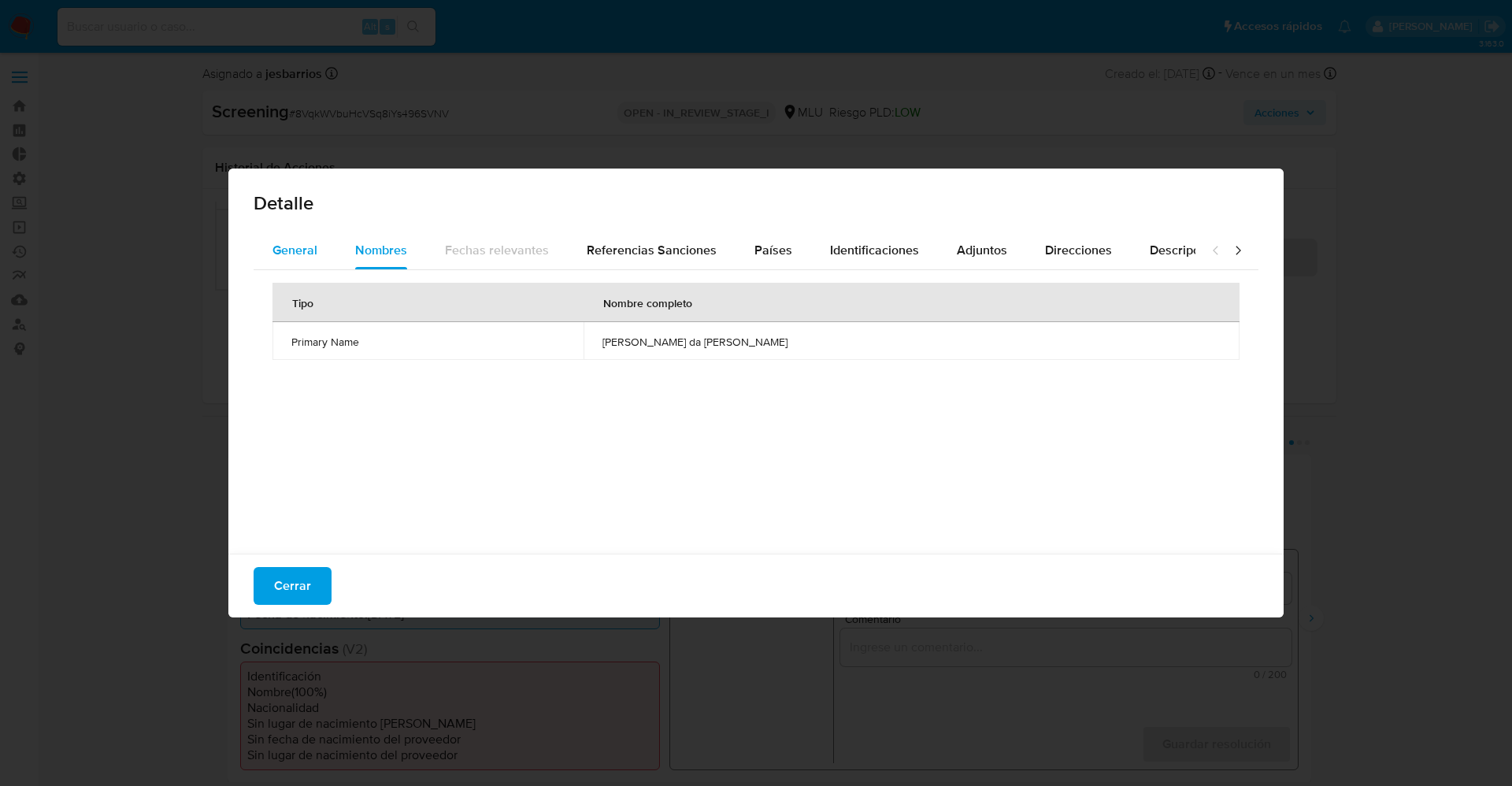
click at [301, 247] on span "General" at bounding box center [294, 249] width 45 height 18
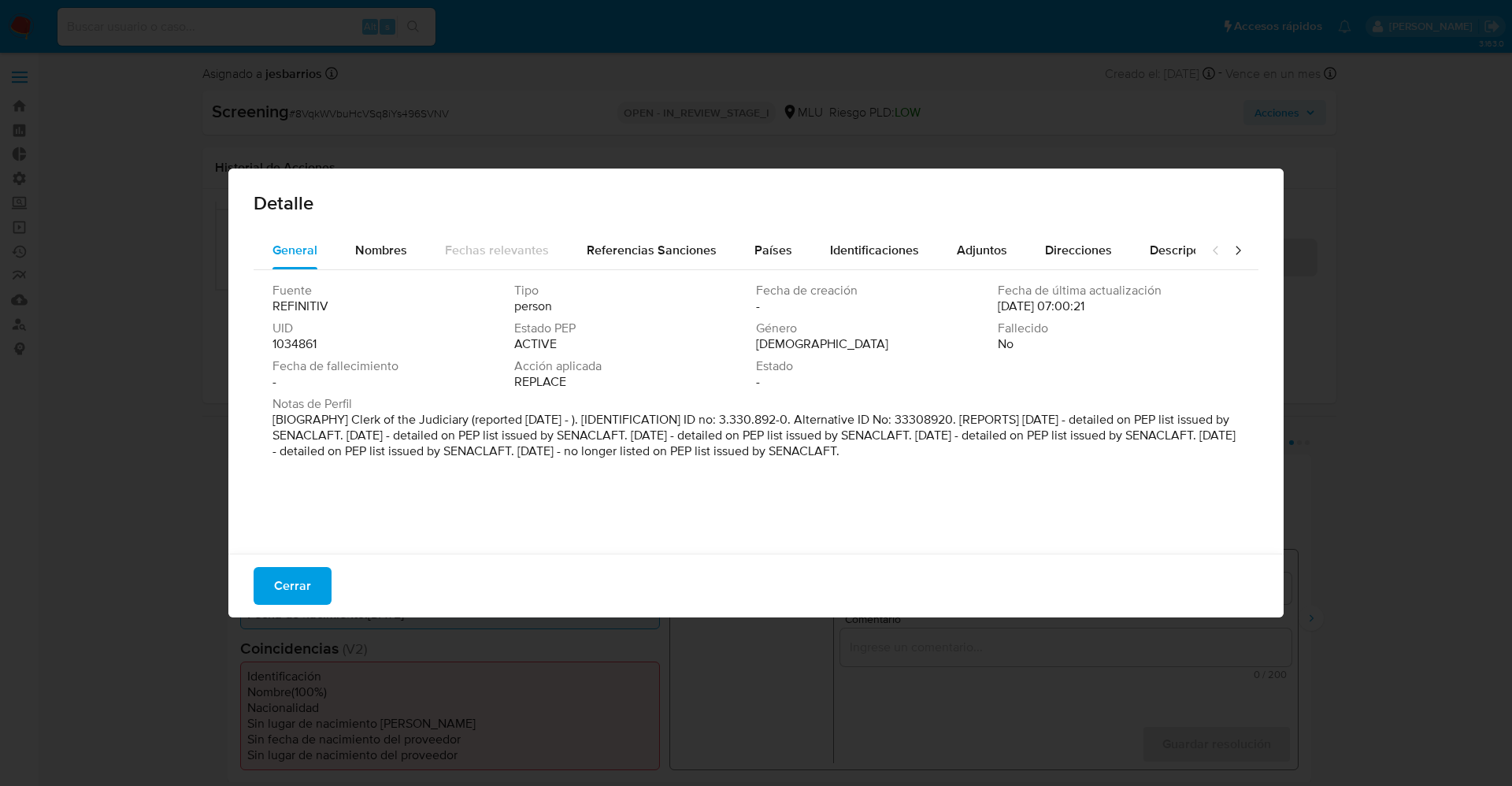
drag, startPoint x: 360, startPoint y: 419, endPoint x: 962, endPoint y: 450, distance: 602.8
click at [1087, 509] on div "Fuente REFINITIV Tipo person Fecha de creación - Fecha de última actualización …" at bounding box center [755, 408] width 1004 height 275
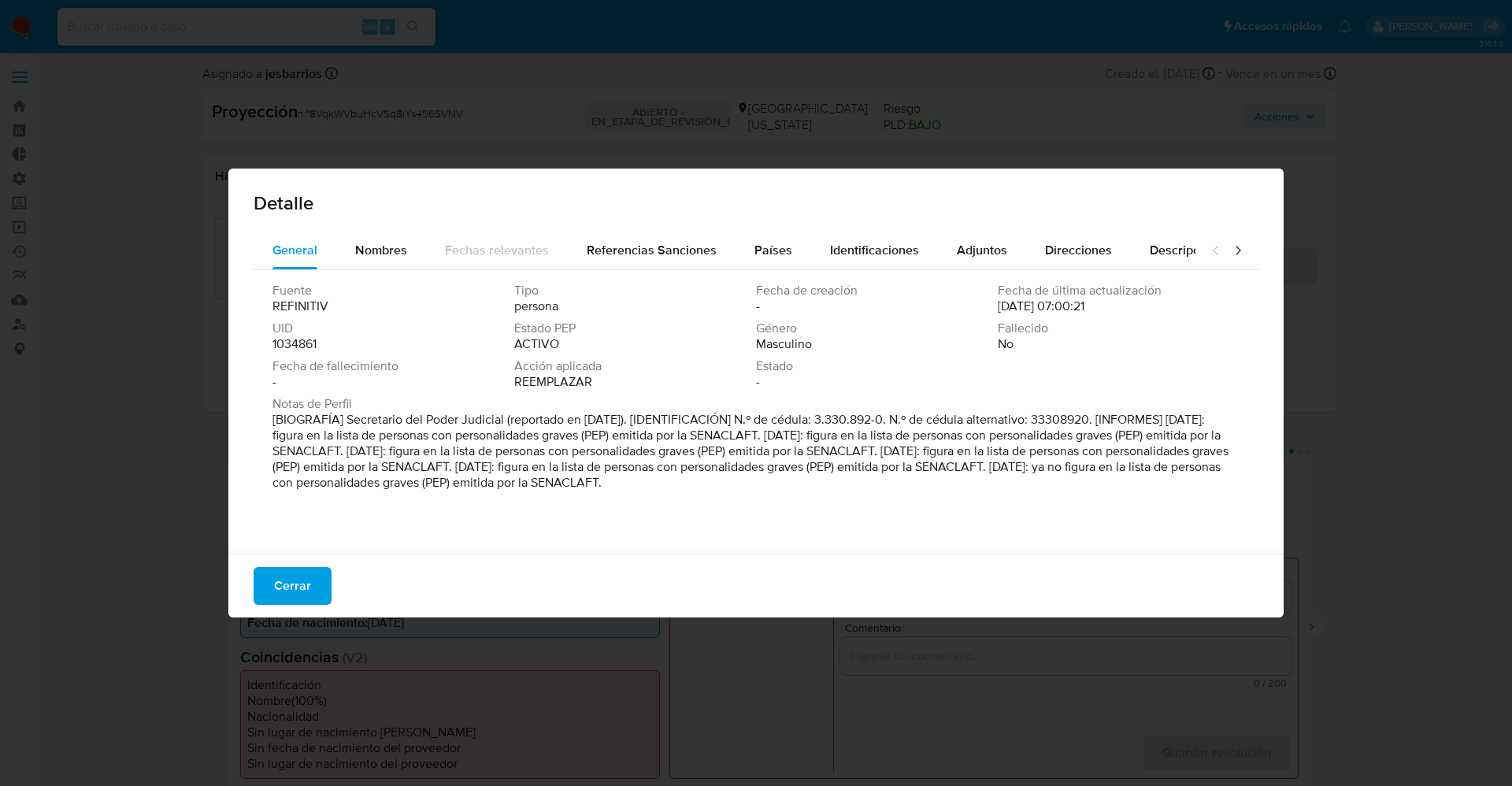
drag, startPoint x: 177, startPoint y: 489, endPoint x: 208, endPoint y: 510, distance: 37.4
click at [196, 502] on div "Detalle General Nombres Fechas relevantes Referencias Sanciones Países Identifi…" at bounding box center [756, 393] width 1512 height 786
drag, startPoint x: 313, startPoint y: 564, endPoint x: 309, endPoint y: 580, distance: 16.5
click at [313, 565] on div "Cerrar" at bounding box center [756, 585] width 1055 height 63
click at [309, 580] on span "Cerrar" at bounding box center [292, 585] width 37 height 35
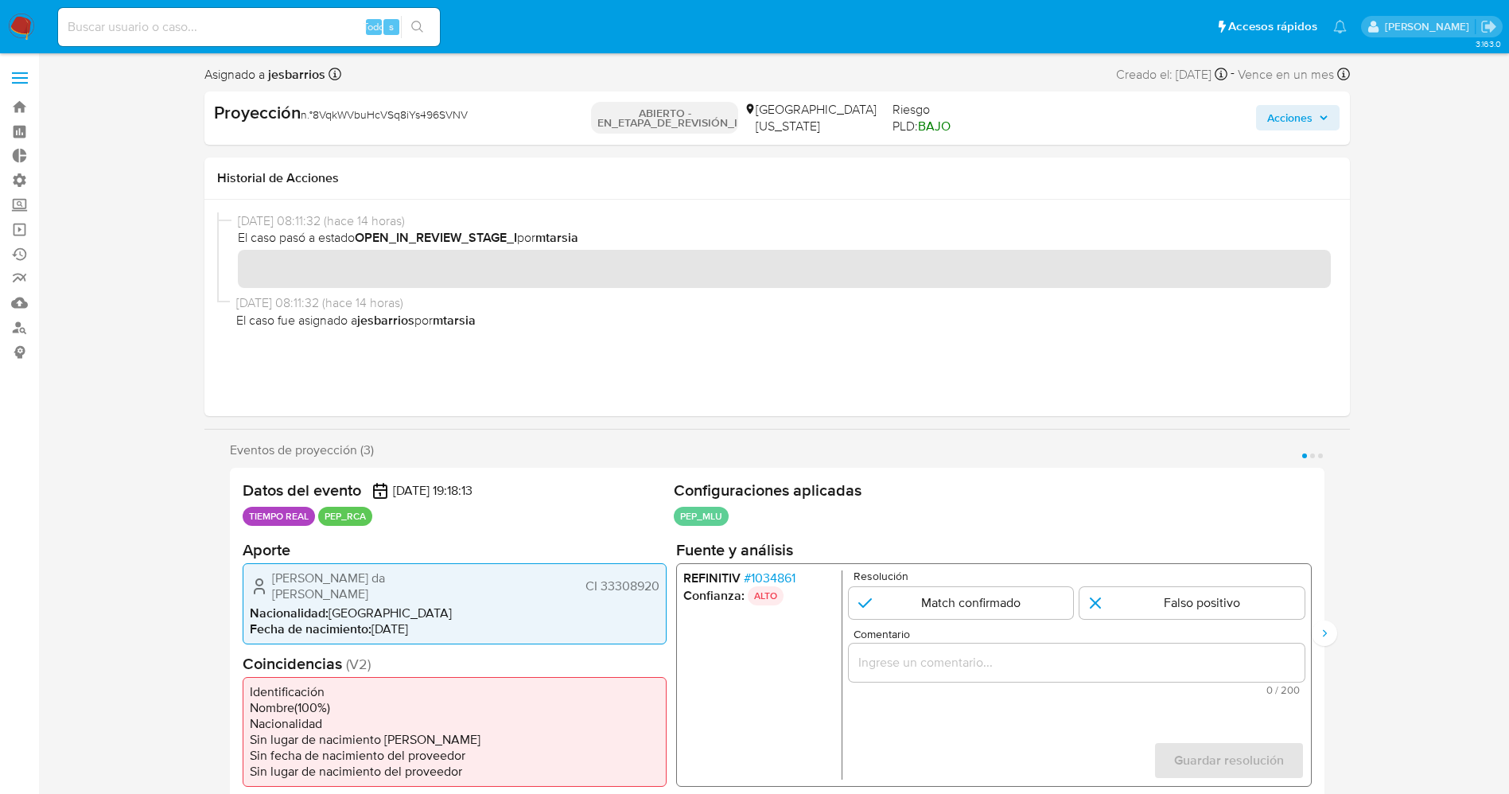
click at [326, 653] on h2 "Coincidencias ( V2 )" at bounding box center [455, 663] width 424 height 20
drag, startPoint x: 384, startPoint y: 581, endPoint x: 660, endPoint y: 573, distance: 275.4
click at [660, 573] on div "Carlos Ariel da Silva Greque CI 33308920 Nacionalidad : Uruguay Fecha de nacimi…" at bounding box center [455, 603] width 424 height 81
click at [767, 569] on font "1034861" at bounding box center [772, 577] width 45 height 18
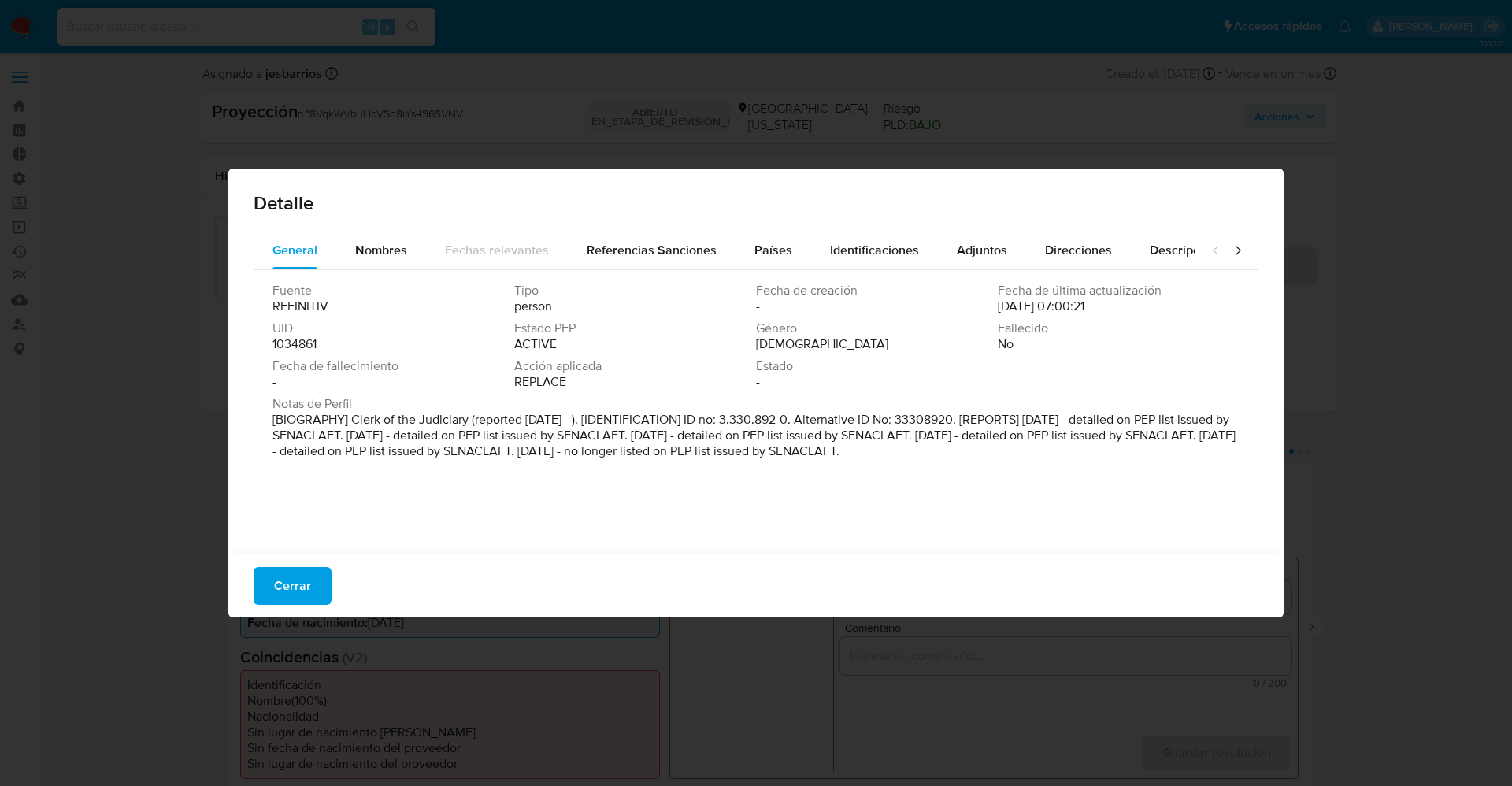
click at [353, 418] on p "[BIOGRAPHY] Clerk of the Judiciary (reported Apr 2019 - ). [IDENTIFICATION] ID …" at bounding box center [754, 436] width 964 height 48
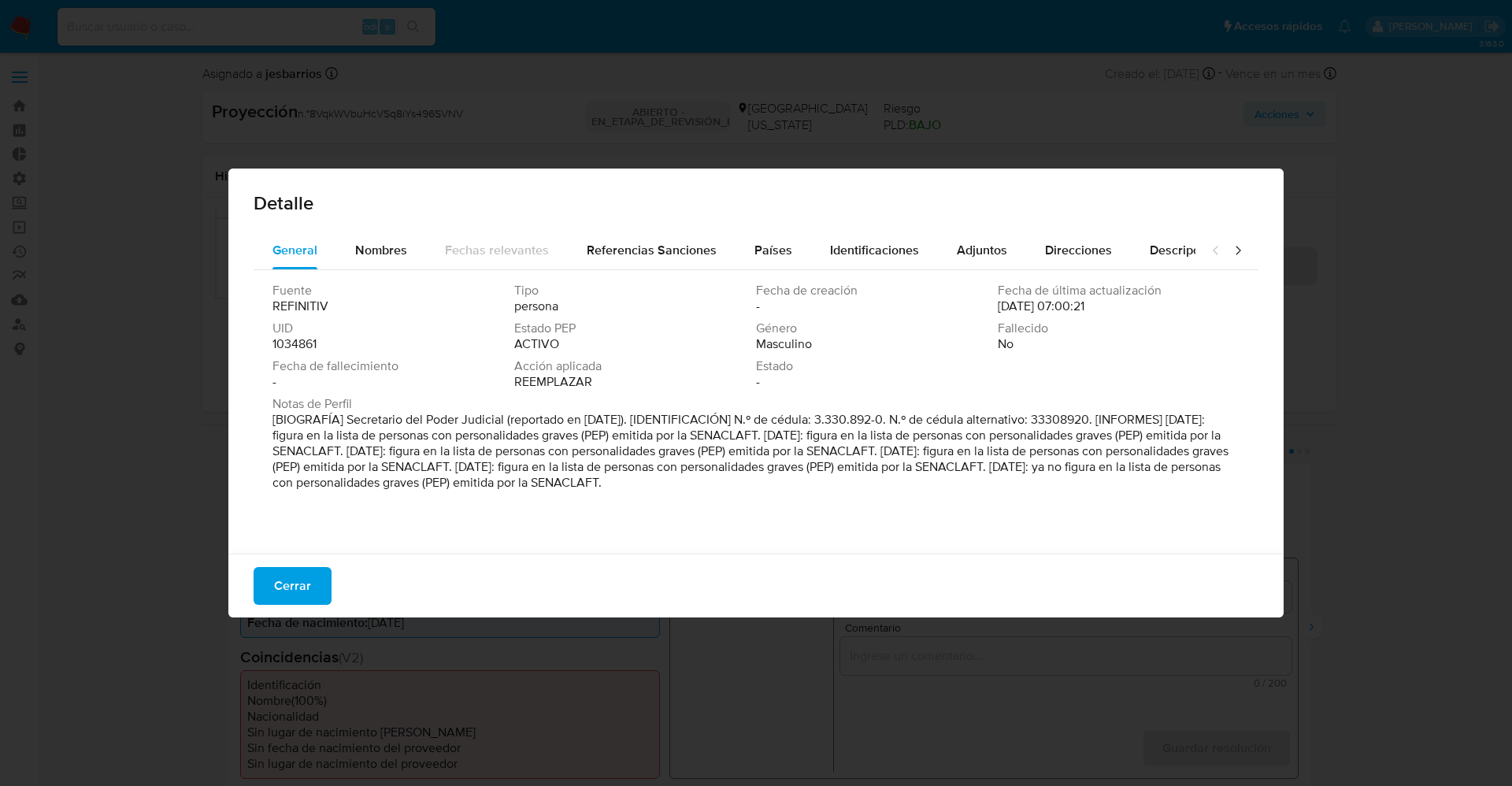
drag, startPoint x: 439, startPoint y: 419, endPoint x: 505, endPoint y: 418, distance: 66.0
click at [505, 418] on font "[BIOGRAFÍA] Secretario del Poder Judicial (reportado en abril de 2019). [IDENTI…" at bounding box center [750, 451] width 956 height 81
click at [303, 576] on font "Cerrar" at bounding box center [292, 586] width 37 height 38
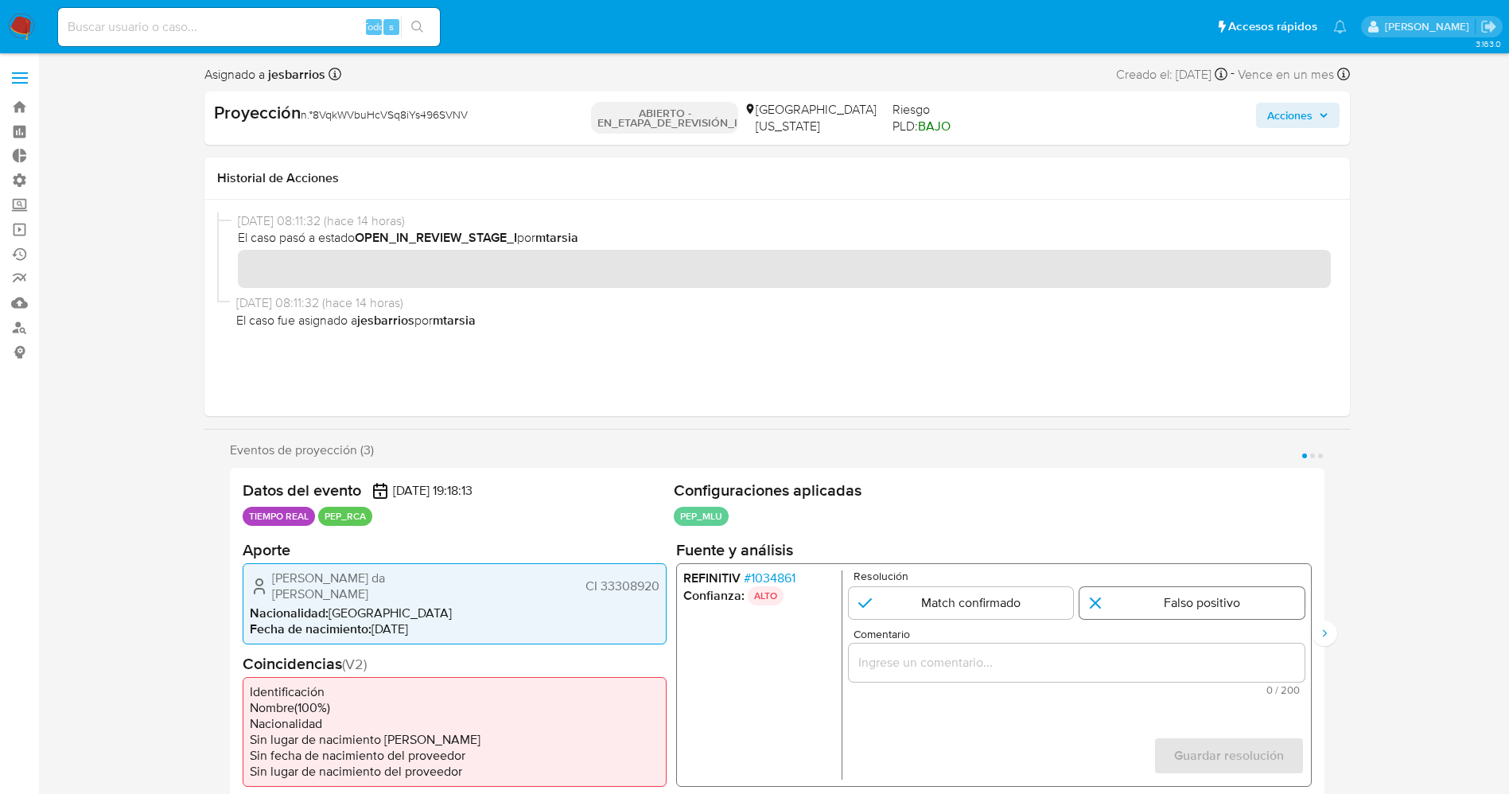
click at [1156, 602] on input "1 de 3" at bounding box center [1192, 602] width 225 height 32
radio input "true"
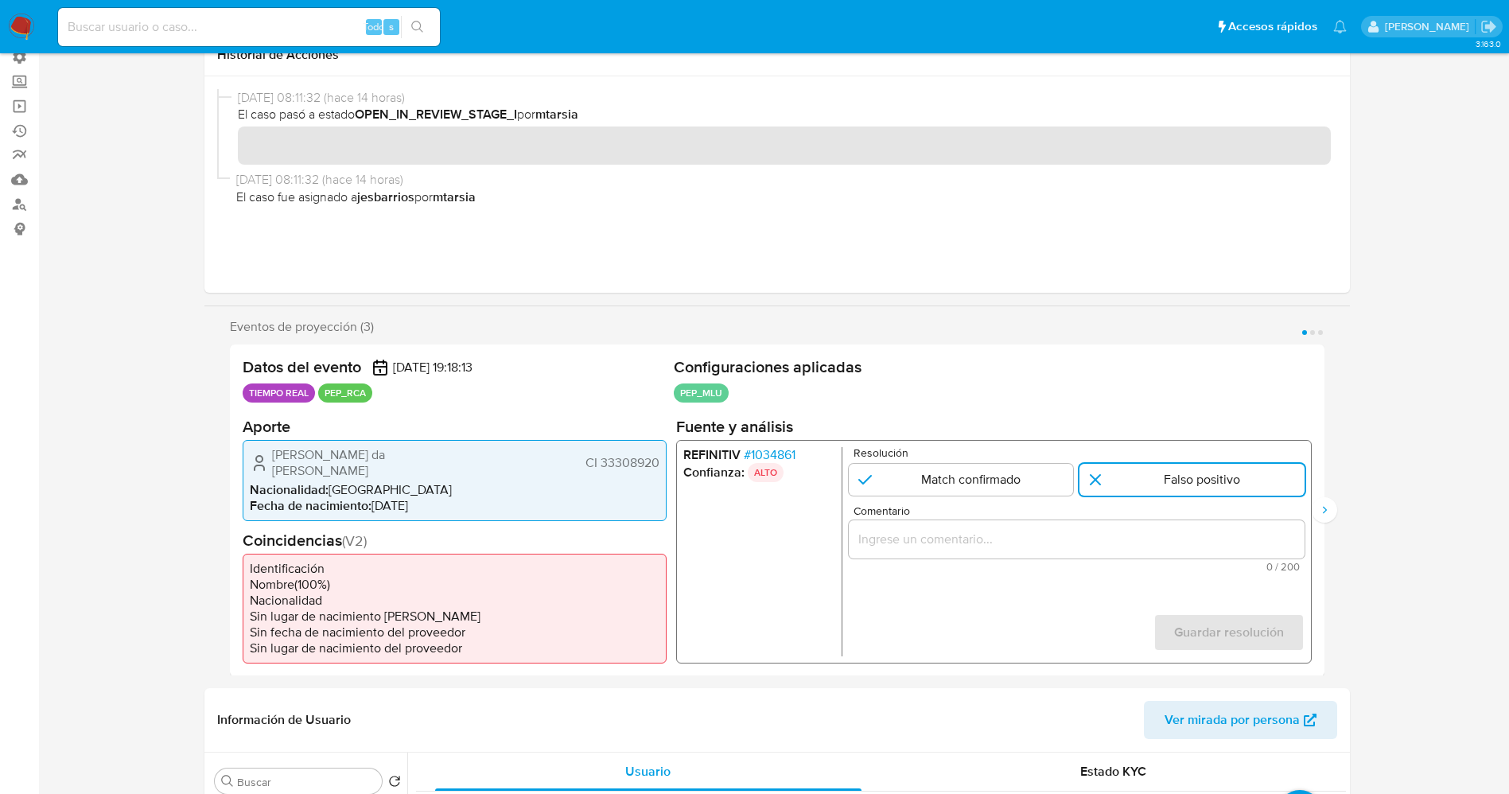
scroll to position [239, 0]
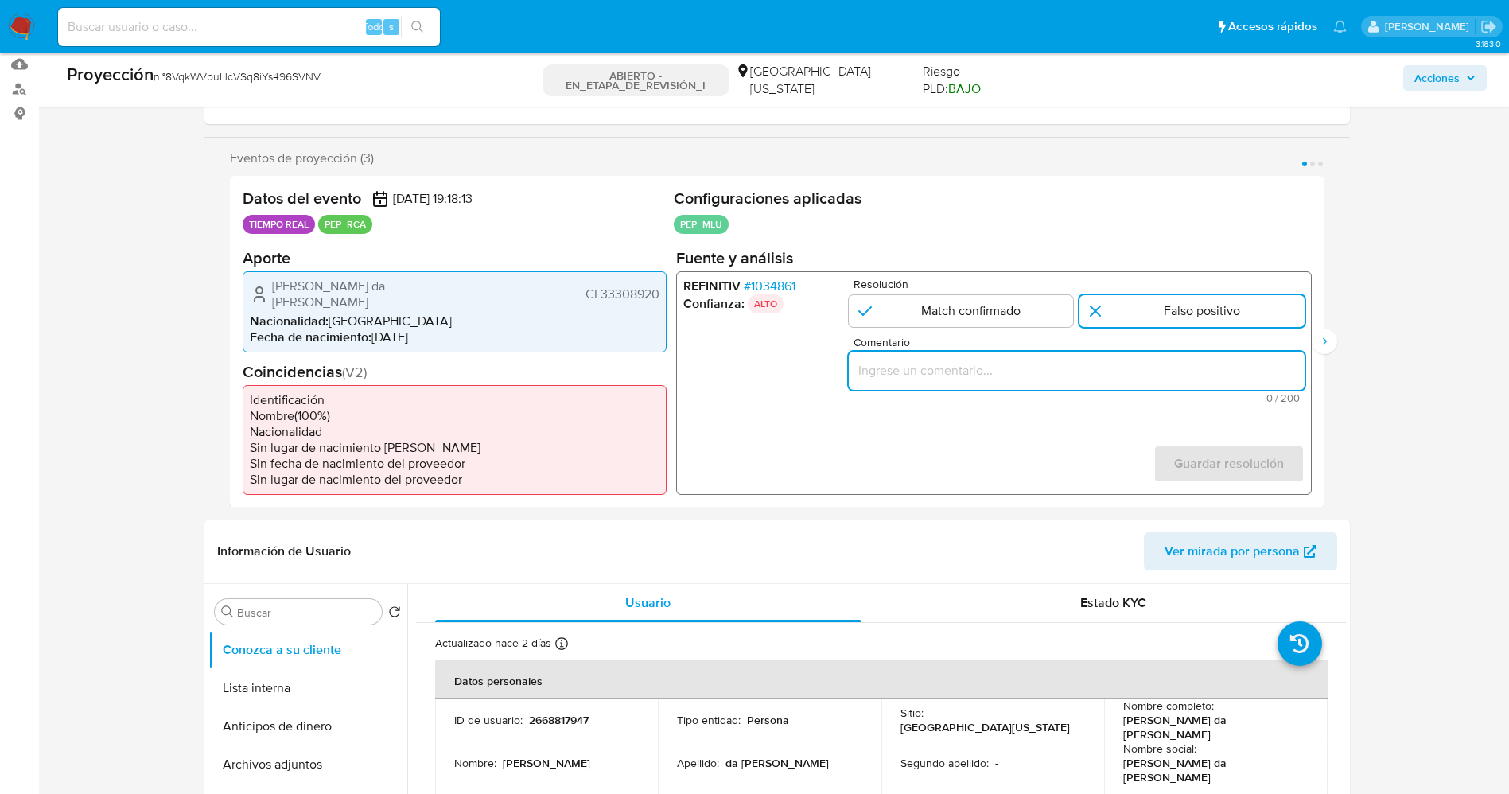
click at [1075, 375] on input "Comentario" at bounding box center [1076, 370] width 456 height 21
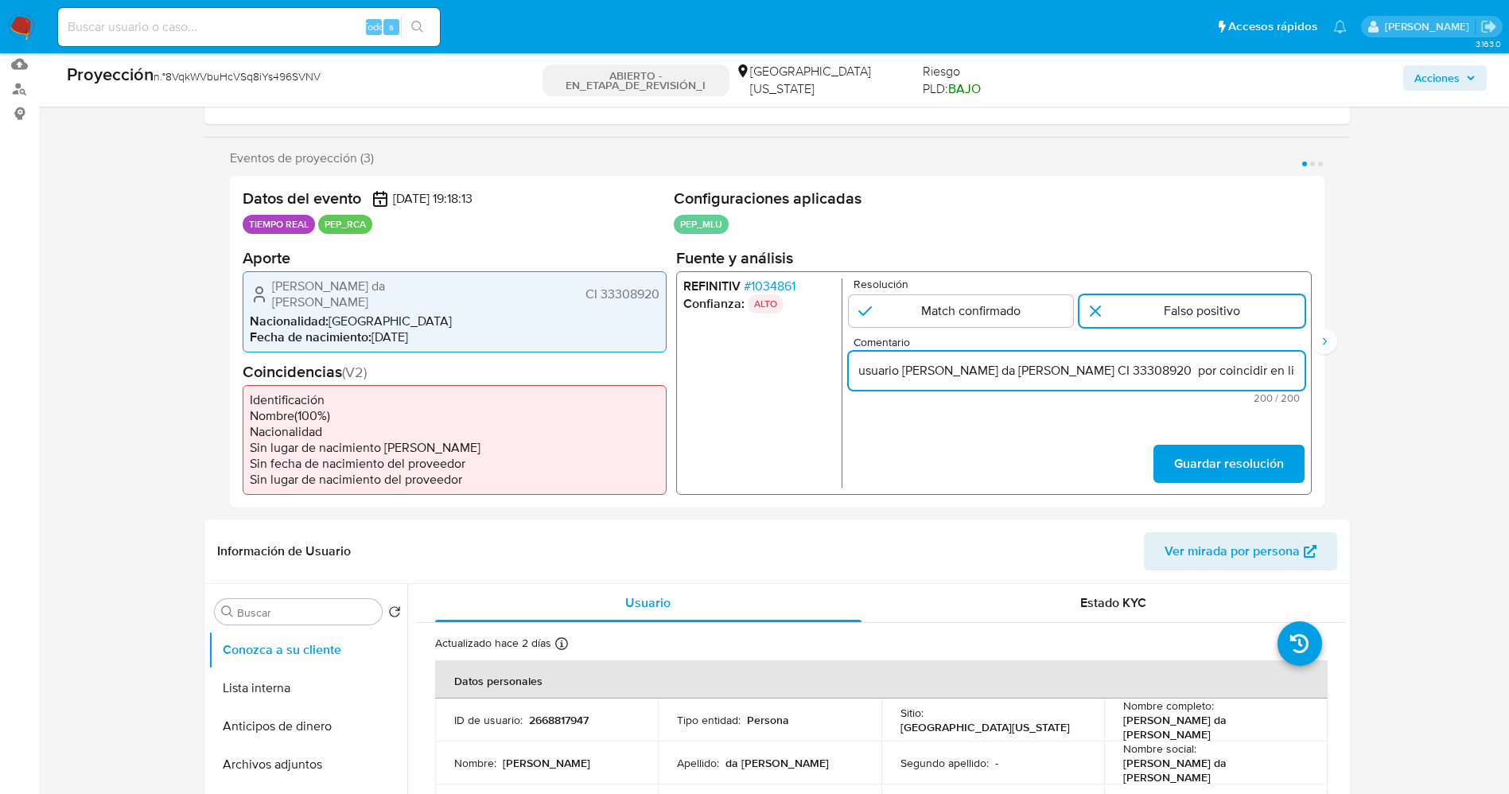
scroll to position [0, 709]
drag, startPoint x: 1253, startPoint y: 372, endPoint x: 1279, endPoint y: 375, distance: 26.4
click at [1260, 374] on input "usuario Carlos Ariel da Silva Greque CI 33308920 por coincidir en listas de PEP…" at bounding box center [1076, 370] width 456 height 21
click at [1279, 375] on input "usuario Carlos Ariel da Silva Greque CI 33308920 por coincidir en listas de PEP…" at bounding box center [1076, 370] width 456 height 21
drag, startPoint x: 1268, startPoint y: 372, endPoint x: 1308, endPoint y: 372, distance: 39.8
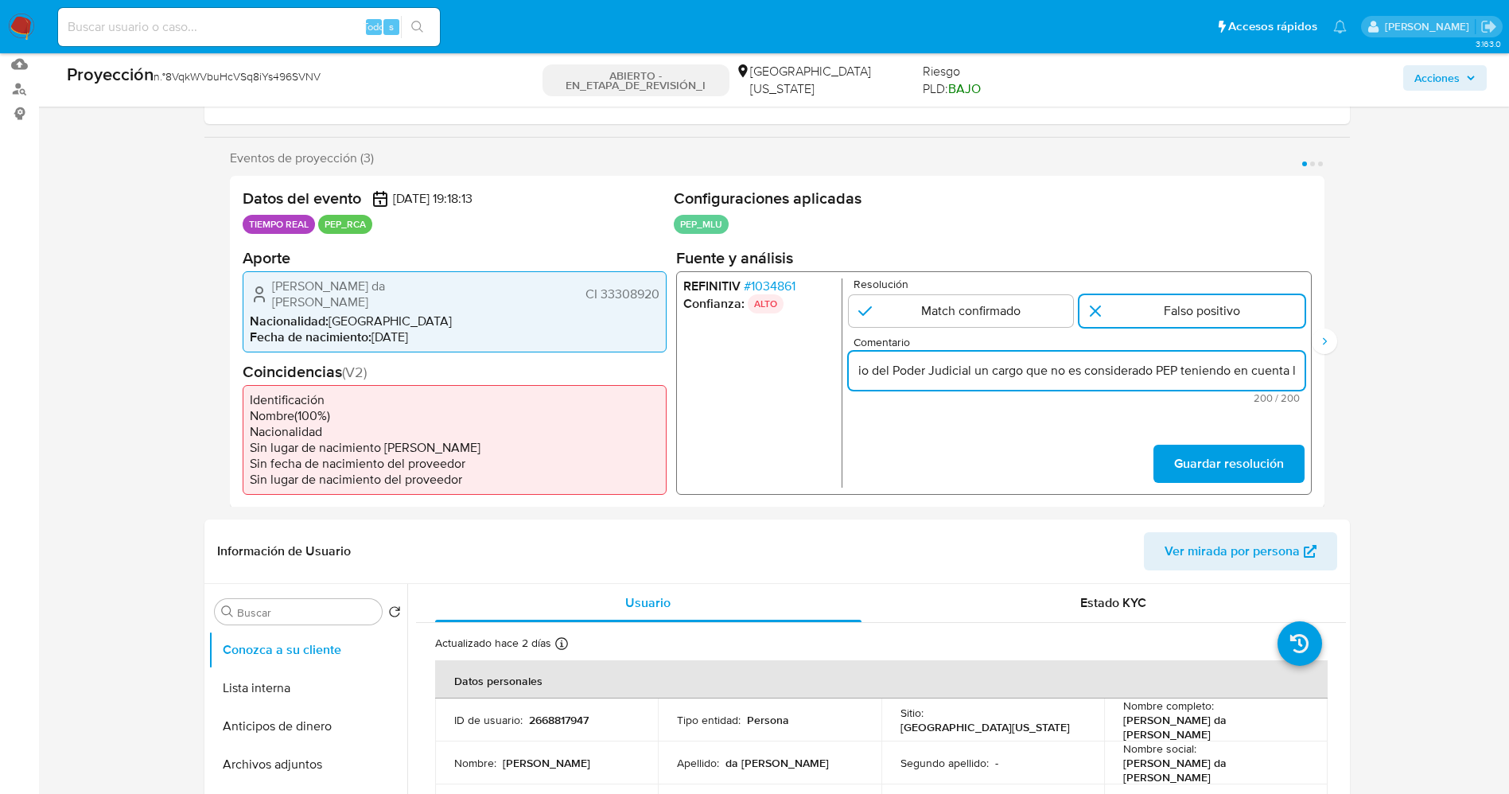
click at [1308, 372] on div "REFINITIV # 1034861 Confianza: ALTO Resolución Match confirmado Falso positivo …" at bounding box center [994, 383] width 636 height 224
type input "usuario Carlos Ariel da Silva Greque CI 33308920 por coincidir en listas de PEP…"
click at [1218, 445] on font "Guardar resolución" at bounding box center [1229, 464] width 110 height 38
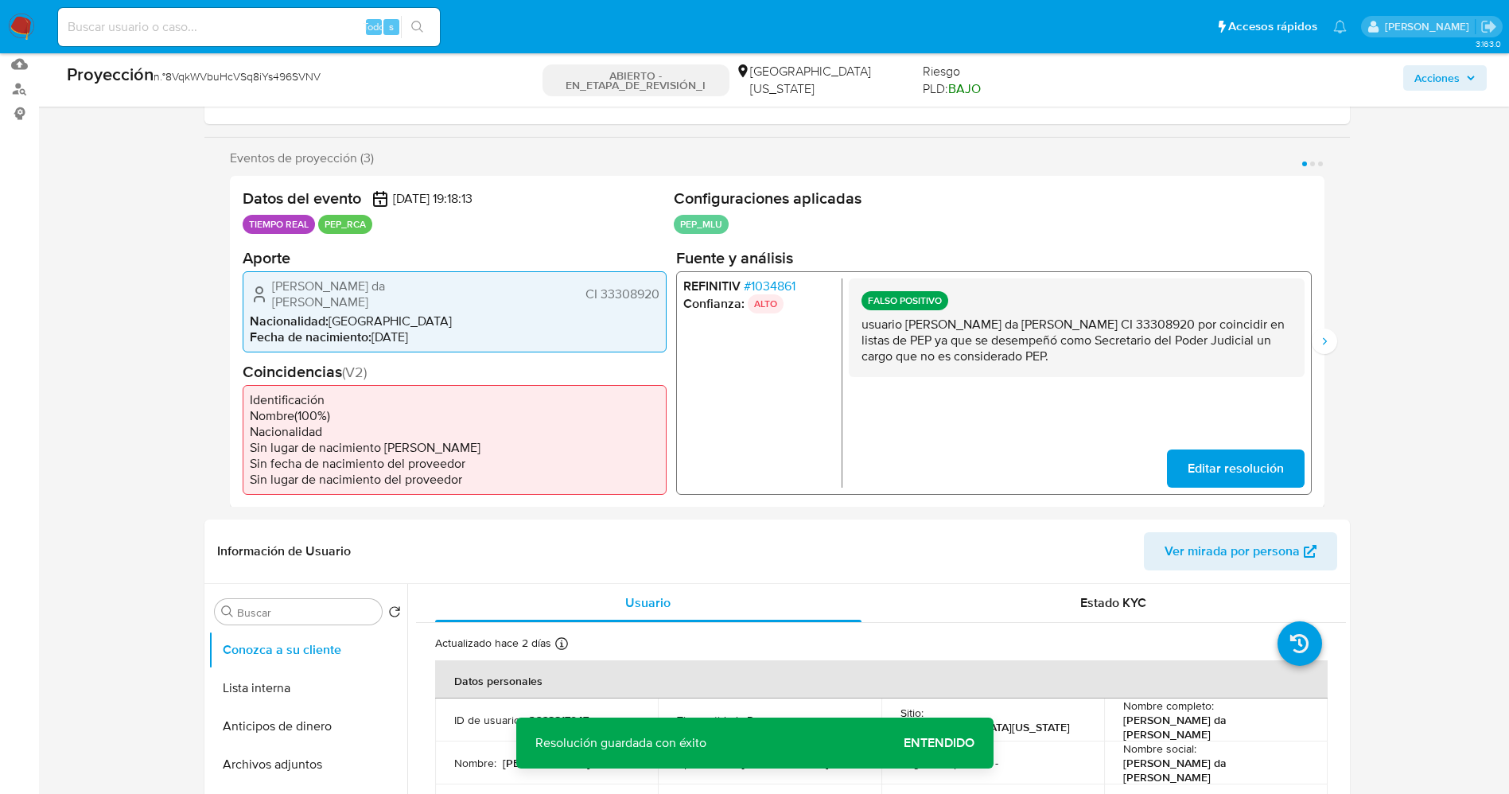
click at [1319, 321] on div "Datos del evento 10/12/2025 19:18:13 TIEMPO REAL PEP_RCA Configuraciones aplica…" at bounding box center [777, 342] width 1095 height 332
click at [1322, 335] on icon "Siguiente" at bounding box center [1324, 341] width 13 height 13
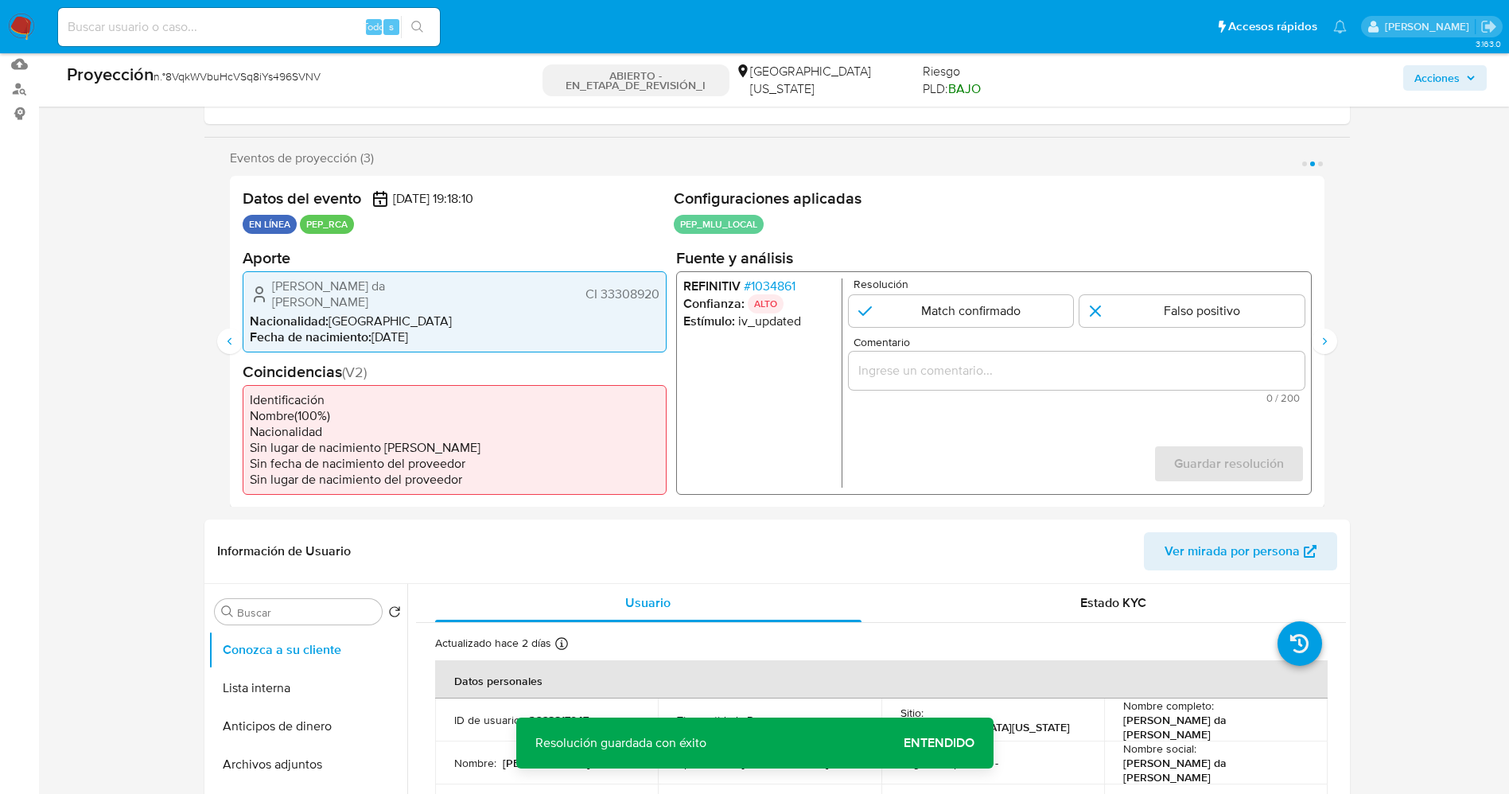
click at [772, 286] on font "1034861" at bounding box center [772, 285] width 45 height 18
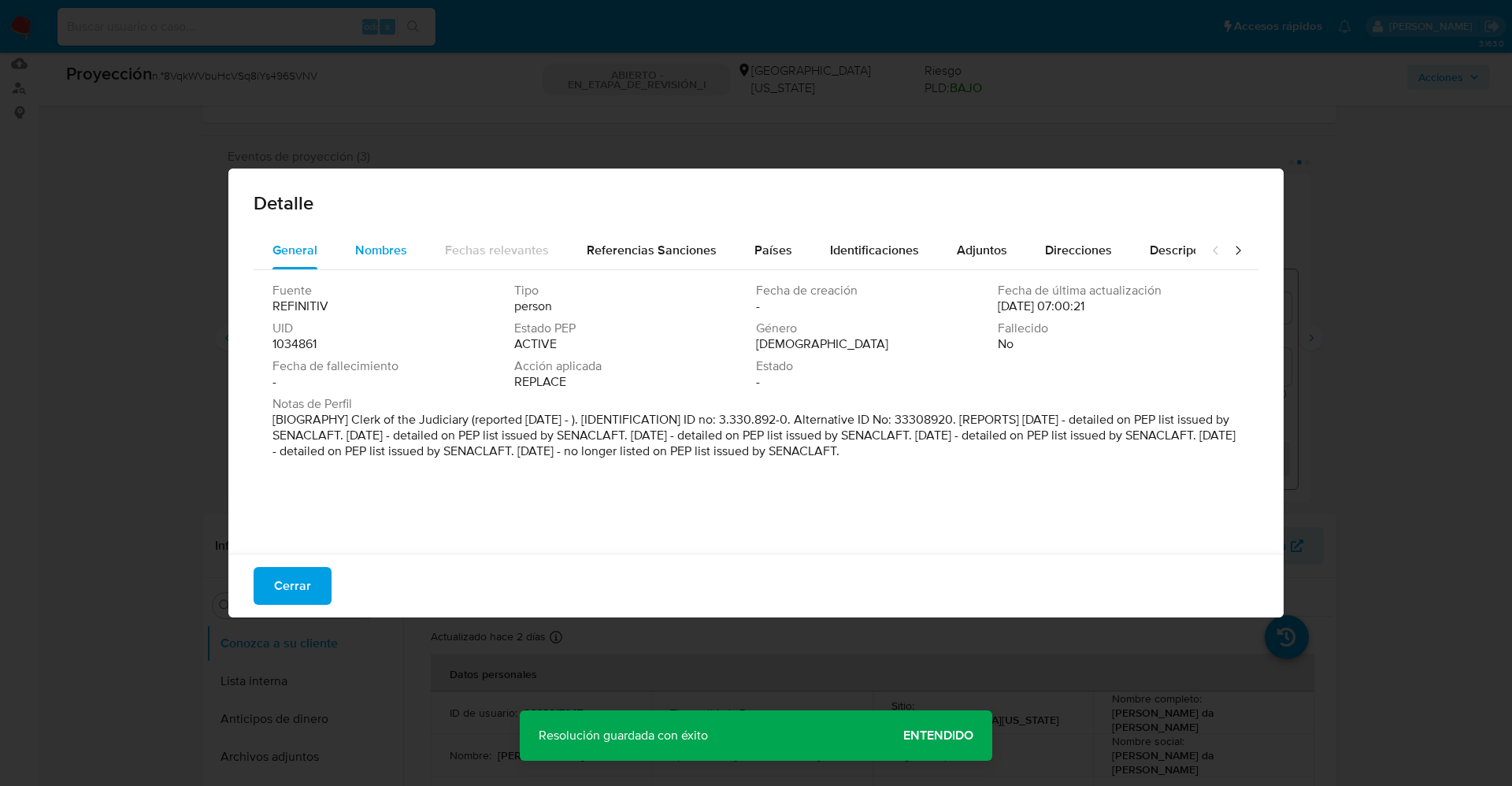
click at [391, 240] on div "Nombres" at bounding box center [381, 250] width 52 height 38
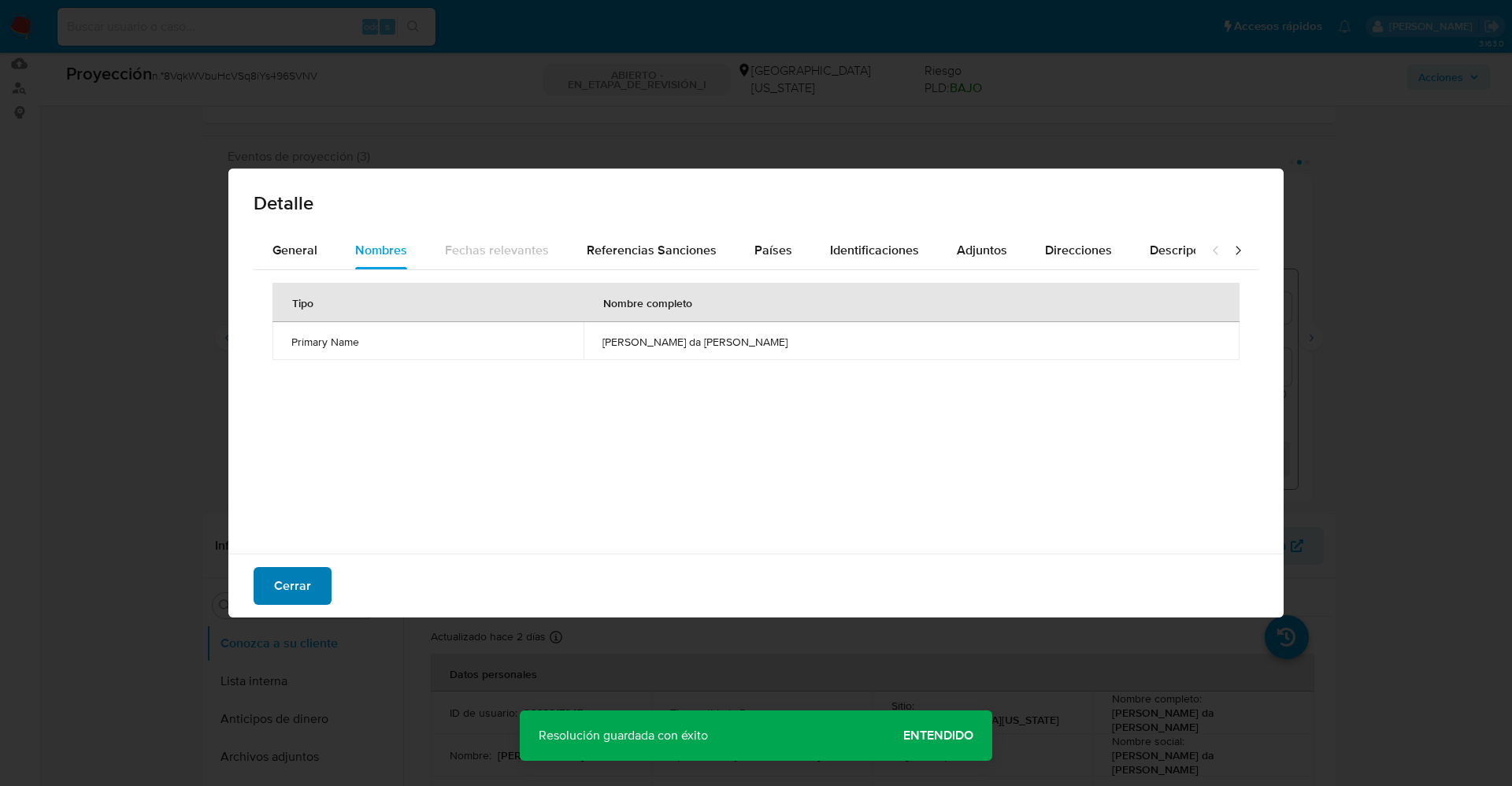
click at [311, 579] on button "Cerrar" at bounding box center [292, 586] width 78 height 38
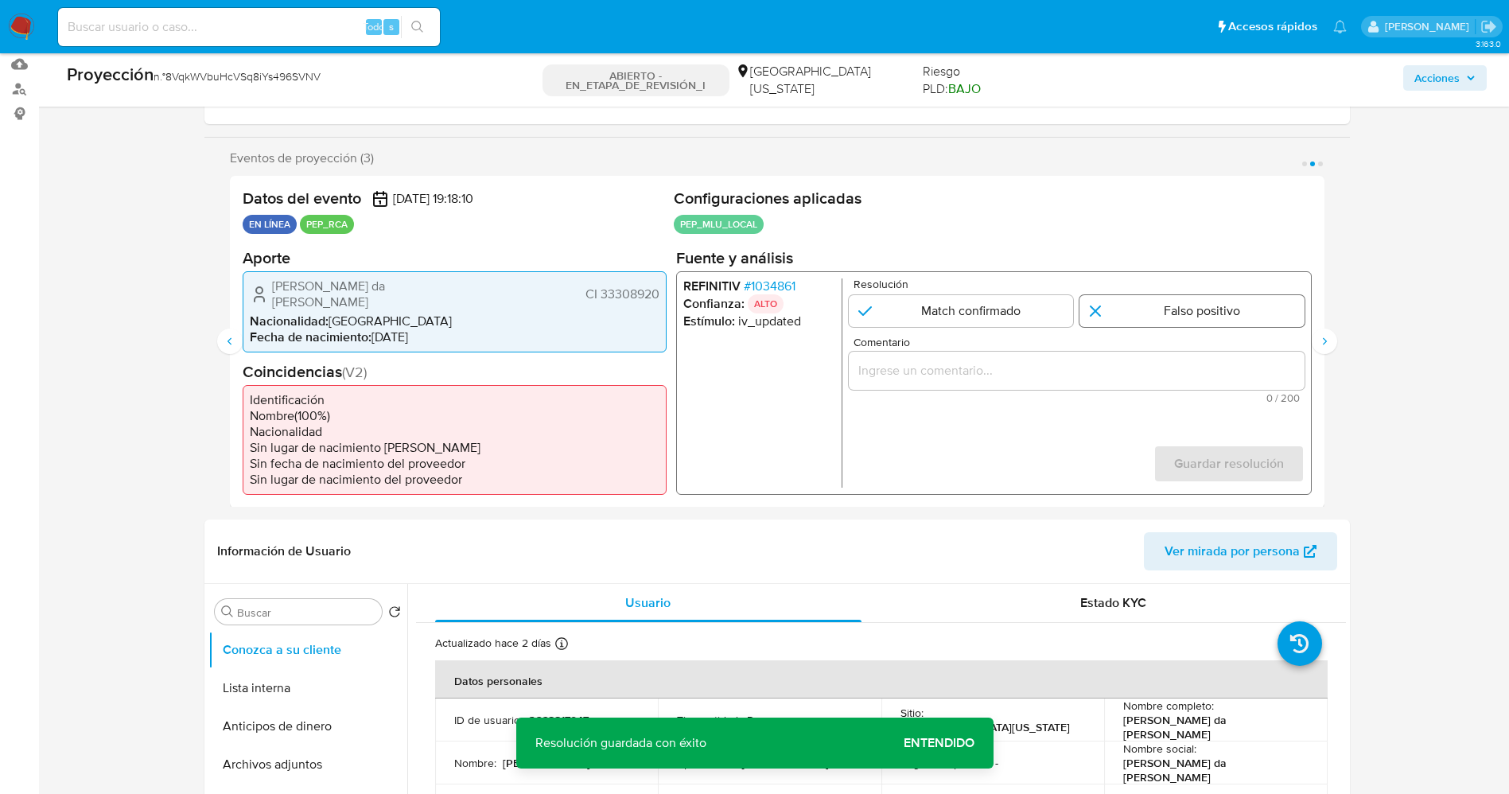
drag, startPoint x: 1133, startPoint y: 312, endPoint x: 1134, endPoint y: 321, distance: 9.6
click at [1133, 313] on input "2 de 3" at bounding box center [1192, 310] width 225 height 32
radio input "true"
click at [1136, 368] on input "Comentario" at bounding box center [1076, 370] width 456 height 21
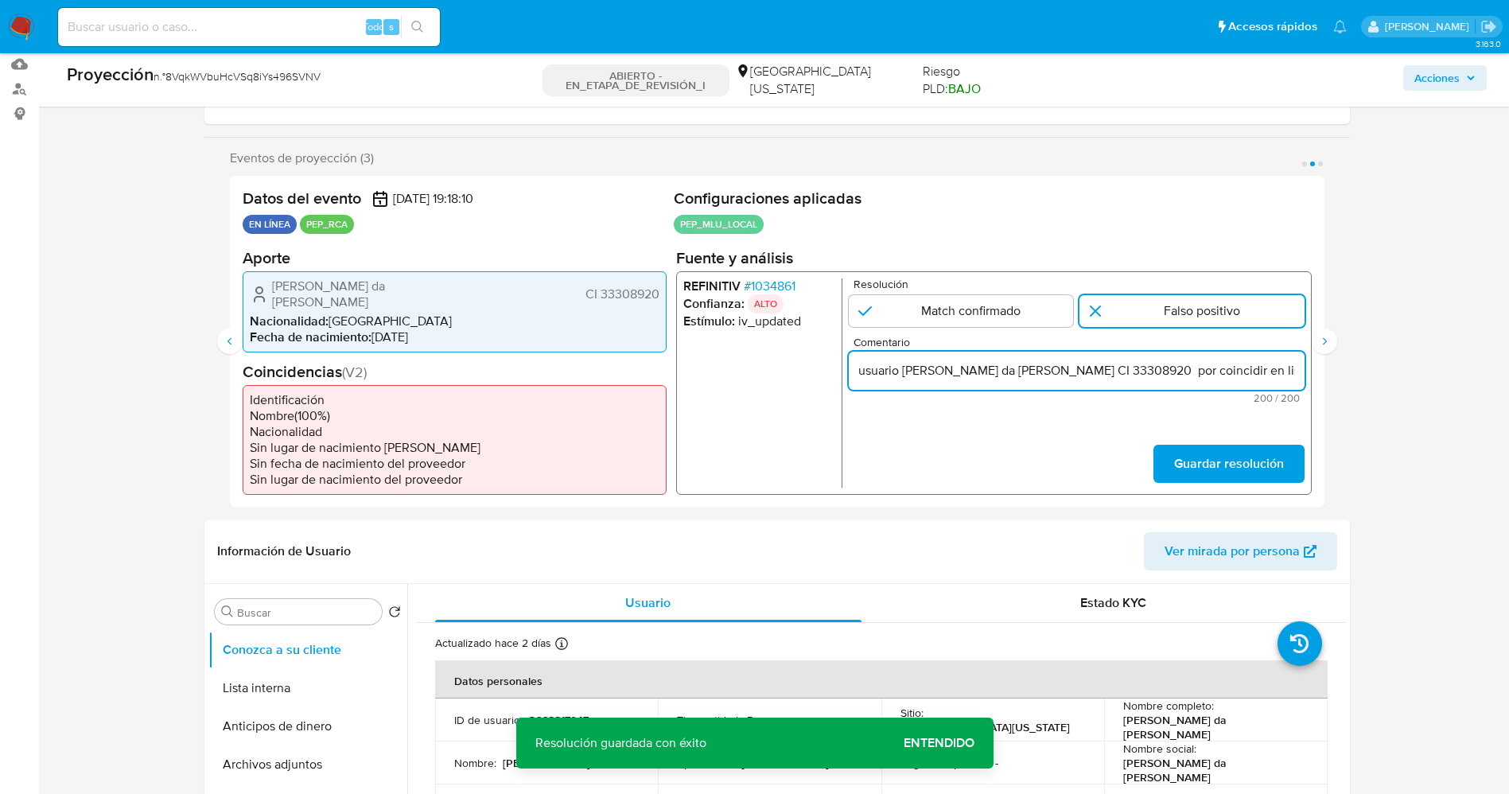
scroll to position [0, 709]
type input "usuario Carlos Ariel da Silva Greque CI 33308920 por coincidir en listas de PEP…"
click at [1221, 455] on font "Guardar resolución" at bounding box center [1229, 464] width 110 height 38
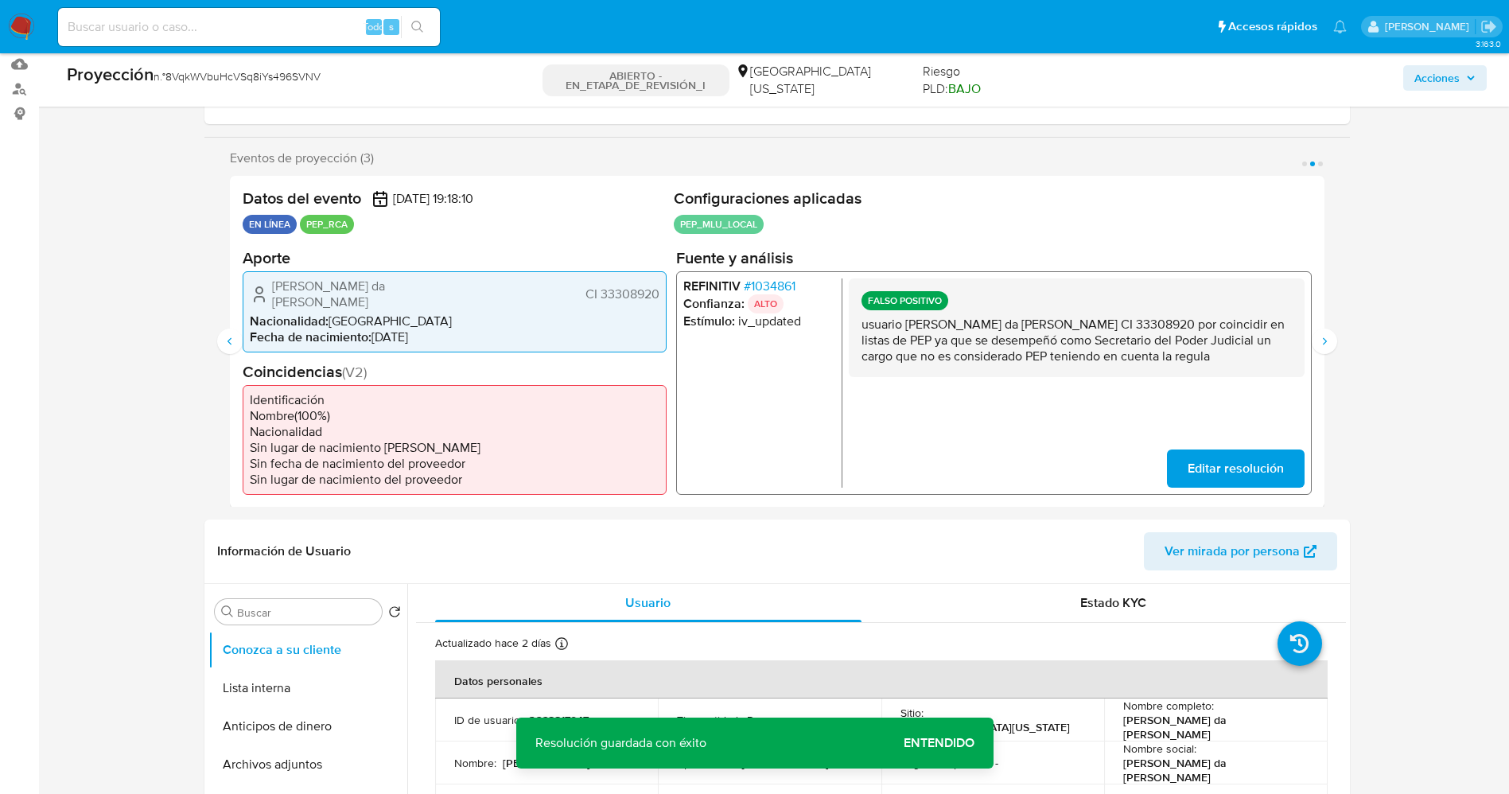
click at [1323, 321] on div "Datos del evento 10/12/2025 19:18:10 EN LÍNEA PEP_RCA Configuraciones aplicadas…" at bounding box center [777, 342] width 1095 height 332
click at [1327, 335] on icon "Siguiente" at bounding box center [1324, 341] width 13 height 13
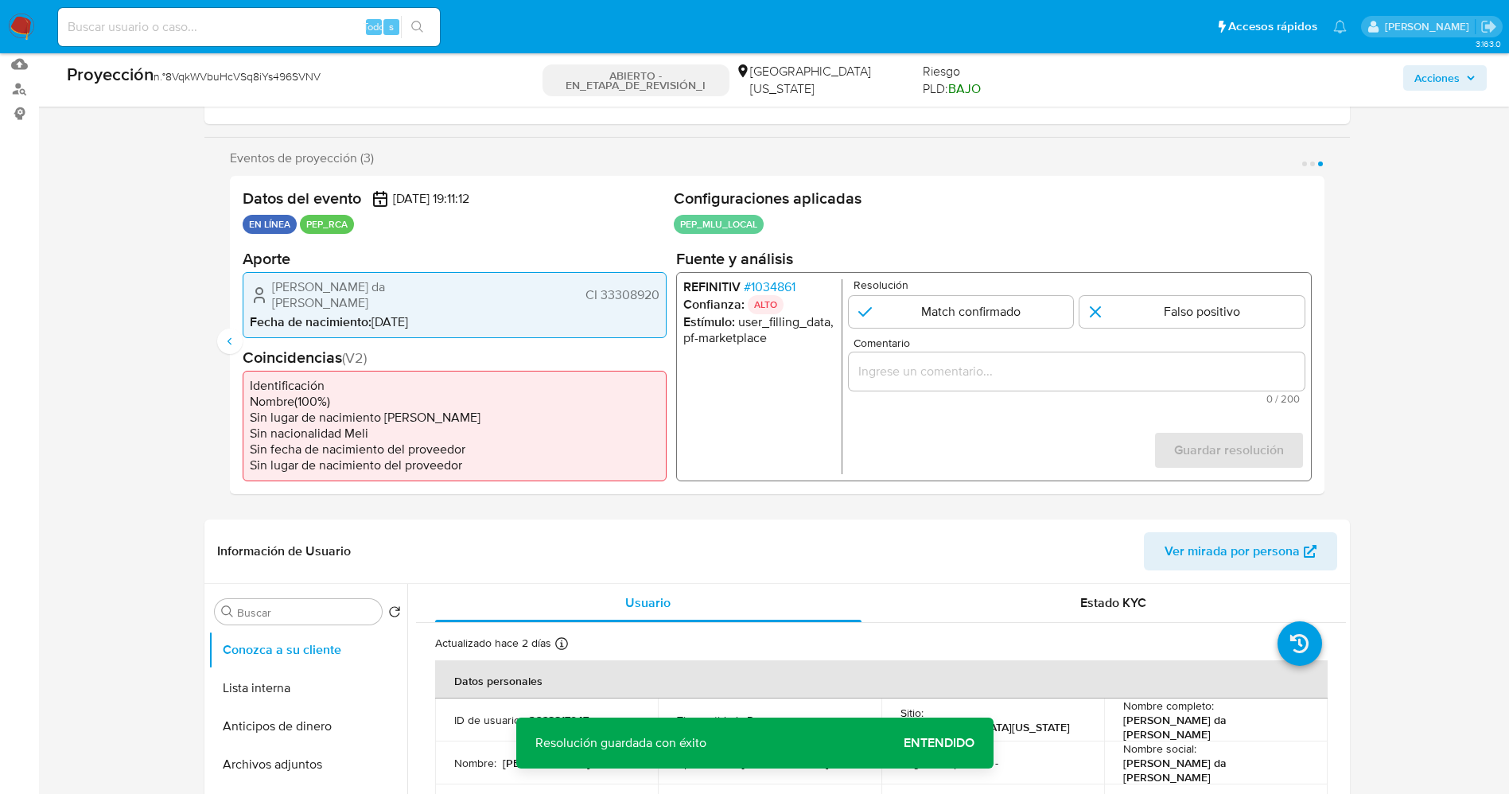
click at [769, 286] on font "1034861" at bounding box center [772, 286] width 45 height 18
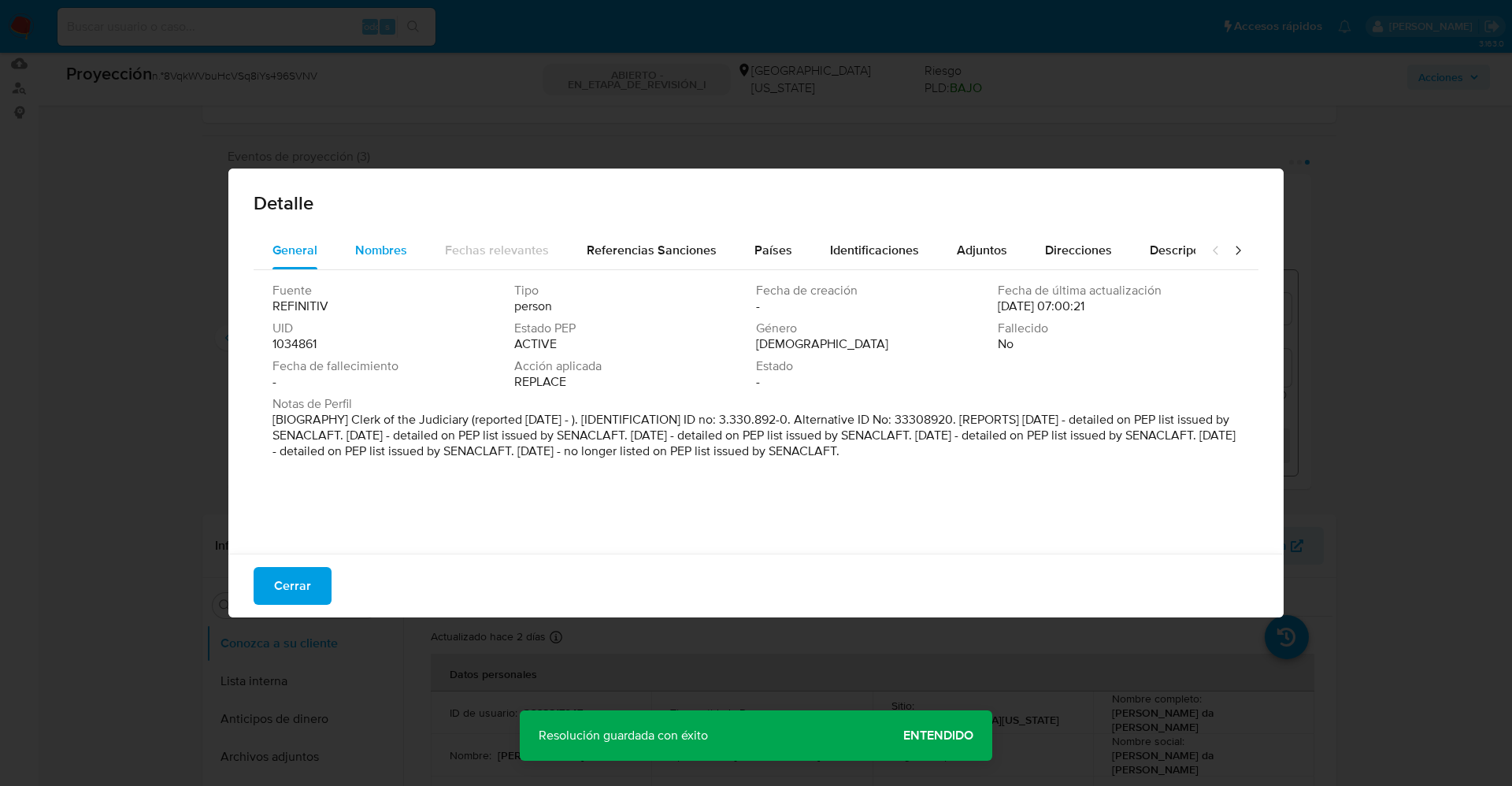
click at [379, 246] on span "Nombres" at bounding box center [381, 249] width 52 height 18
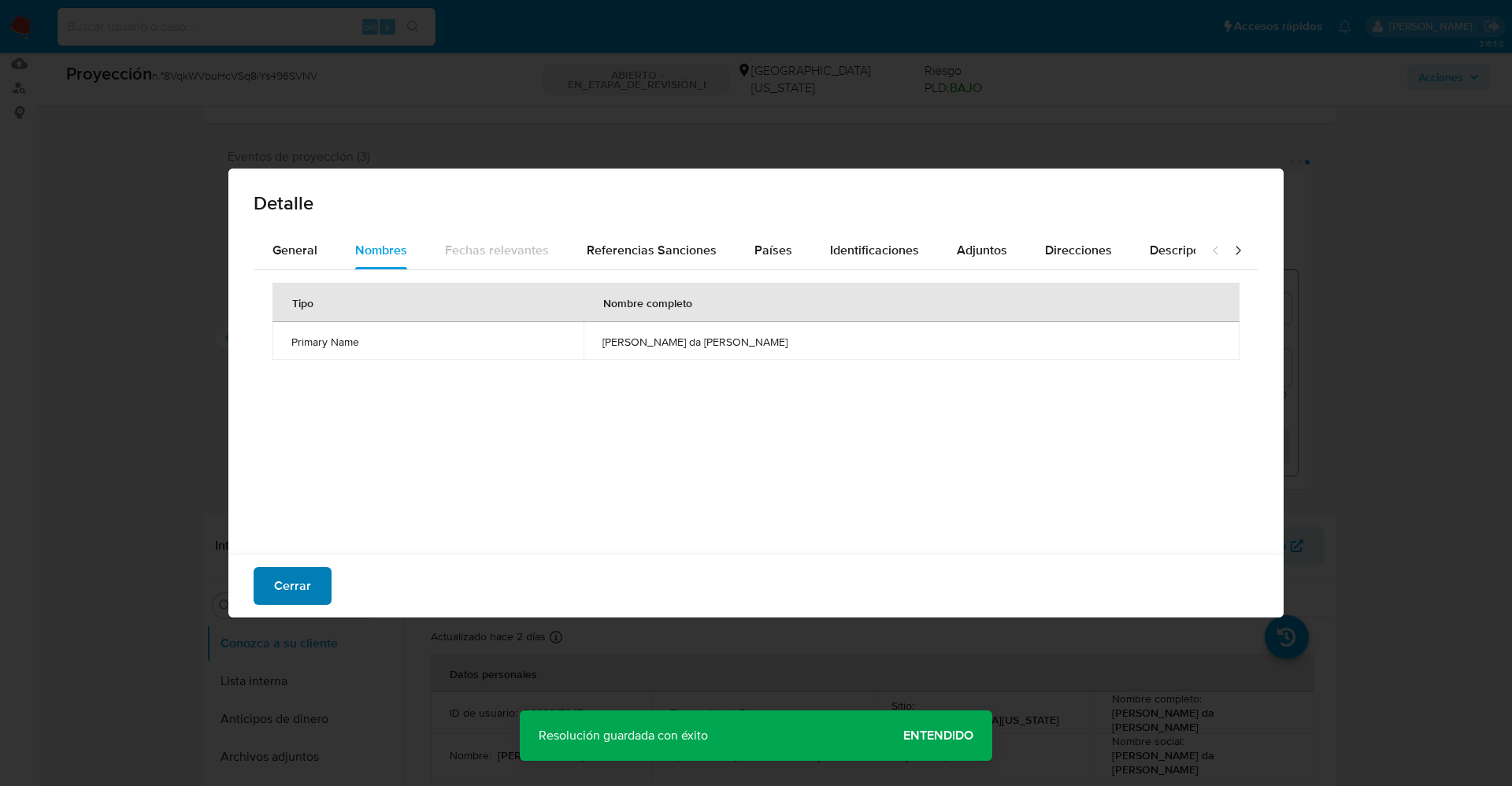
click at [278, 596] on font "Cerrar" at bounding box center [292, 586] width 37 height 38
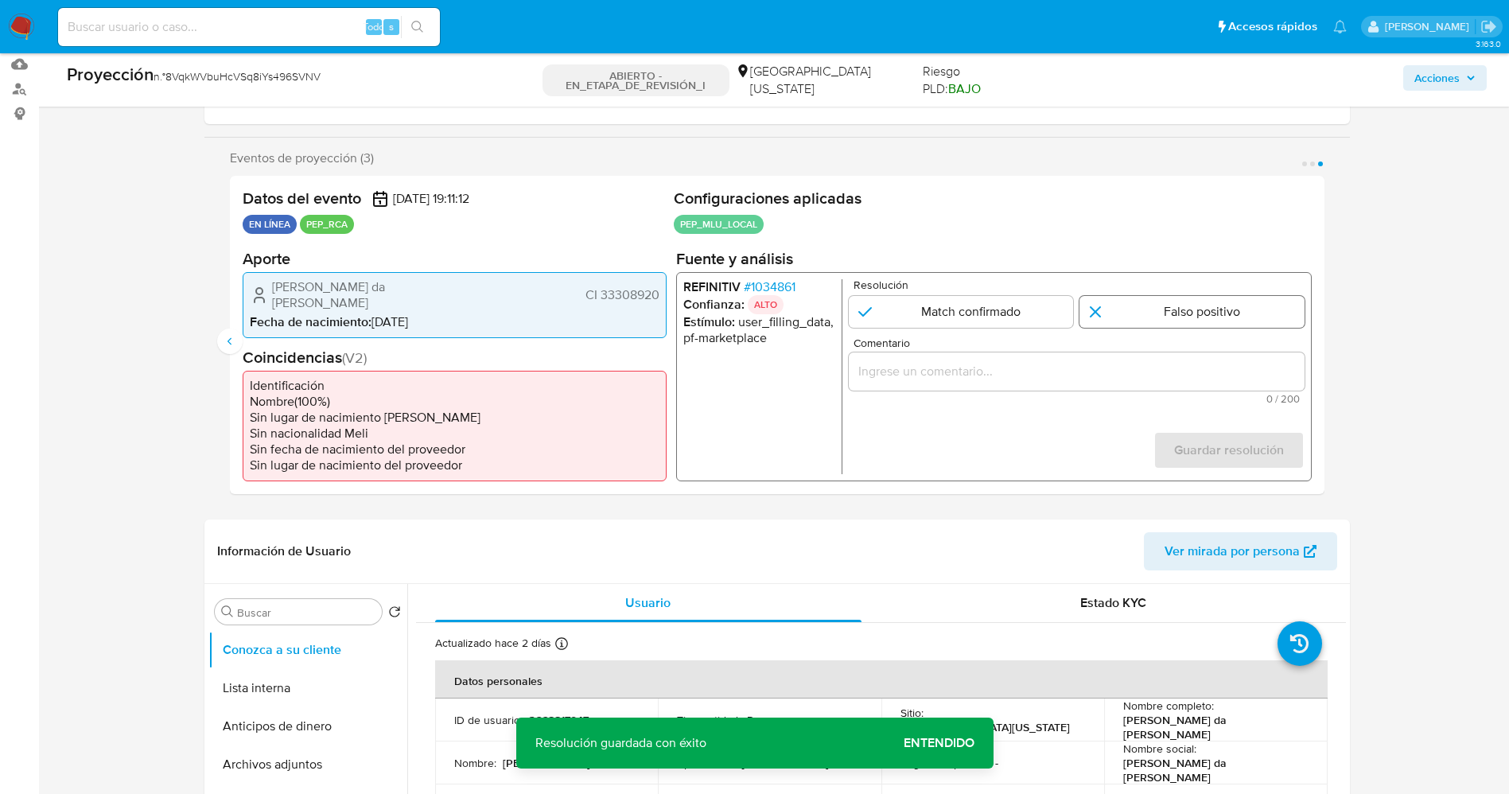
click at [1147, 323] on input "3 de 3" at bounding box center [1192, 311] width 225 height 32
radio input "true"
drag, startPoint x: 1132, startPoint y: 377, endPoint x: 1137, endPoint y: 370, distance: 8.6
click at [1136, 372] on input "Comentario" at bounding box center [1076, 370] width 456 height 21
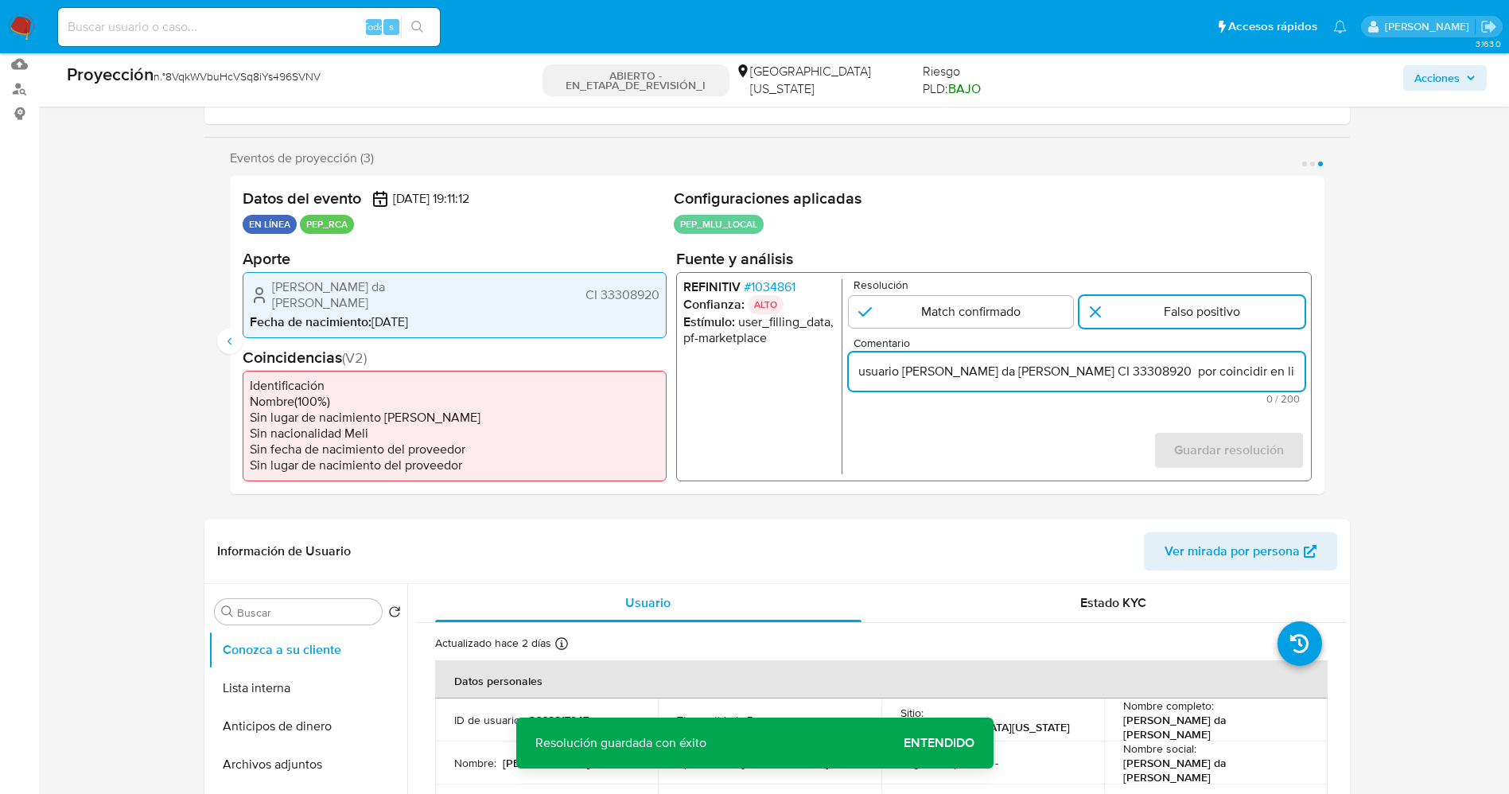
scroll to position [0, 709]
drag, startPoint x: 1140, startPoint y: 372, endPoint x: 1361, endPoint y: 356, distance: 220.9
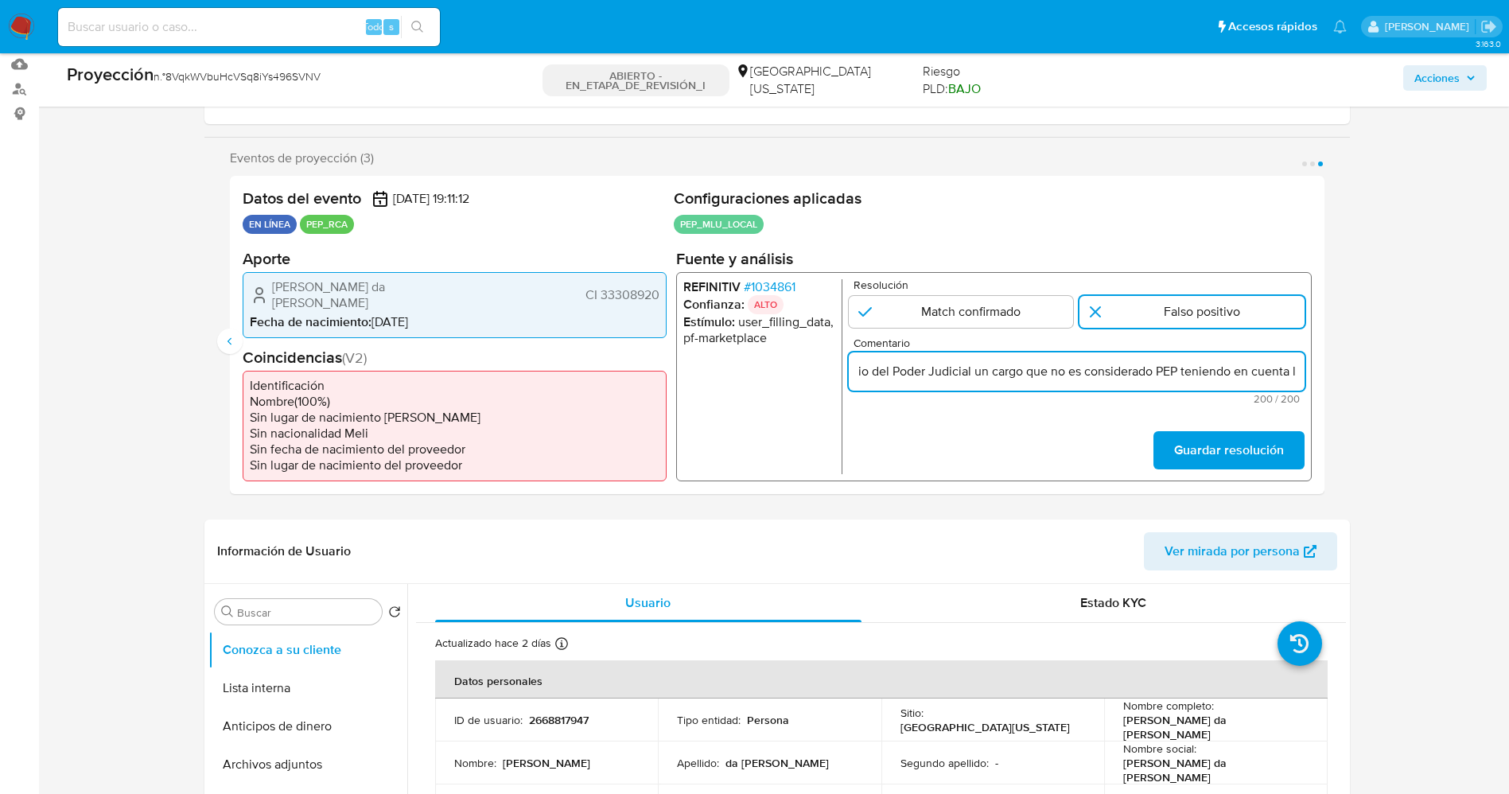
click at [1240, 376] on input "usuario Carlos Ariel da Silva Greque CI 33308920 por coincidir en listas de PEP…" at bounding box center [1076, 370] width 456 height 21
drag, startPoint x: 1137, startPoint y: 378, endPoint x: 1348, endPoint y: 377, distance: 210.9
click at [1348, 378] on div "Eventos de proyección (3) Página 1 Página 2 Página 3 Datos del evento 10/12/202…" at bounding box center [777, 328] width 1146 height 357
click at [1132, 366] on input "usuario Carlos Ariel da Silva Greque CI 33308920 por coincidir en listas de PEP…" at bounding box center [1076, 370] width 456 height 21
drag, startPoint x: 1211, startPoint y: 376, endPoint x: 1314, endPoint y: 376, distance: 102.6
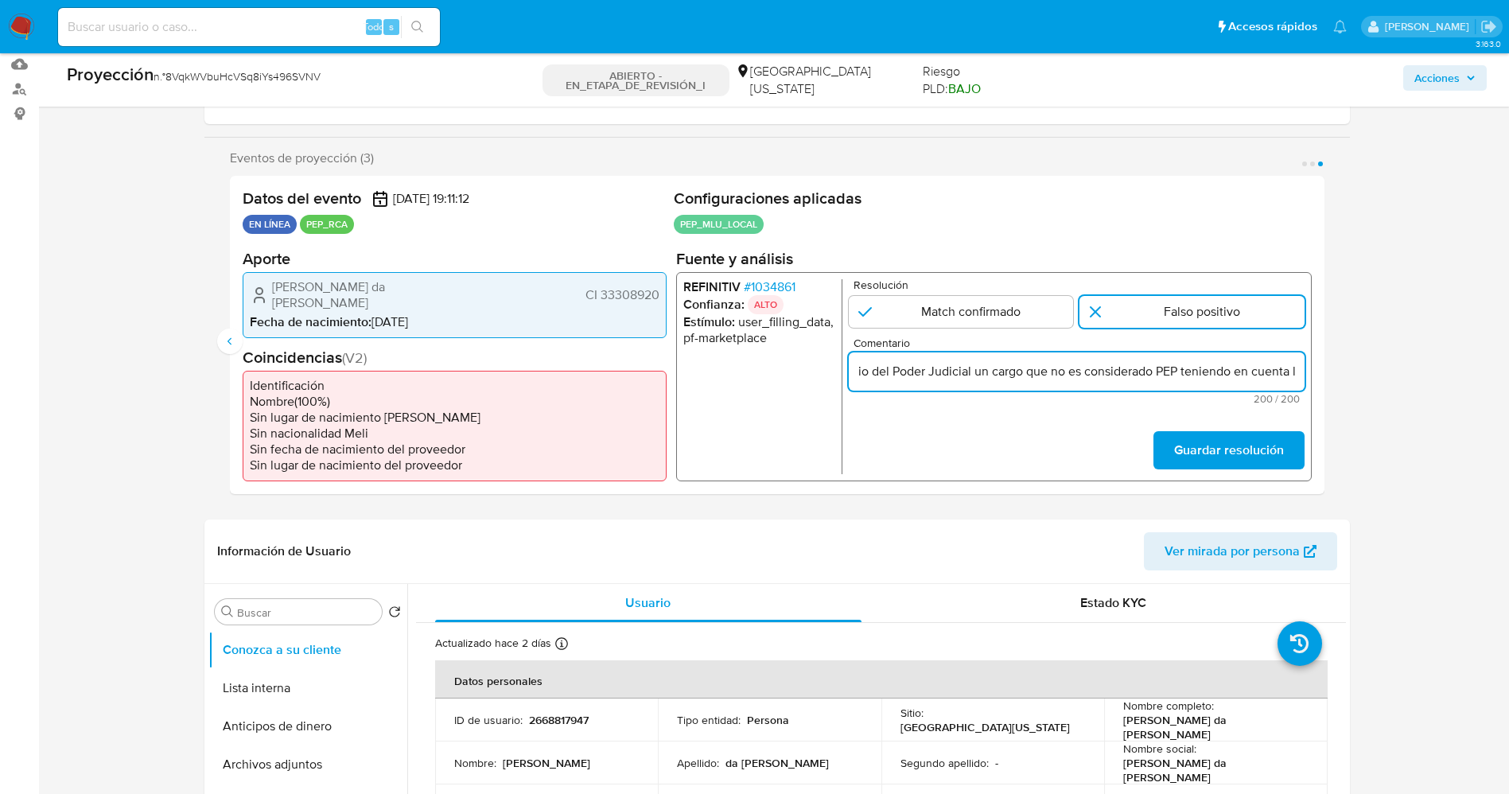
click at [1314, 376] on div "Datos del evento 10/12/2025 19:11:12 EN LÍNEA PEP_RCA Configuraciones aplicadas…" at bounding box center [777, 335] width 1095 height 318
type input "usuario Carlos Ariel da Silva Greque CI 33308920 por coincidir en listas de PEP…"
click at [1254, 443] on font "Guardar resolución" at bounding box center [1229, 450] width 110 height 38
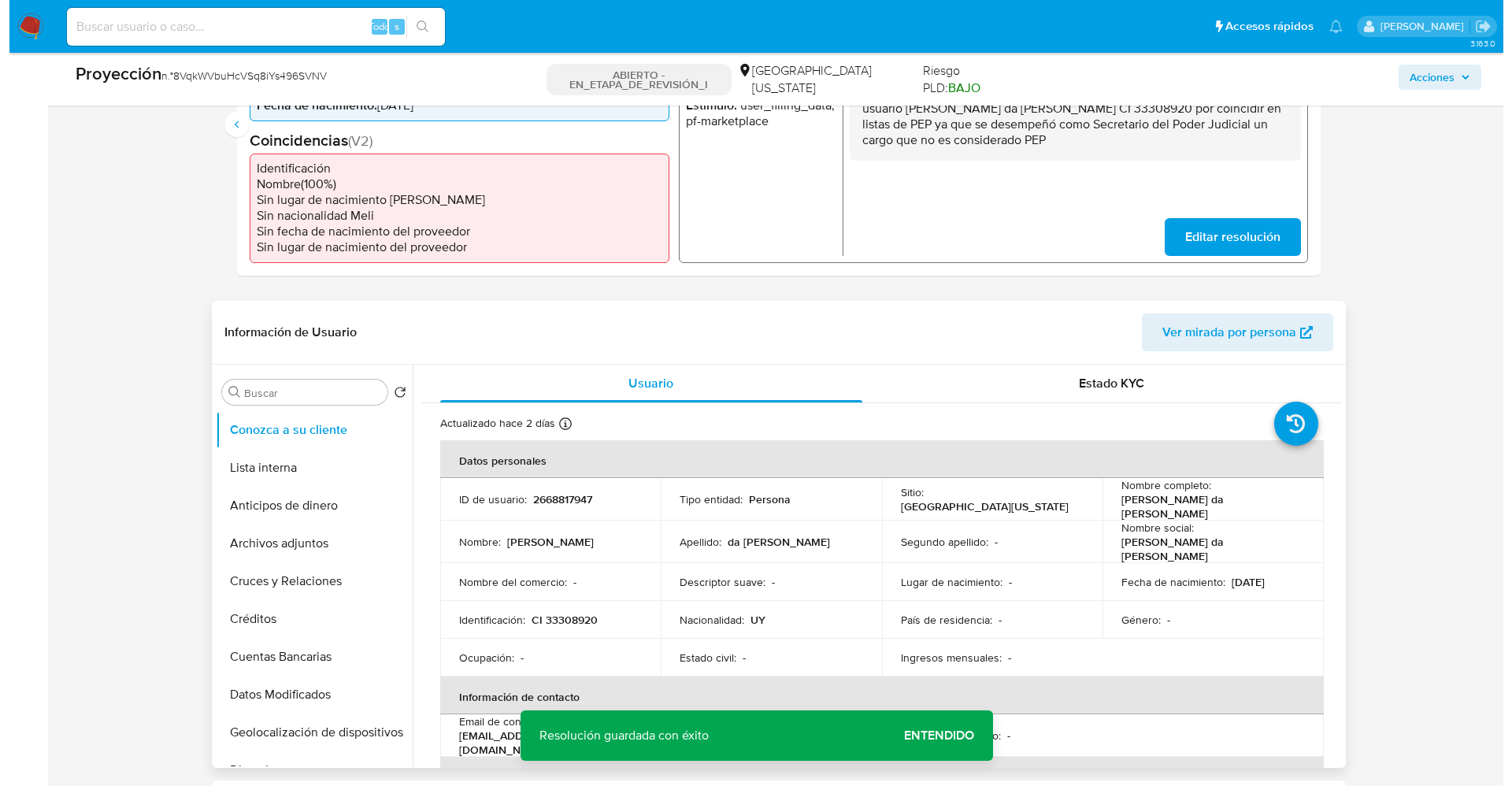
scroll to position [472, 0]
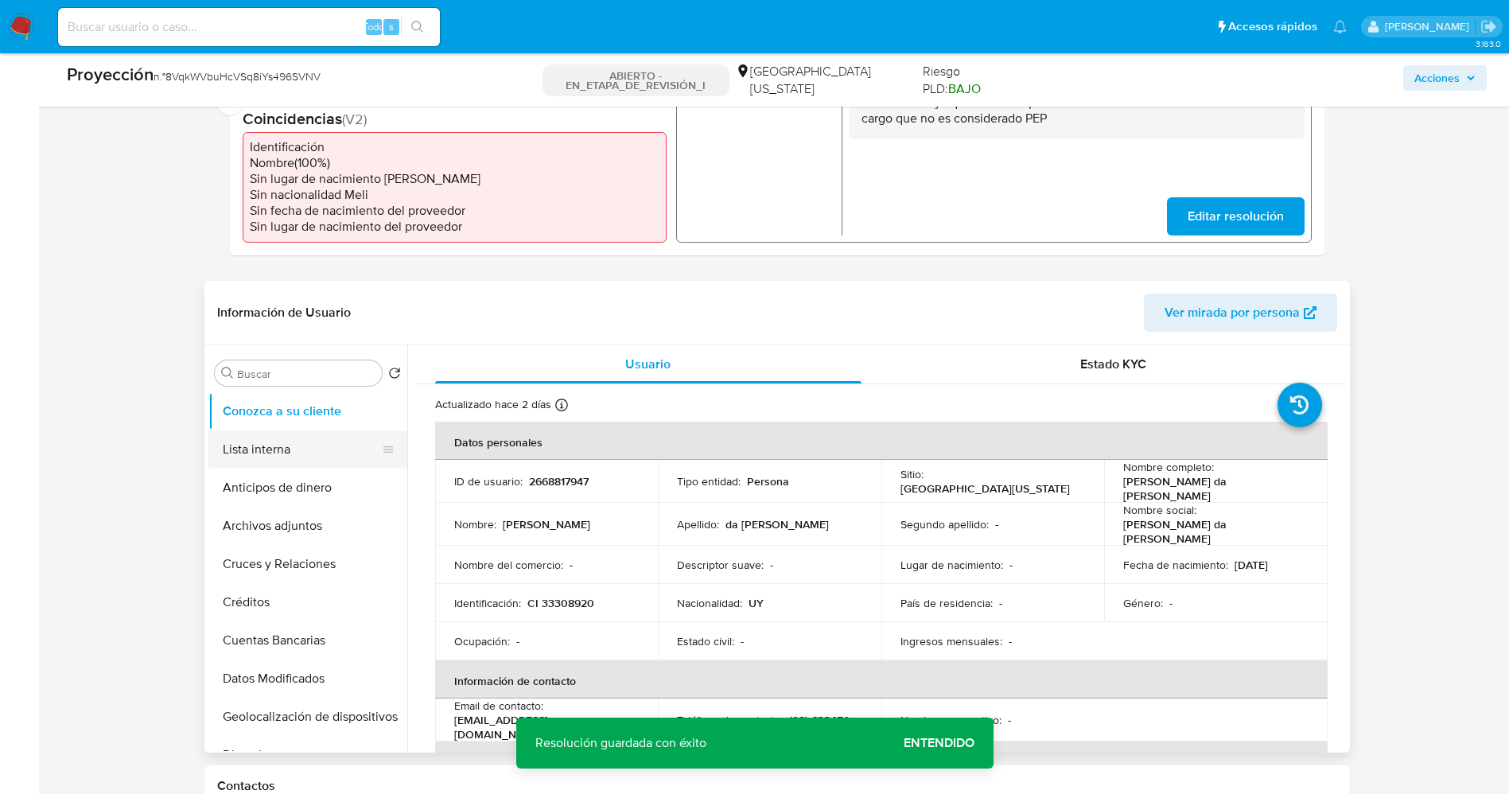
click at [289, 454] on button "Lista interna" at bounding box center [301, 449] width 186 height 38
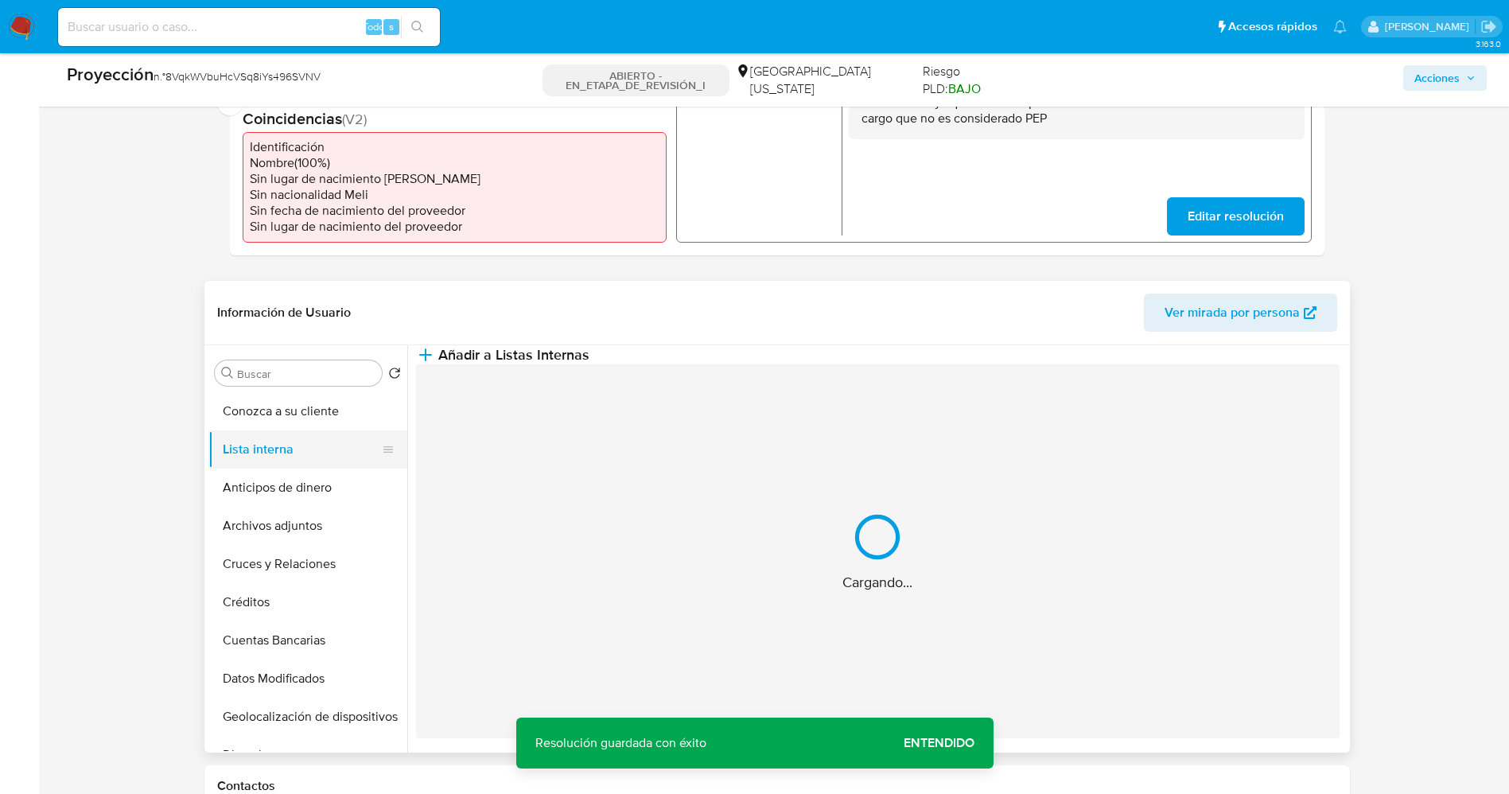
click at [291, 443] on button "Lista interna" at bounding box center [301, 449] width 186 height 38
click at [590, 354] on span "Añadir a Listas Internas" at bounding box center [513, 355] width 151 height 18
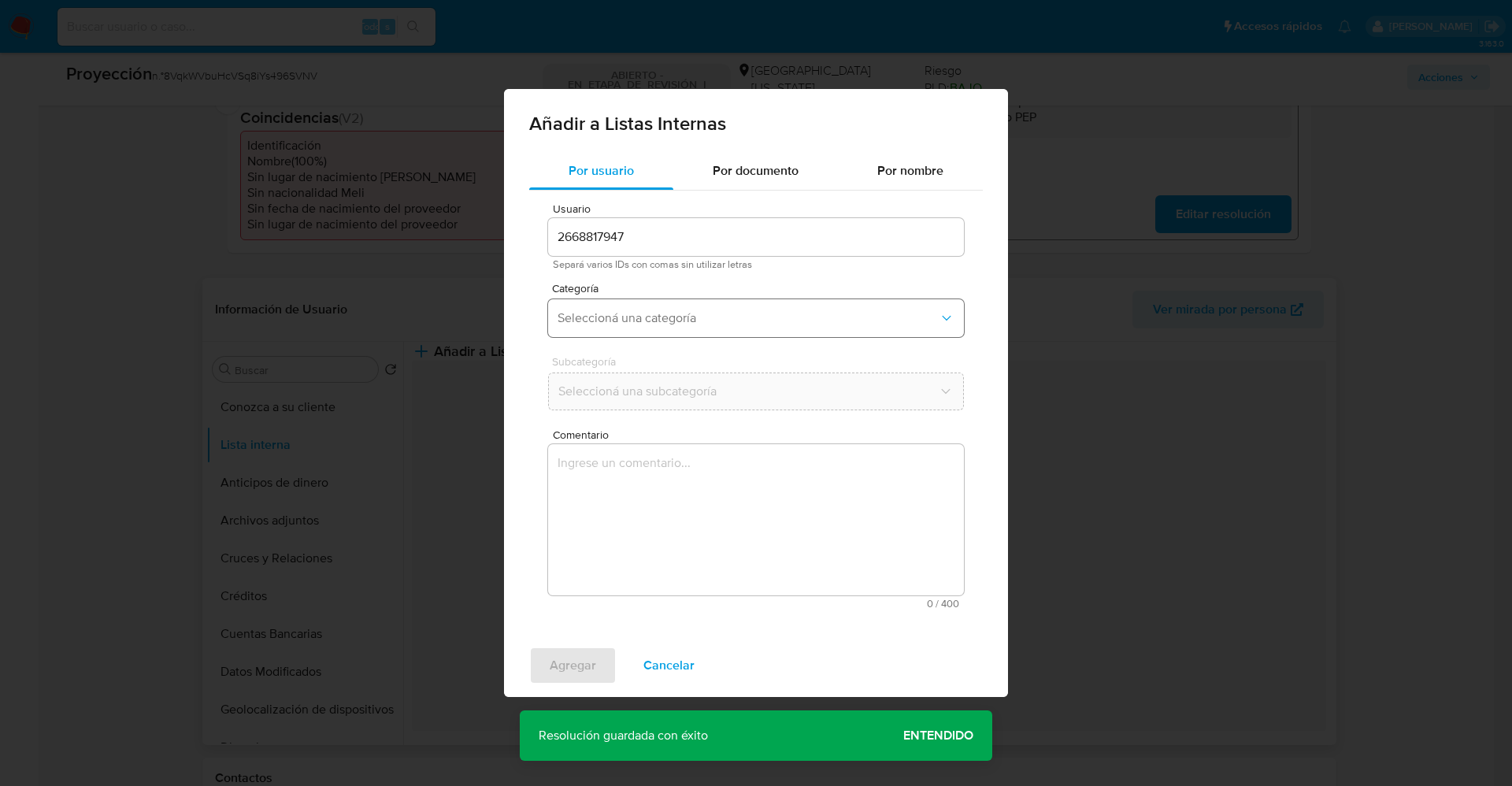
click at [684, 323] on span "Seleccioná una categoría" at bounding box center [747, 318] width 381 height 16
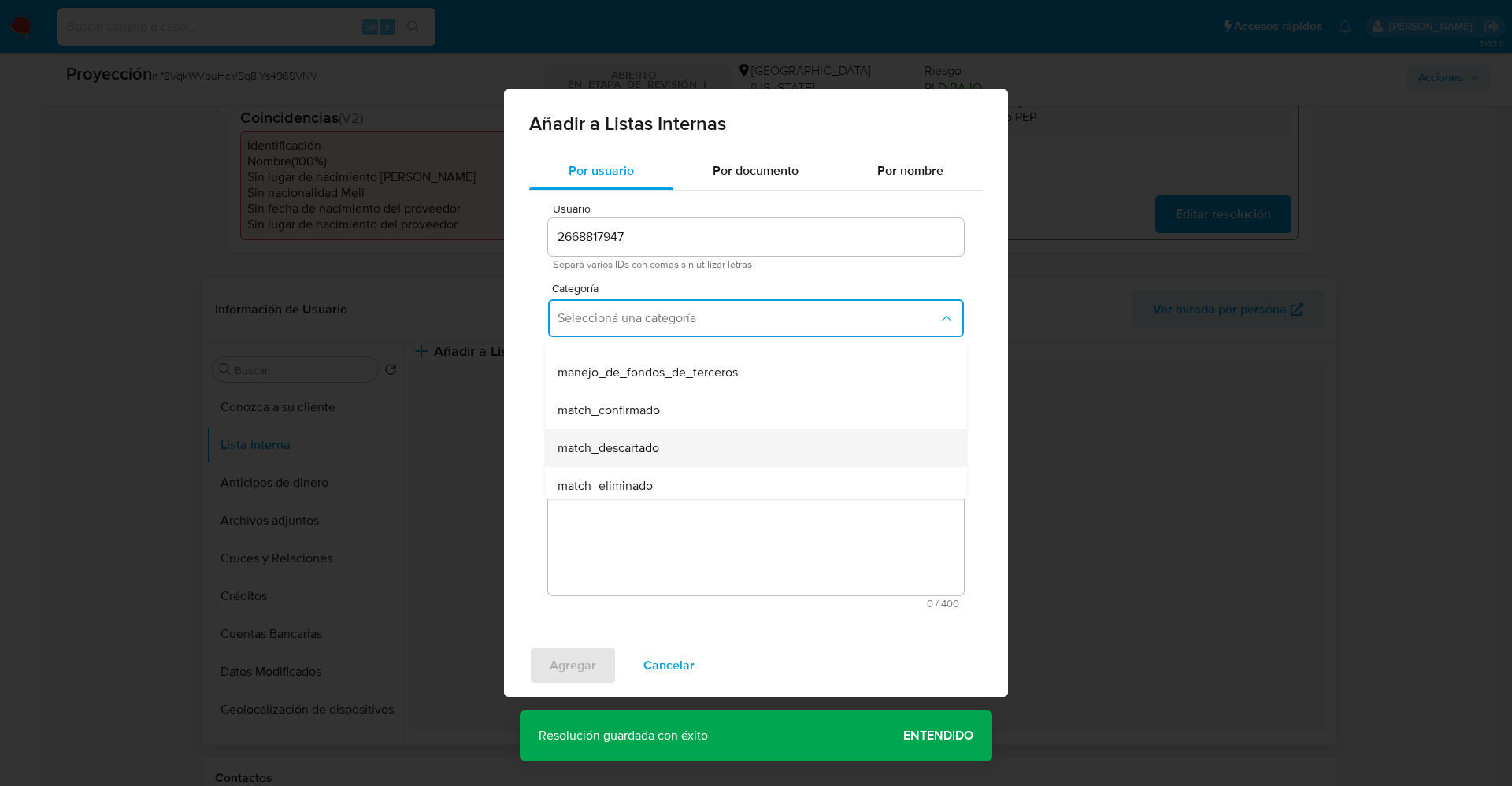
scroll to position [118, 0]
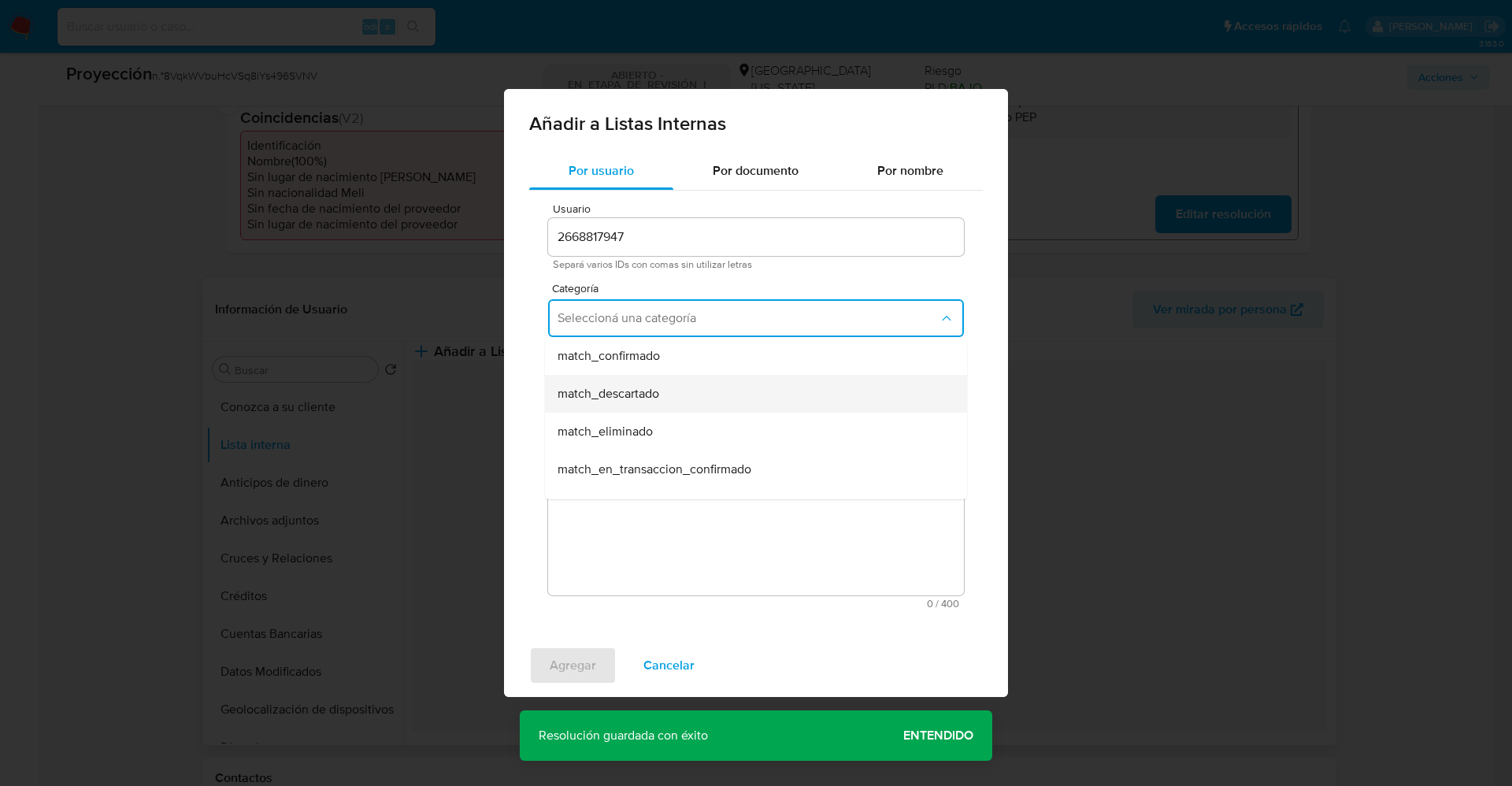
click at [696, 389] on div "match_descartado" at bounding box center [750, 394] width 387 height 38
click at [696, 391] on span "Seleccioná una subcategoría" at bounding box center [747, 391] width 381 height 16
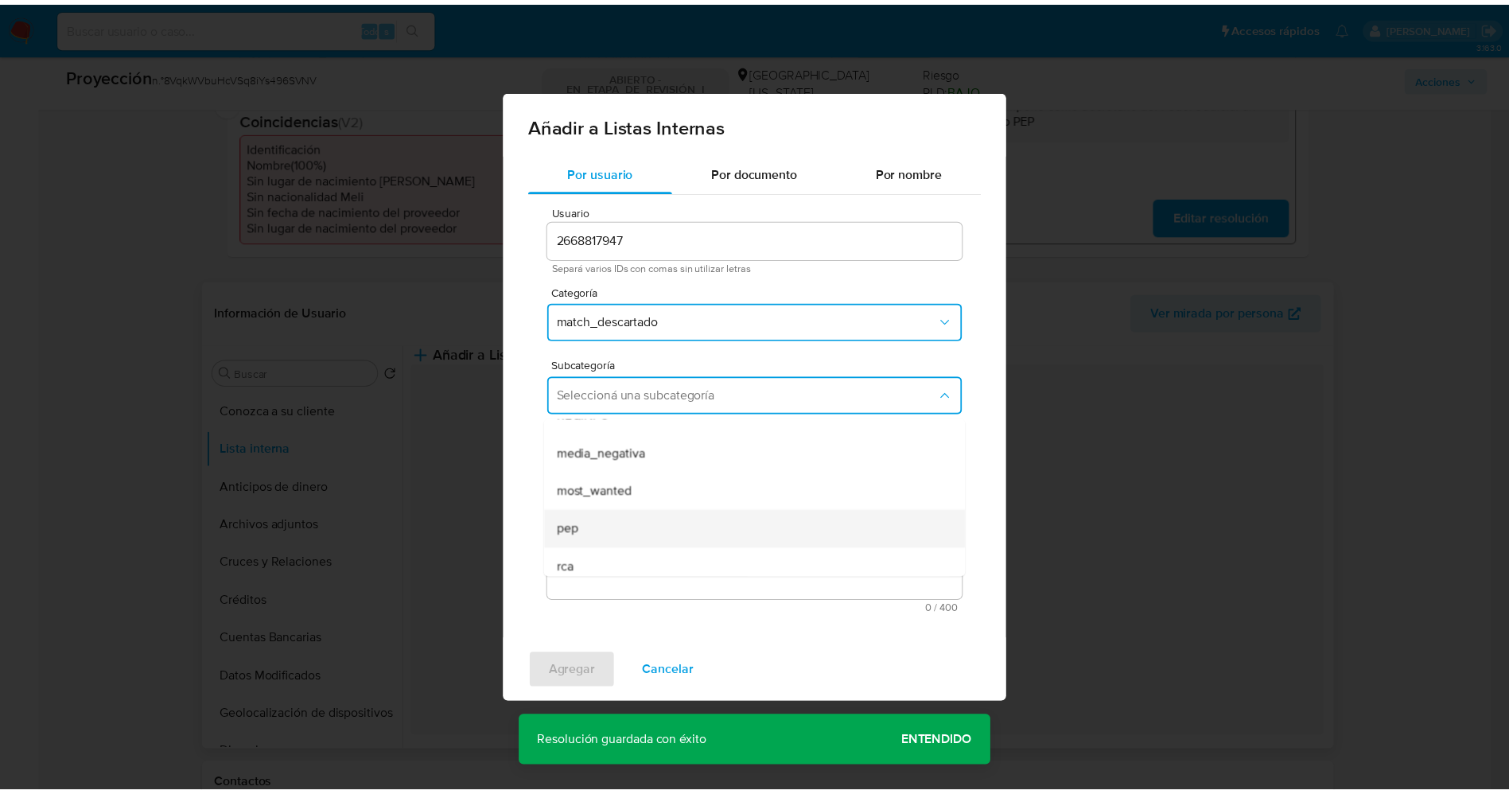
scroll to position [108, 0]
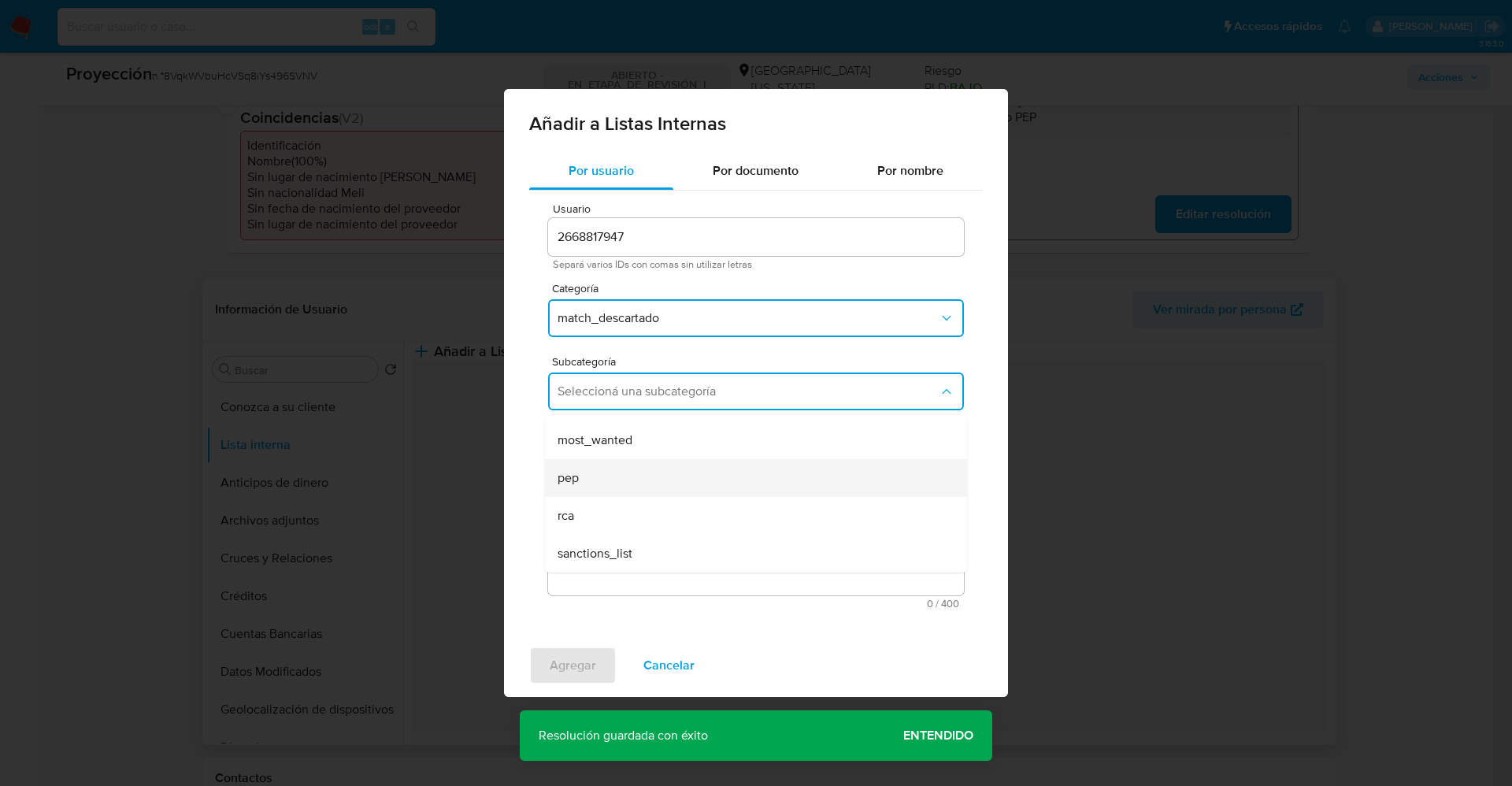
click at [622, 466] on div "pep" at bounding box center [750, 478] width 387 height 38
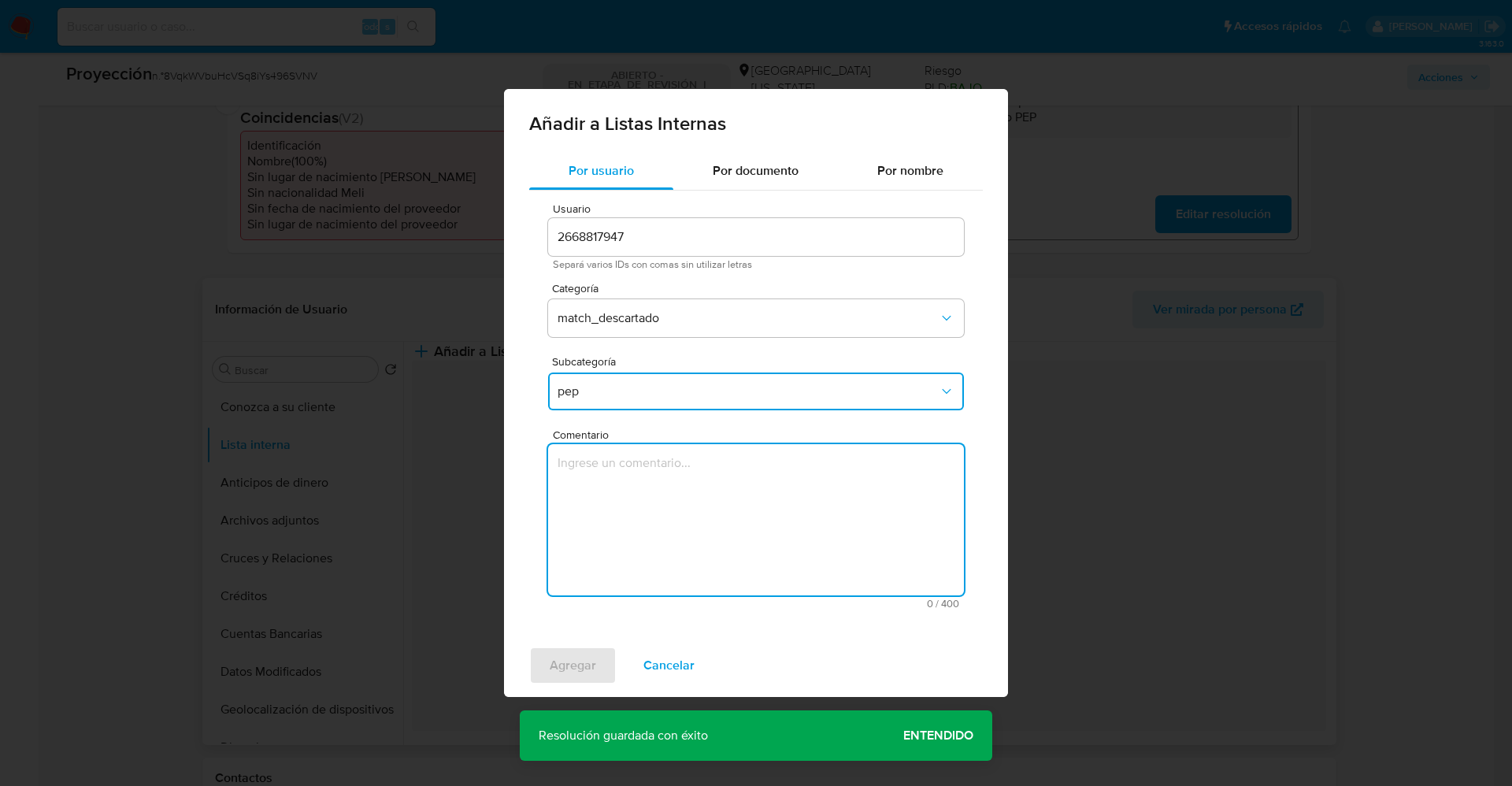
click at [622, 466] on textarea "Comentario" at bounding box center [756, 520] width 416 height 151
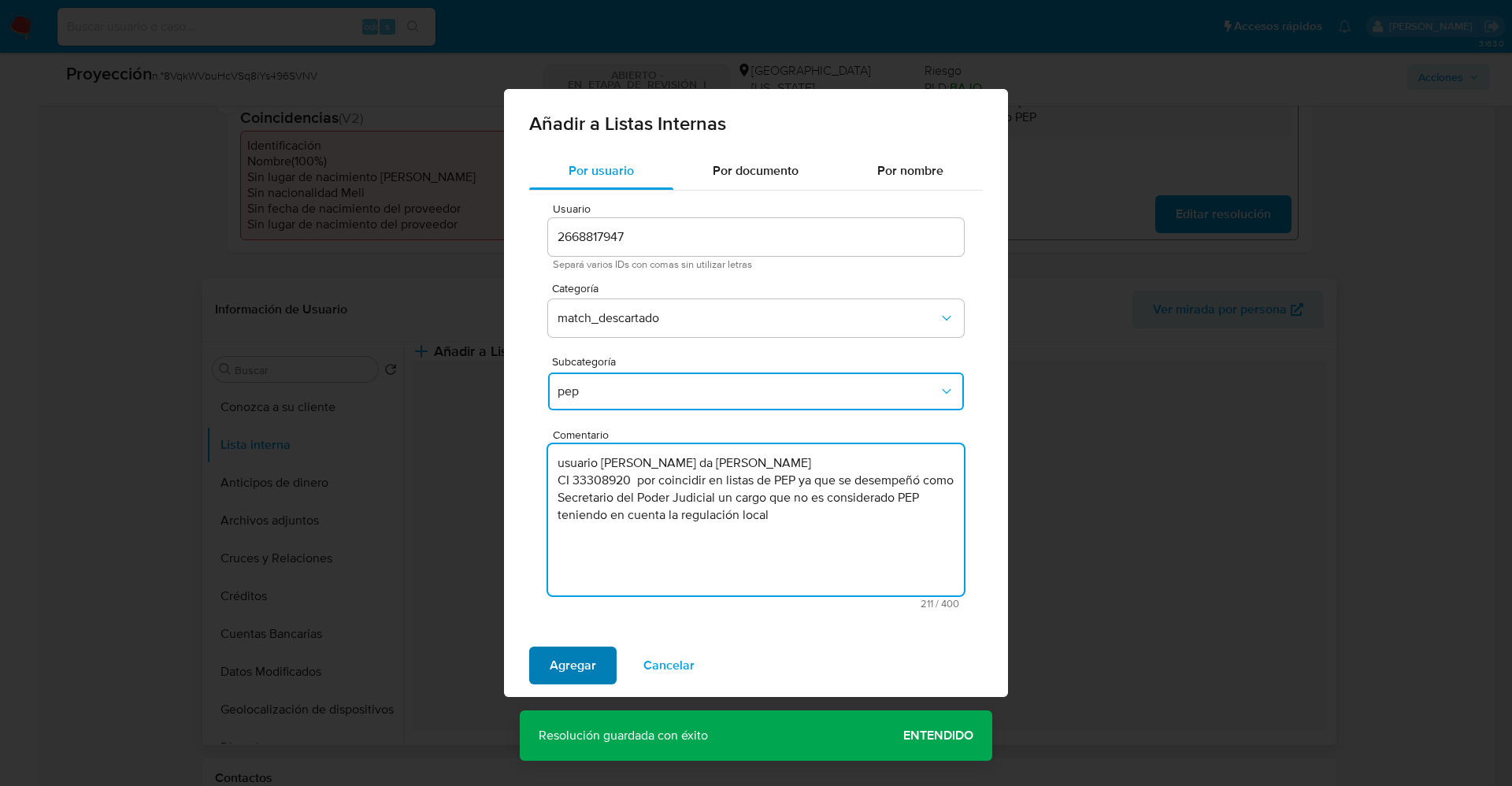
type textarea "usuario Carlos Ariel da Silva Greque CI 33308920 por coincidir en listas de PEP…"
click at [553, 654] on span "Agregar" at bounding box center [572, 665] width 47 height 35
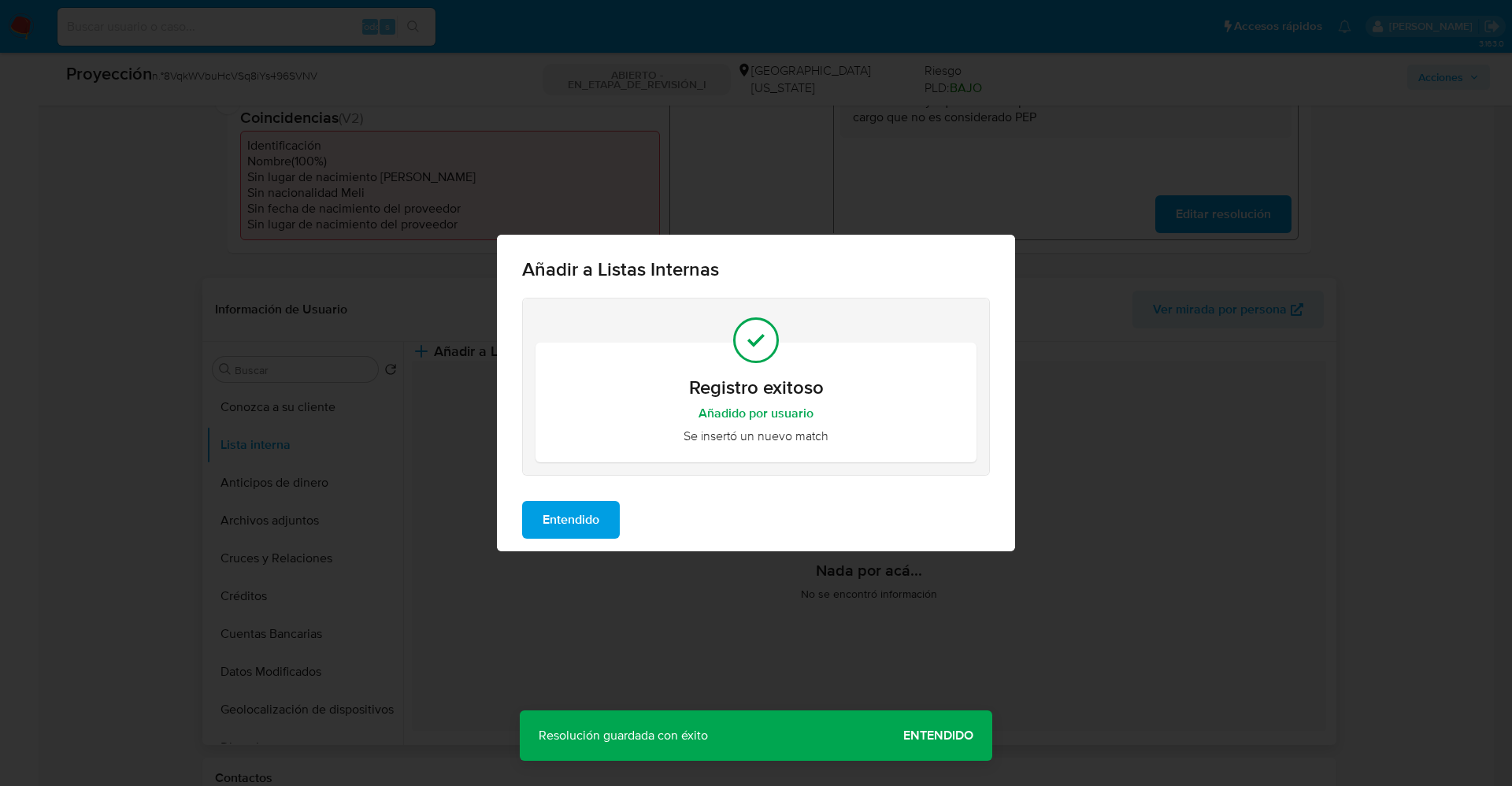
click at [568, 524] on span "Entendido" at bounding box center [570, 520] width 56 height 35
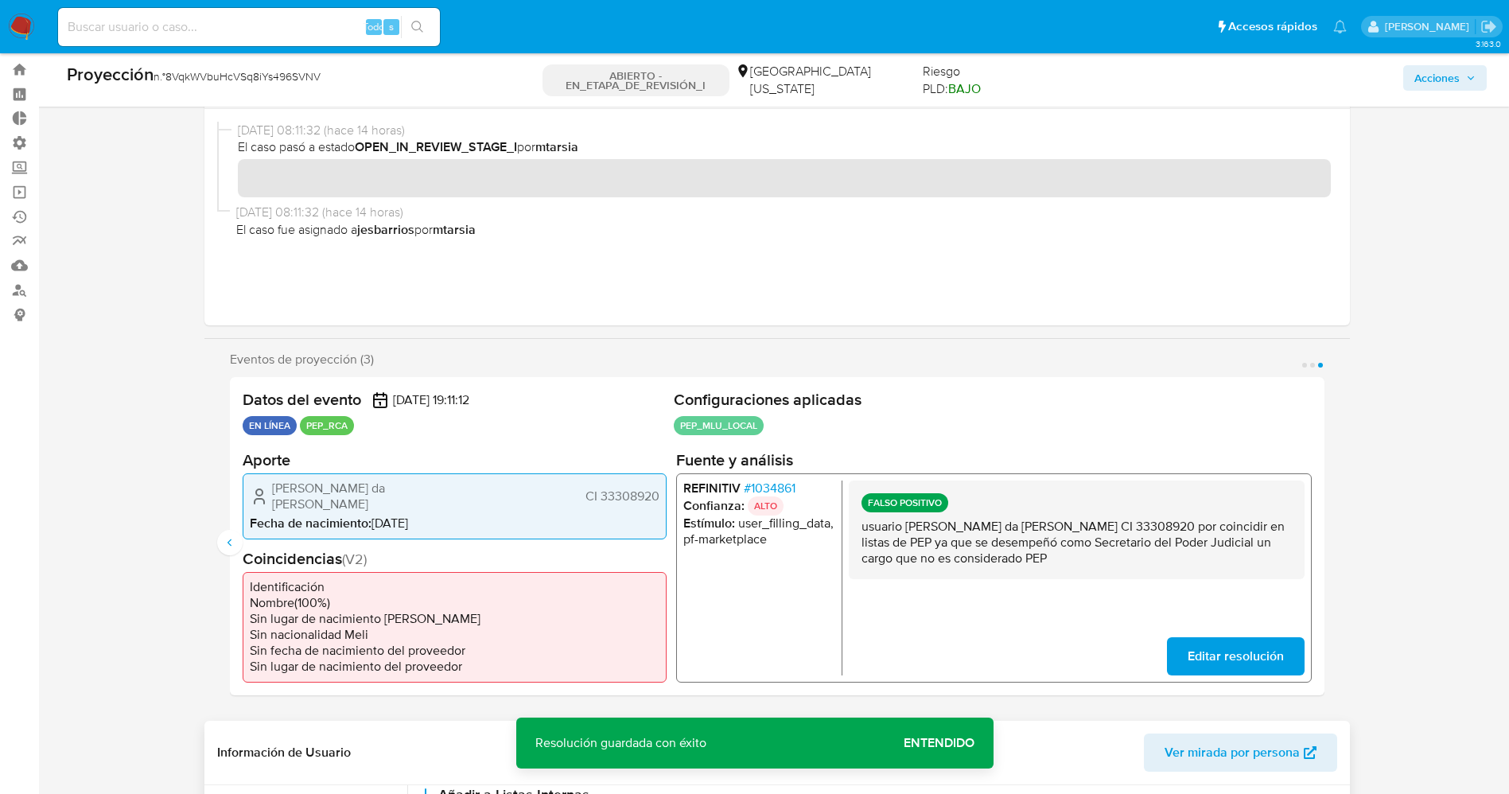
scroll to position [0, 0]
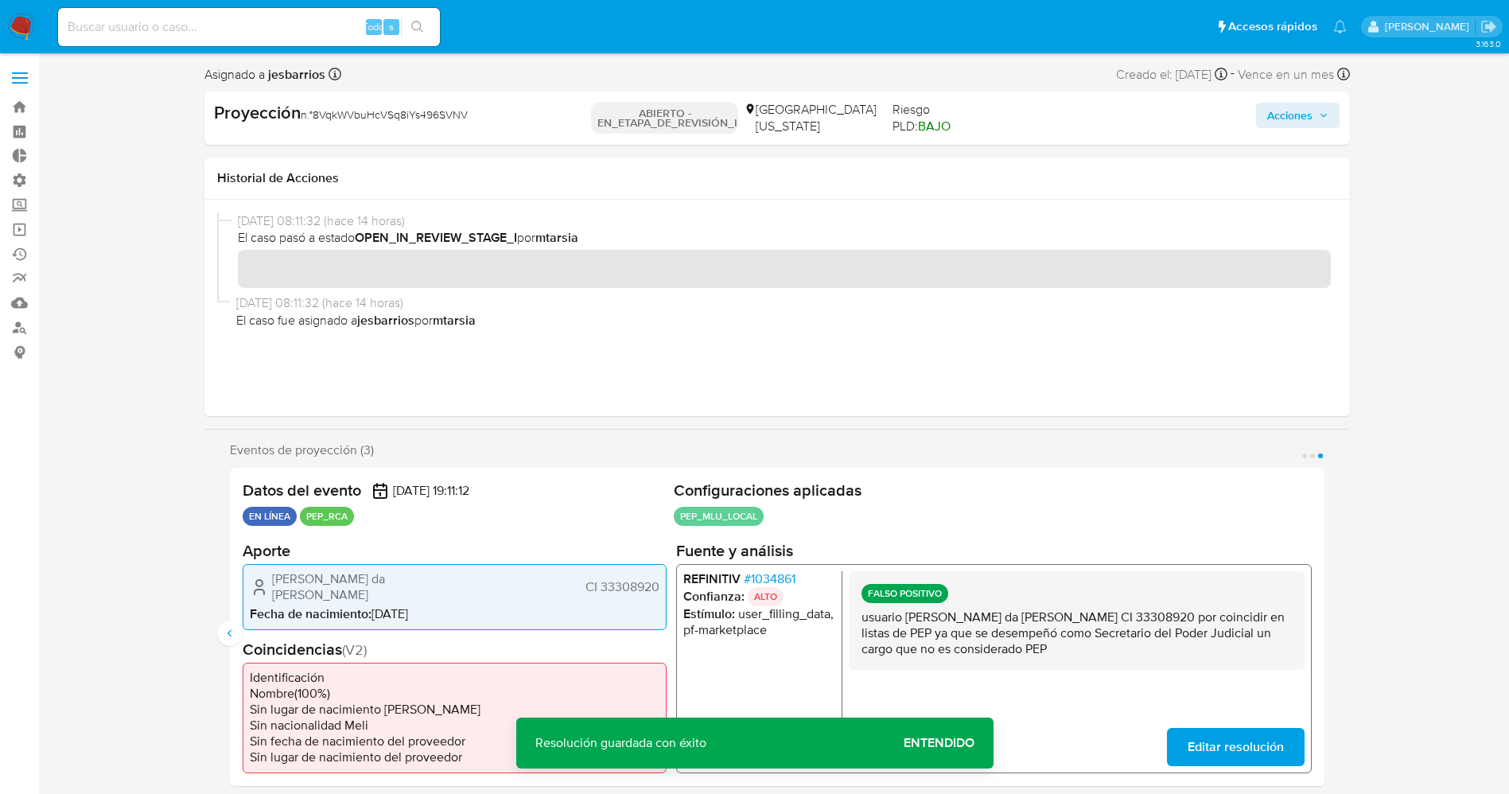
click at [1291, 121] on font "Acciones" at bounding box center [1290, 115] width 45 height 25
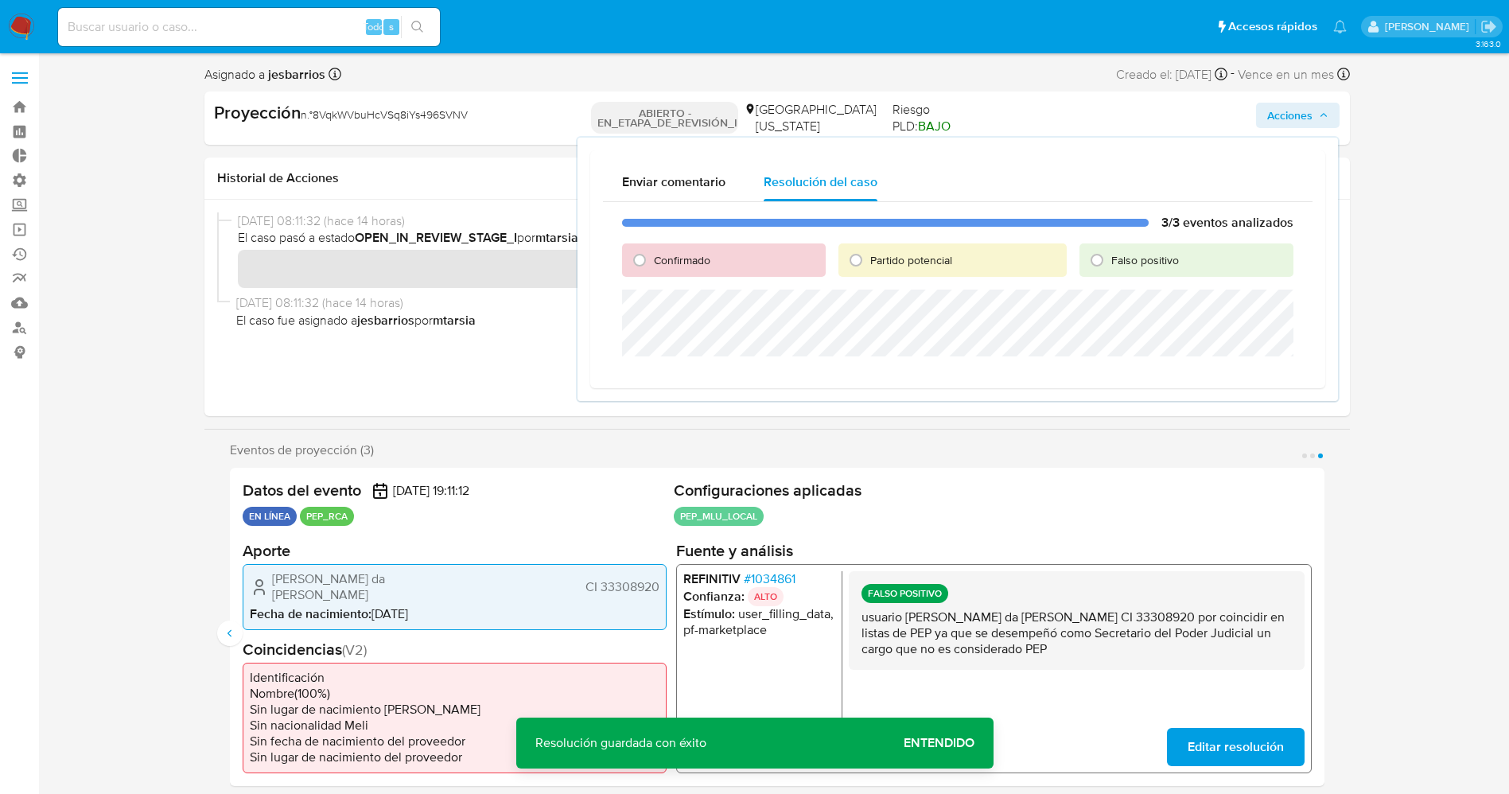
click at [1139, 252] on font "Falso positivo" at bounding box center [1146, 260] width 68 height 16
click at [1110, 252] on input "Falso positivo" at bounding box center [1097, 259] width 25 height 25
radio input "true"
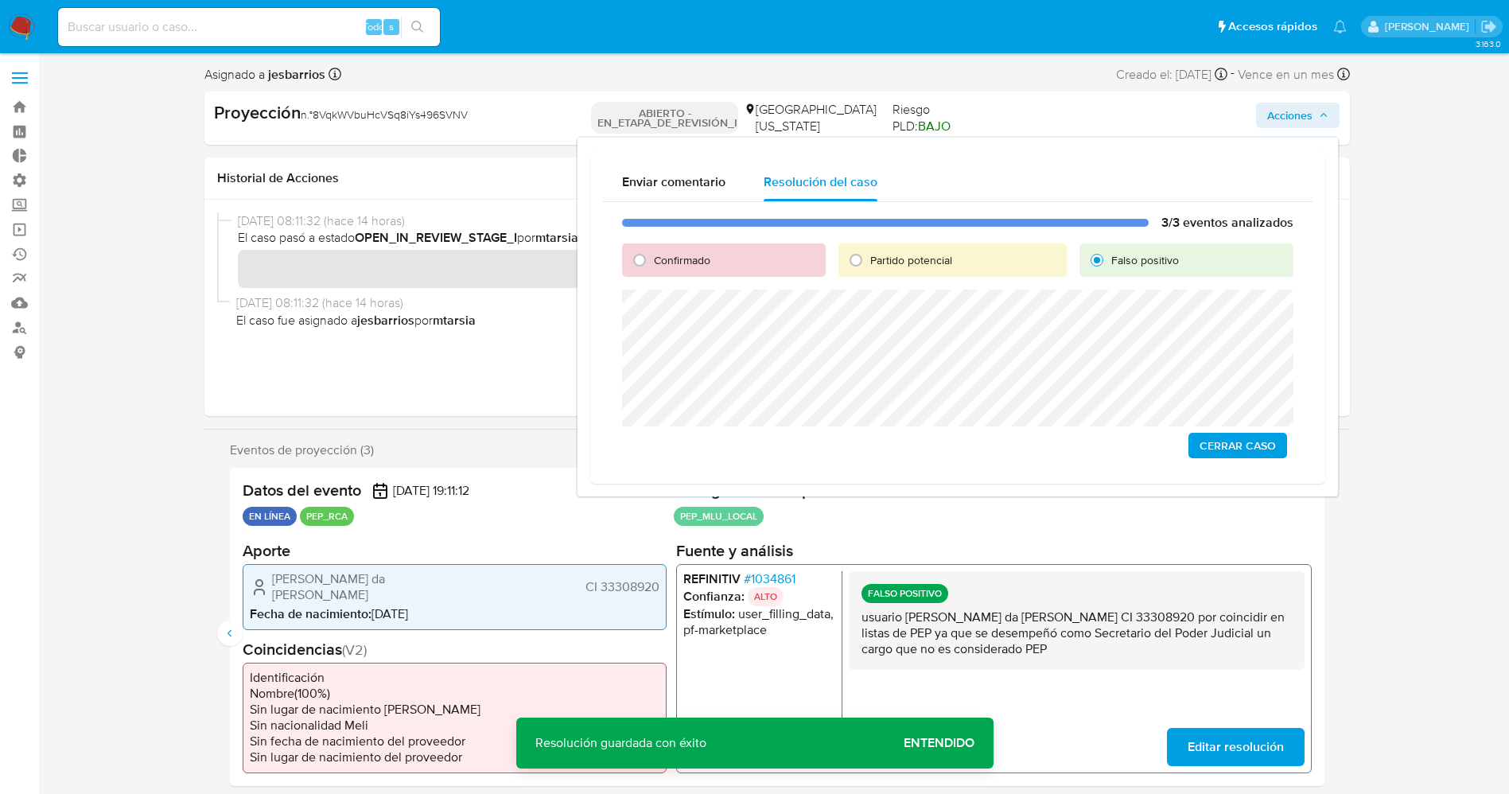
click at [1249, 453] on span "Cerrar Caso" at bounding box center [1238, 445] width 76 height 22
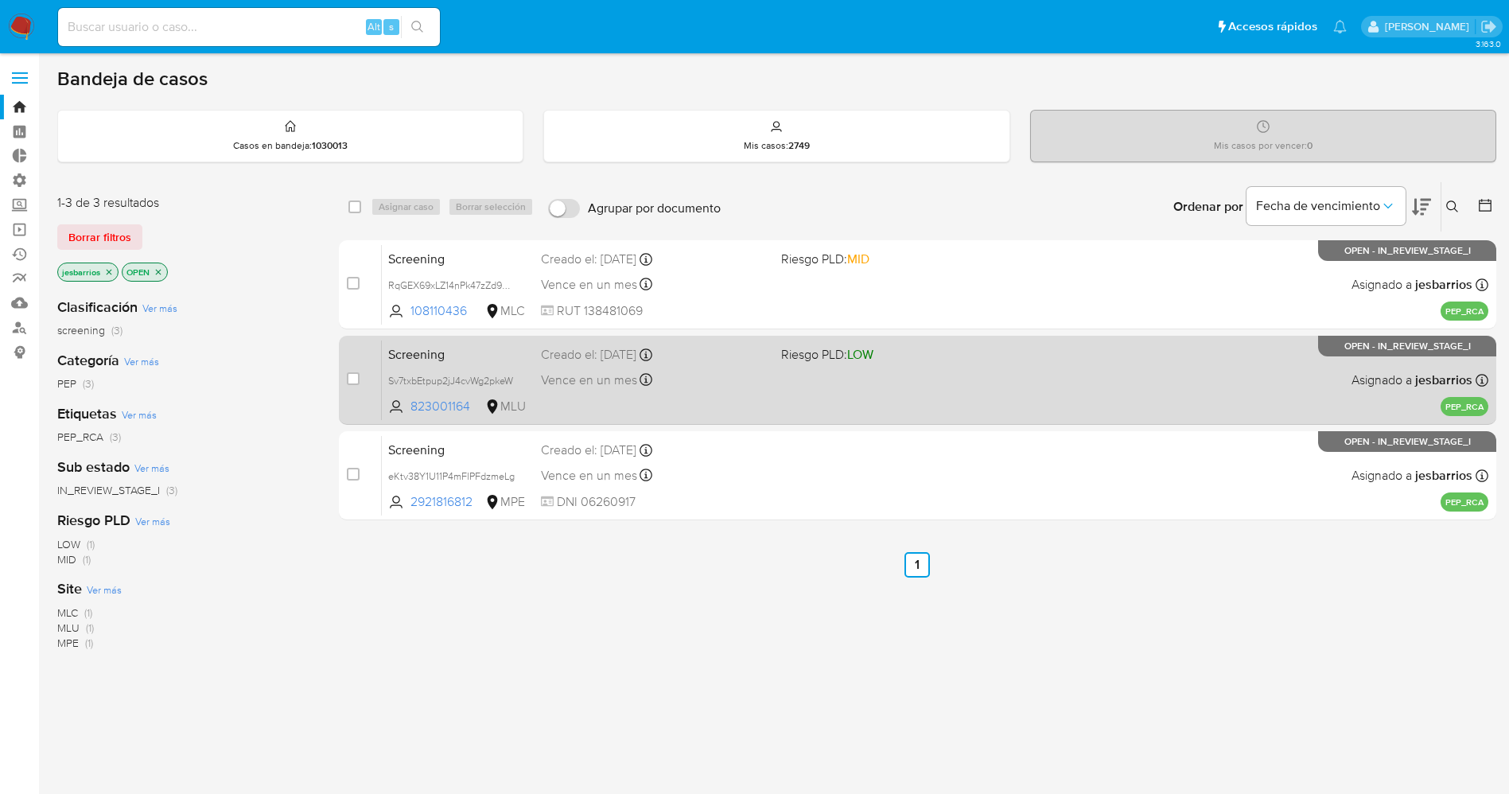
click at [707, 371] on div "Vence en un mes Vence el 11/11/2025 17:37:39" at bounding box center [655, 379] width 228 height 21
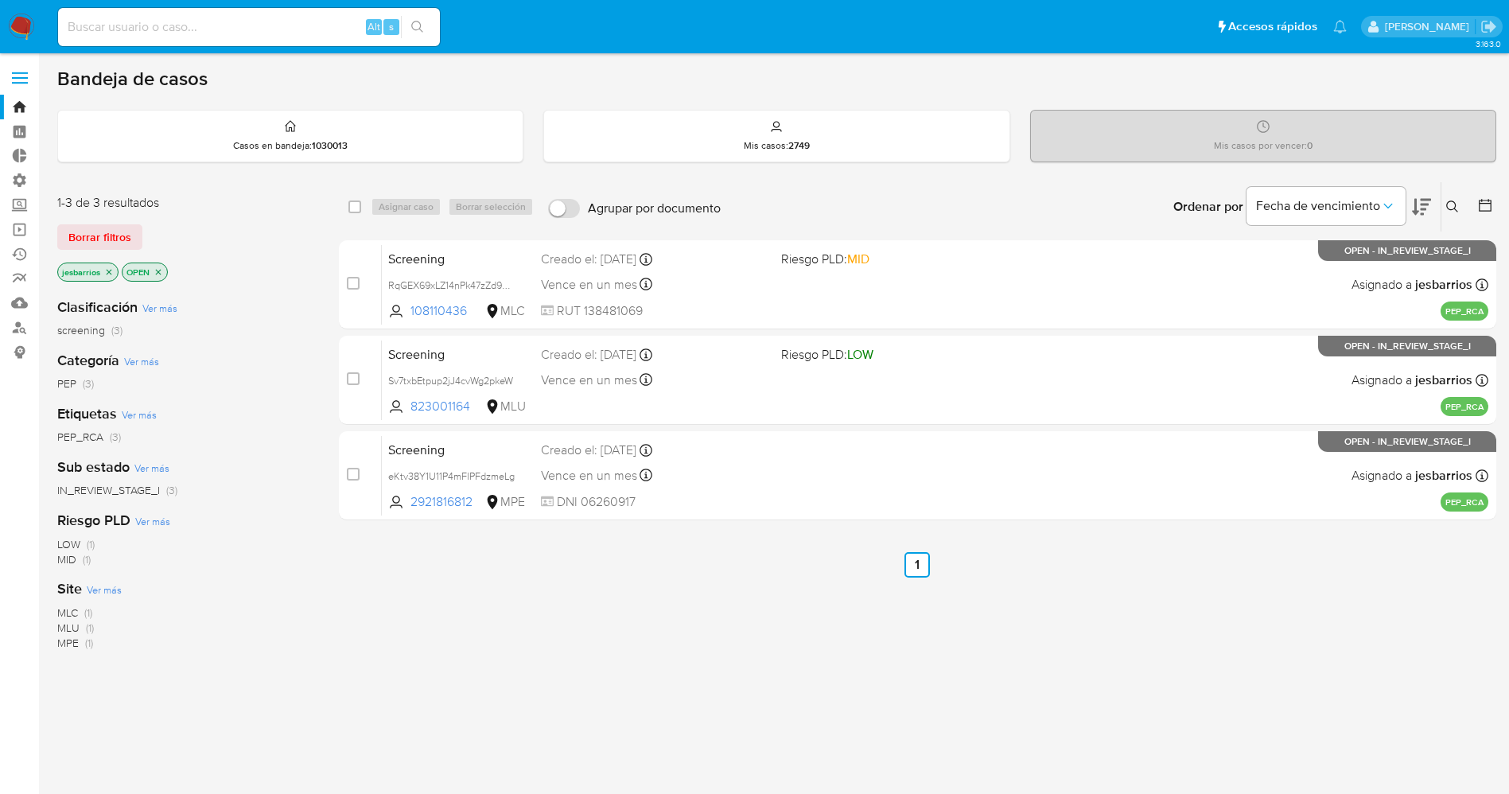
click at [12, 21] on img at bounding box center [21, 27] width 27 height 27
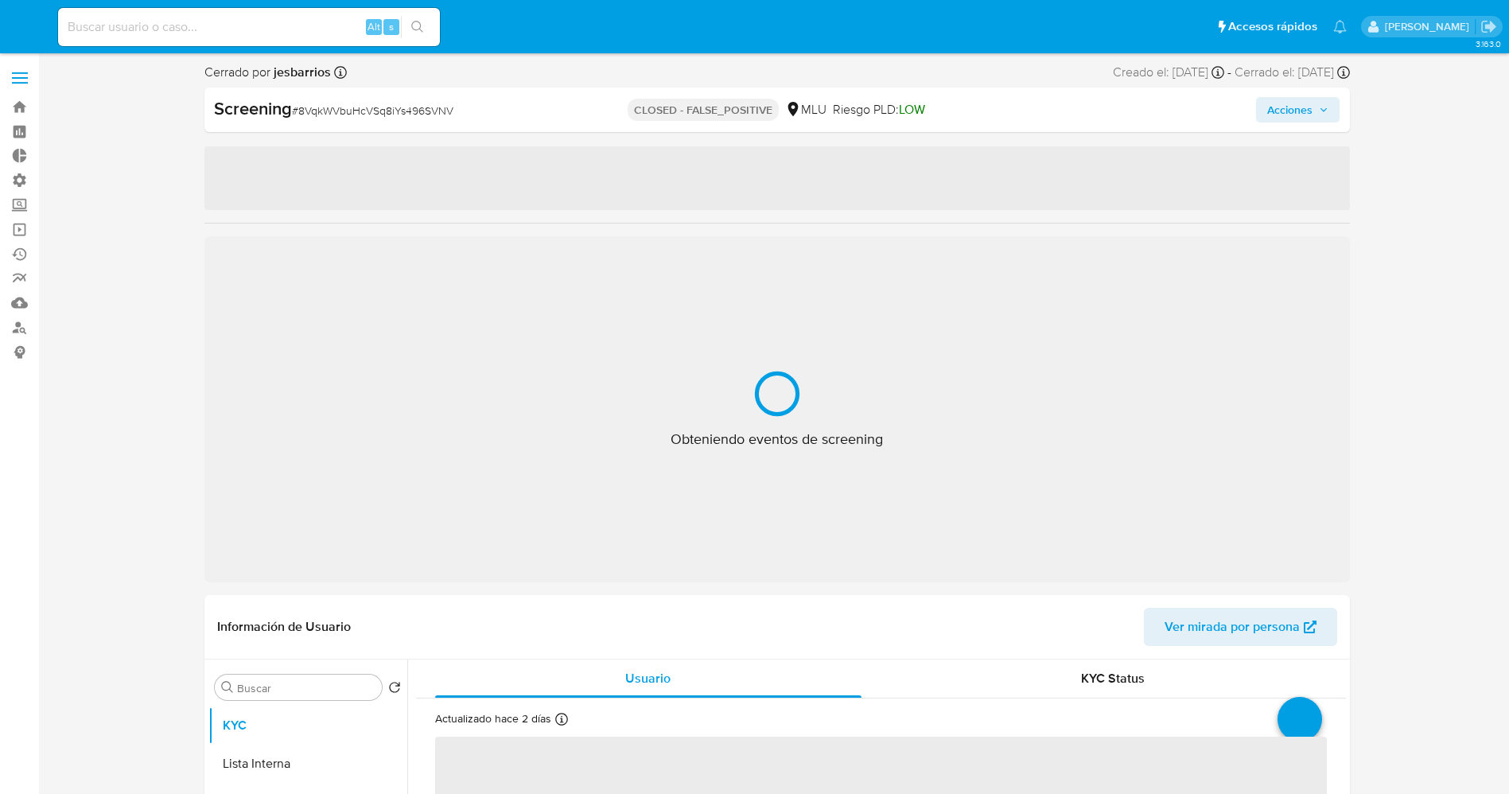
select select "10"
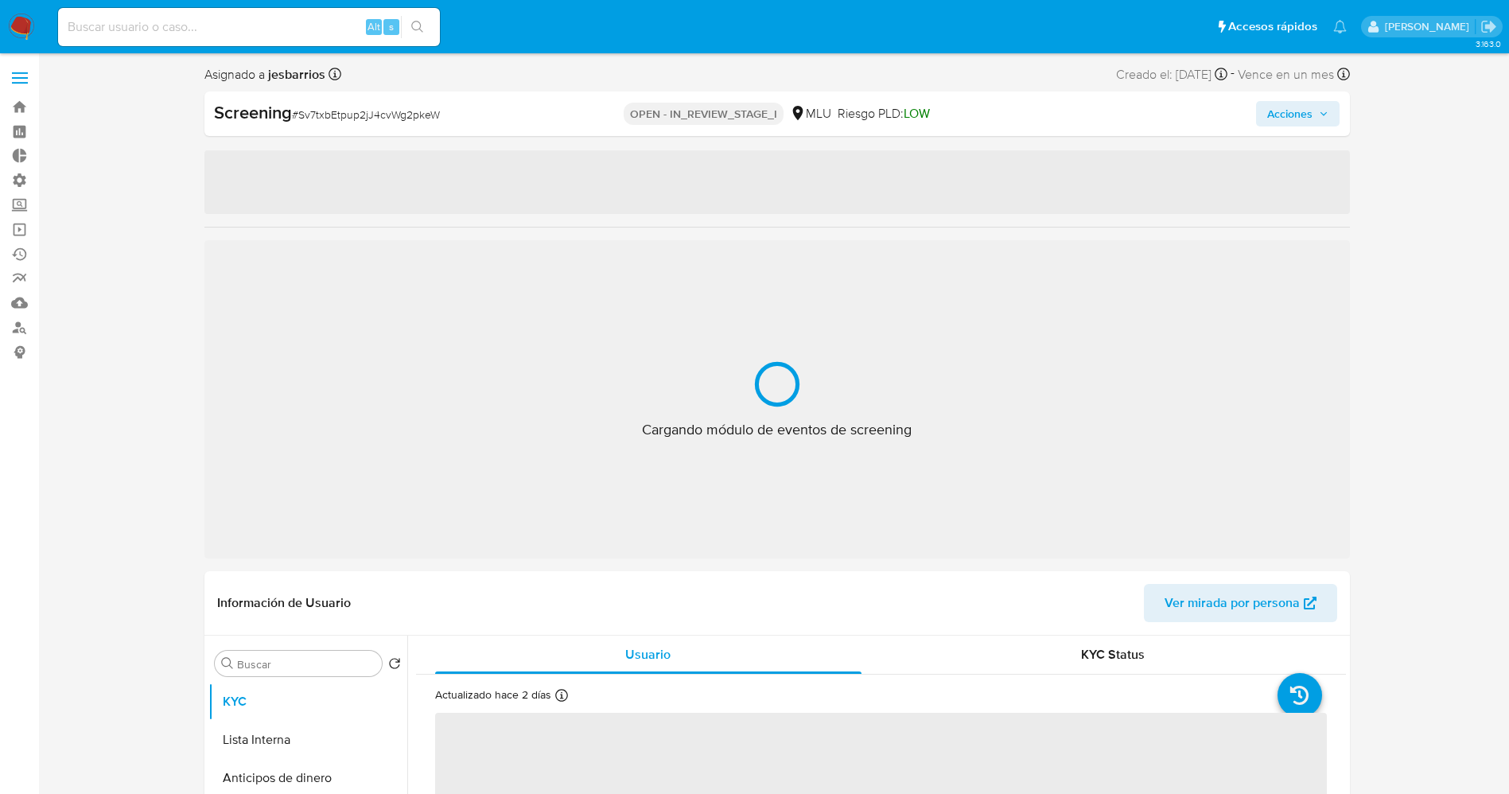
select select "10"
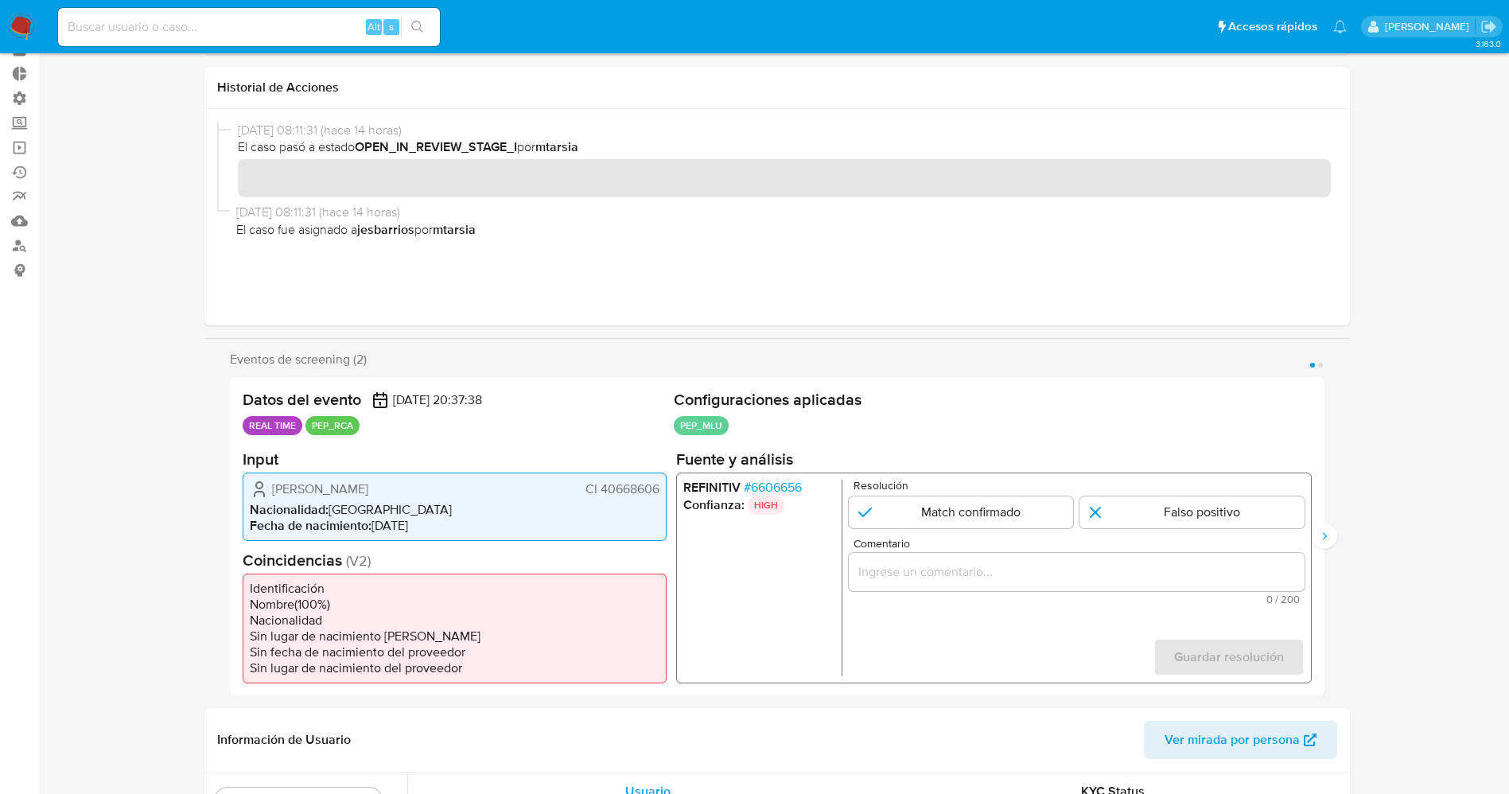
scroll to position [119, 0]
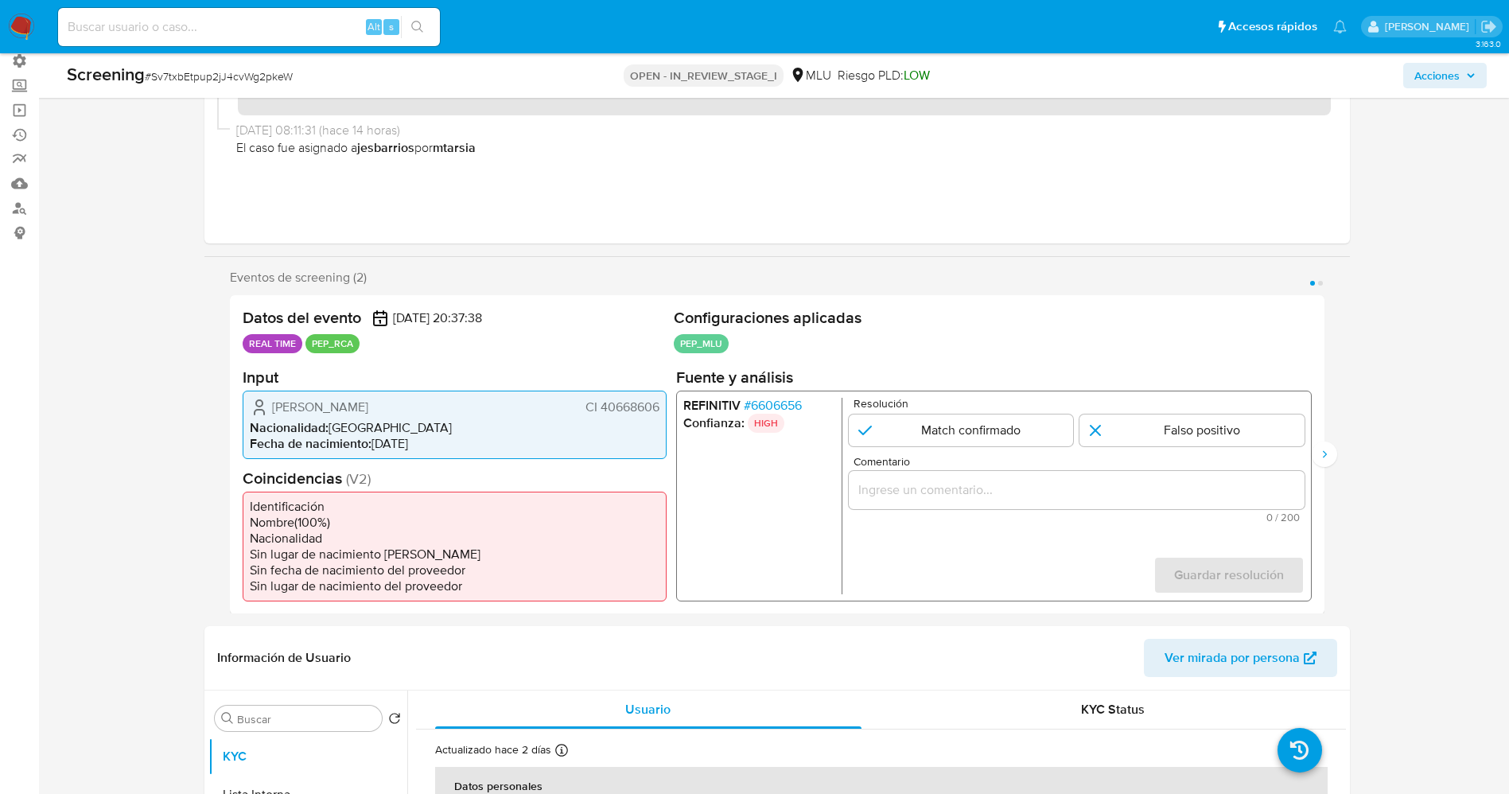
click at [770, 403] on span "# 6606656" at bounding box center [772, 405] width 58 height 16
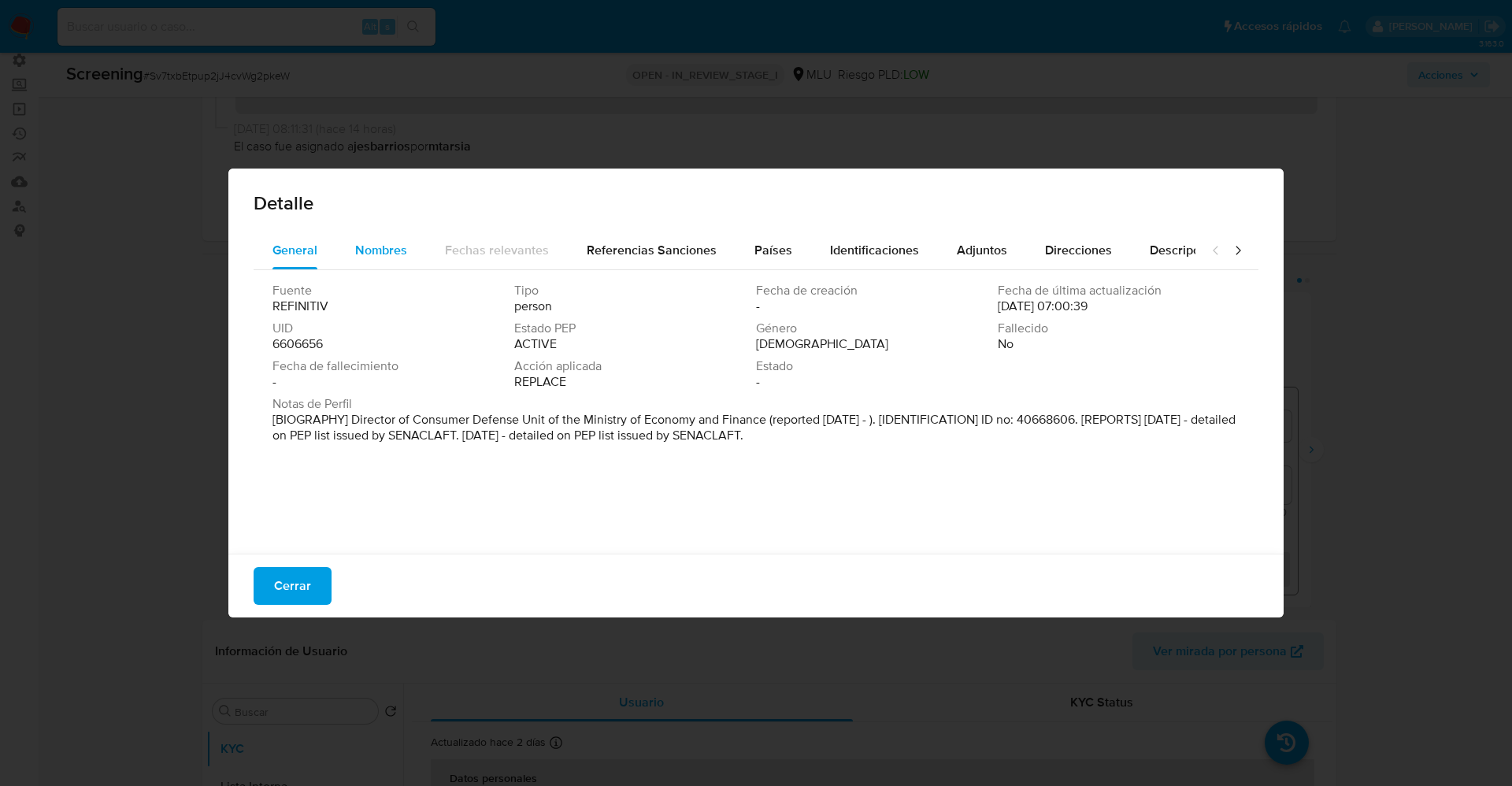
click at [386, 253] on span "Nombres" at bounding box center [381, 249] width 52 height 18
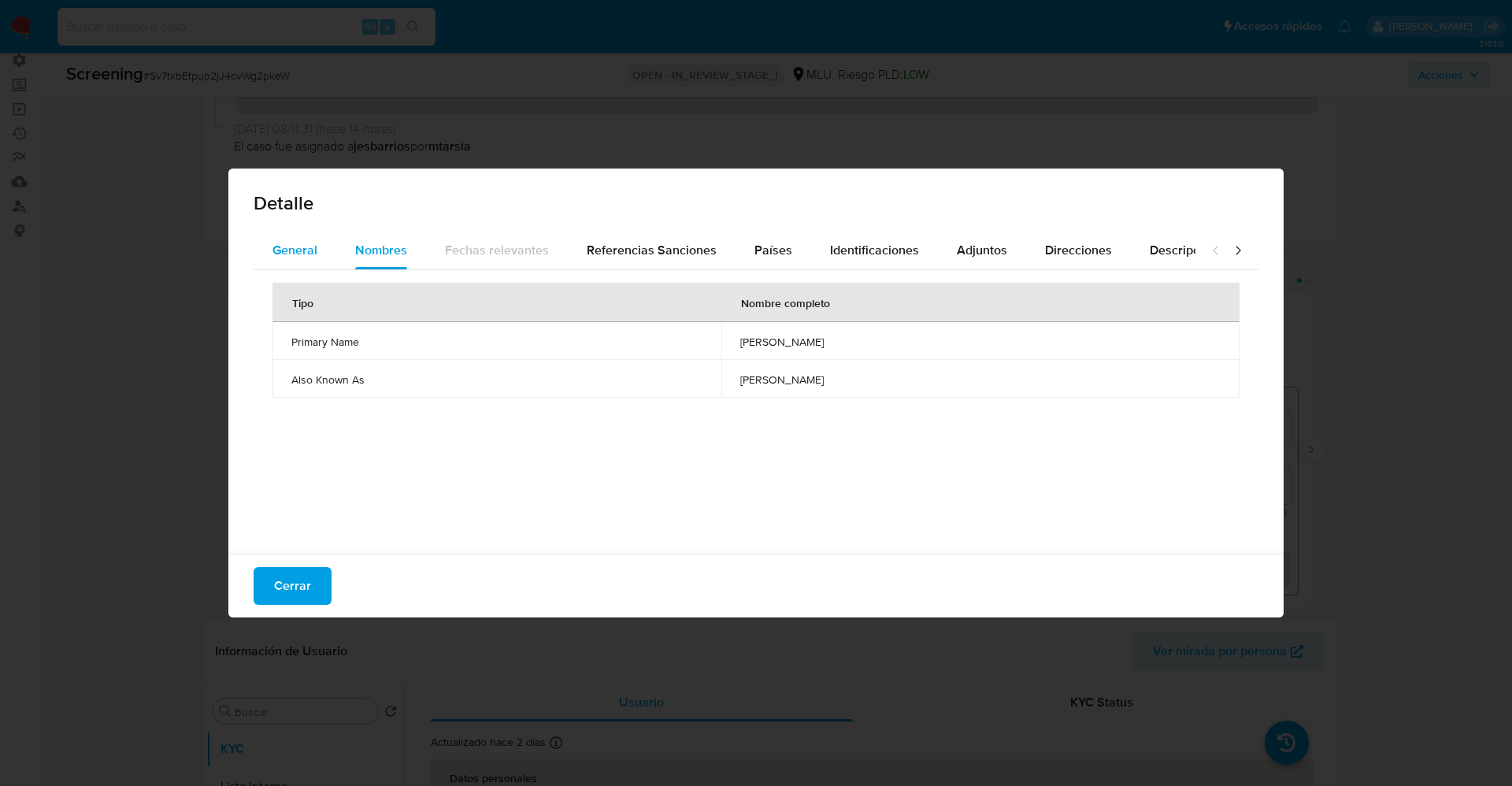
click at [322, 240] on button "General" at bounding box center [295, 250] width 83 height 38
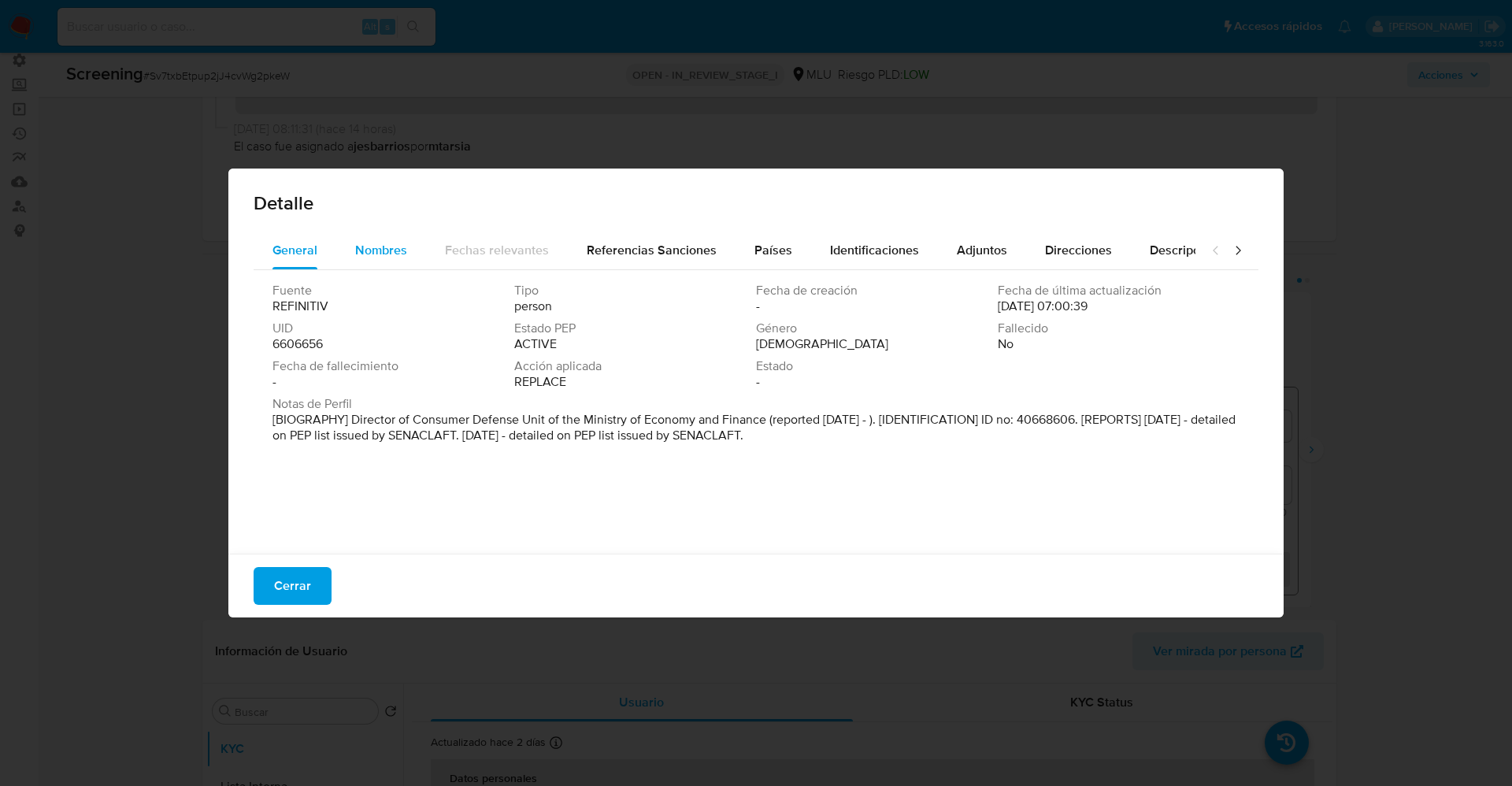
drag, startPoint x: 368, startPoint y: 253, endPoint x: 373, endPoint y: 260, distance: 8.6
click at [368, 253] on span "Nombres" at bounding box center [381, 249] width 52 height 18
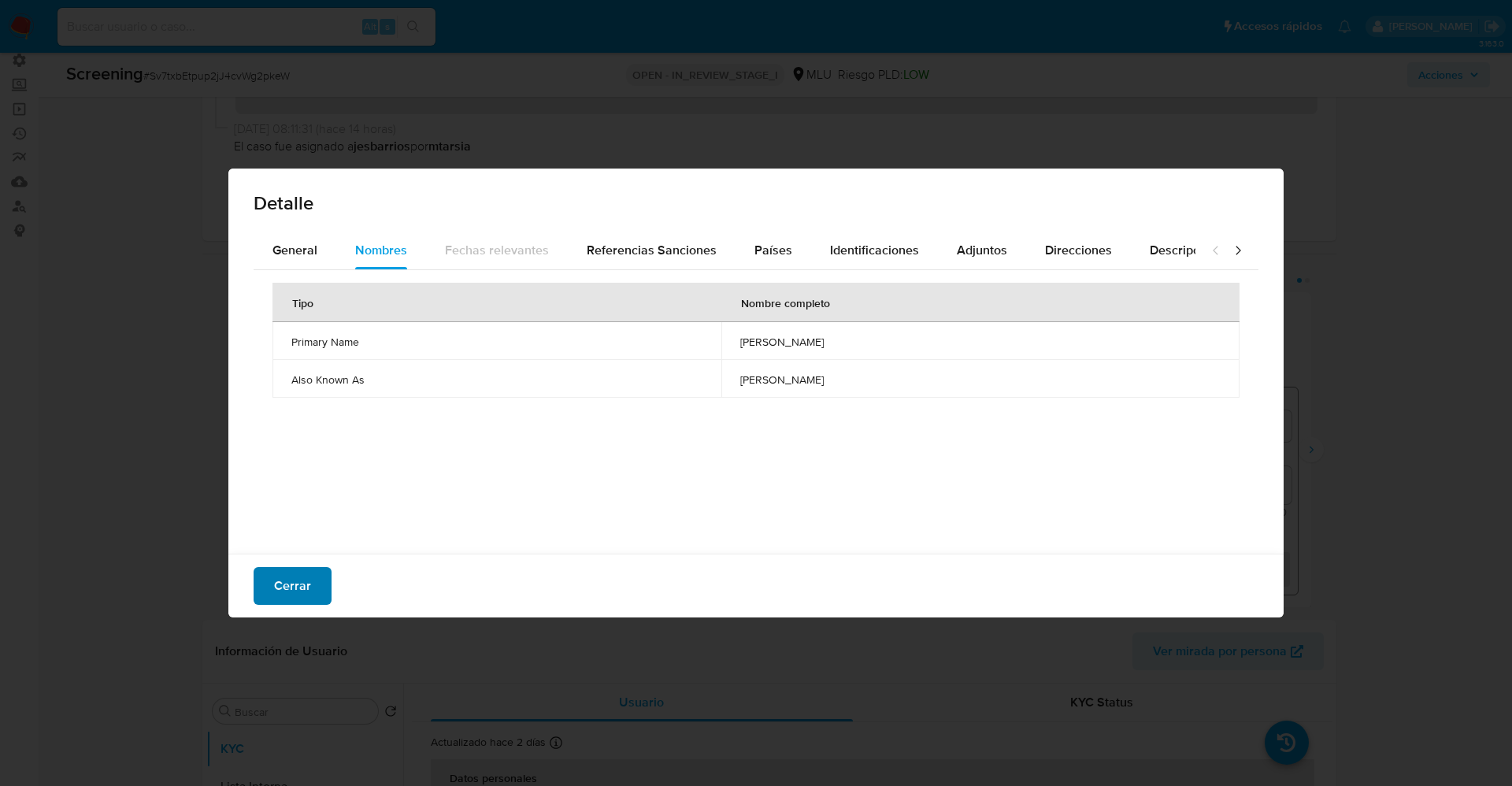
click at [302, 569] on span "Cerrar" at bounding box center [292, 585] width 37 height 35
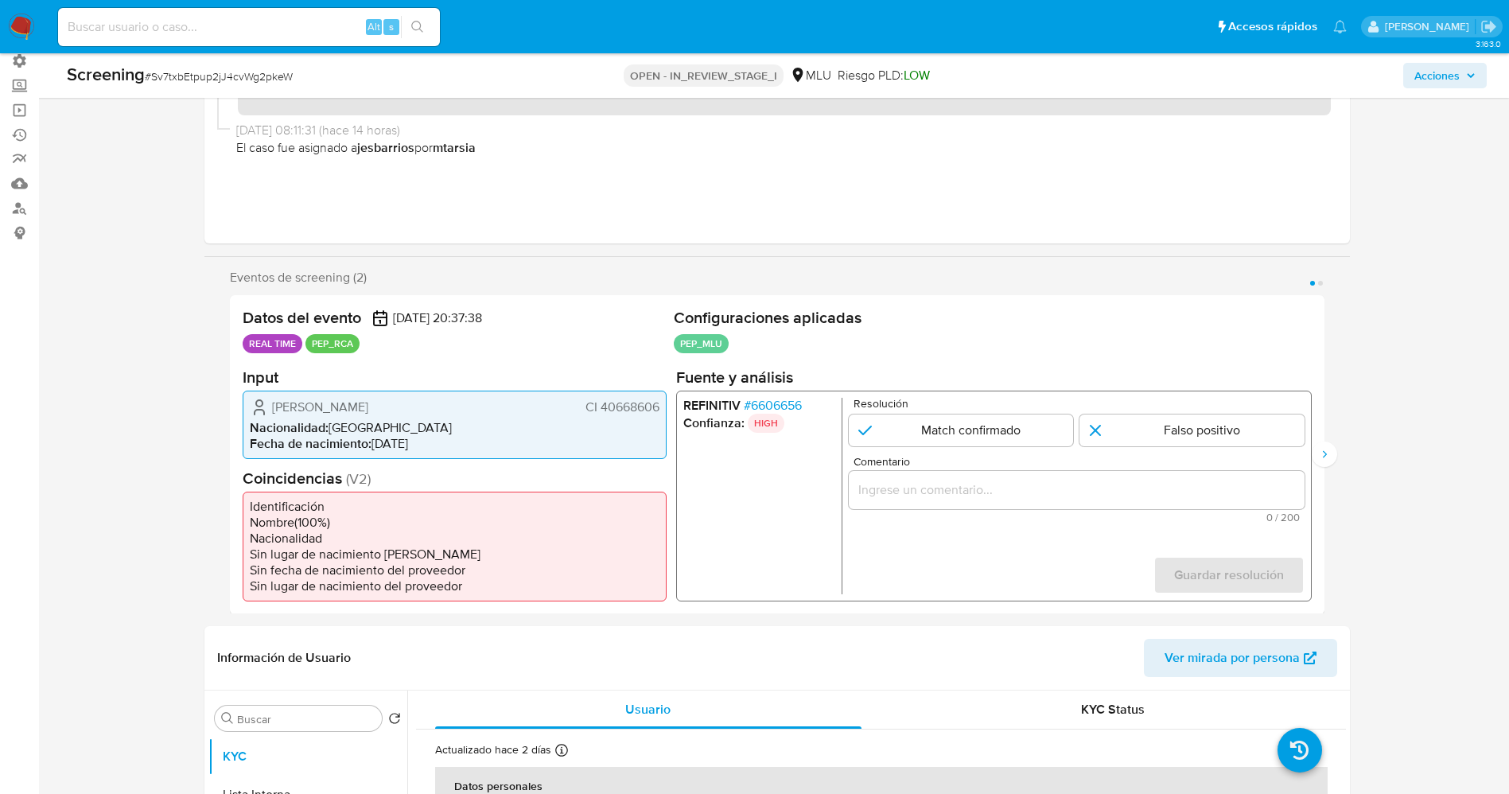
drag, startPoint x: 598, startPoint y: 407, endPoint x: 663, endPoint y: 407, distance: 65.2
click at [663, 407] on div "[PERSON_NAME] CI 40668606 Nacionalidad : [DEMOGRAPHIC_DATA] Fecha de nacimiento…" at bounding box center [455, 424] width 424 height 68
drag, startPoint x: 266, startPoint y: 410, endPoint x: 471, endPoint y: 407, distance: 205.3
click at [471, 407] on div "[PERSON_NAME] CI 40668606" at bounding box center [455, 406] width 410 height 19
click at [337, 403] on span "[PERSON_NAME]" at bounding box center [320, 407] width 96 height 16
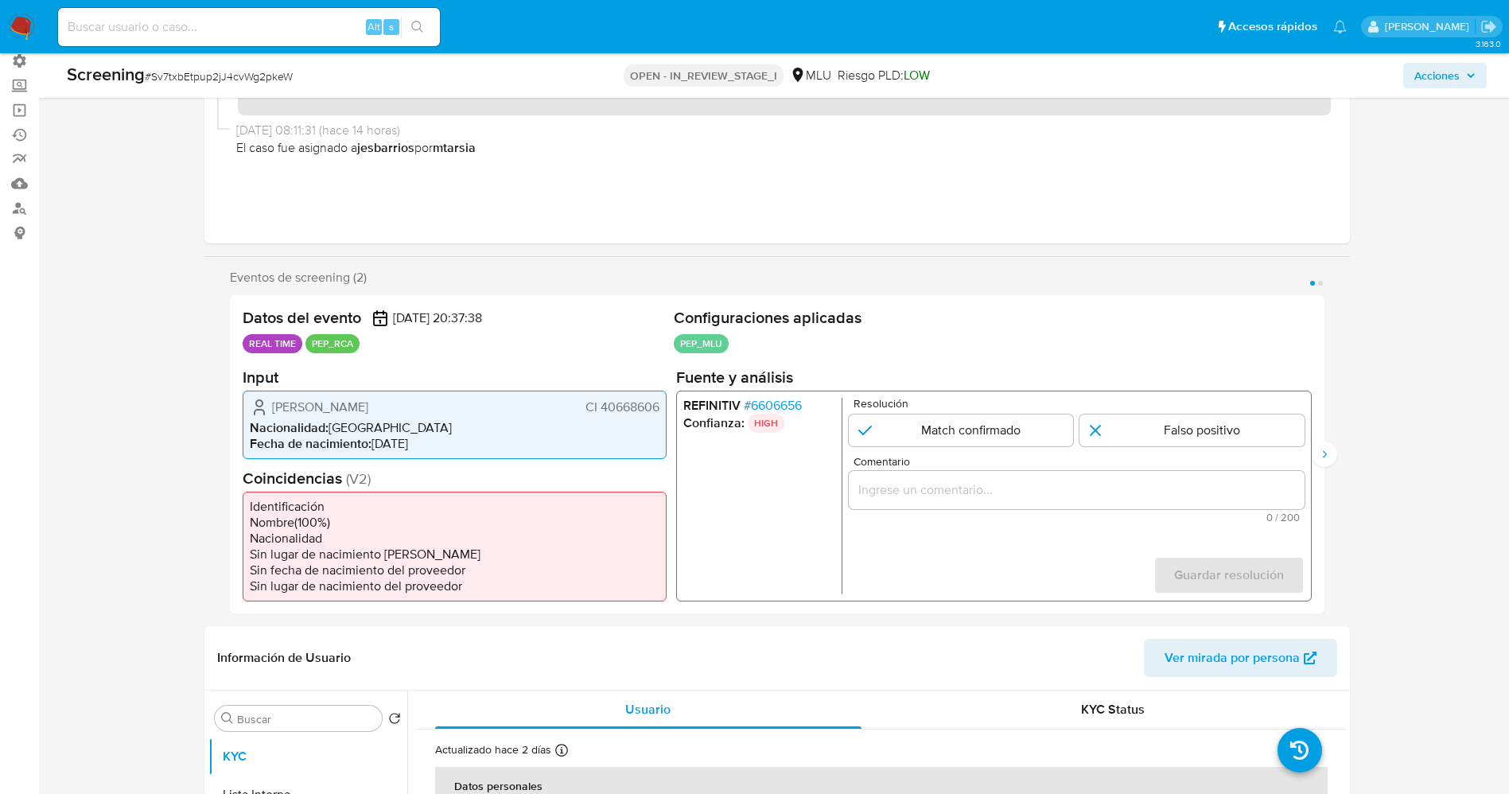
drag, startPoint x: 269, startPoint y: 407, endPoint x: 658, endPoint y: 409, distance: 389.1
click at [658, 409] on div "[PERSON_NAME] CI 40668606" at bounding box center [455, 406] width 410 height 19
click at [778, 403] on span "# 6606656" at bounding box center [772, 405] width 58 height 16
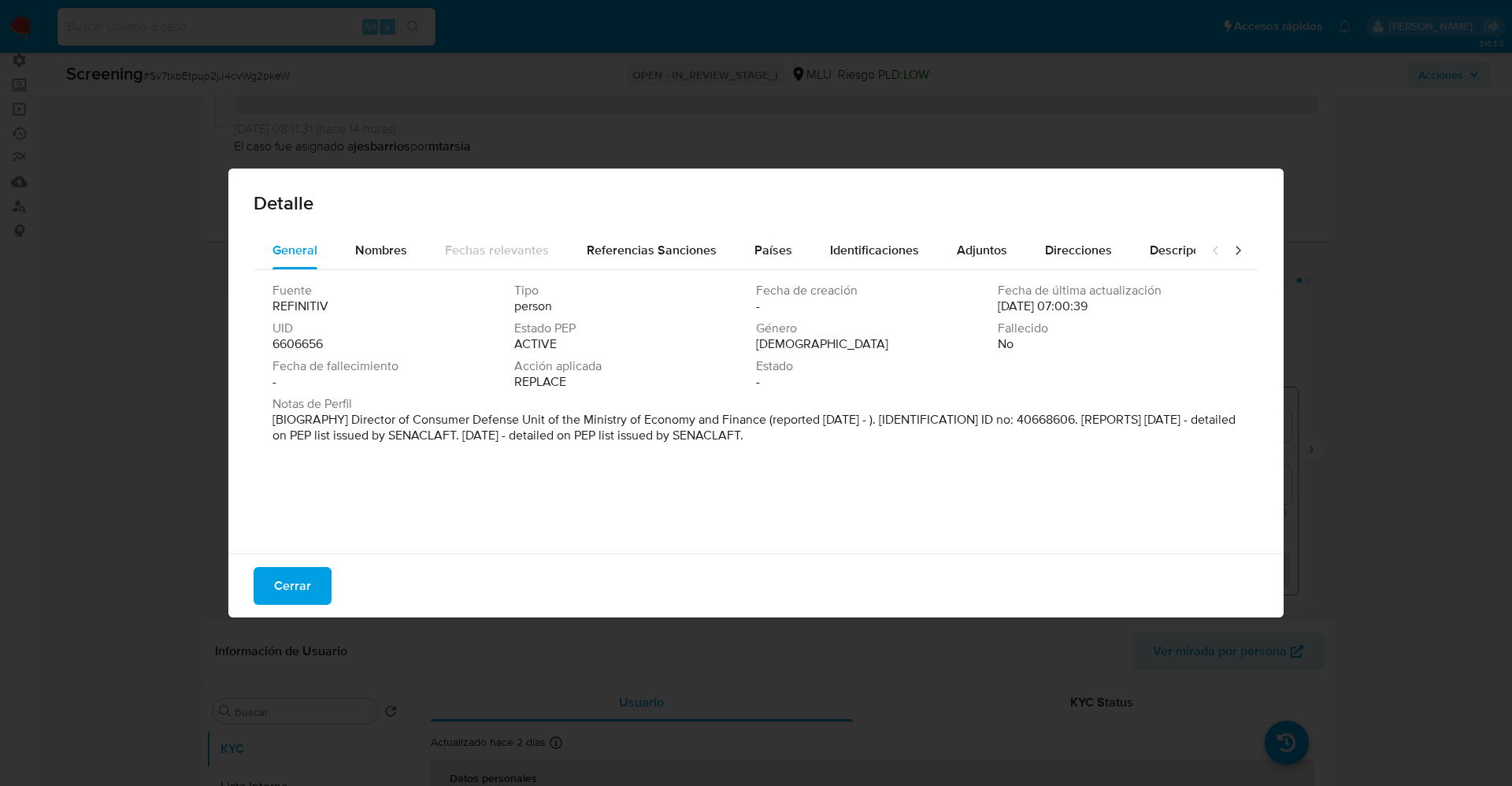
drag, startPoint x: 365, startPoint y: 422, endPoint x: 945, endPoint y: 456, distance: 581.0
click at [945, 456] on div "Fuente REFINITIV Tipo person Fecha de creación - Fecha de última actualización …" at bounding box center [755, 408] width 1004 height 275
drag, startPoint x: 343, startPoint y: 422, endPoint x: 834, endPoint y: 423, distance: 491.0
click at [834, 423] on font "[BIOGRAFÍA] Director de la Unidad de Defensa del Consumidor del Ministerio de E…" at bounding box center [738, 428] width 933 height 34
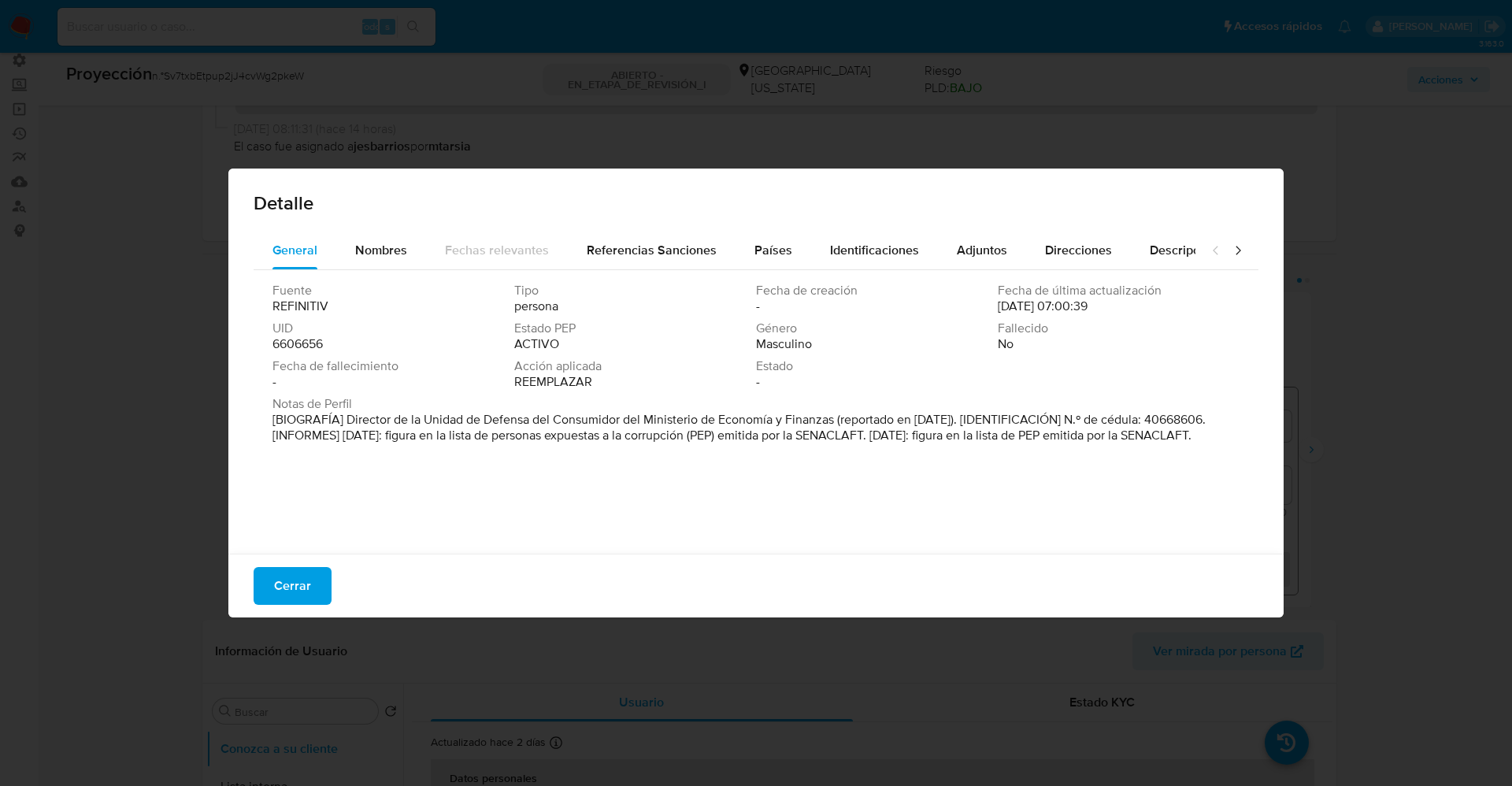
drag, startPoint x: 834, startPoint y: 422, endPoint x: 346, endPoint y: 419, distance: 488.0
click at [346, 419] on font "[BIOGRAFÍA] Director de la Unidad de Defensa del Consumidor del Ministerio de E…" at bounding box center [738, 428] width 933 height 34
drag, startPoint x: 515, startPoint y: 419, endPoint x: 369, endPoint y: 419, distance: 146.0
click at [504, 419] on font "[BIOGRAFÍA] Director de la Unidad de Defensa del Consumidor del Ministerio de E…" at bounding box center [738, 428] width 933 height 34
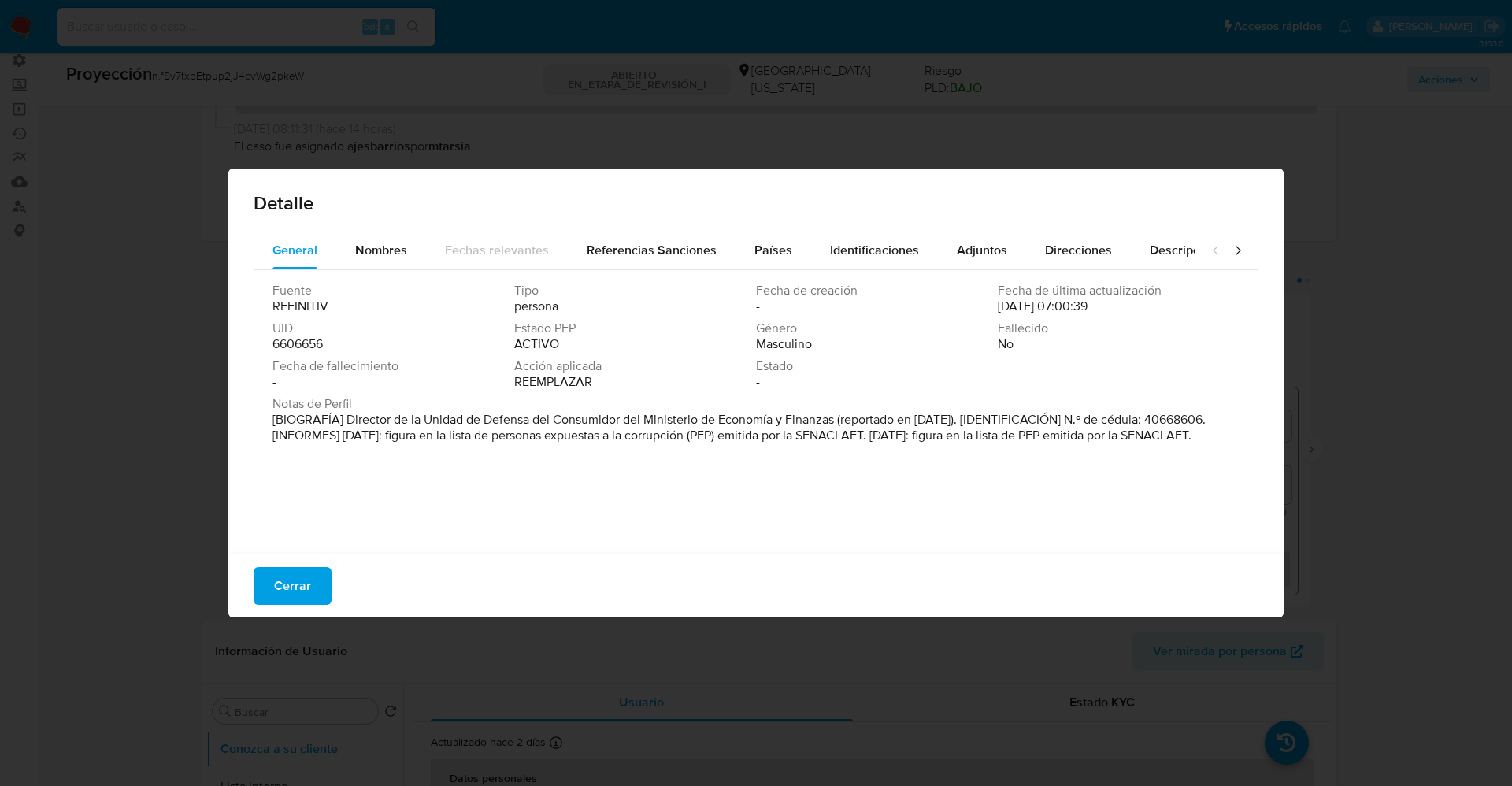
drag, startPoint x: 360, startPoint y: 421, endPoint x: 815, endPoint y: 421, distance: 455.0
click at [812, 421] on font "[BIOGRAFÍA] Director de la Unidad de Defensa del Consumidor del Ministerio de E…" at bounding box center [738, 428] width 933 height 34
drag, startPoint x: 815, startPoint y: 422, endPoint x: 382, endPoint y: 411, distance: 433.1
click at [814, 419] on font "[BIOGRAFÍA] Director de la Unidad de Defensa del Consumidor del Ministerio de E…" at bounding box center [738, 428] width 933 height 34
drag, startPoint x: 347, startPoint y: 422, endPoint x: 830, endPoint y: 422, distance: 483.0
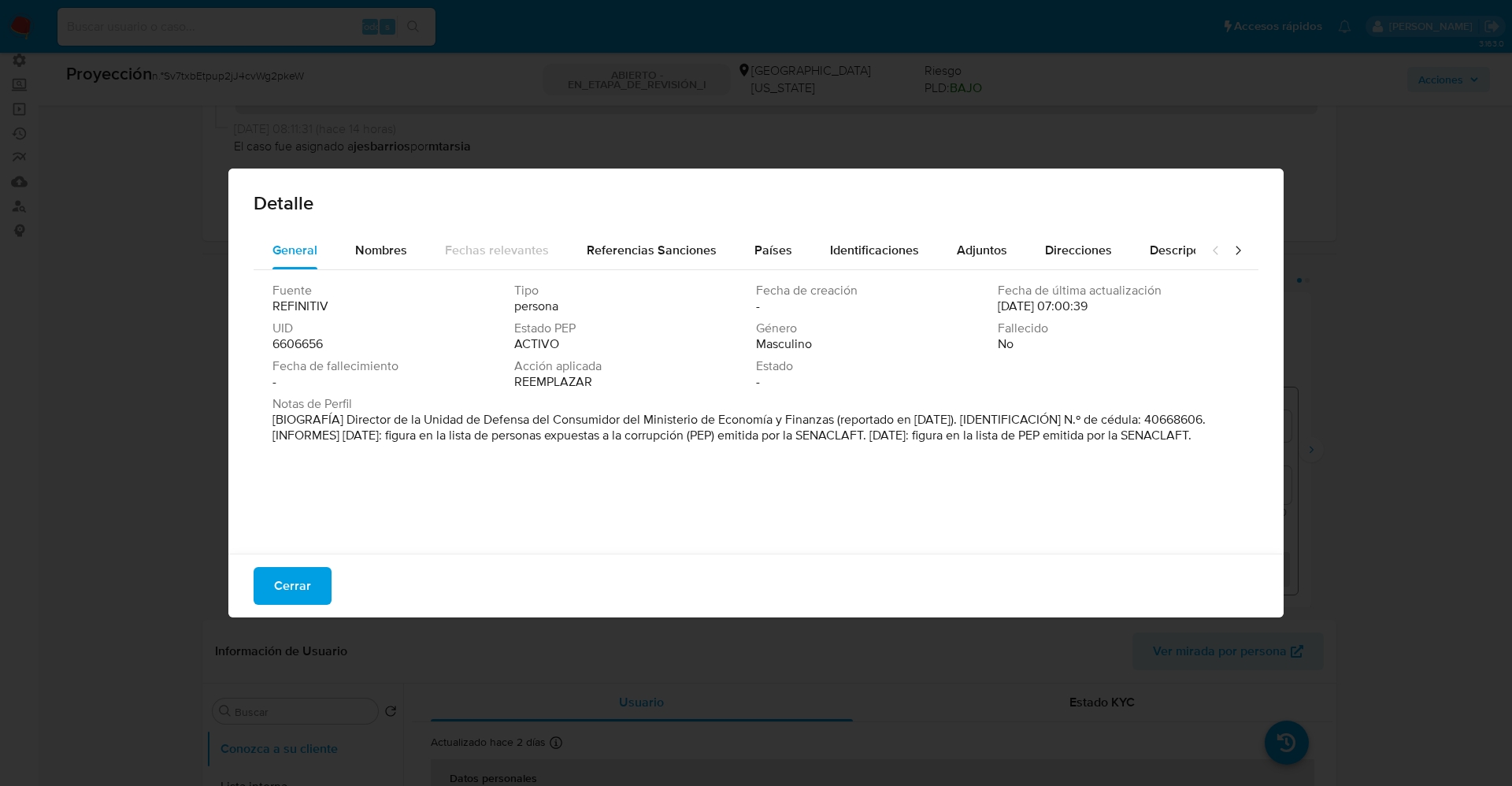
click at [830, 422] on font "[BIOGRAFÍA] Director de la Unidad de Defensa del Consumidor del Ministerio de E…" at bounding box center [738, 428] width 933 height 34
click at [298, 581] on span "Cerrar" at bounding box center [292, 585] width 37 height 35
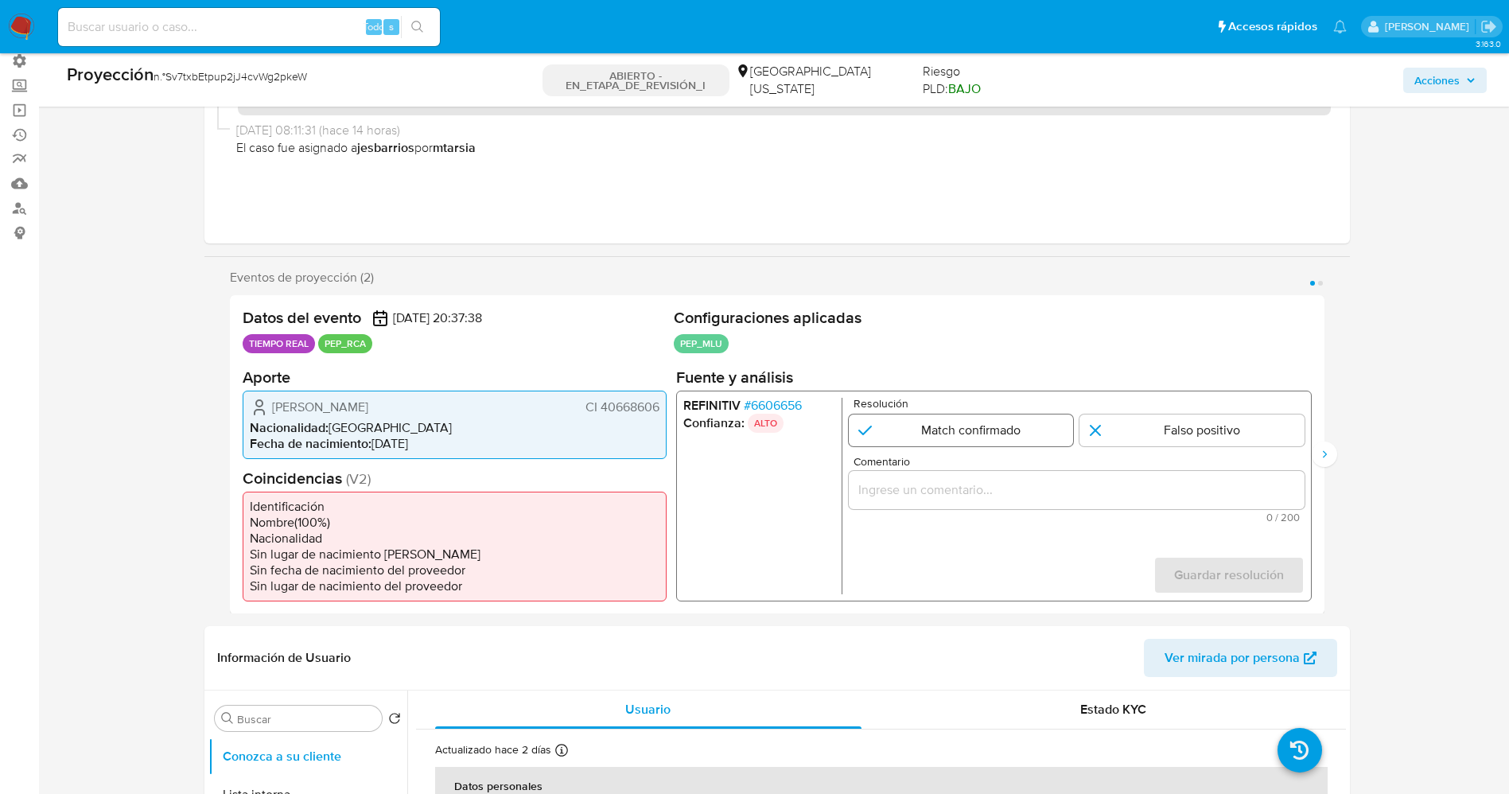
click at [1007, 433] on input "1 de 2" at bounding box center [960, 430] width 225 height 32
radio input "true"
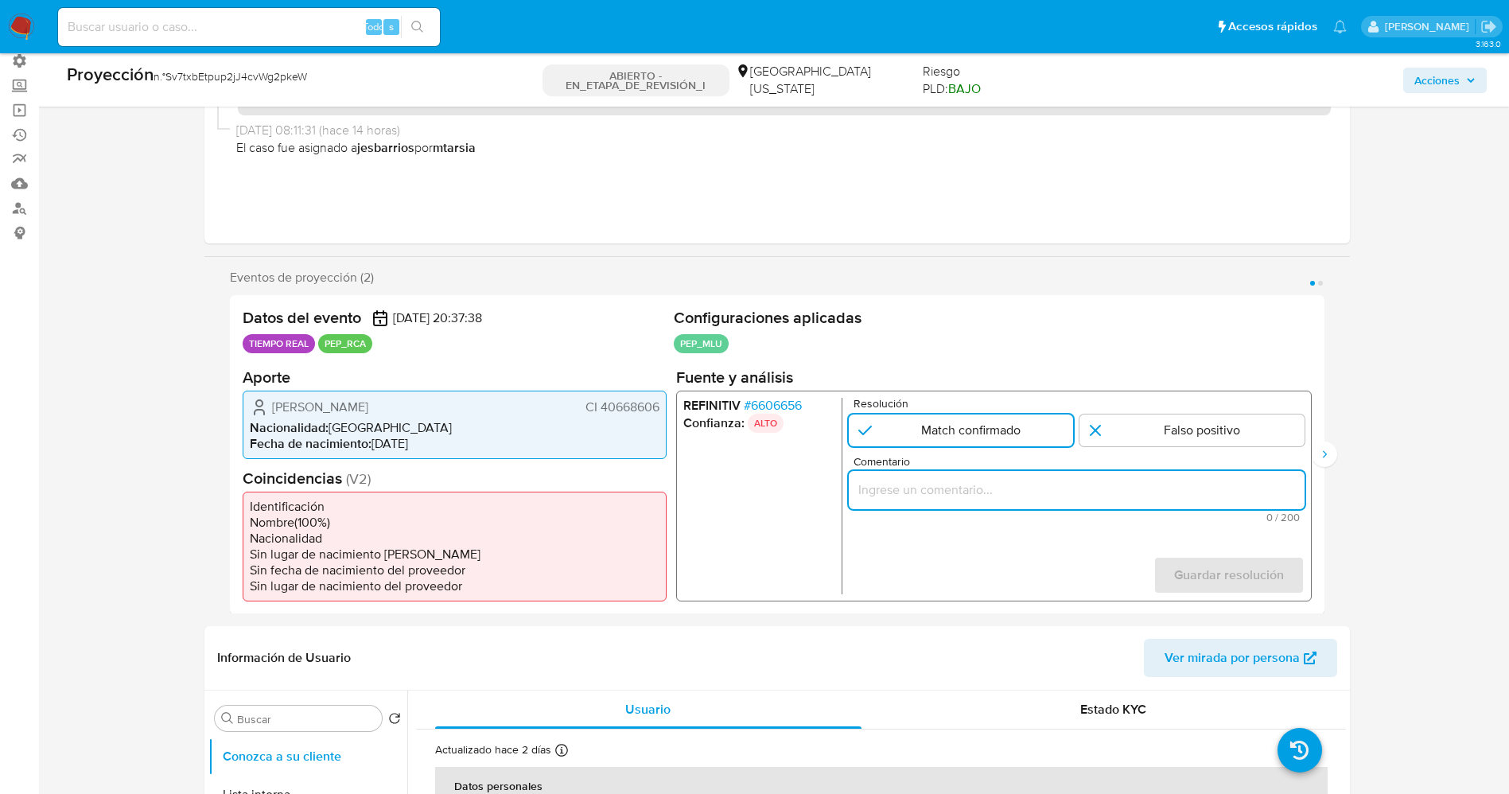
click at [1008, 485] on input "Comentario" at bounding box center [1076, 489] width 456 height 21
drag, startPoint x: 901, startPoint y: 489, endPoint x: 877, endPoint y: 497, distance: 25.9
click at [863, 496] on input "suario [PERSON_NAME] CI 40668606 ,nacionalidad [DEMOGRAPHIC_DATA], por coincidi…" at bounding box center [1076, 489] width 456 height 21
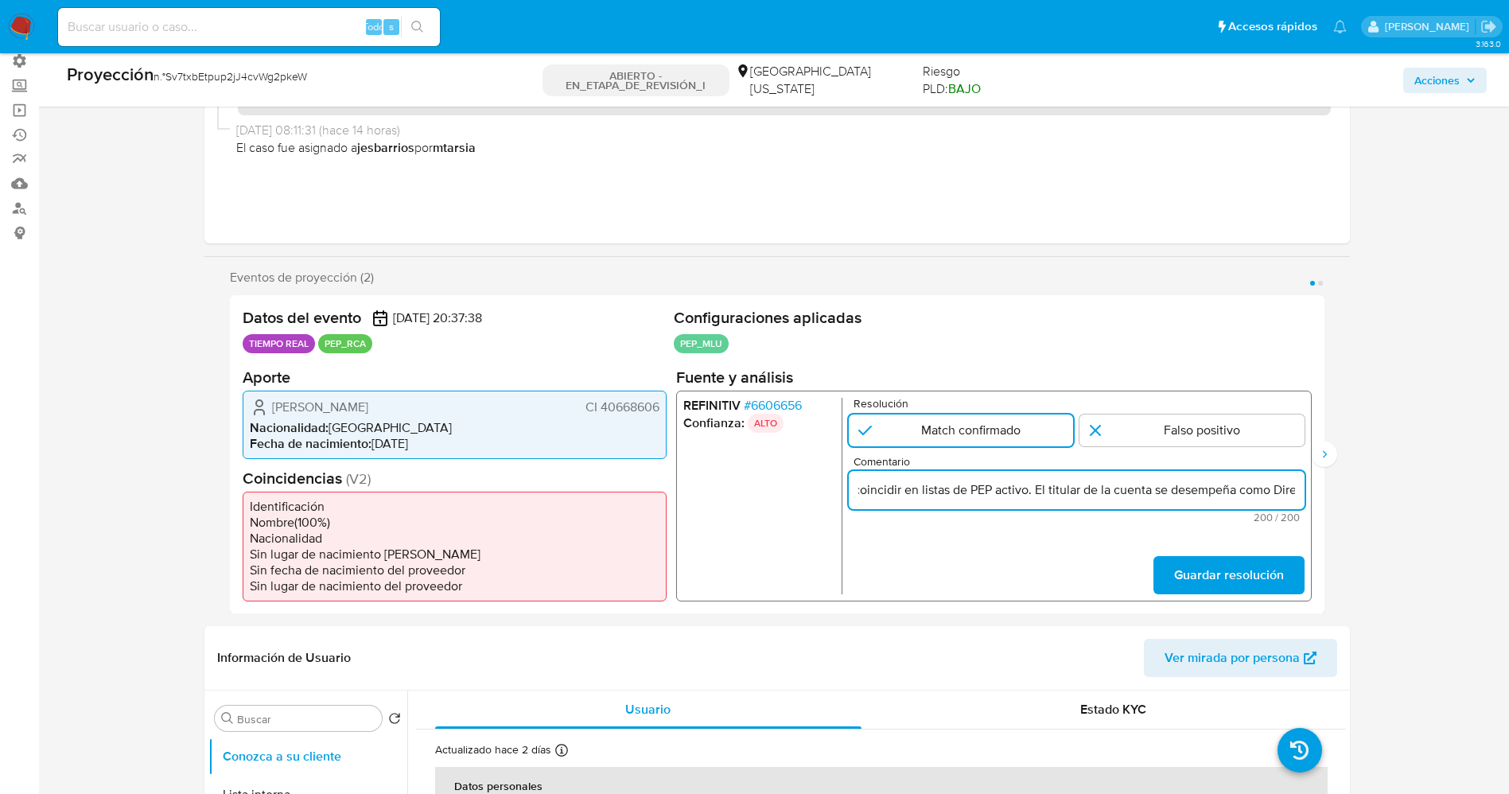
click at [873, 491] on input "suario [PERSON_NAME] CI 40668606 ,nacionalidad [DEMOGRAPHIC_DATA], por coincidi…" at bounding box center [1076, 489] width 456 height 21
drag, startPoint x: 980, startPoint y: 485, endPoint x: 1061, endPoint y: 481, distance: 81.3
click at [981, 485] on input "suario [PERSON_NAME] CI 40668606 ,nacionalidad [DEMOGRAPHIC_DATA], por coincidi…" at bounding box center [1076, 489] width 456 height 21
click at [1093, 485] on input "suario [PERSON_NAME] CI 40668606 ,nacionalidad [DEMOGRAPHIC_DATA], por coincidi…" at bounding box center [1076, 489] width 456 height 21
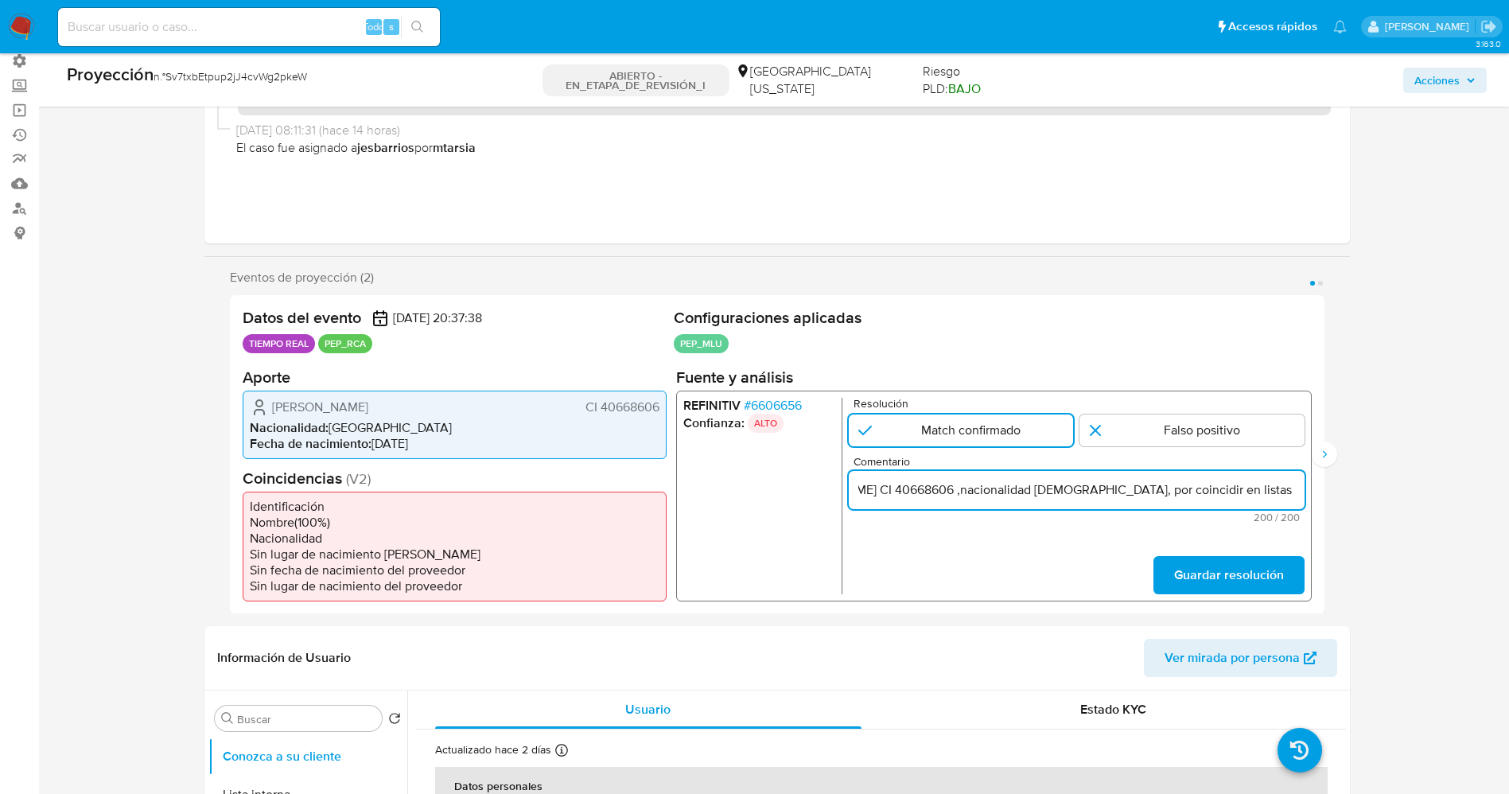
drag, startPoint x: 1170, startPoint y: 489, endPoint x: 1194, endPoint y: 497, distance: 24.4
click at [1194, 497] on input "suario [PERSON_NAME] CI 40668606 ,nacionalidad [DEMOGRAPHIC_DATA], por coincidi…" at bounding box center [1076, 489] width 456 height 21
type input "suario [PERSON_NAME] CI 40668606 ,nacionalidad [DEMOGRAPHIC_DATA] desempeña com…"
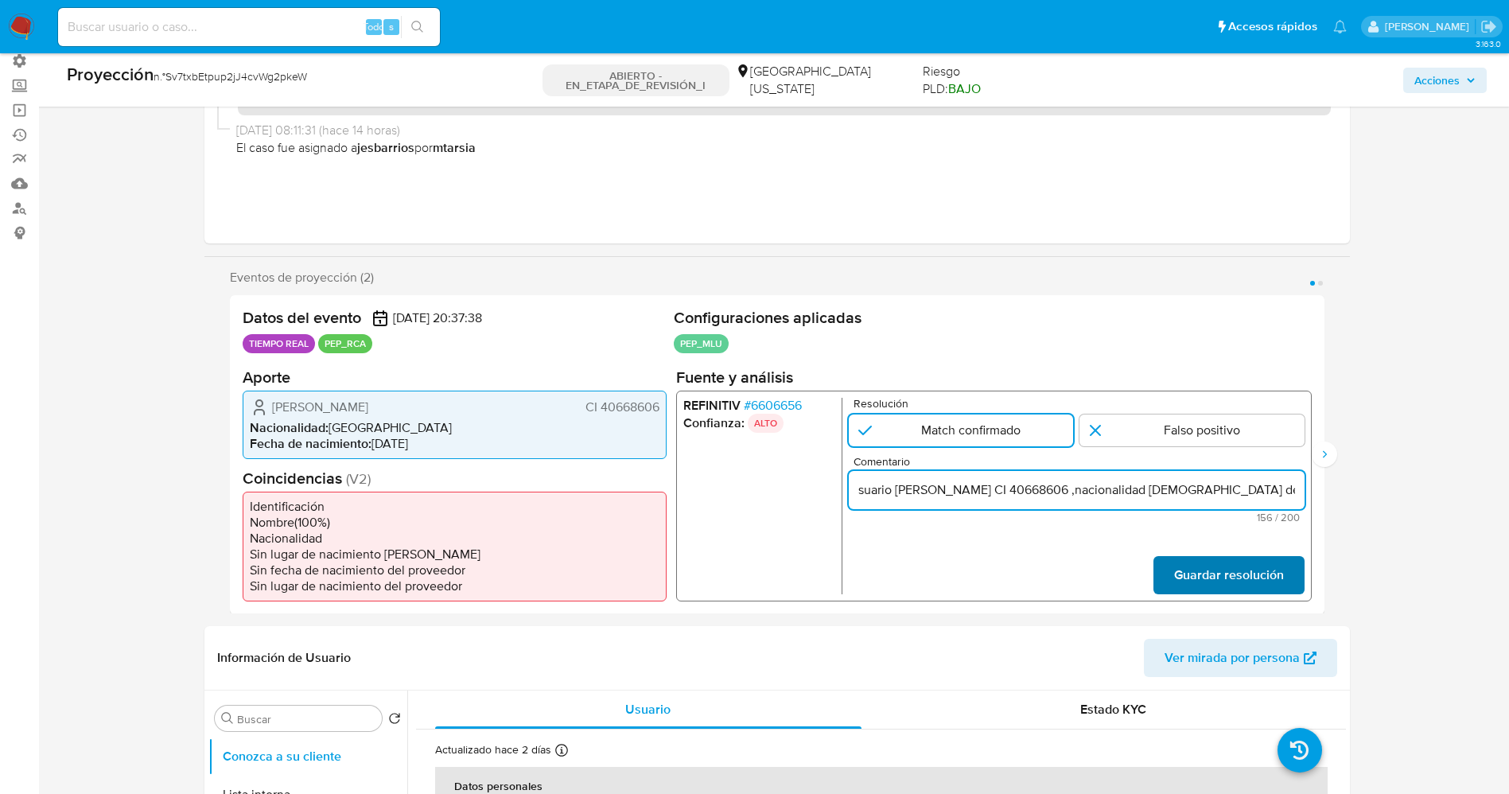
click at [1255, 571] on span "Guardar resolución" at bounding box center [1229, 574] width 110 height 35
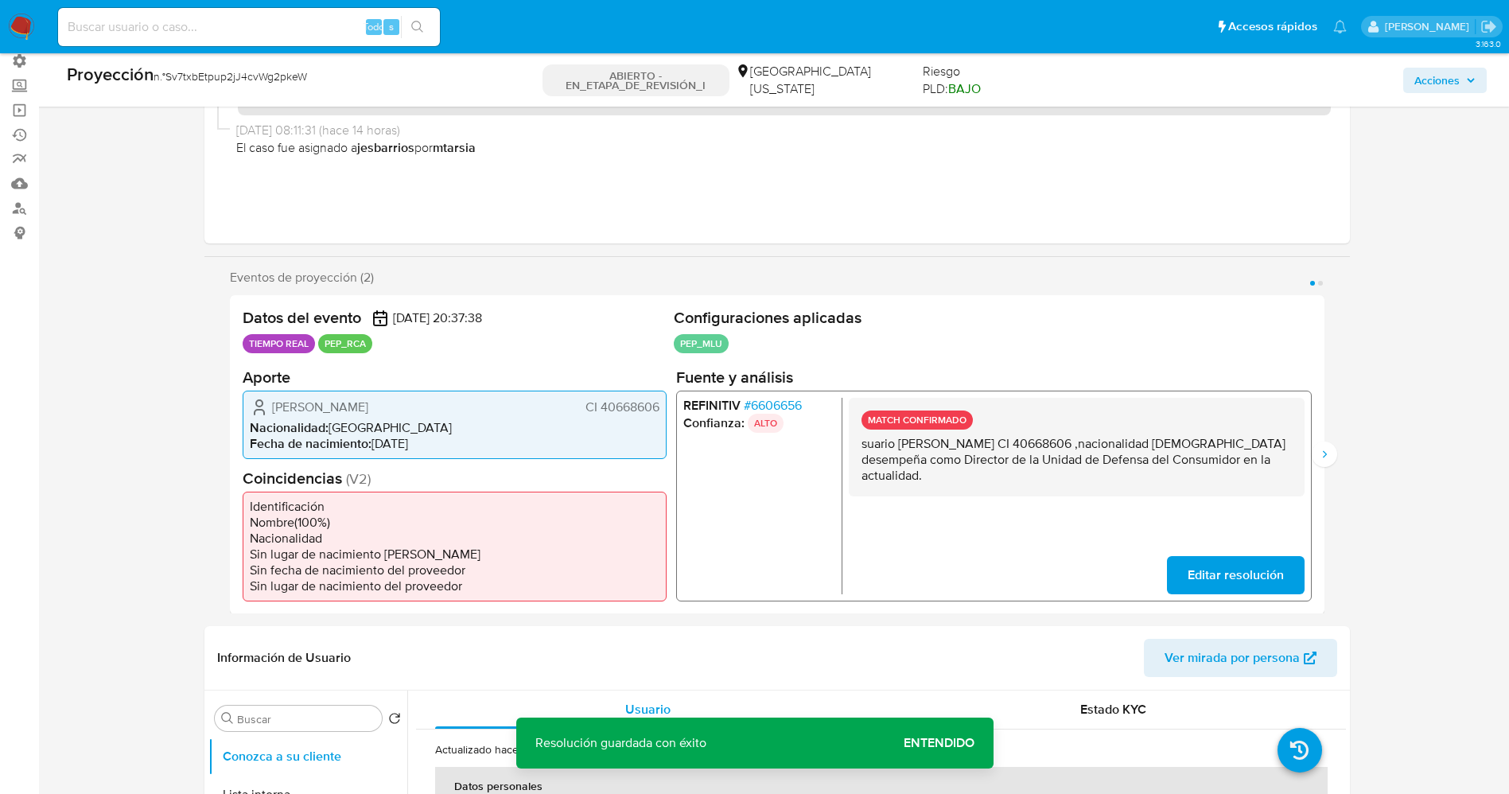
drag, startPoint x: 859, startPoint y: 442, endPoint x: 1131, endPoint y: 539, distance: 289.7
click at [896, 449] on div "MATCH CONFIRMADO suario Alvaro Hernan Fuentes Domingua CI 40668606 ,nacionalida…" at bounding box center [1076, 446] width 456 height 99
click at [1201, 570] on span "Editar resolución" at bounding box center [1235, 574] width 96 height 35
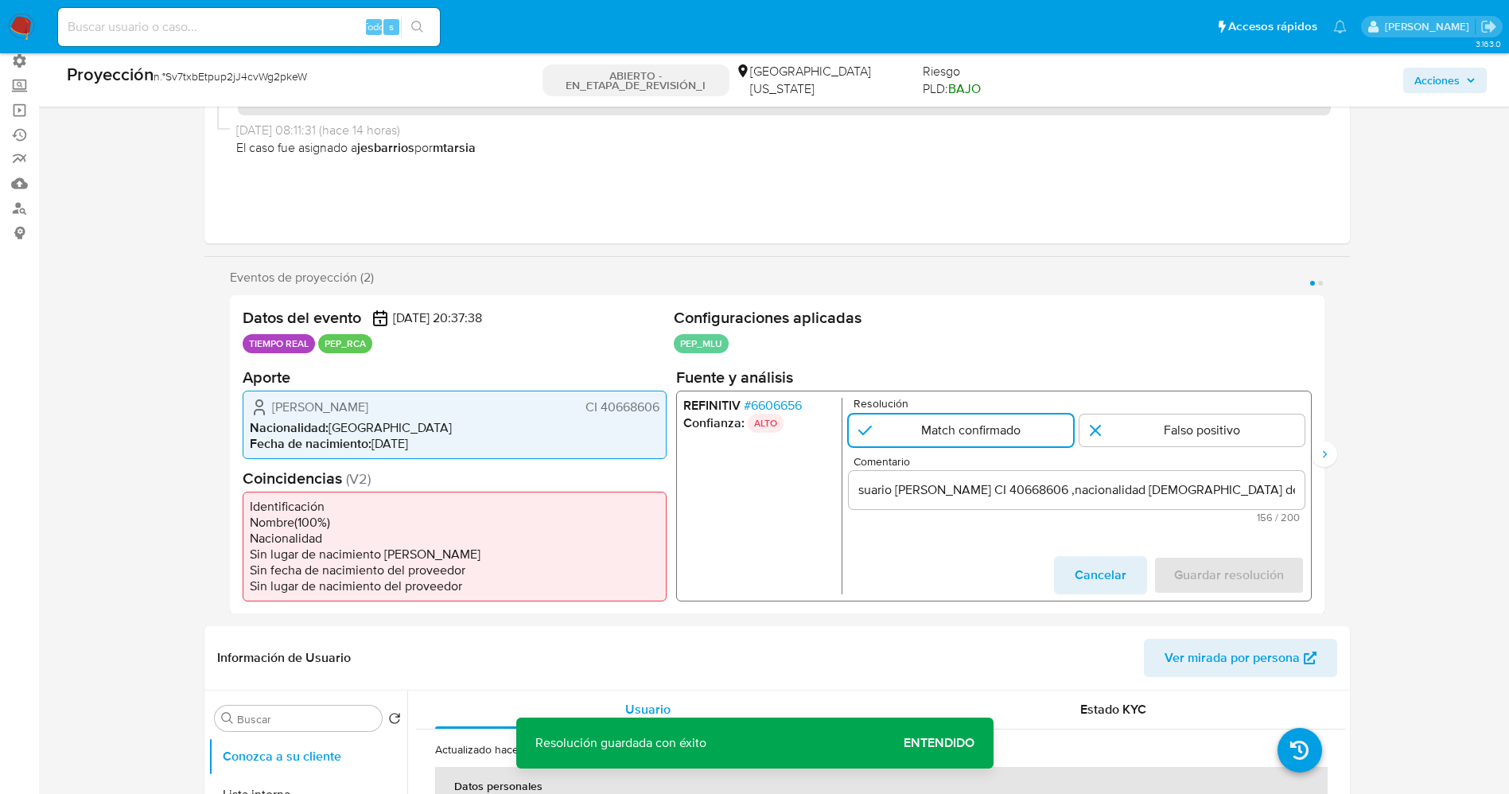
click at [863, 493] on input "suario Alvaro Hernan Fuentes Domingua CI 40668606 ,nacionalidad Uruguaya.Se des…" at bounding box center [1076, 489] width 456 height 21
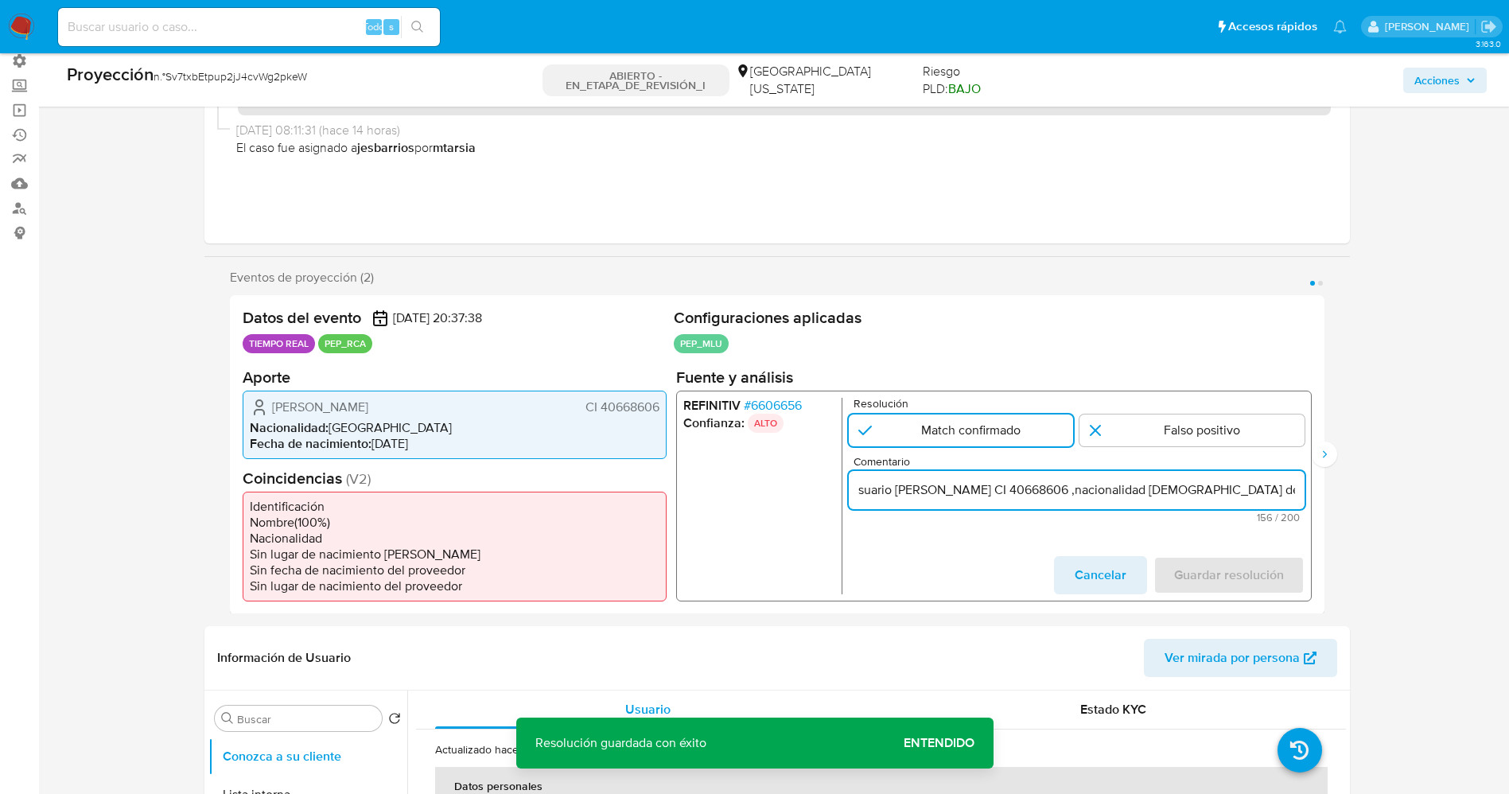
type input "Usuario Alvaro Hernan Fuentes Domingua CI 40668606 ,nacionalidad Uruguaya.Se de…"
click at [1246, 567] on span "Guardar resolución" at bounding box center [1229, 574] width 110 height 35
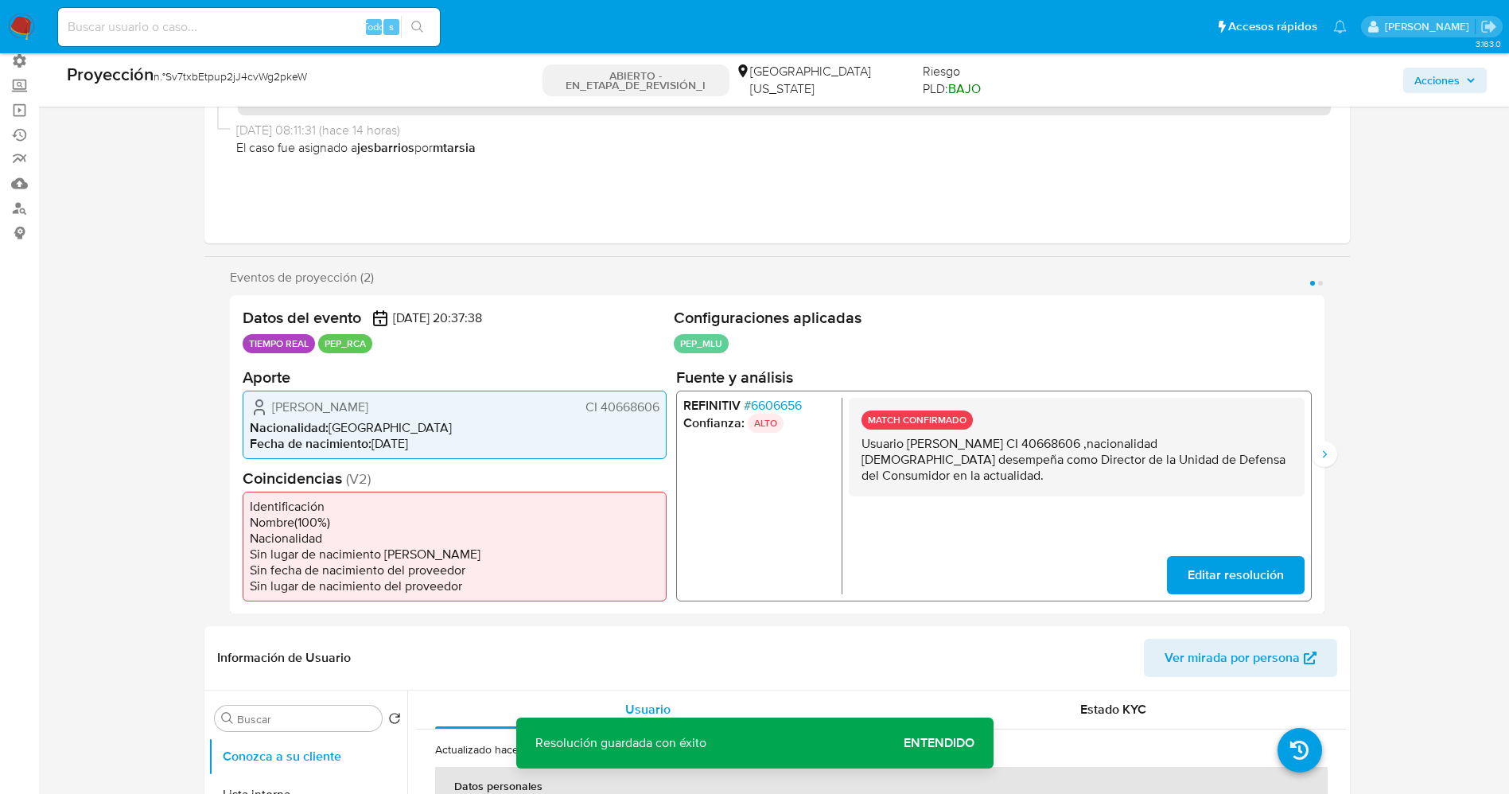
drag, startPoint x: 858, startPoint y: 447, endPoint x: 1014, endPoint y: 473, distance: 158.1
click at [1065, 493] on div "MATCH CONFIRMADO Usuario Alvaro Hernan Fuentes Domingua CI 40668606 ,nacionalid…" at bounding box center [1076, 446] width 456 height 99
drag, startPoint x: 1324, startPoint y: 455, endPoint x: 1315, endPoint y: 454, distance: 8.9
click at [1323, 454] on icon "Siguiente" at bounding box center [1324, 454] width 13 height 13
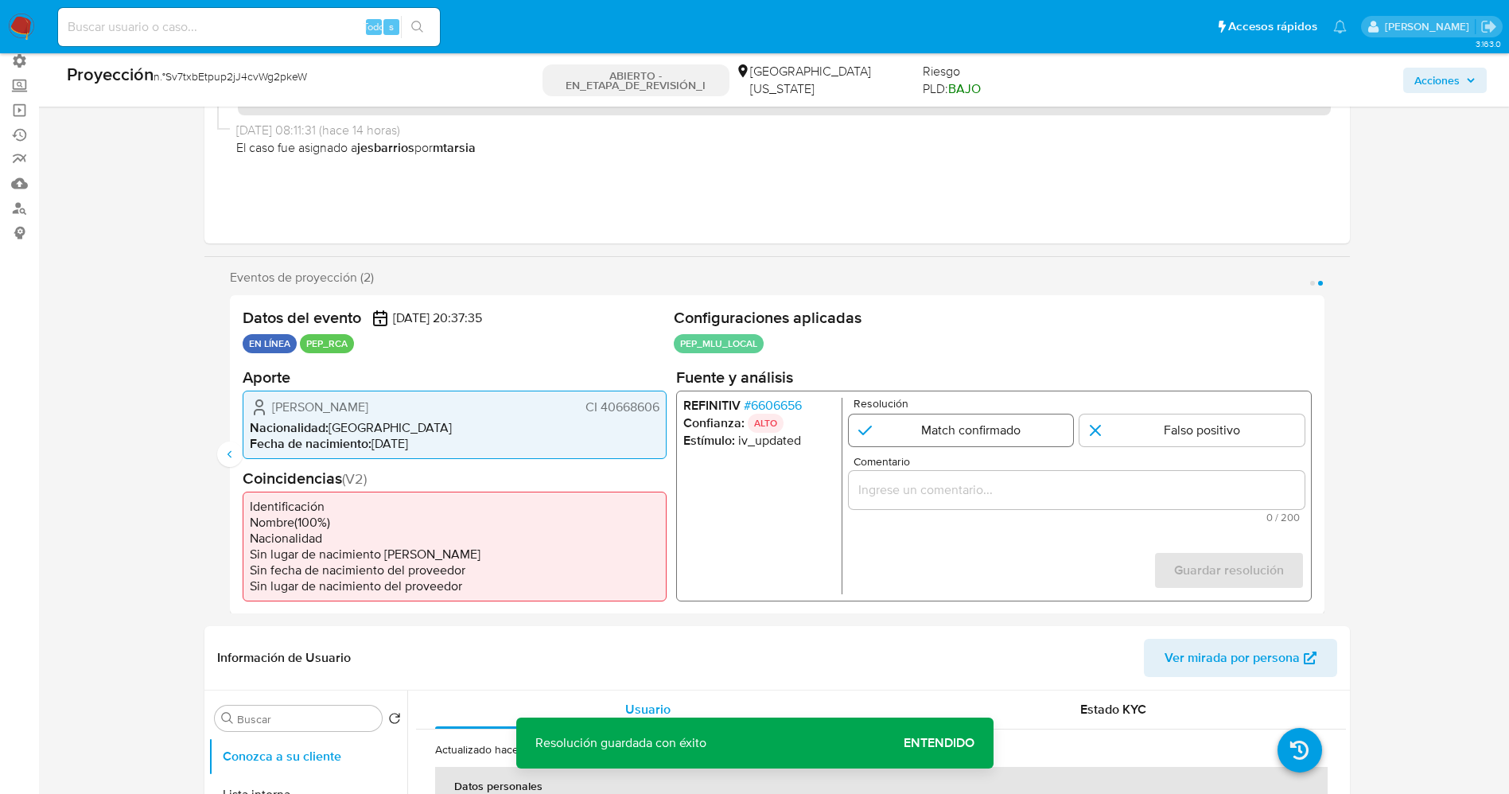
drag, startPoint x: 910, startPoint y: 414, endPoint x: 925, endPoint y: 433, distance: 24.4
click at [913, 415] on input "2 de 2" at bounding box center [960, 430] width 225 height 32
radio input "true"
click at [943, 477] on div "2 de 2" at bounding box center [1076, 489] width 456 height 38
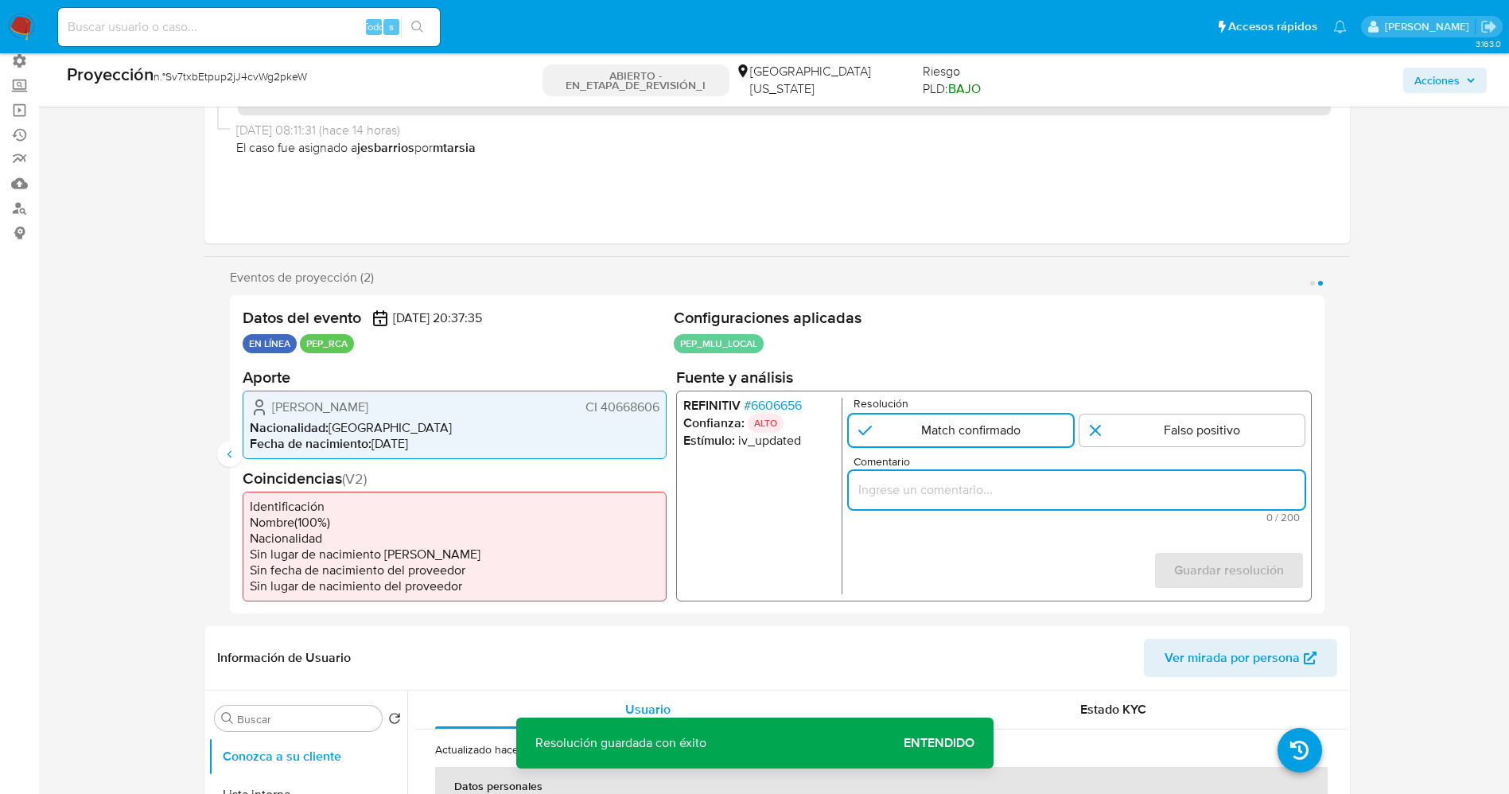
click at [945, 489] on input "Comentario" at bounding box center [1076, 489] width 456 height 21
paste input "Usuario Alvaro Hernan Fuentes Domingua CI 40668606 ,nacionalidad Uruguaya.Se de…"
type input "Usuario Alvaro Hernan Fuentes Domingua CI 40668606 ,nacionalidad Uruguaya.Se de…"
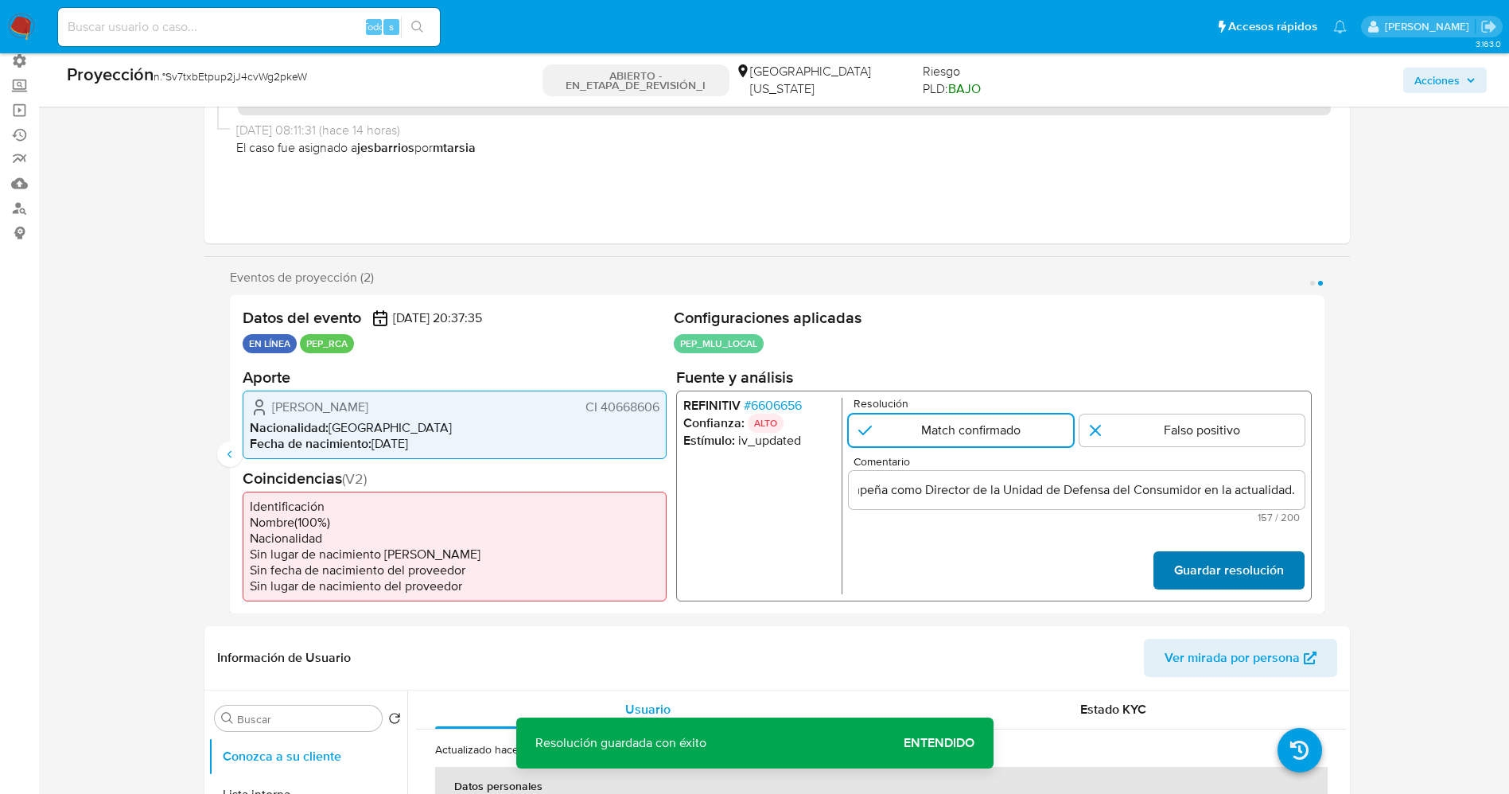
click at [1244, 570] on font "Guardar resolución" at bounding box center [1229, 570] width 110 height 38
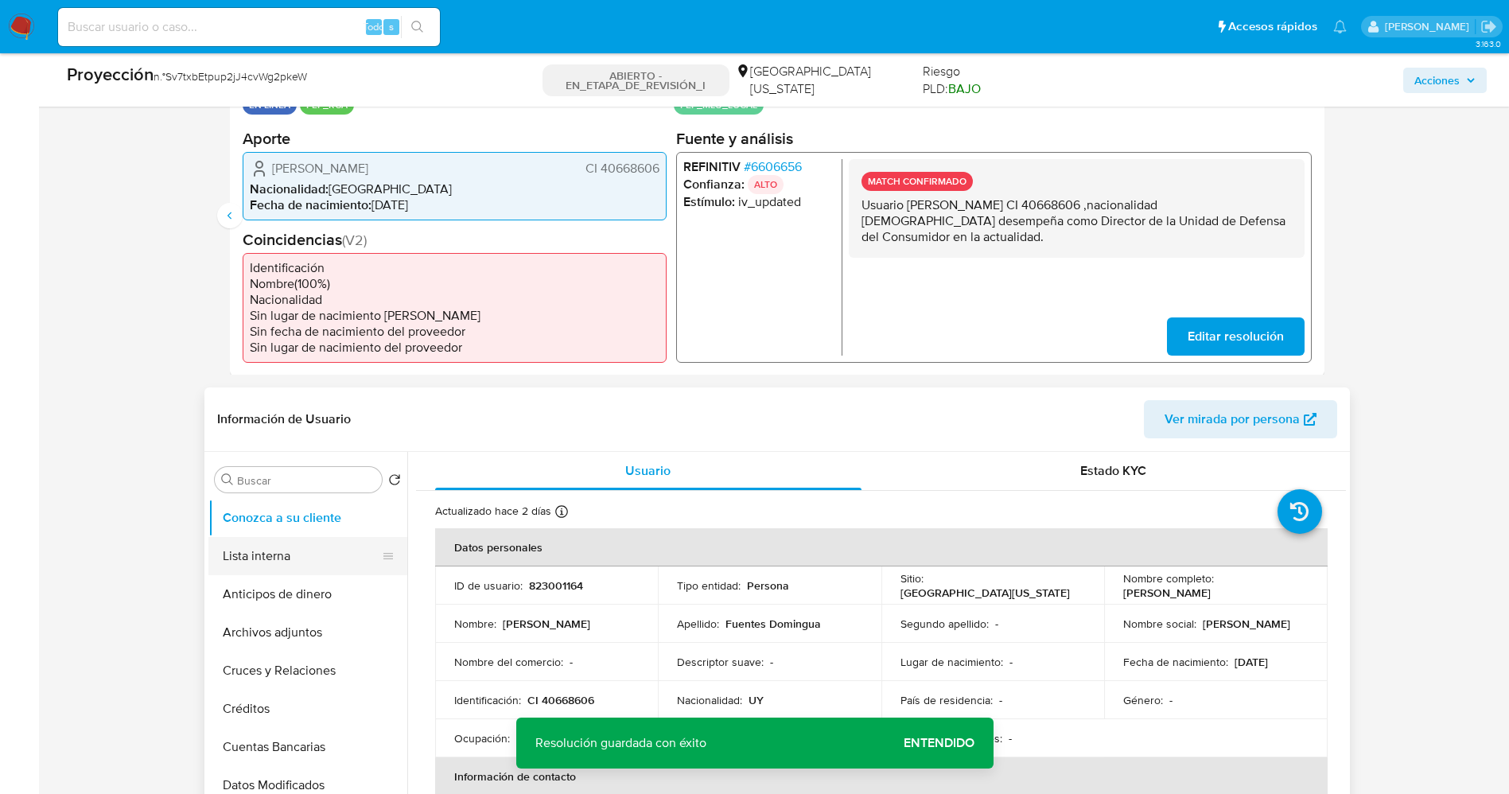
click at [279, 555] on button "Lista interna" at bounding box center [301, 556] width 186 height 38
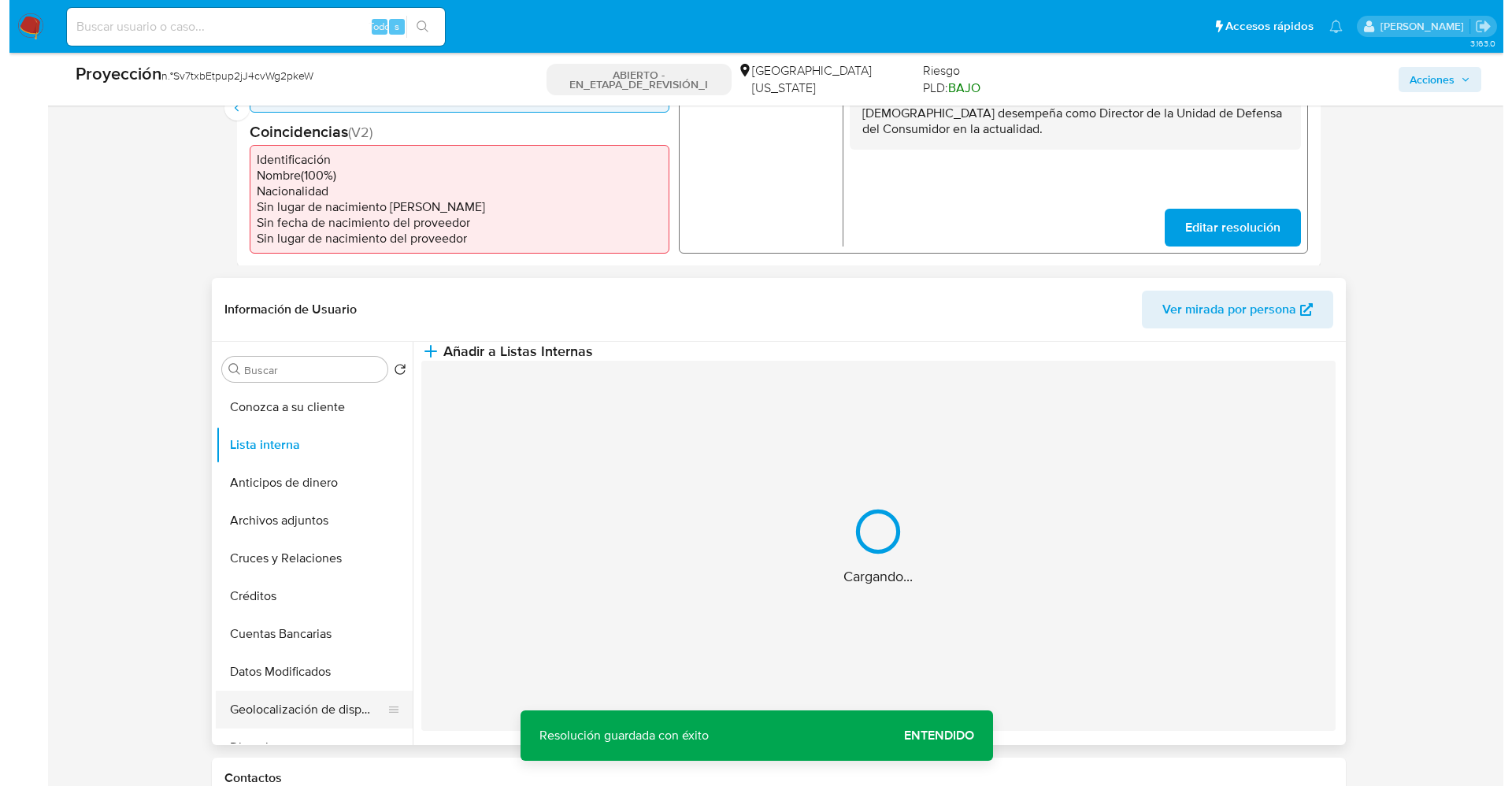
scroll to position [591, 0]
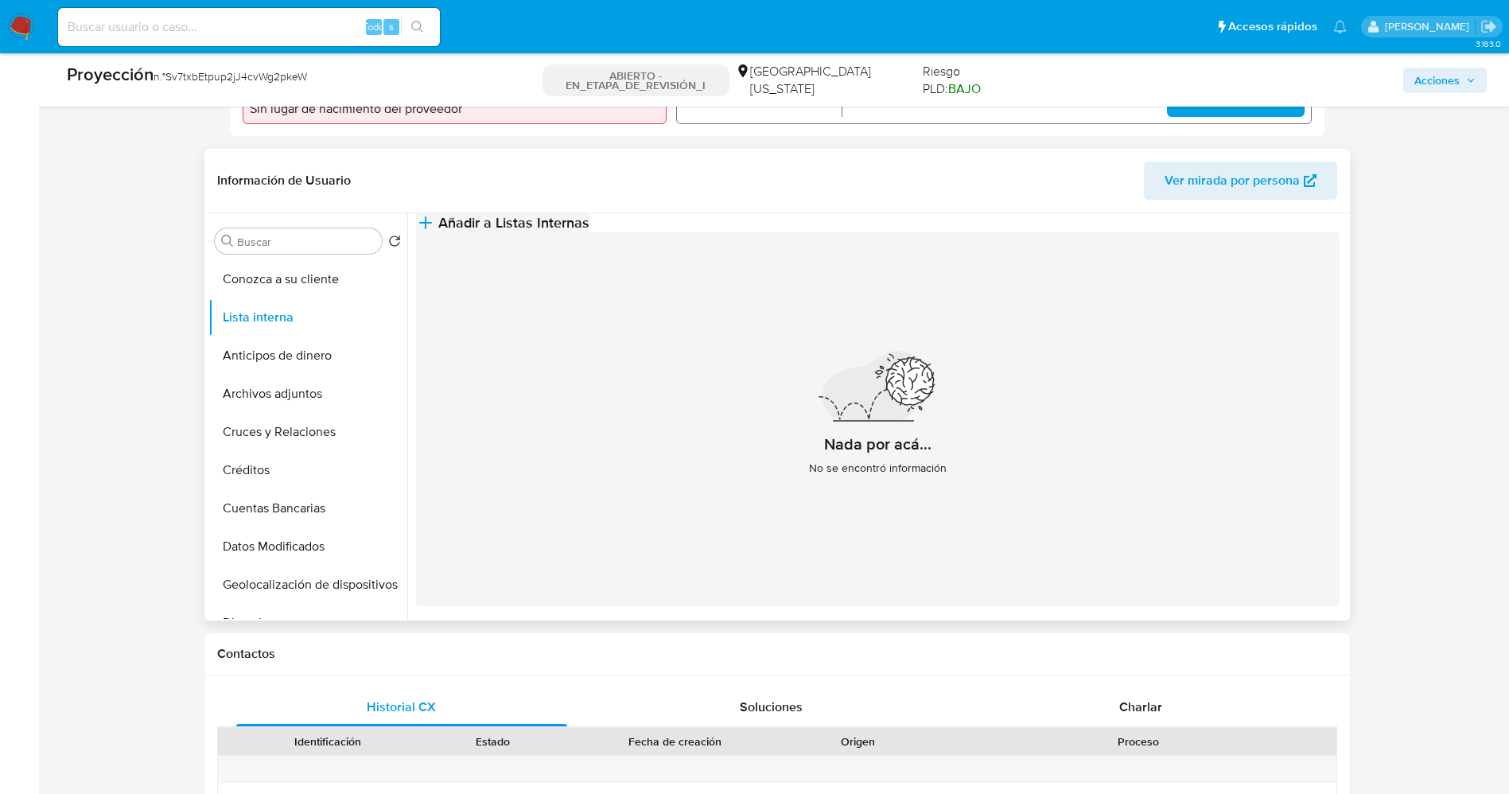
click at [590, 232] on button "Añadir a Listas Internas" at bounding box center [502, 222] width 173 height 19
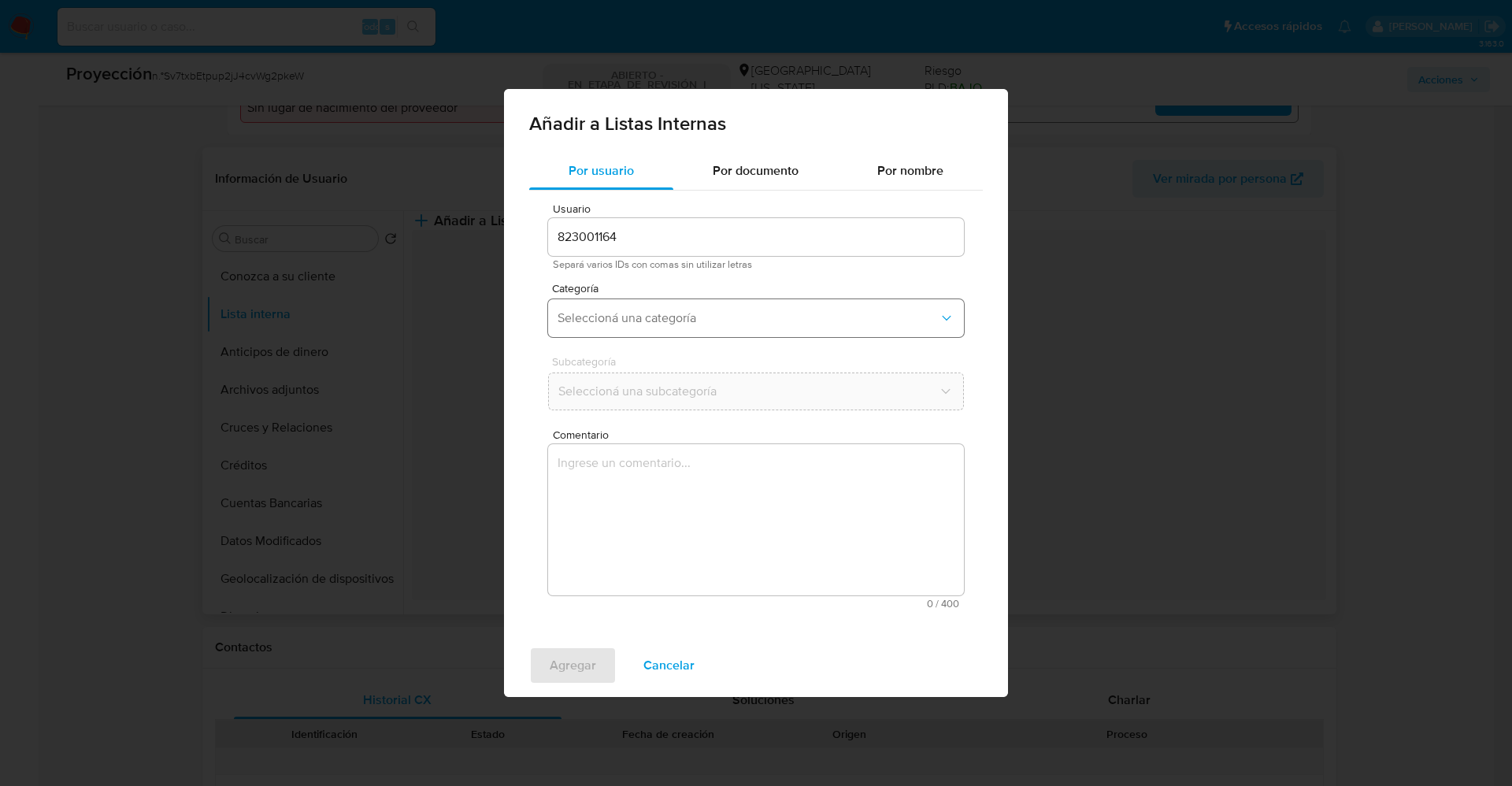
click at [696, 321] on span "Seleccioná una categoría" at bounding box center [747, 318] width 381 height 16
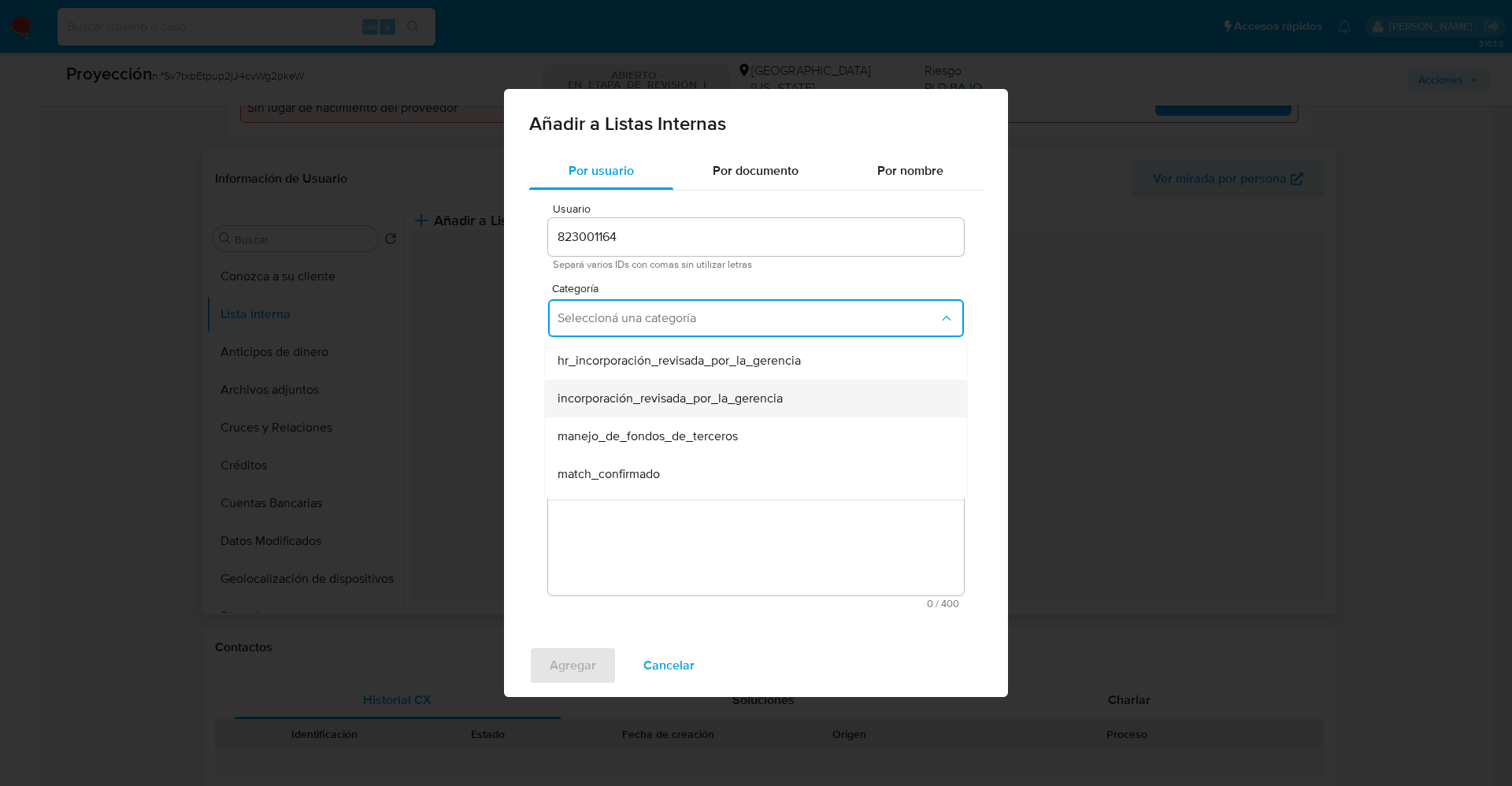
scroll to position [118, 0]
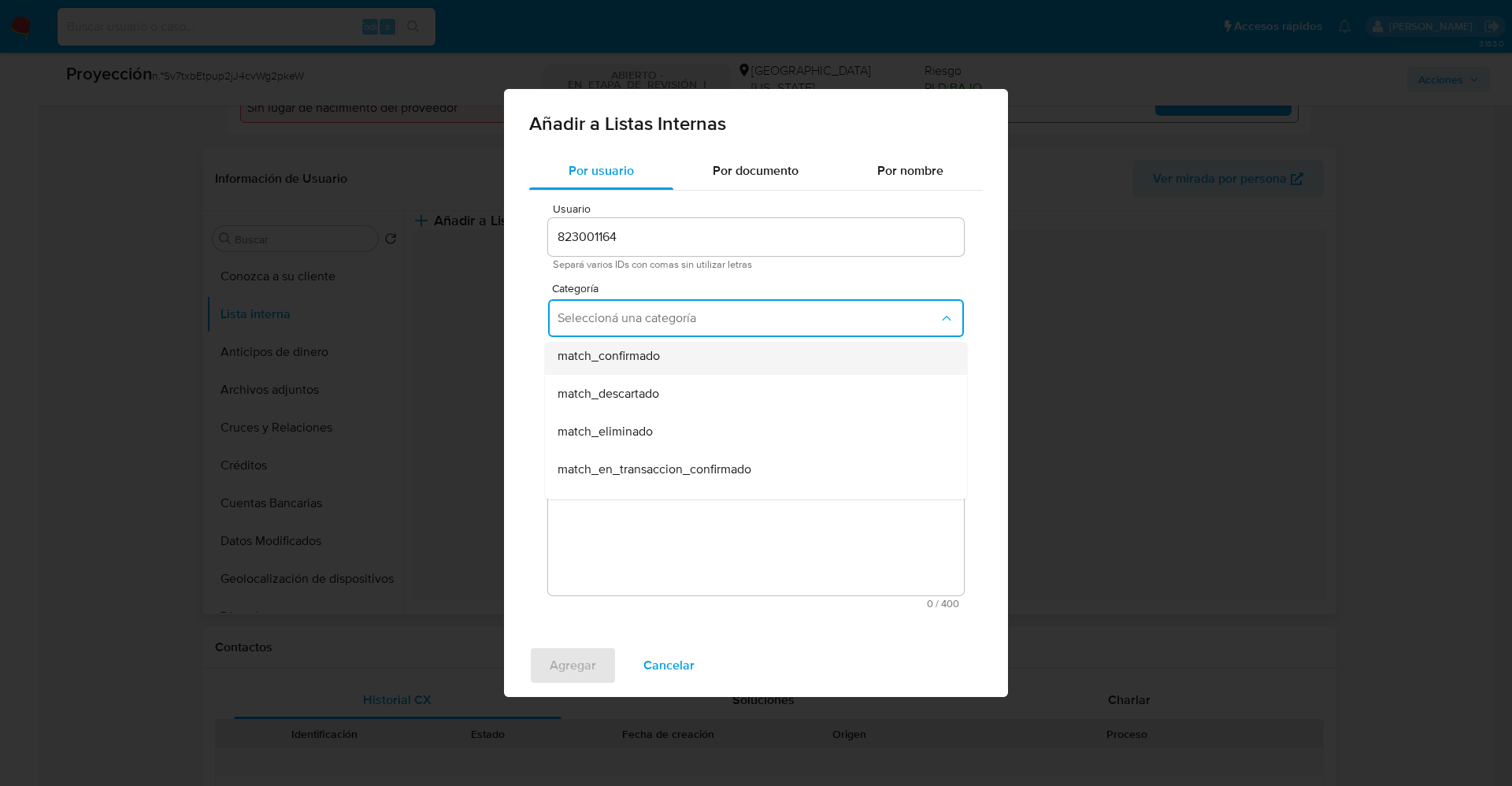
click at [660, 352] on span "match_confirmado" at bounding box center [608, 356] width 102 height 16
click at [641, 391] on span "Seleccioná una subcategoría" at bounding box center [747, 391] width 381 height 16
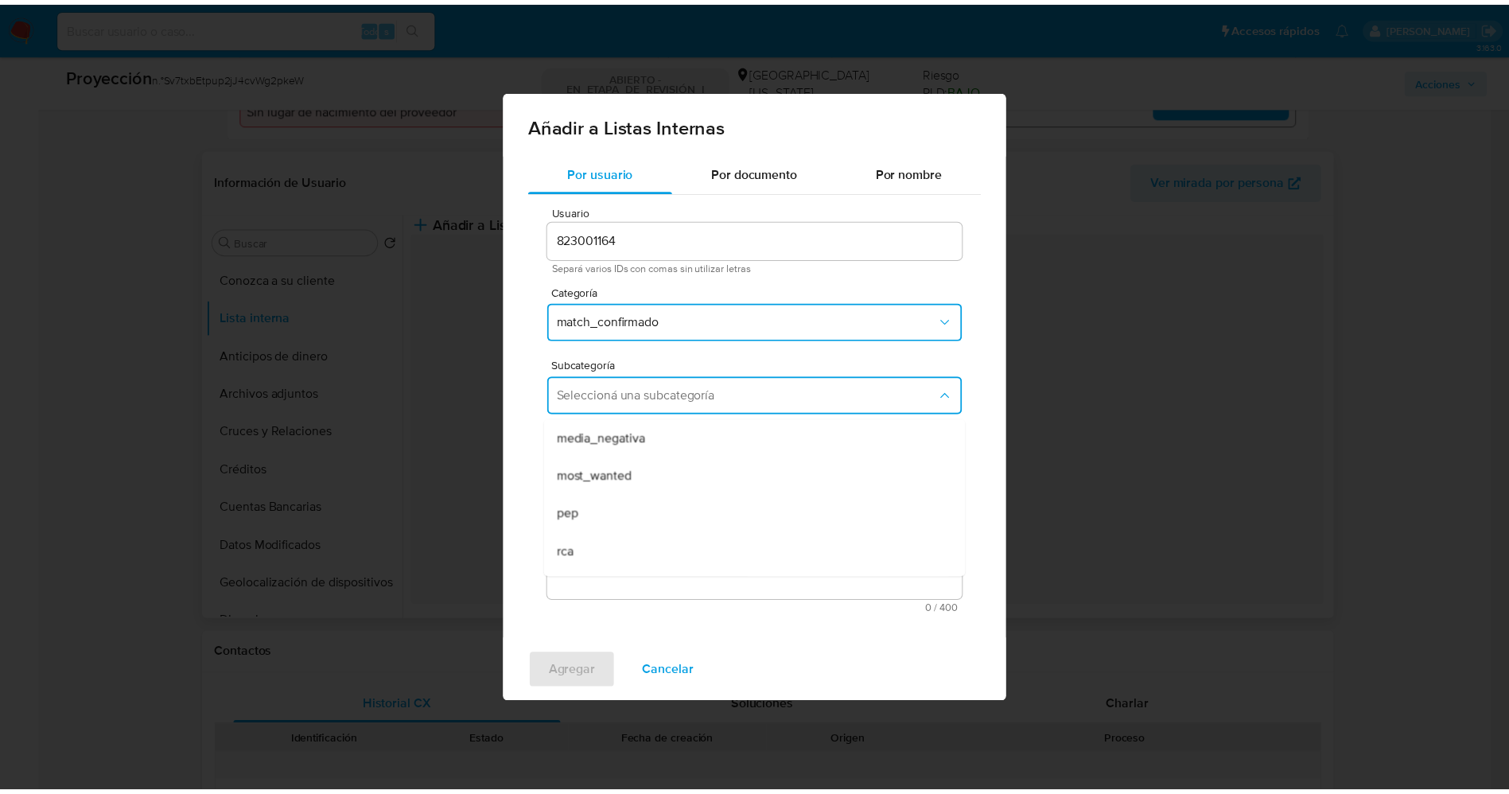
scroll to position [108, 0]
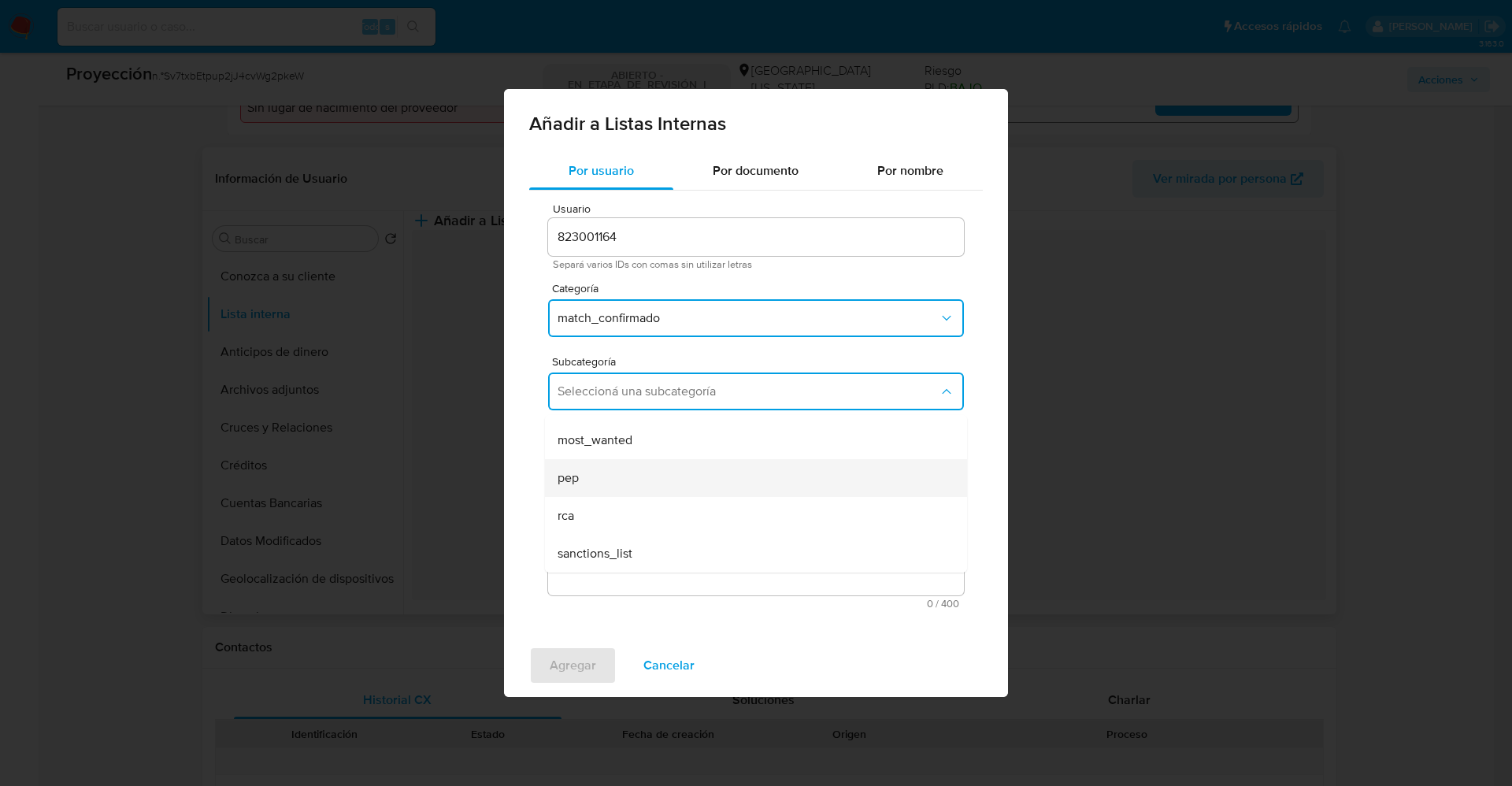
click at [645, 466] on div "pep" at bounding box center [750, 478] width 387 height 38
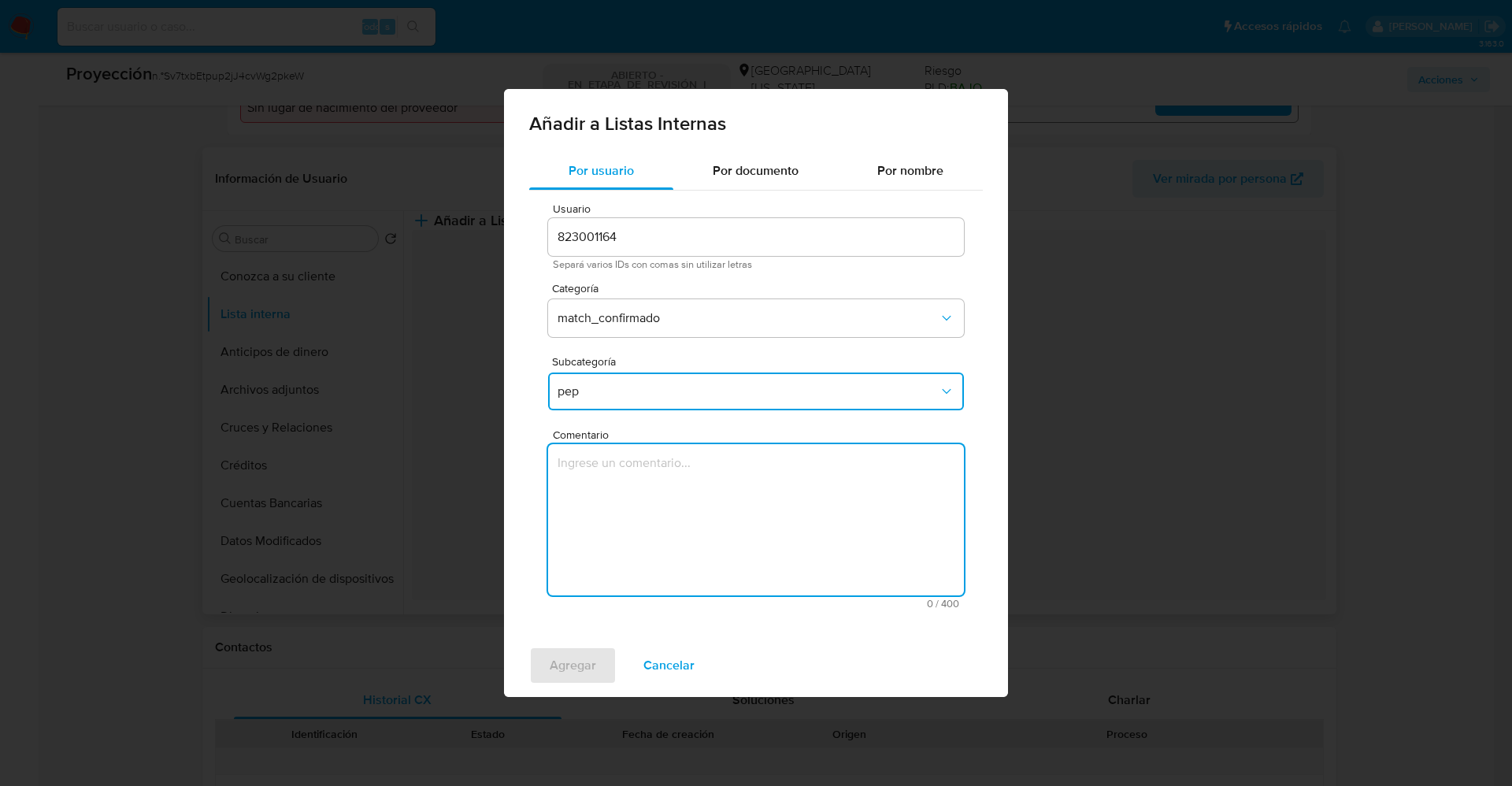
click at [646, 484] on textarea "Comentario" at bounding box center [756, 520] width 416 height 151
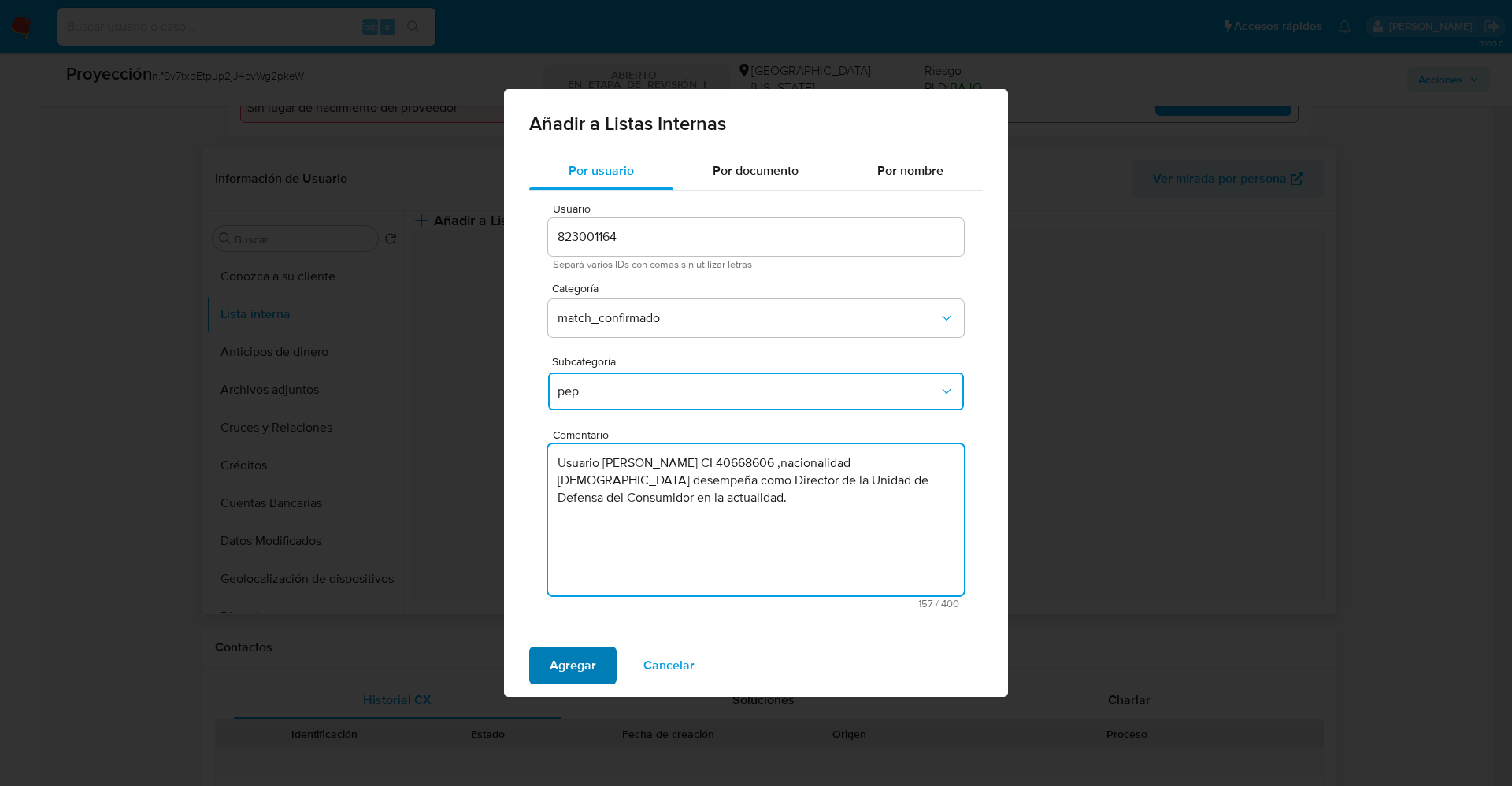
type textarea "Usuario Alvaro Hernan Fuentes Domingua CI 40668606 ,nacionalidad Uruguaya.Se de…"
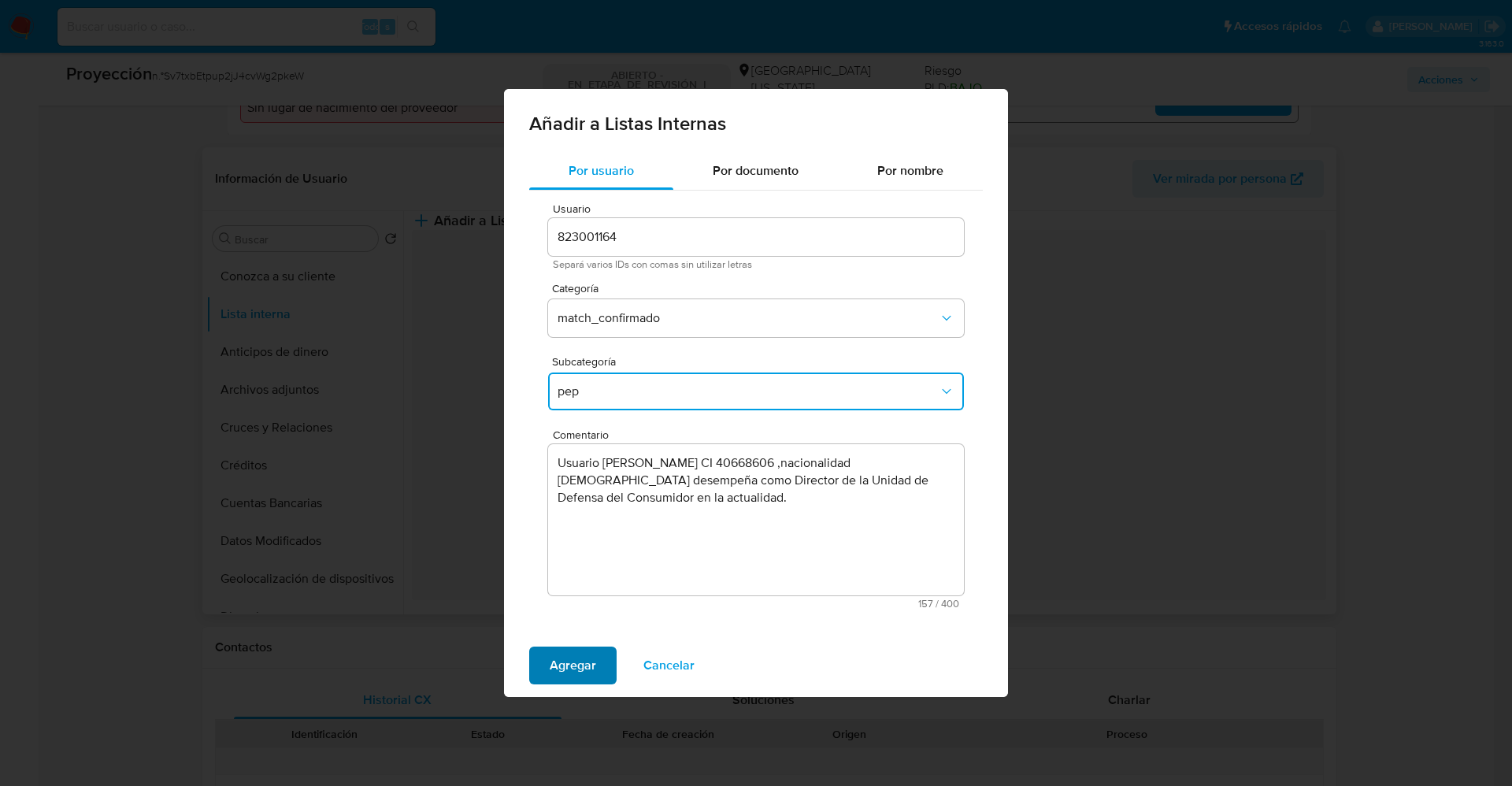
click at [592, 671] on span "Agregar" at bounding box center [572, 665] width 47 height 35
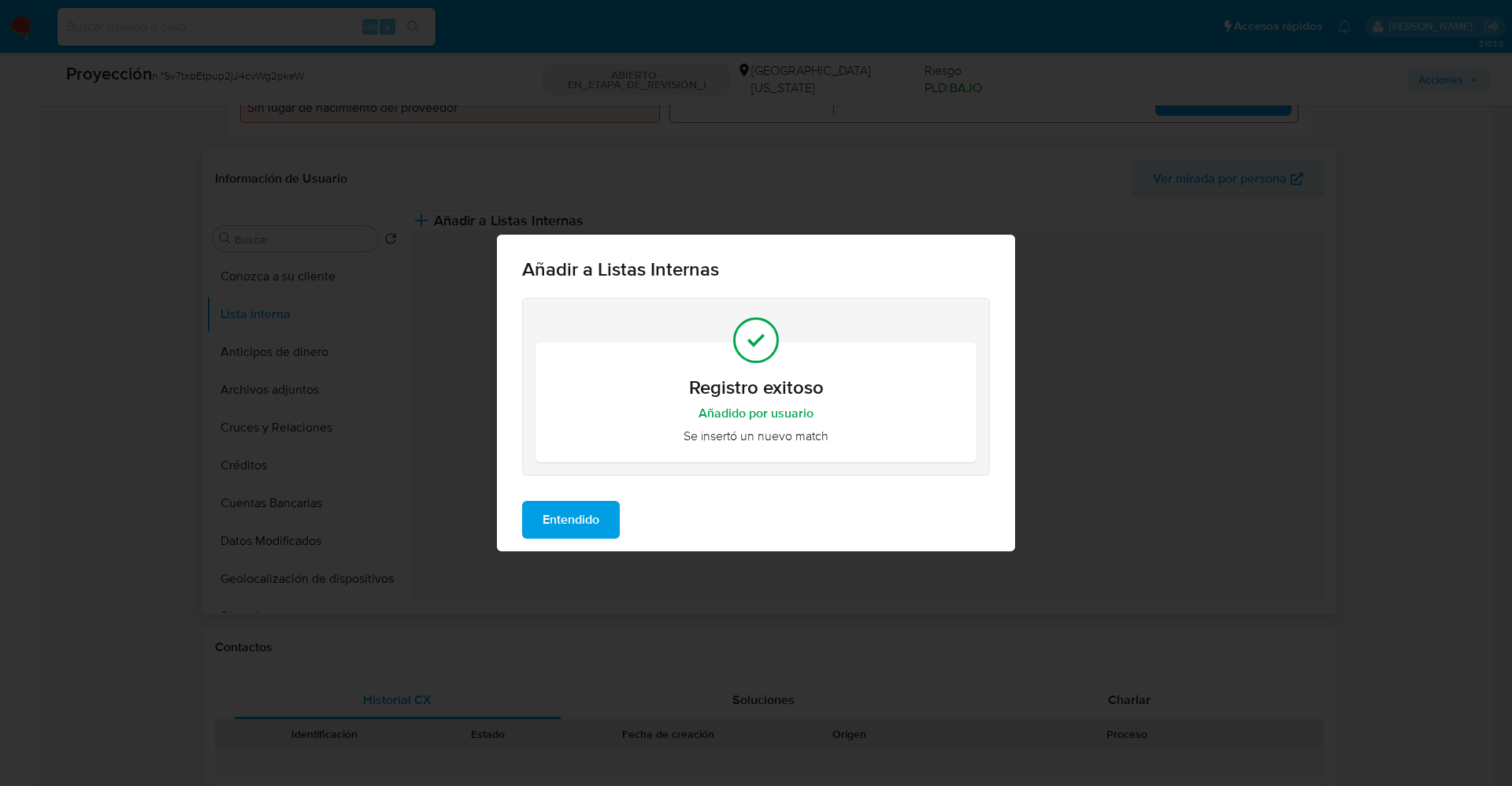
click at [591, 511] on span "Entendido" at bounding box center [570, 520] width 56 height 35
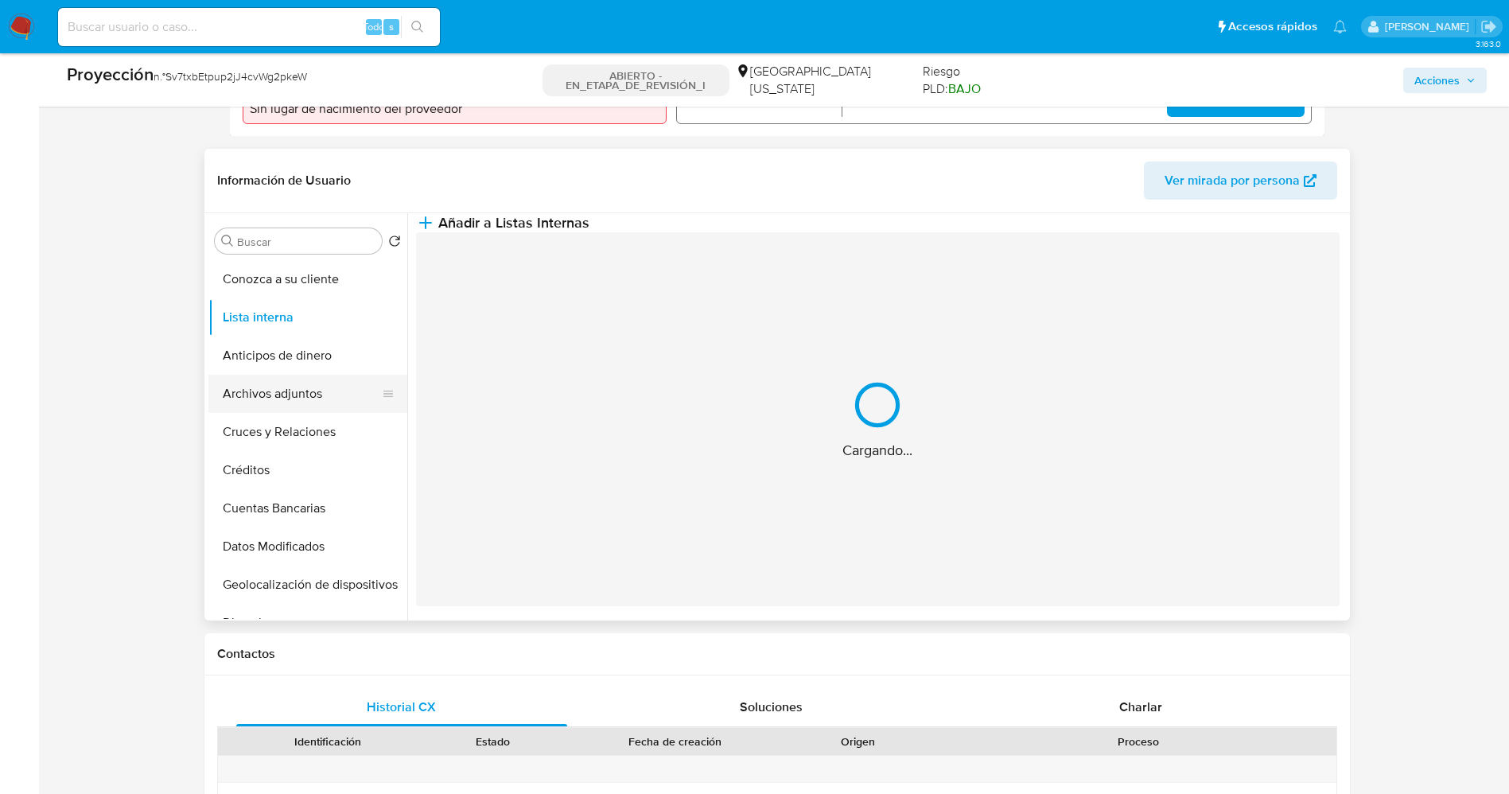
click at [290, 398] on button "Archivos adjuntos" at bounding box center [301, 394] width 186 height 38
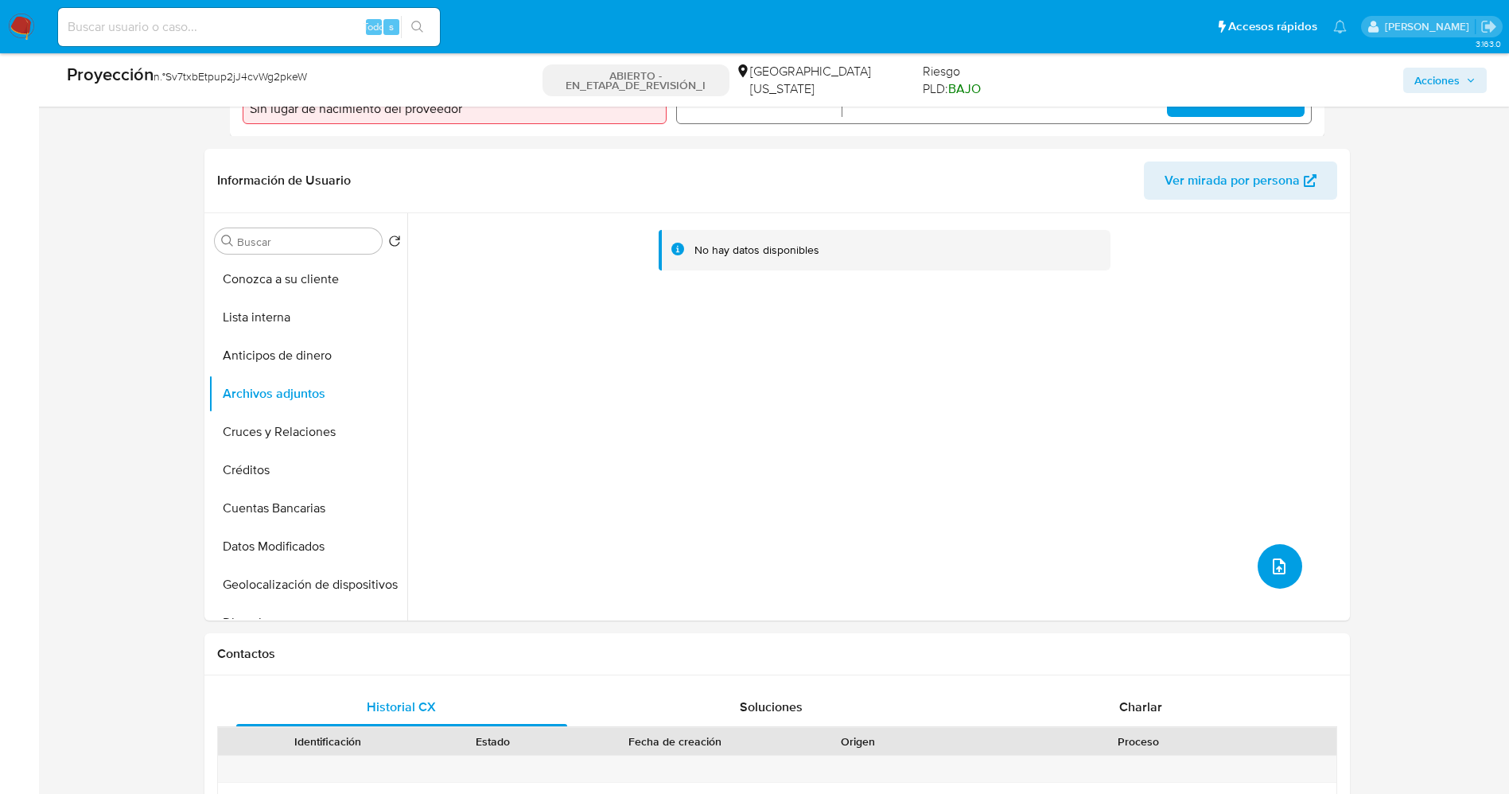
click at [1261, 563] on button "subir archivo" at bounding box center [1280, 566] width 45 height 45
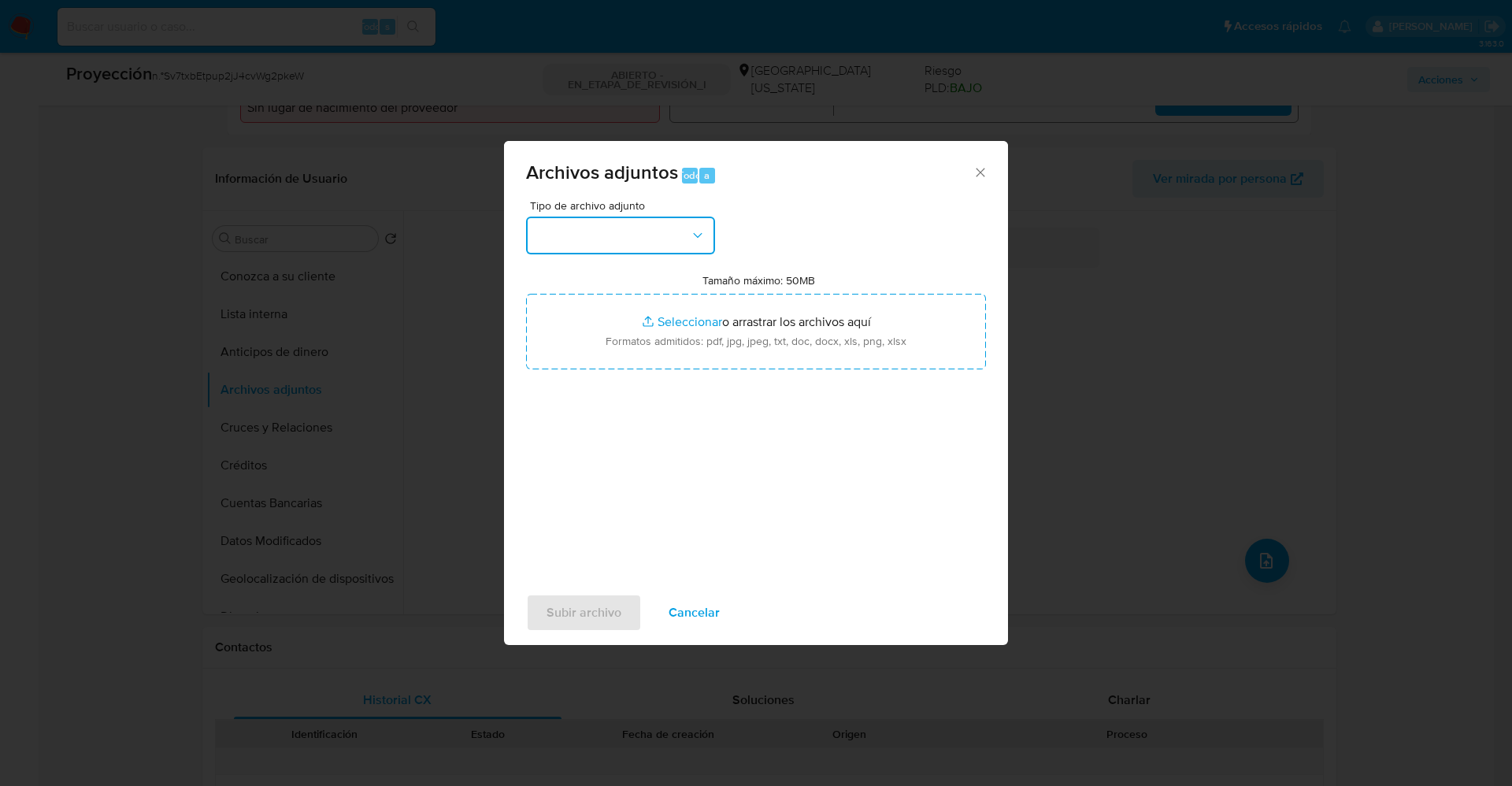
click at [614, 241] on button "button" at bounding box center [620, 236] width 189 height 38
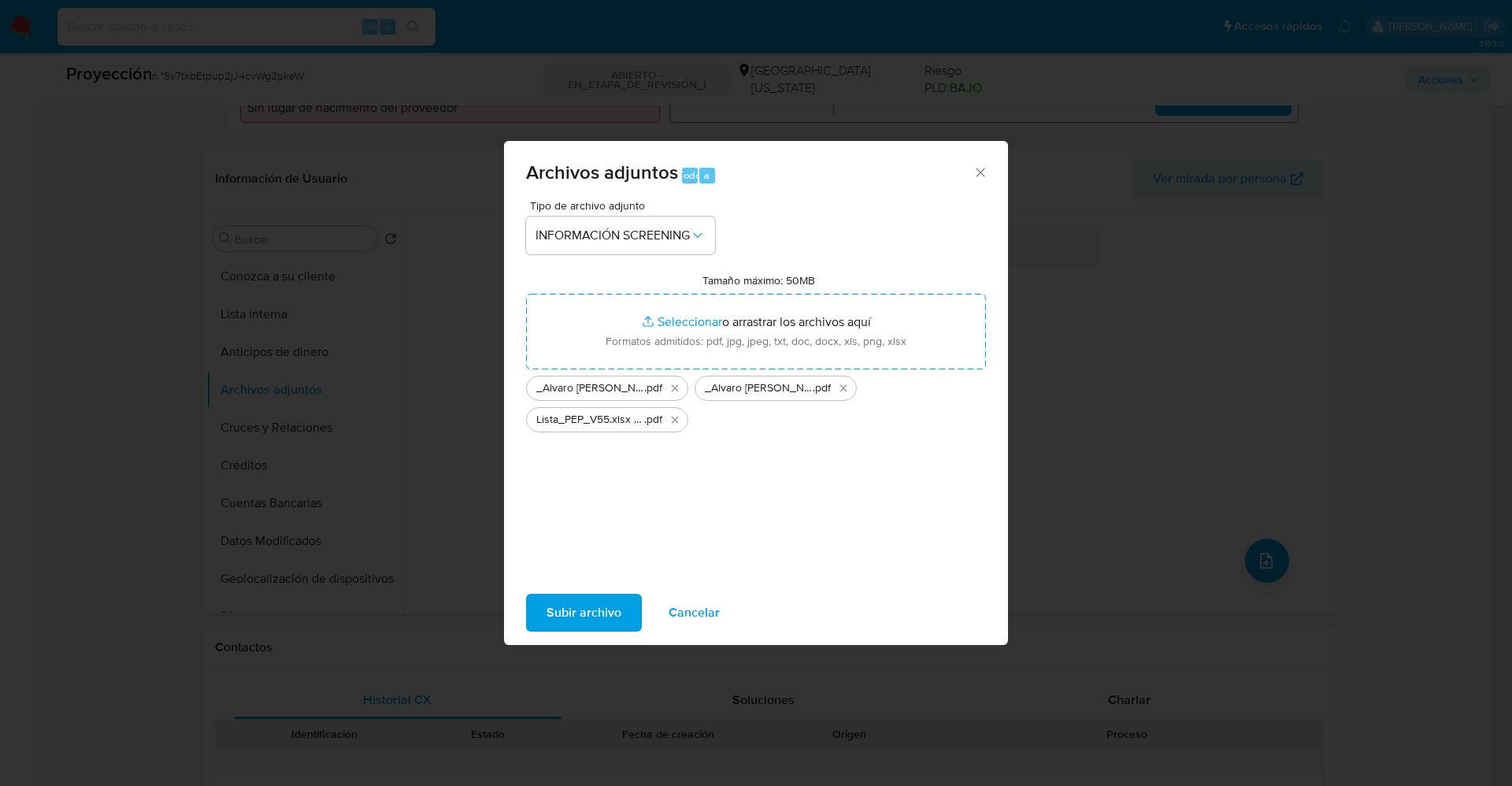
click at [549, 605] on span "Subir archivo" at bounding box center [584, 613] width 75 height 35
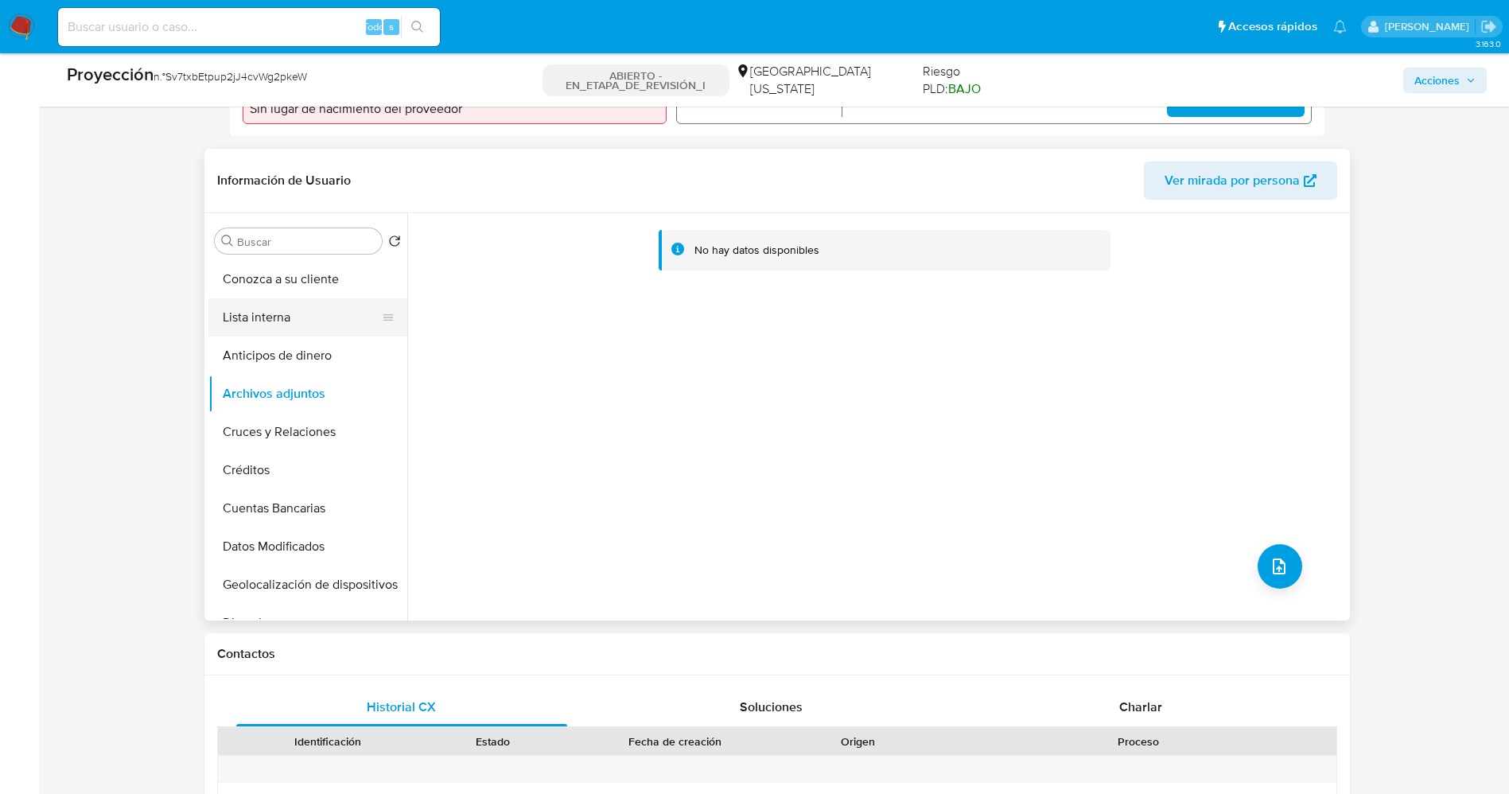
click at [232, 321] on button "Lista interna" at bounding box center [301, 317] width 186 height 38
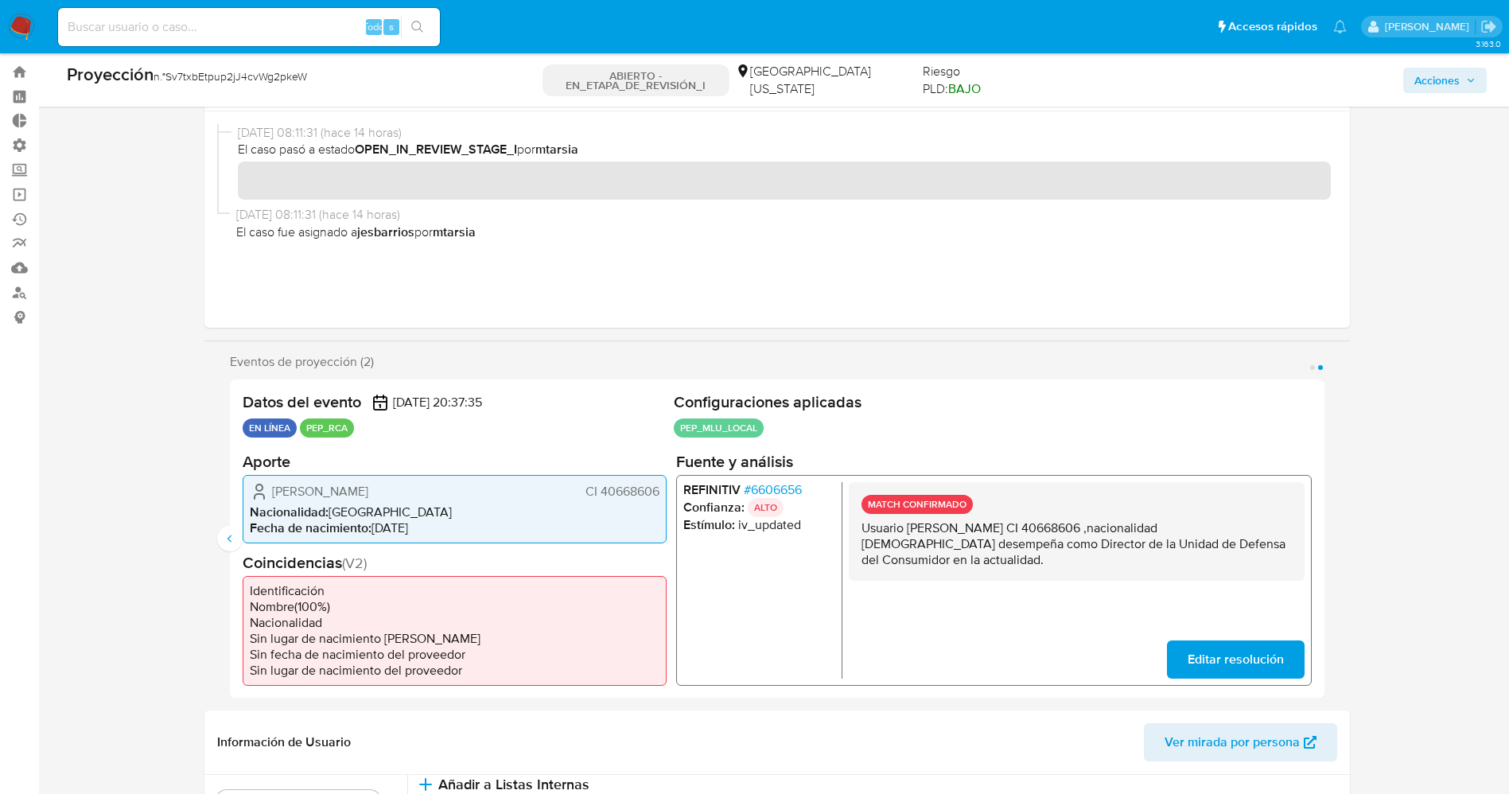
scroll to position [0, 0]
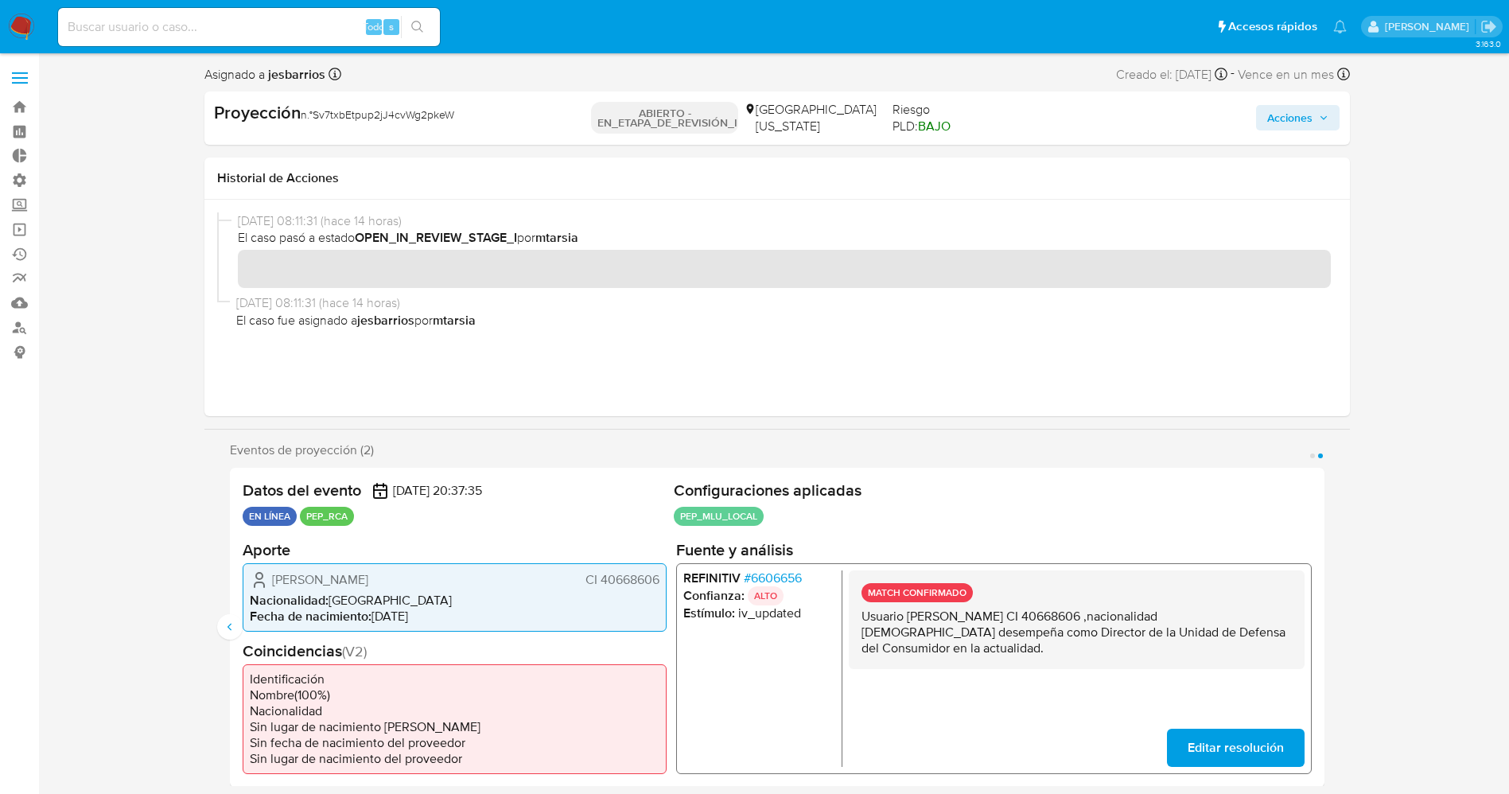
drag, startPoint x: 1284, startPoint y: 119, endPoint x: 1237, endPoint y: 125, distance: 47.4
click at [1283, 118] on span "Acciones" at bounding box center [1290, 117] width 45 height 25
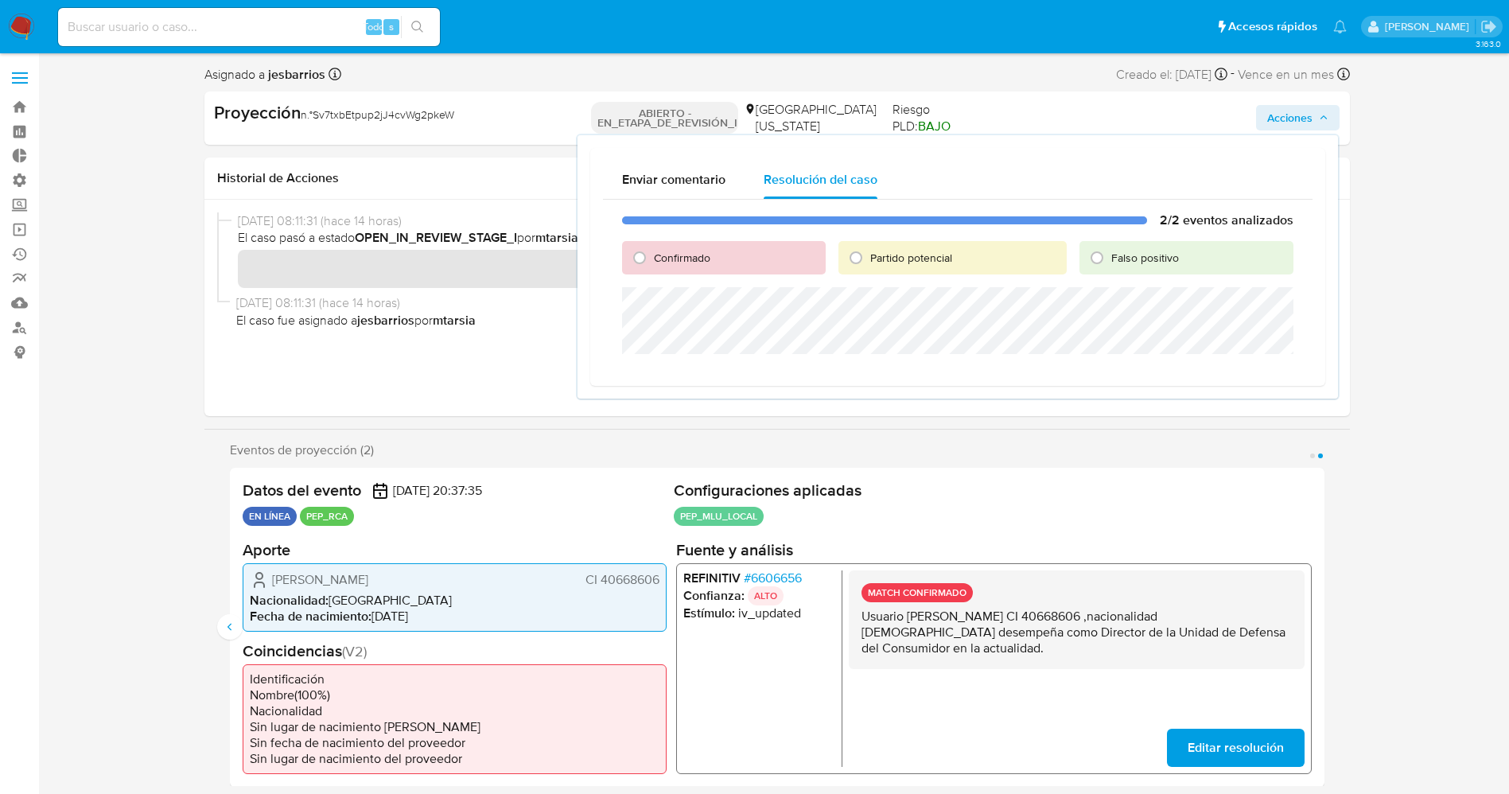
drag, startPoint x: 695, startPoint y: 255, endPoint x: 705, endPoint y: 280, distance: 27.2
click at [694, 255] on span "Confirmado" at bounding box center [682, 258] width 56 height 16
click at [652, 255] on input "Confirmado" at bounding box center [639, 257] width 25 height 25
radio input "true"
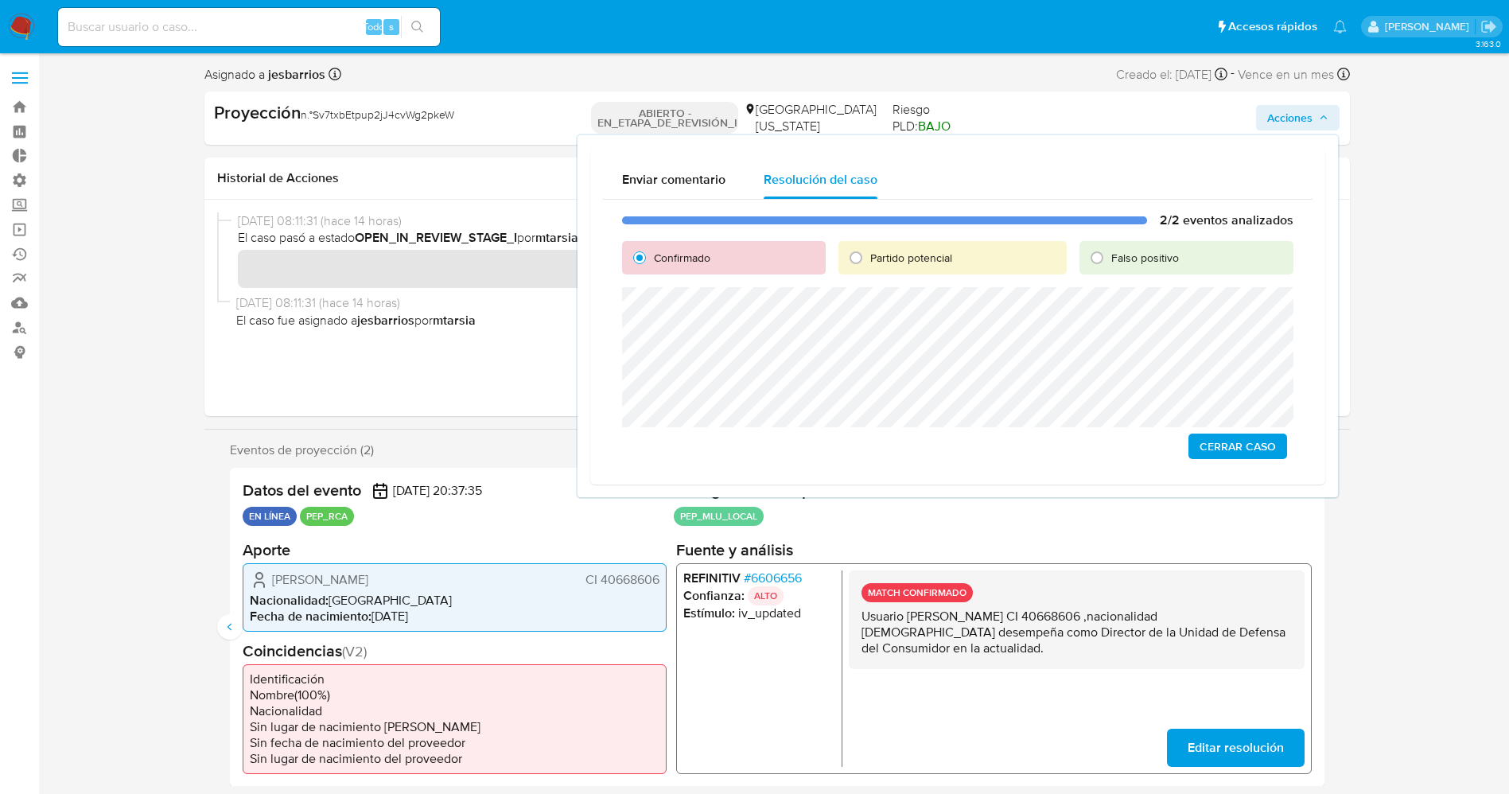
click at [1213, 438] on span "Cerrar Caso" at bounding box center [1238, 446] width 76 height 22
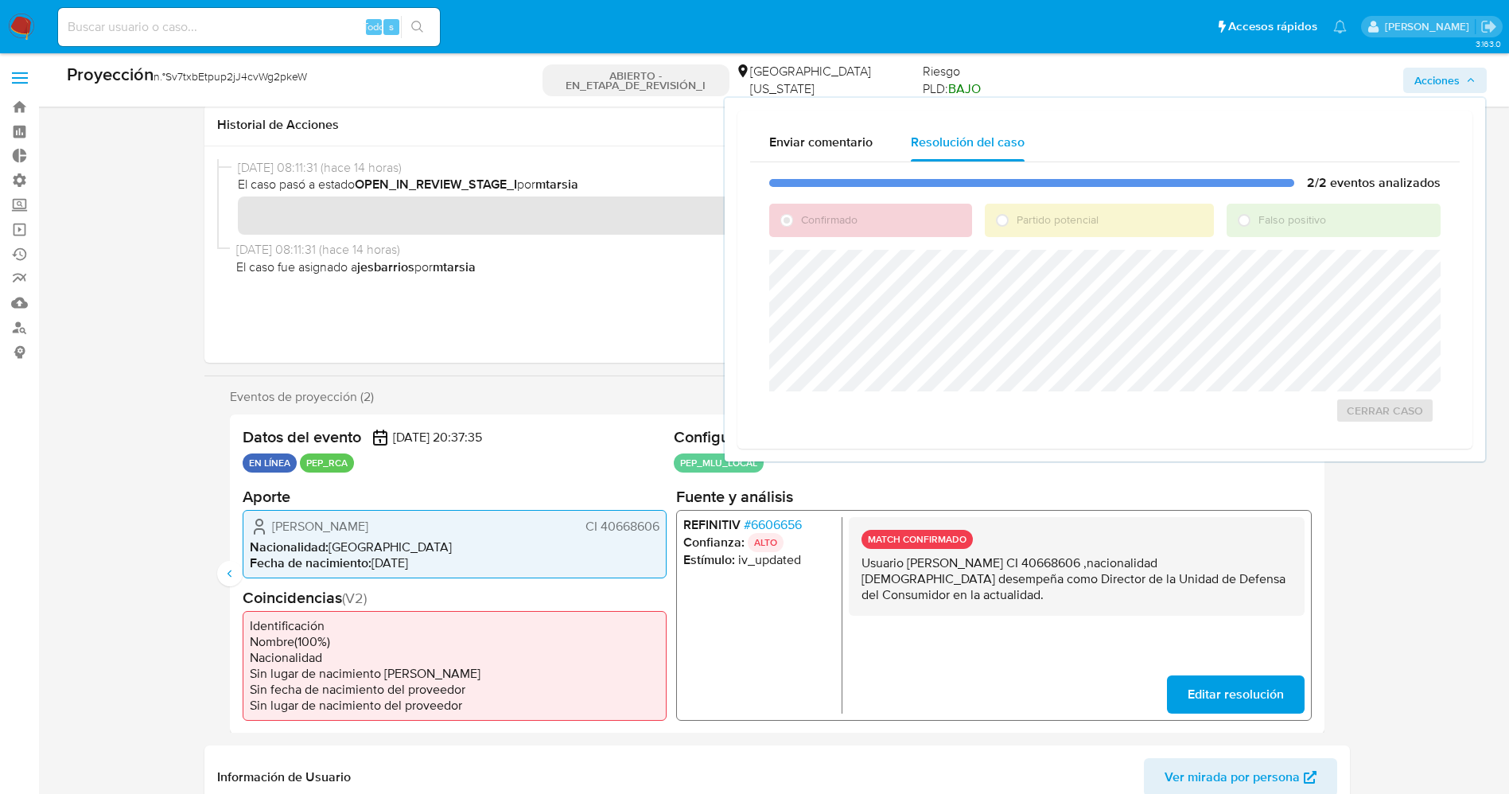
scroll to position [239, 0]
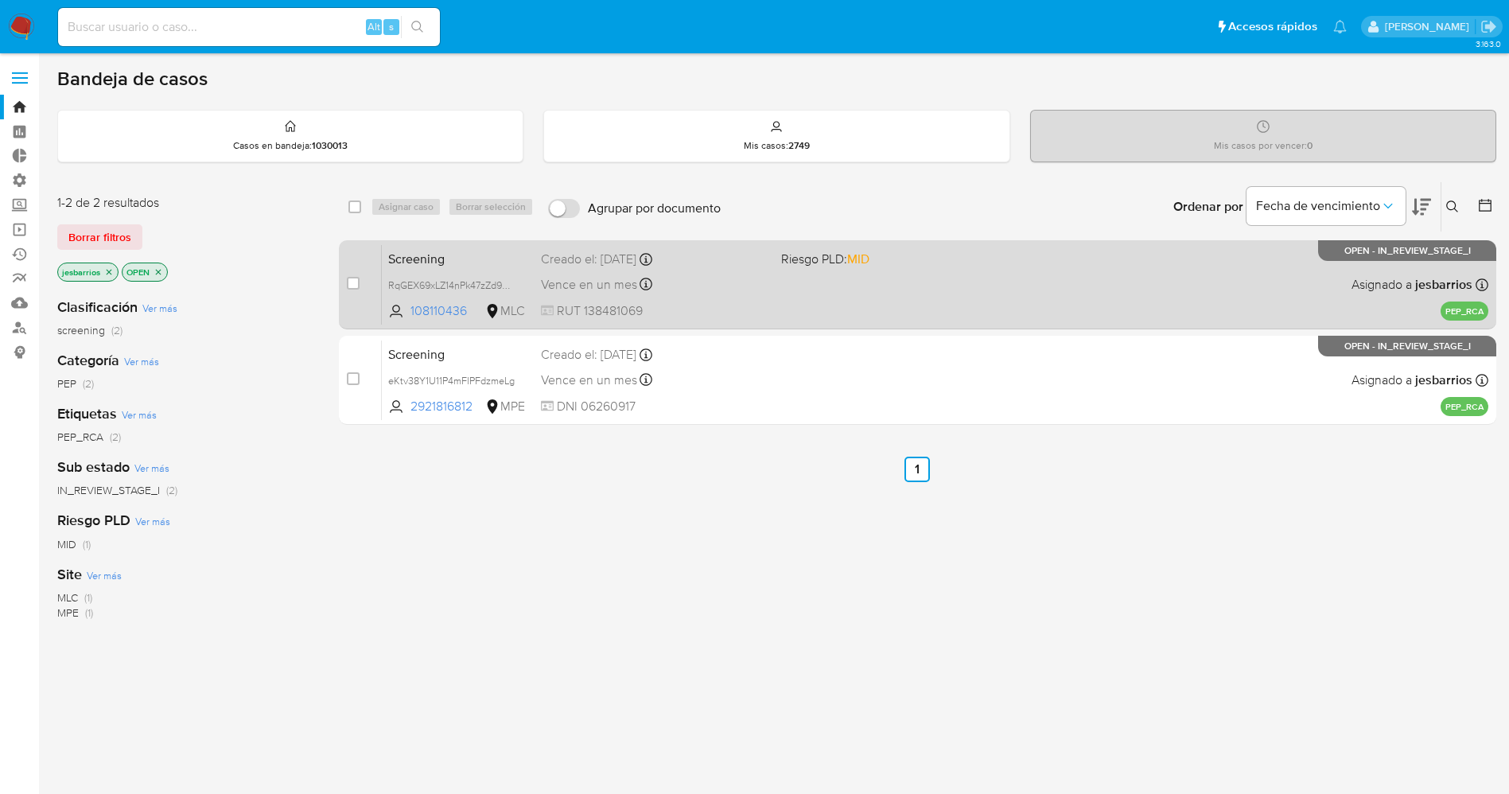
click at [751, 300] on div "Screening RqGEX69xLZ14nPk47zZd9b4F 108110436 MLC Riesgo PLD: MID Creado el: [DA…" at bounding box center [935, 284] width 1107 height 80
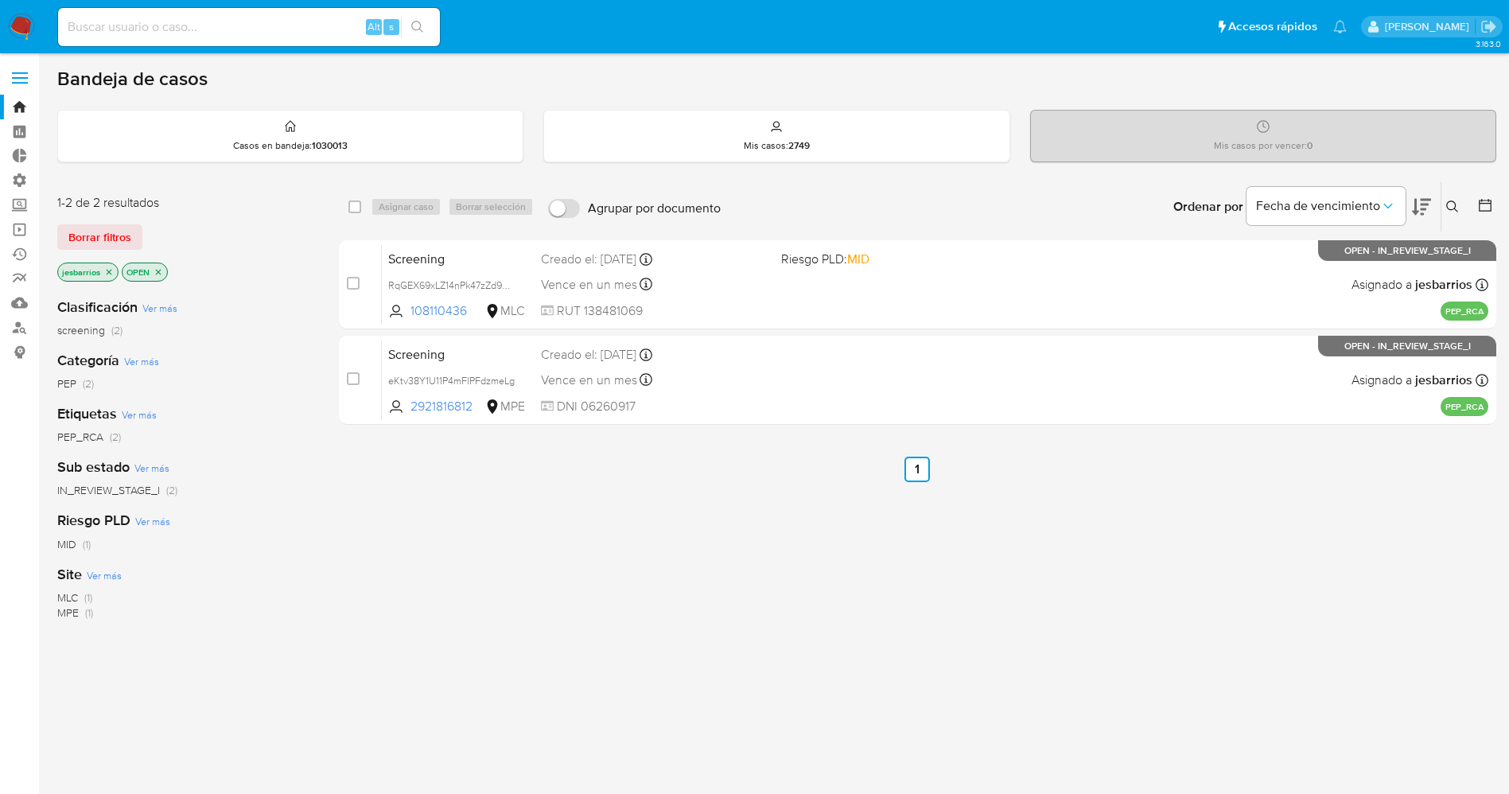
click at [104, 271] on icon "close-filter" at bounding box center [109, 272] width 10 height 10
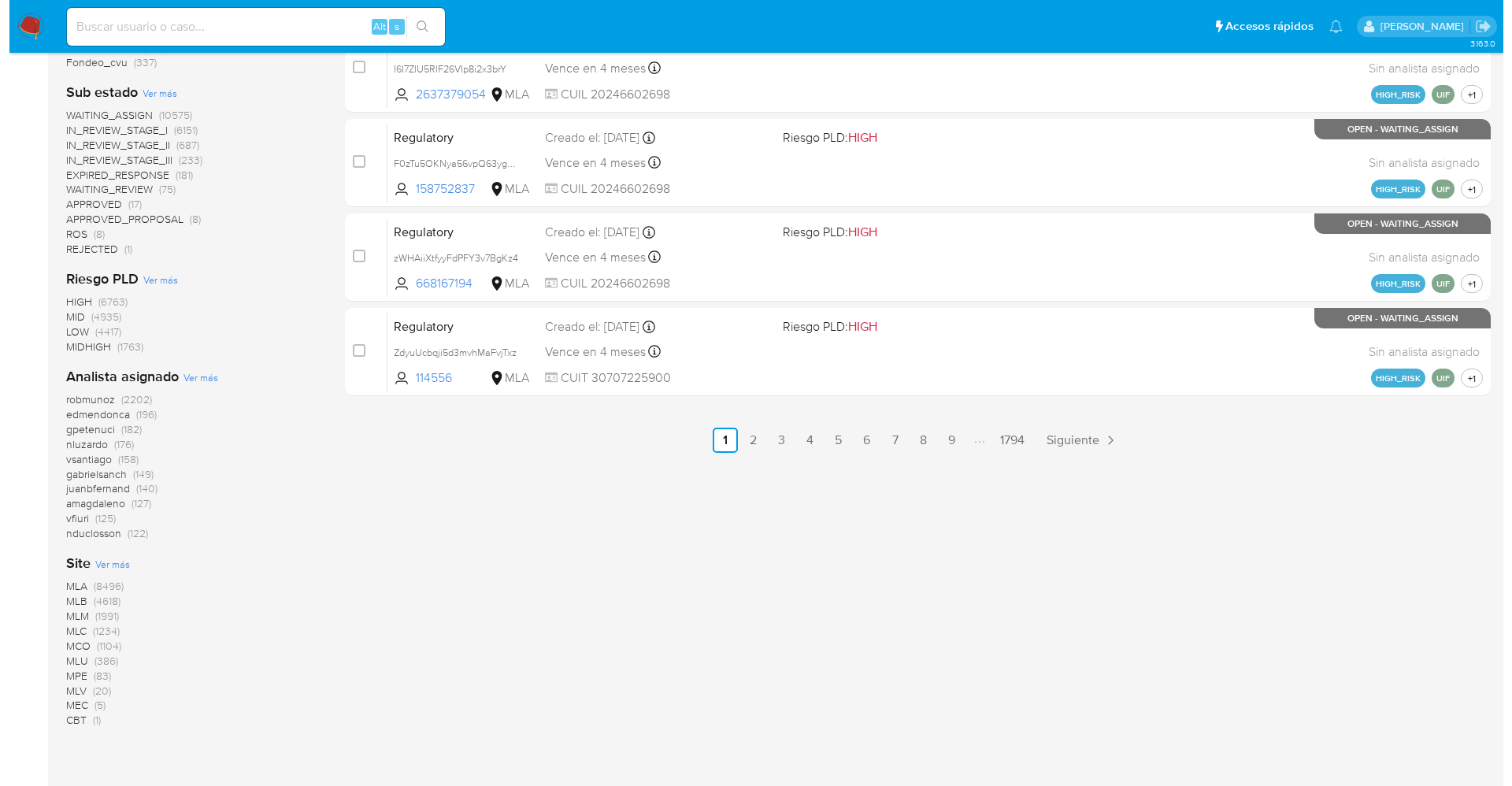
scroll to position [865, 0]
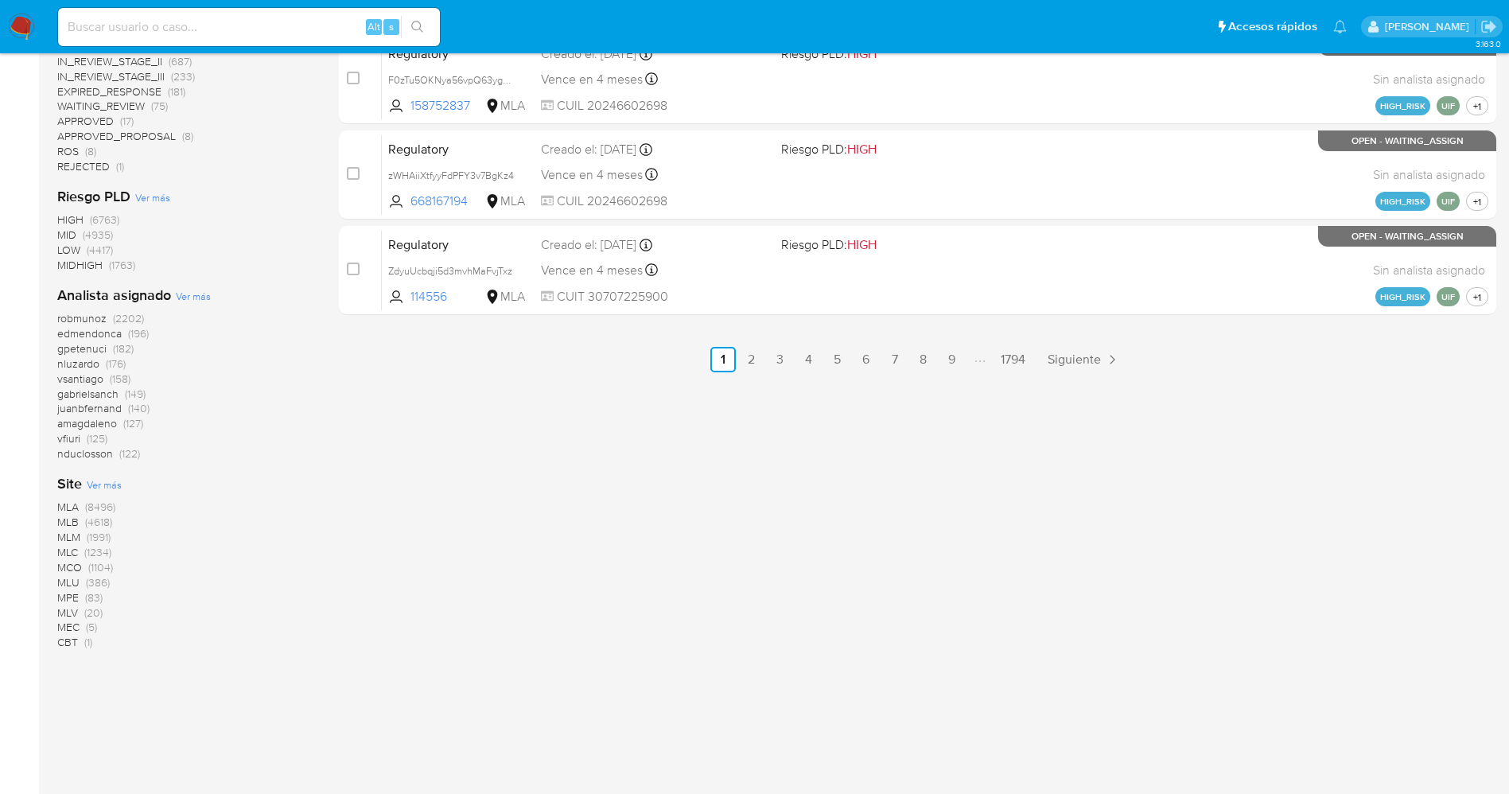
click at [196, 294] on span "Ver más" at bounding box center [193, 296] width 35 height 14
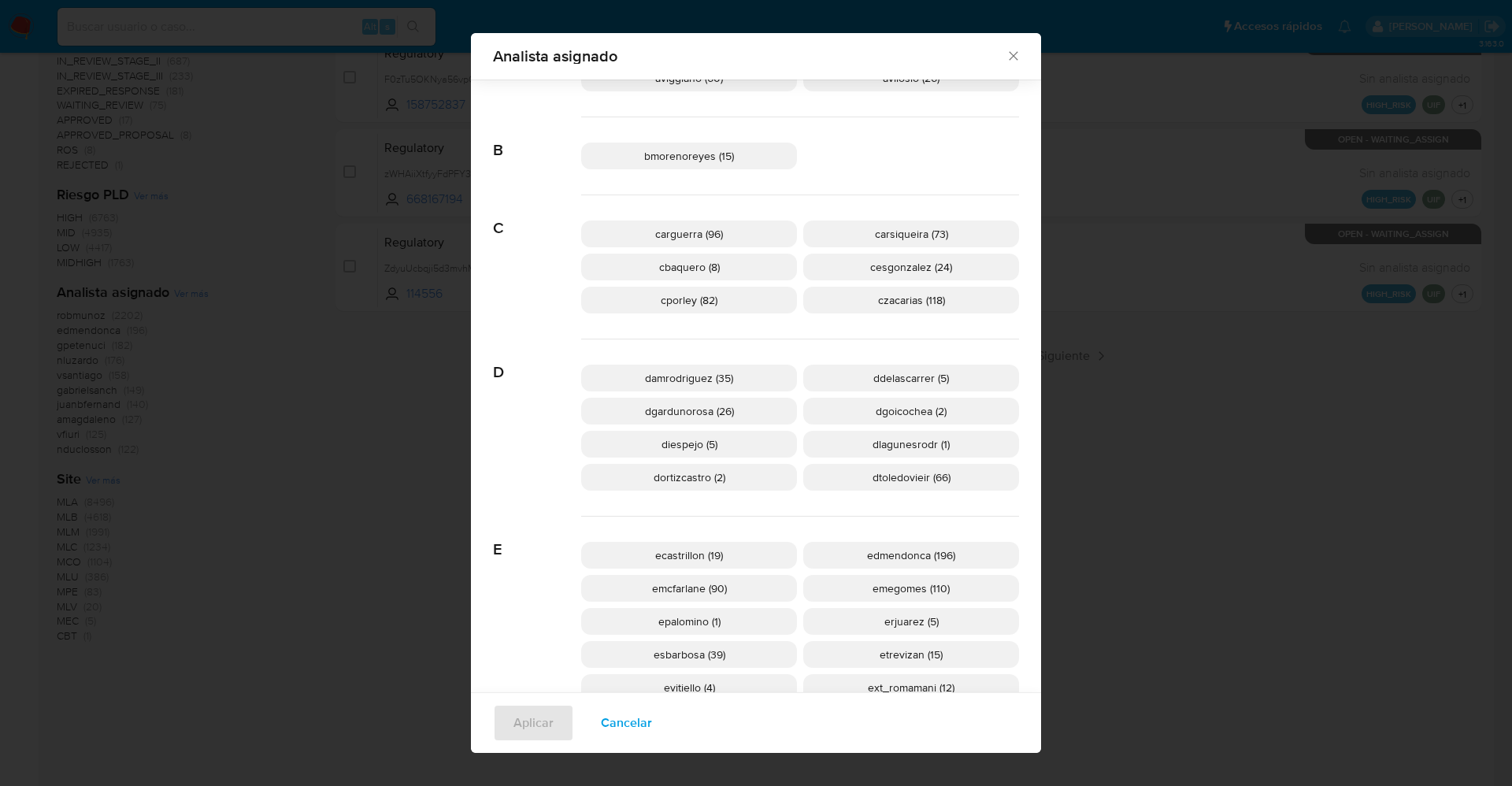
scroll to position [461, 0]
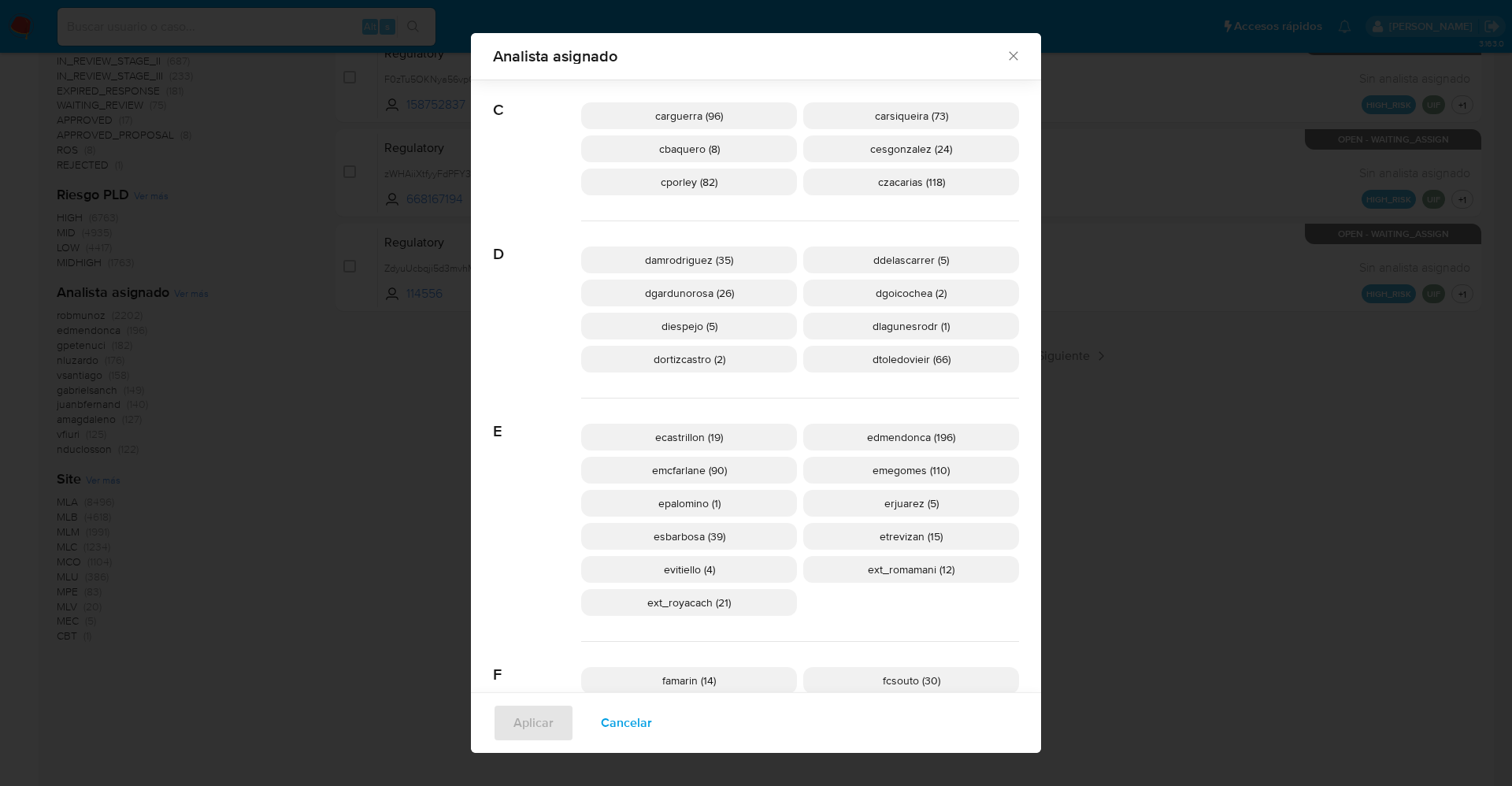
click at [745, 598] on p "ext_royacach (21)" at bounding box center [689, 602] width 216 height 27
click at [527, 717] on span "Aplicar" at bounding box center [533, 723] width 41 height 35
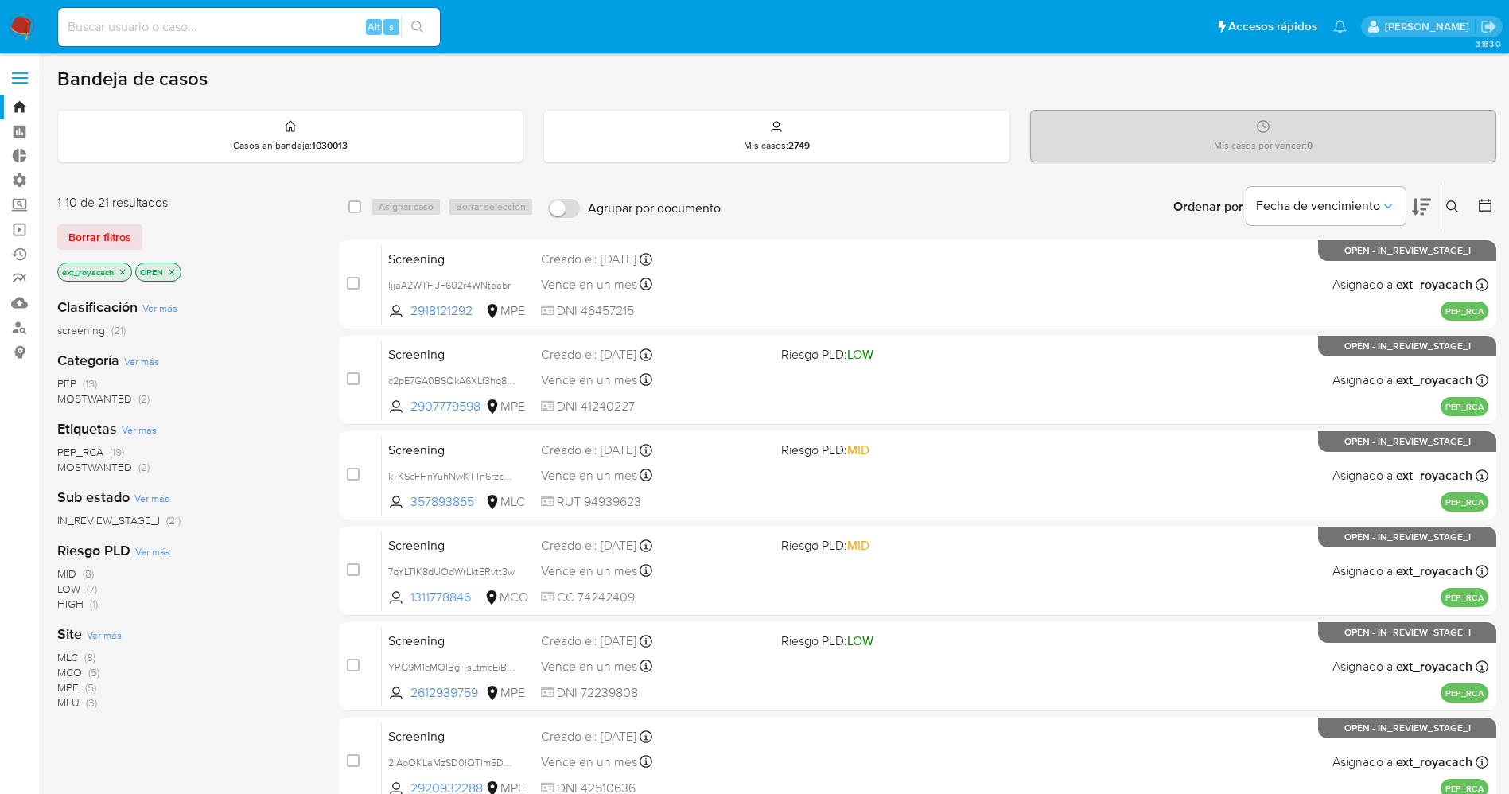
click at [172, 269] on icon "close-filter" at bounding box center [172, 272] width 10 height 10
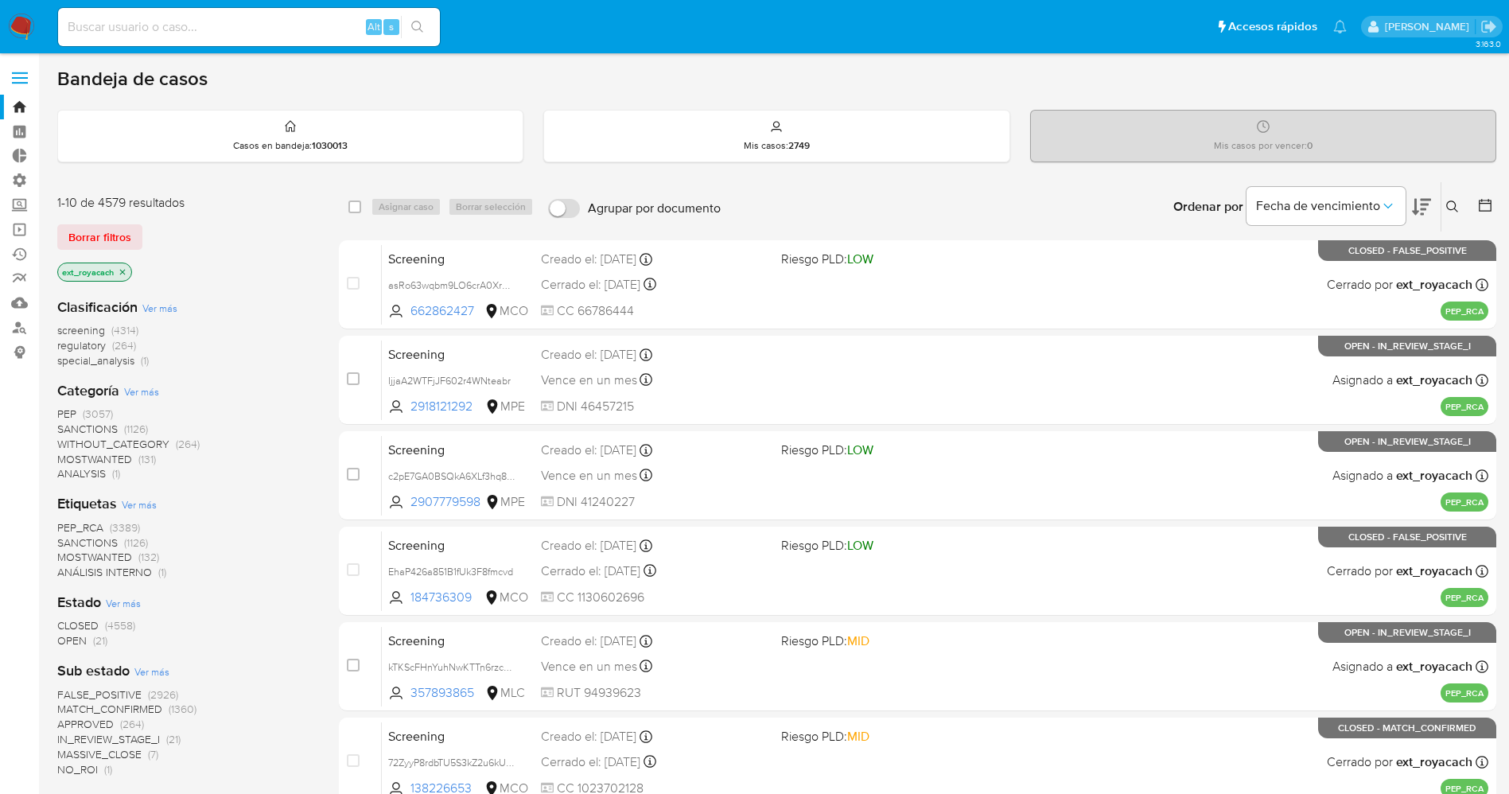
click at [1491, 202] on icon at bounding box center [1485, 205] width 13 height 13
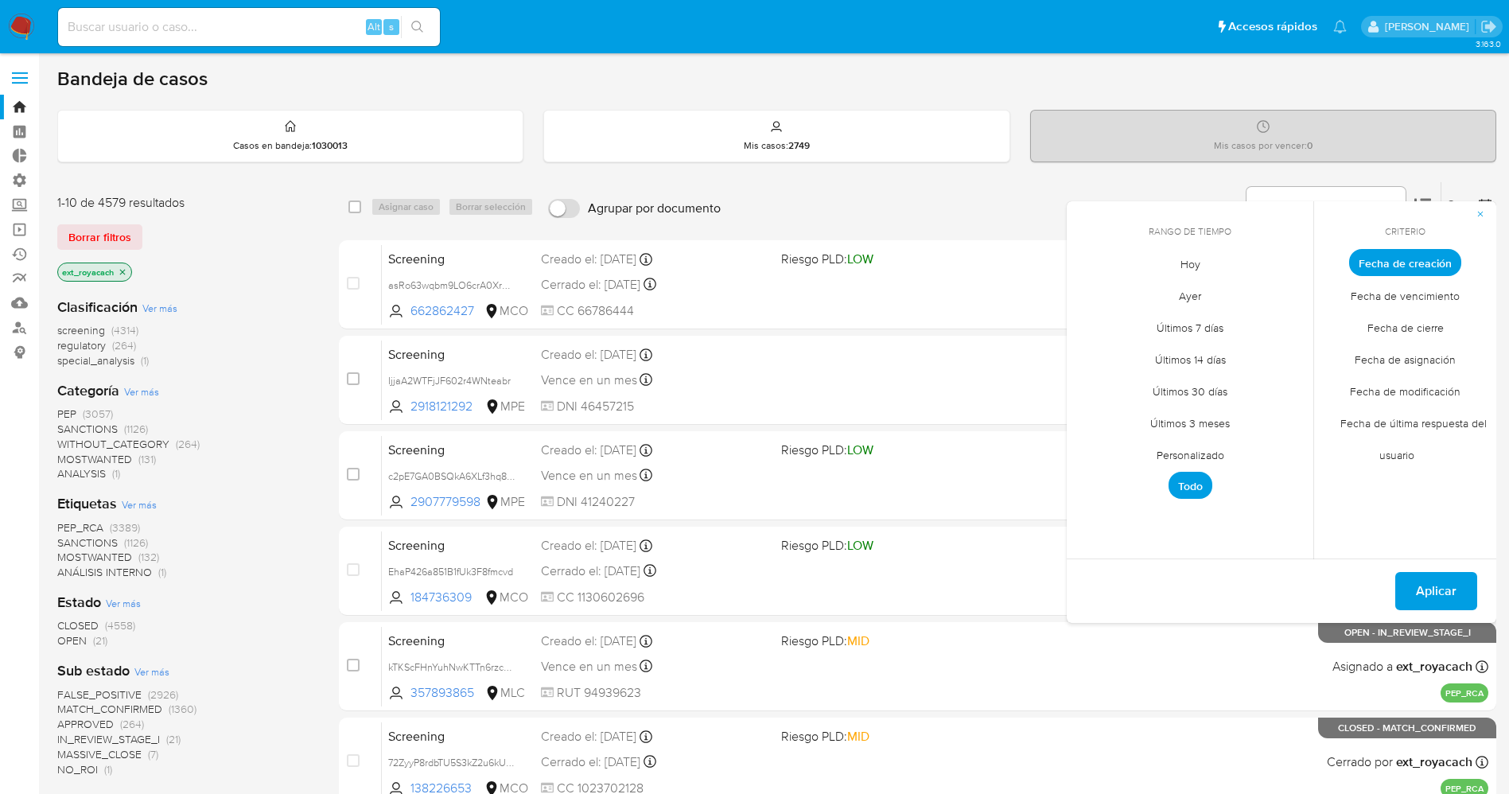
drag, startPoint x: 1201, startPoint y: 274, endPoint x: 1422, endPoint y: 346, distance: 232.0
click at [1215, 275] on span "Hoy" at bounding box center [1190, 263] width 53 height 33
click at [1419, 333] on span "Fecha de cierre" at bounding box center [1406, 327] width 110 height 33
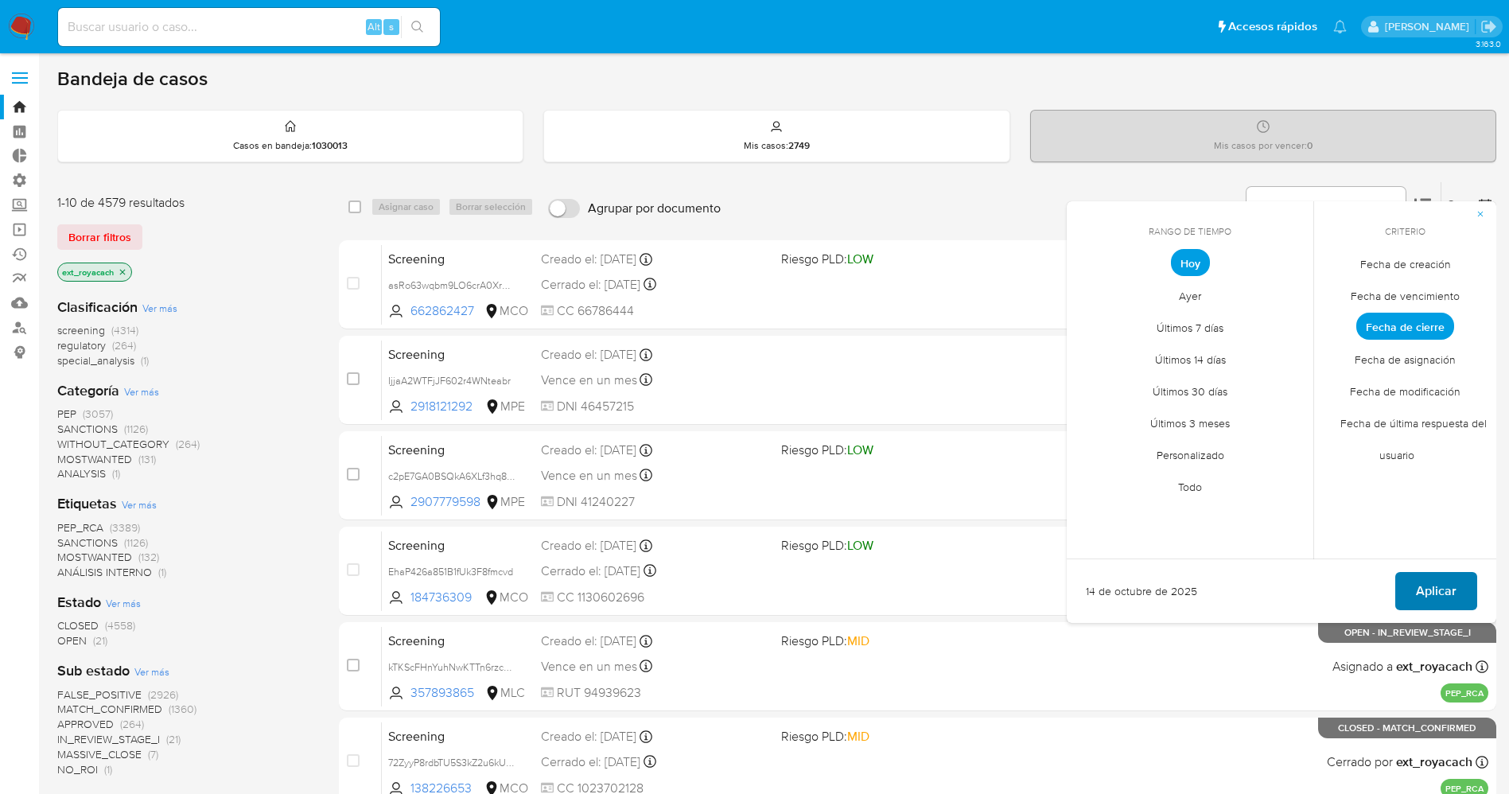
click at [1437, 586] on span "Aplicar" at bounding box center [1436, 591] width 41 height 35
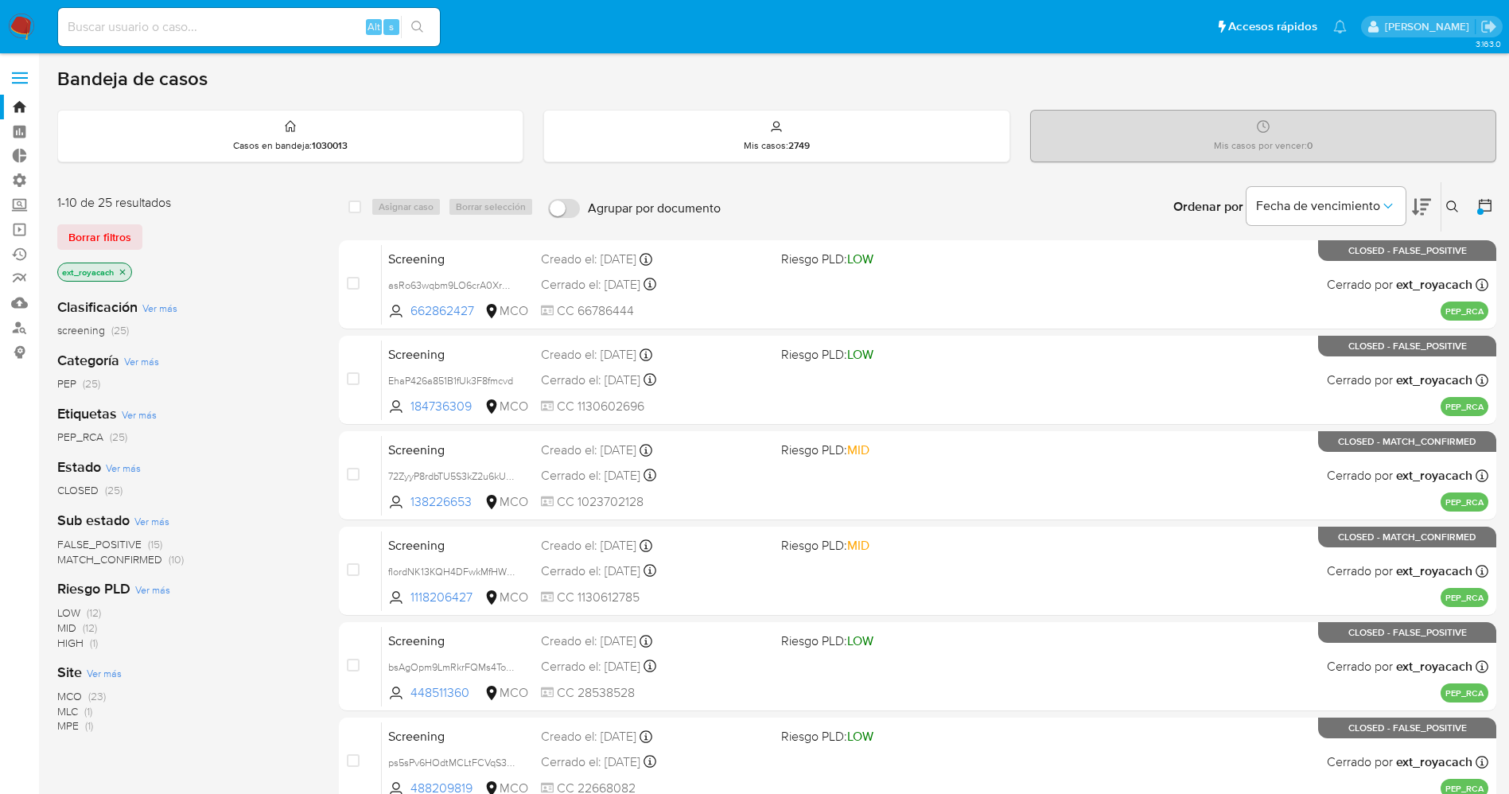
click at [14, 25] on img at bounding box center [21, 27] width 27 height 27
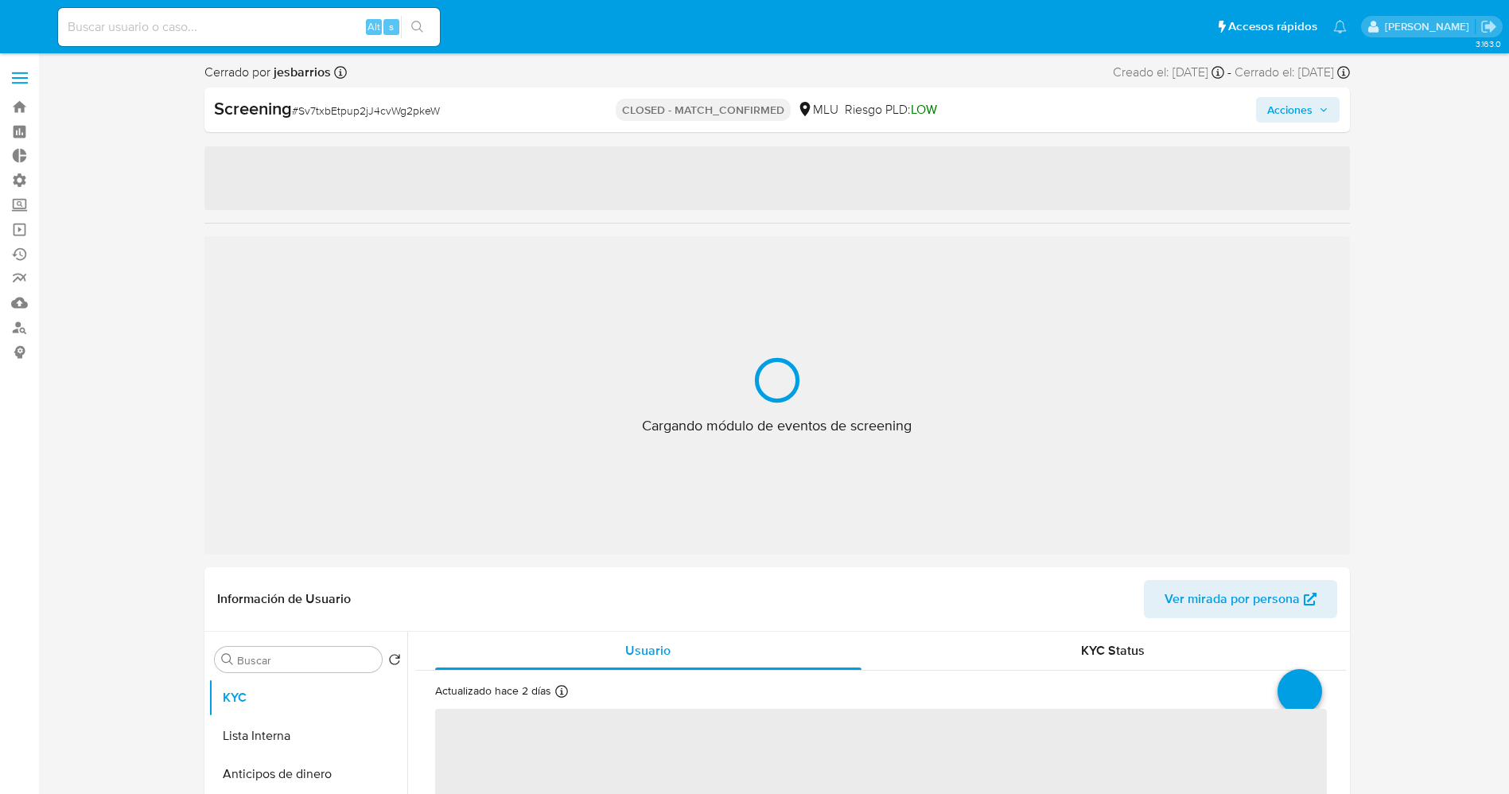
select select "10"
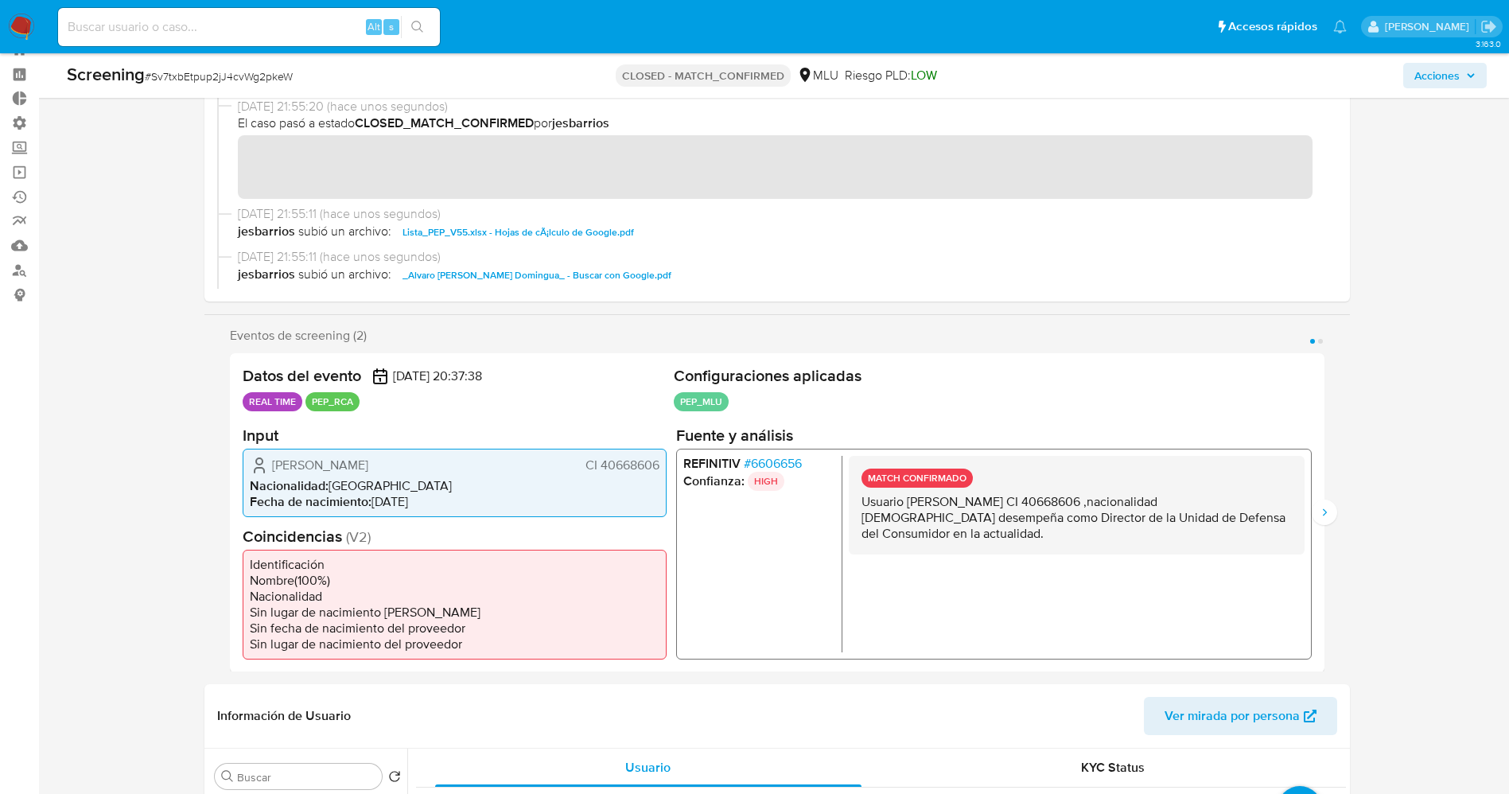
scroll to position [57, 0]
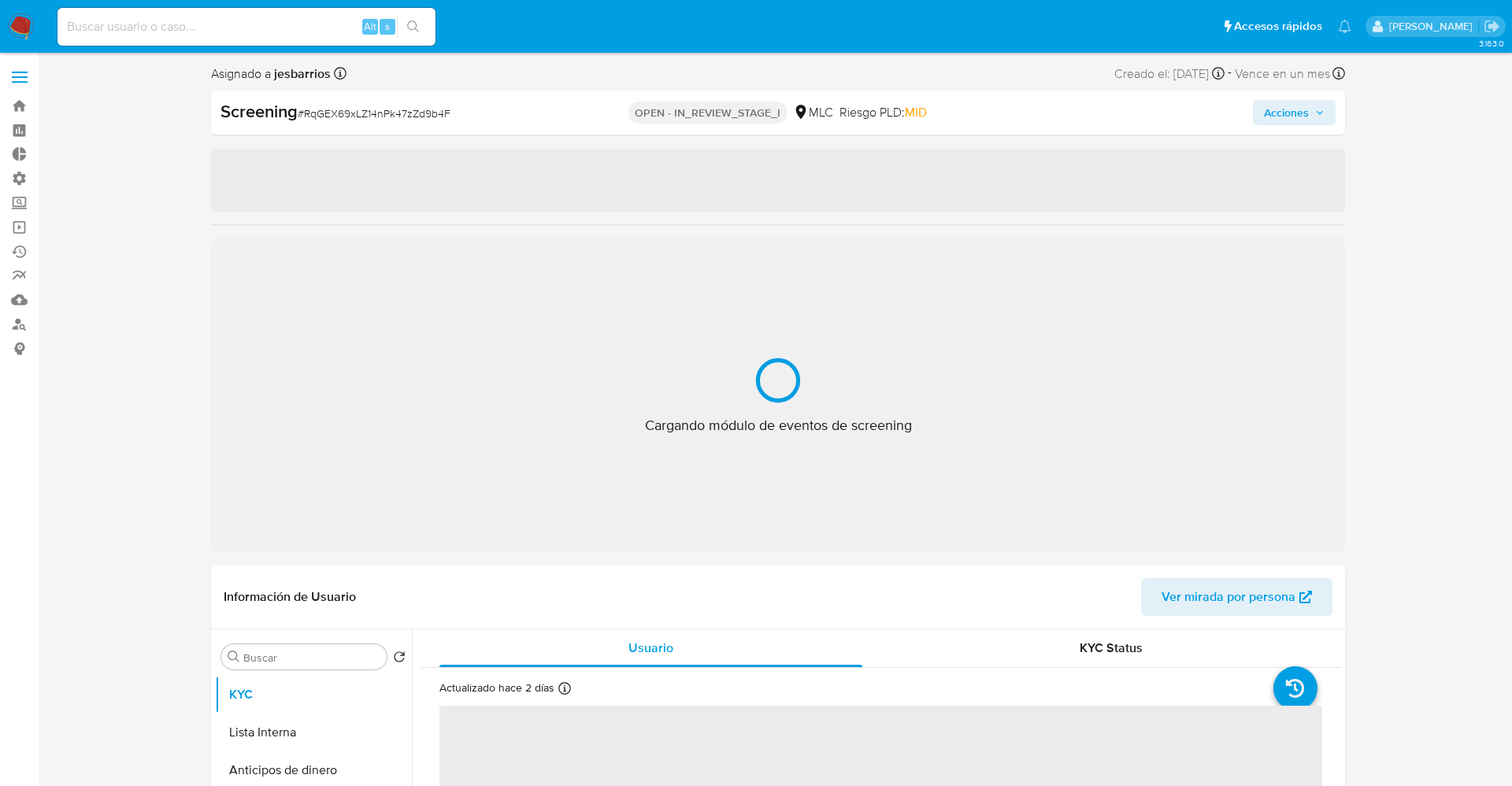
select select "10"
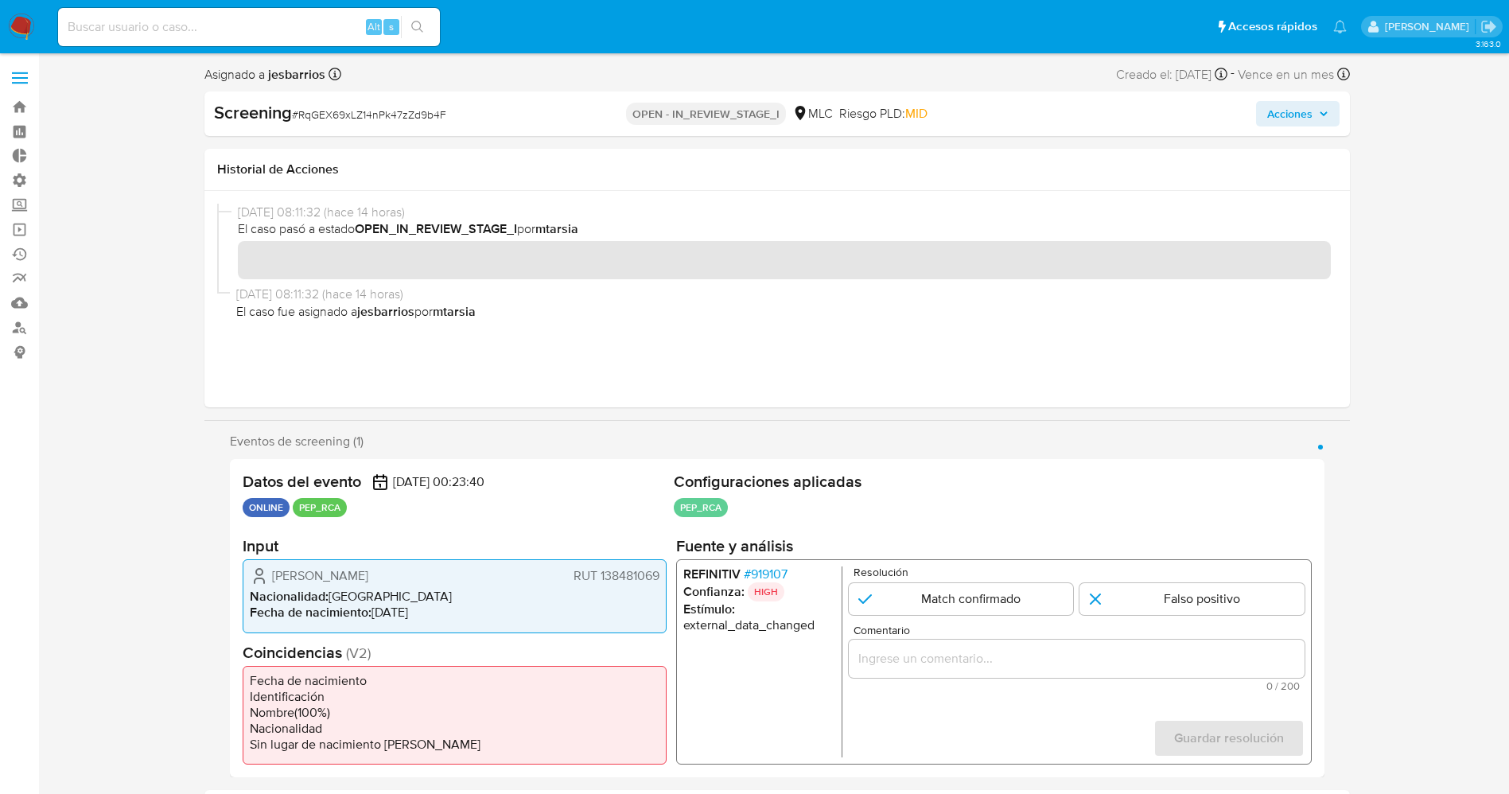
drag, startPoint x: 266, startPoint y: 569, endPoint x: 462, endPoint y: 578, distance: 196.8
click at [462, 578] on div "Rodrigo Alejandro Ojeda Schmidt RUT 138481069" at bounding box center [455, 576] width 410 height 19
click at [263, 579] on icon "1 de 1" at bounding box center [260, 580] width 10 height 5
drag, startPoint x: 403, startPoint y: 566, endPoint x: 601, endPoint y: 571, distance: 197.4
click at [601, 571] on div "Rodrigo Alejandro Ojeda Schmidt RUT 138481069" at bounding box center [455, 576] width 410 height 19
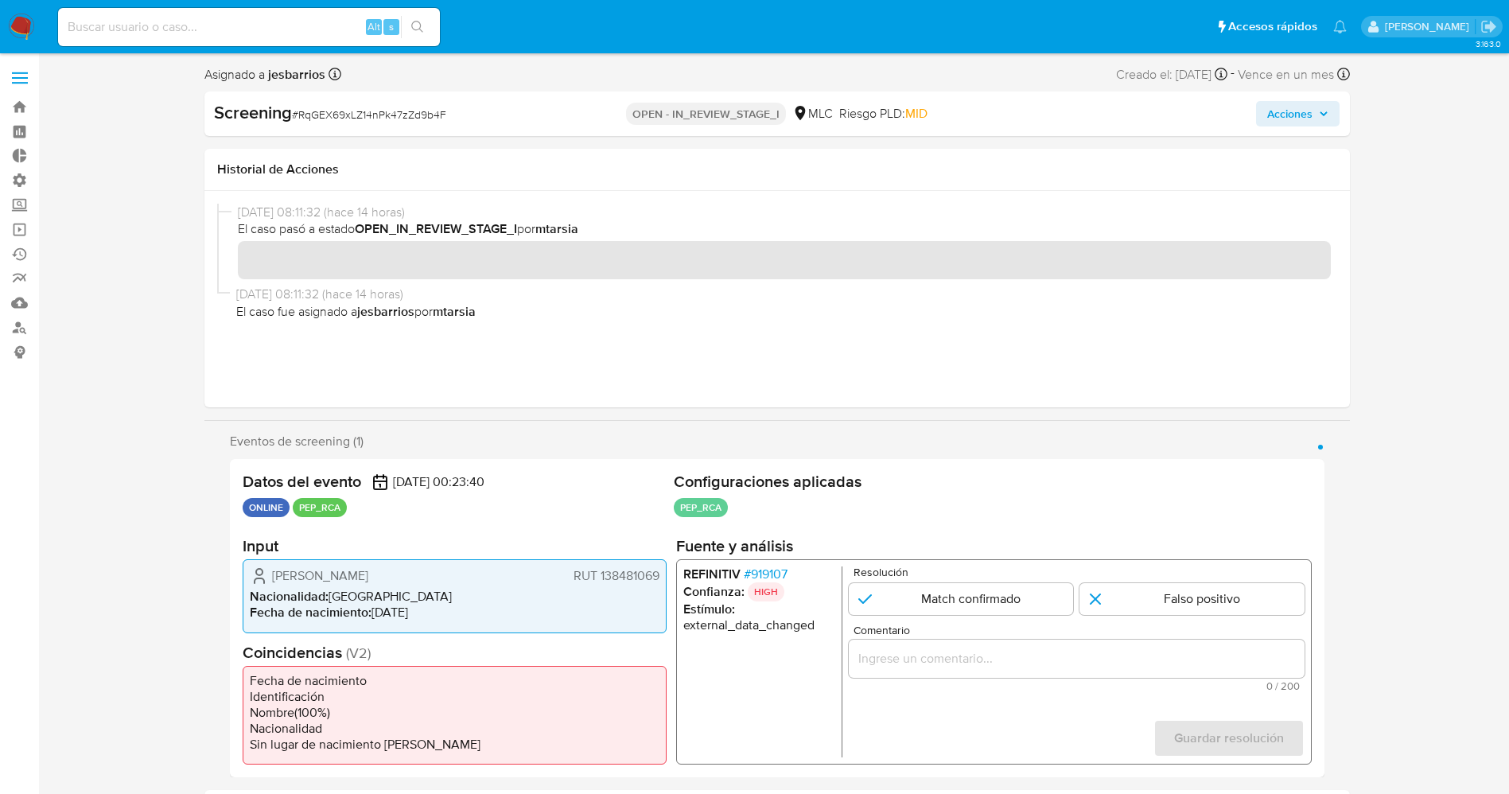
click at [276, 576] on span "Rodrigo Alejandro Ojeda Schmidt" at bounding box center [320, 576] width 96 height 16
drag, startPoint x: 263, startPoint y: 576, endPoint x: 661, endPoint y: 574, distance: 397.8
click at [661, 574] on div "Rodrigo Alejandro Ojeda Schmidt RUT 138481069 Nacionalidad : Chile Fecha de nac…" at bounding box center [455, 595] width 424 height 73
click at [776, 570] on span "# 919107" at bounding box center [765, 575] width 44 height 16
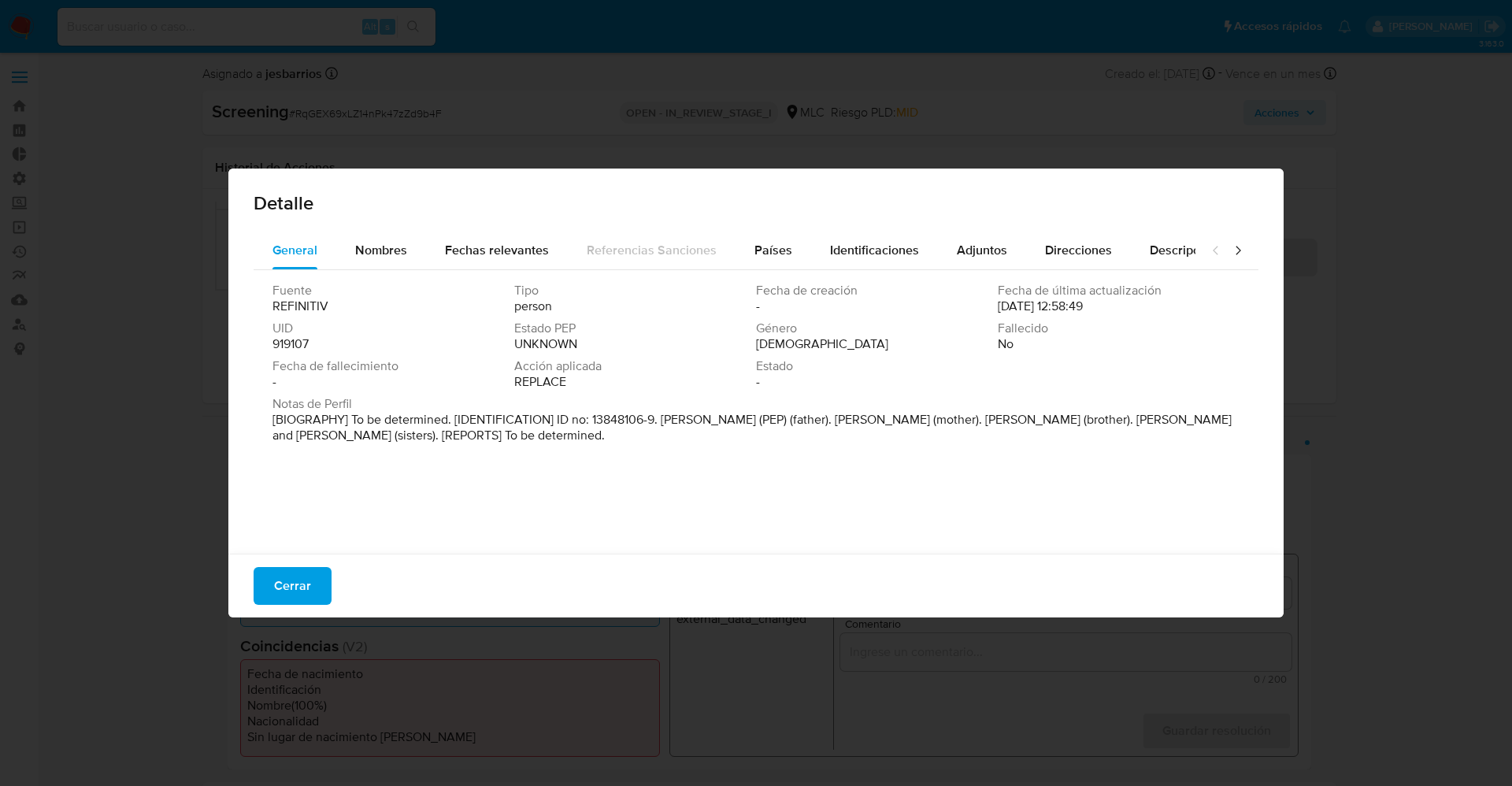
click at [288, 569] on span "Cerrar" at bounding box center [292, 585] width 37 height 35
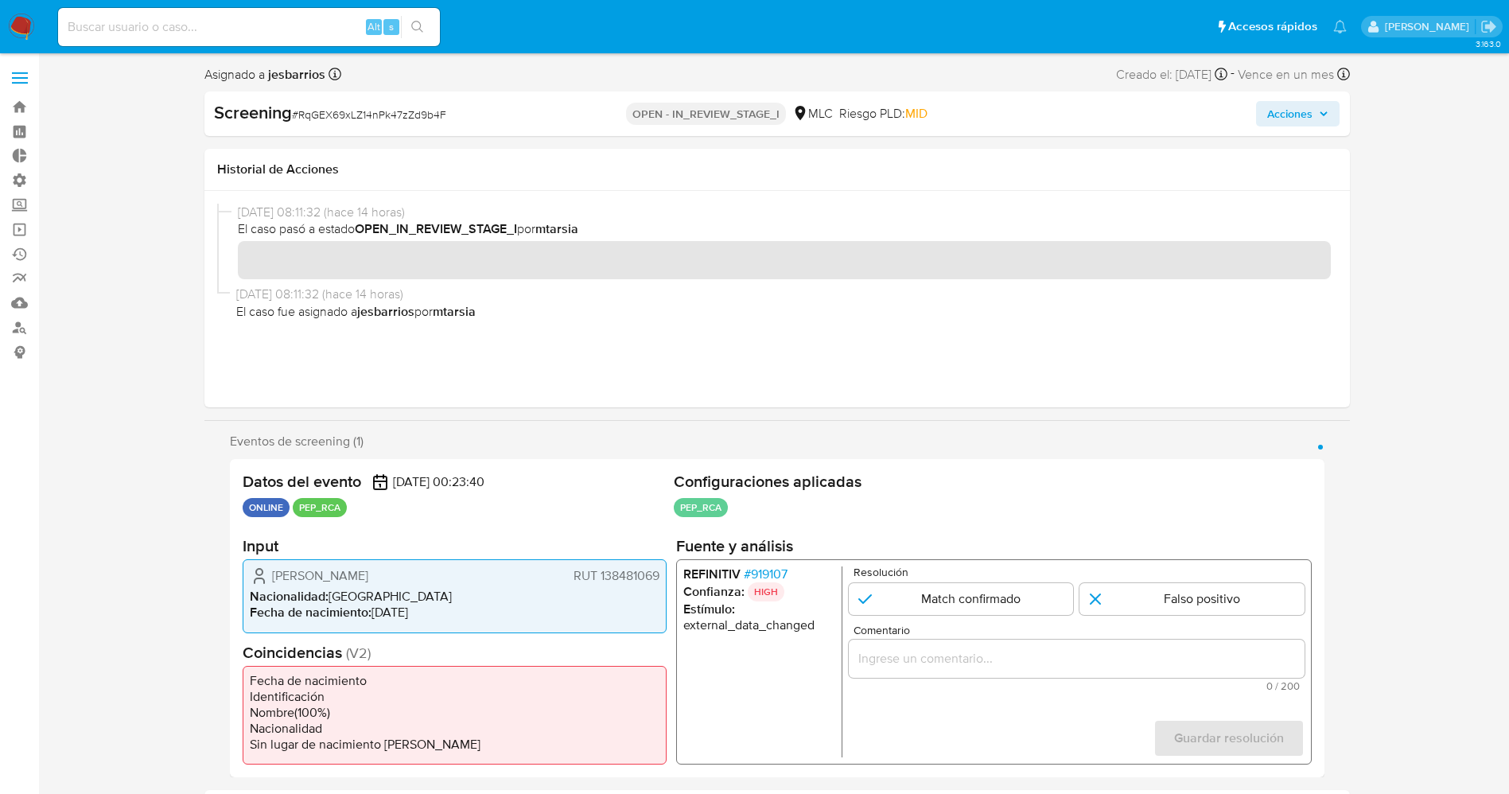
click at [291, 587] on span "Nacionalidad :" at bounding box center [289, 596] width 79 height 18
click at [1130, 598] on input "1 de 1" at bounding box center [1192, 599] width 225 height 32
radio input "true"
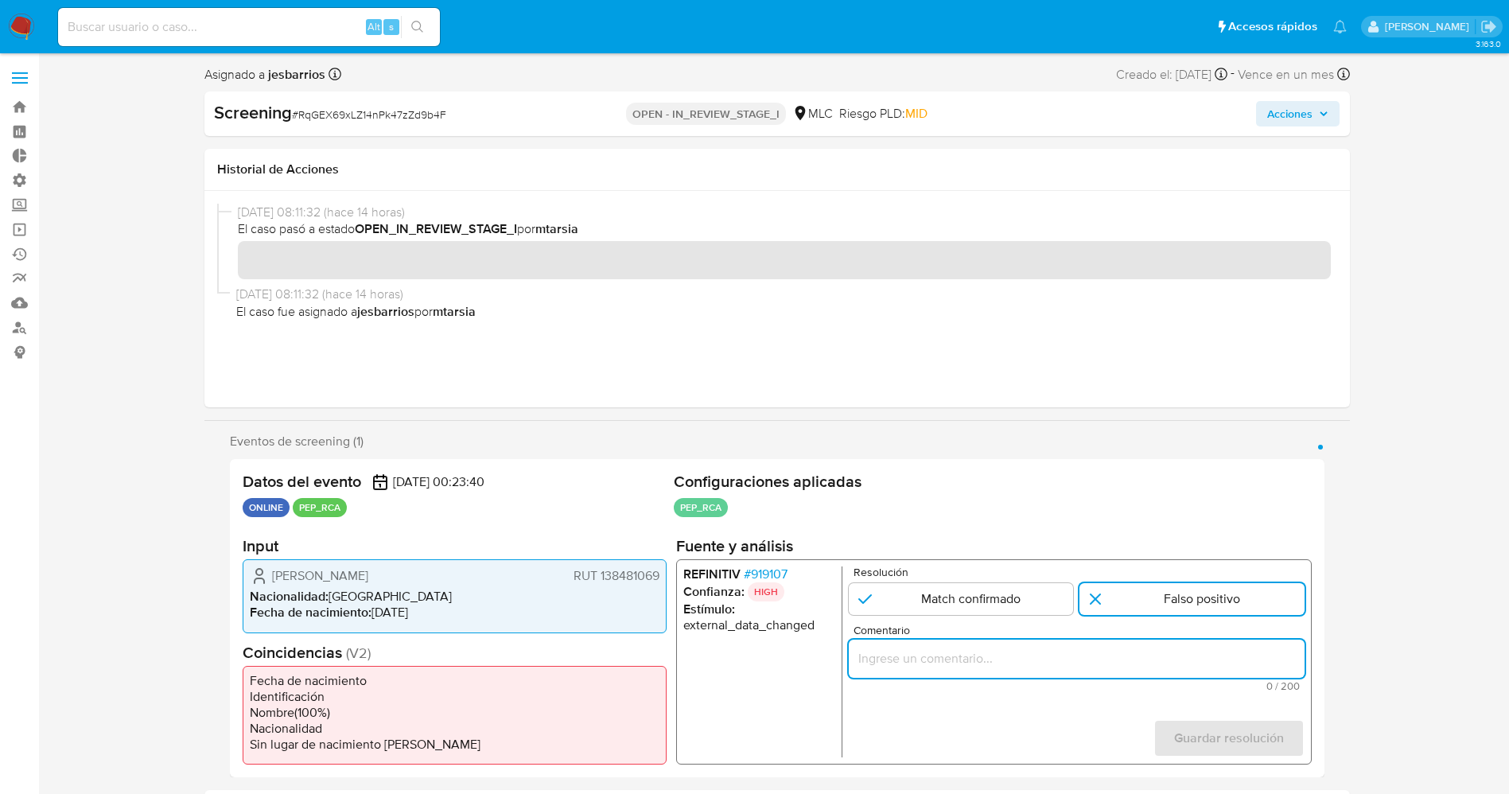
click at [1111, 652] on input "Comentario" at bounding box center [1076, 658] width 456 height 21
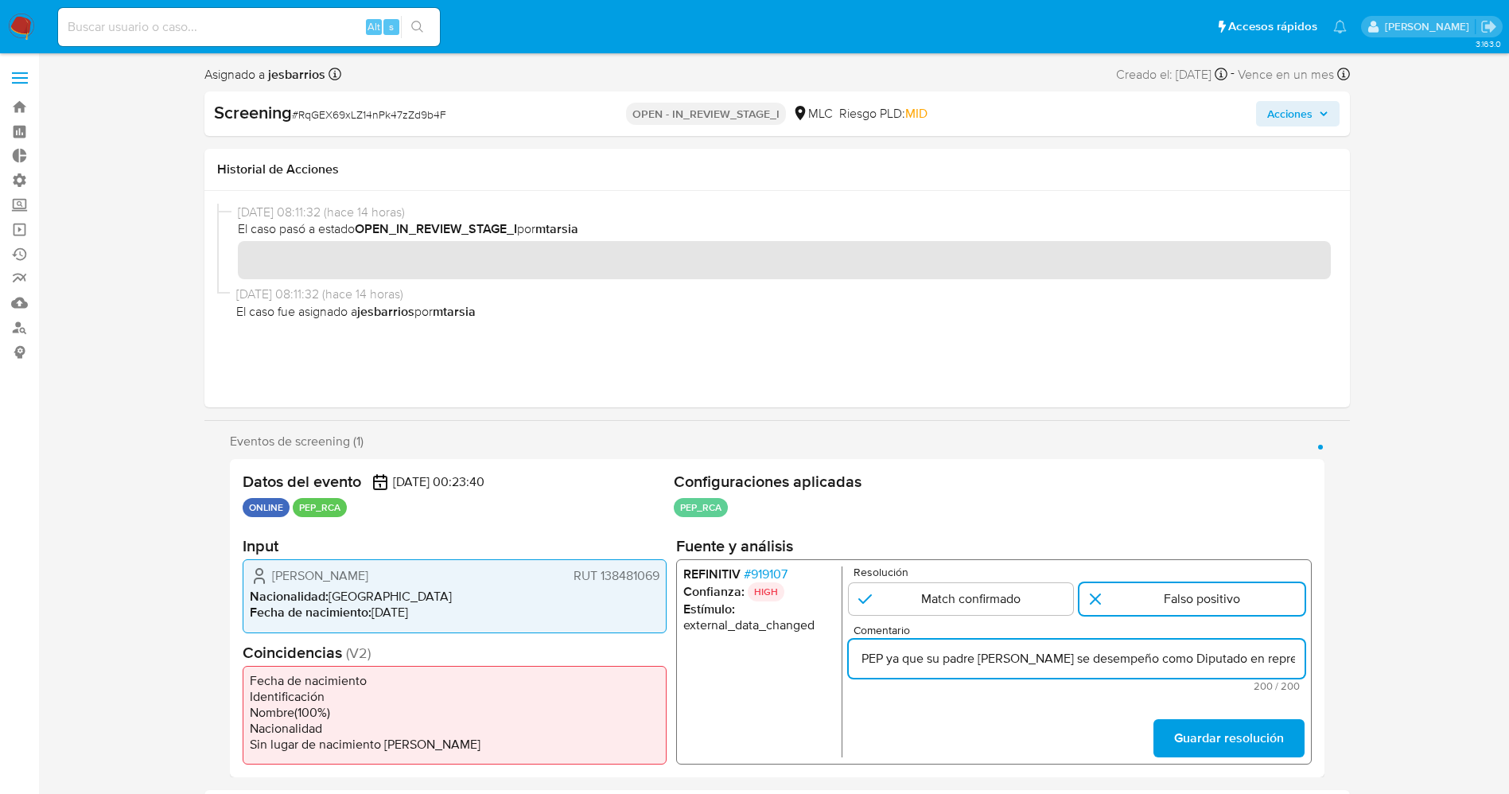
drag, startPoint x: 866, startPoint y: 659, endPoint x: 1077, endPoint y: 676, distance: 211.5
click at [1077, 676] on div "usuario Rodrigo Alejandro Ojeda Schmidt RUT 138481069 por coincidir en listas d…" at bounding box center [1076, 659] width 456 height 38
click at [939, 648] on input "usuario Rodrigo Alejandro Ojeda Schmidt RUT 138481069 por coincidir en listas d…" at bounding box center [1076, 658] width 456 height 21
drag, startPoint x: 1019, startPoint y: 660, endPoint x: 1123, endPoint y: 664, distance: 103.5
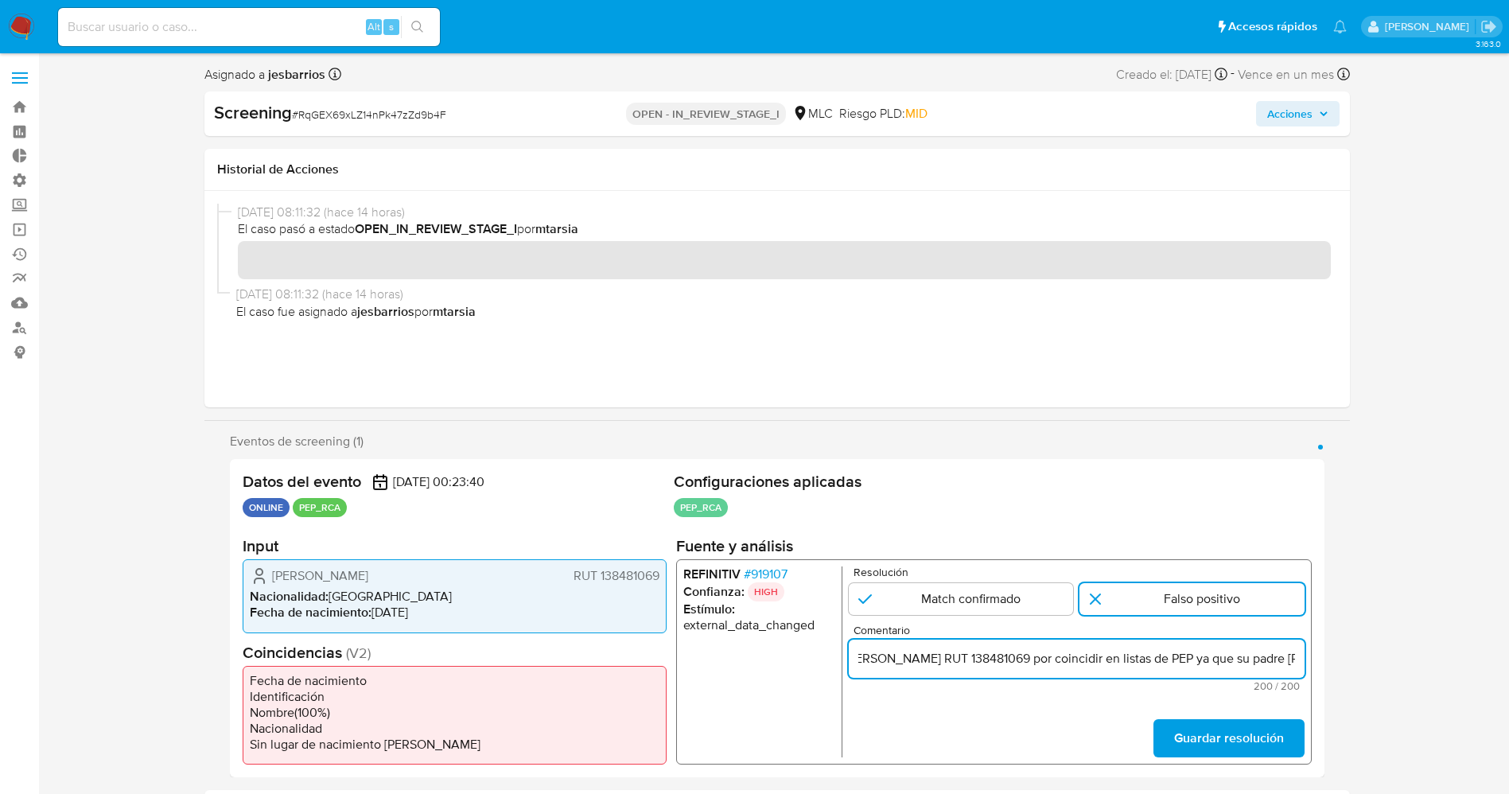
click at [1124, 667] on input "usuario Rodrigo Alejandro Ojeda Schmidt RUT 138481069 por coincidir en listas d…" at bounding box center [1076, 658] width 456 height 21
type input "usuario [PERSON_NAME] RUT 138481069 su padre [PERSON_NAME] se desempeño como Di…"
click at [1201, 737] on span "Guardar resolución" at bounding box center [1229, 738] width 110 height 35
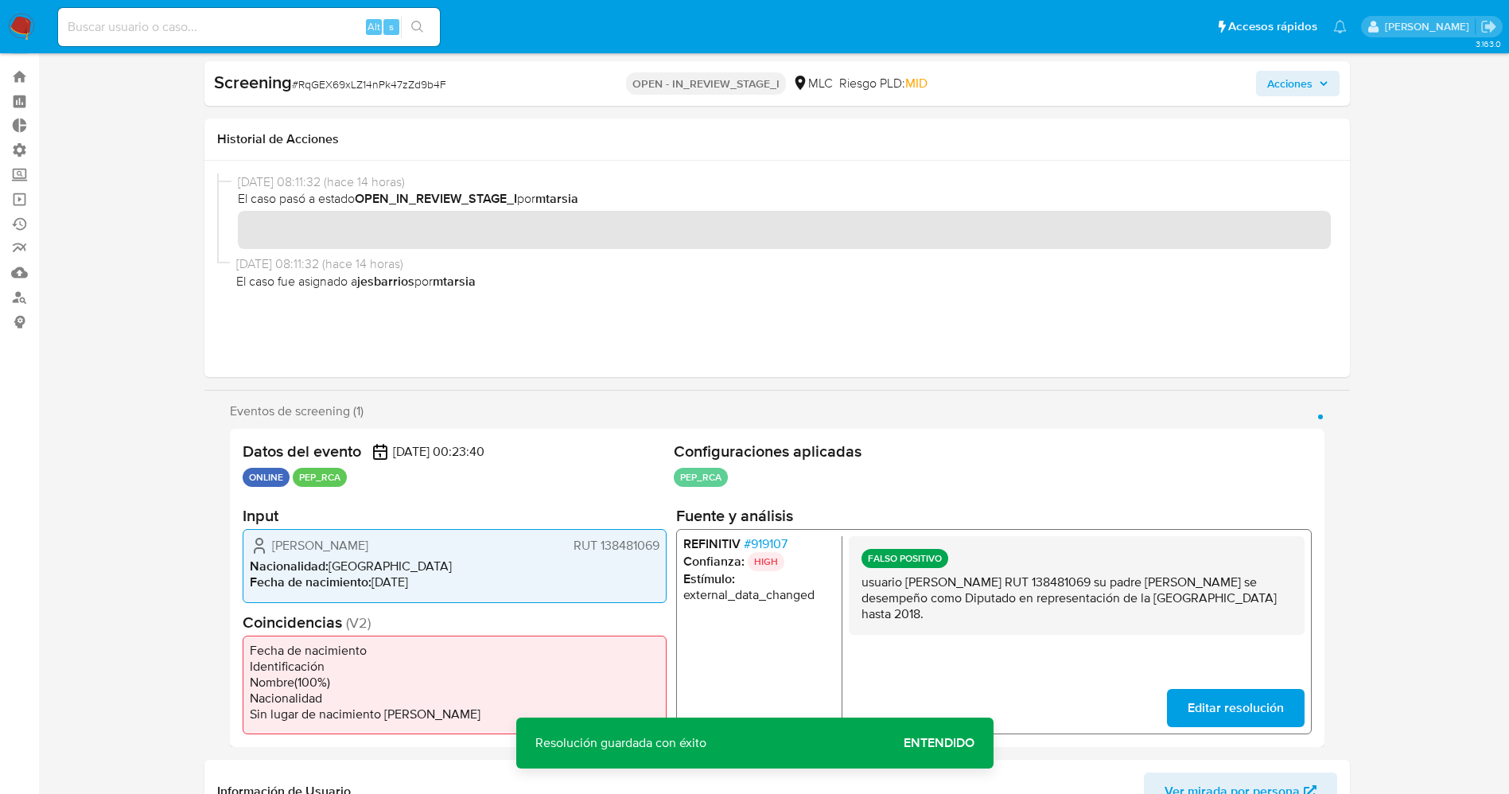
scroll to position [119, 0]
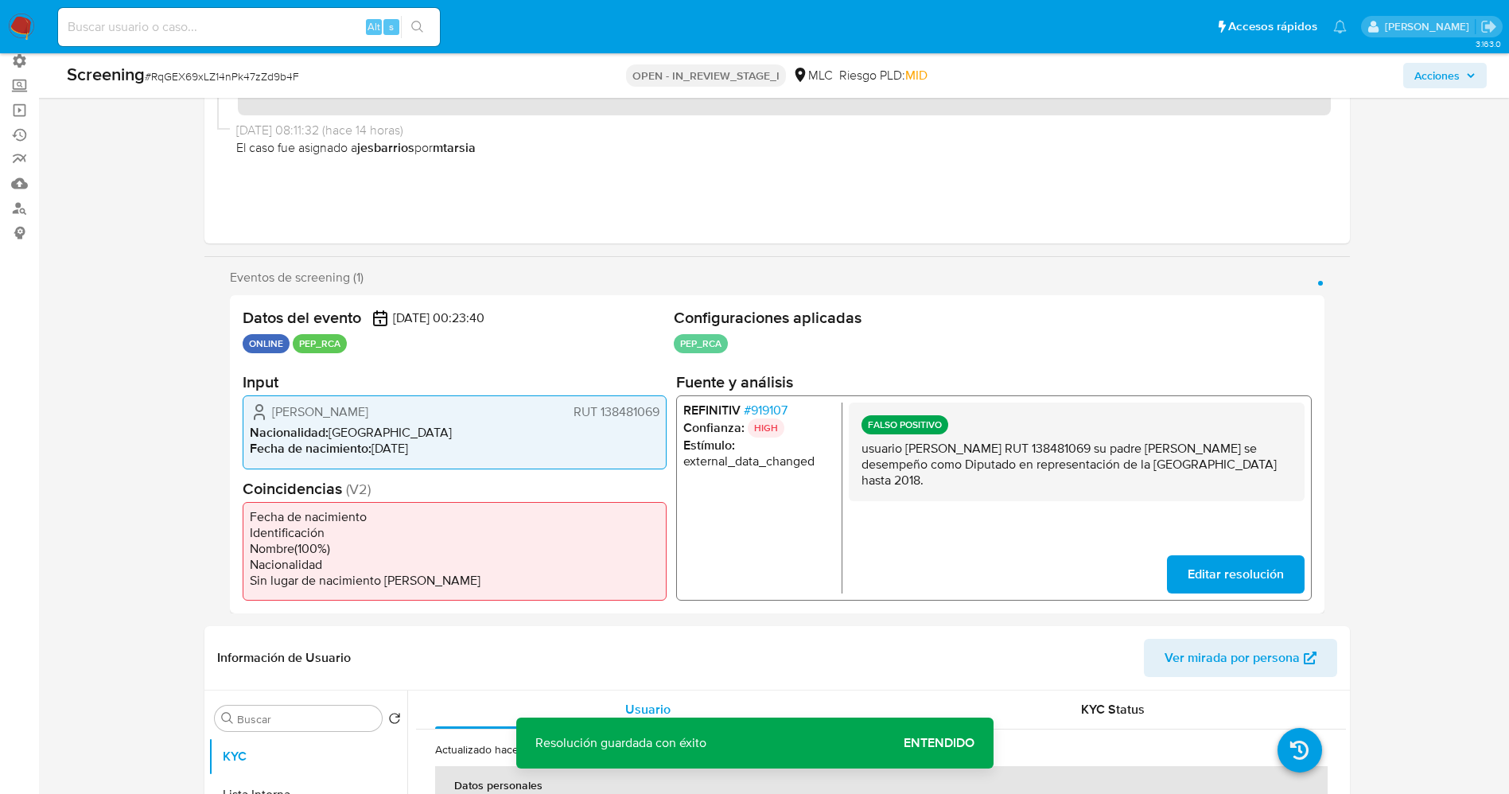
drag, startPoint x: 986, startPoint y: 475, endPoint x: 1071, endPoint y: 492, distance: 86.8
click at [1071, 492] on div "FALSO POSITIVO usuario Rodrigo Alejandro Ojeda Schmidt RUT 138481069 su padre S…" at bounding box center [1076, 452] width 456 height 99
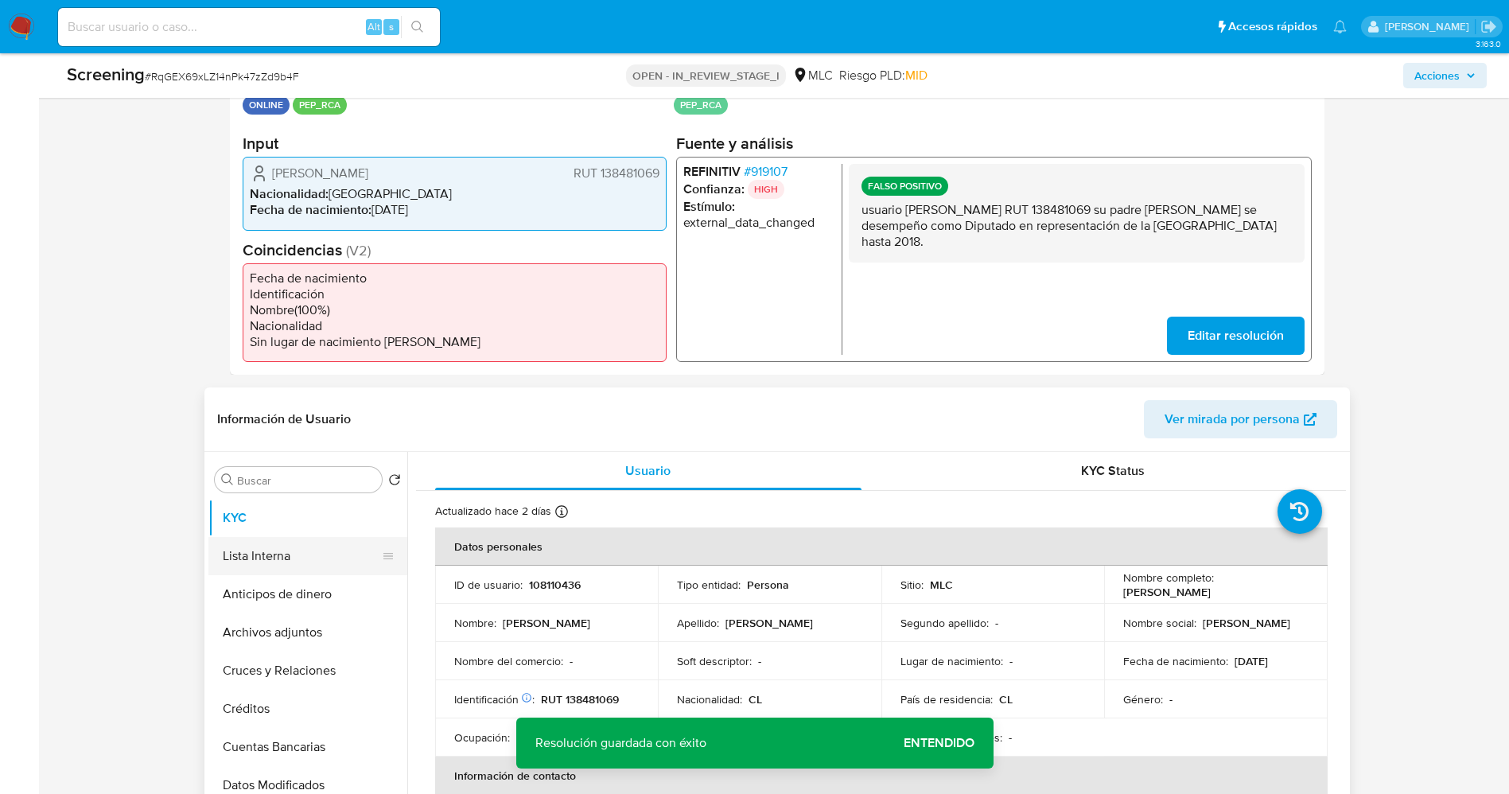
click at [298, 560] on button "Lista Interna" at bounding box center [301, 556] width 186 height 38
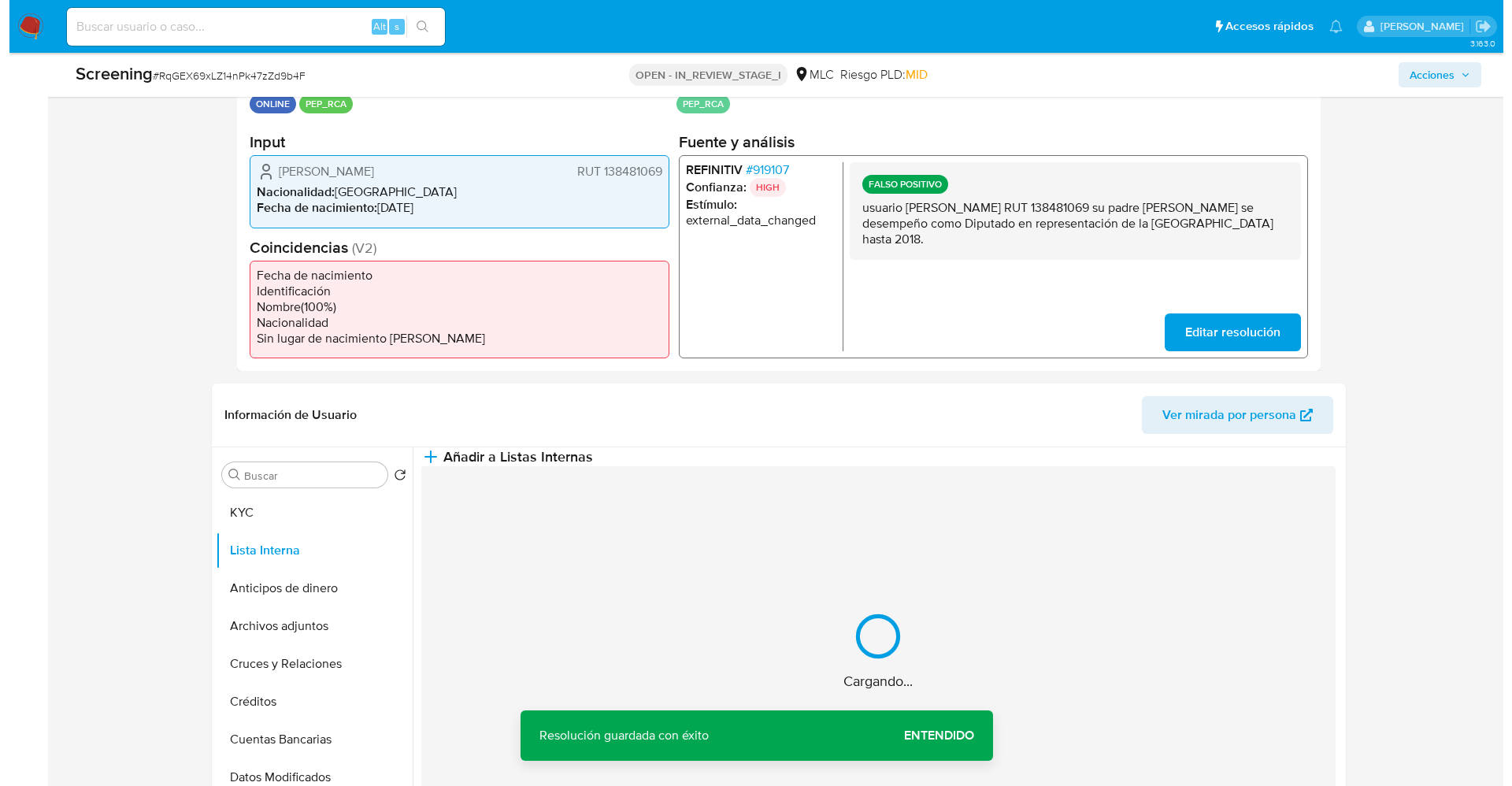
scroll to position [472, 0]
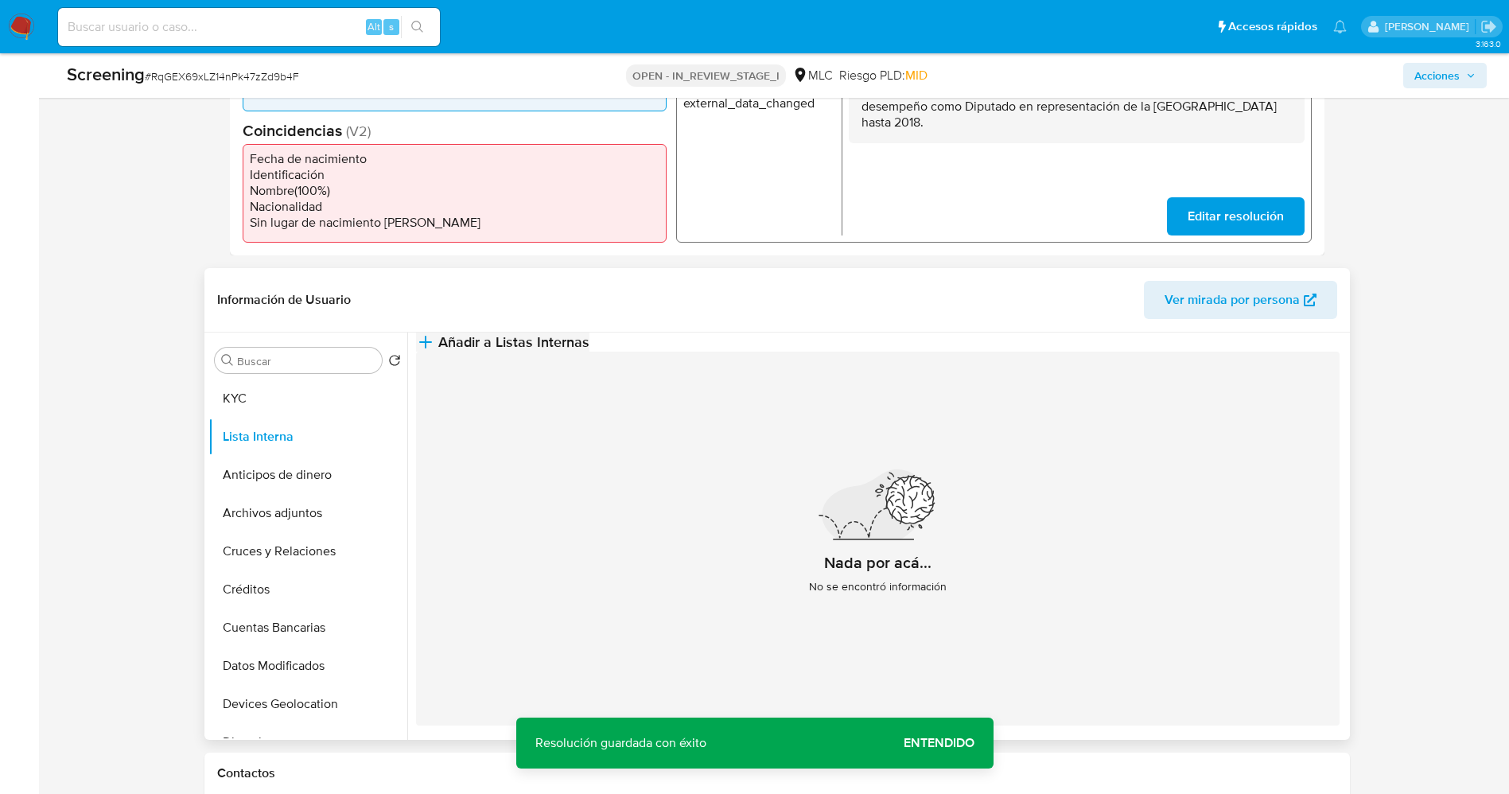
click at [590, 351] on span "Añadir a Listas Internas" at bounding box center [513, 342] width 151 height 18
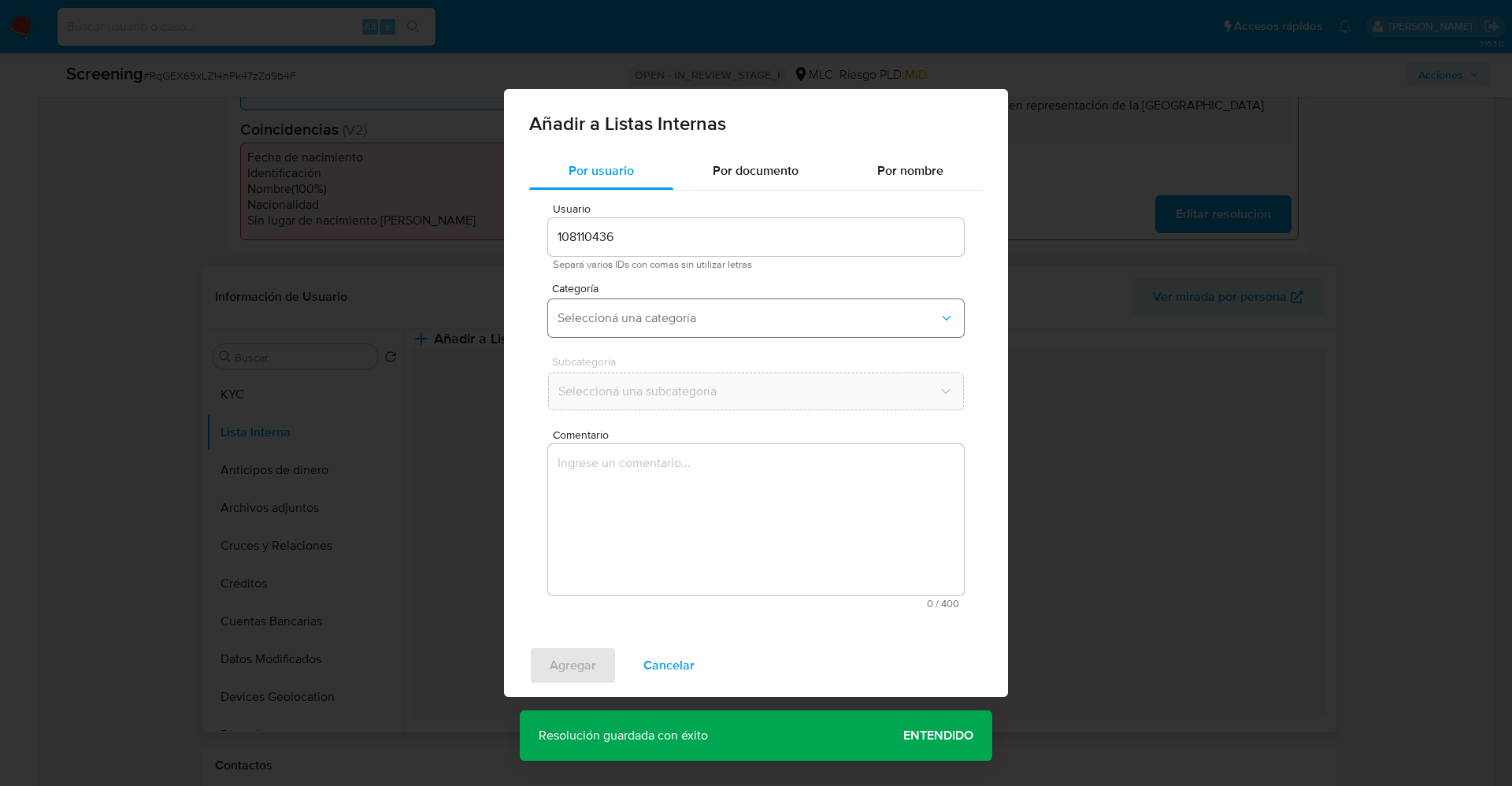
click at [737, 300] on button "Seleccioná una categoría" at bounding box center [756, 318] width 416 height 38
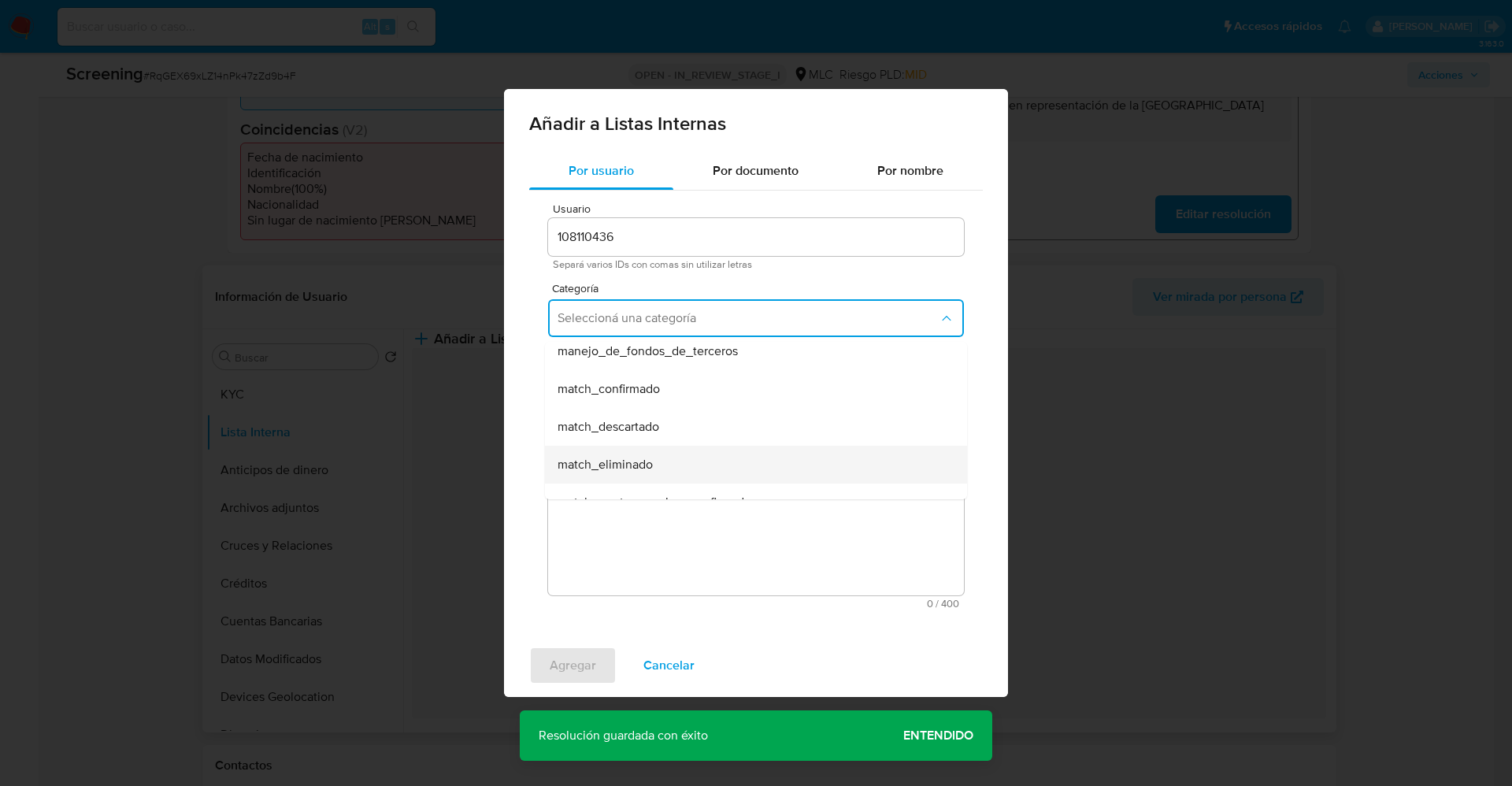
scroll to position [118, 0]
click at [655, 395] on span "match_descartado" at bounding box center [608, 394] width 102 height 16
click at [655, 395] on span "Seleccioná una subcategoría" at bounding box center [747, 391] width 381 height 16
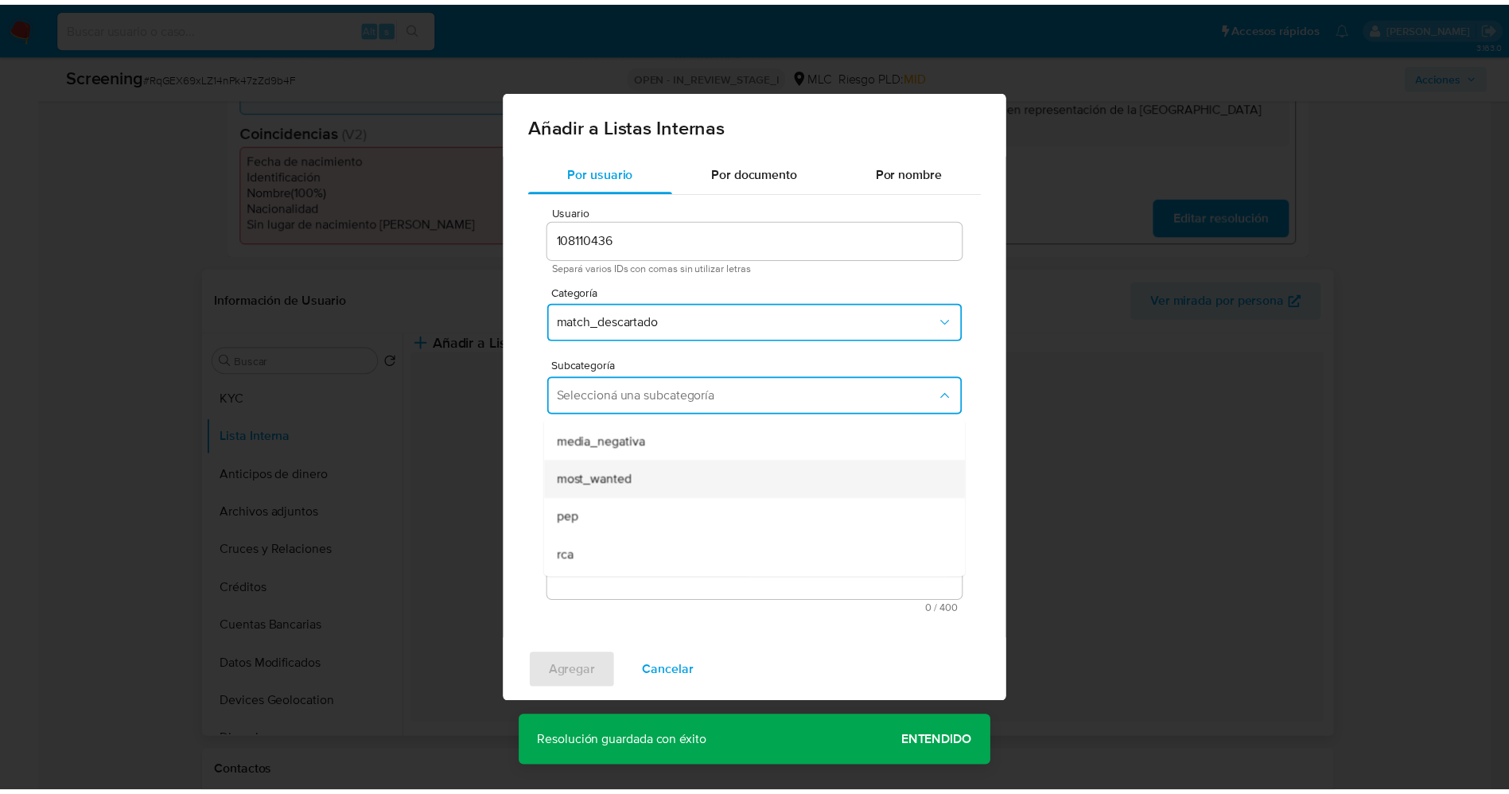
scroll to position [108, 0]
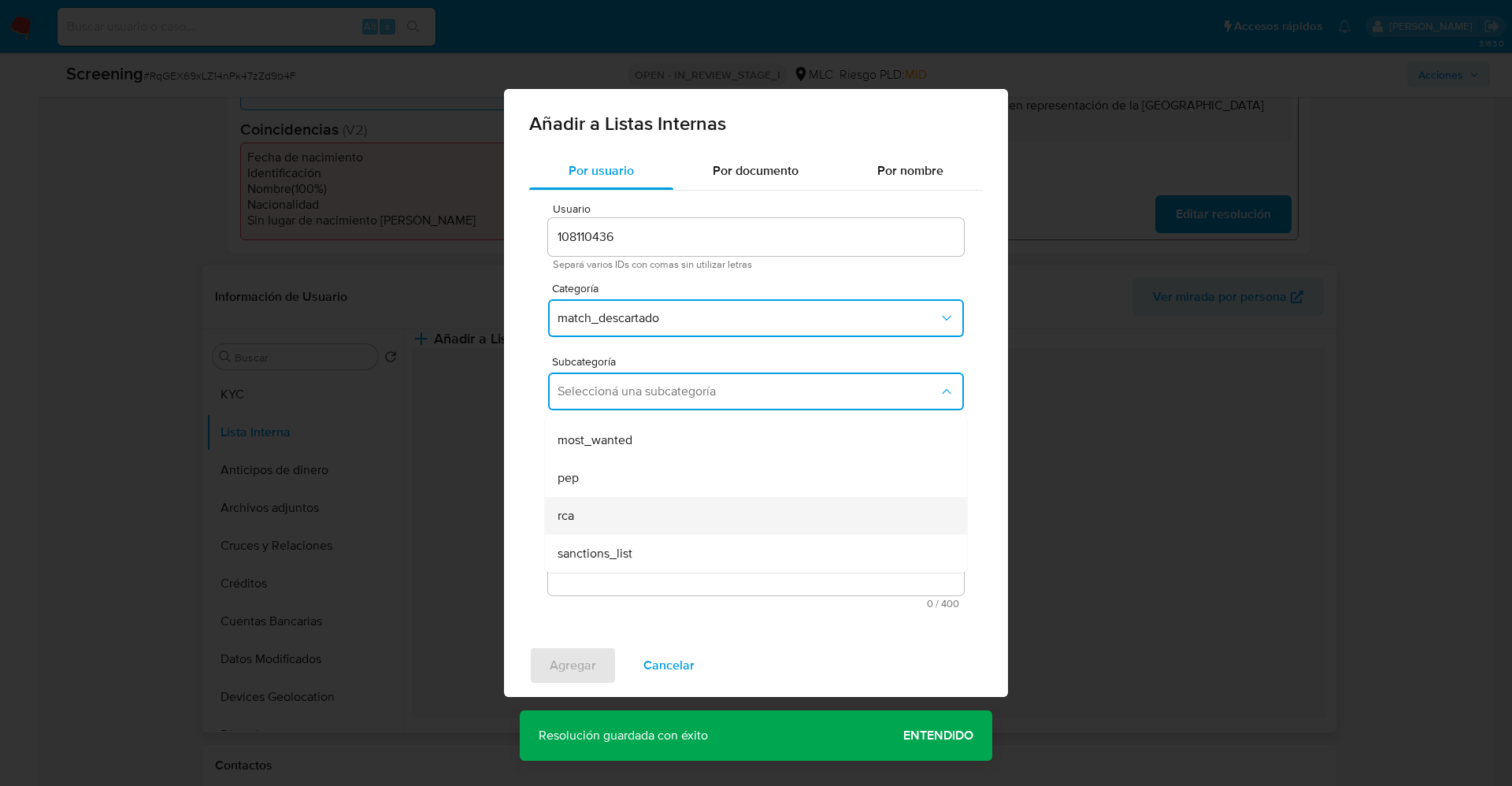
click at [600, 512] on div "rca" at bounding box center [750, 516] width 387 height 38
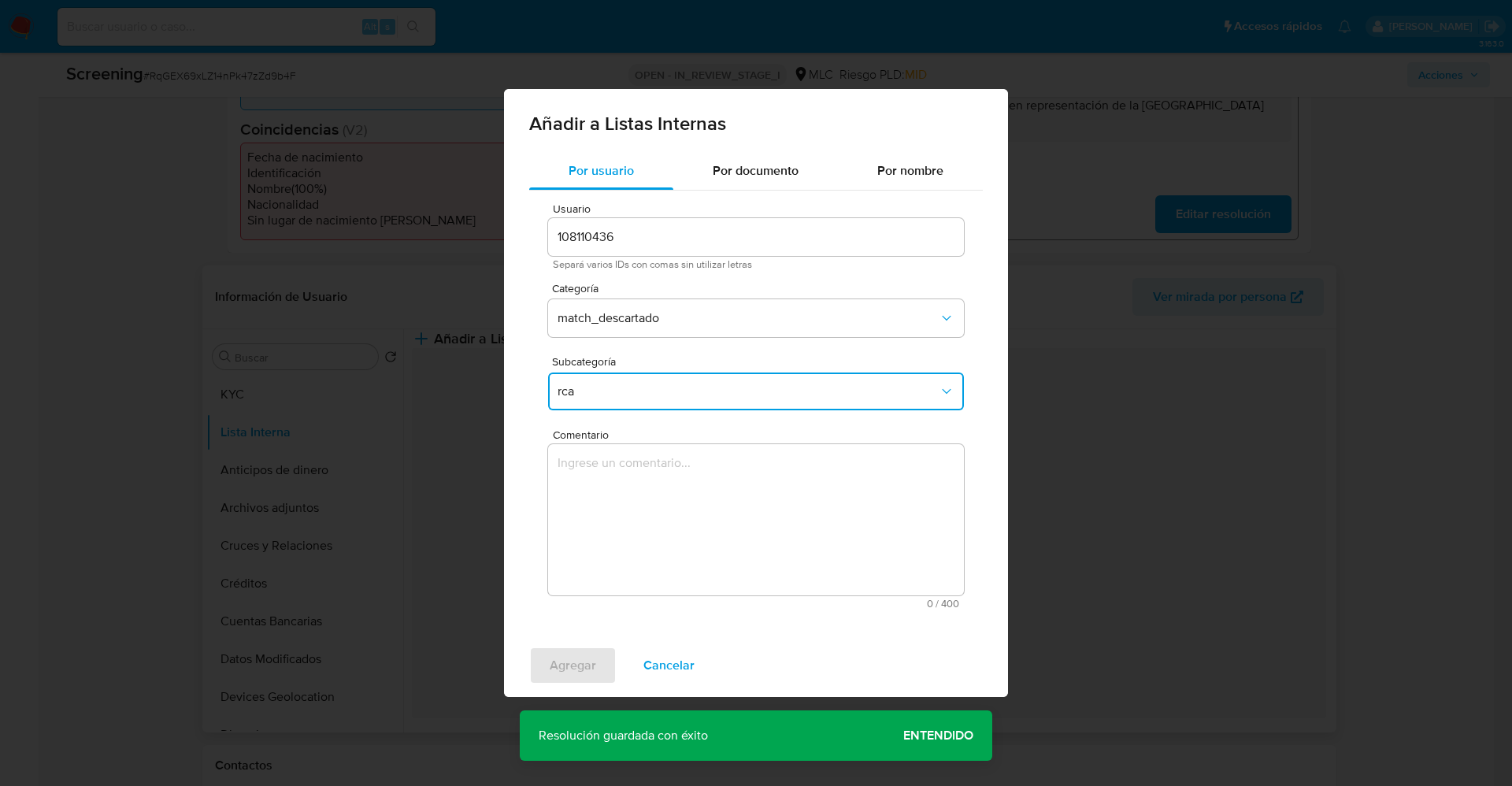
click at [600, 512] on textarea "Comentario" at bounding box center [756, 520] width 416 height 151
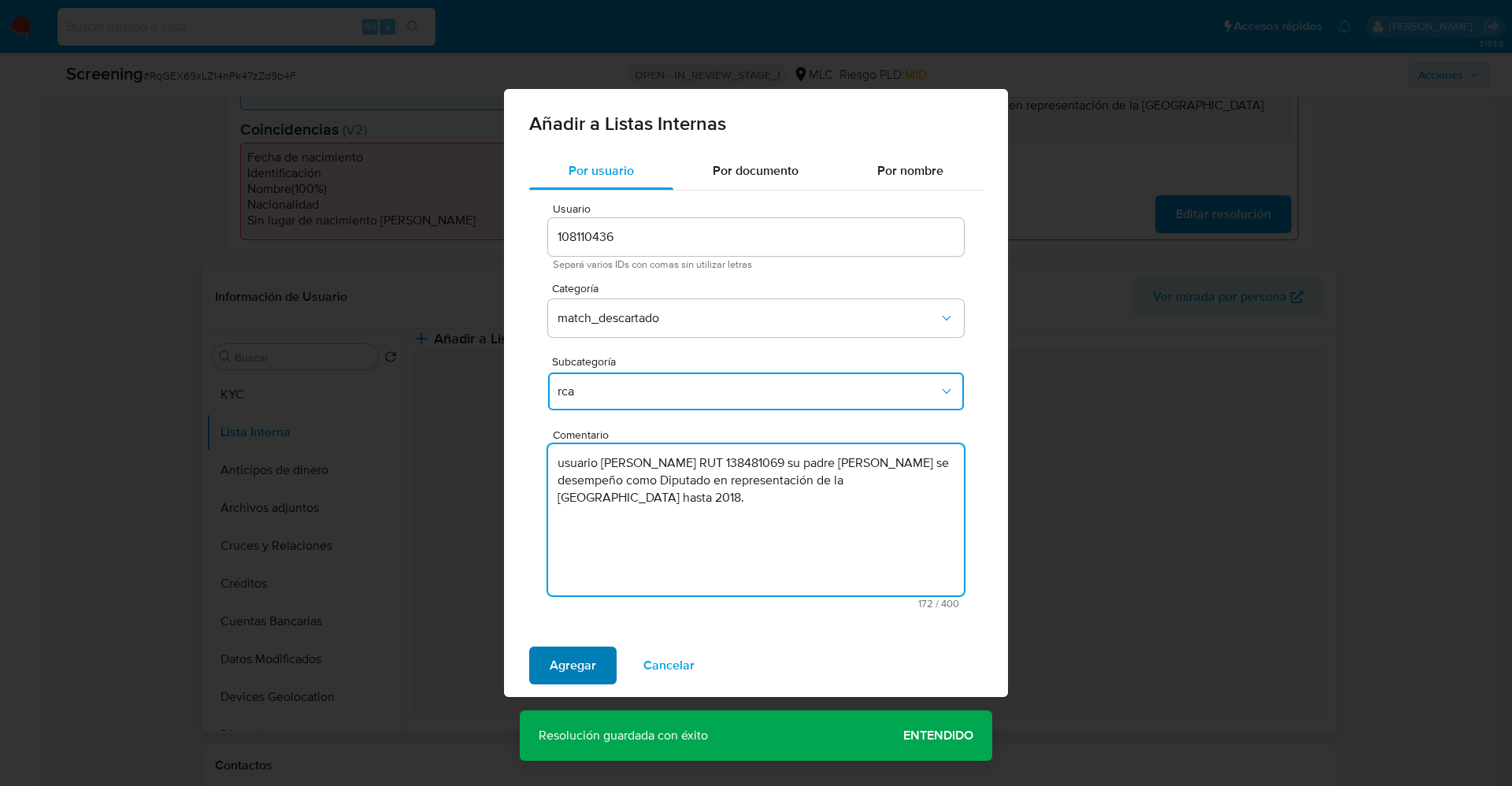
type textarea "usuario Rodrigo Alejandro Ojeda Schmidt RUT 138481069 su padre Sergio Rodrigo O…"
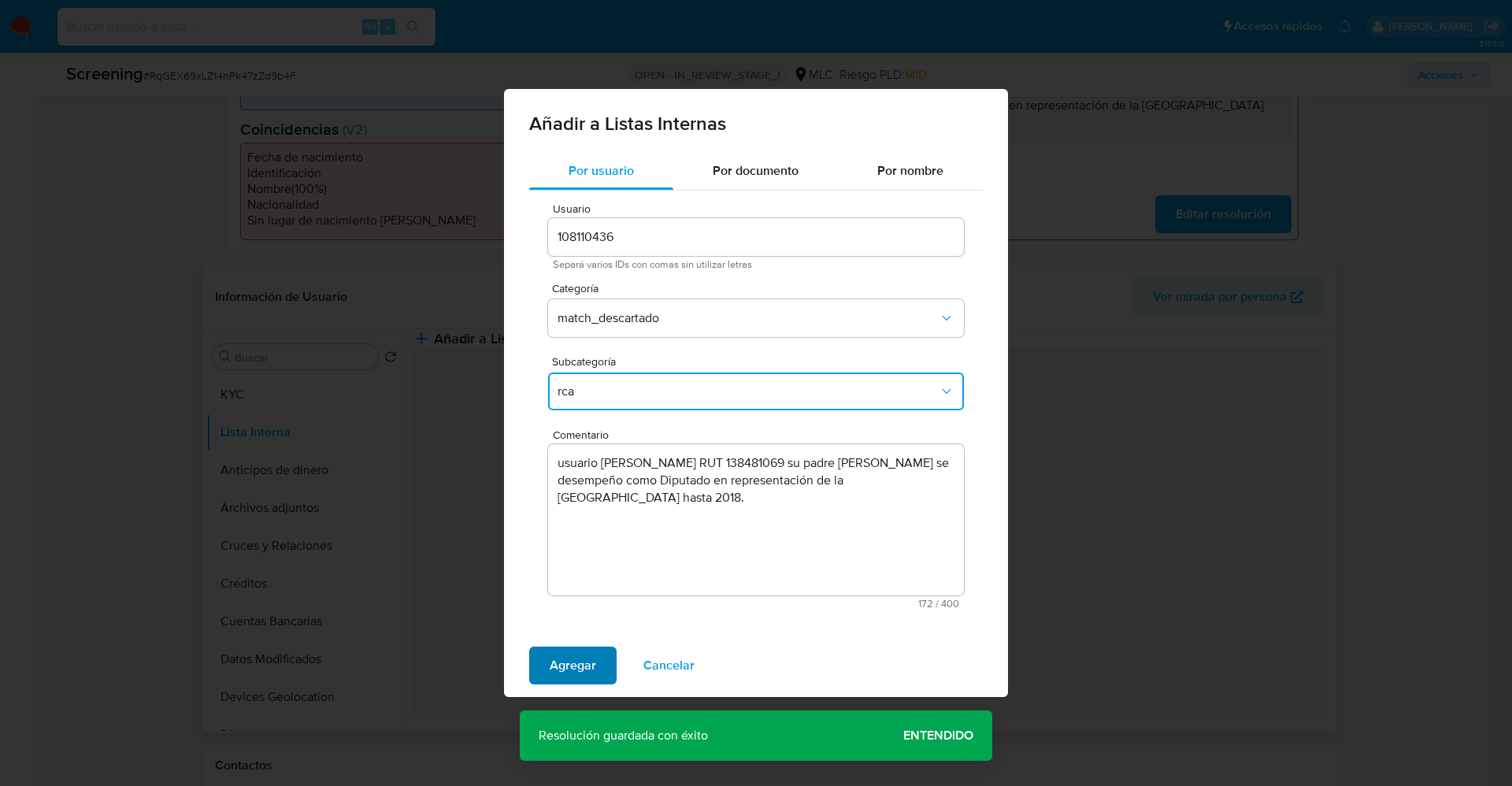
click at [580, 673] on span "Agregar" at bounding box center [572, 665] width 47 height 35
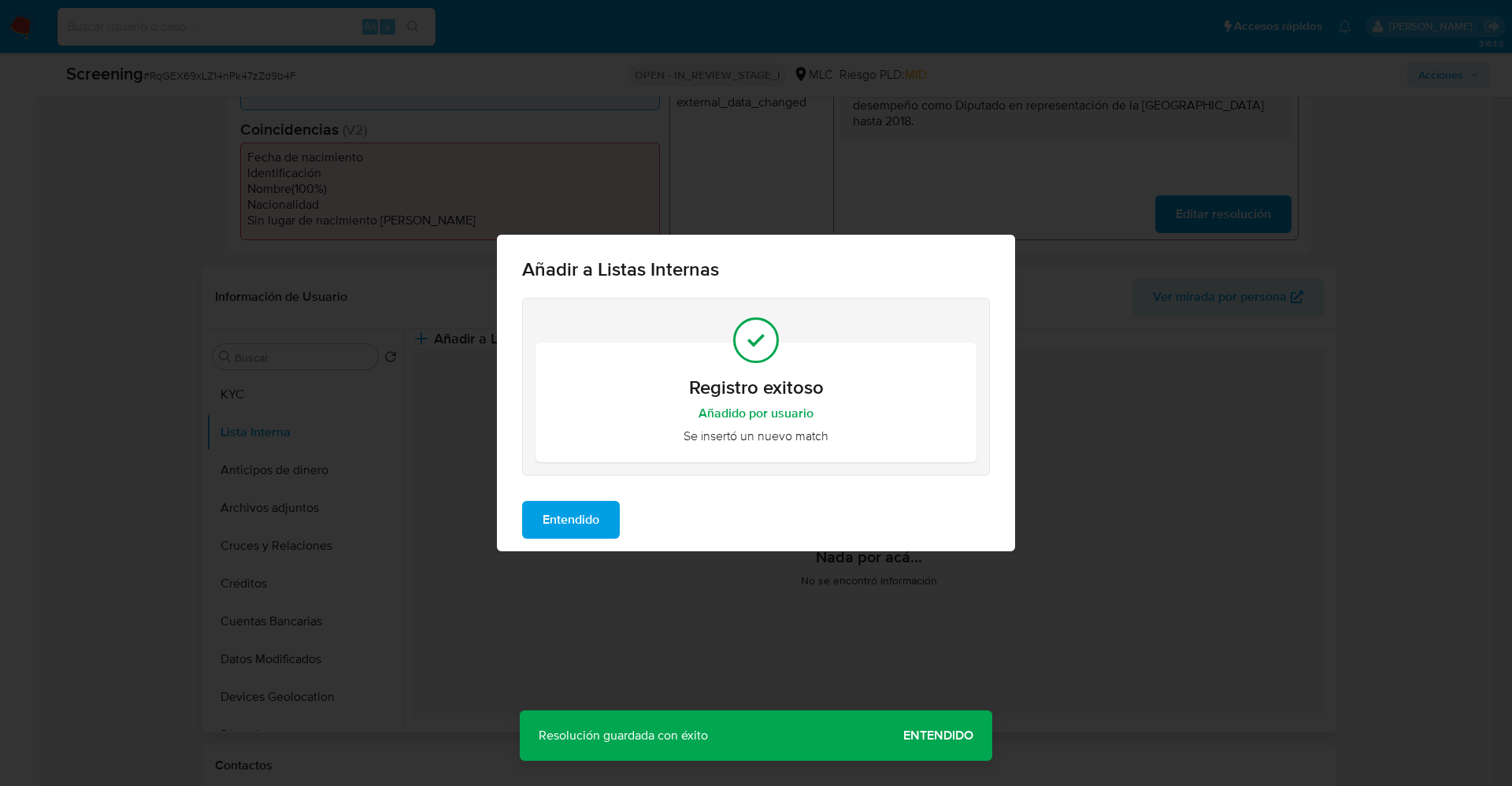
drag, startPoint x: 589, startPoint y: 523, endPoint x: 538, endPoint y: 522, distance: 51.0
click at [588, 522] on span "Entendido" at bounding box center [570, 520] width 56 height 35
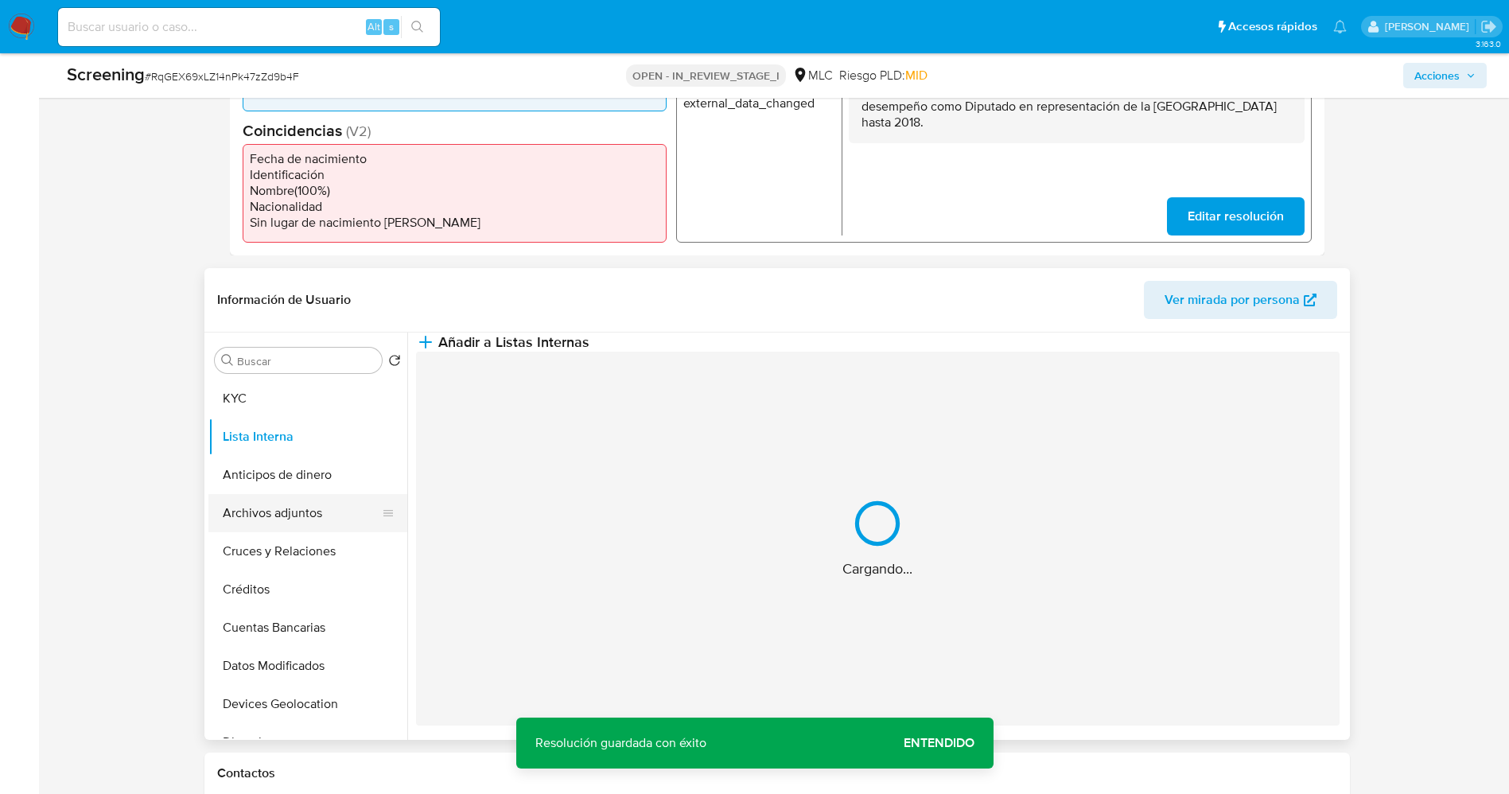
click at [259, 503] on button "Archivos adjuntos" at bounding box center [301, 513] width 186 height 38
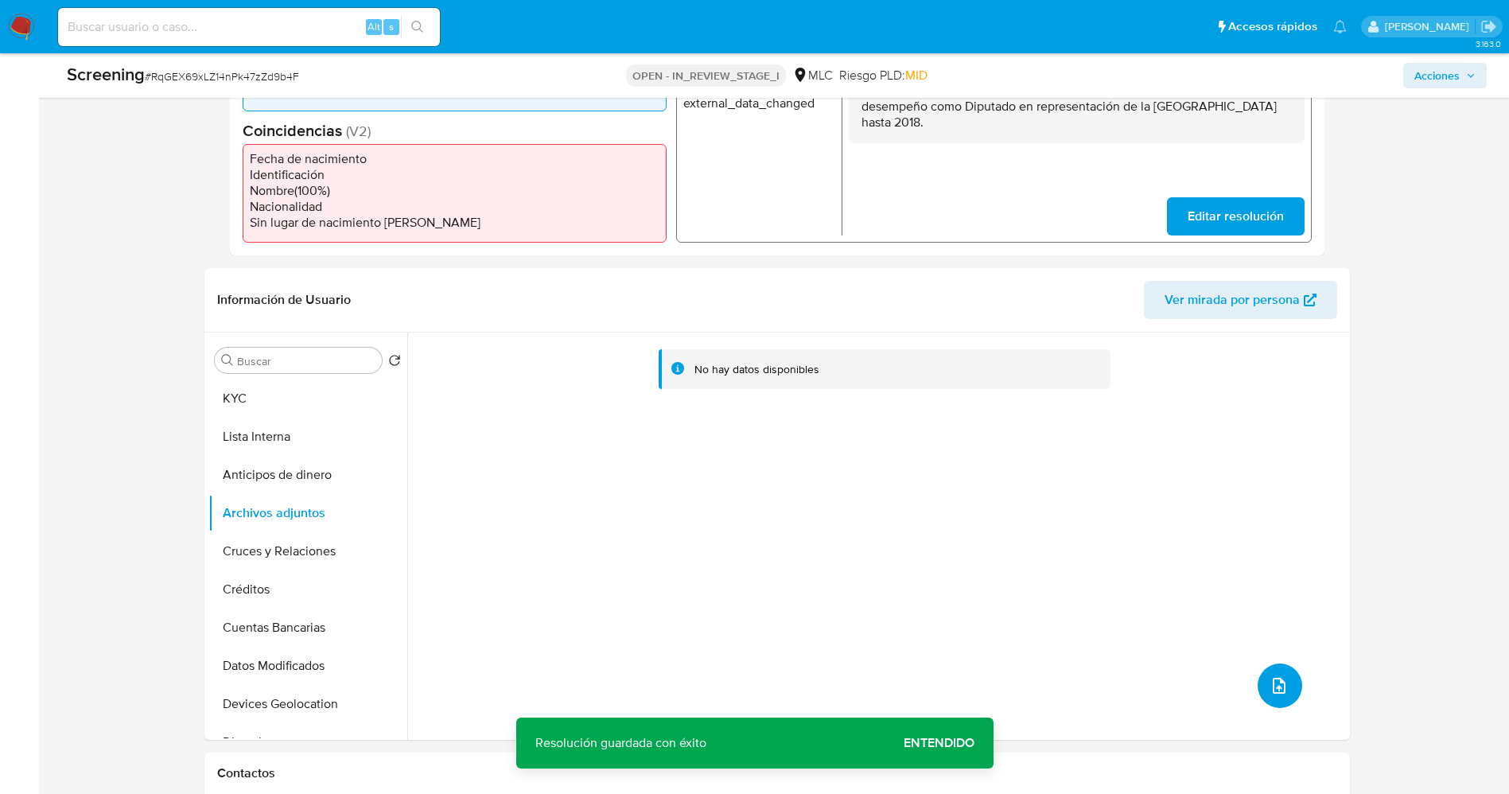
click at [1272, 688] on icon "upload-file" at bounding box center [1279, 685] width 19 height 19
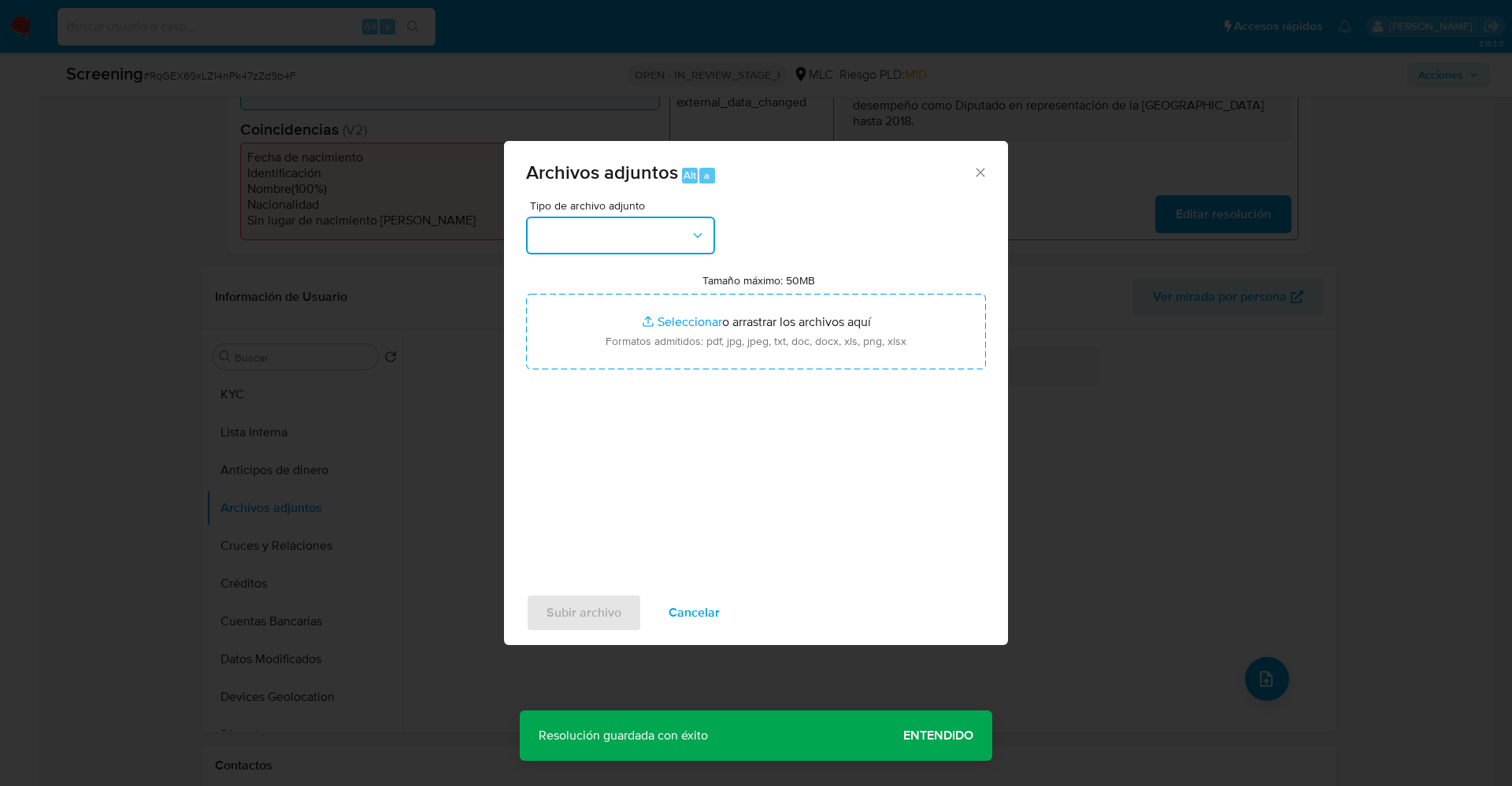
click at [637, 243] on button "button" at bounding box center [620, 236] width 189 height 38
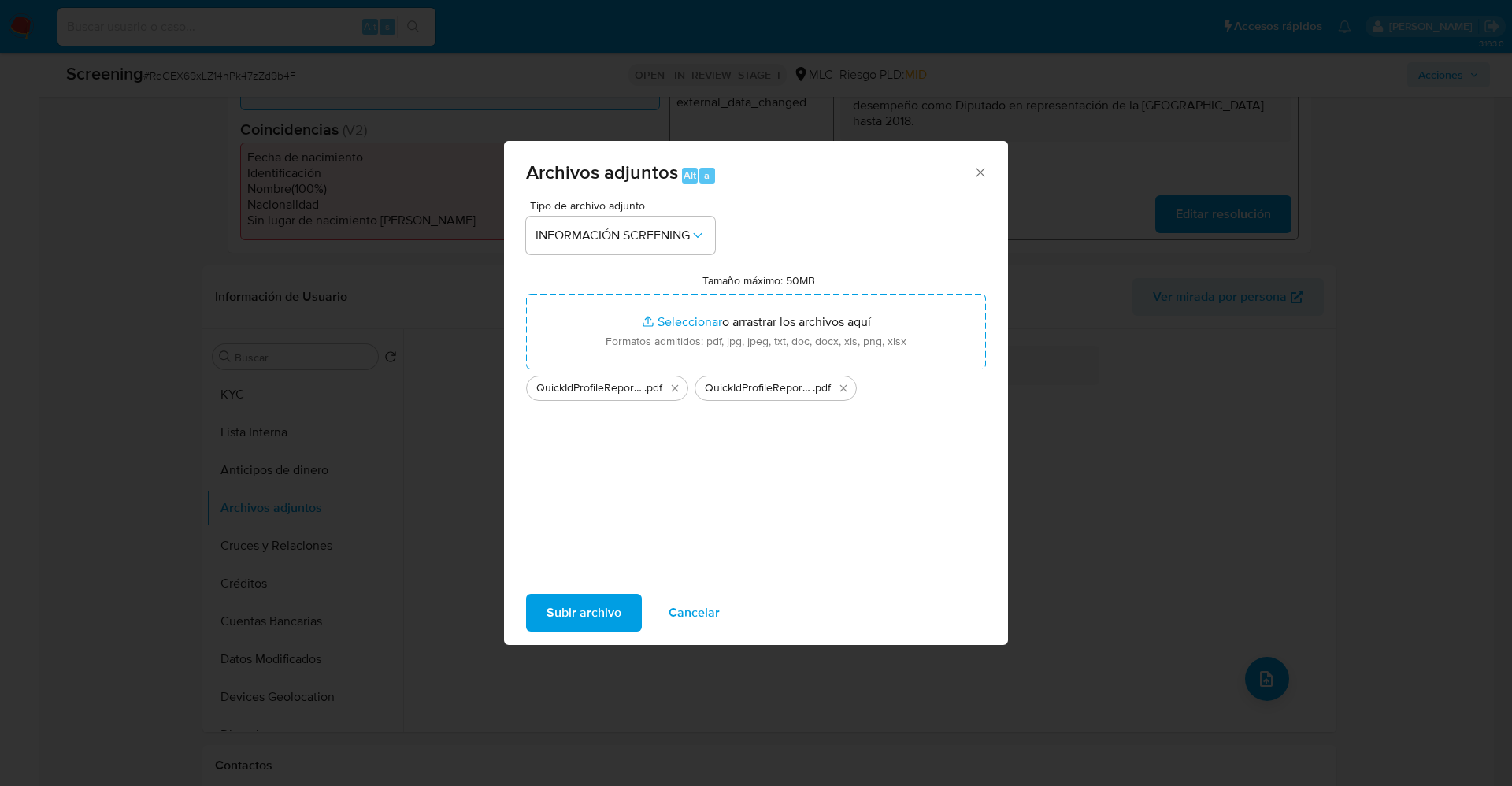
click at [568, 619] on span "Subir archivo" at bounding box center [584, 613] width 75 height 35
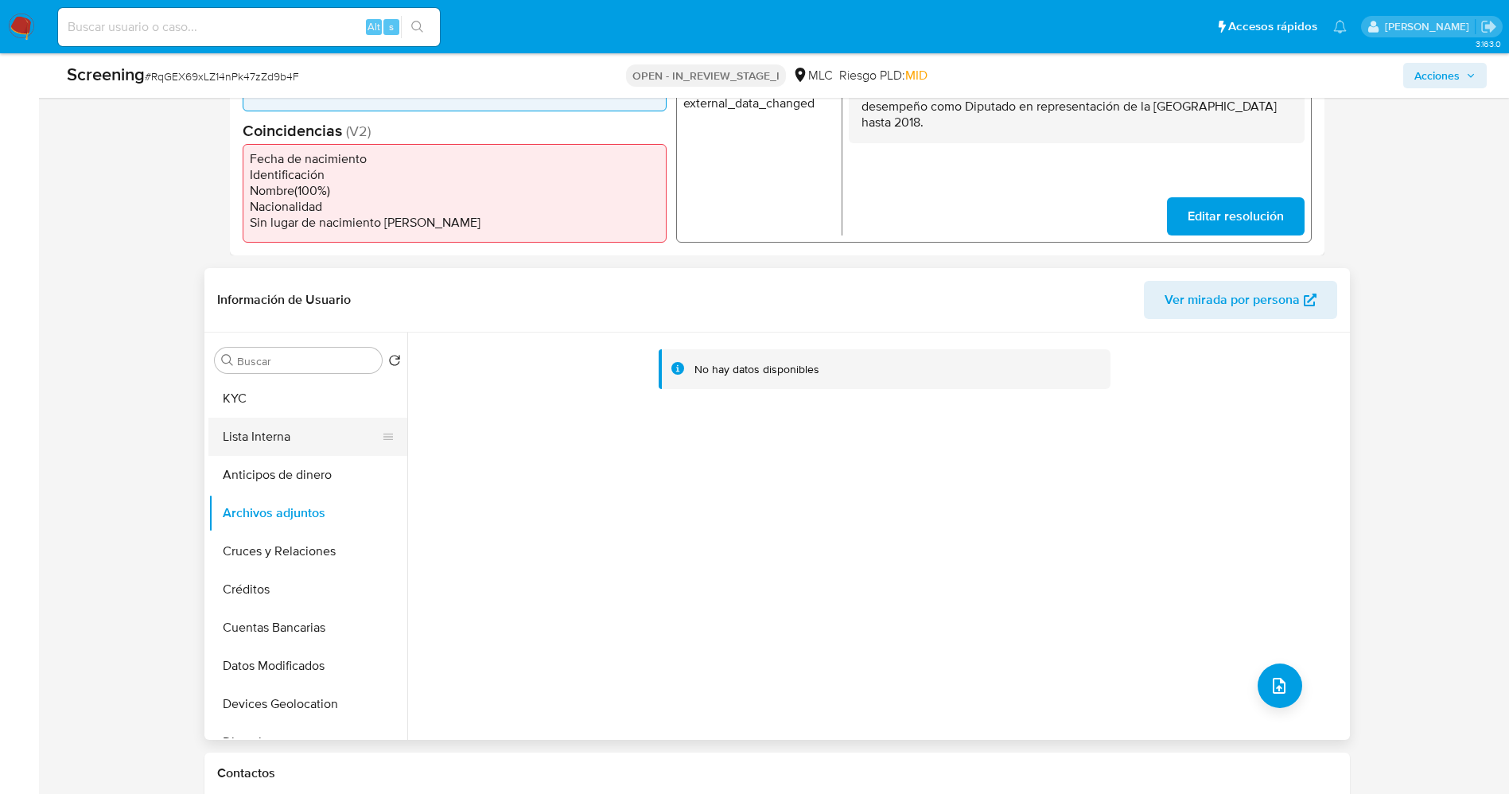
click at [278, 436] on button "Lista Interna" at bounding box center [301, 437] width 186 height 38
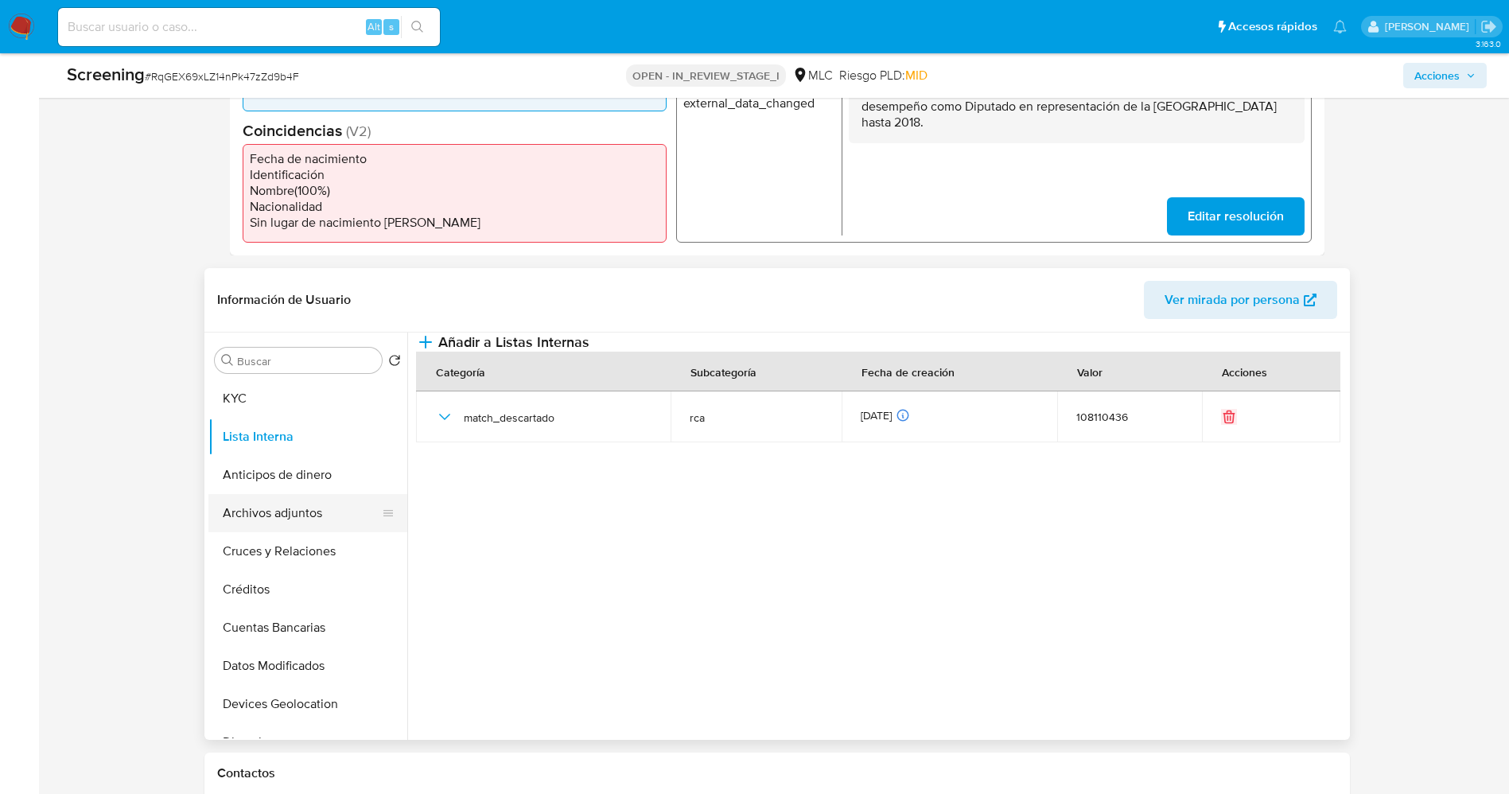
click at [293, 508] on button "Archivos adjuntos" at bounding box center [301, 513] width 186 height 38
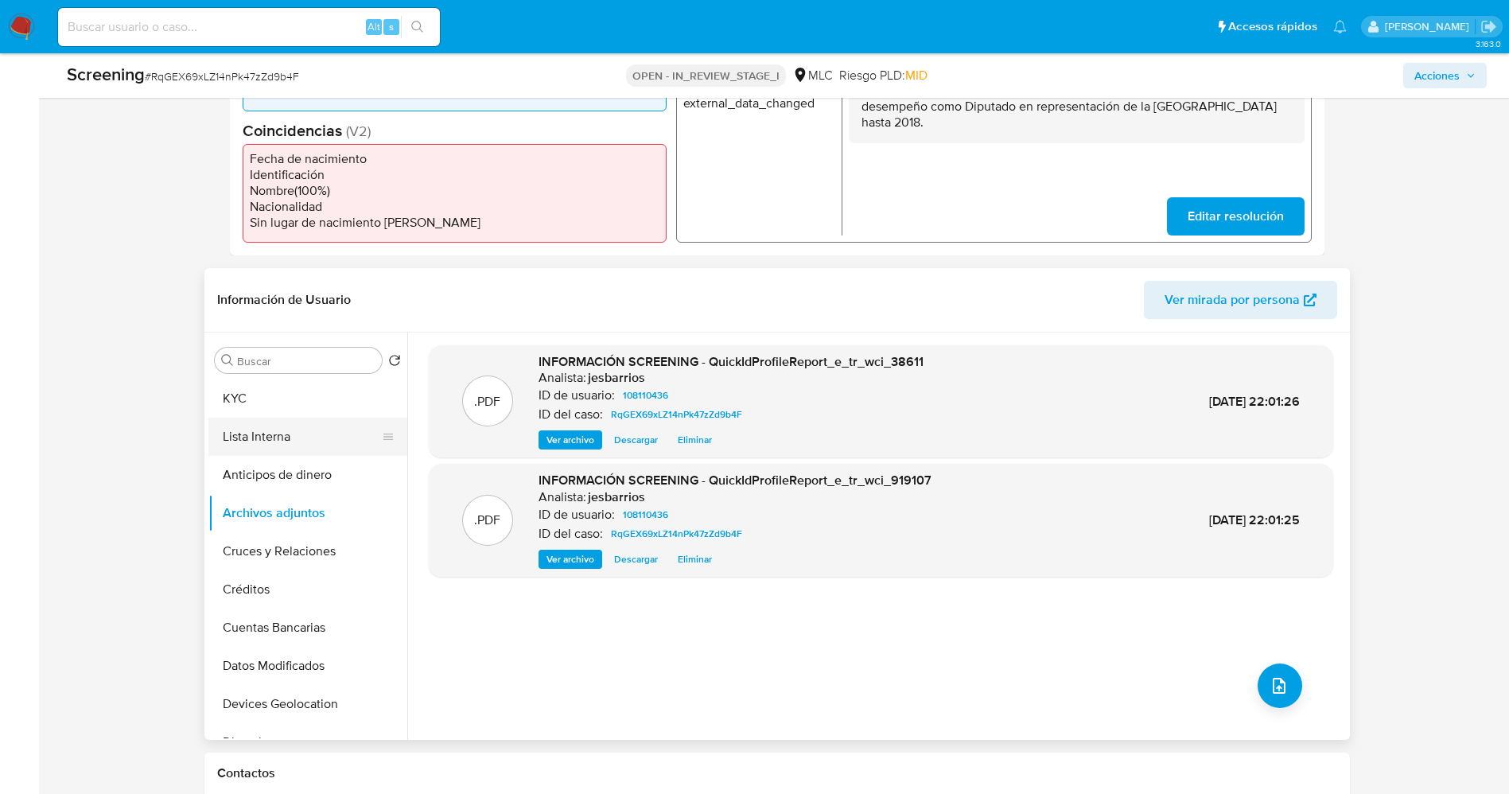
click at [303, 450] on button "Lista Interna" at bounding box center [301, 437] width 186 height 38
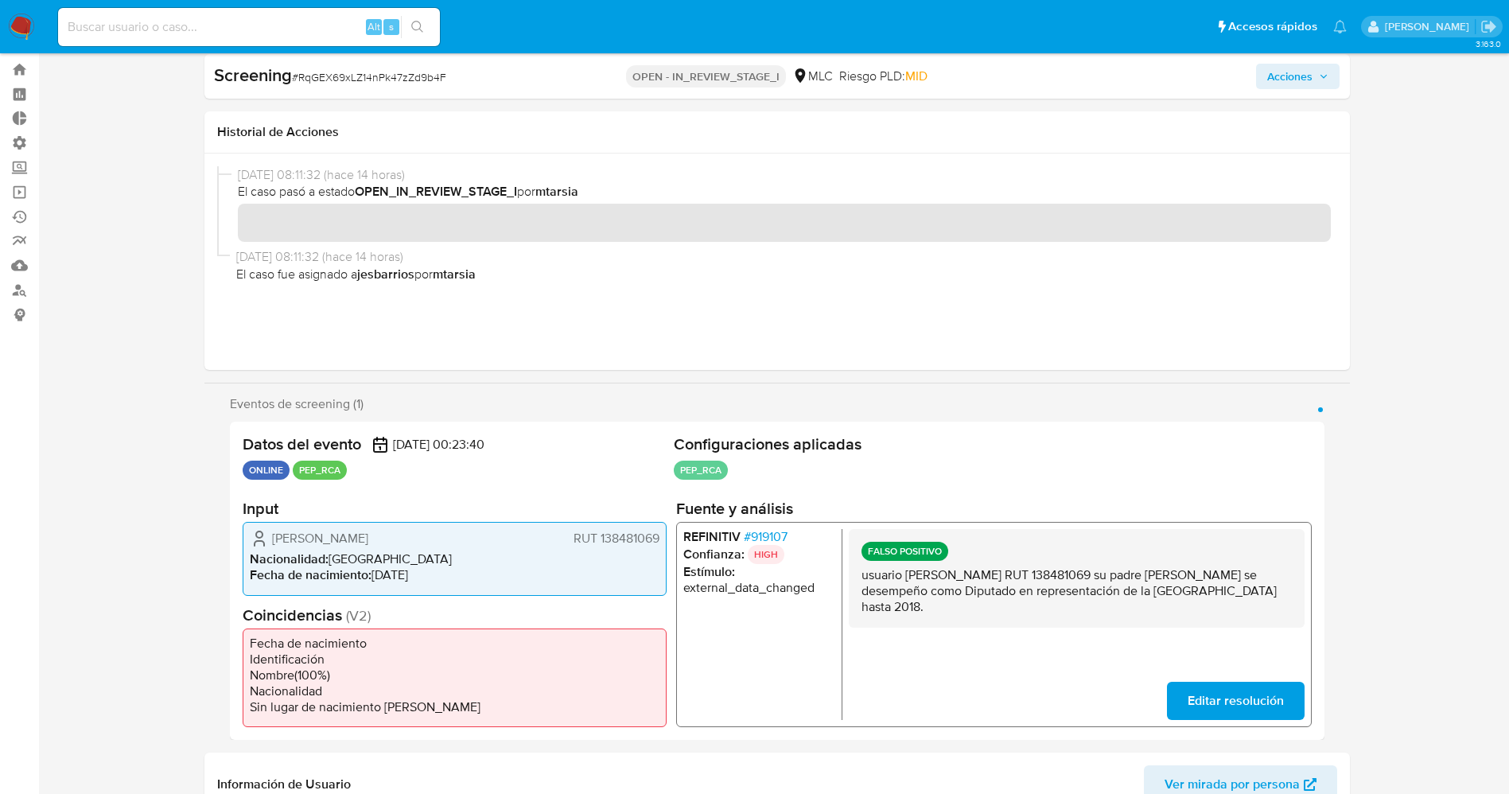
scroll to position [0, 0]
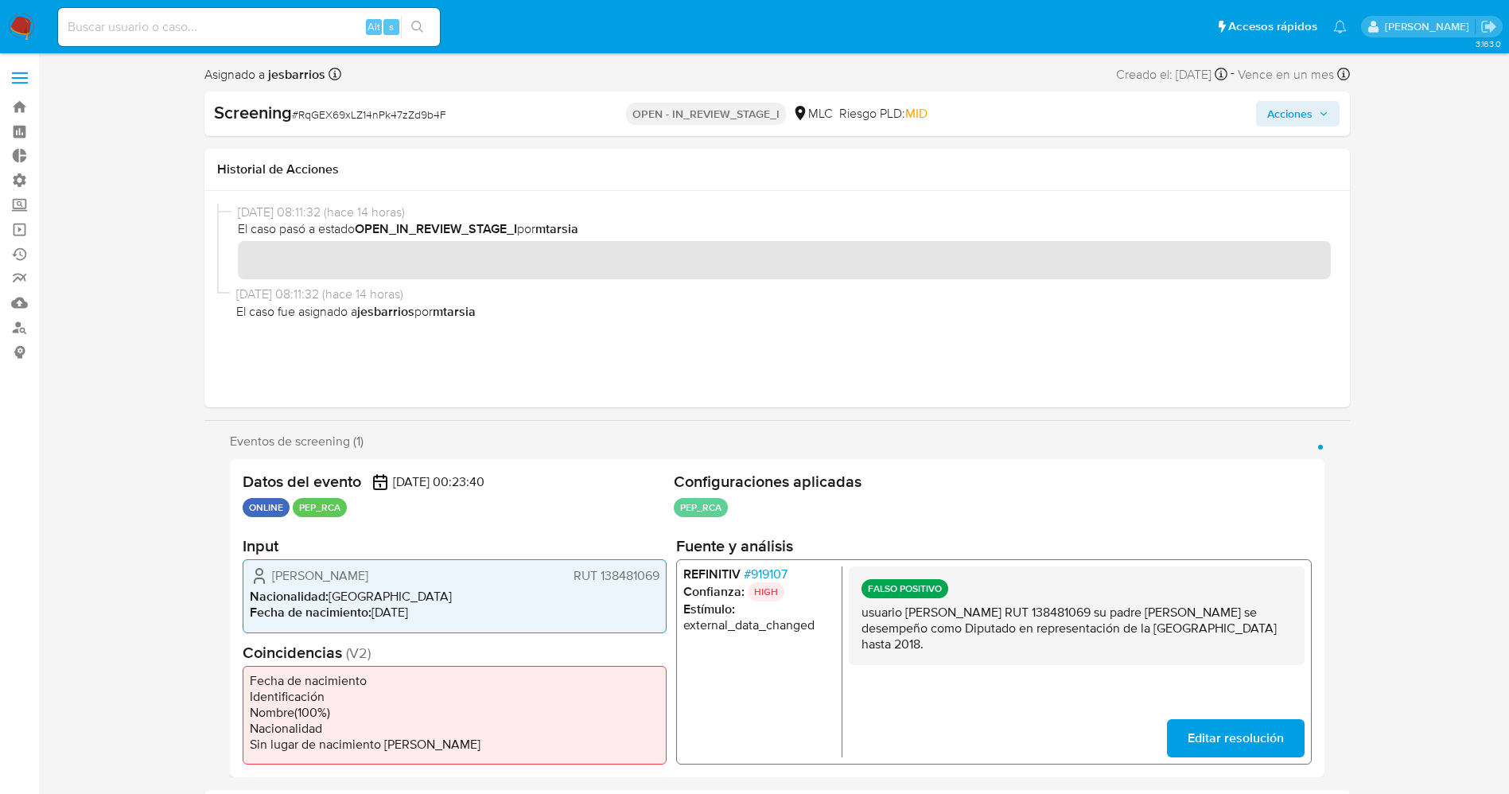
click at [1315, 122] on span "Acciones" at bounding box center [1298, 114] width 61 height 22
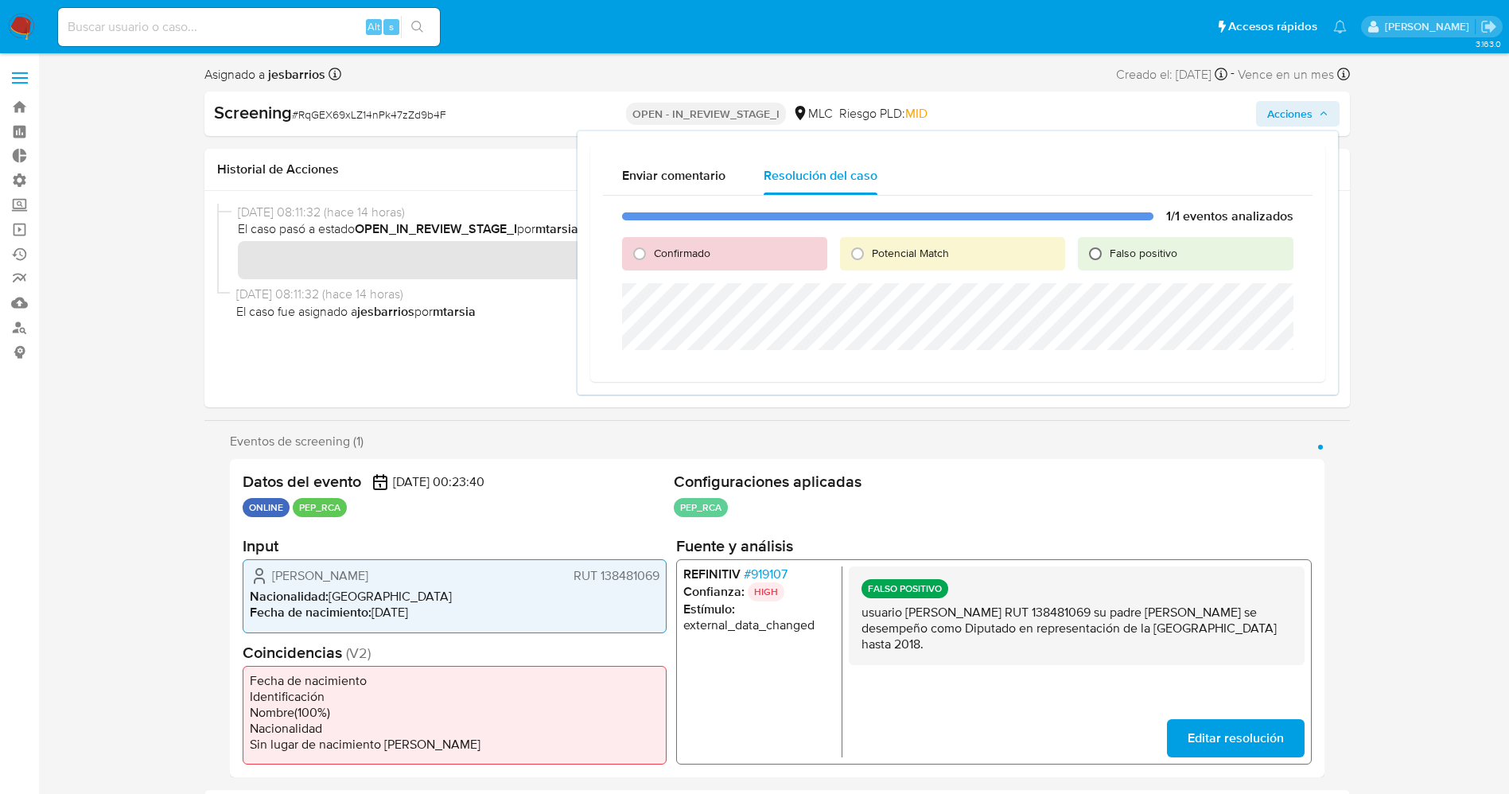
click at [1103, 254] on input "Falso positivo" at bounding box center [1095, 253] width 25 height 25
radio input "true"
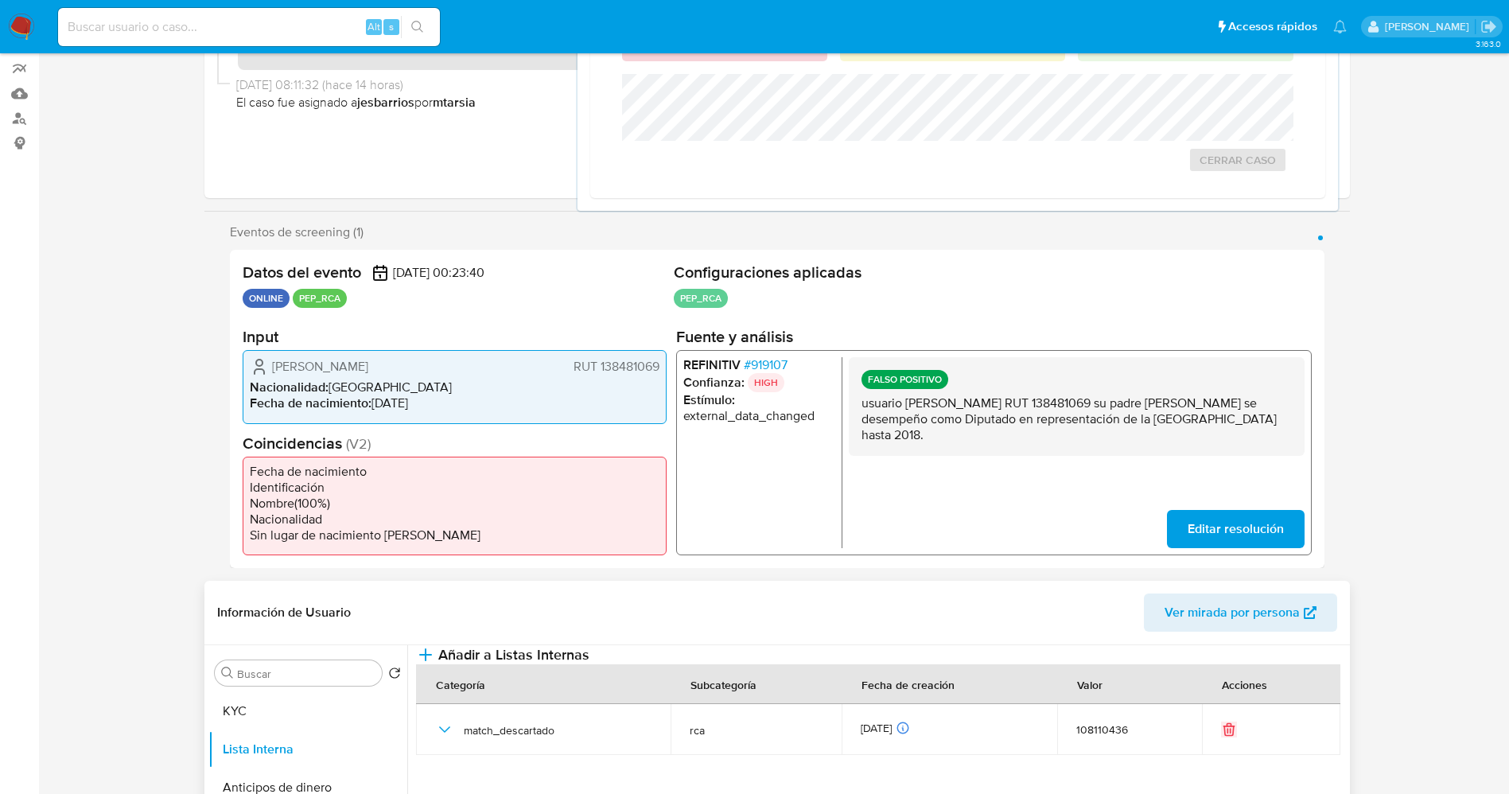
scroll to position [358, 0]
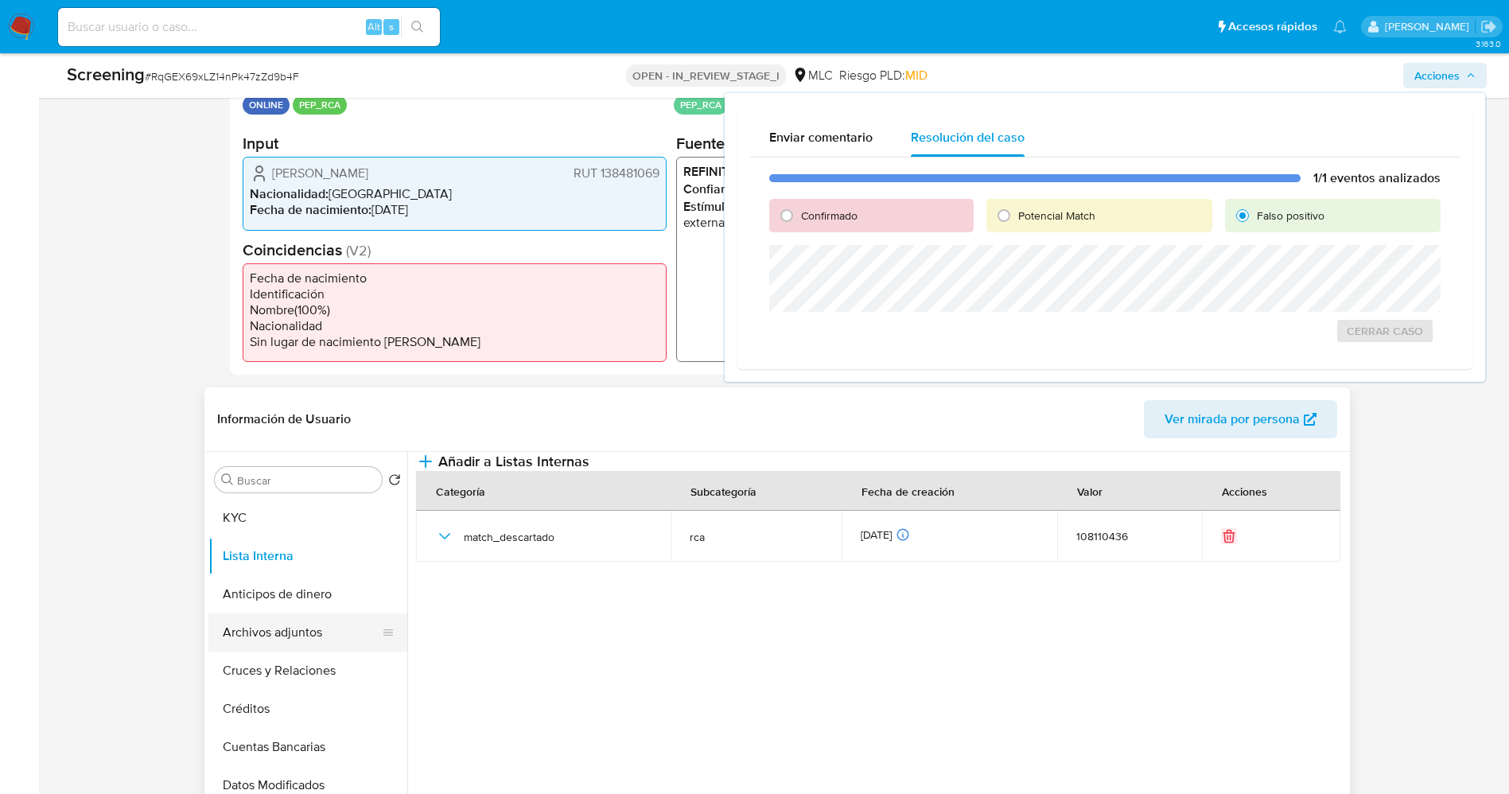
click at [285, 635] on button "Archivos adjuntos" at bounding box center [301, 632] width 186 height 38
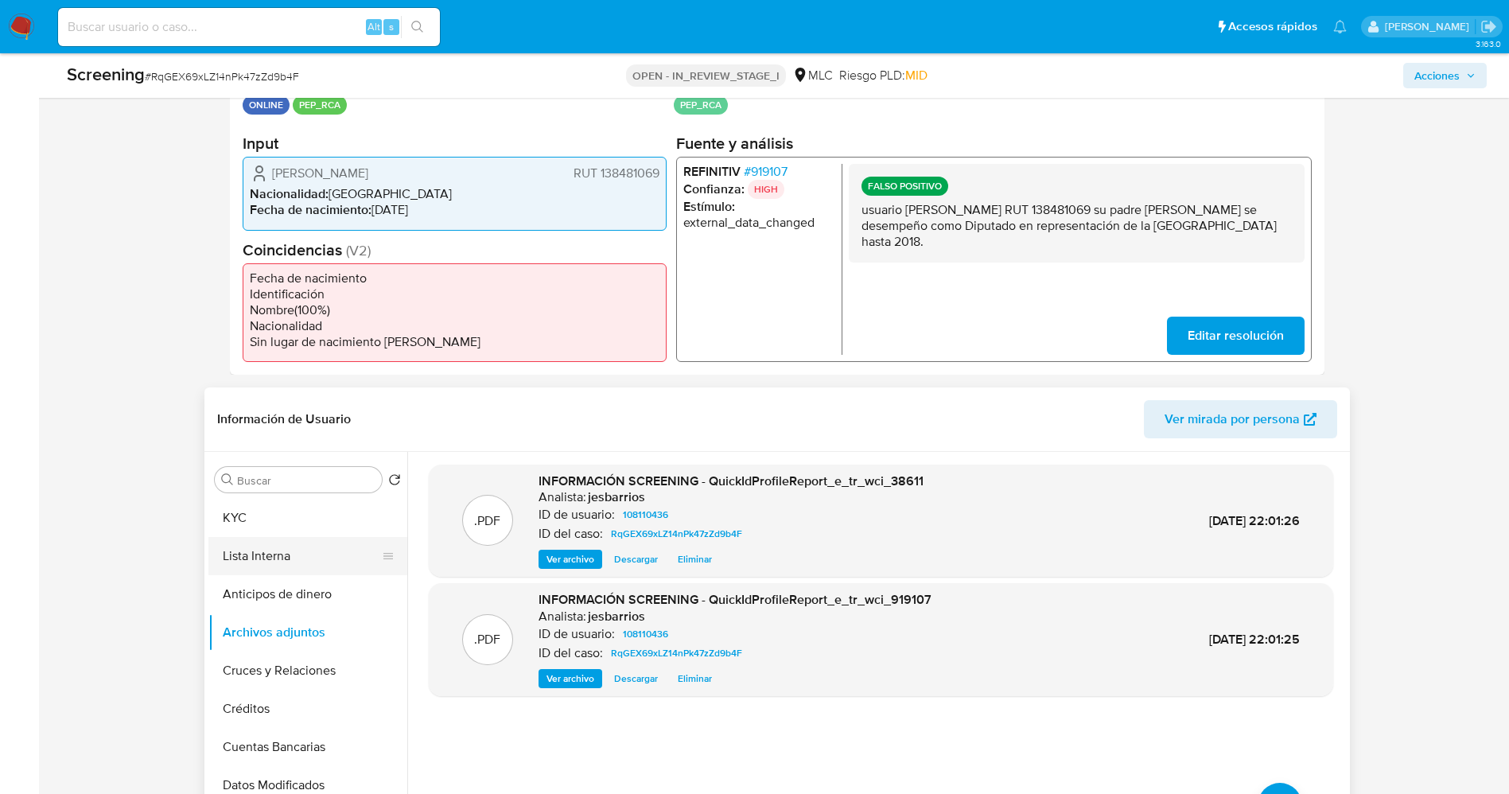
click at [294, 561] on button "Lista Interna" at bounding box center [301, 556] width 186 height 38
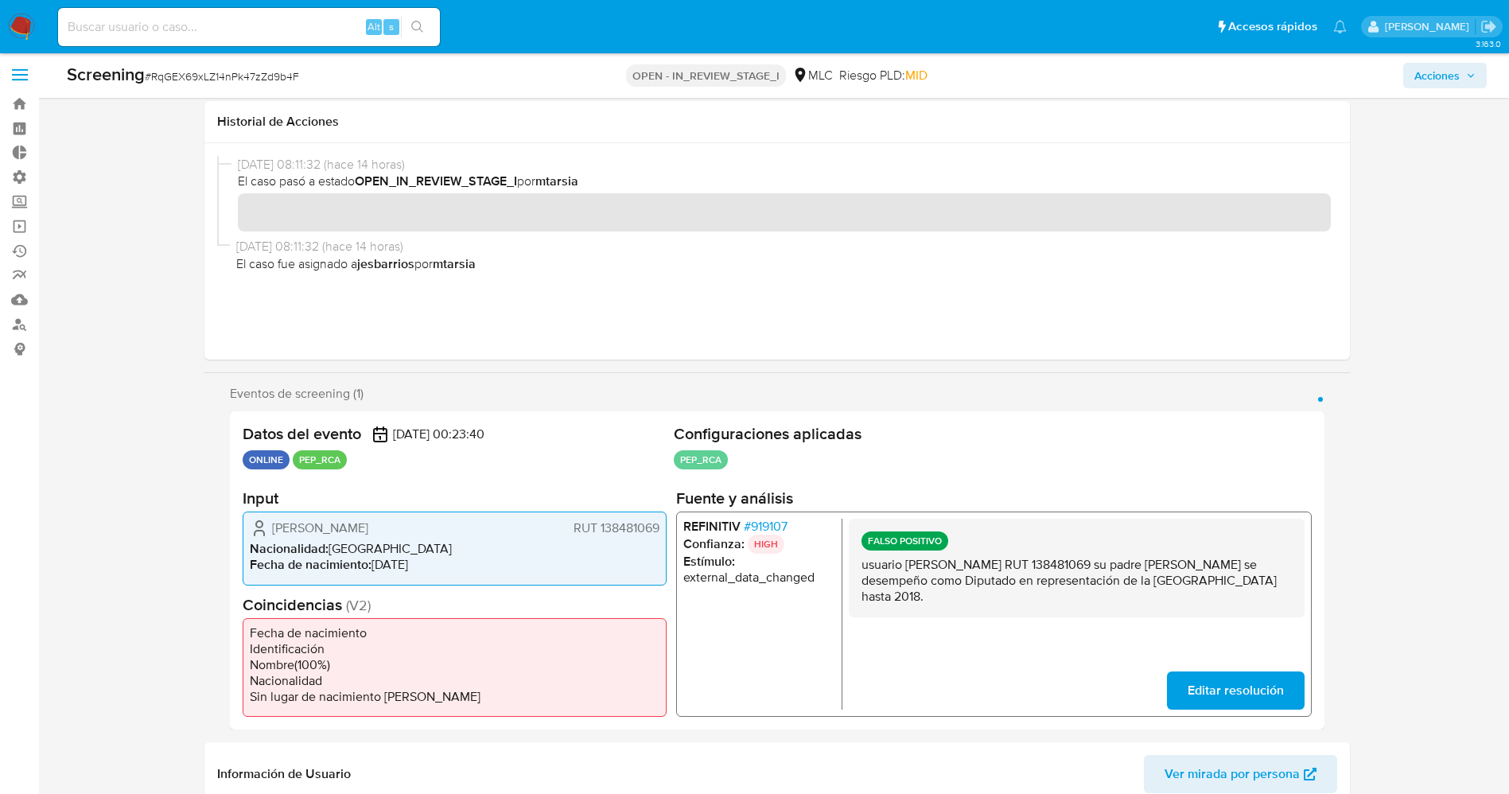
scroll to position [0, 0]
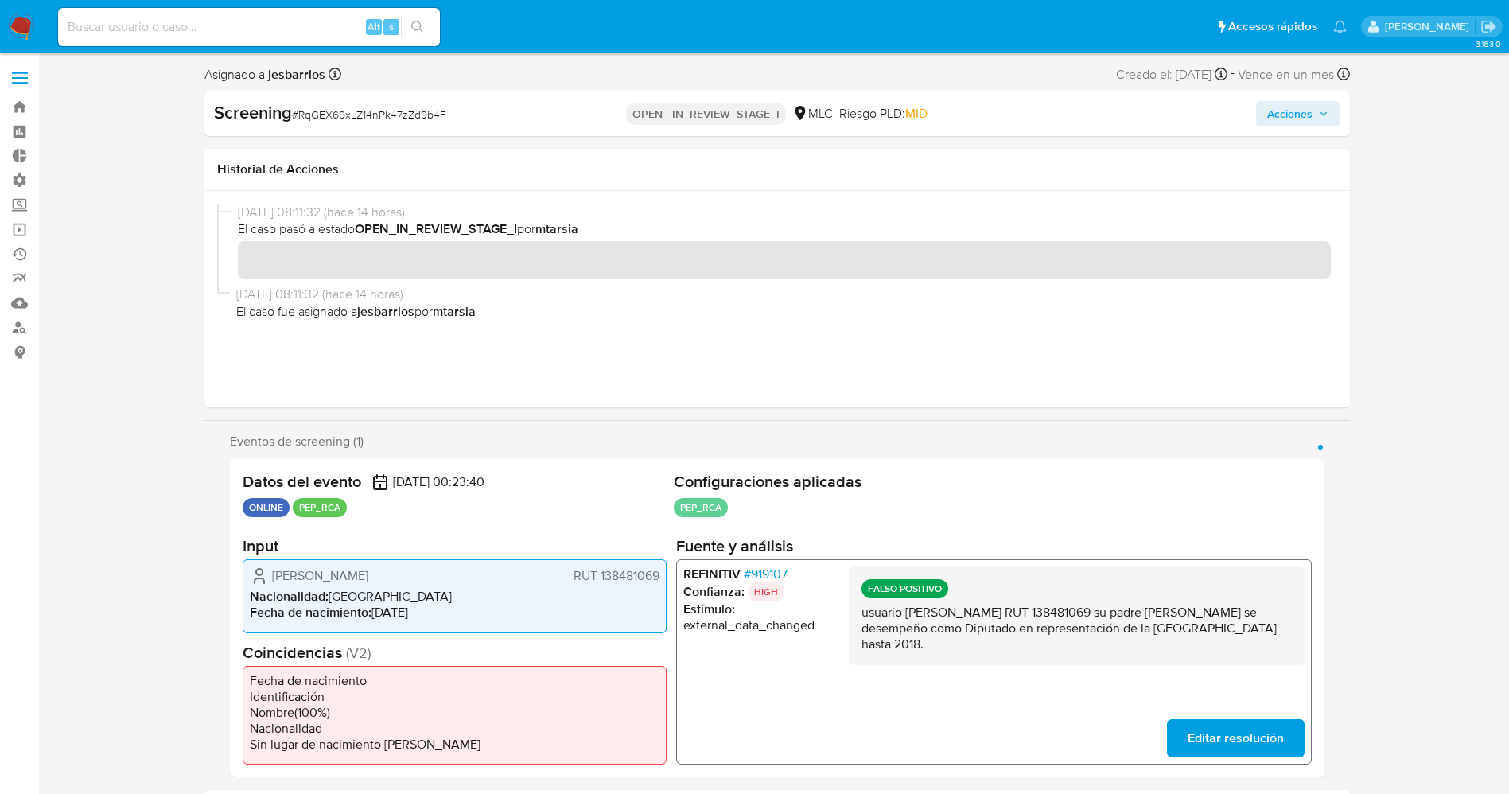
drag, startPoint x: 1275, startPoint y: 109, endPoint x: 1273, endPoint y: 118, distance: 8.9
click at [1275, 111] on span "Acciones" at bounding box center [1290, 113] width 45 height 25
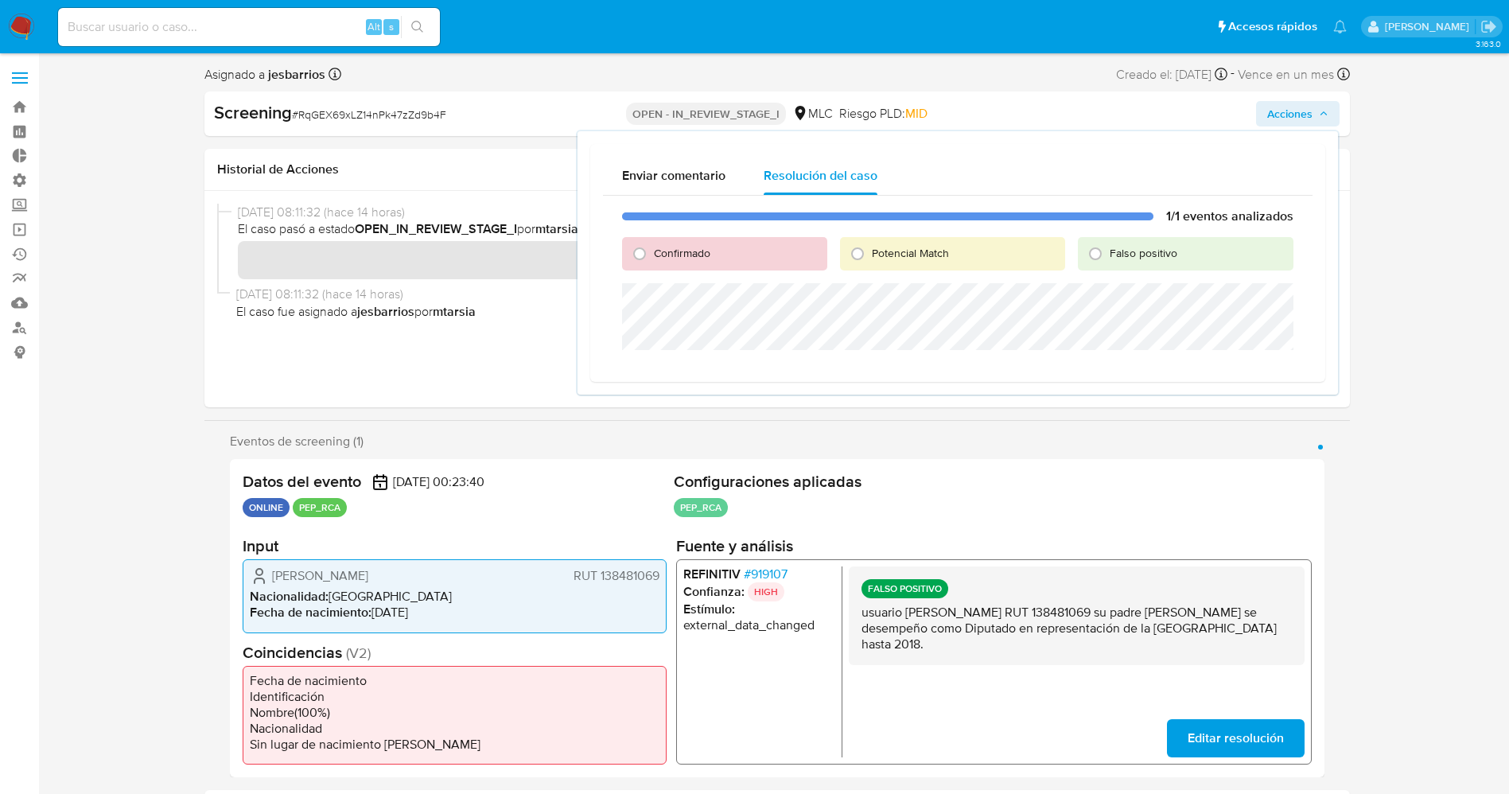
drag, startPoint x: 1097, startPoint y: 258, endPoint x: 1096, endPoint y: 267, distance: 9.7
click at [1096, 263] on input "Falso positivo" at bounding box center [1095, 253] width 25 height 25
radio input "true"
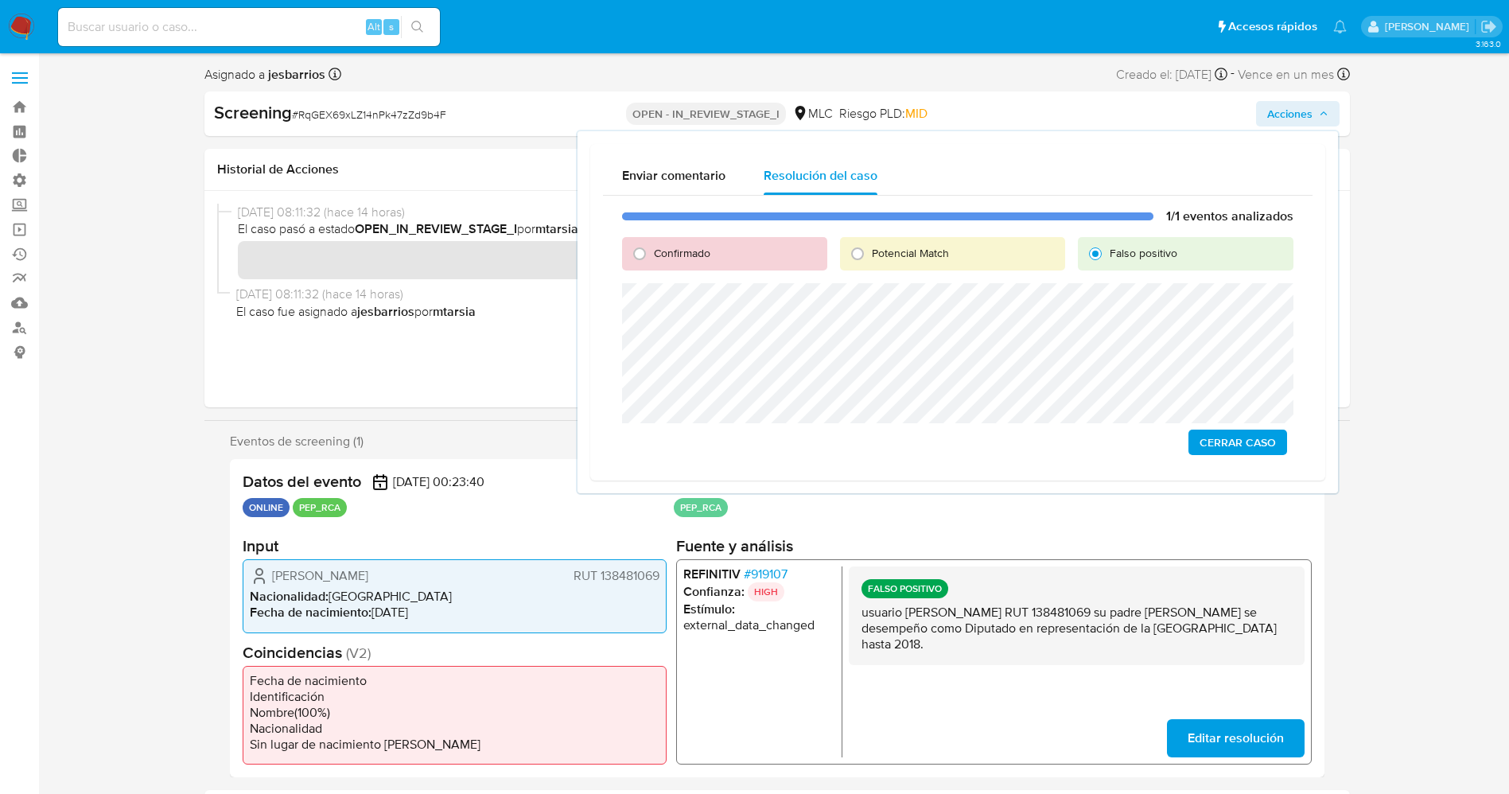
click at [1206, 435] on span "Cerrar Caso" at bounding box center [1238, 442] width 76 height 22
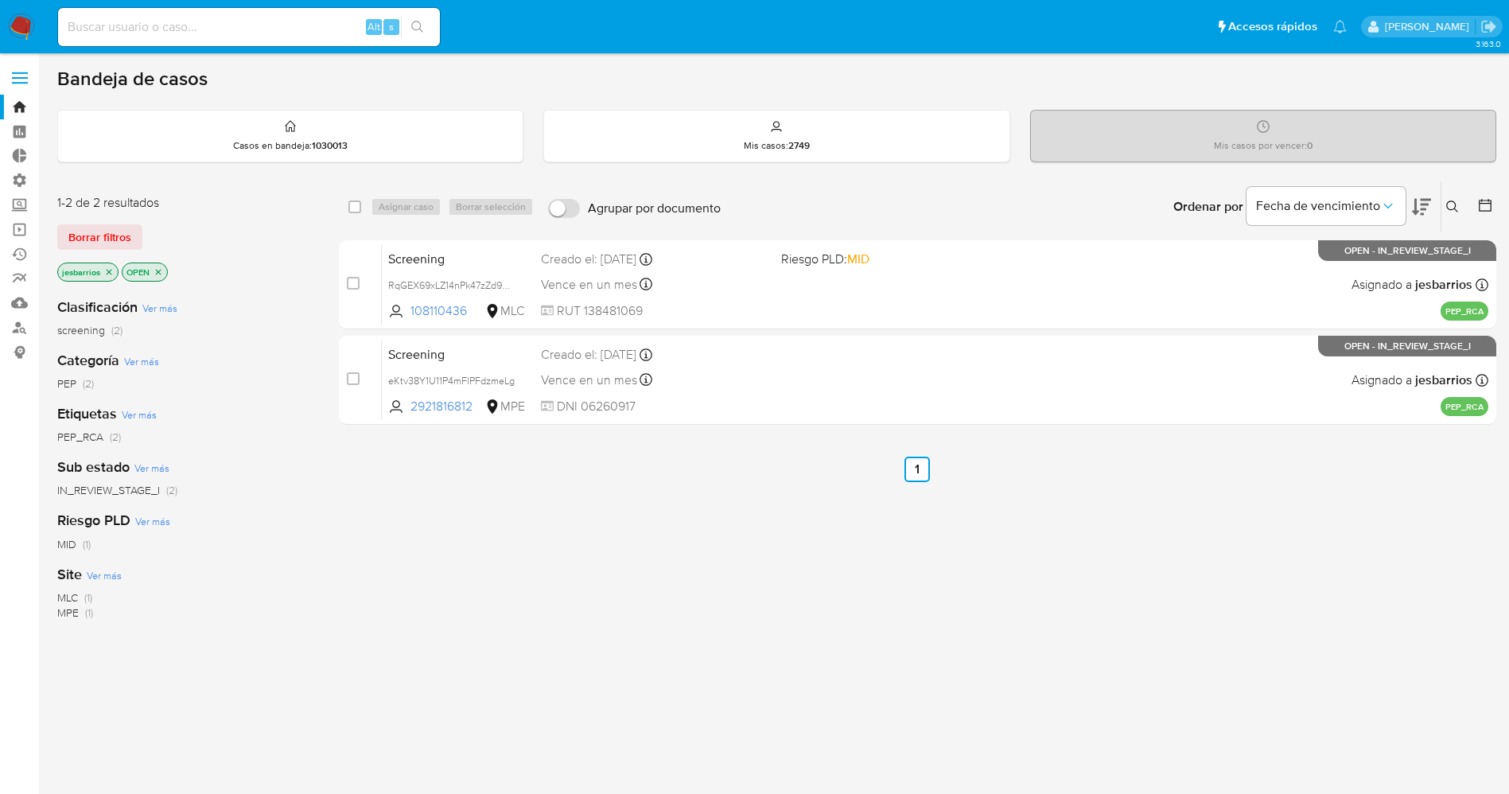
click at [155, 270] on icon "close-filter" at bounding box center [159, 272] width 10 height 10
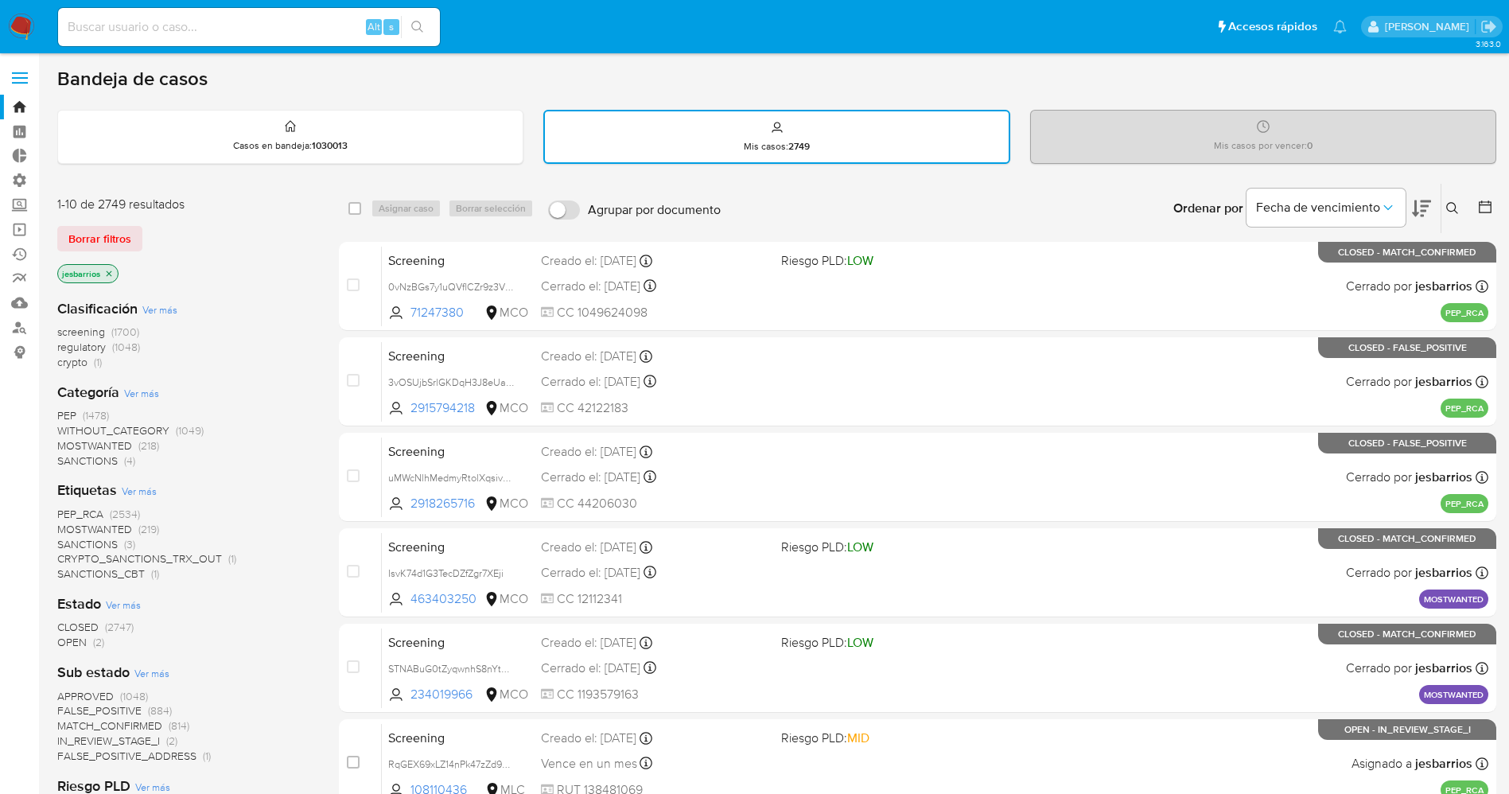
click at [1490, 210] on icon at bounding box center [1486, 207] width 16 height 16
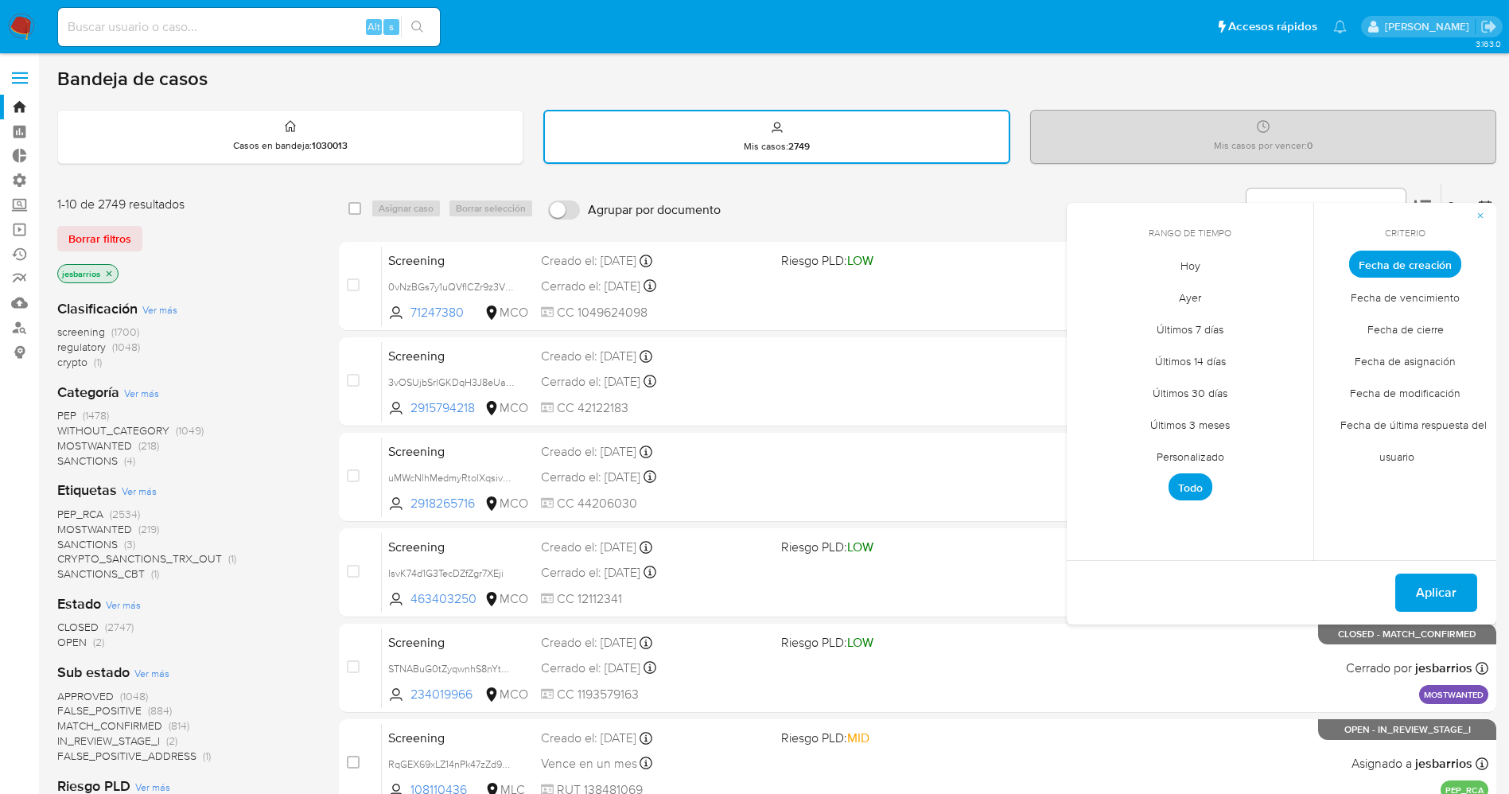
click at [1201, 259] on span "Hoy" at bounding box center [1190, 265] width 53 height 33
click at [1439, 323] on span "Fecha de cierre" at bounding box center [1406, 329] width 110 height 33
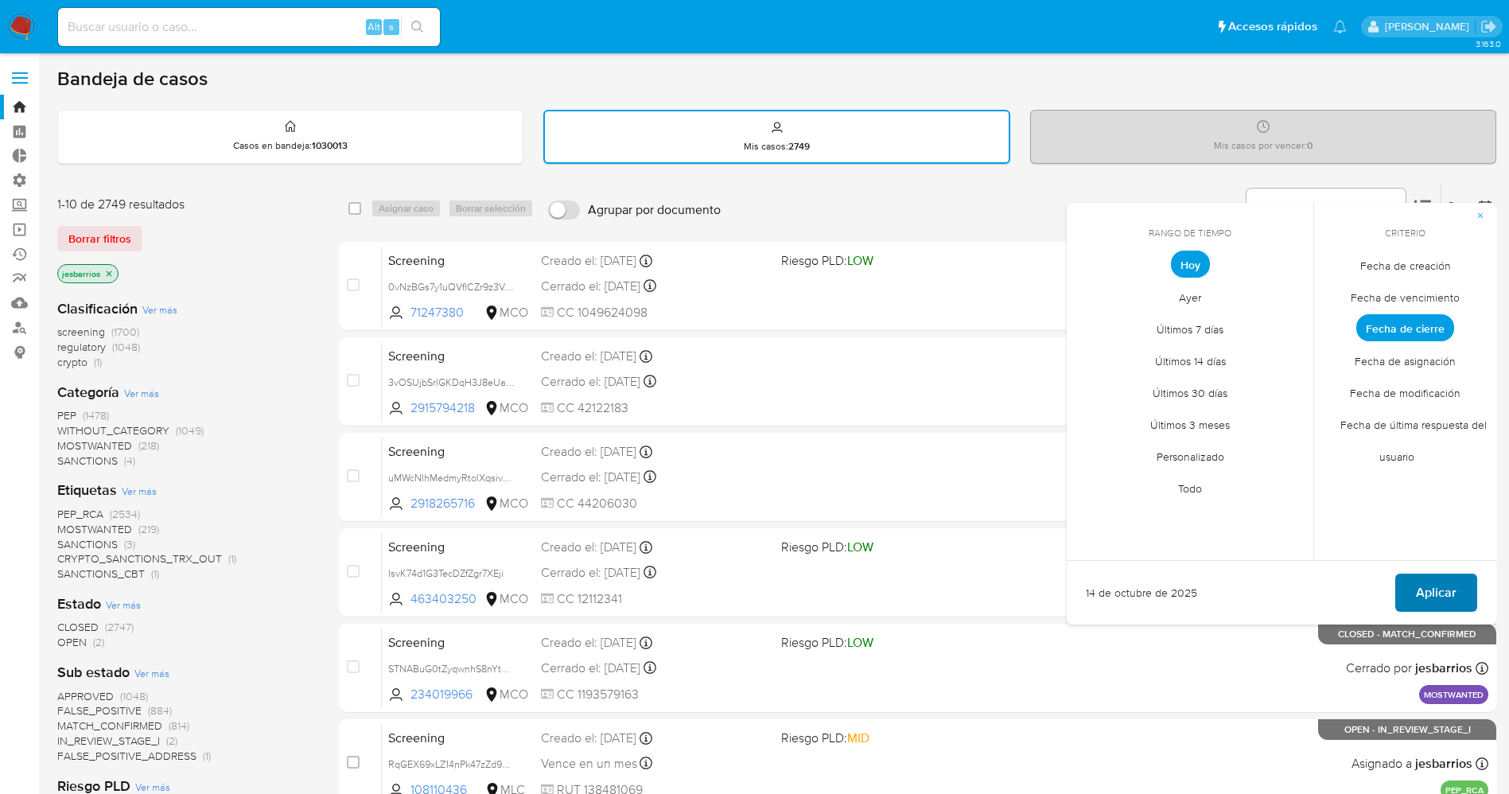
click at [1458, 602] on button "Aplicar" at bounding box center [1437, 593] width 82 height 38
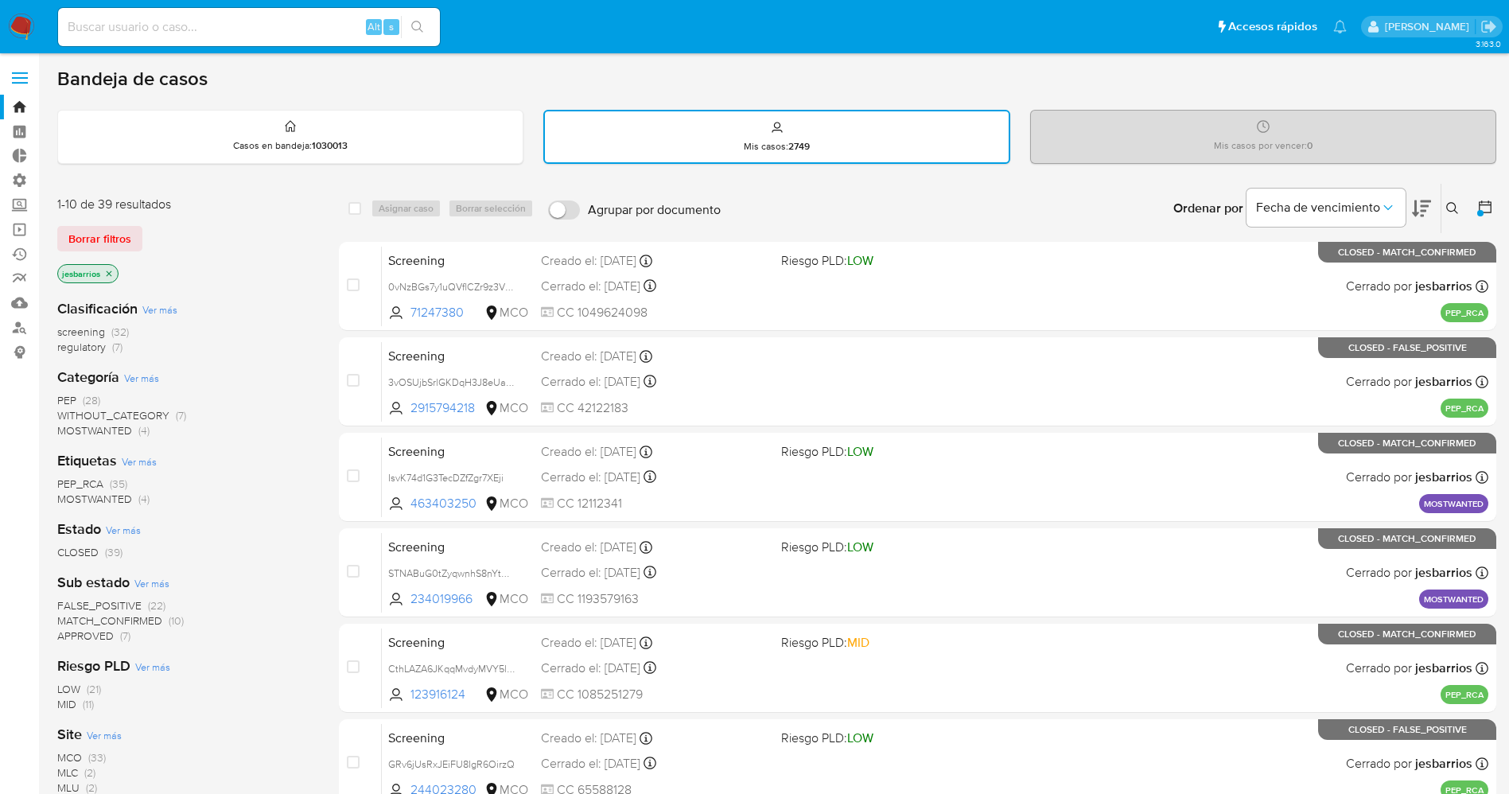
click at [17, 12] on nav "Pausado Ver notificaciones Alt s Accesos rápidos Presiona las siguientes teclas…" at bounding box center [754, 26] width 1509 height 53
click at [18, 15] on img at bounding box center [21, 27] width 27 height 27
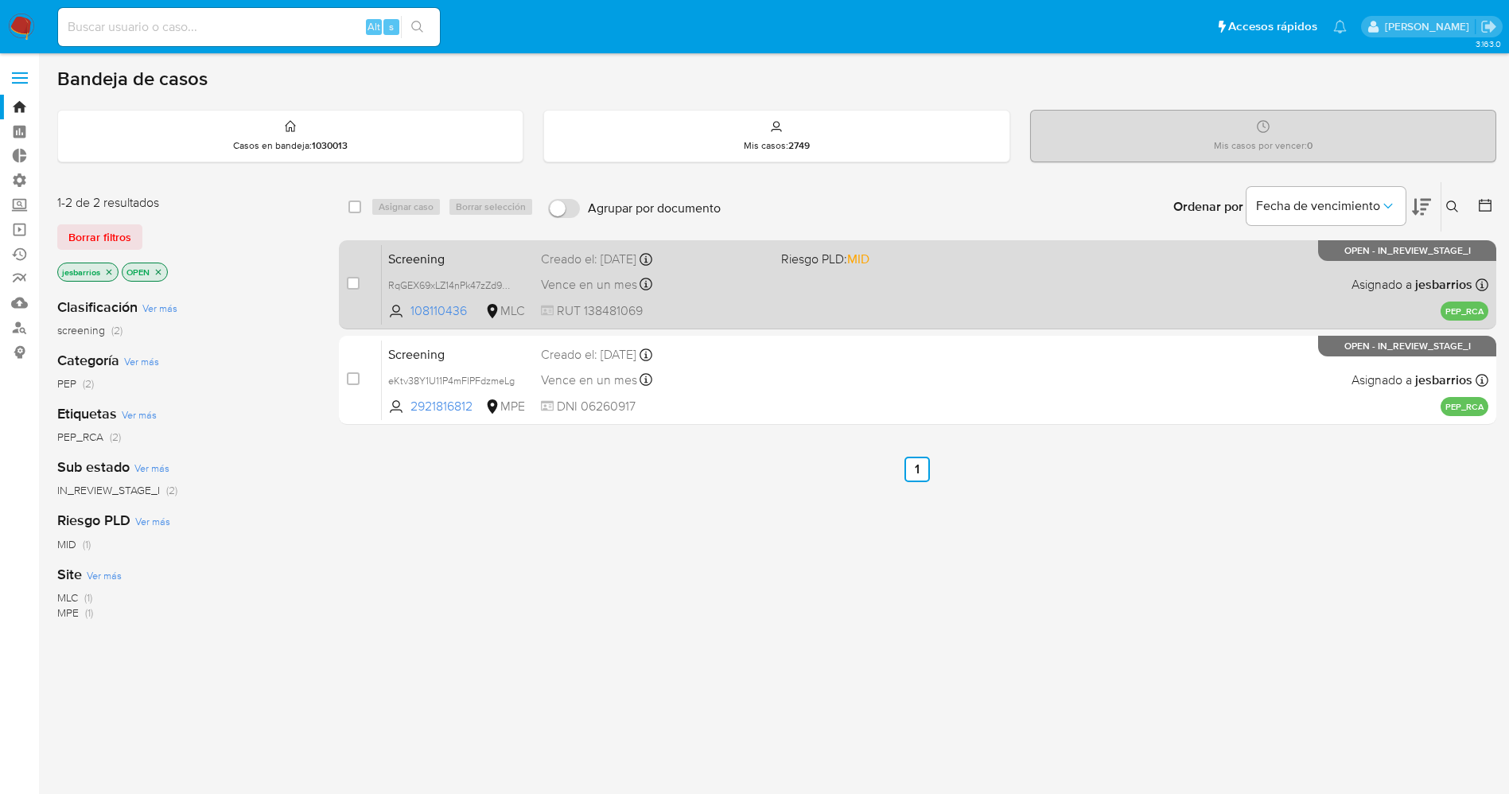
click at [895, 294] on div "Screening RqGEX69xLZ14nPk47zZd9b4F 108110436 MLC Riesgo PLD: MID Creado el: [DA…" at bounding box center [935, 284] width 1107 height 80
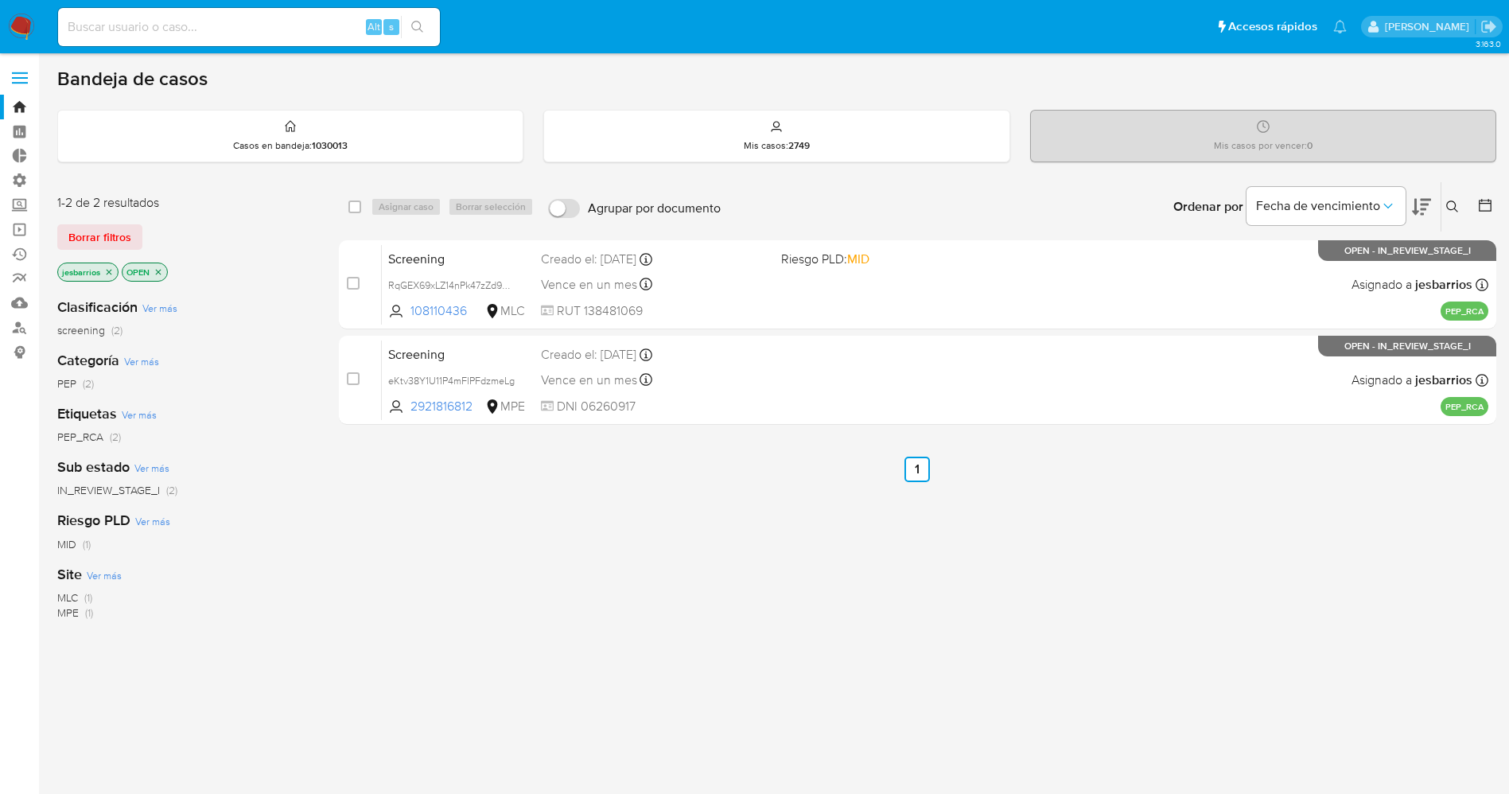
click at [23, 17] on img at bounding box center [21, 27] width 27 height 27
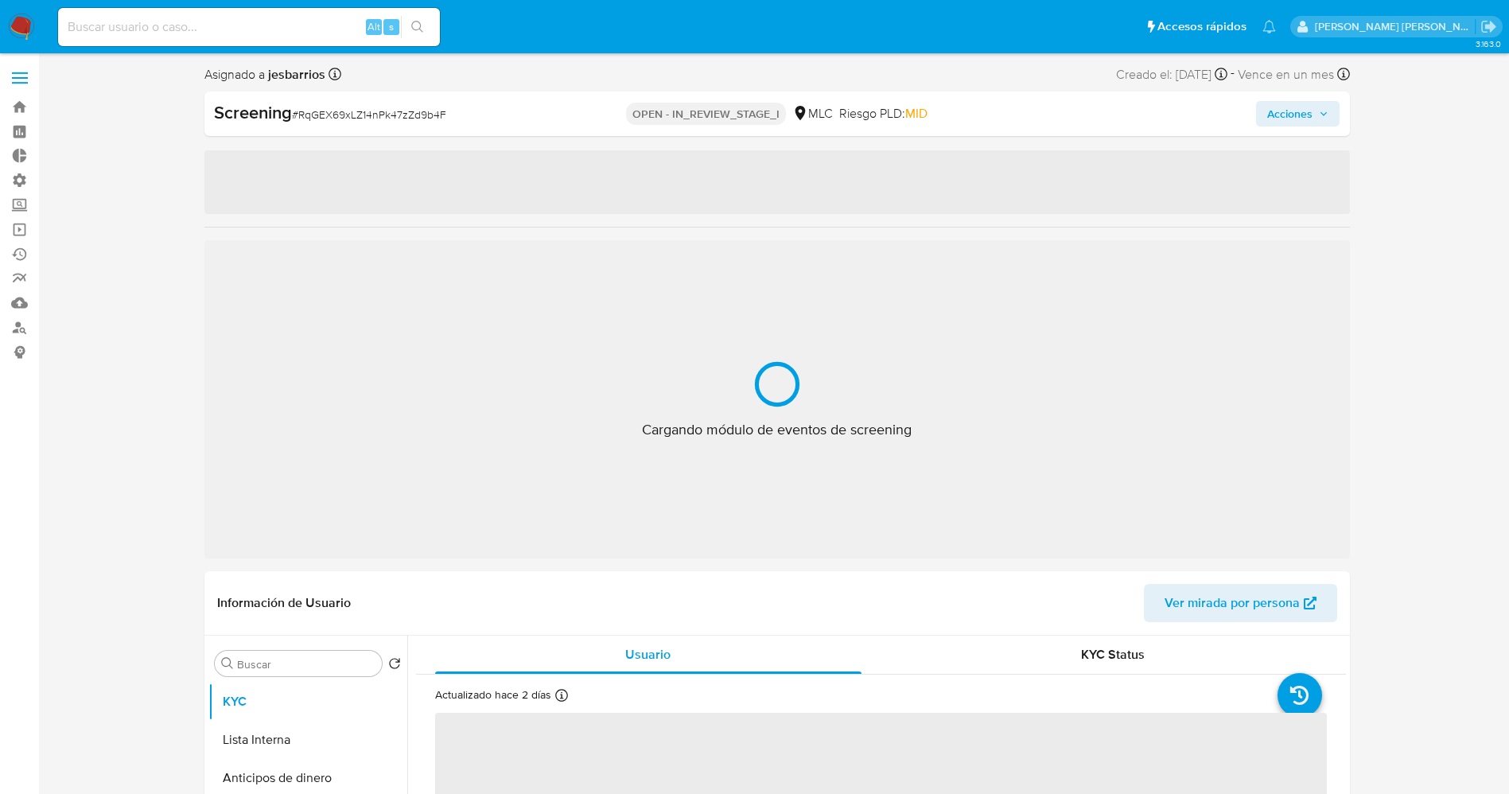
select select "10"
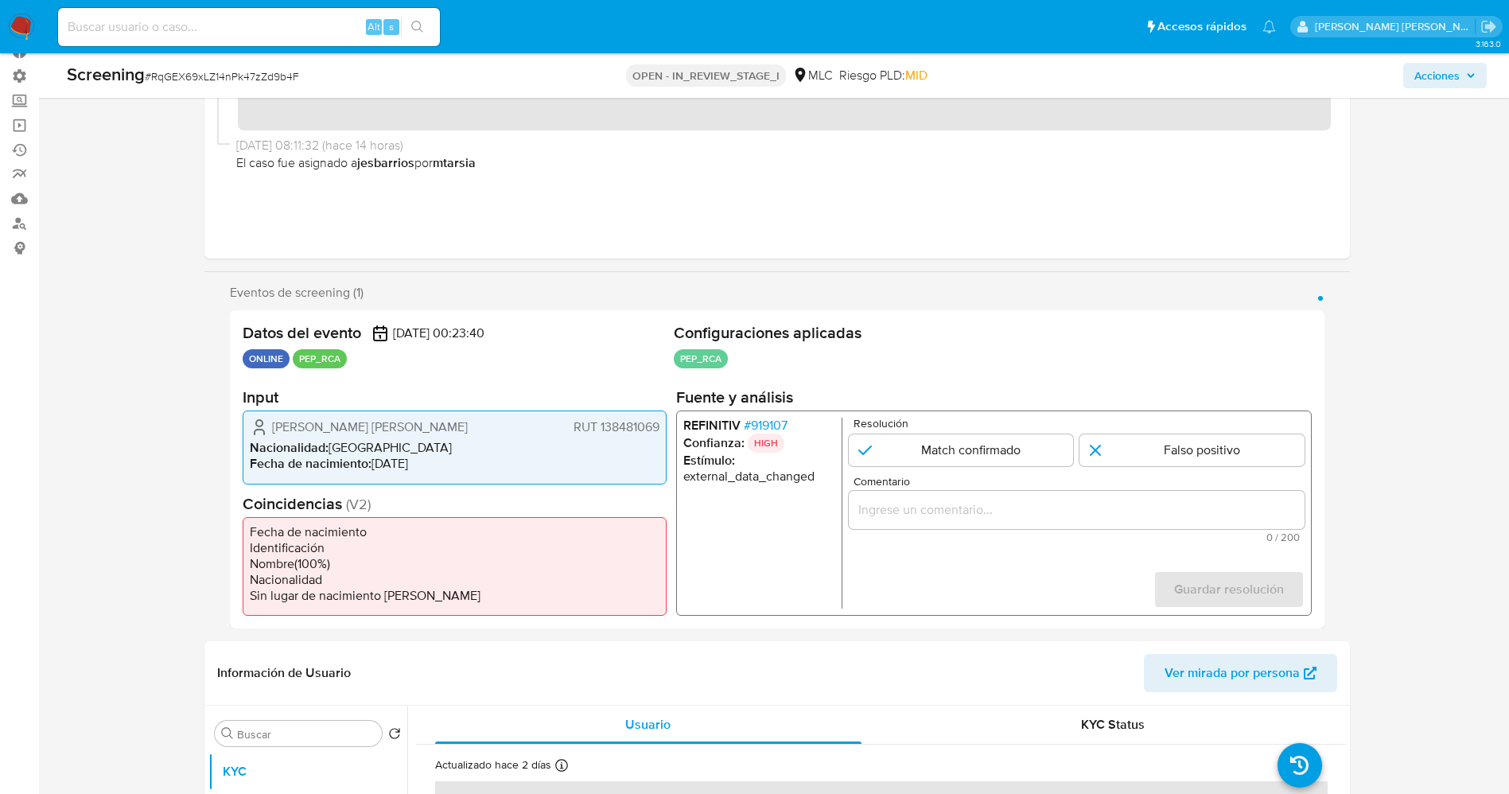
scroll to position [239, 0]
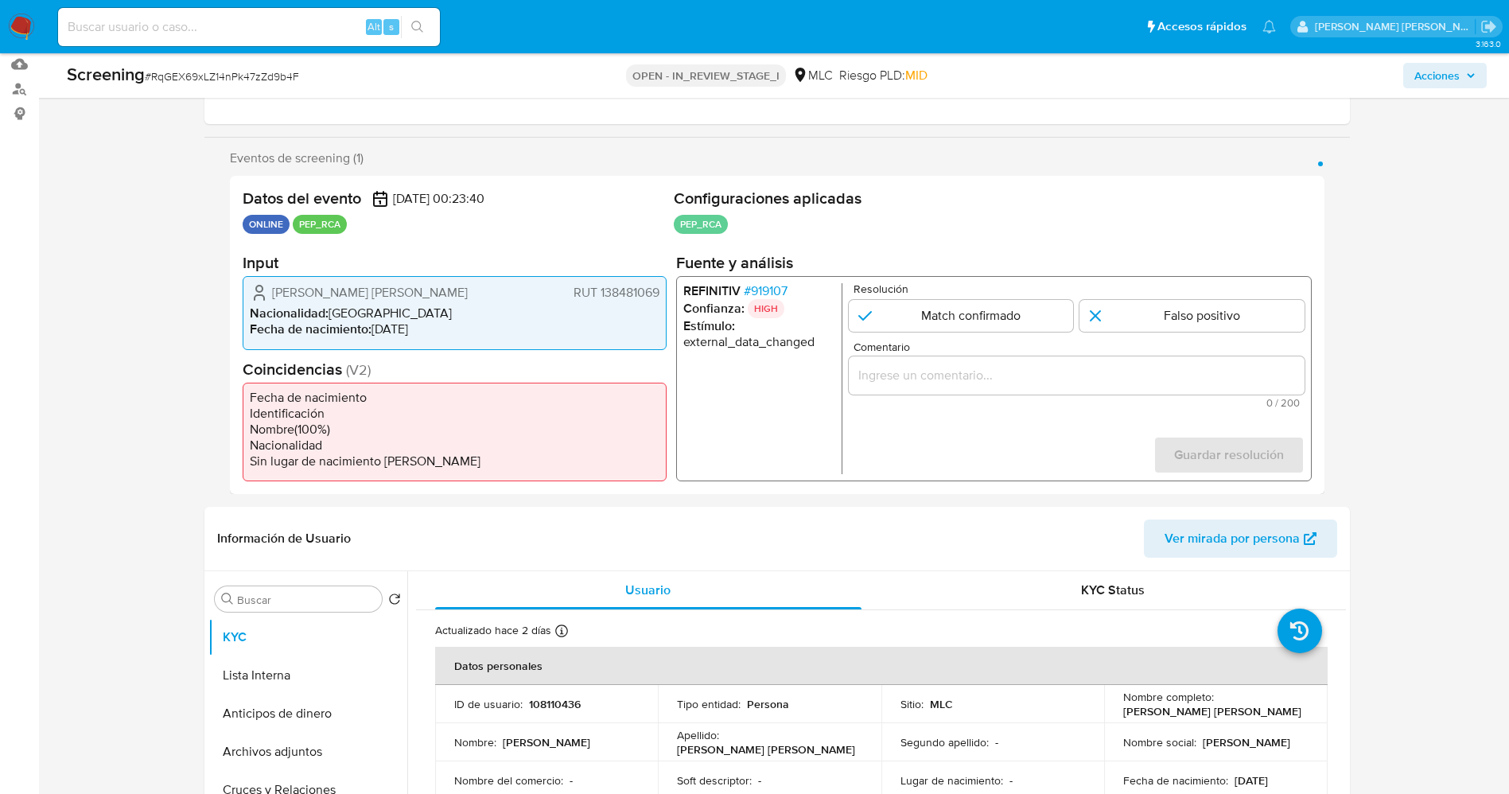
click at [768, 297] on span "# 919107" at bounding box center [765, 291] width 44 height 16
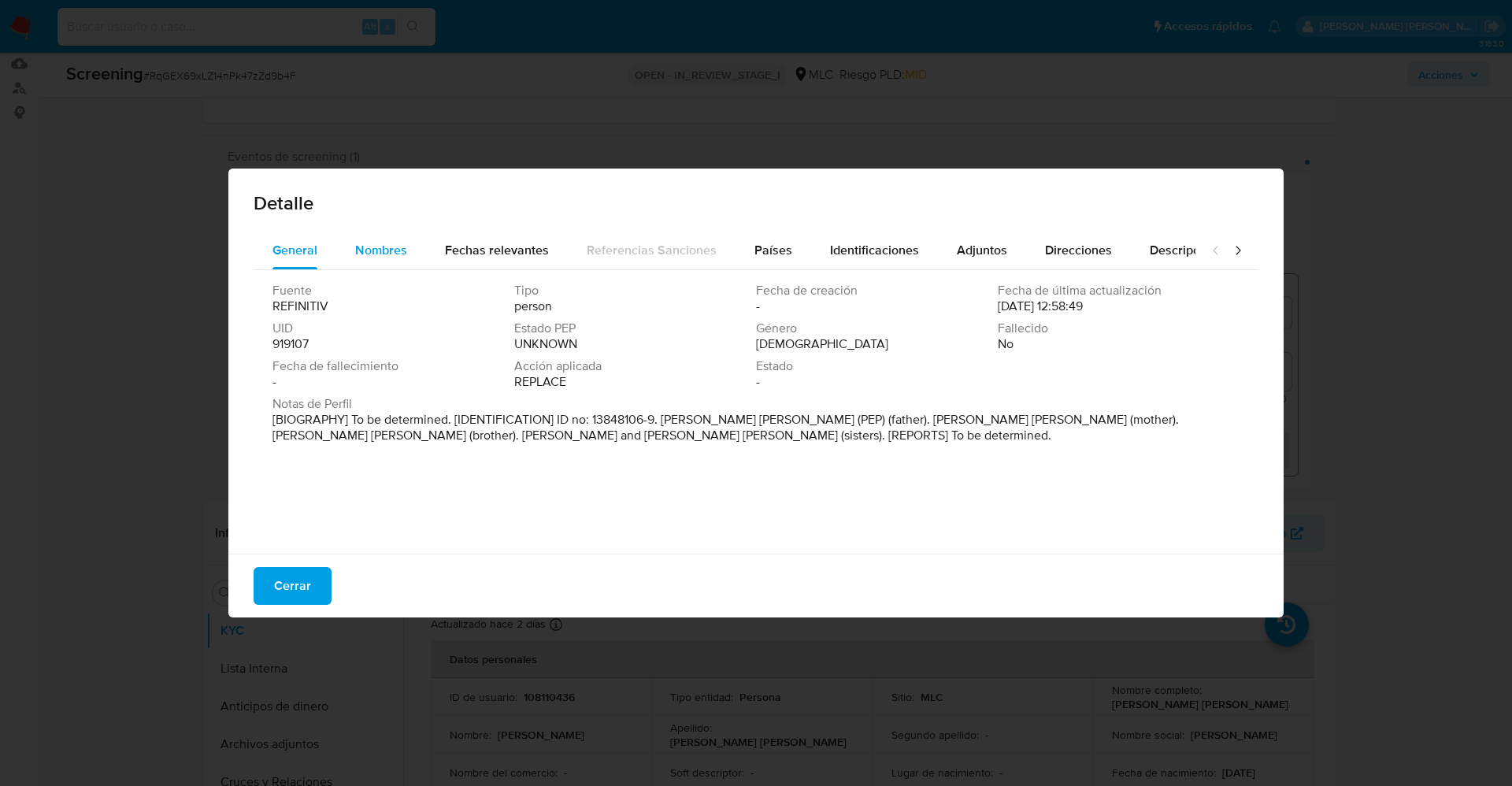
click at [365, 252] on span "Nombres" at bounding box center [381, 249] width 52 height 18
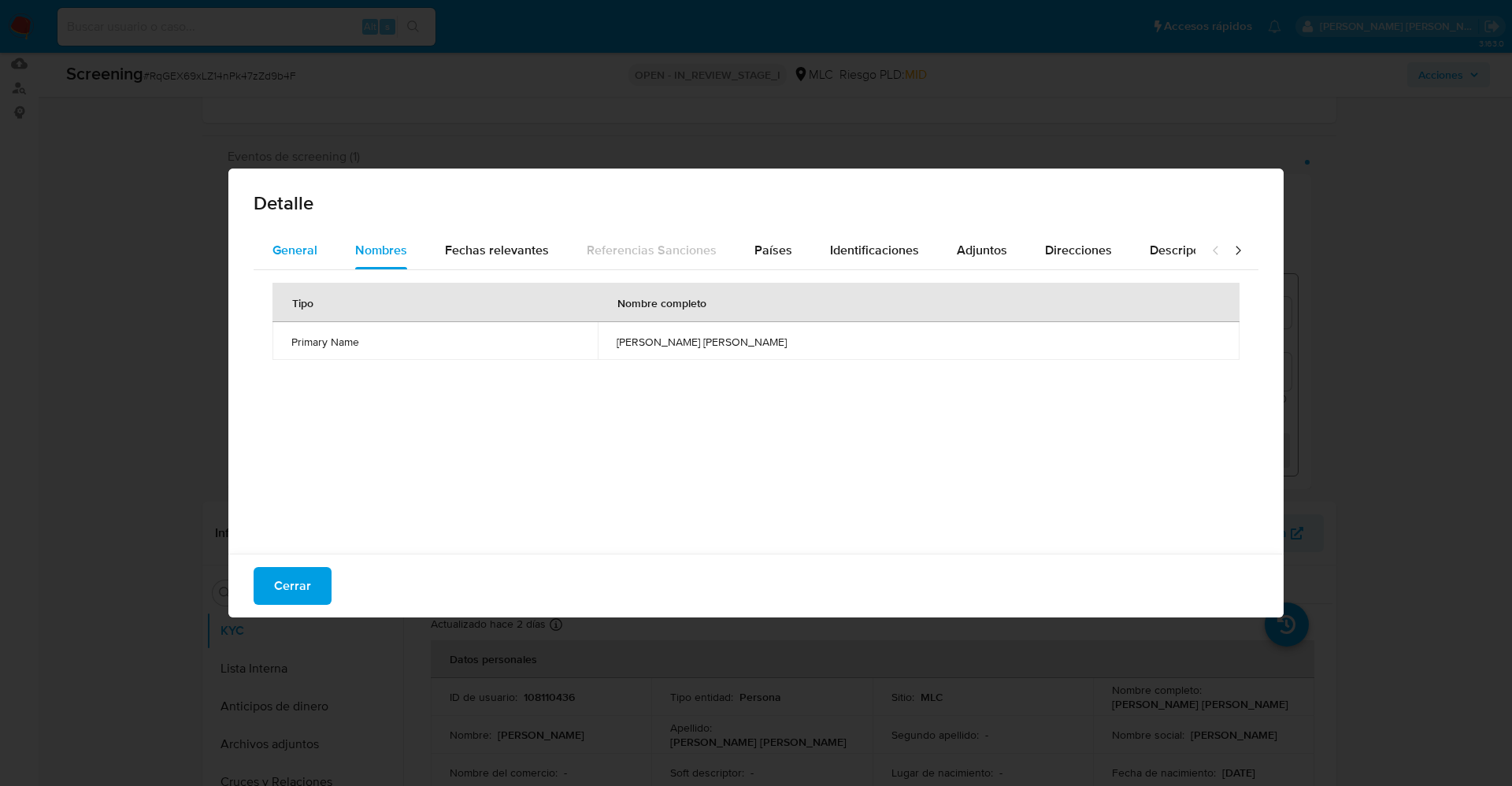
click at [308, 252] on span "General" at bounding box center [294, 249] width 45 height 18
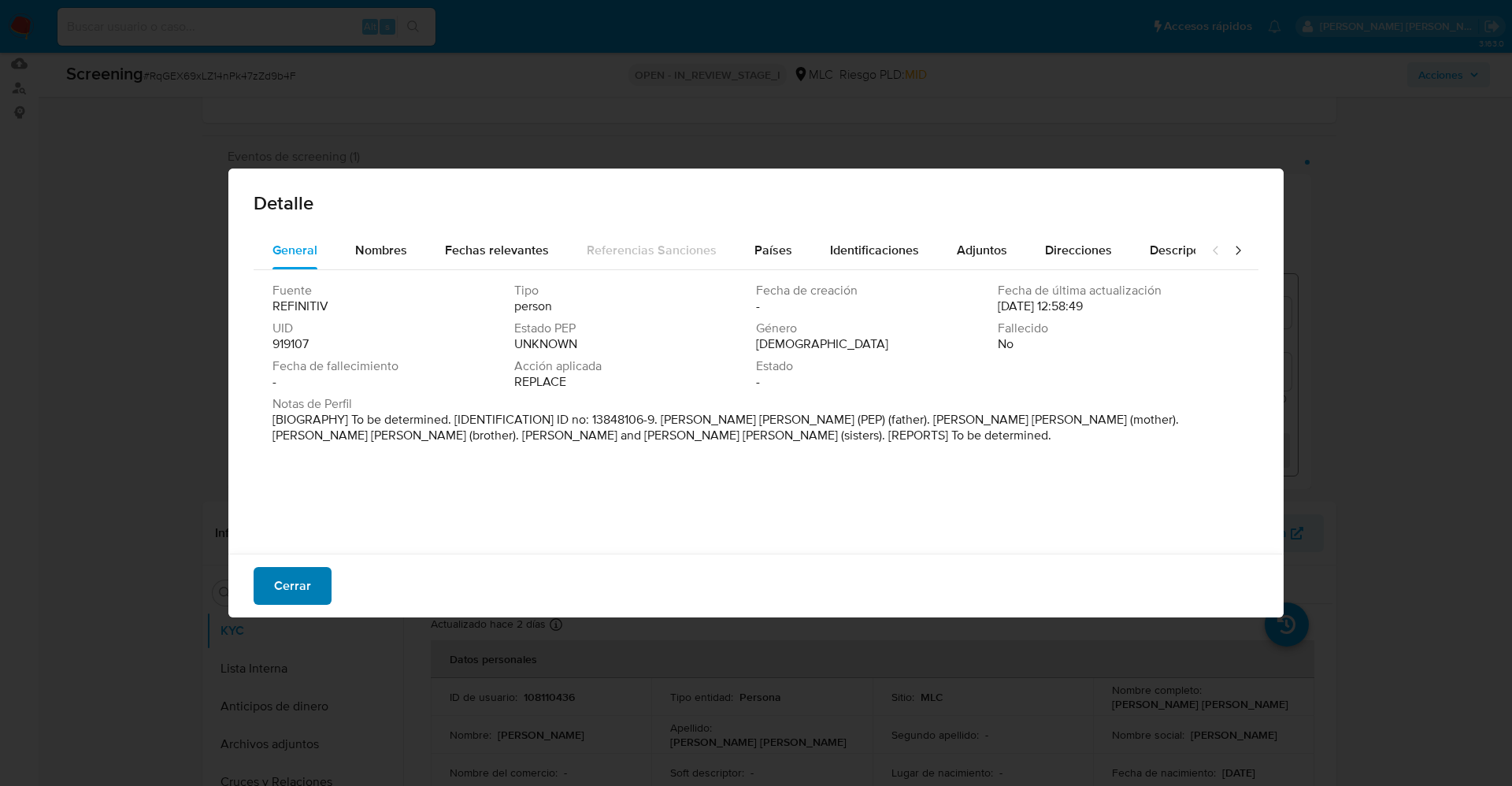
click at [311, 591] on button "Cerrar" at bounding box center [292, 586] width 78 height 38
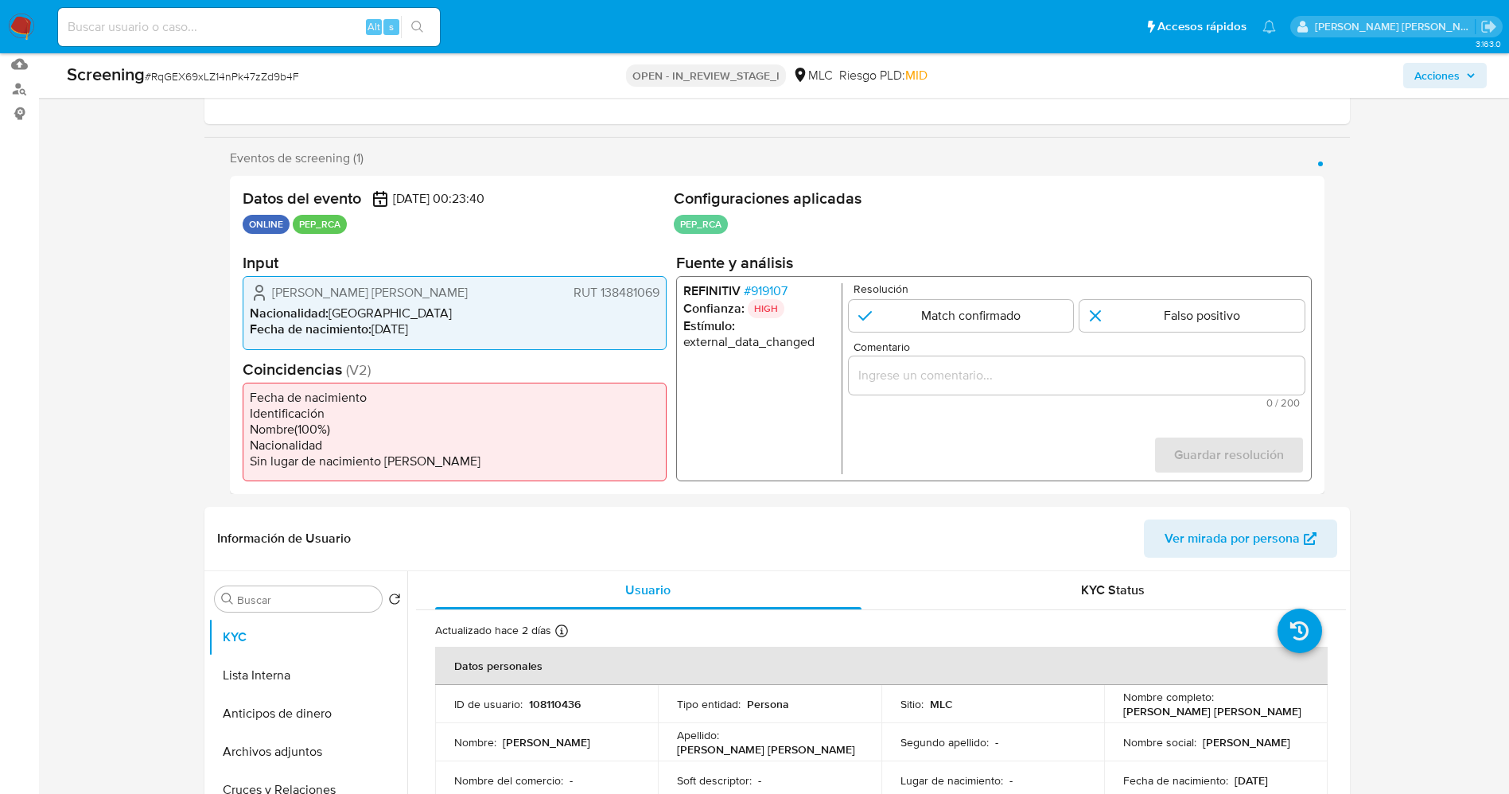
click at [787, 295] on li "REFINITIV # 919107" at bounding box center [759, 291] width 152 height 16
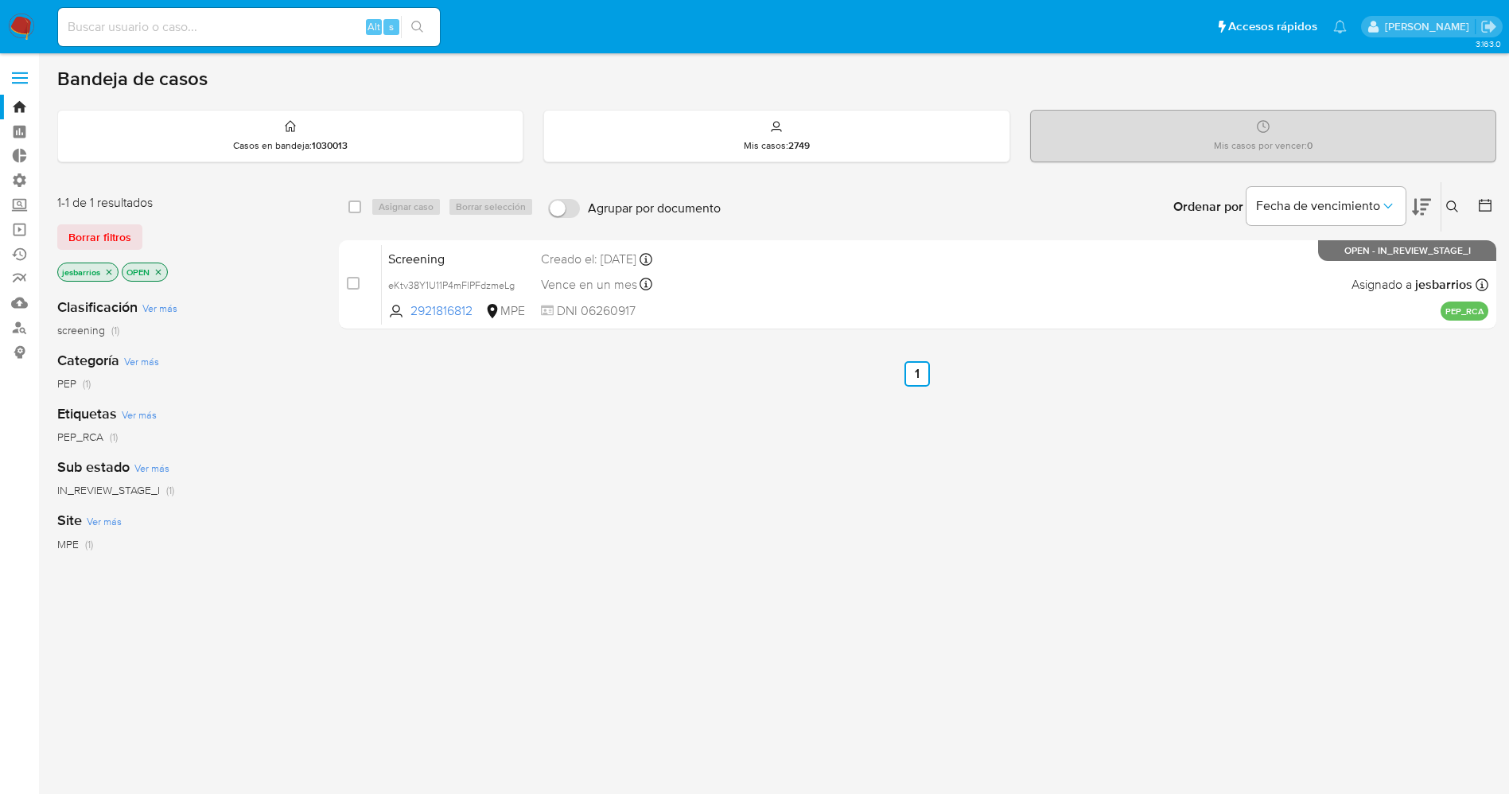
click at [112, 274] on icon "close-filter" at bounding box center [109, 272] width 10 height 10
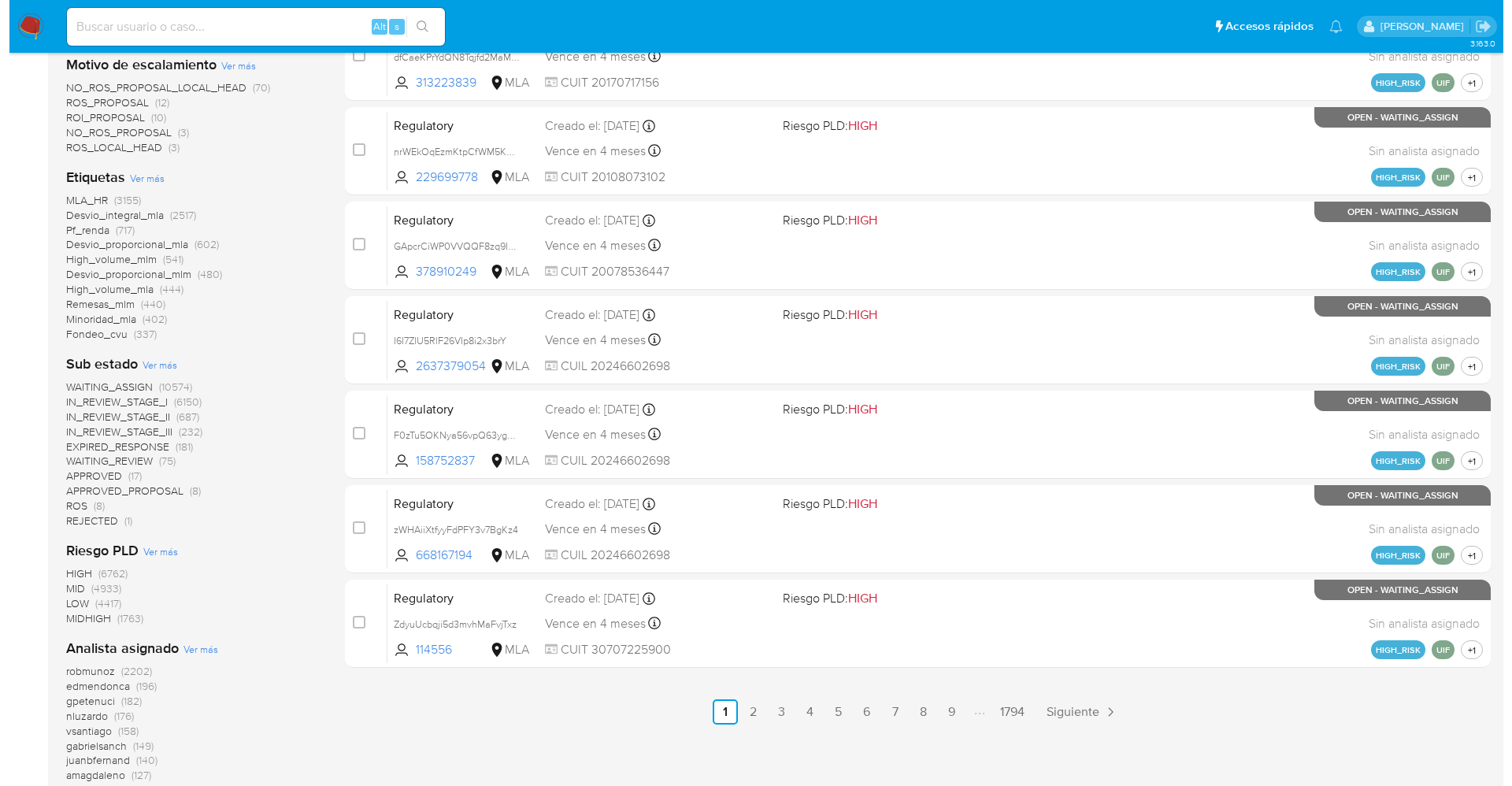
scroll to position [827, 0]
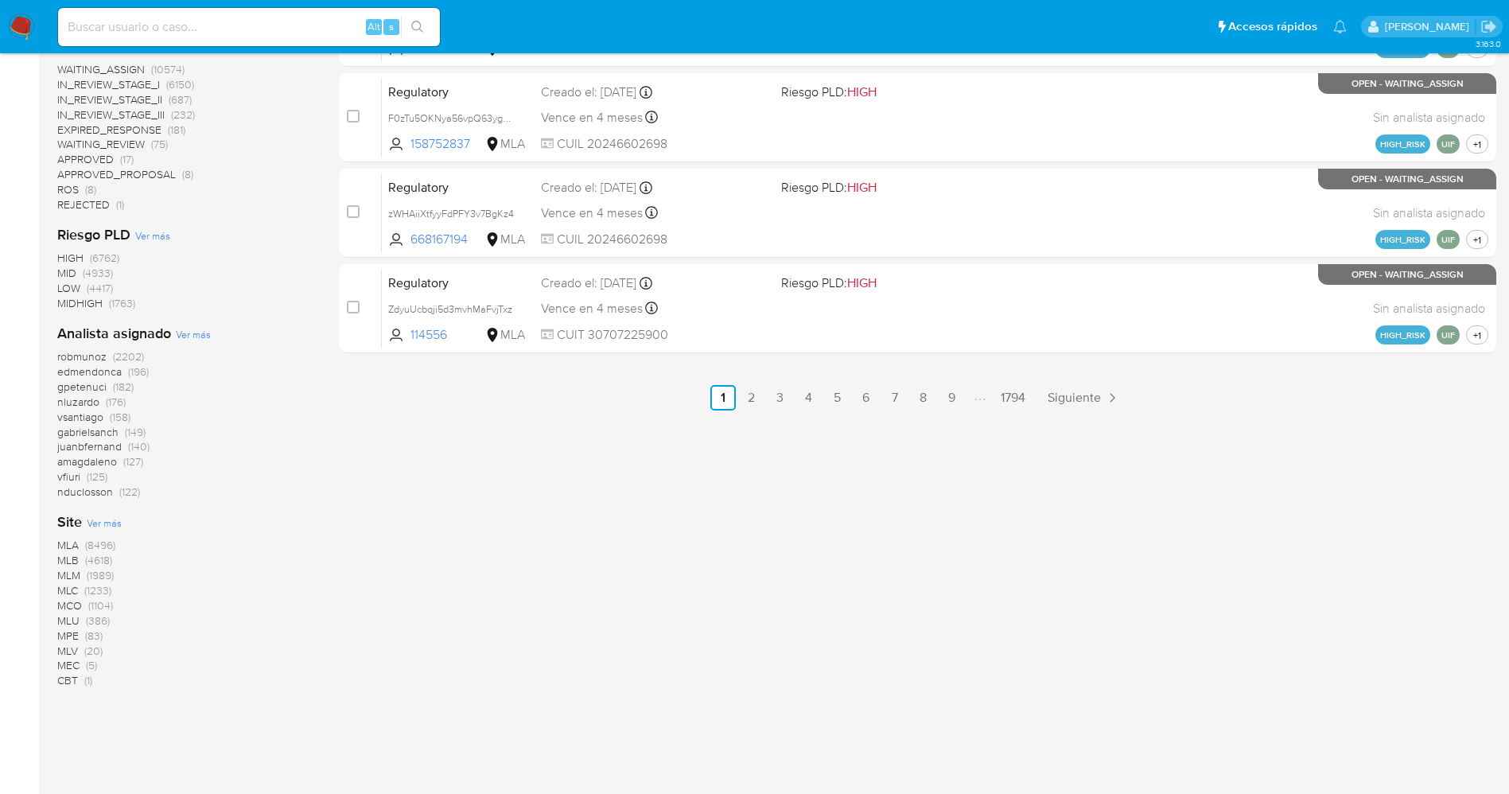
click at [185, 330] on span "Ver más" at bounding box center [193, 334] width 35 height 14
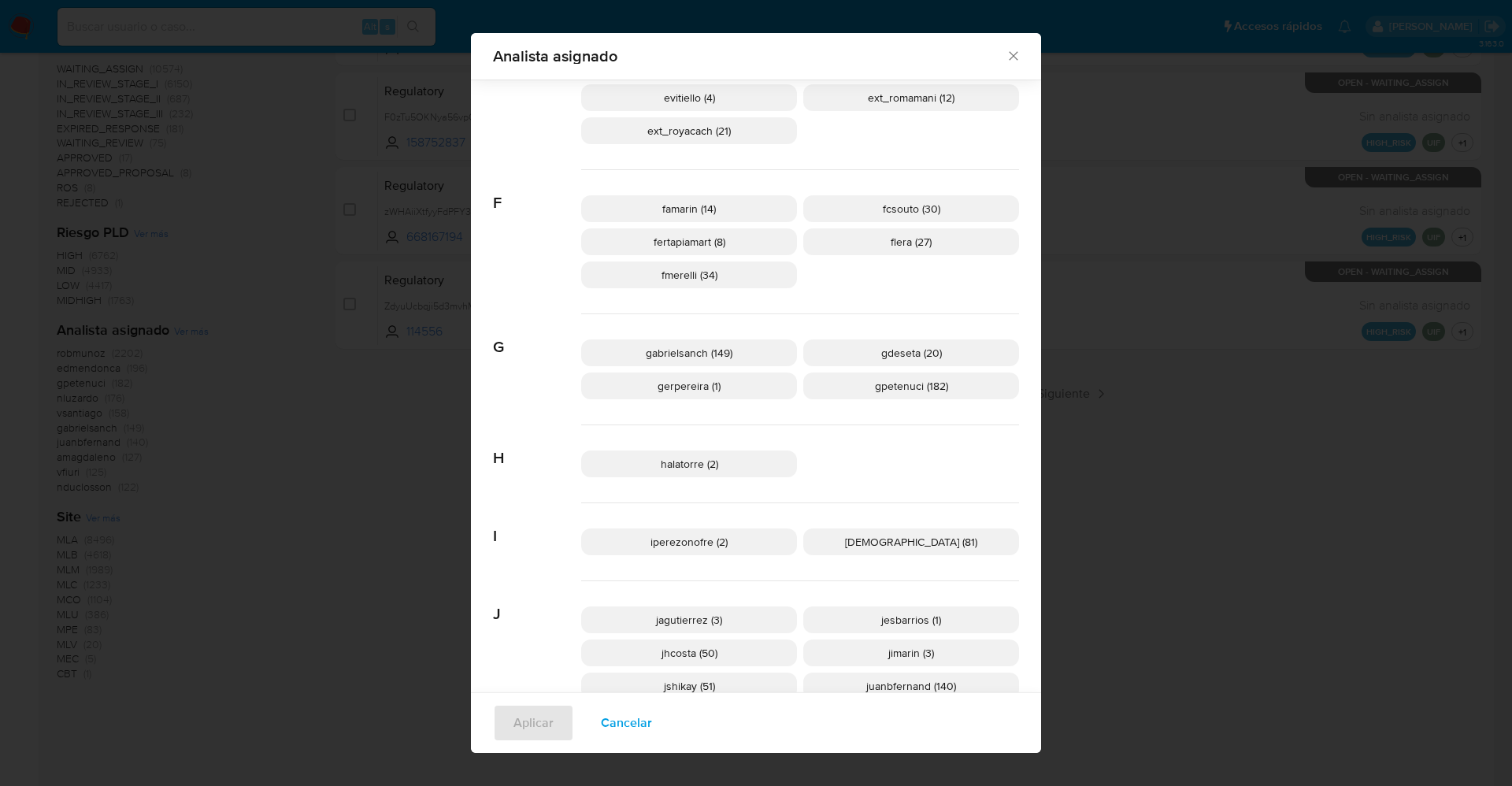
scroll to position [697, 0]
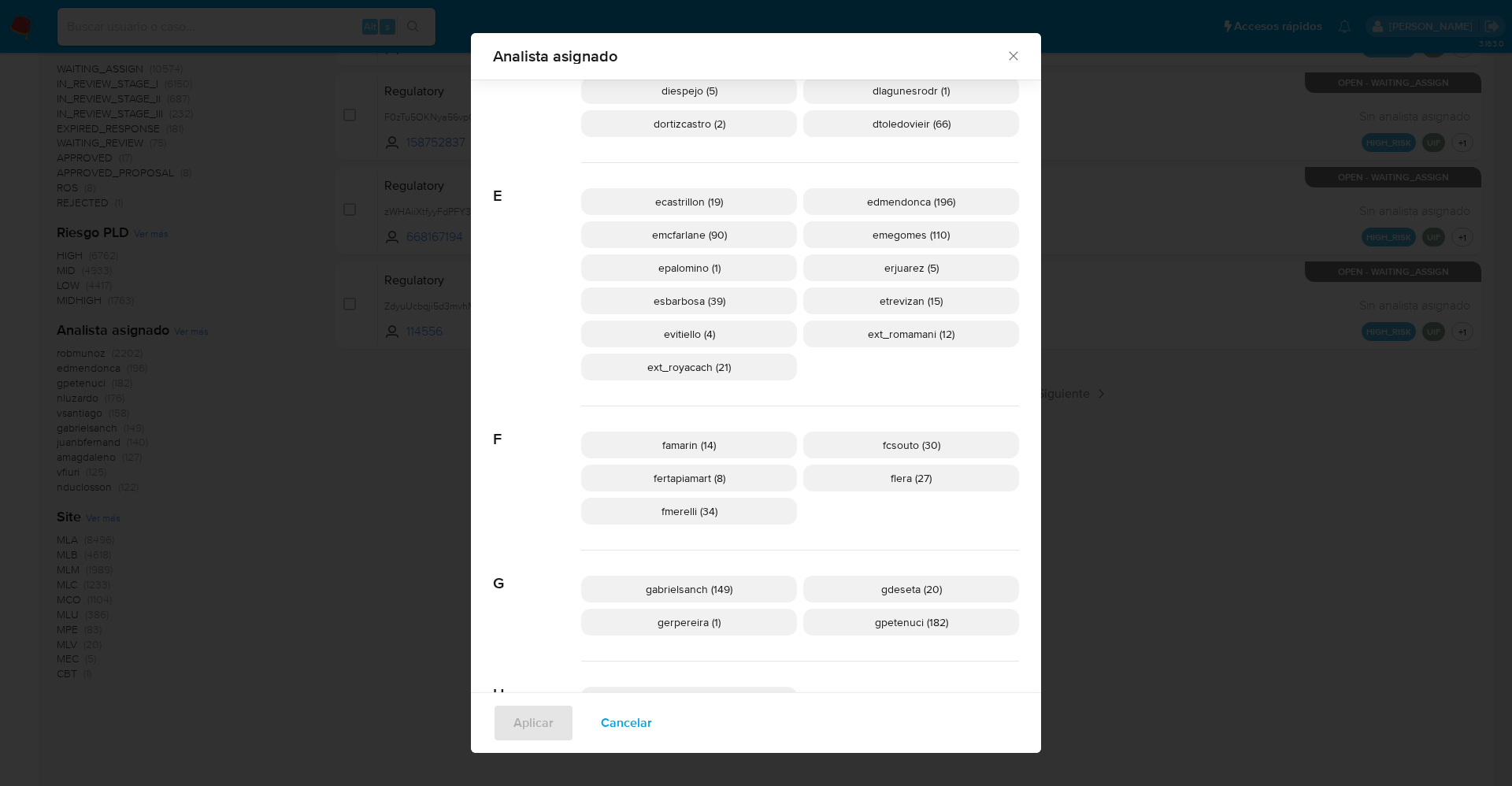
click at [889, 336] on span "ext_romamani (12)" at bounding box center [911, 334] width 87 height 16
click at [533, 712] on span "Aplicar" at bounding box center [533, 723] width 41 height 35
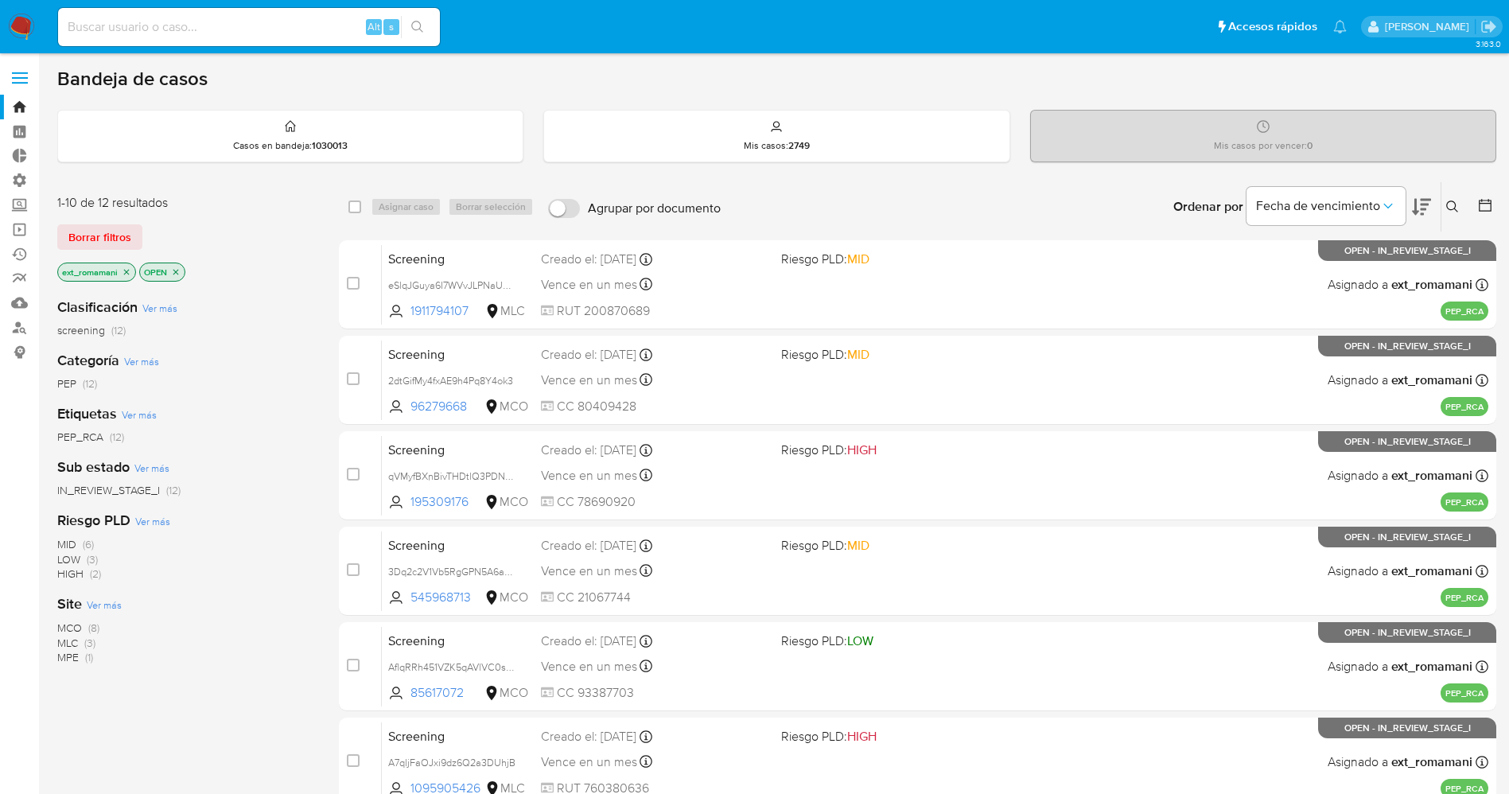
click at [177, 275] on icon "close-filter" at bounding box center [176, 272] width 10 height 10
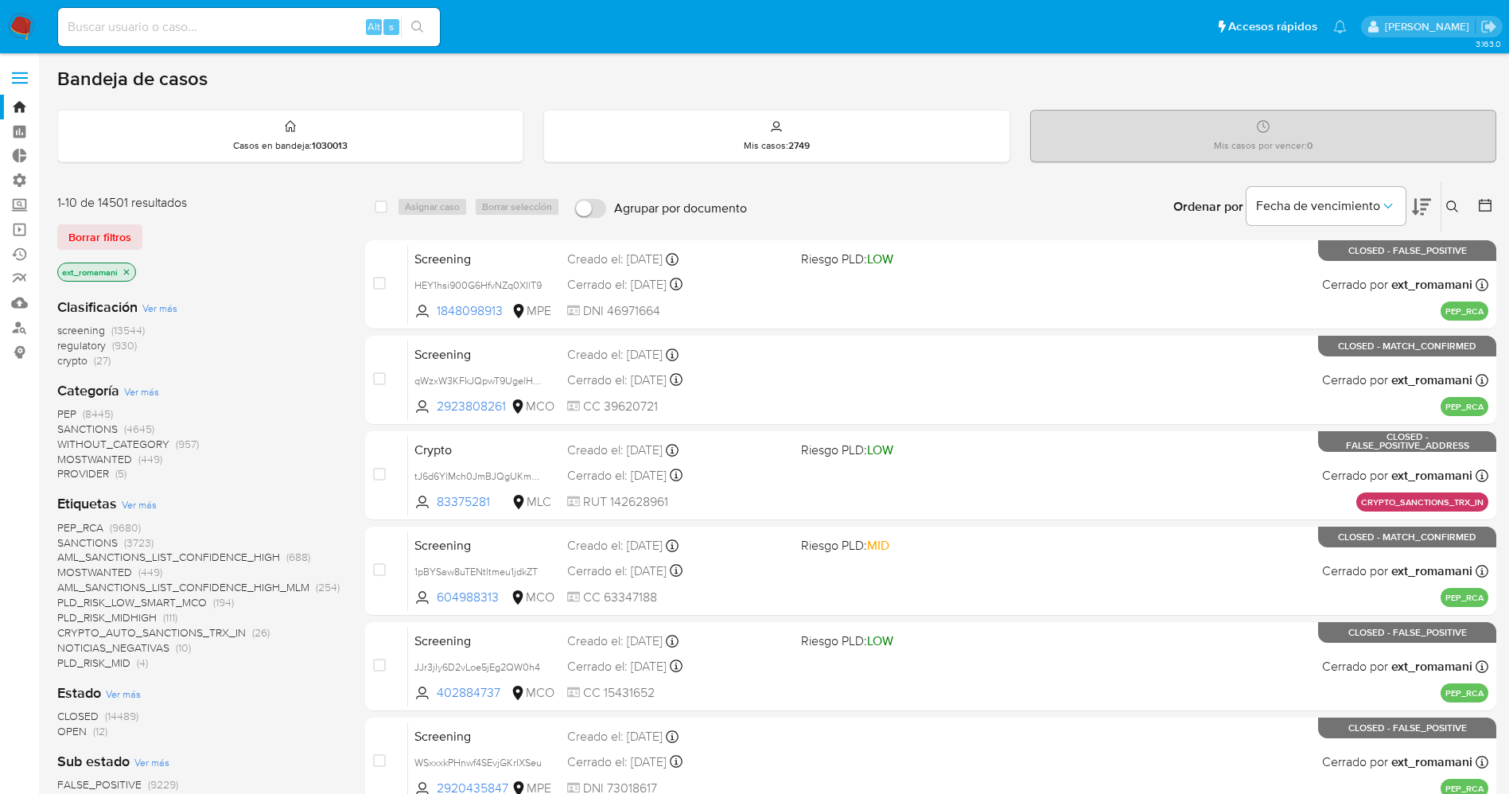
click at [1482, 204] on icon at bounding box center [1486, 205] width 16 height 16
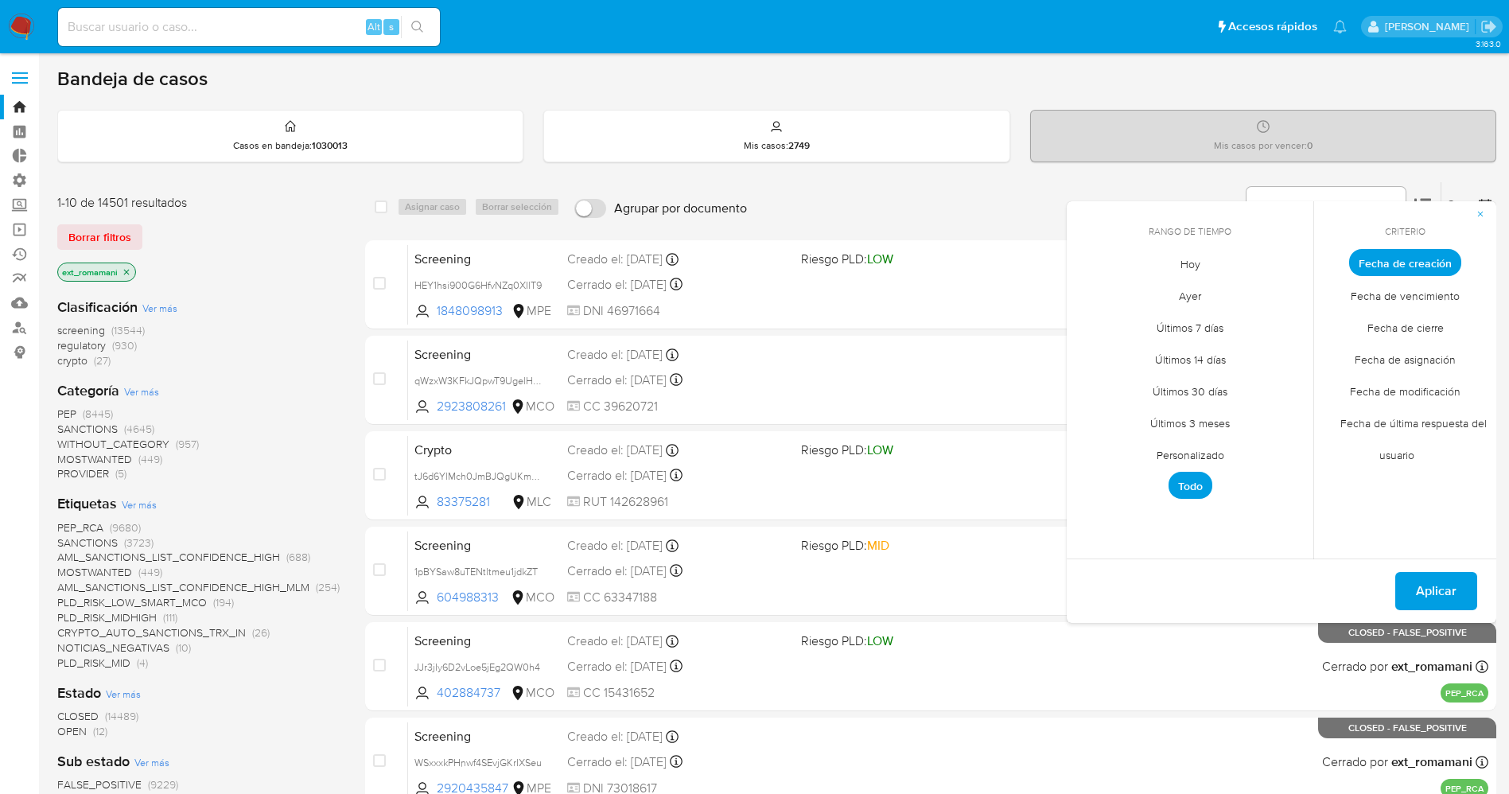
click at [1206, 263] on span "Hoy" at bounding box center [1190, 263] width 53 height 33
click at [1382, 334] on span "Fecha de cierre" at bounding box center [1406, 327] width 110 height 33
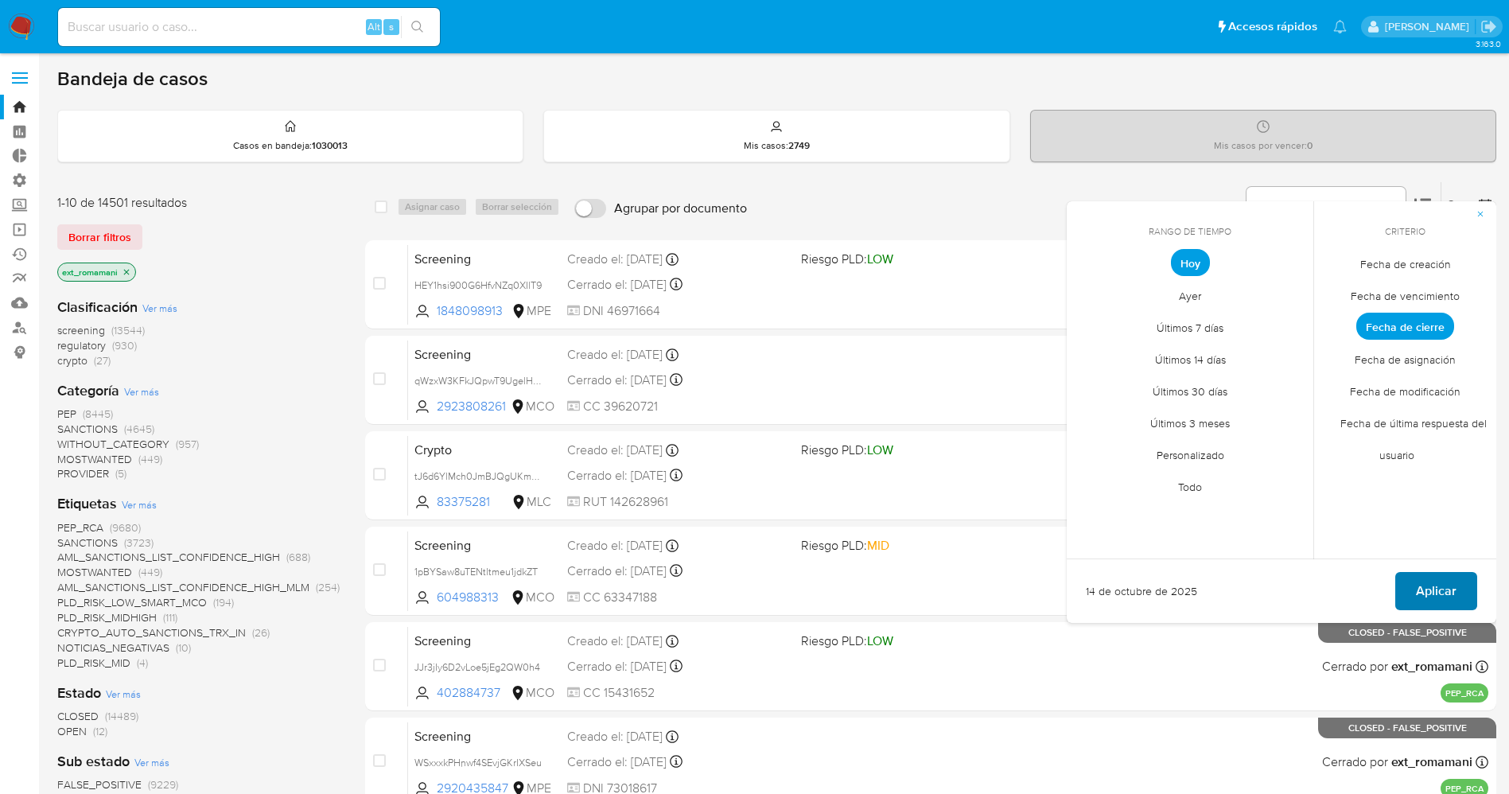
click at [1463, 577] on button "Aplicar" at bounding box center [1437, 591] width 82 height 38
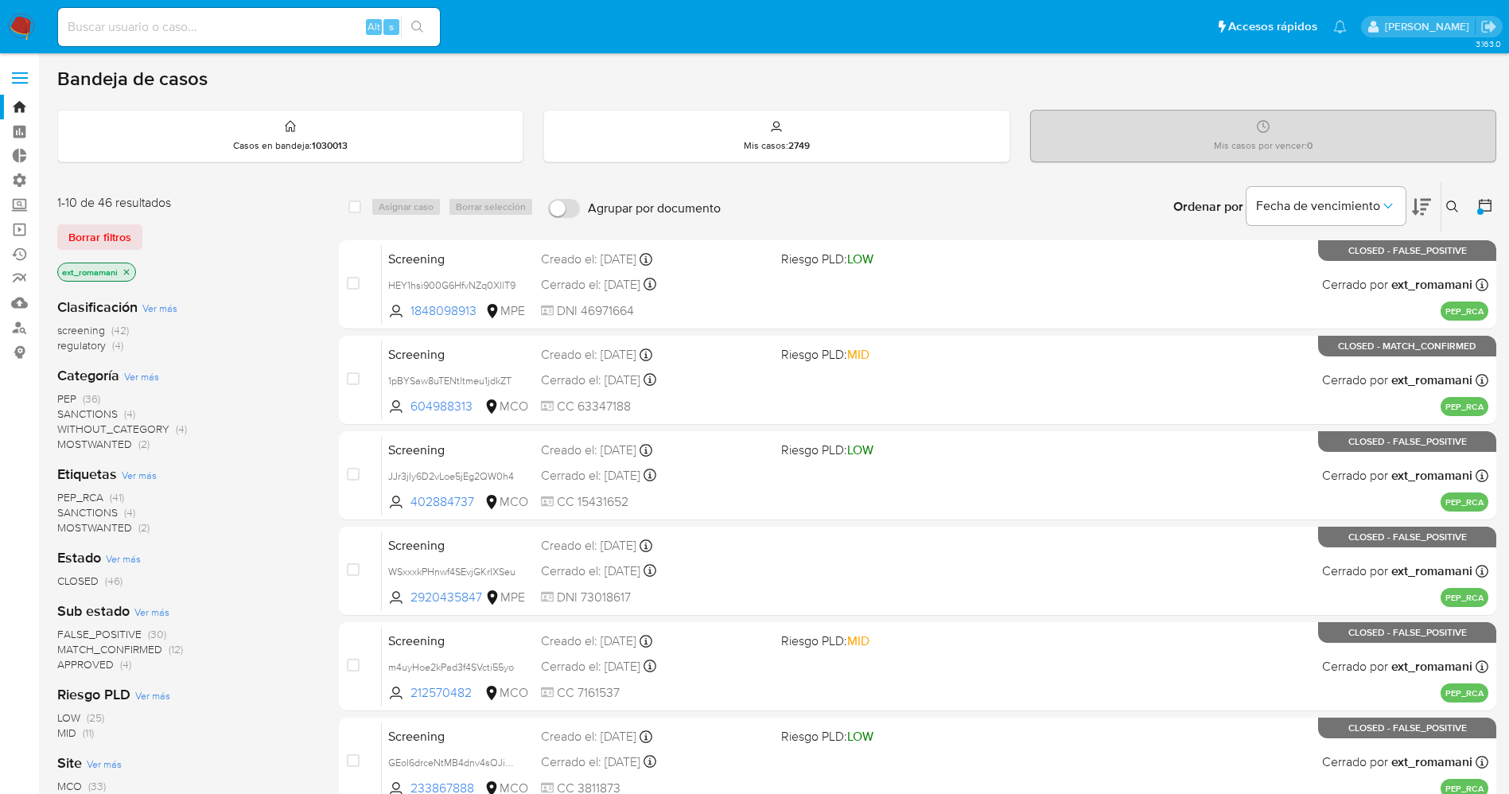
click at [21, 20] on img at bounding box center [21, 27] width 27 height 27
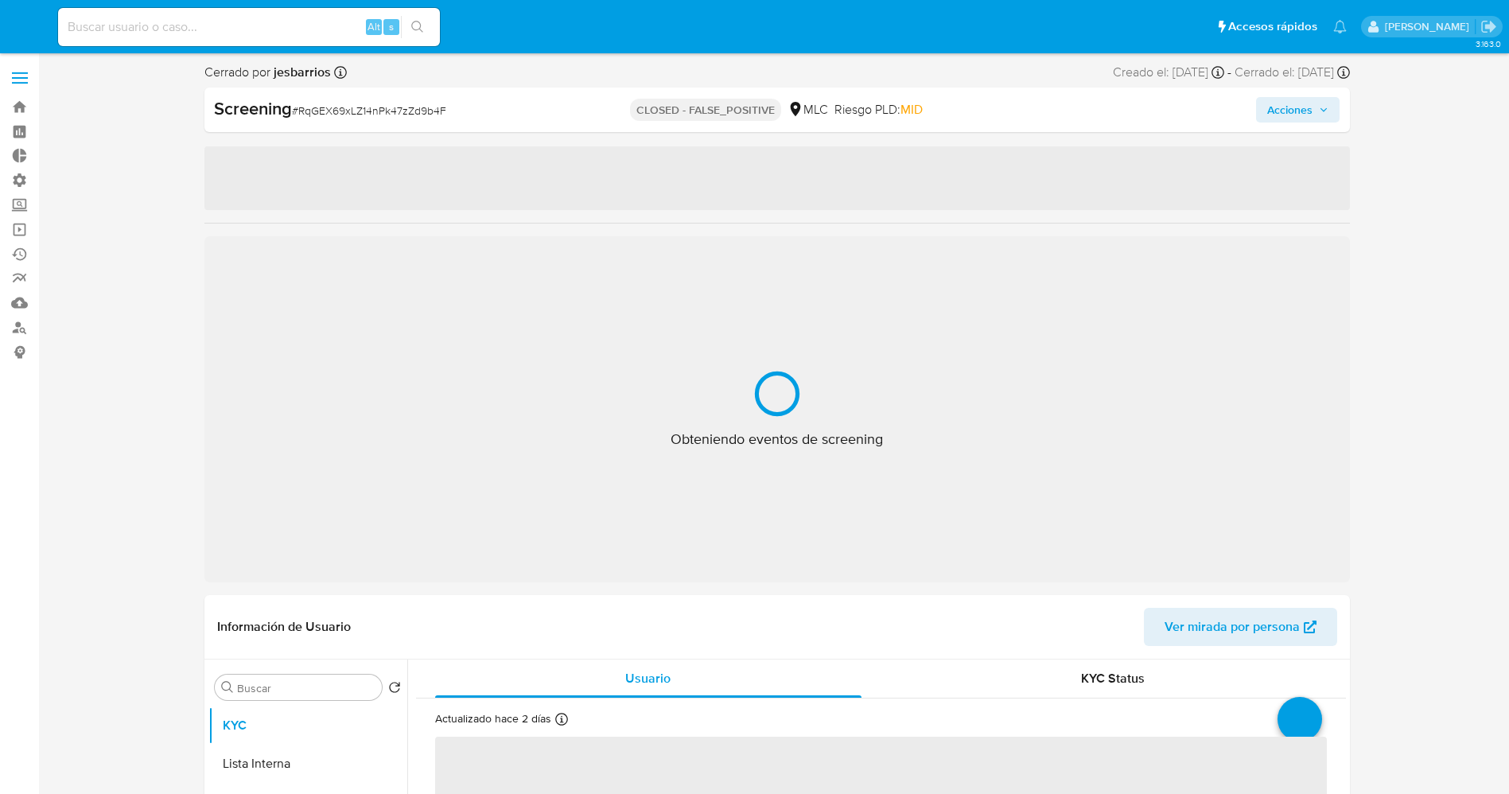
select select "10"
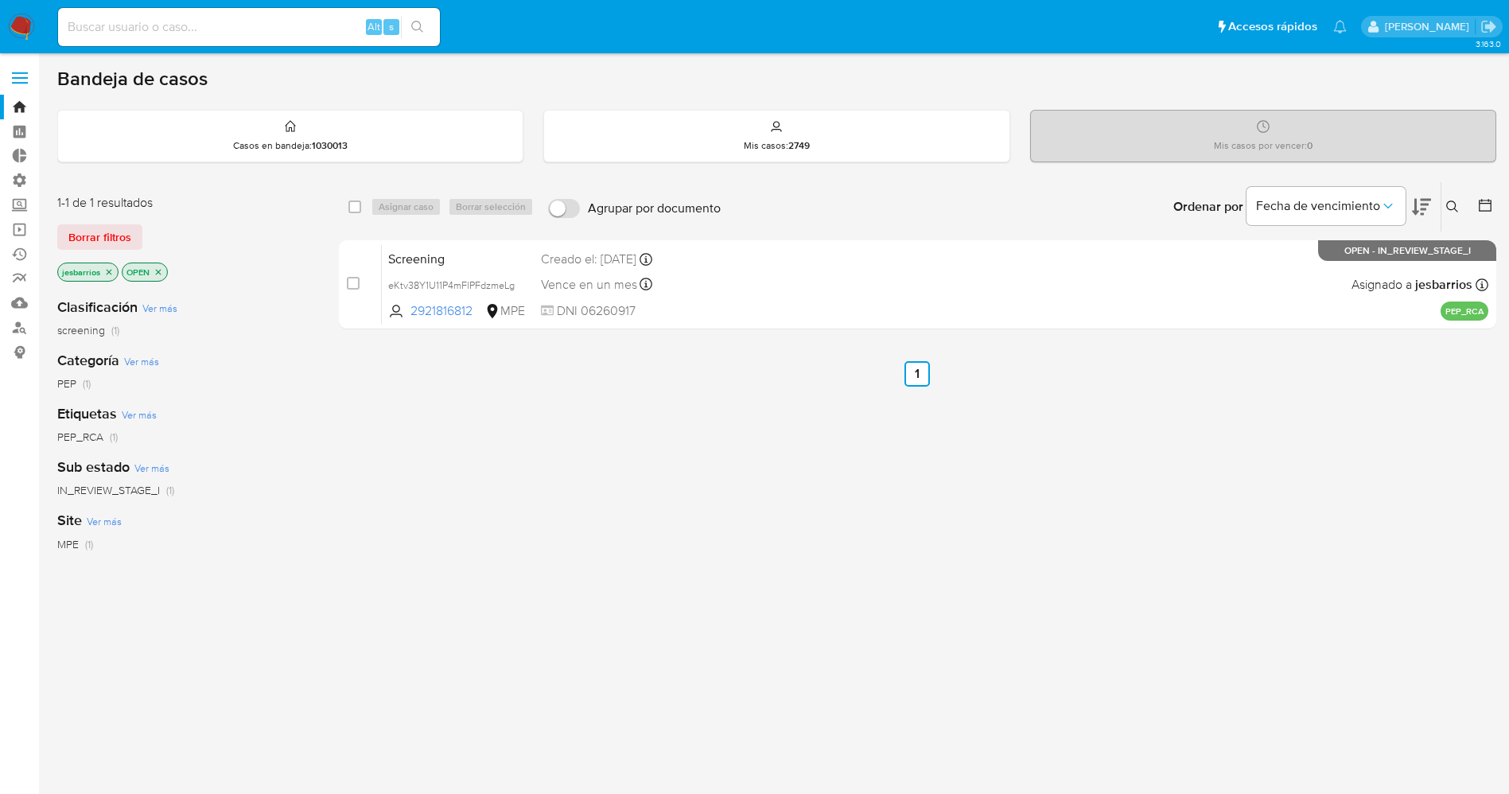
click at [159, 271] on icon "close-filter" at bounding box center [159, 272] width 6 height 6
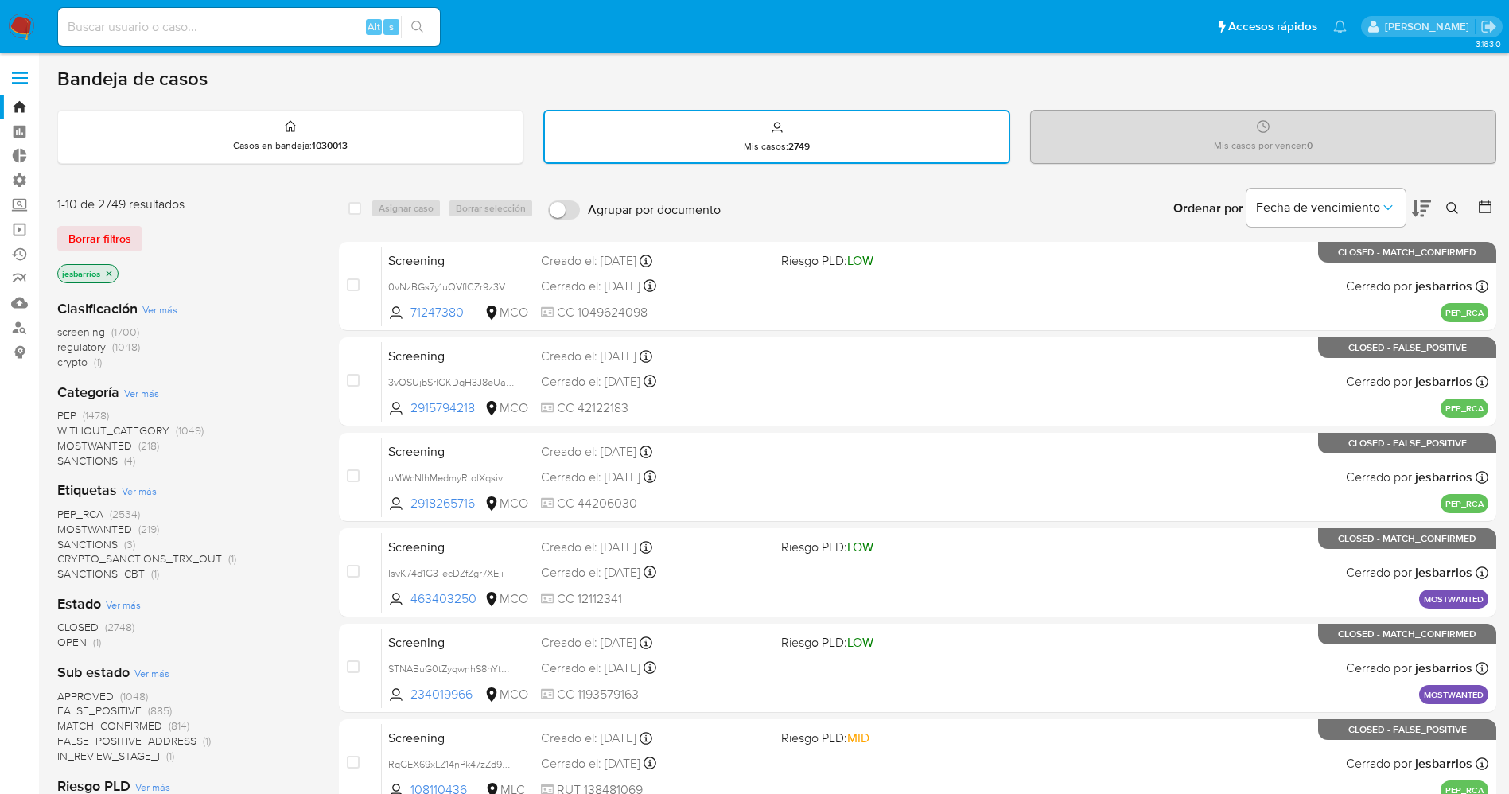
click at [1482, 202] on icon at bounding box center [1485, 207] width 13 height 13
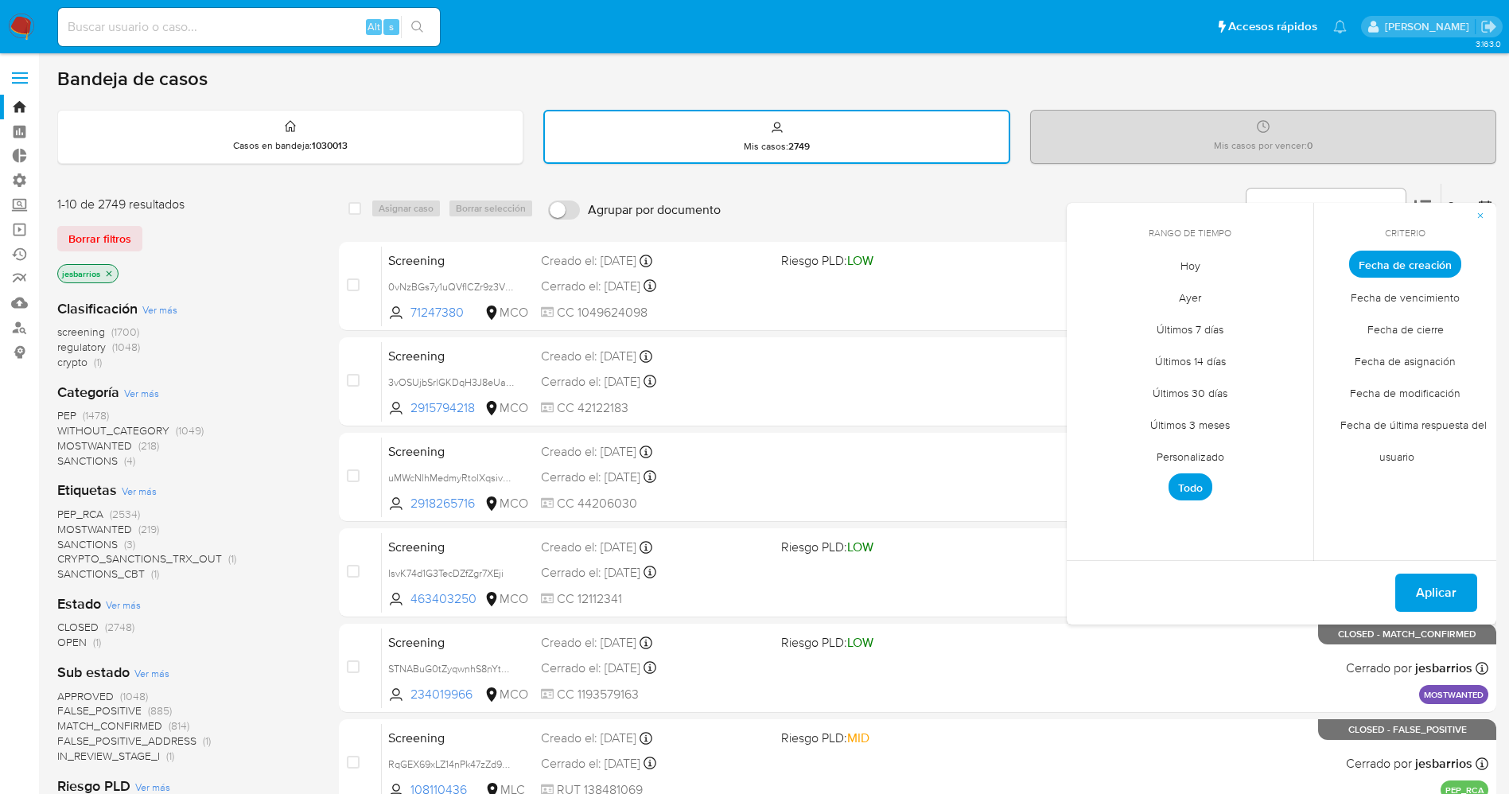
click at [1215, 267] on span "Hoy" at bounding box center [1190, 265] width 53 height 33
click at [1400, 331] on span "Fecha de cierre" at bounding box center [1406, 329] width 110 height 33
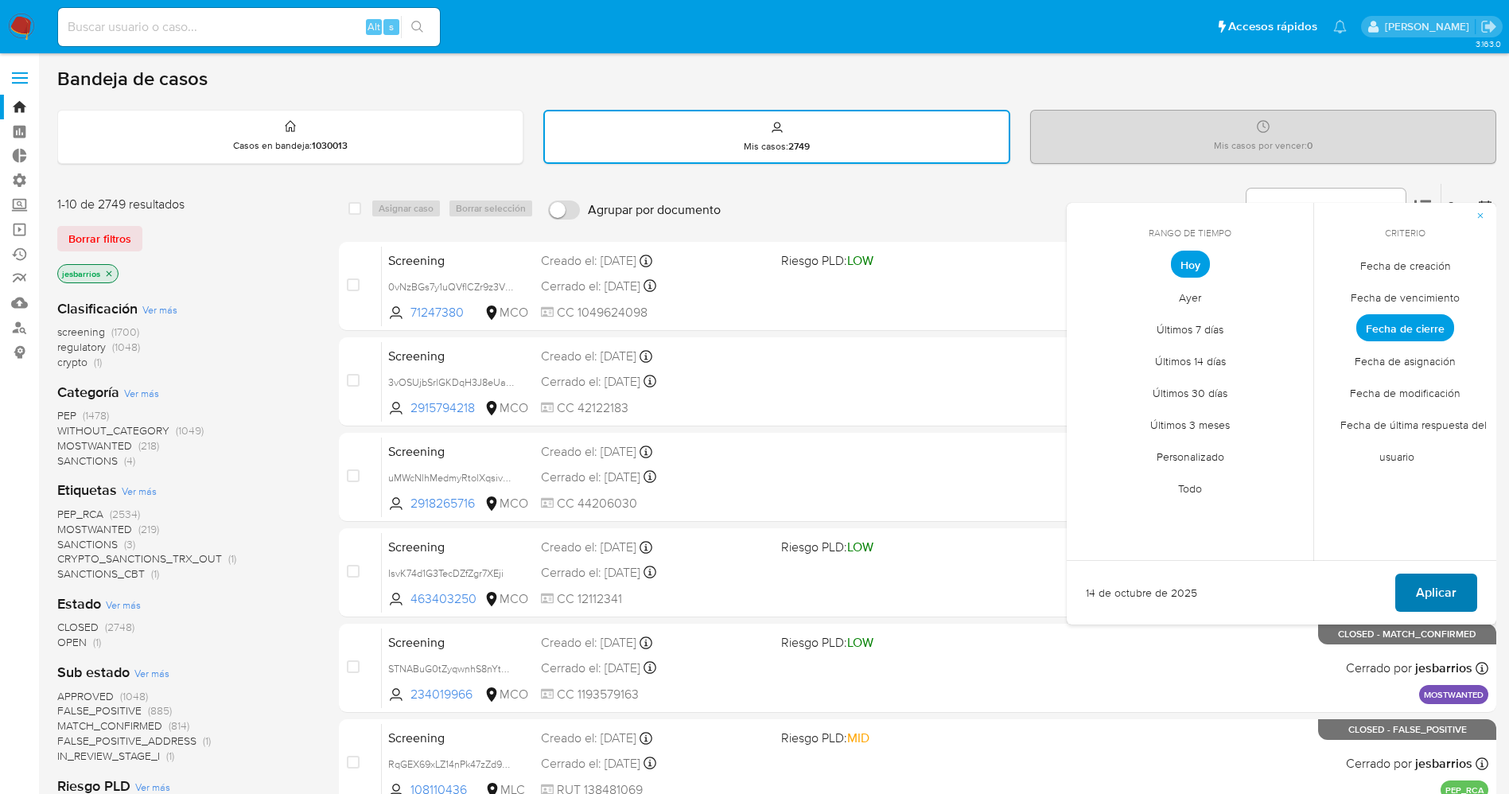
click at [1430, 587] on span "Aplicar" at bounding box center [1436, 592] width 41 height 35
